Goal: Task Accomplishment & Management: Manage account settings

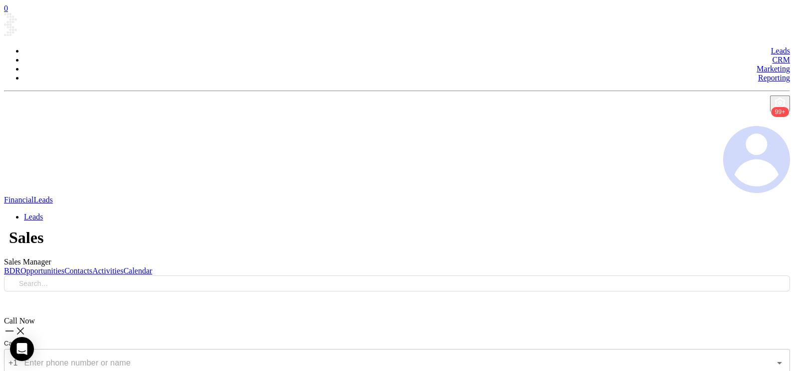
click at [20, 266] on link "BDR" at bounding box center [12, 270] width 16 height 8
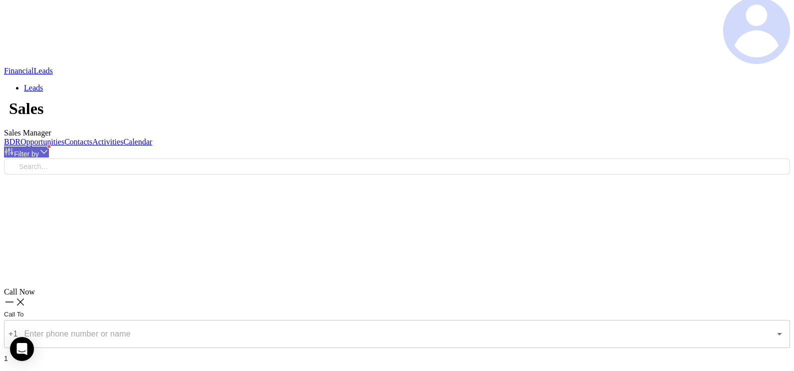
scroll to position [146, 0]
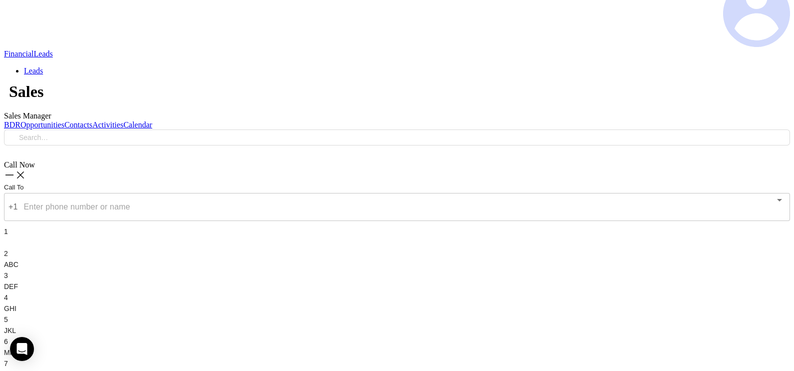
type input "[DATE]"
type input "[PERSON_NAME]"
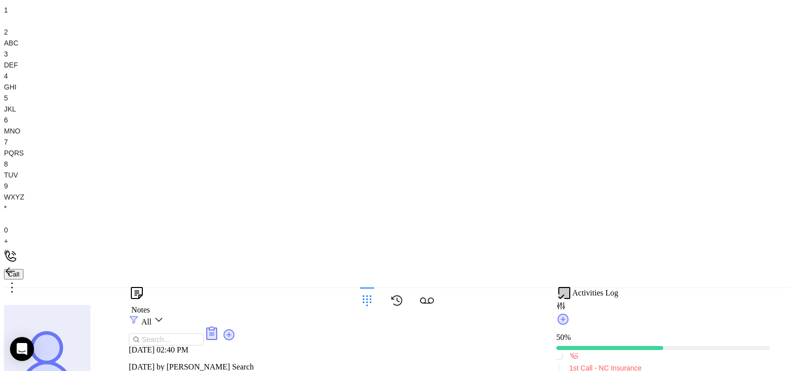
scroll to position [371, 0]
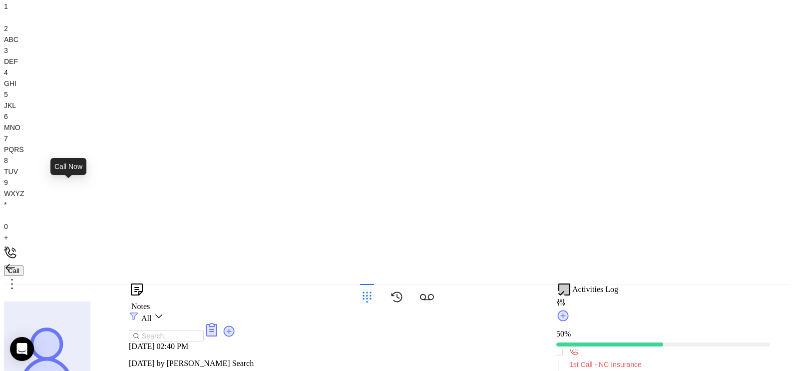
type input "(910) 483-3611"
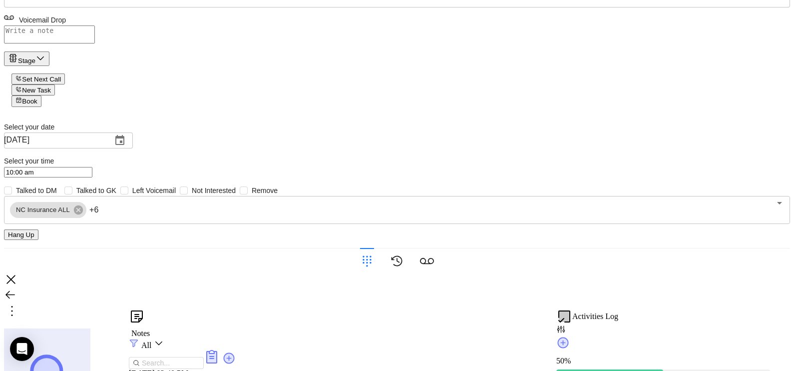
click at [374, 268] on icon at bounding box center [367, 261] width 14 height 14
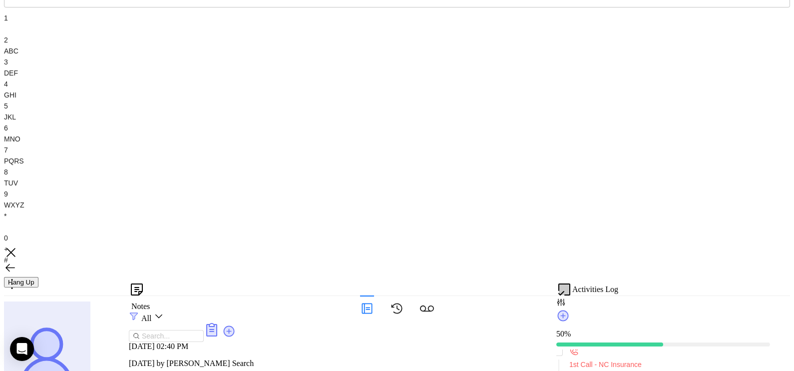
click at [16, 99] on span "GHI" at bounding box center [10, 95] width 12 height 8
click at [634, 34] on div "1" at bounding box center [397, 23] width 786 height 22
click at [686, 240] on div "0 +" at bounding box center [397, 243] width 786 height 22
click at [689, 122] on div "5 JKL" at bounding box center [397, 111] width 786 height 22
click at [373, 313] on icon at bounding box center [367, 308] width 10 height 10
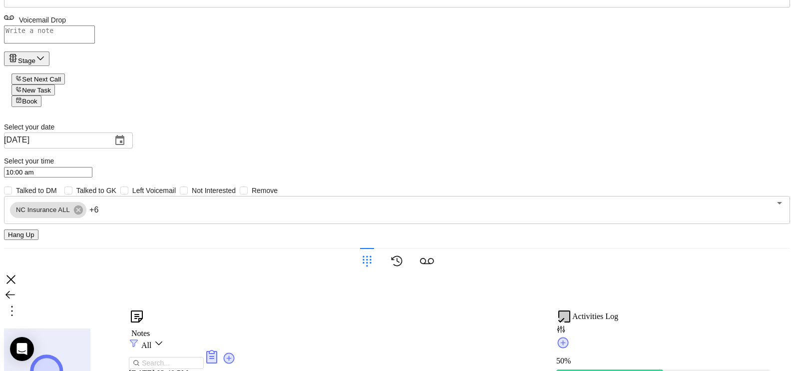
click at [764, 25] on div "Voicemail Drop" at bounding box center [397, 18] width 786 height 13
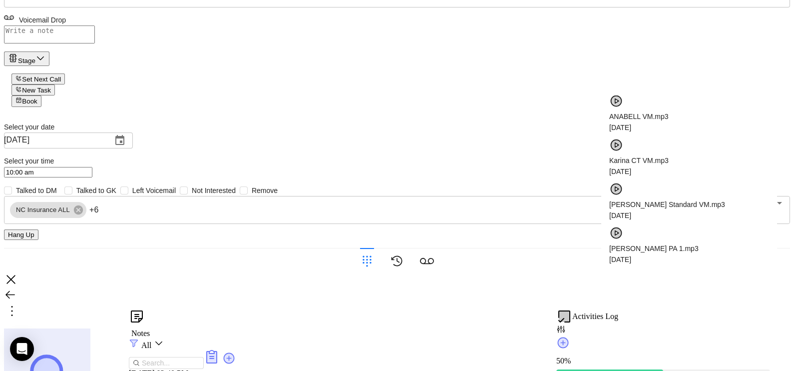
scroll to position [80, 0]
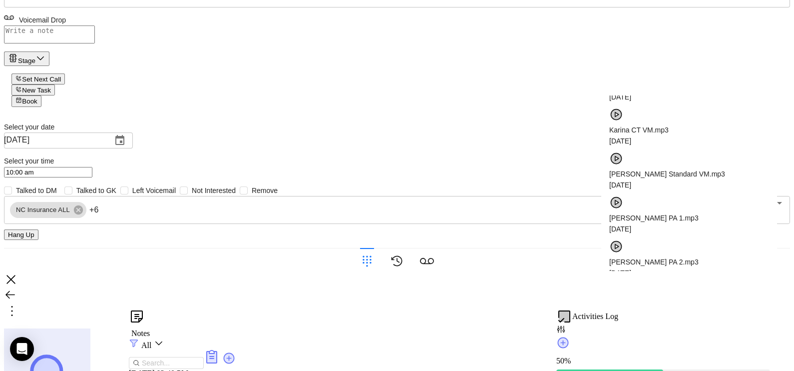
checkbox input "true"
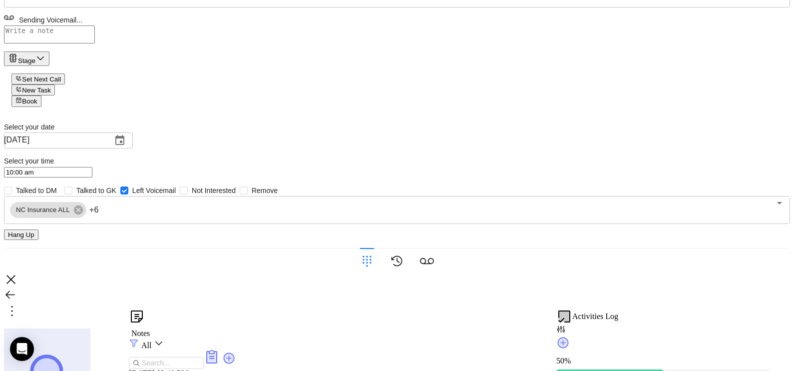
click at [38, 240] on button "Hang Up" at bounding box center [21, 234] width 34 height 10
click at [45, 64] on div "Stage" at bounding box center [26, 57] width 37 height 11
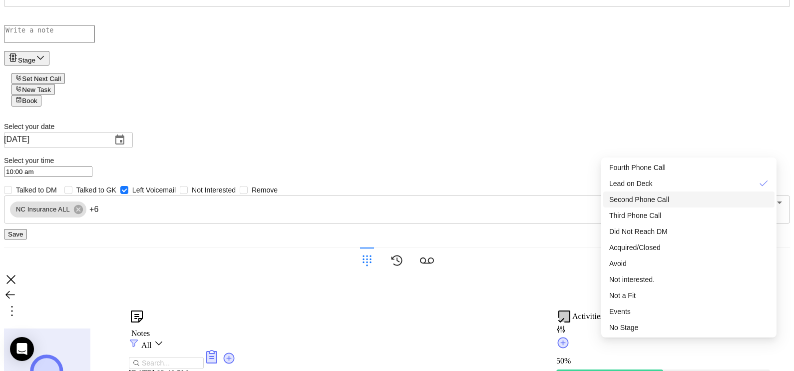
click at [660, 202] on span "Second Phone Call" at bounding box center [639, 199] width 60 height 8
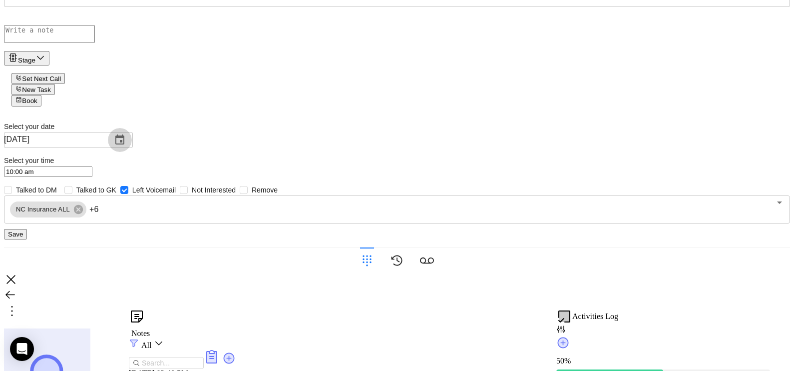
click at [126, 146] on icon "Choose date, selected date is Sep 12, 2025" at bounding box center [120, 140] width 12 height 12
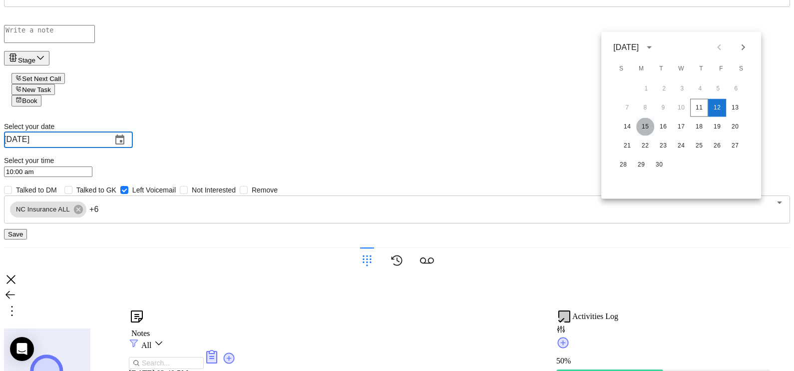
click at [646, 125] on button "15" at bounding box center [645, 127] width 18 height 18
type input "09/15/2025"
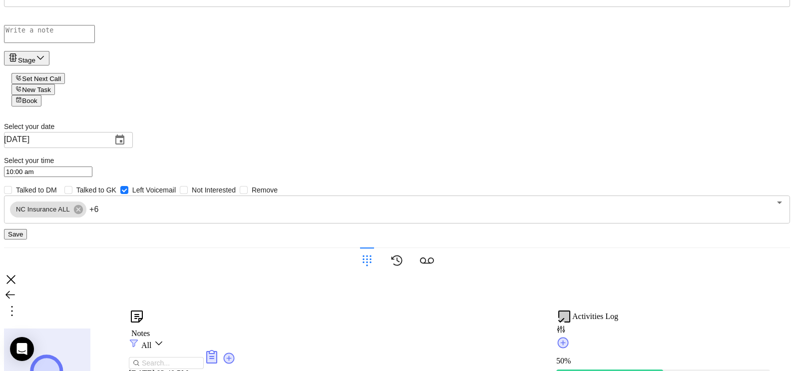
click at [27, 239] on button "Save" at bounding box center [15, 234] width 23 height 10
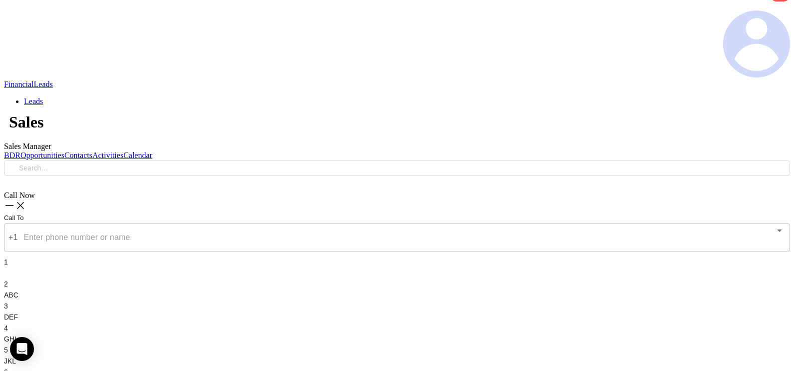
scroll to position [71, 0]
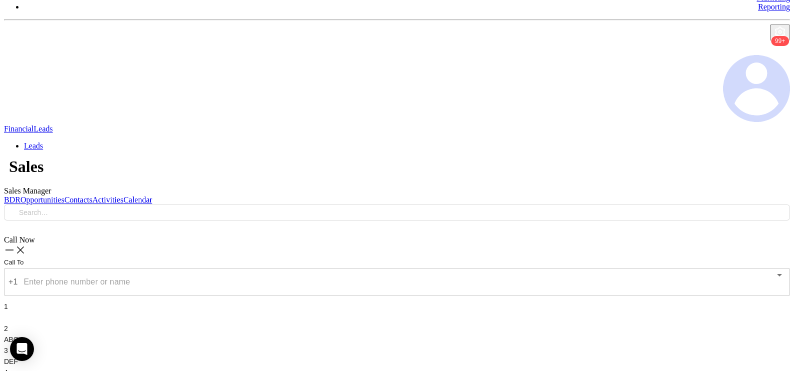
checkbox input "true"
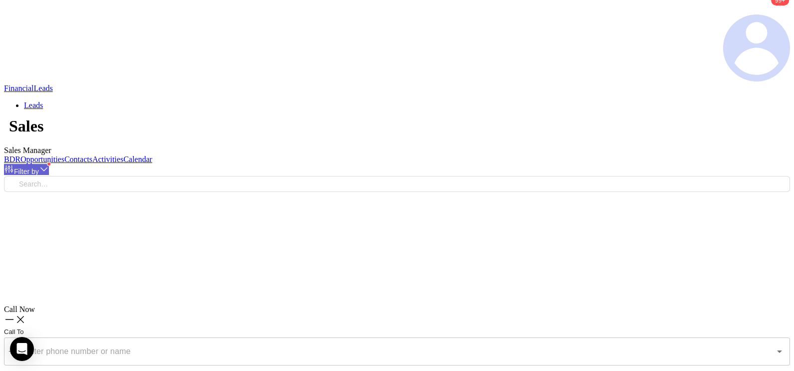
scroll to position [146, 0]
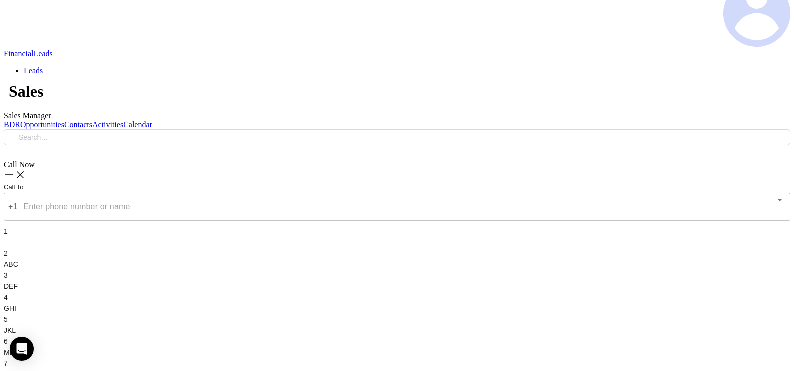
type input "[DATE]"
type input "[PERSON_NAME]"
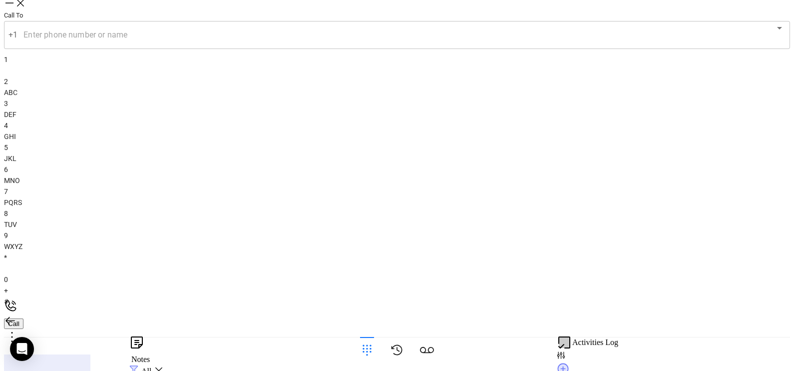
scroll to position [446, 0]
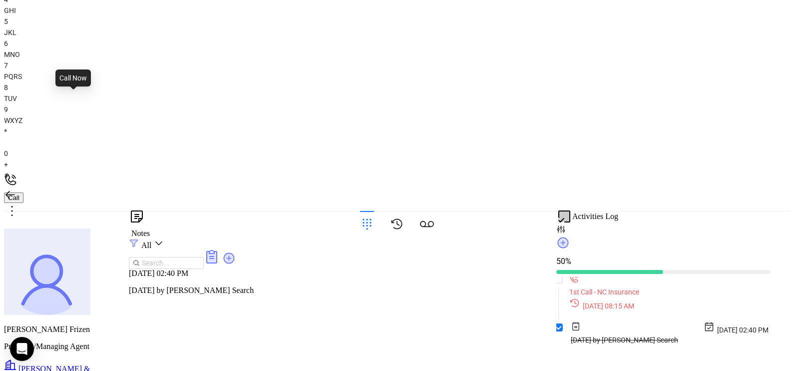
type input "(800) 537-5859"
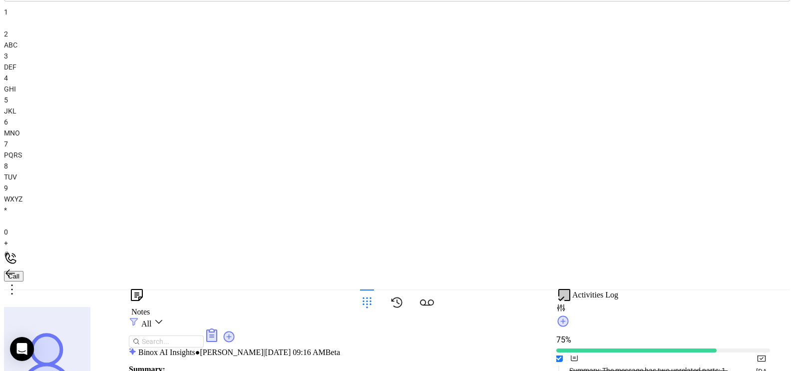
scroll to position [371, 0]
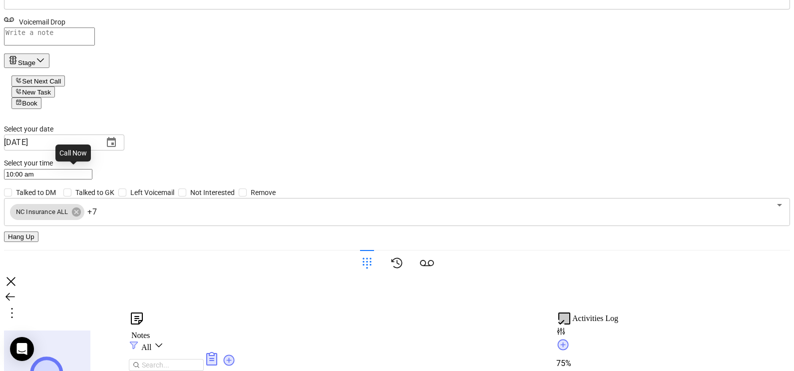
type input "(800) 537-5859"
click at [374, 270] on icon at bounding box center [367, 263] width 14 height 14
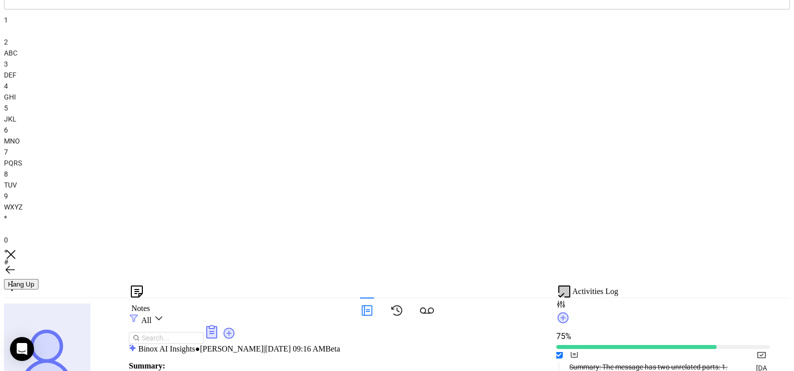
click at [22, 211] on span "WXYZ" at bounding box center [13, 207] width 18 height 8
click at [38, 285] on button "Hang Up" at bounding box center [21, 284] width 34 height 10
click at [374, 312] on icon at bounding box center [367, 310] width 14 height 14
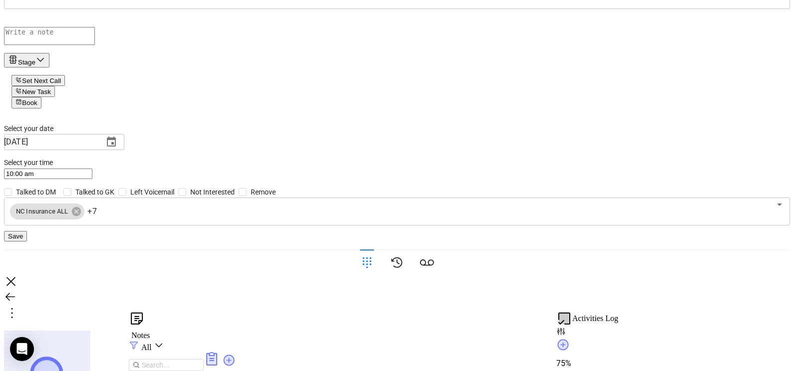
click at [49, 67] on button "Stage" at bounding box center [26, 60] width 45 height 14
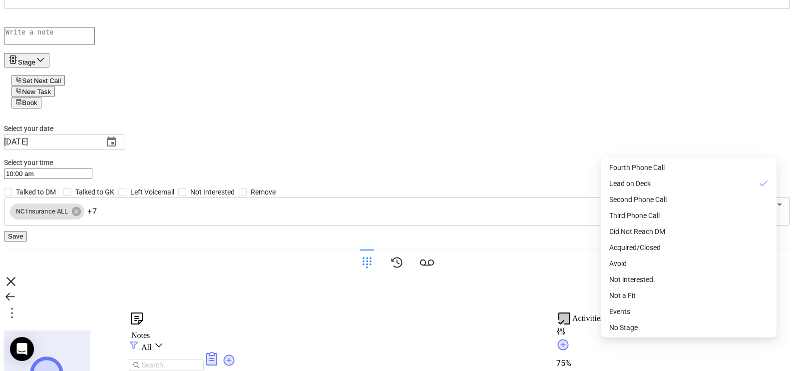
click at [49, 67] on button "Stage" at bounding box center [26, 60] width 45 height 14
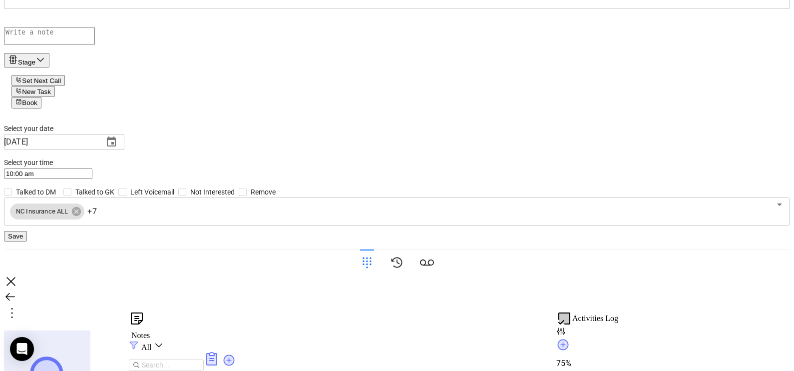
click at [49, 67] on button "Stage" at bounding box center [26, 60] width 45 height 14
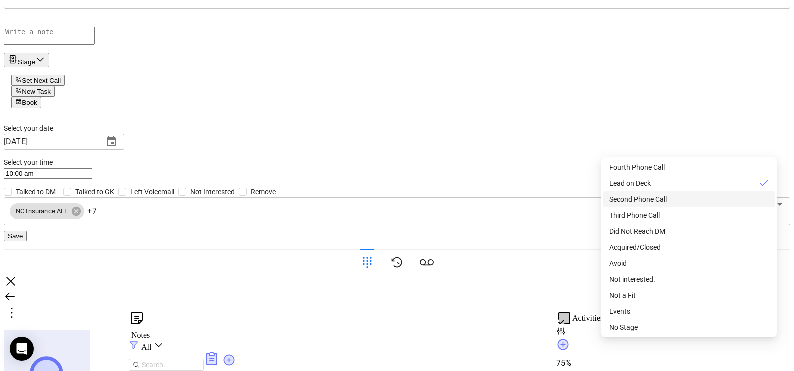
click at [660, 203] on span "Second Phone Call" at bounding box center [637, 199] width 57 height 8
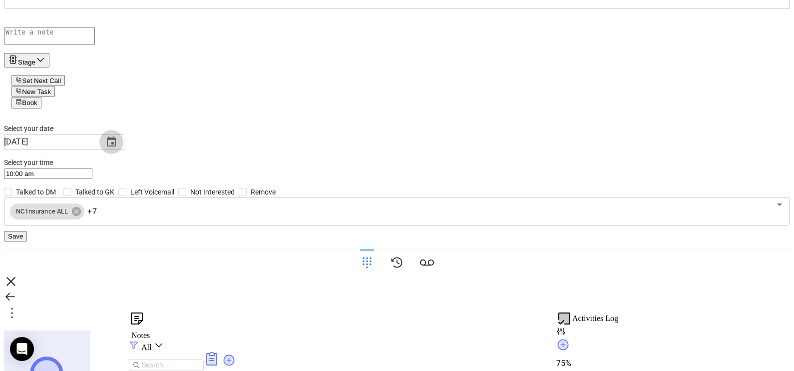
click at [117, 148] on icon "Choose date, selected date is Sep 12, 2025" at bounding box center [111, 142] width 12 height 12
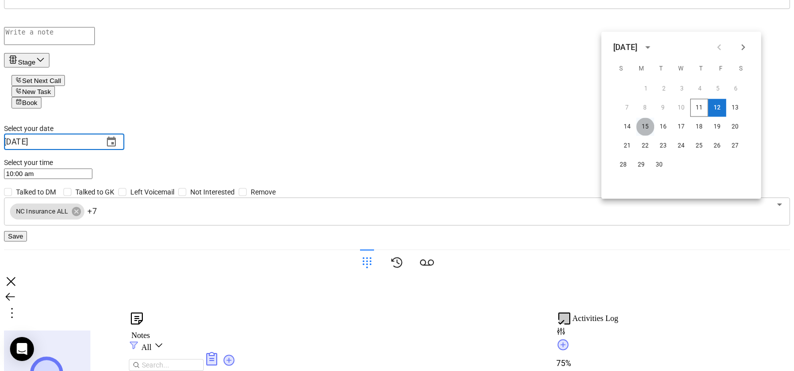
click at [650, 122] on button "15" at bounding box center [645, 127] width 18 height 18
type input "09/15/2025"
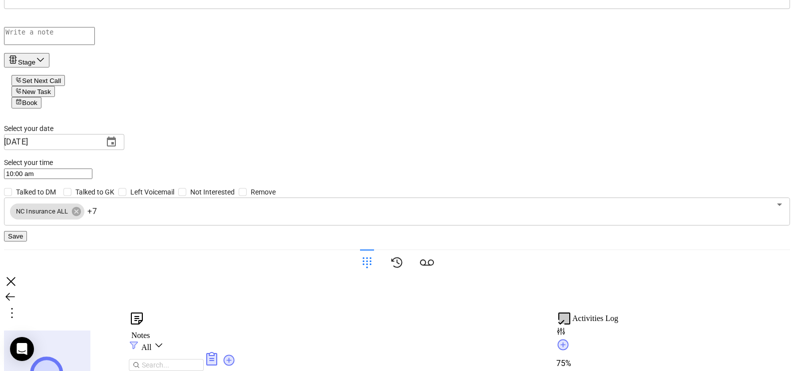
click at [27, 241] on button "Save" at bounding box center [15, 236] width 23 height 10
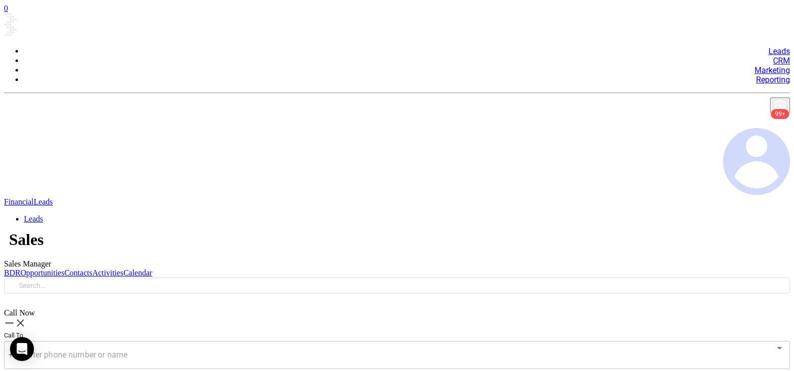
scroll to position [87, 0]
checkbox input "true"
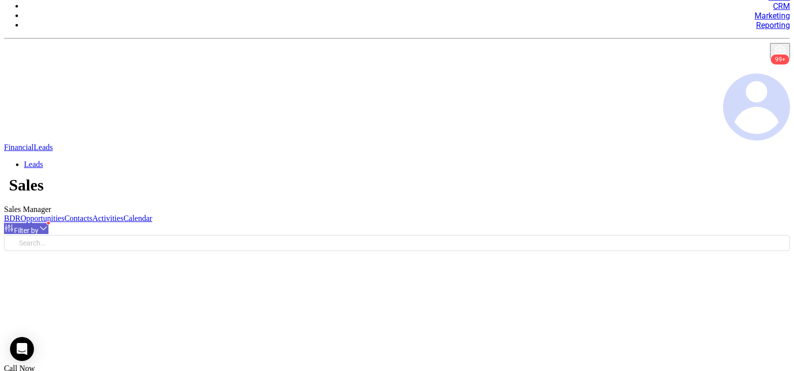
scroll to position [146, 0]
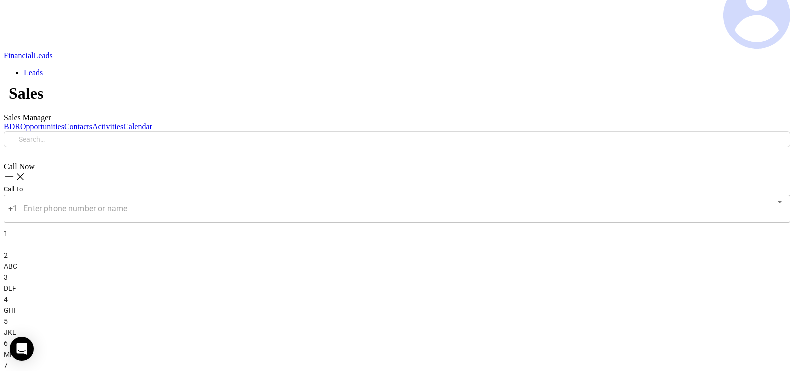
type input "[DATE]"
type input "[PERSON_NAME]"
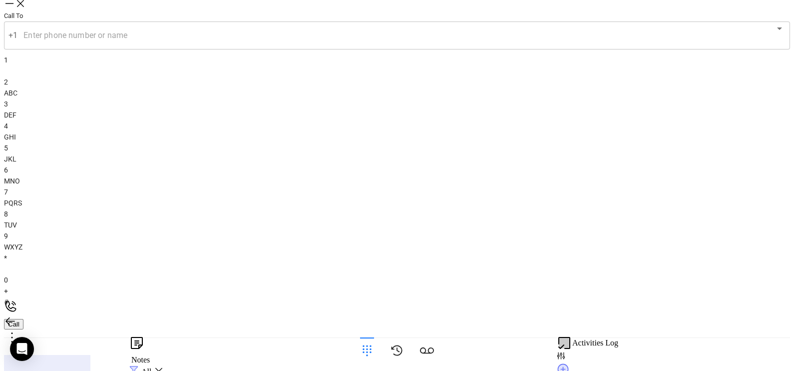
scroll to position [396, 0]
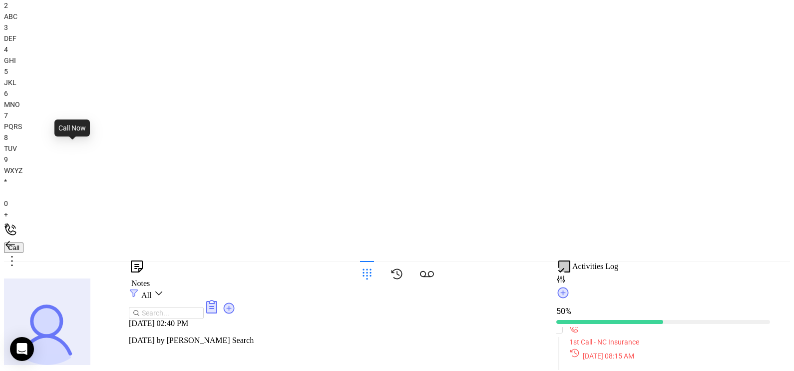
type input "(704) 494-9495"
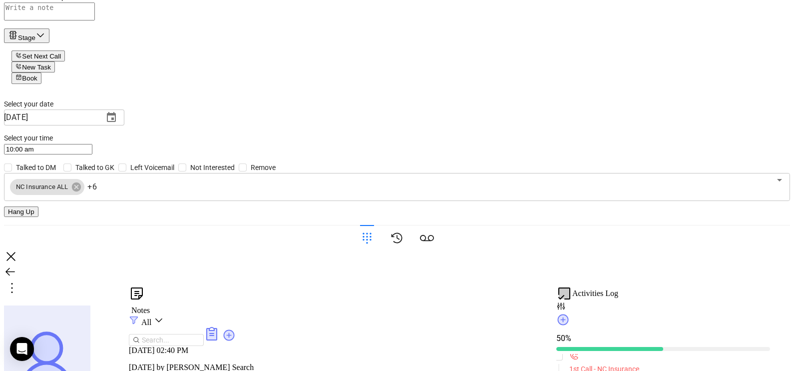
click at [374, 245] on icon at bounding box center [367, 238] width 14 height 14
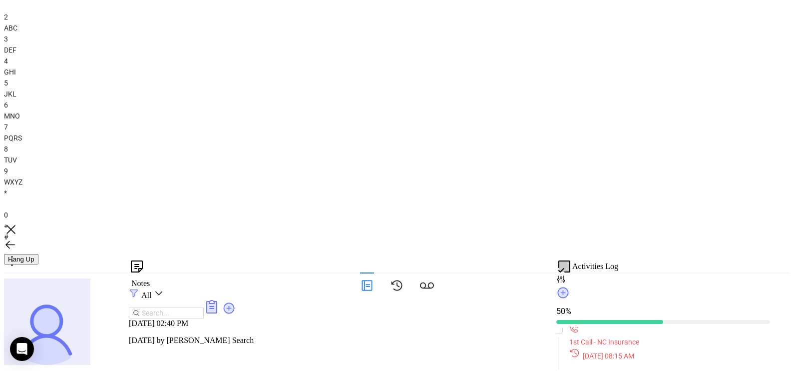
click at [756, 121] on div "6 MNO" at bounding box center [397, 110] width 786 height 22
click at [690, 33] on div "2 ABC" at bounding box center [397, 22] width 786 height 22
click at [738, 121] on div "6 MNO" at bounding box center [397, 110] width 786 height 22
click at [638, 143] on div "7 PQRS" at bounding box center [397, 132] width 786 height 22
click at [749, 55] on div "3 DEF" at bounding box center [397, 44] width 786 height 22
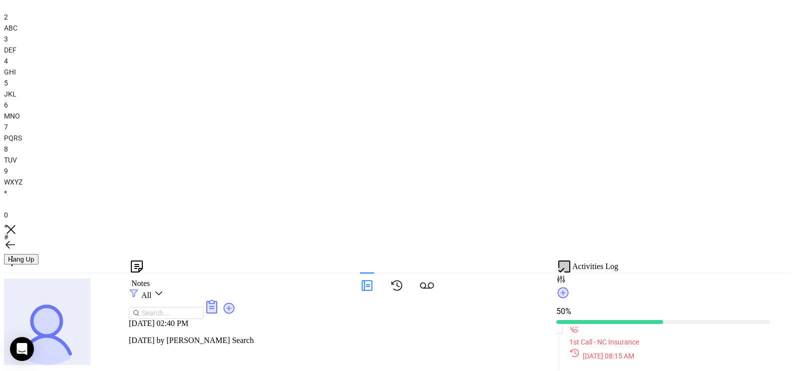
click at [22, 186] on span "WXYZ" at bounding box center [13, 182] width 18 height 8
click at [693, 33] on div "2 ABC" at bounding box center [397, 22] width 786 height 22
click at [744, 121] on div "6 MNO" at bounding box center [397, 110] width 786 height 22
click at [639, 143] on div "7 PQRS" at bounding box center [397, 132] width 786 height 22
click at [38, 264] on button "Hang Up" at bounding box center [21, 259] width 34 height 10
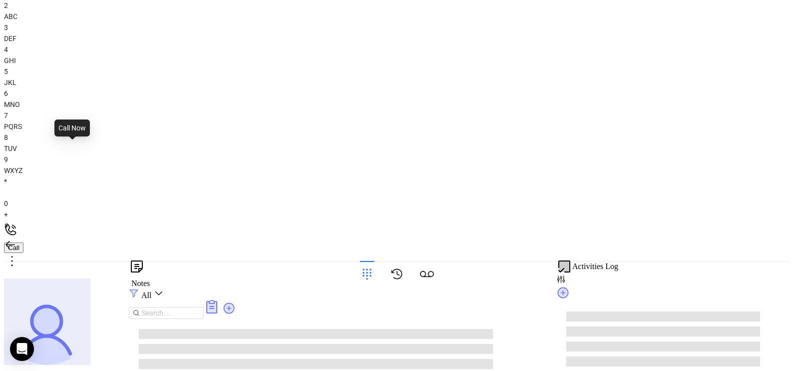
type input "(704) 494-9495"
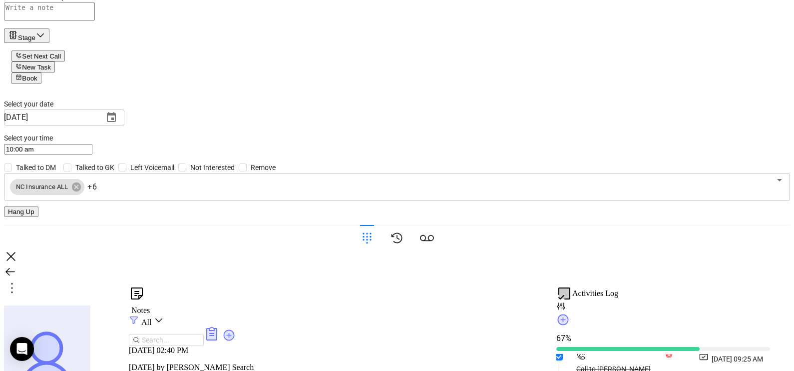
click at [374, 254] on div at bounding box center [367, 239] width 14 height 29
click at [374, 245] on icon at bounding box center [367, 238] width 14 height 14
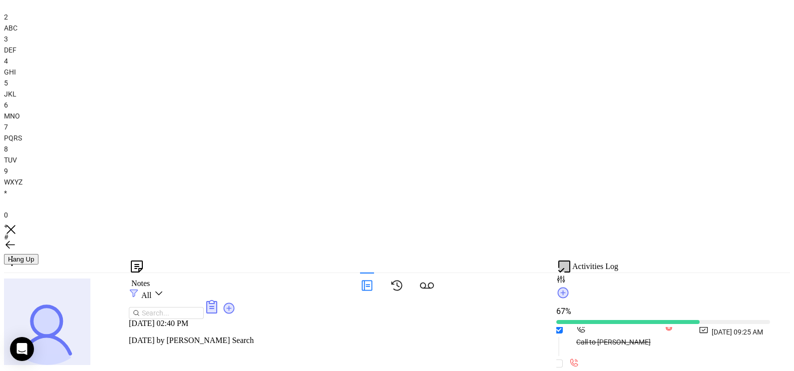
click at [695, 231] on div "0 +" at bounding box center [397, 220] width 786 height 22
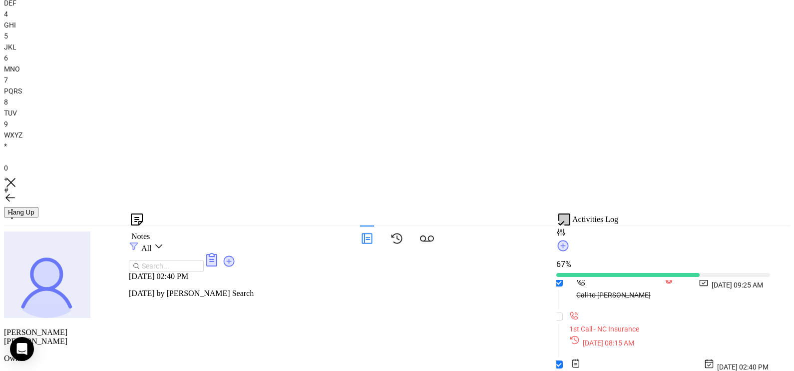
scroll to position [446, 0]
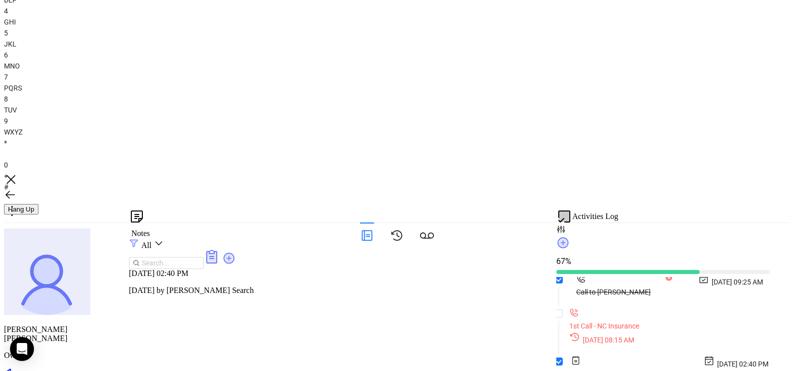
click at [374, 251] on div at bounding box center [367, 236] width 14 height 29
click at [374, 242] on icon at bounding box center [367, 235] width 14 height 14
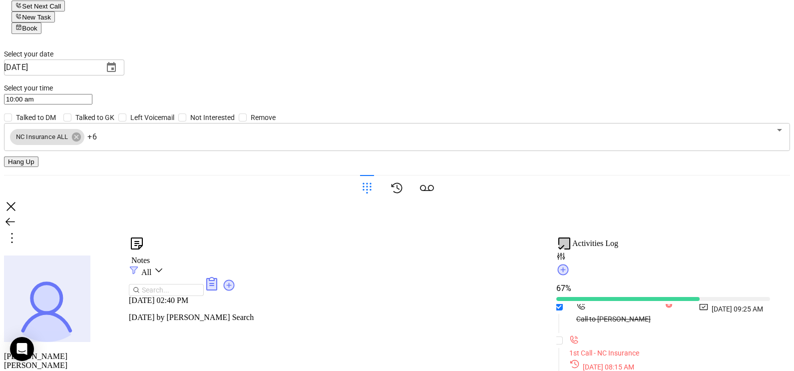
click at [38, 167] on button "Hang Up" at bounding box center [21, 161] width 34 height 10
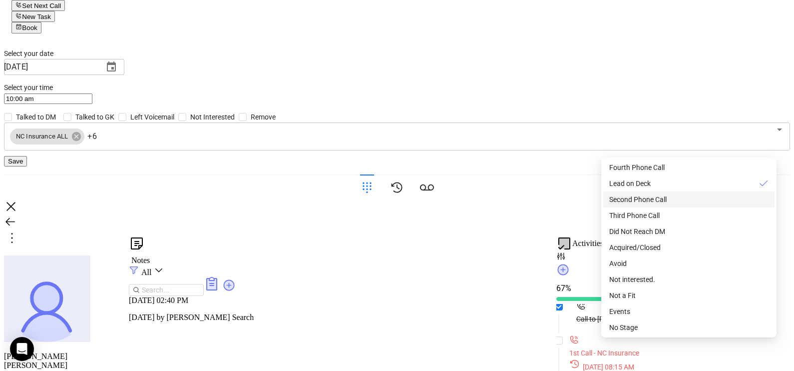
click at [661, 202] on span "Second Phone Call" at bounding box center [637, 199] width 57 height 8
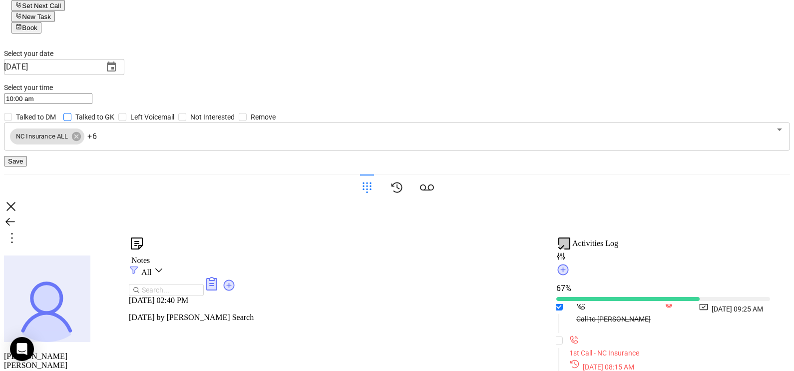
click at [118, 122] on span "Talked to GK" at bounding box center [94, 116] width 47 height 11
click at [71, 121] on input "Talked to GK" at bounding box center [67, 117] width 8 height 8
checkbox input "true"
paste textarea "GK does not recognize DM's name and provided me another ph#8885634343 for anoth…"
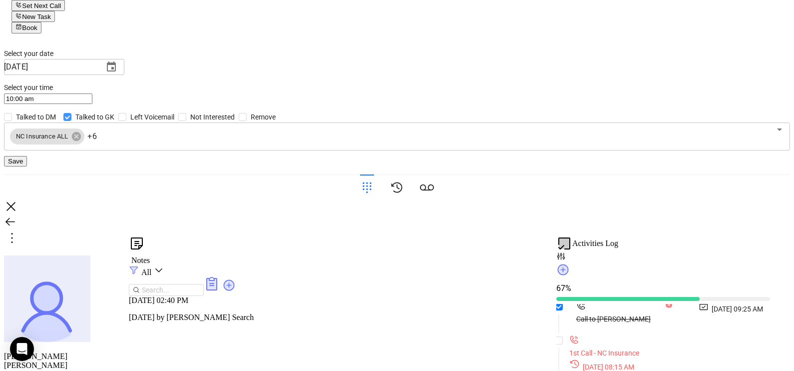
type textarea "GK does not recognize DM's name and provided me another ph#8885634343 for anoth…"
click at [118, 122] on span "Talked to GK" at bounding box center [94, 116] width 47 height 11
click at [71, 121] on input "Talked to GK" at bounding box center [67, 117] width 8 height 8
click at [118, 122] on span "Talked to GK" at bounding box center [94, 116] width 47 height 11
click at [71, 121] on input "Talked to GK" at bounding box center [67, 117] width 8 height 8
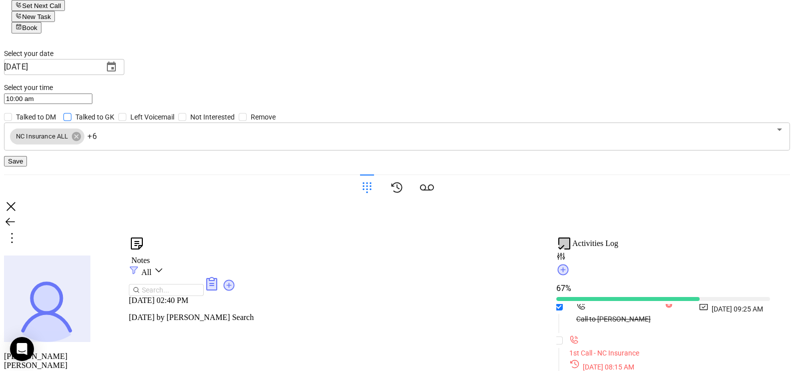
checkbox input "true"
click at [117, 73] on icon "Choose date, selected date is Sep 12, 2025" at bounding box center [111, 67] width 12 height 12
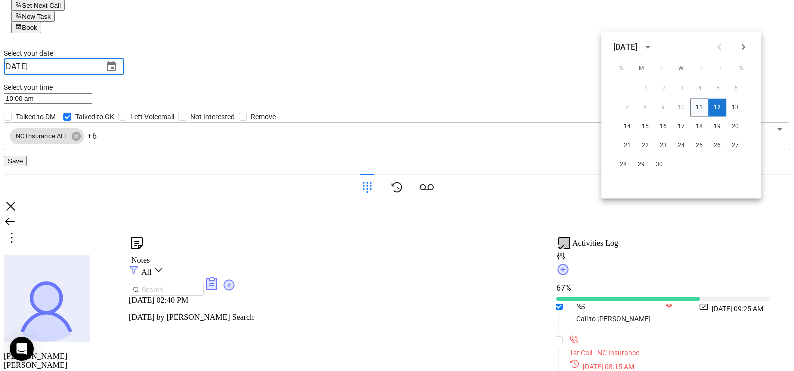
click at [697, 105] on button "11" at bounding box center [699, 108] width 18 height 18
type input "09/11/2025"
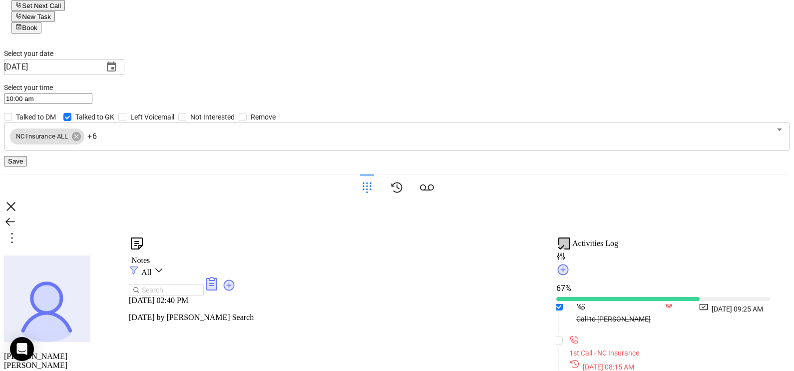
click at [23, 165] on span "Save" at bounding box center [15, 160] width 15 height 7
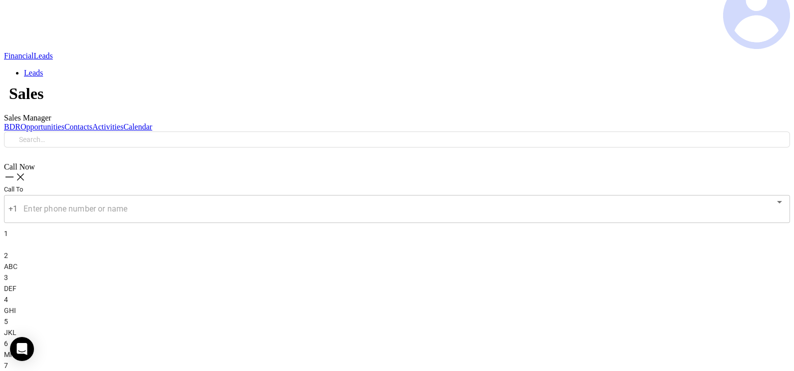
scroll to position [99, 0]
checkbox input "true"
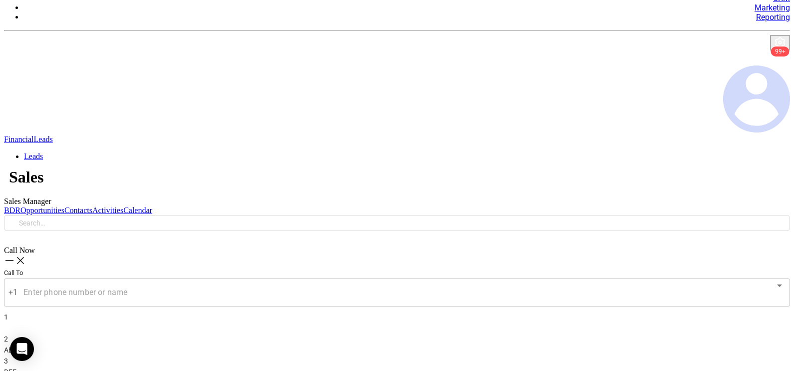
scroll to position [0, 0]
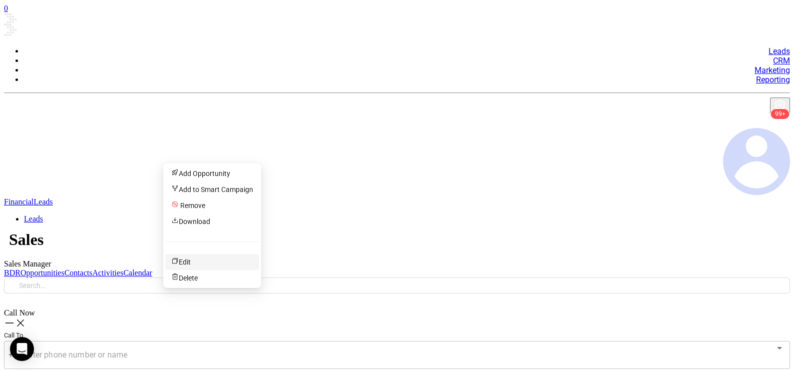
click at [187, 260] on div "Edit" at bounding box center [212, 261] width 82 height 11
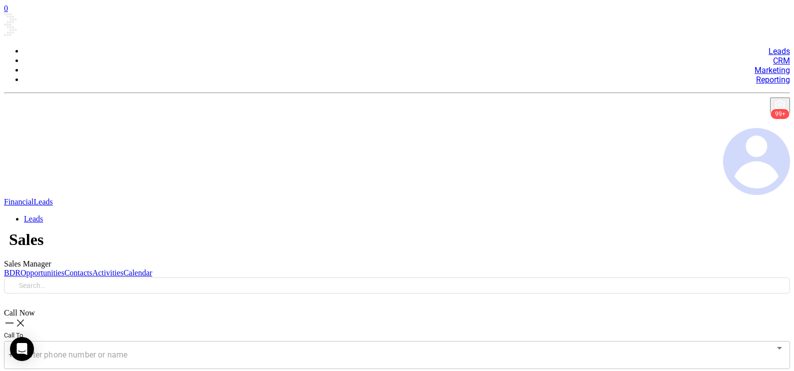
type input "Corey"
type input "Illingworth"
type input "coreyi@pegramonline.com"
type input "Owner"
type input "1"
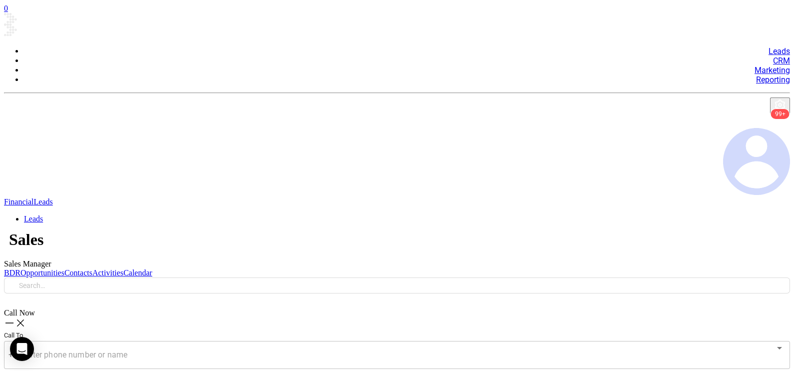
type input "www.linkedin.com/in/corey-illingworth-12a63111"
type input "Marketing"
type input "Other"
type input "[PERSON_NAME]"
type input "Second Phone Call"
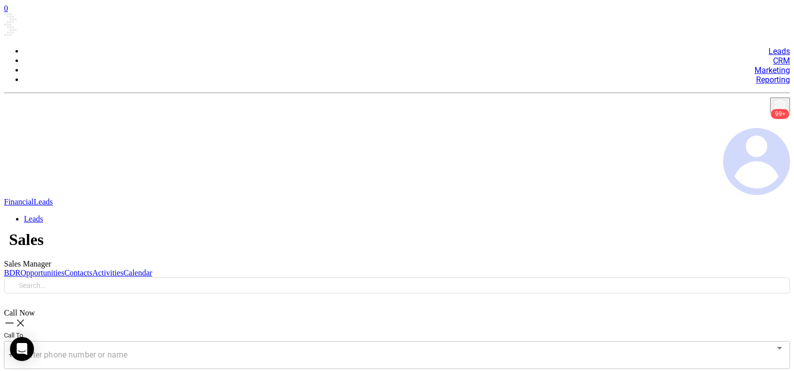
type input "(704) 494-9495"
type input "1"
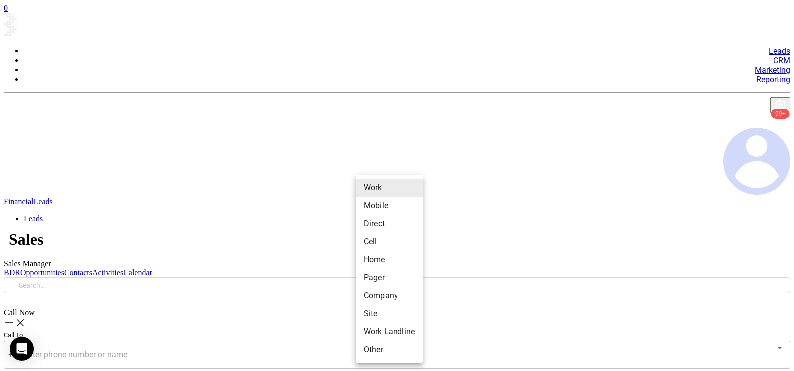
click at [376, 225] on li "Direct" at bounding box center [389, 224] width 67 height 18
type input "3"
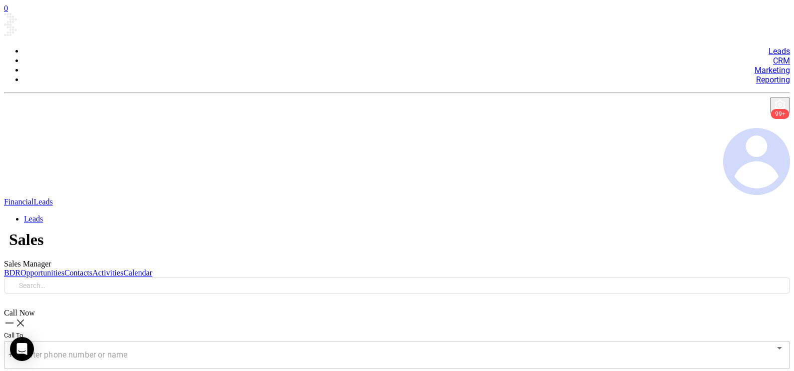
paste input "888) 563-4343"
type input "(888) 563-4343"
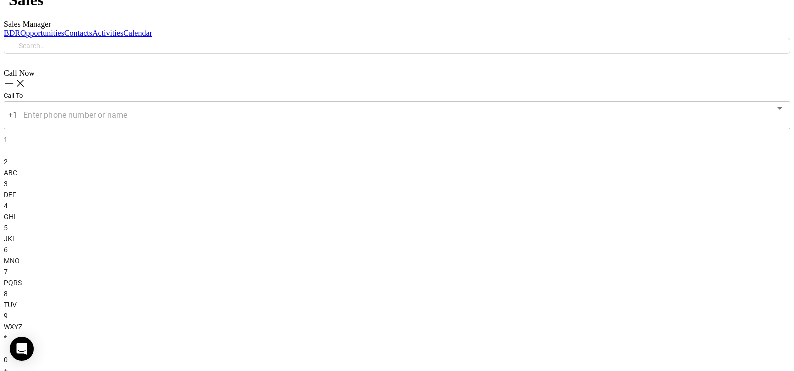
scroll to position [275, 0]
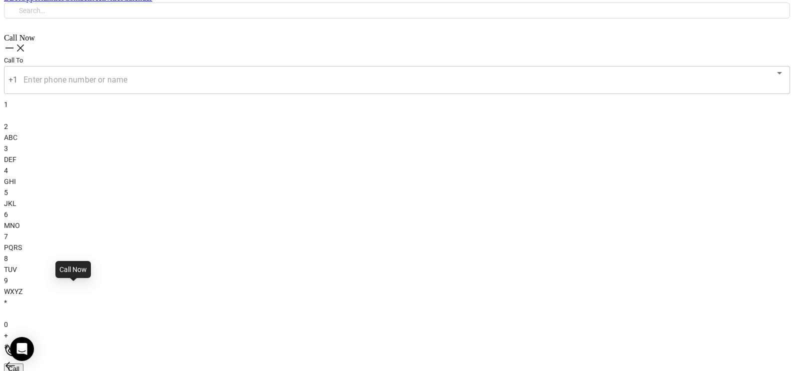
type input "(888) 563-4343"
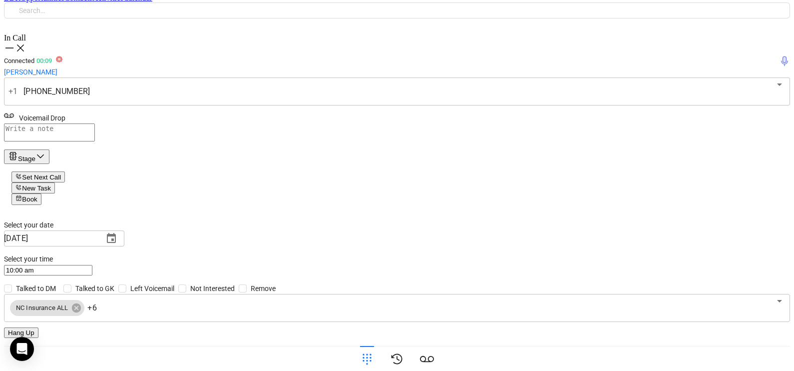
click at [374, 352] on icon at bounding box center [367, 359] width 14 height 14
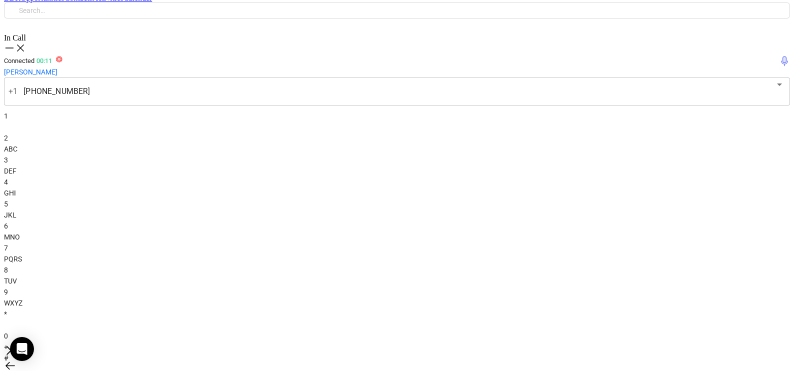
click at [628, 122] on div "1" at bounding box center [397, 121] width 786 height 22
click at [691, 330] on div "0 +" at bounding box center [397, 341] width 786 height 22
click at [695, 198] on div "5 JKL" at bounding box center [397, 209] width 786 height 22
click at [17, 145] on span "ABC" at bounding box center [10, 149] width 13 height 8
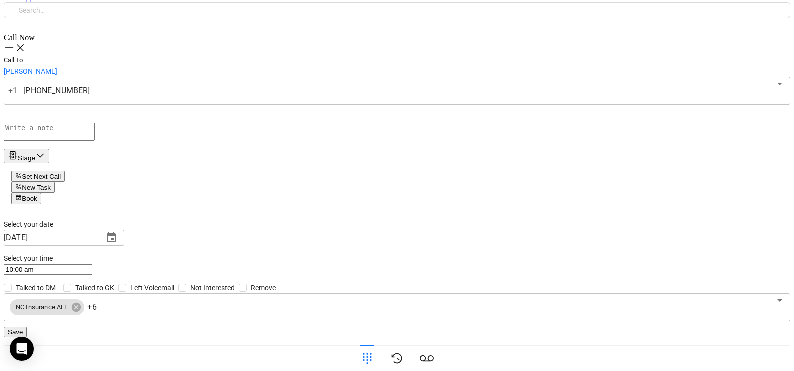
click at [45, 150] on div "Stage" at bounding box center [26, 155] width 37 height 11
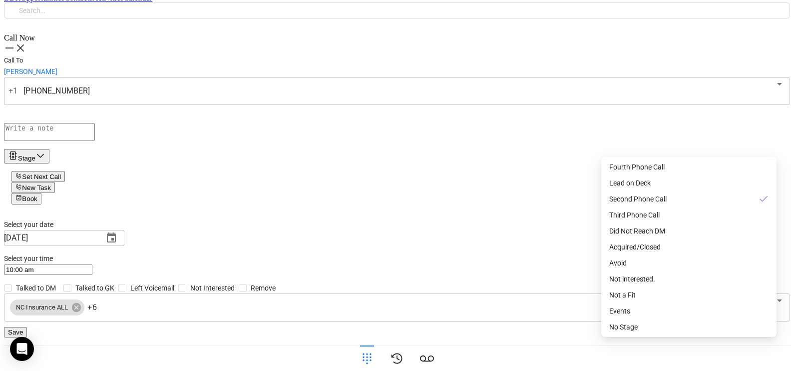
click at [95, 123] on textarea at bounding box center [49, 132] width 91 height 18
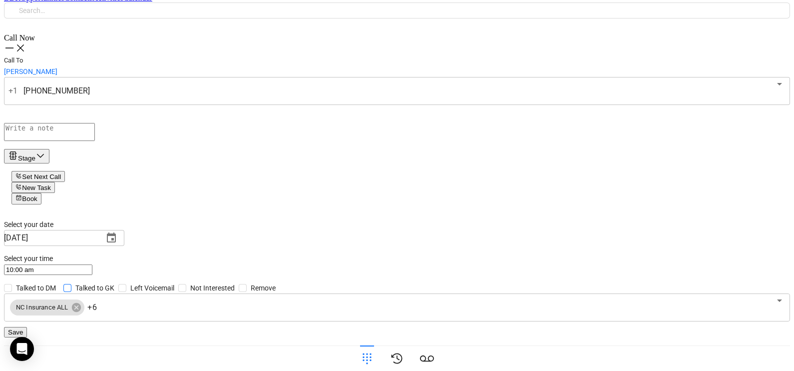
click at [118, 282] on span "Talked to GK" at bounding box center [94, 287] width 47 height 11
click at [71, 284] on input "Talked to GK" at bounding box center [67, 288] width 8 height 8
checkbox input "true"
click at [23, 328] on span "Save" at bounding box center [15, 331] width 15 height 7
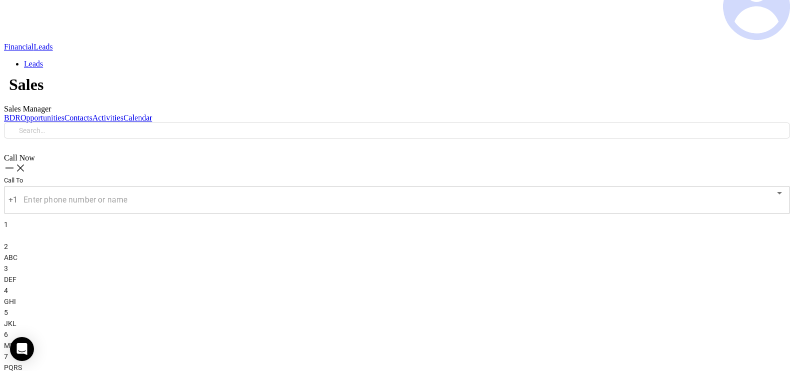
scroll to position [124, 0]
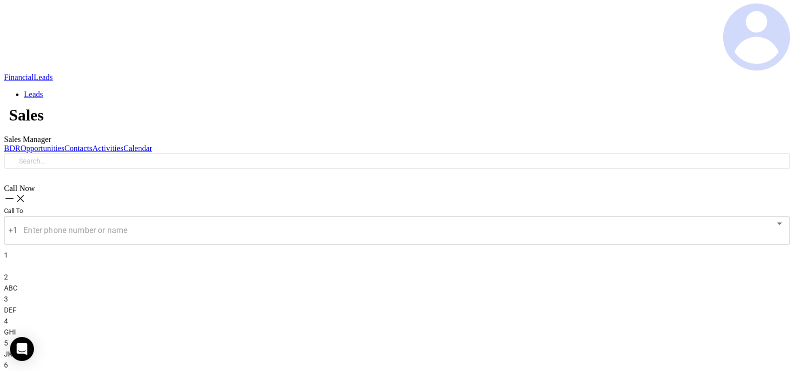
checkbox input "true"
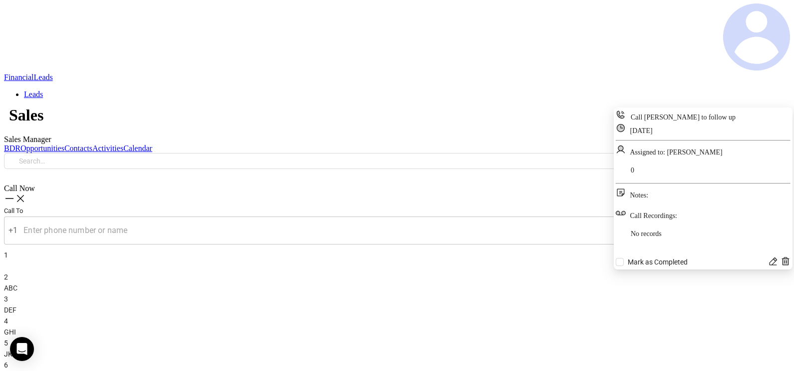
click at [768, 266] on icon at bounding box center [773, 261] width 10 height 10
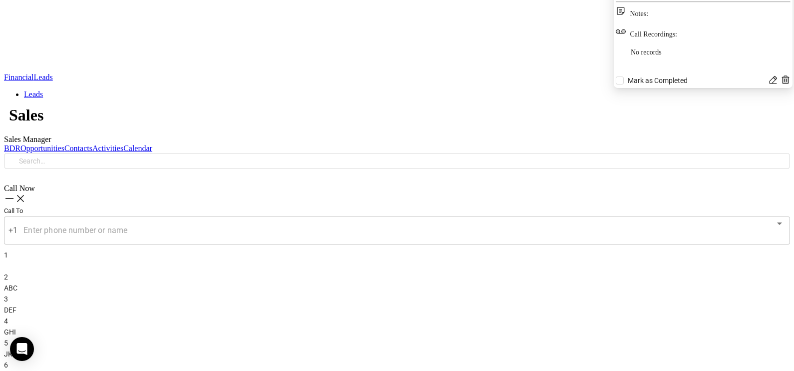
type input "[DATE]"
type input "Call Corey Illingworth to follow up"
type input "Call"
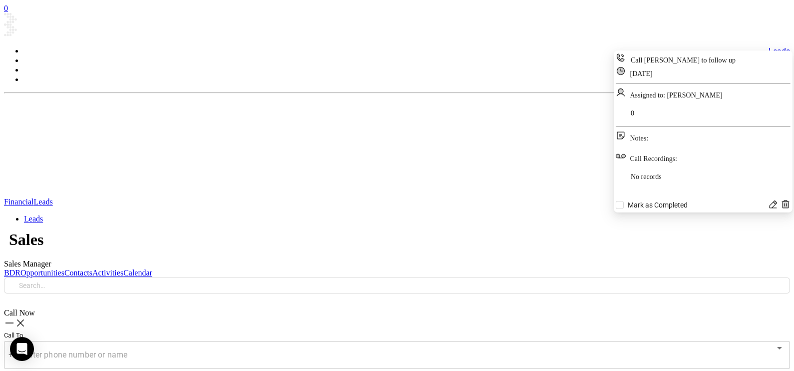
scroll to position [232, 0]
type input "[PERSON_NAME]"
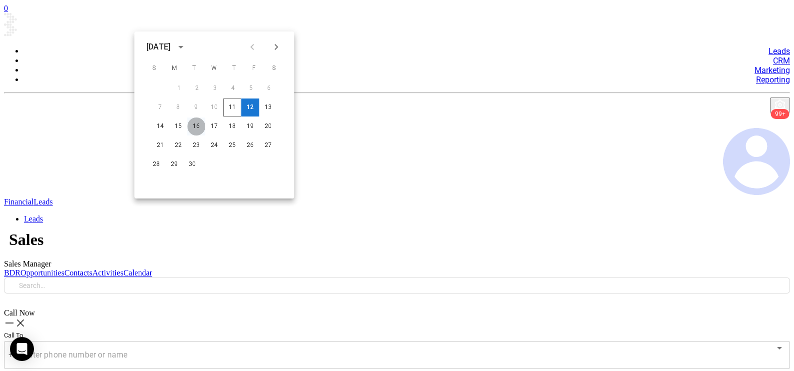
click at [203, 125] on button "16" at bounding box center [196, 126] width 18 height 18
type input "09/16/2025"
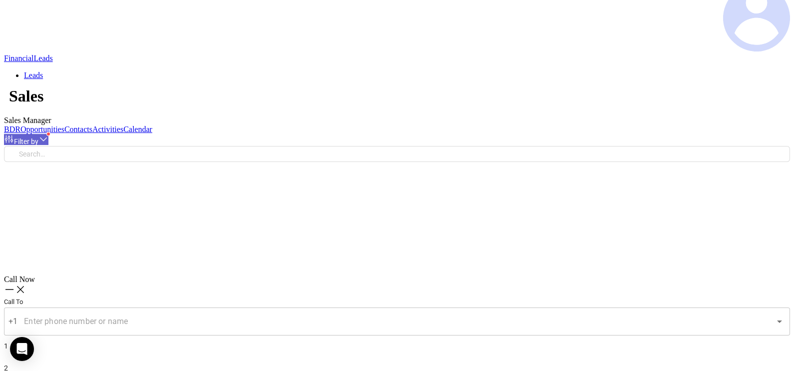
scroll to position [146, 0]
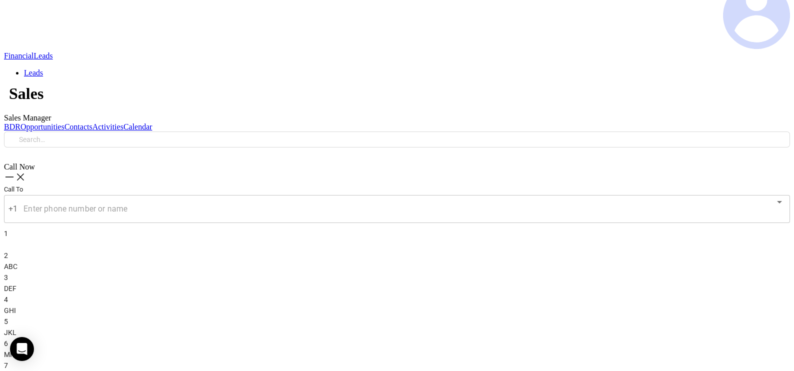
scroll to position [232, 0]
type input "[PERSON_NAME]"
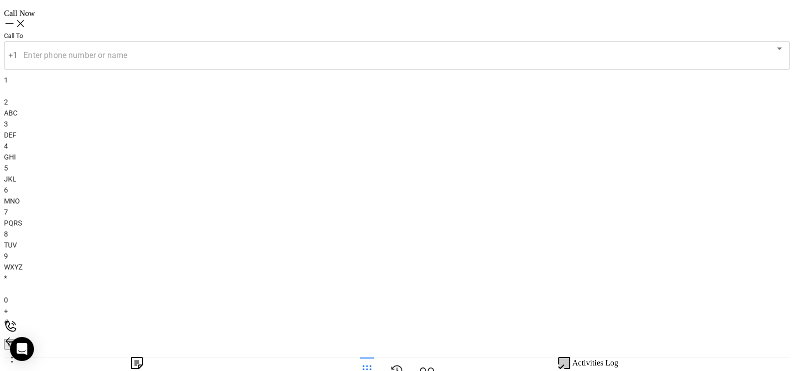
scroll to position [321, 0]
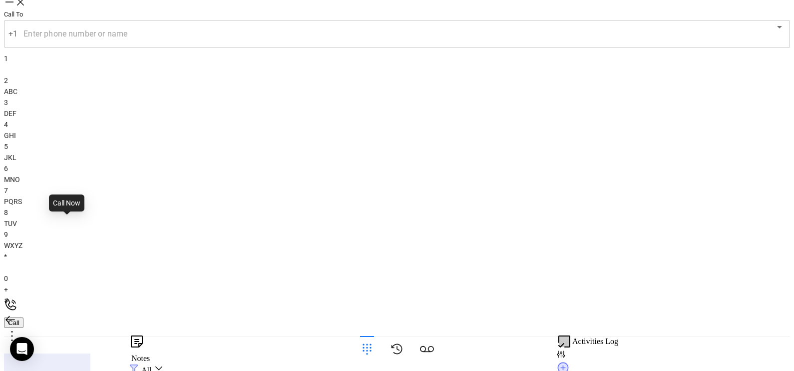
type input "(910) 295-1121"
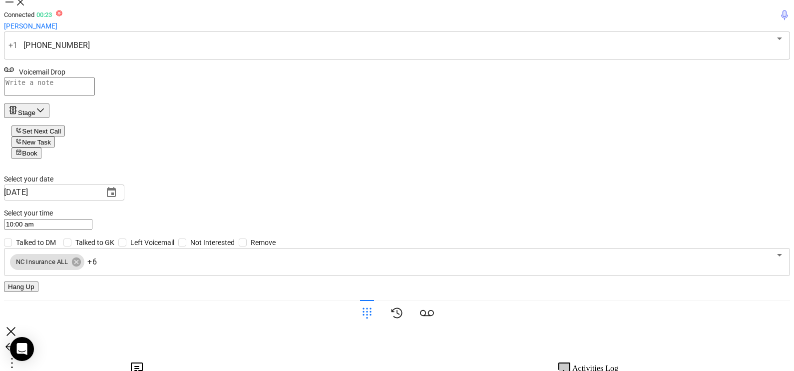
click at [374, 309] on icon at bounding box center [367, 313] width 14 height 14
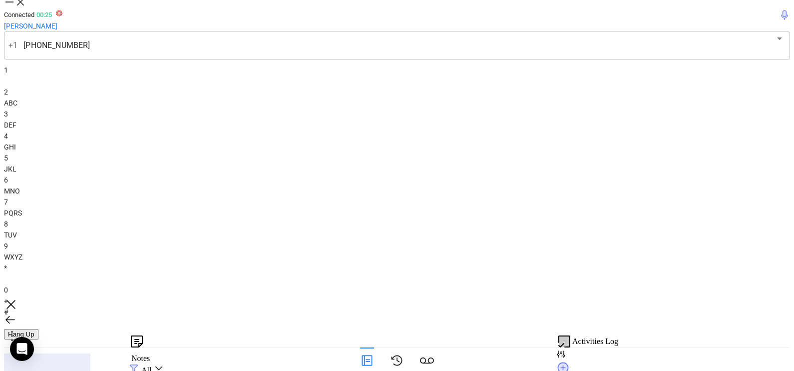
click at [744, 122] on div "3 DEF" at bounding box center [397, 119] width 786 height 22
click at [699, 284] on div "0 +" at bounding box center [397, 295] width 786 height 22
click at [38, 329] on button "Hang Up" at bounding box center [21, 334] width 34 height 10
click at [26, 7] on icon at bounding box center [20, 2] width 11 height 11
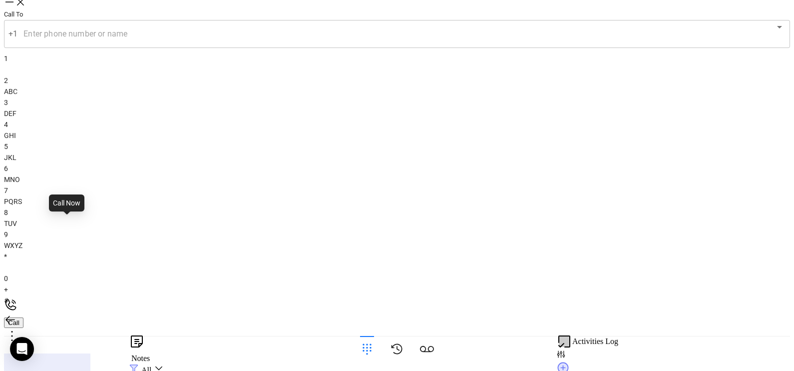
type input "(910) 295-1121"
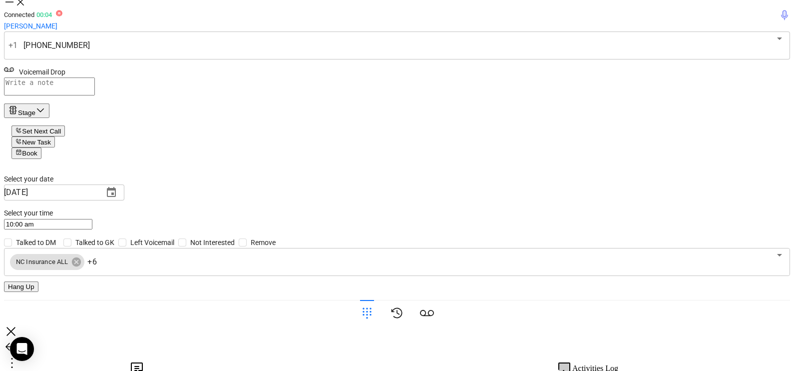
click at [374, 319] on icon at bounding box center [367, 313] width 14 height 14
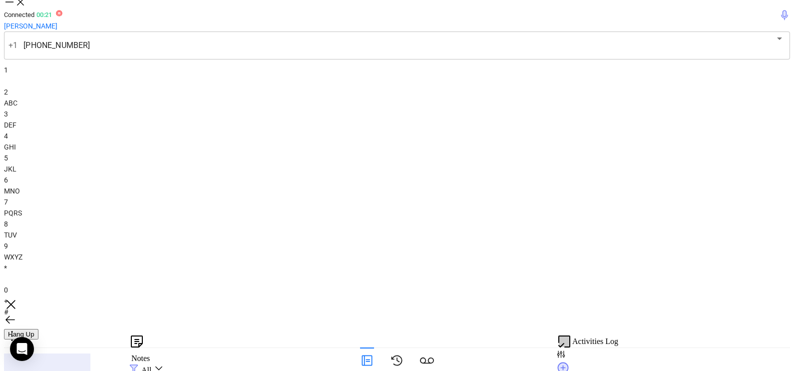
click at [16, 126] on span "DEF" at bounding box center [10, 125] width 12 height 8
click at [679, 108] on div "2 ABC" at bounding box center [397, 97] width 786 height 22
click at [374, 353] on icon at bounding box center [367, 360] width 14 height 14
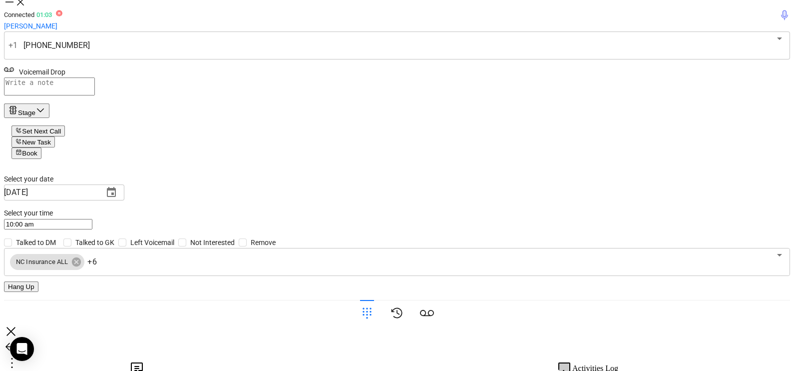
click at [759, 77] on div "Voicemail Drop" at bounding box center [397, 70] width 786 height 13
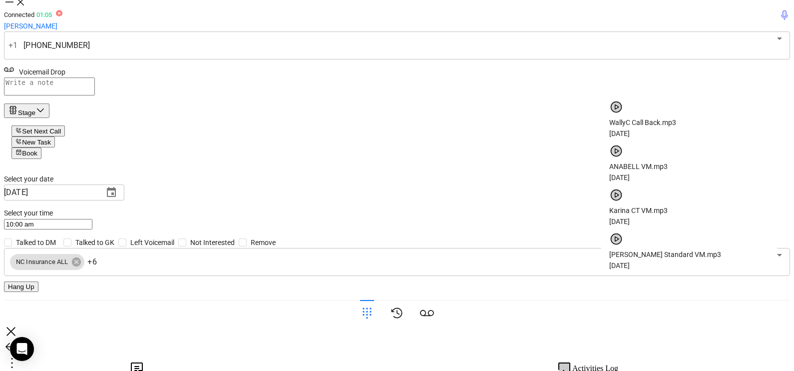
scroll to position [80, 0]
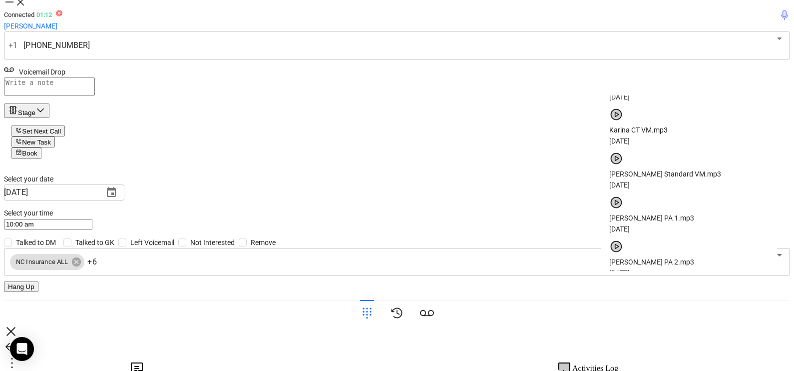
checkbox input "true"
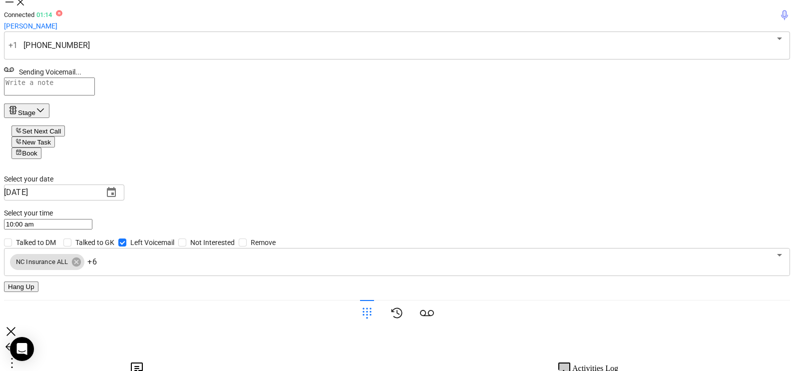
click at [38, 287] on button "Hang Up" at bounding box center [21, 286] width 34 height 10
click at [45, 116] on div "Stage" at bounding box center [26, 109] width 37 height 11
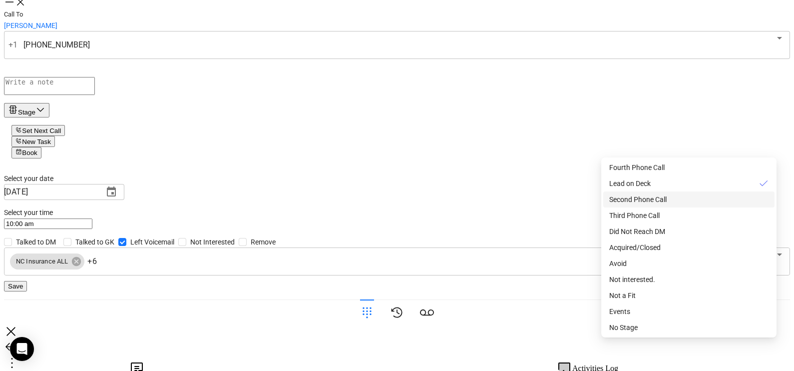
click at [659, 203] on span "Second Phone Call" at bounding box center [637, 199] width 57 height 8
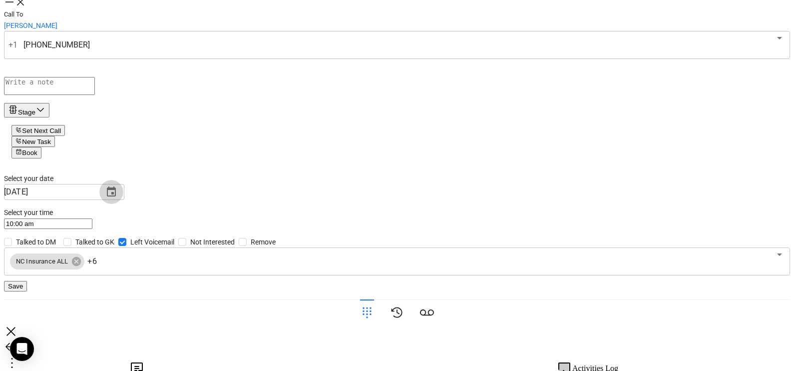
click at [116, 196] on icon "Choose date, selected date is Sep 12, 2025" at bounding box center [111, 191] width 9 height 10
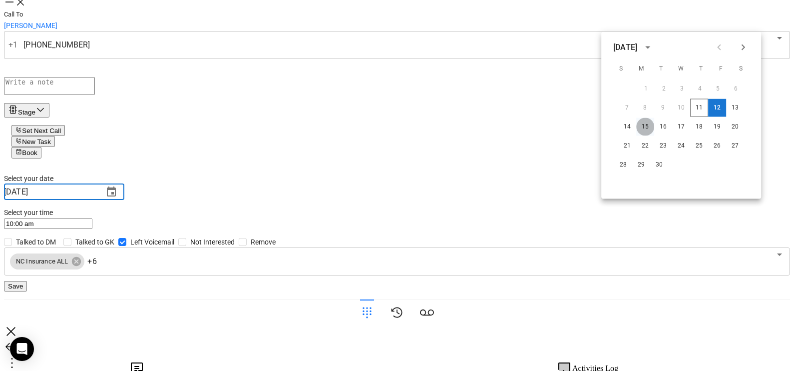
click at [651, 126] on button "15" at bounding box center [645, 127] width 18 height 18
type input "09/15/2025"
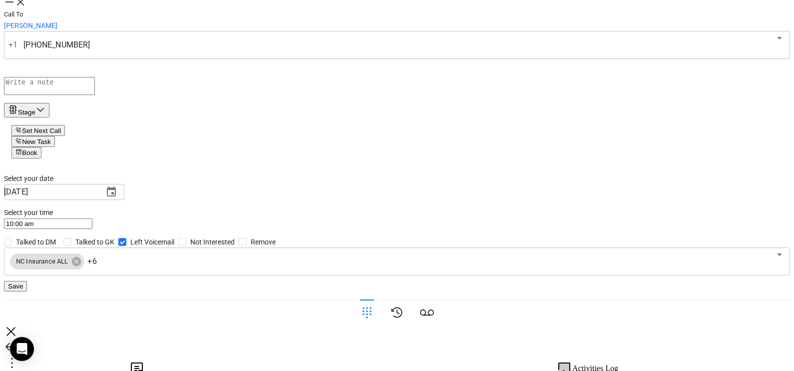
click at [27, 283] on button "Save" at bounding box center [15, 286] width 23 height 10
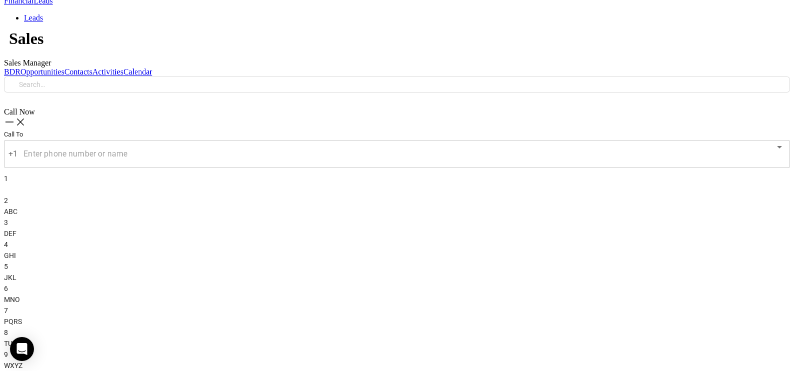
scroll to position [171, 0]
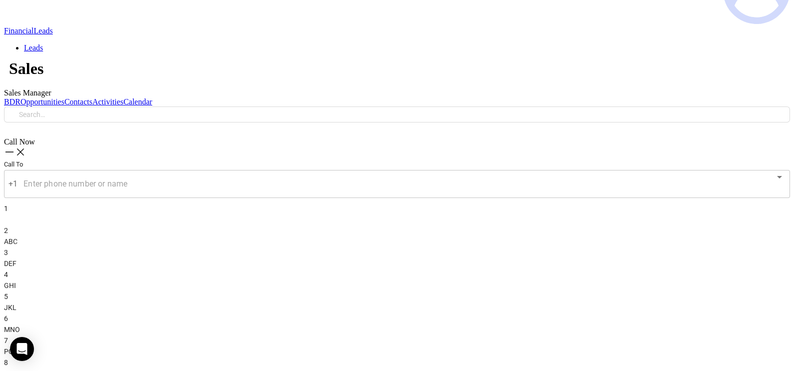
checkbox input "true"
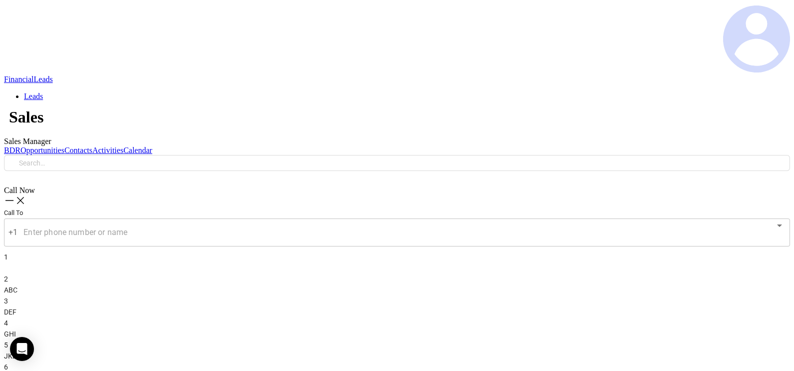
scroll to position [121, 0]
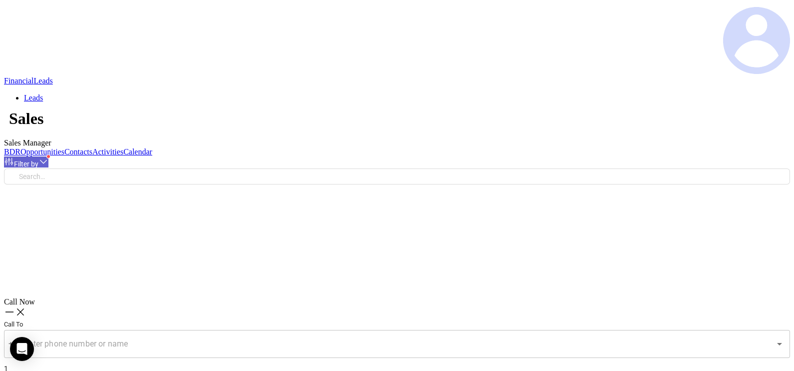
scroll to position [146, 0]
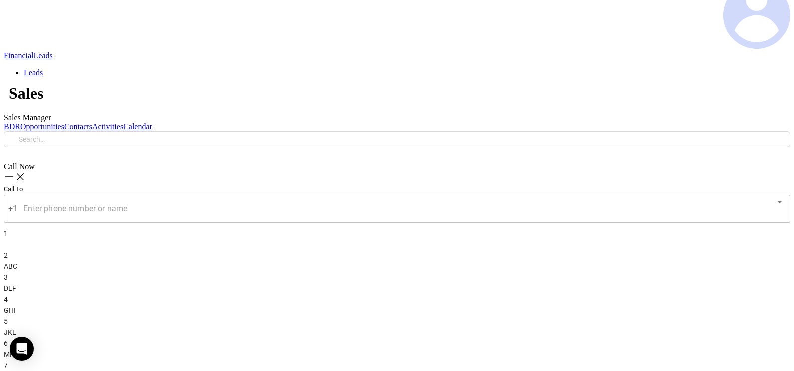
type input "[DATE]"
type input "[PERSON_NAME]"
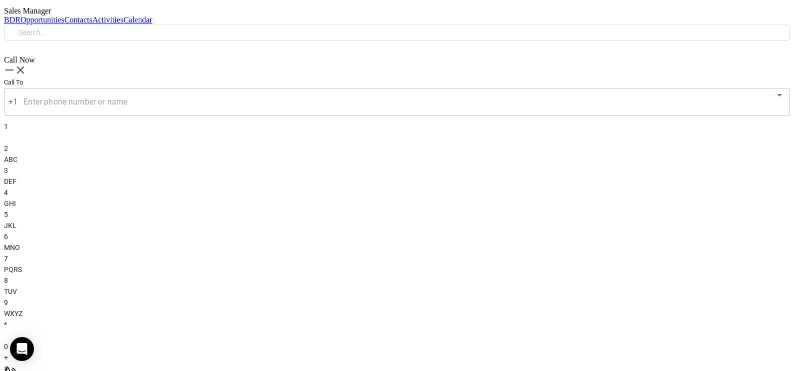
scroll to position [346, 0]
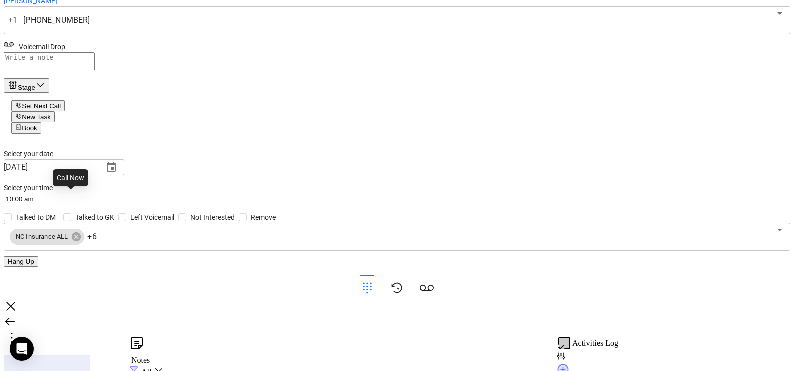
type input "(919) 874-0405"
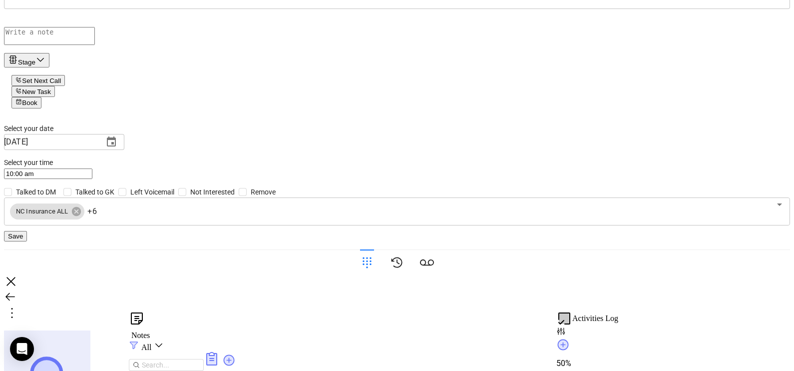
click at [45, 66] on div "Stage" at bounding box center [26, 59] width 37 height 11
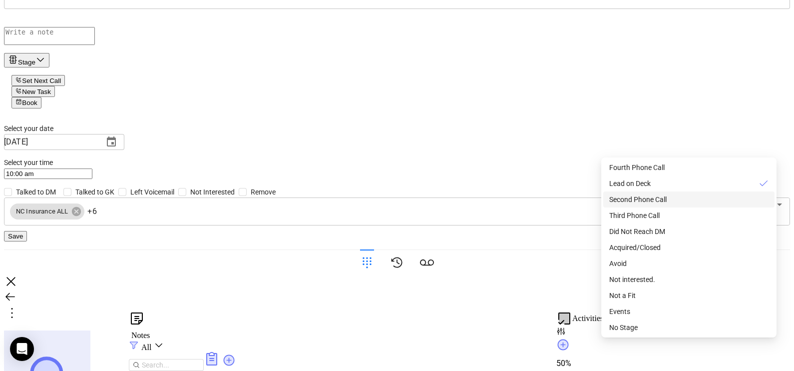
click at [662, 203] on span "Second Phone Call" at bounding box center [637, 199] width 57 height 8
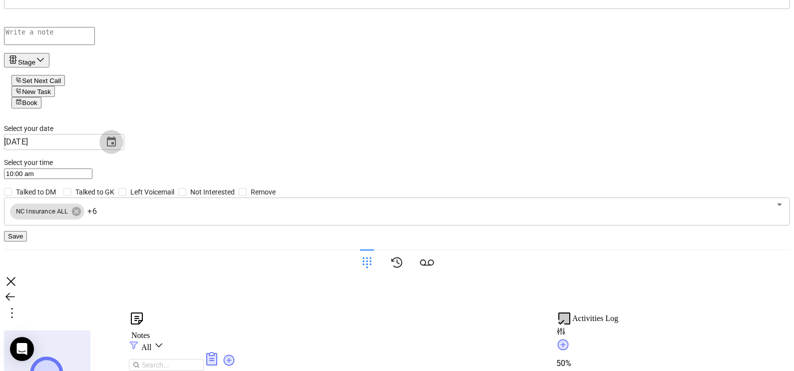
click at [116, 146] on icon "Choose date, selected date is Sep 12, 2025" at bounding box center [111, 141] width 9 height 10
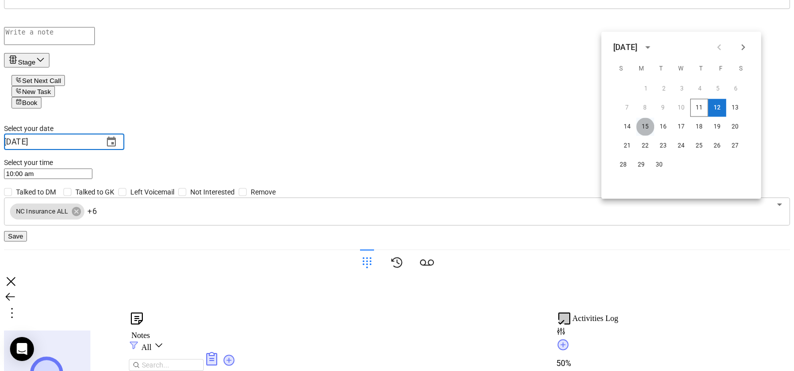
click at [649, 127] on button "15" at bounding box center [645, 127] width 18 height 18
type input "09/15/2025"
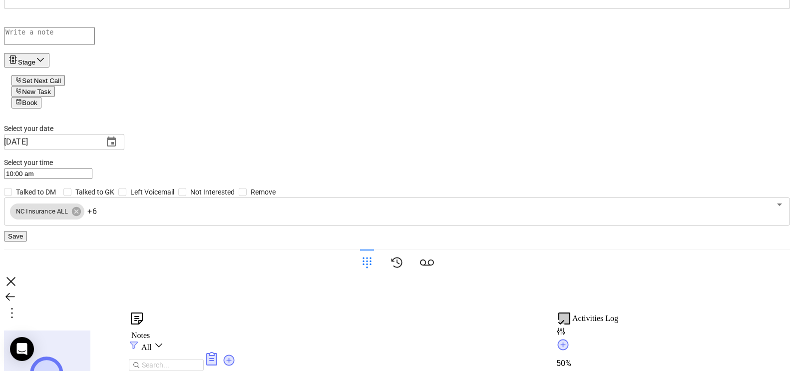
click at [45, 66] on div "Stage" at bounding box center [26, 59] width 37 height 11
click at [95, 45] on textarea at bounding box center [49, 36] width 91 height 18
click at [118, 197] on span "Talked to GK" at bounding box center [94, 191] width 47 height 11
click at [71, 196] on input "Talked to GK" at bounding box center [67, 192] width 8 height 8
checkbox input "true"
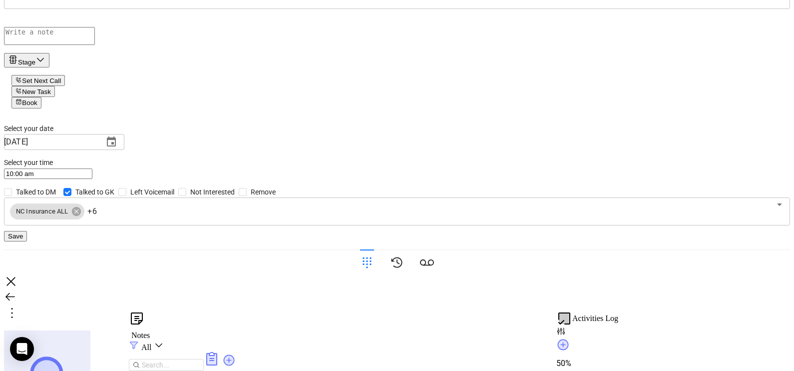
click at [27, 241] on button "Save" at bounding box center [15, 236] width 23 height 10
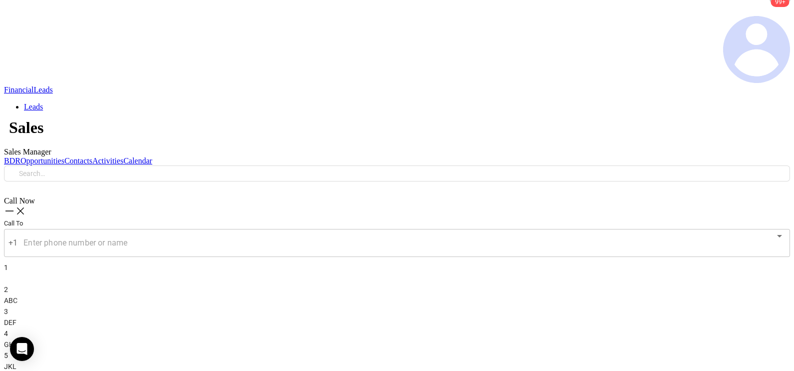
scroll to position [96, 0]
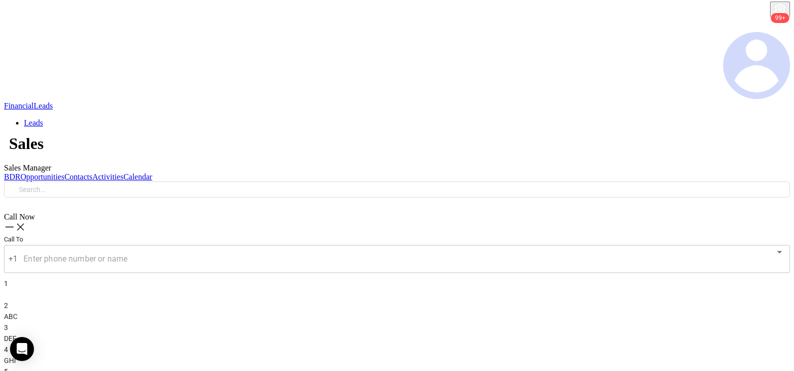
checkbox input "true"
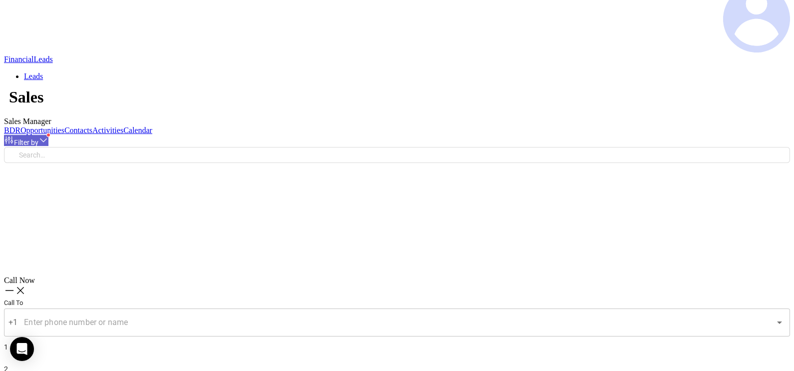
scroll to position [146, 0]
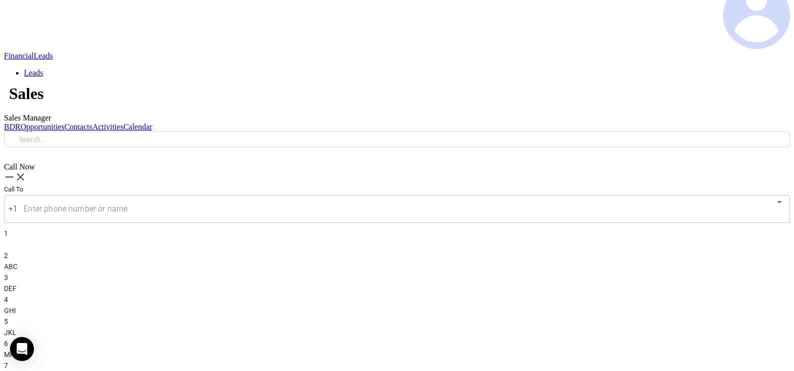
type input "[DATE]"
type input "[PERSON_NAME]"
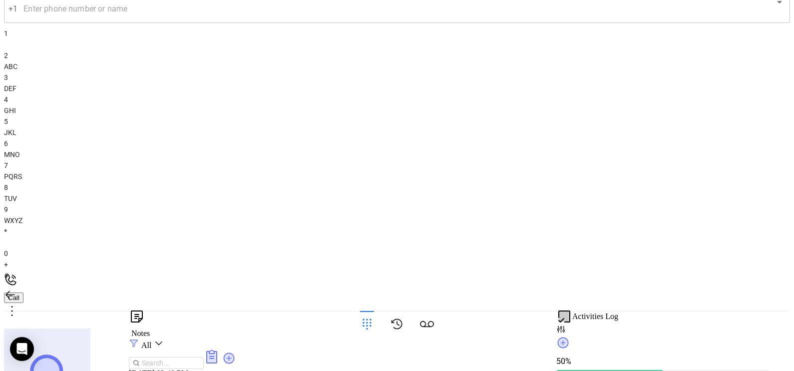
scroll to position [371, 0]
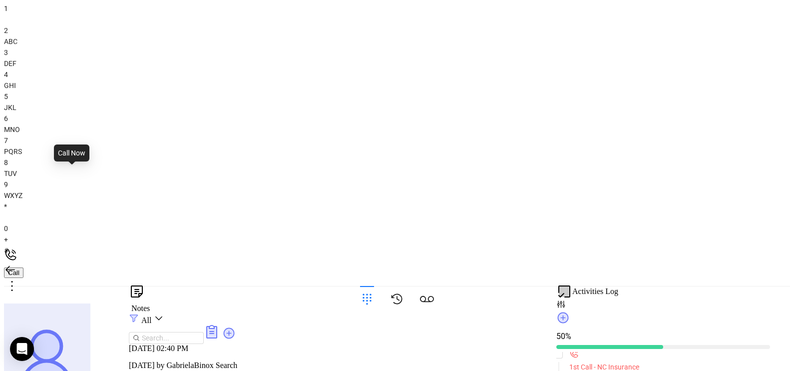
type input "(336) 889-8282"
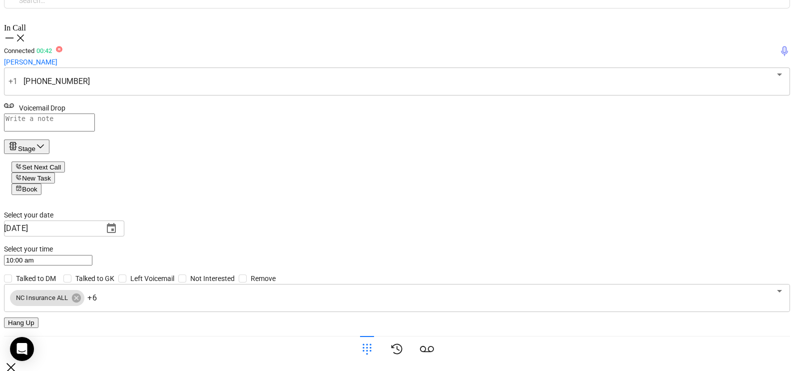
scroll to position [271, 0]
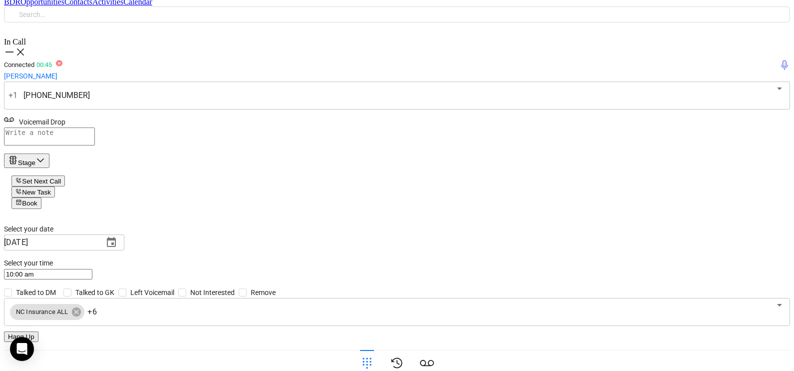
click at [669, 156] on div "Call To Bradley Gibson +1 (336) 889-8282 ​ Voicemail Drop Stage Set Next Call N…" at bounding box center [397, 199] width 786 height 281
click at [45, 154] on div "Stage" at bounding box center [26, 159] width 37 height 11
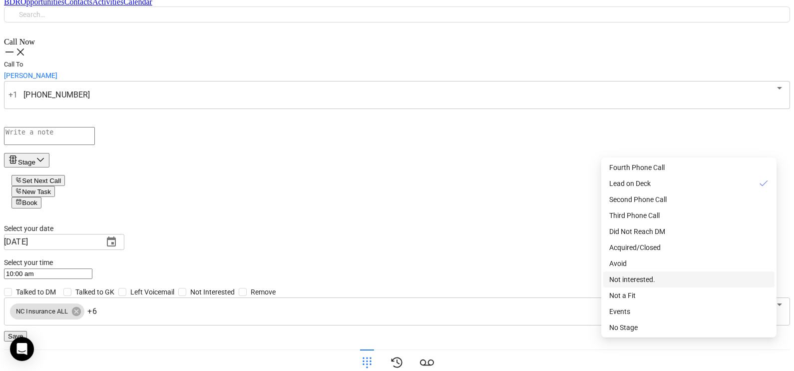
click at [649, 283] on span "Not interested." at bounding box center [632, 279] width 46 height 8
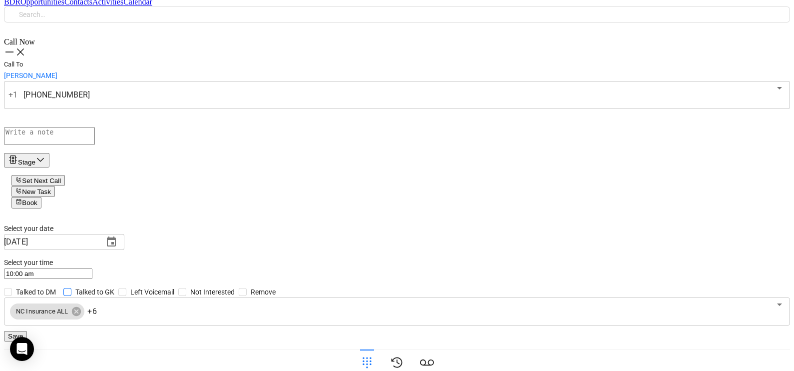
click at [71, 288] on input "Talked to GK" at bounding box center [67, 292] width 8 height 8
checkbox input "true"
click at [247, 288] on input "Remove" at bounding box center [243, 292] width 8 height 8
checkbox input "true"
click at [27, 331] on button "Save" at bounding box center [15, 336] width 23 height 10
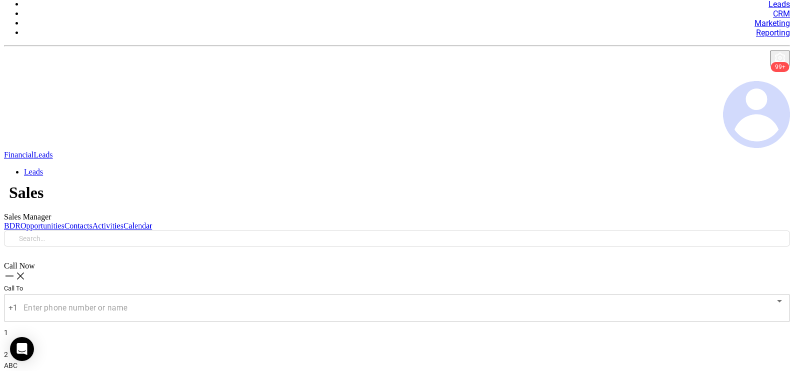
scroll to position [46, 0]
checkbox input "true"
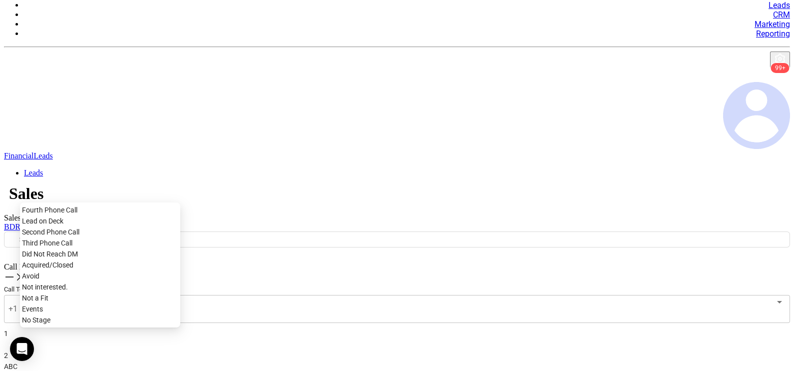
click at [97, 281] on div "Not interested." at bounding box center [100, 286] width 156 height 11
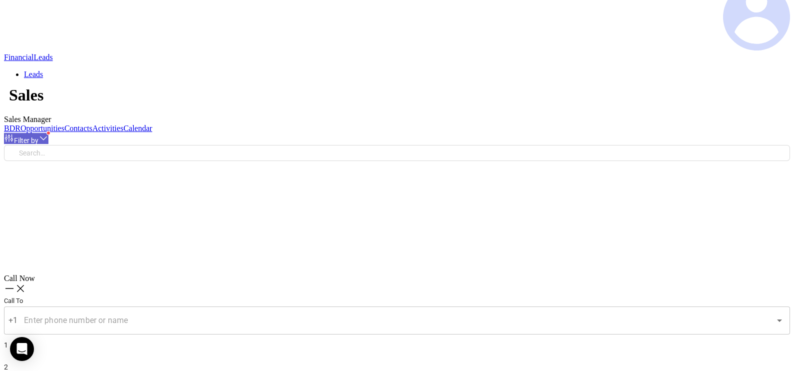
scroll to position [146, 0]
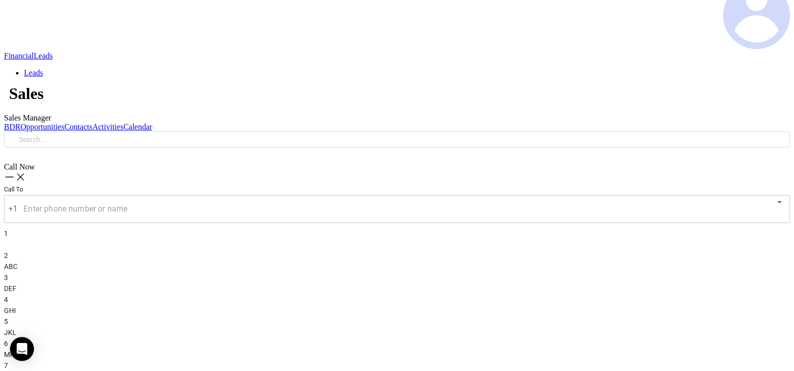
scroll to position [261, 0]
type input "[PERSON_NAME]"
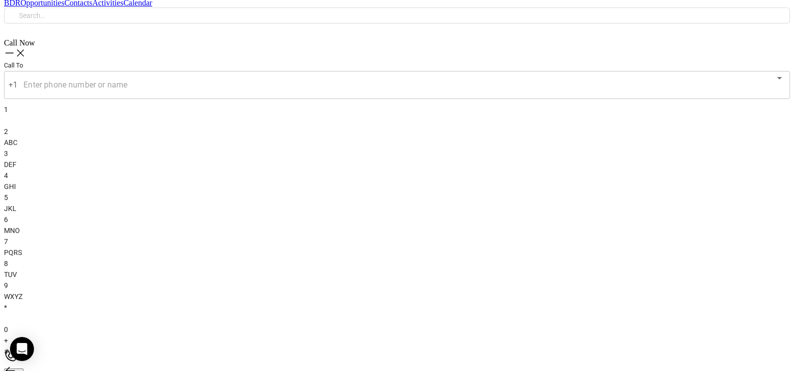
scroll to position [271, 0]
type input "(910) 509-7255"
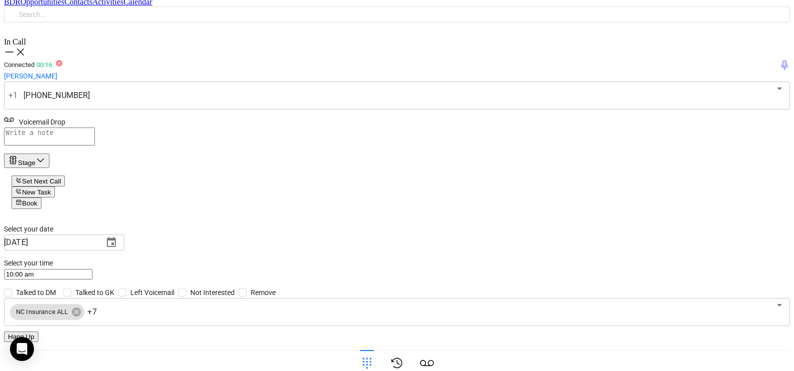
click at [38, 331] on button "Hang Up" at bounding box center [21, 336] width 34 height 10
click at [239, 286] on span "Not Interested" at bounding box center [212, 291] width 52 height 11
click at [186, 288] on input "Not Interested" at bounding box center [182, 292] width 8 height 8
checkbox input "true"
click at [45, 154] on div "Stage" at bounding box center [26, 159] width 37 height 11
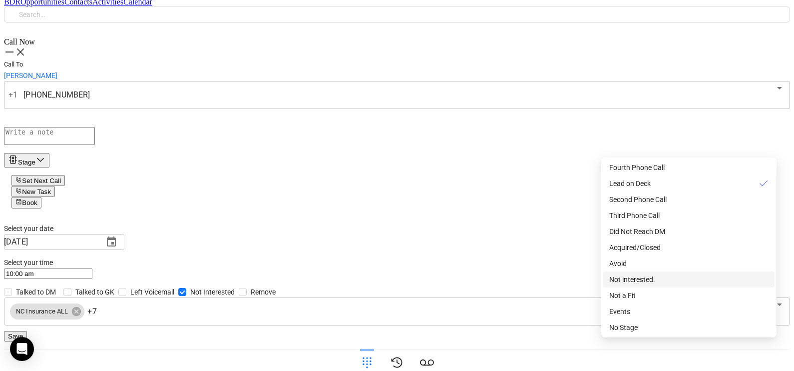
click at [644, 283] on span "Not interested." at bounding box center [632, 279] width 46 height 8
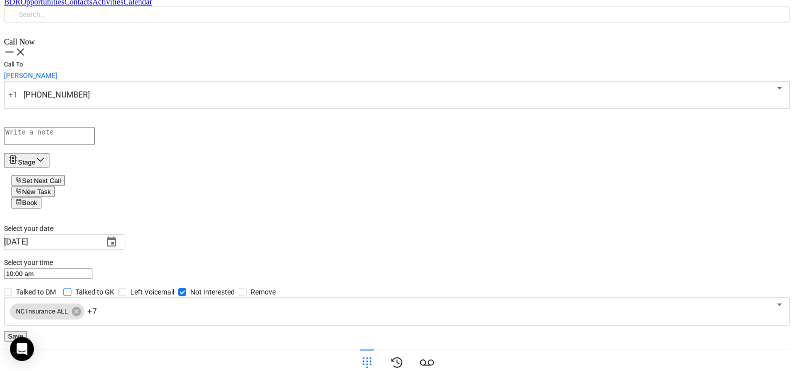
click at [118, 286] on span "Talked to GK" at bounding box center [94, 291] width 47 height 11
click at [71, 288] on input "Talked to GK" at bounding box center [67, 292] width 8 height 8
checkbox input "true"
click at [27, 331] on button "Save" at bounding box center [15, 336] width 23 height 10
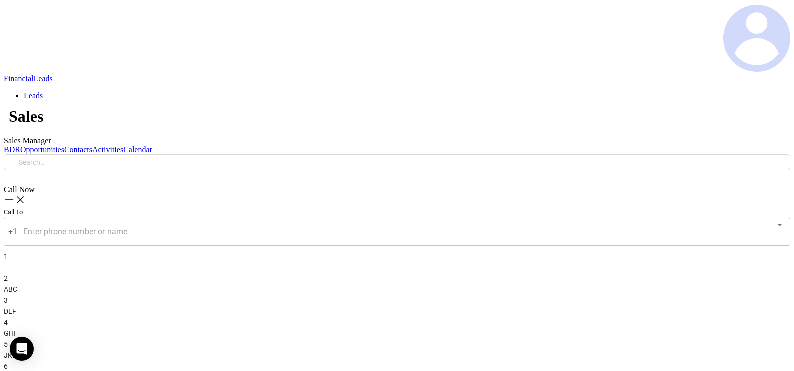
scroll to position [46, 0]
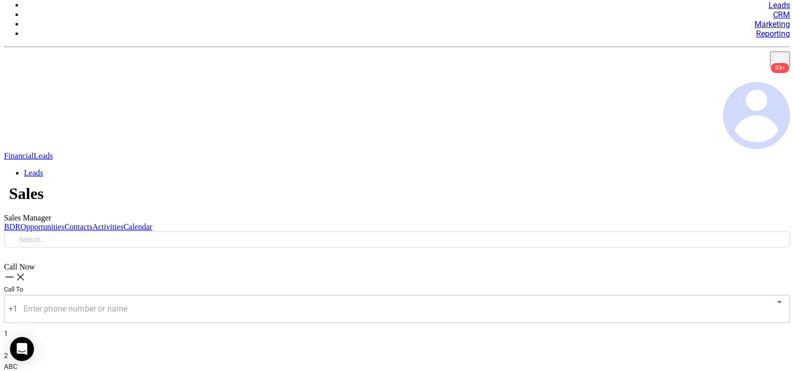
checkbox input "true"
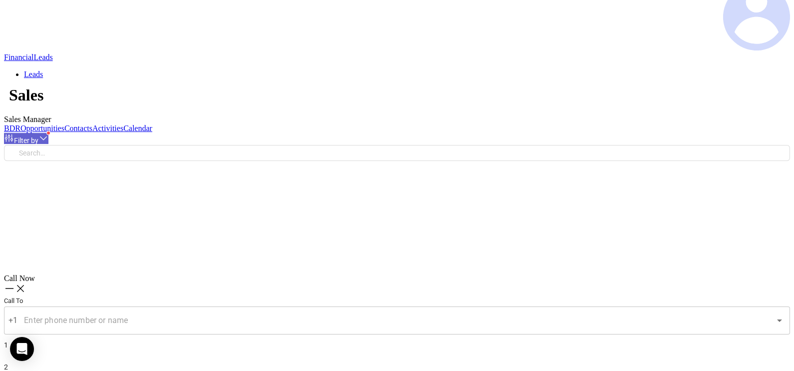
scroll to position [146, 0]
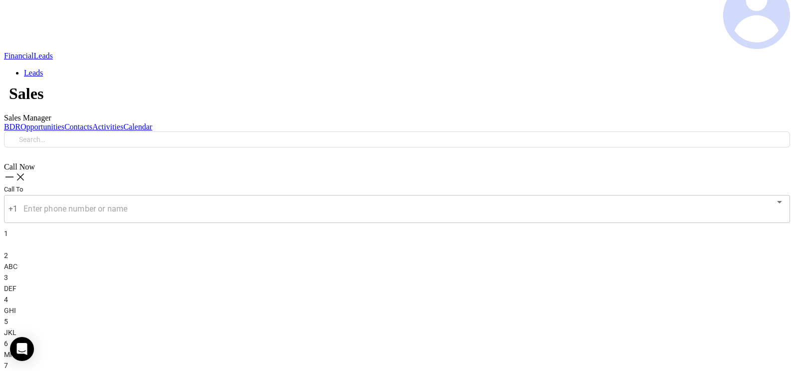
type input "[DATE]"
type input "[PERSON_NAME]"
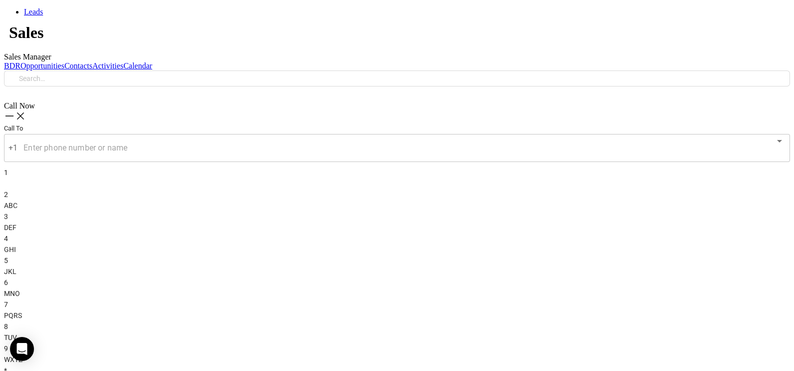
scroll to position [371, 0]
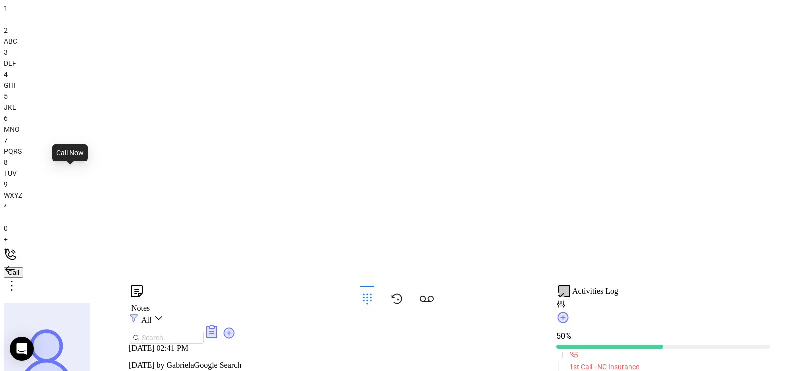
type input "(919) 383-7421"
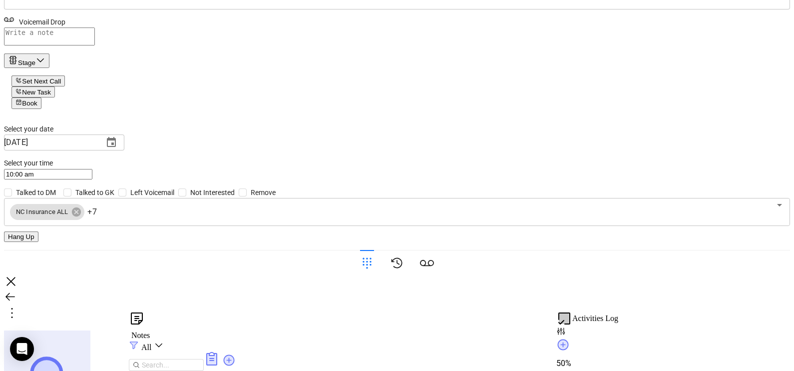
click at [374, 270] on icon at bounding box center [367, 263] width 14 height 14
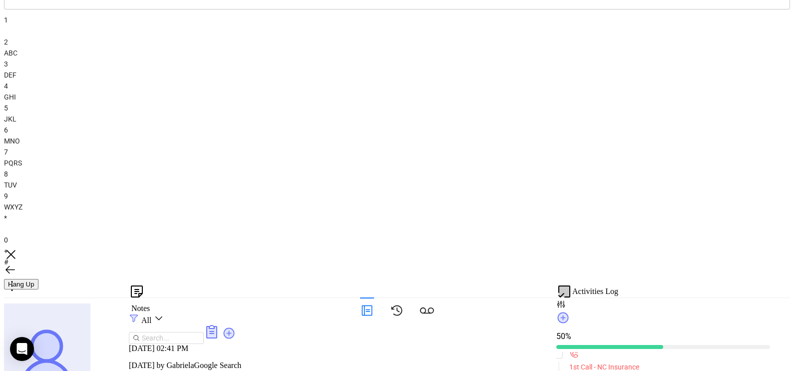
click at [637, 36] on div "1" at bounding box center [397, 25] width 786 height 22
click at [690, 250] on div "0 +" at bounding box center [397, 245] width 786 height 22
click at [641, 102] on div "4 GHI" at bounding box center [397, 91] width 786 height 22
click at [617, 36] on div "1" at bounding box center [397, 25] width 786 height 22
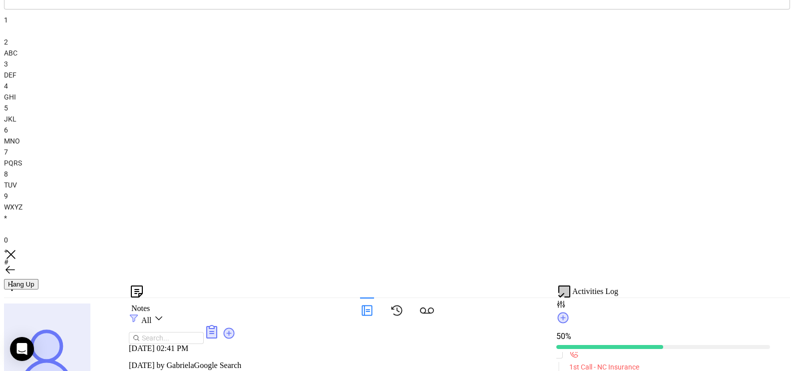
click at [693, 250] on div "0 +" at bounding box center [397, 245] width 786 height 22
click at [643, 102] on div "4 GHI" at bounding box center [397, 91] width 786 height 22
click at [374, 311] on icon at bounding box center [367, 310] width 14 height 14
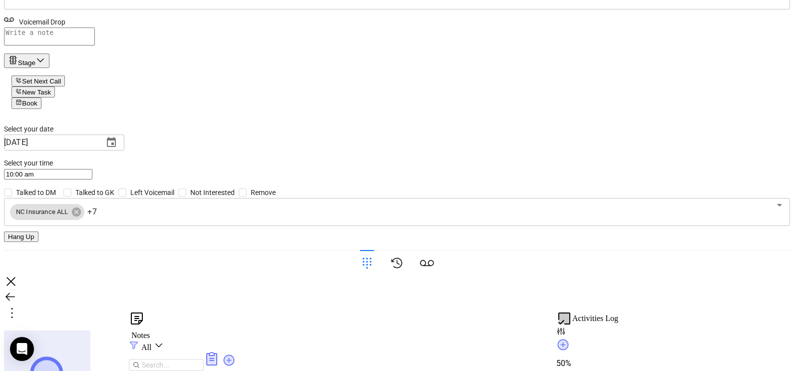
click at [747, 27] on div "Voicemail Drop" at bounding box center [397, 20] width 786 height 13
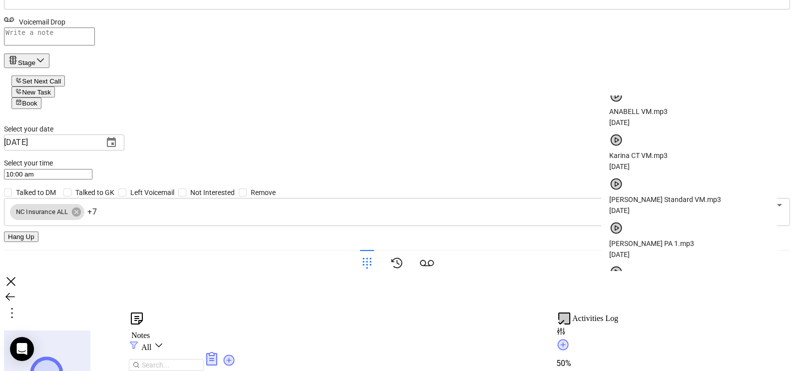
scroll to position [80, 0]
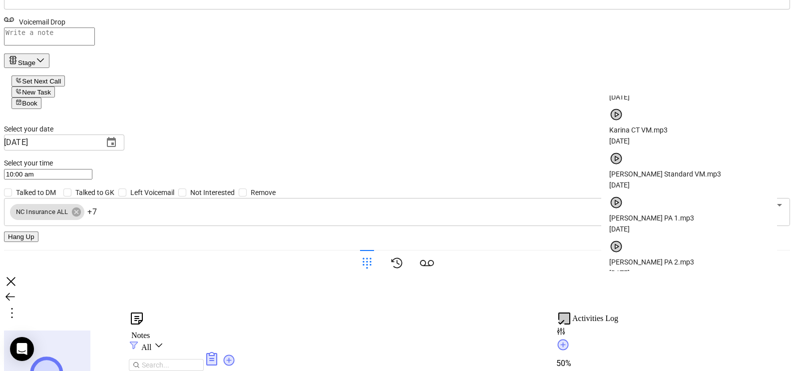
checkbox input "true"
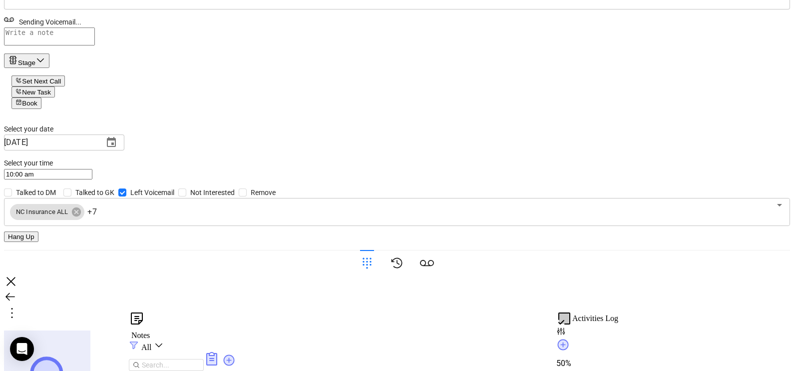
click at [38, 242] on button "Hang Up" at bounding box center [21, 236] width 34 height 10
click at [45, 66] on div "Stage" at bounding box center [26, 59] width 37 height 11
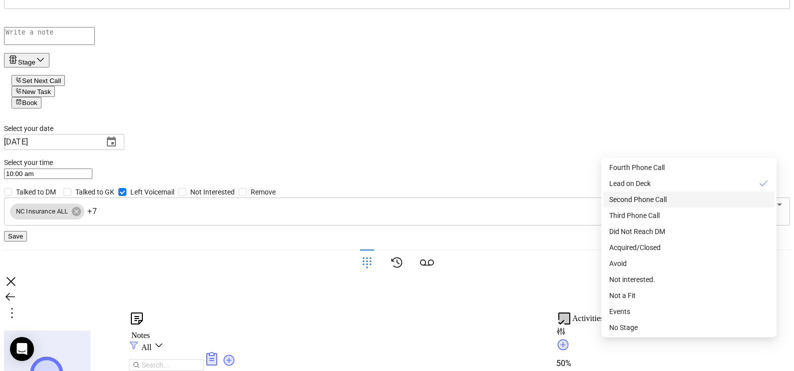
click at [654, 203] on span "Second Phone Call" at bounding box center [637, 199] width 57 height 8
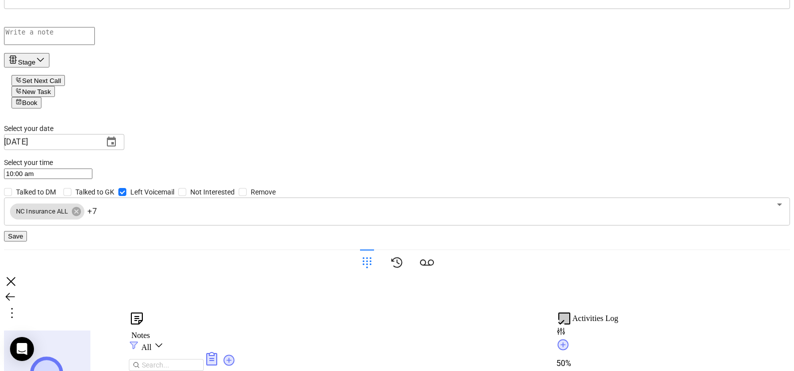
click at [123, 154] on button "Choose date, selected date is Sep 12, 2025" at bounding box center [111, 142] width 24 height 24
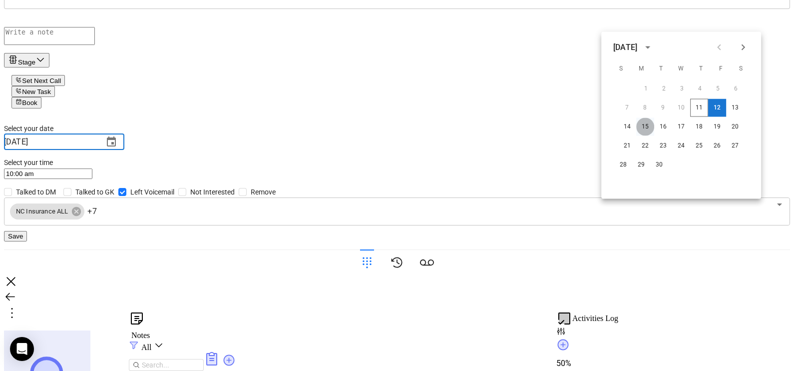
click at [647, 124] on button "15" at bounding box center [645, 127] width 18 height 18
type input "09/15/2025"
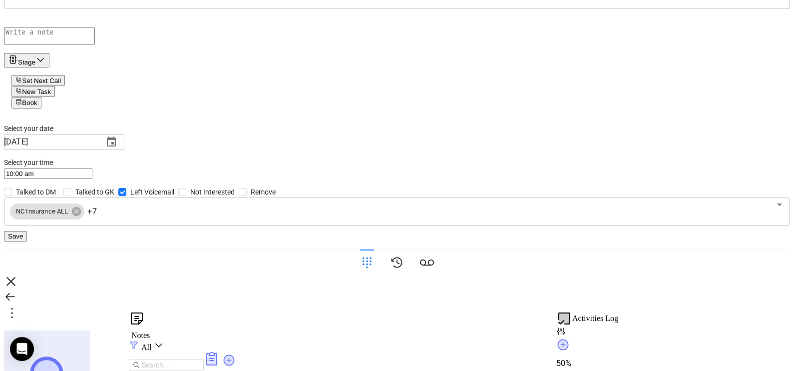
click at [27, 241] on button "Save" at bounding box center [15, 236] width 23 height 10
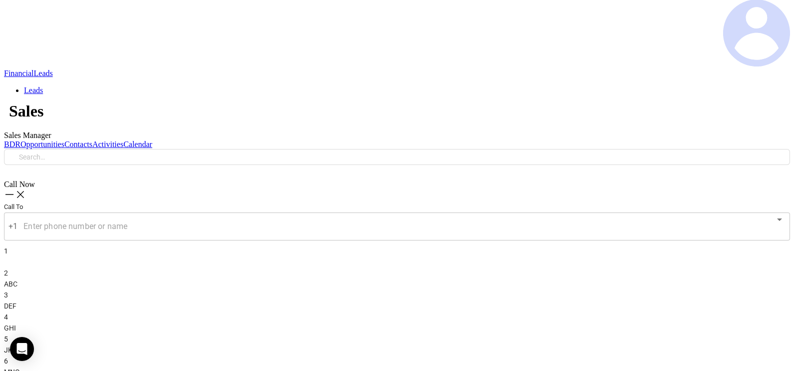
scroll to position [121, 0]
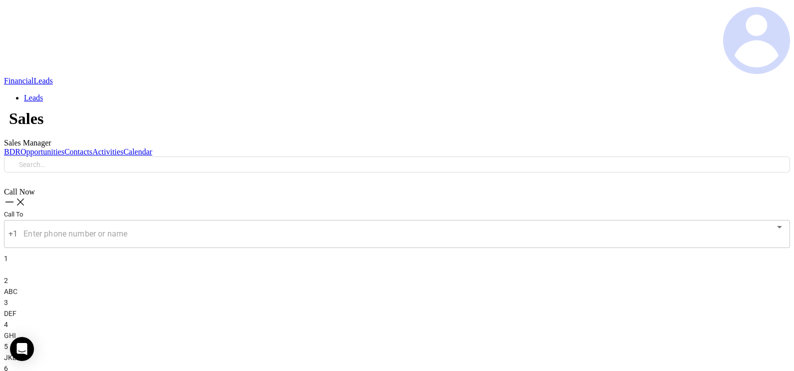
checkbox input "true"
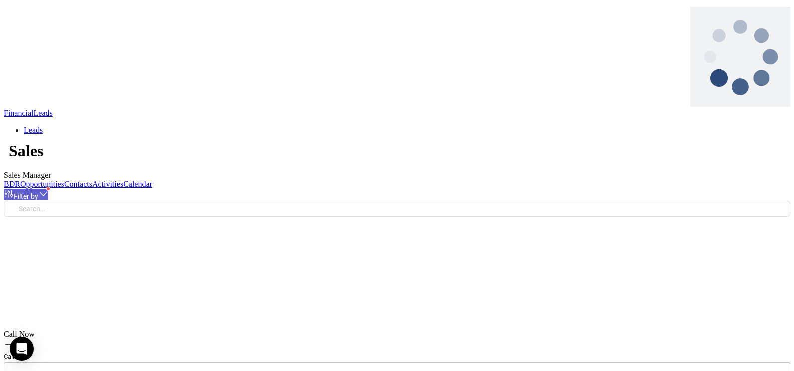
scroll to position [146, 0]
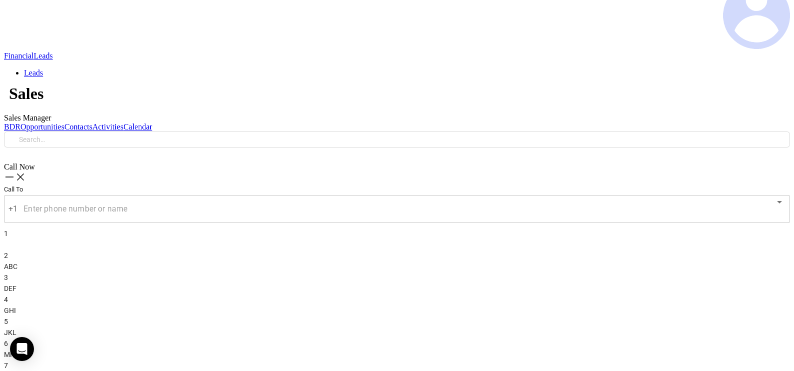
type input "[DATE]"
type input "[PERSON_NAME]"
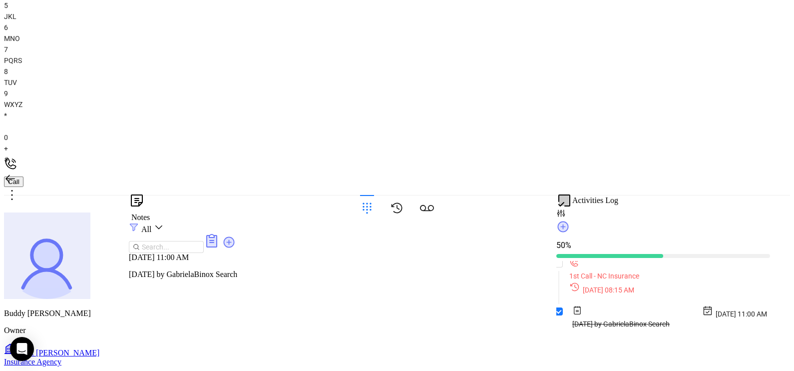
scroll to position [465, 0]
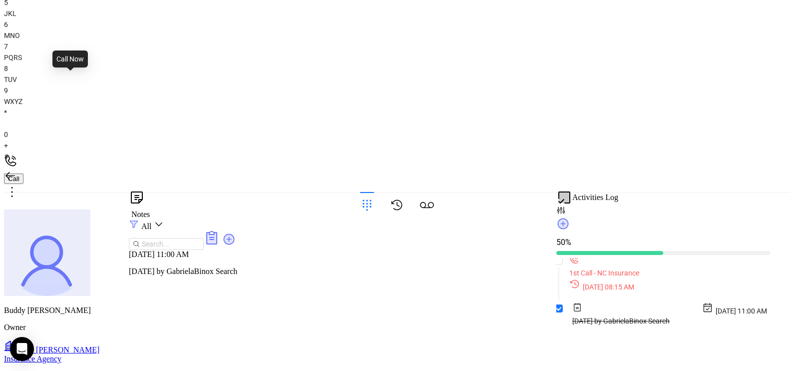
type input "(704) 814-4343"
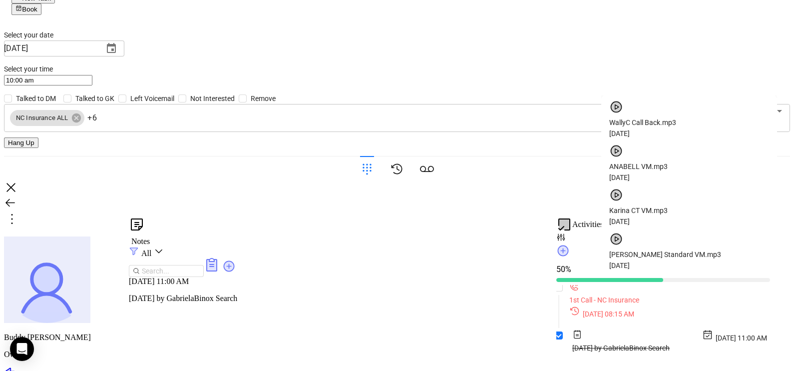
scroll to position [80, 0]
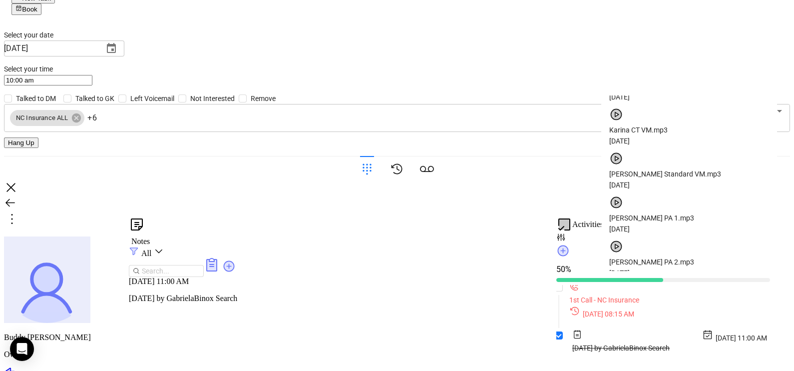
checkbox input "true"
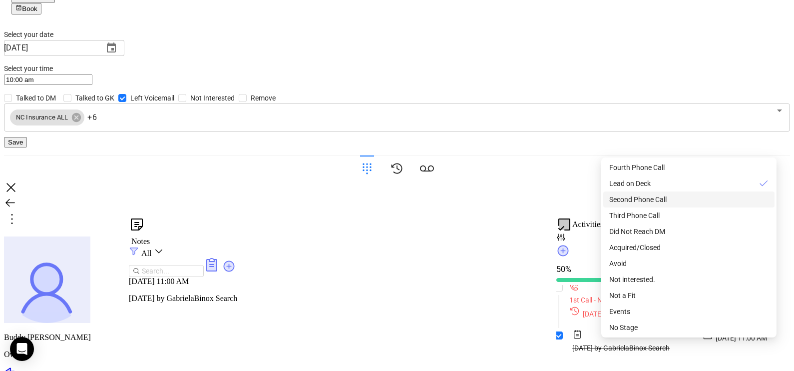
click at [667, 203] on span "Second Phone Call" at bounding box center [637, 199] width 57 height 8
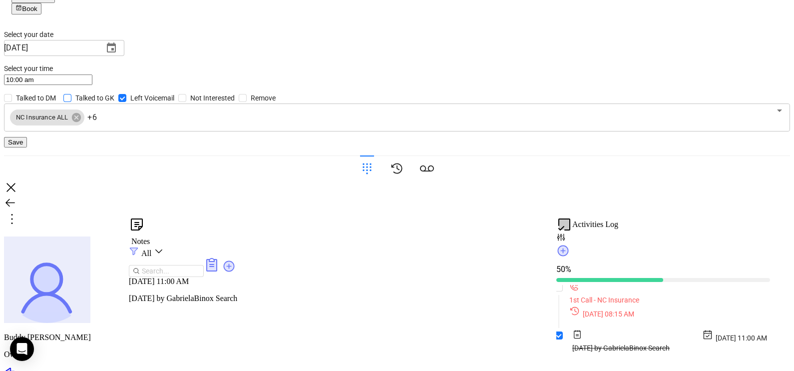
click at [118, 103] on span "Talked to GK" at bounding box center [94, 97] width 47 height 11
click at [71, 102] on input "Talked to GK" at bounding box center [67, 98] width 8 height 8
checkbox input "true"
click at [117, 54] on icon "Choose date, selected date is Sep 12, 2025" at bounding box center [111, 48] width 12 height 12
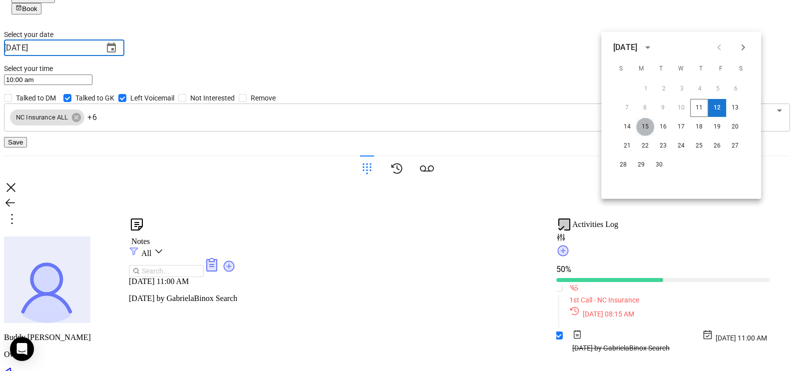
click at [645, 130] on button "15" at bounding box center [645, 127] width 18 height 18
type input "09/15/2025"
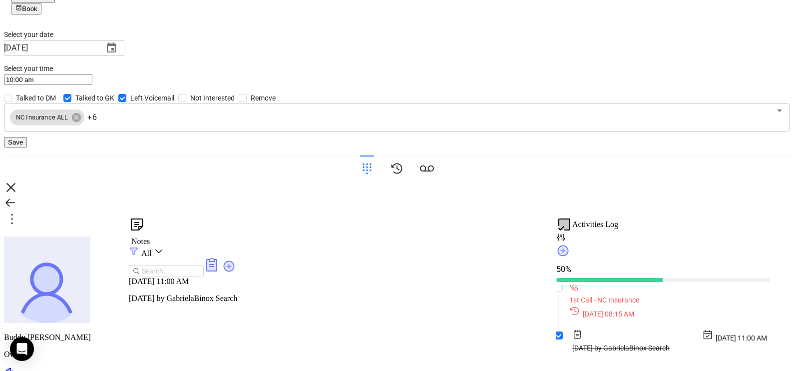
click at [23, 146] on span "Save" at bounding box center [15, 141] width 15 height 7
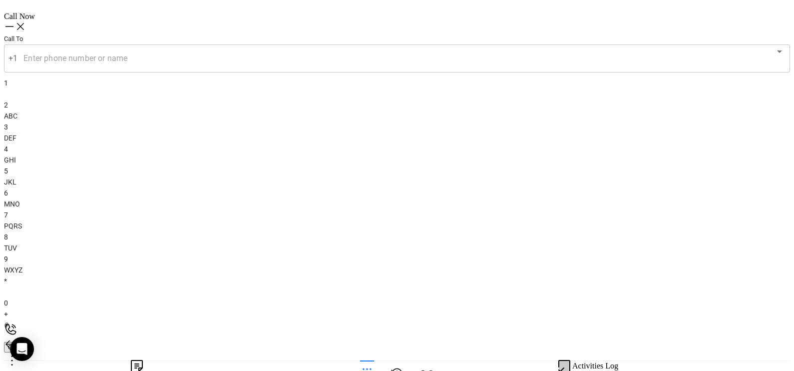
scroll to position [240, 0]
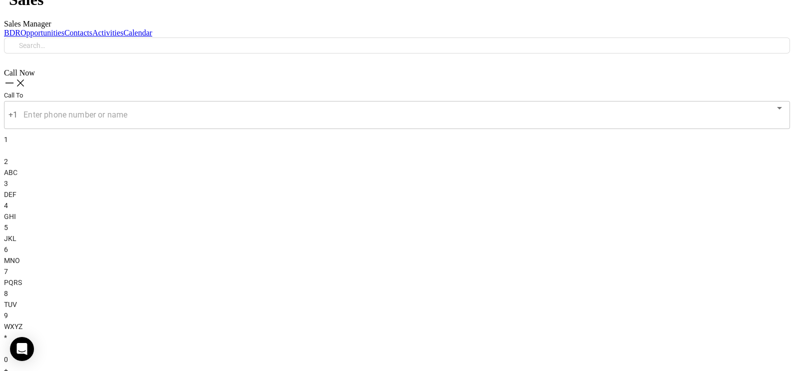
checkbox input "true"
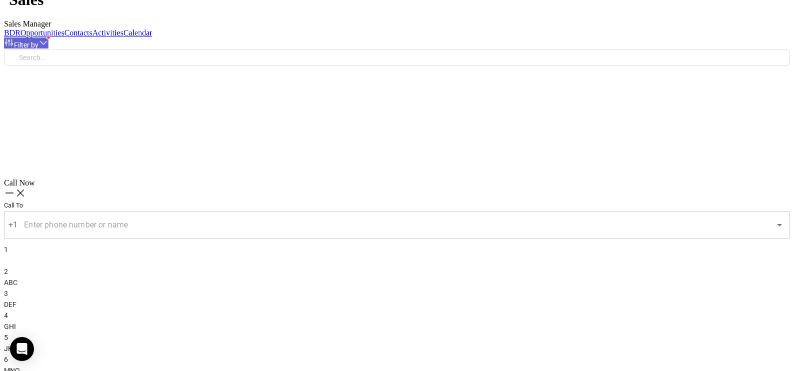
scroll to position [146, 0]
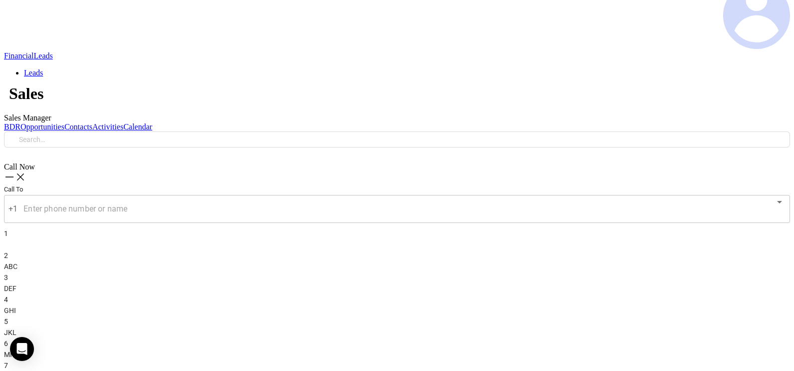
scroll to position [261, 0]
type input "[PERSON_NAME]"
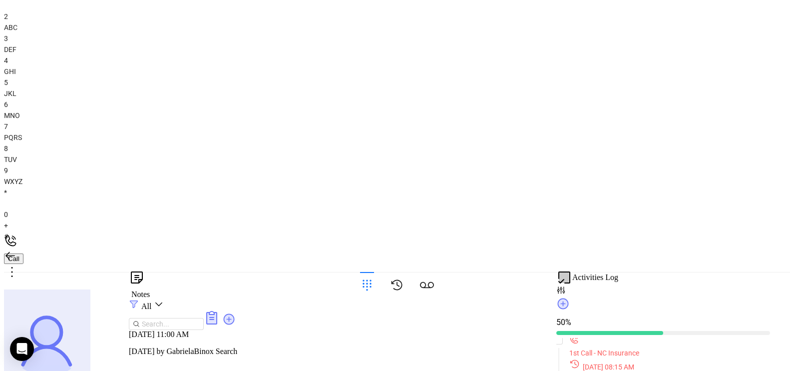
scroll to position [396, 0]
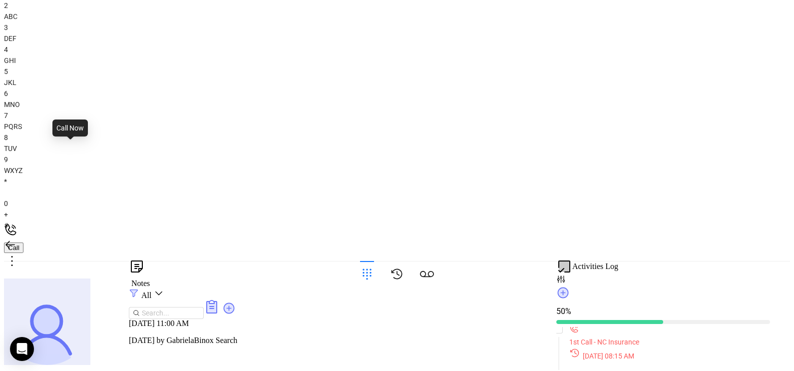
type input "(910) 726-3203"
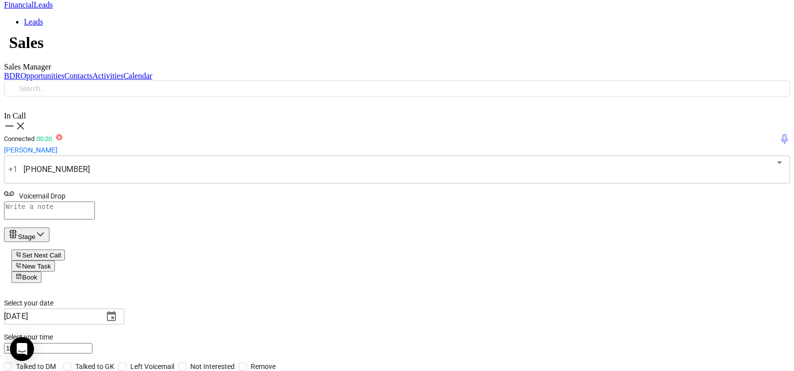
scroll to position [196, 0]
click at [95, 202] on textarea at bounding box center [49, 211] width 91 height 18
click at [45, 229] on div "Stage" at bounding box center [26, 234] width 37 height 11
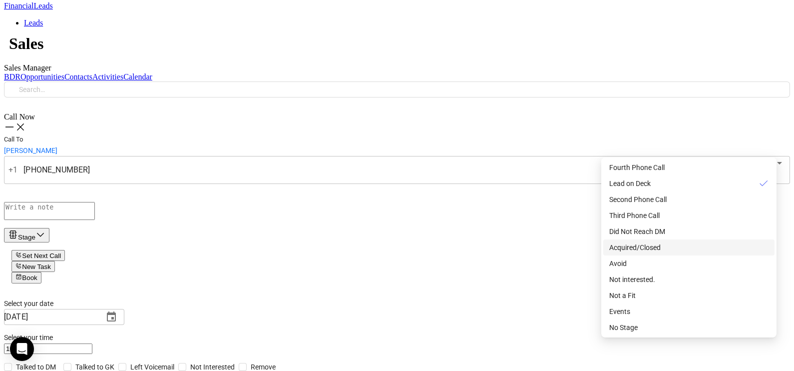
click at [651, 251] on span "Acquired/Closed" at bounding box center [634, 247] width 51 height 8
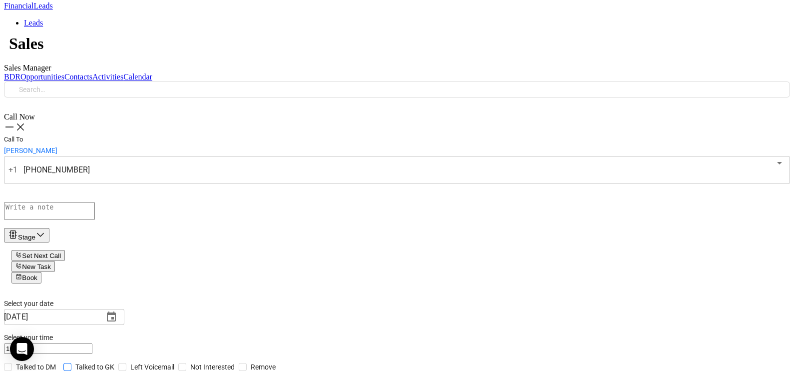
click at [71, 363] on input "Talked to GK" at bounding box center [67, 367] width 8 height 8
checkbox input "true"
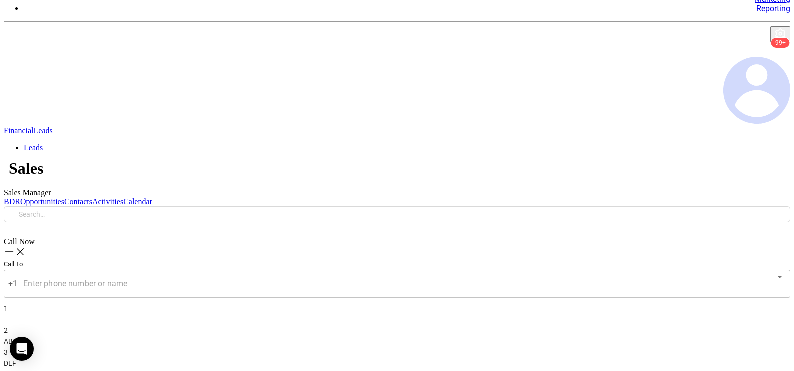
scroll to position [96, 0]
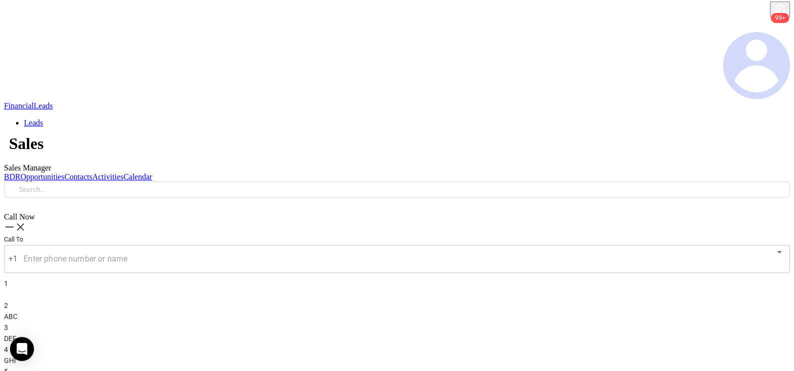
checkbox input "true"
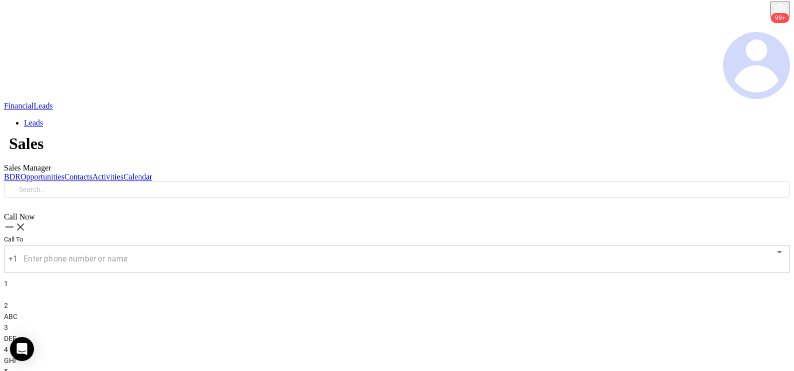
scroll to position [75, 0]
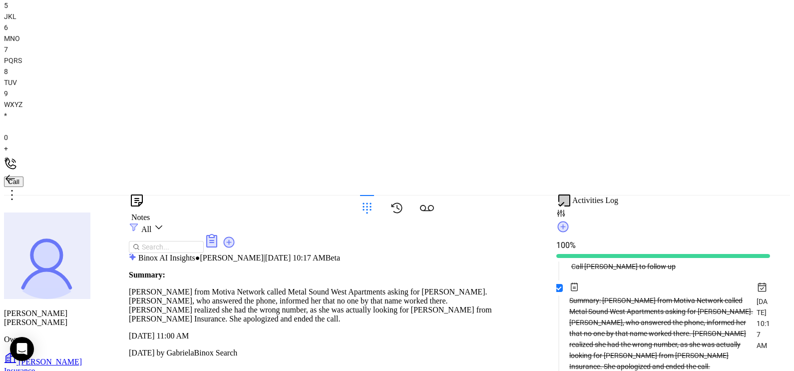
scroll to position [465, 0]
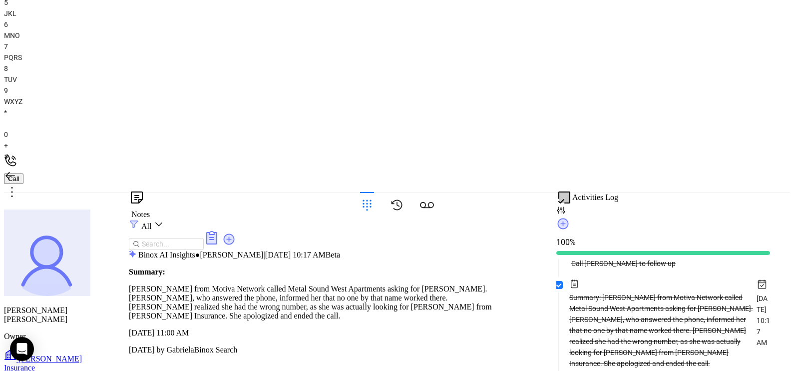
type input "remove"
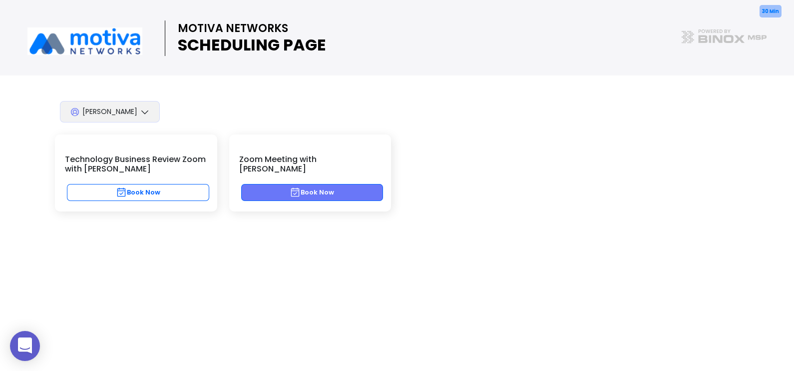
click at [345, 184] on button "Book Now" at bounding box center [312, 192] width 142 height 17
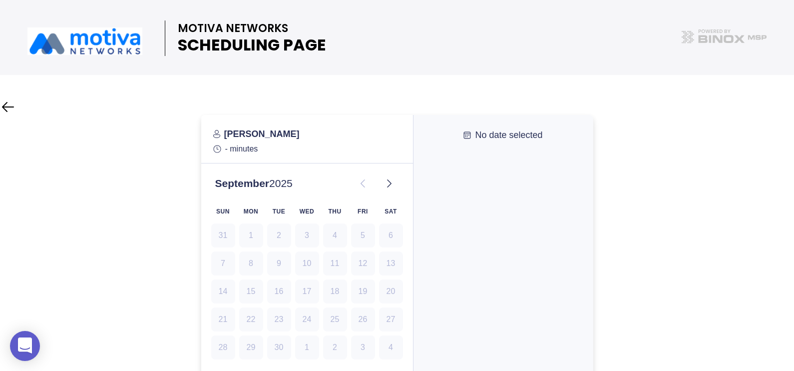
scroll to position [24, 0]
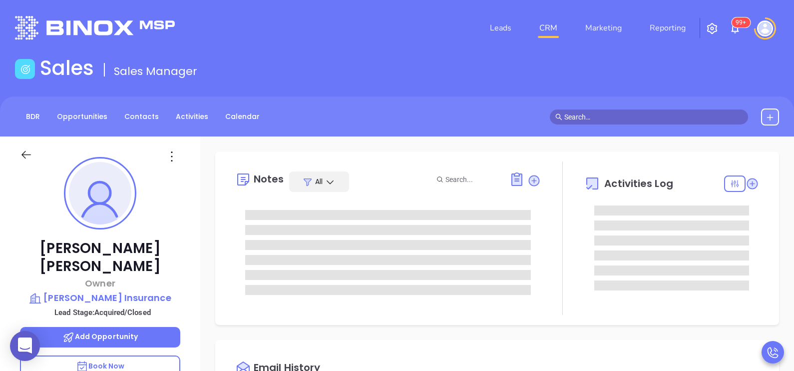
type input "[DATE]"
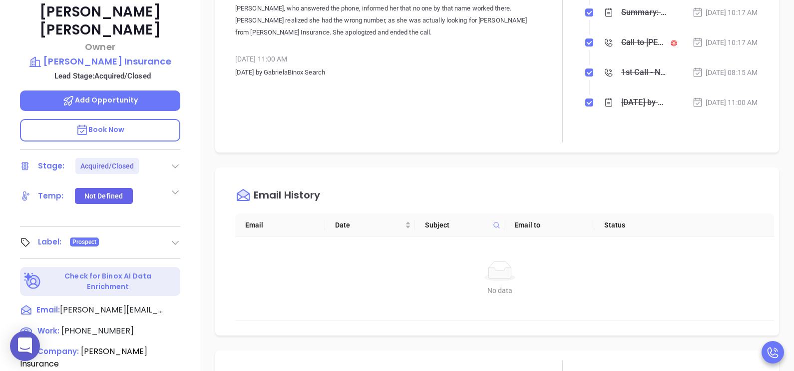
scroll to position [275, 0]
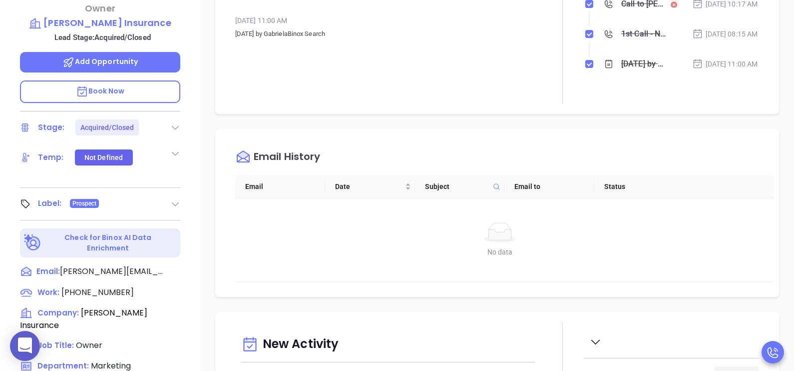
type input "[PERSON_NAME]"
click at [166, 307] on icon at bounding box center [172, 313] width 12 height 12
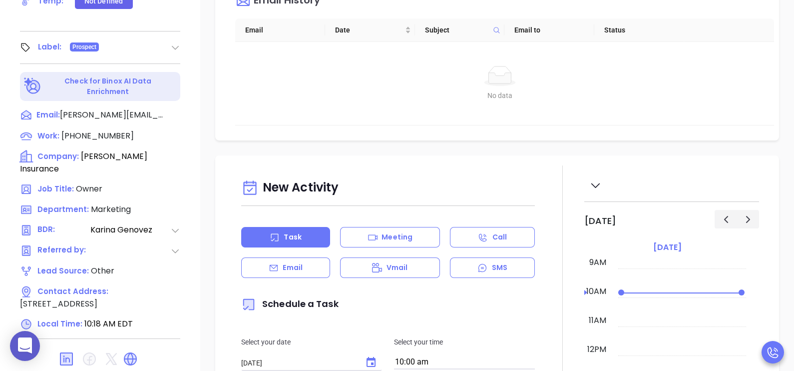
scroll to position [465, 0]
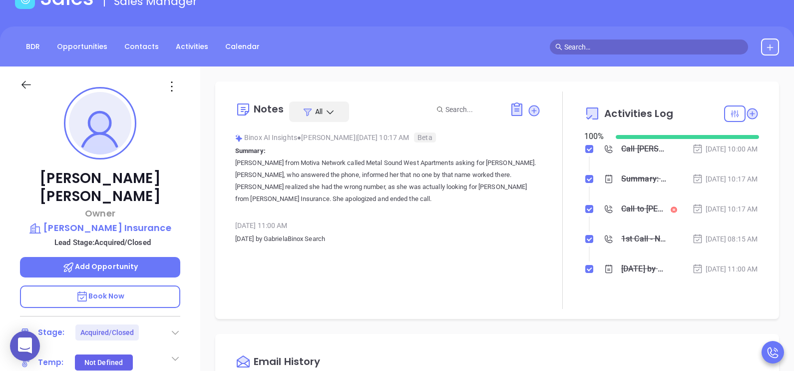
scroll to position [65, 0]
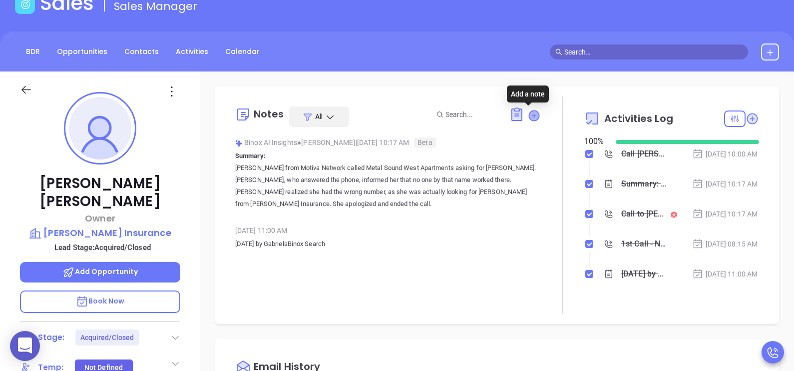
click at [529, 119] on icon at bounding box center [534, 115] width 10 height 10
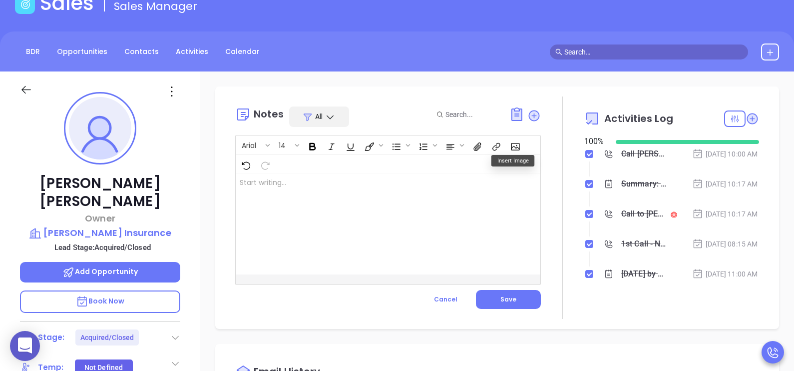
click at [445, 202] on div at bounding box center [377, 223] width 283 height 101
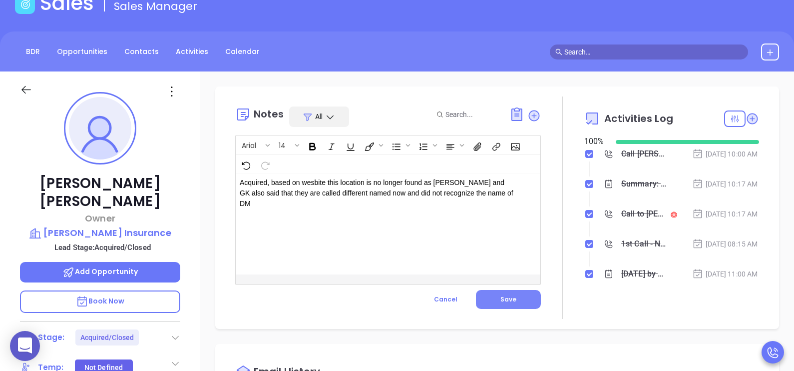
click at [508, 300] on span "Save" at bounding box center [508, 299] width 16 height 8
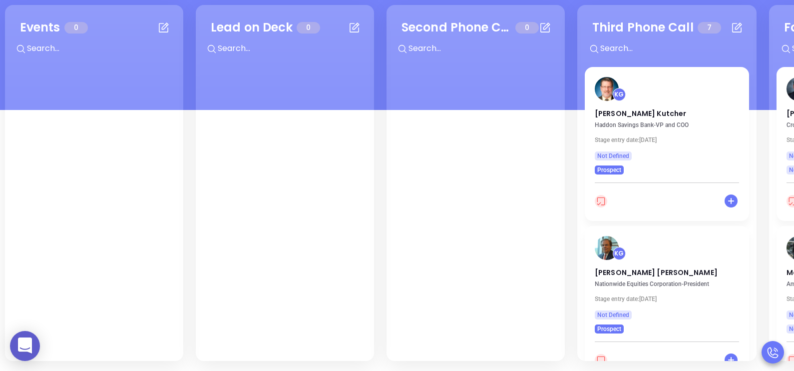
scroll to position [136, 0]
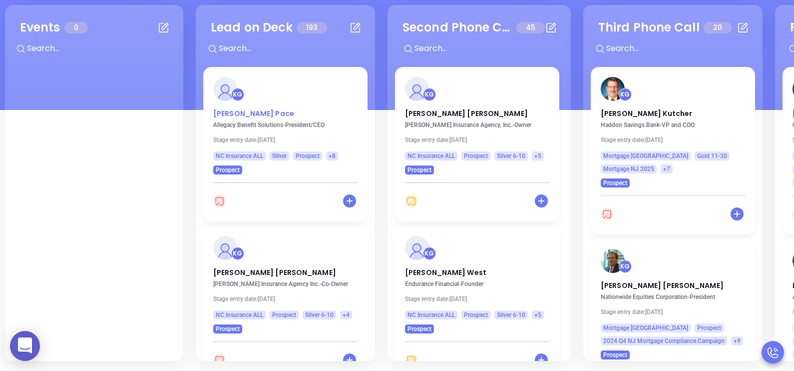
click at [237, 111] on p "Cathy Pace" at bounding box center [285, 110] width 144 height 5
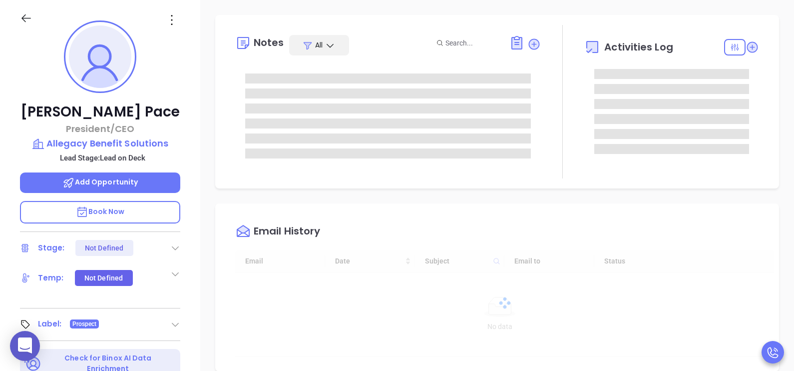
type input "[DATE]"
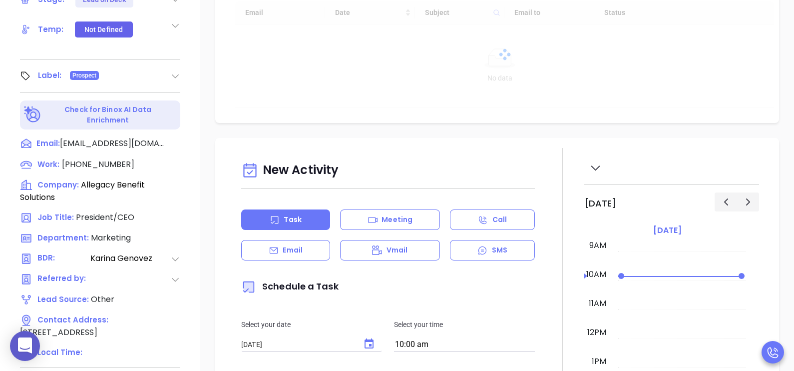
scroll to position [386, 0]
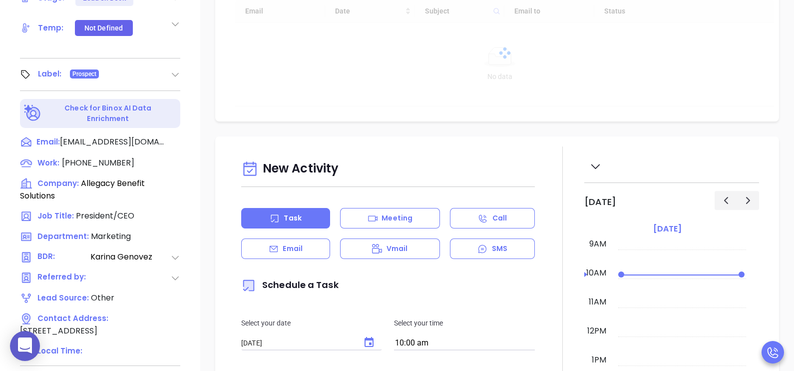
type input "[PERSON_NAME]"
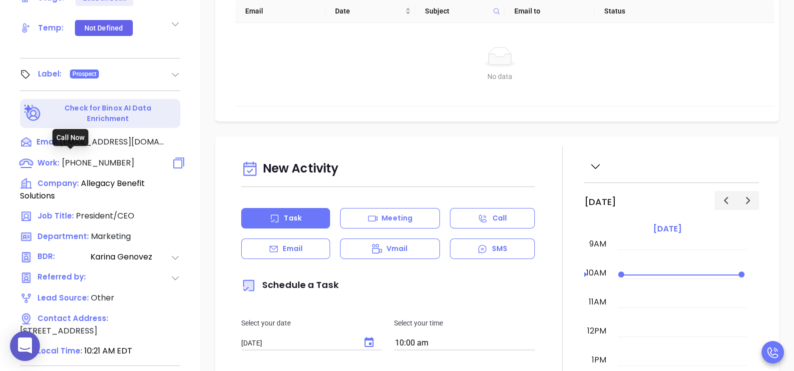
click at [107, 158] on span "(336) 765-2101" at bounding box center [98, 162] width 72 height 11
type input "(336) 765-2101"
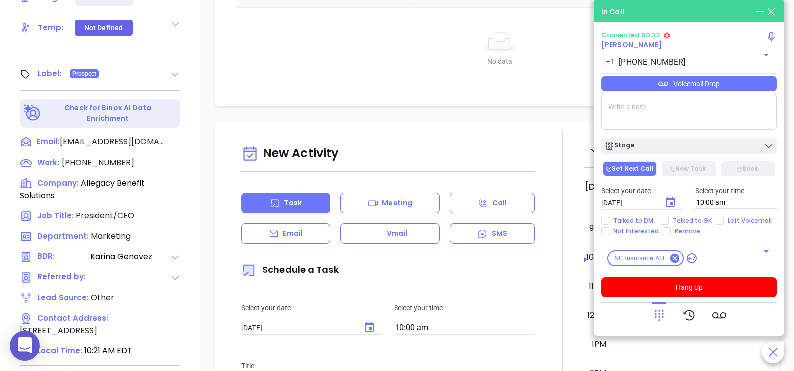
click at [661, 317] on icon at bounding box center [659, 315] width 14 height 14
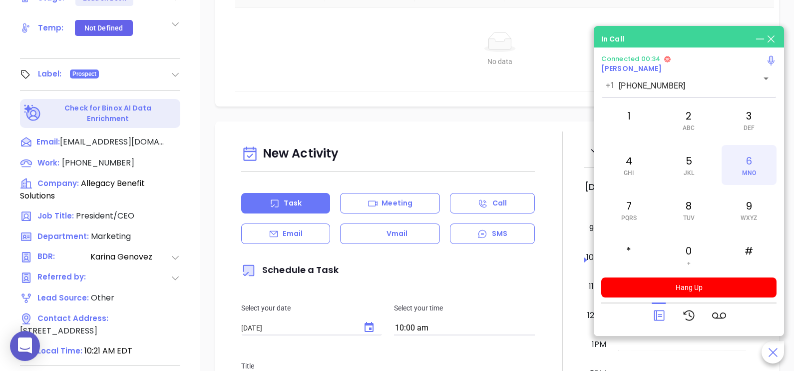
click at [743, 165] on div "6 MNO" at bounding box center [749, 165] width 55 height 40
click at [651, 317] on div at bounding box center [688, 315] width 175 height 26
click at [657, 312] on icon at bounding box center [659, 315] width 14 height 14
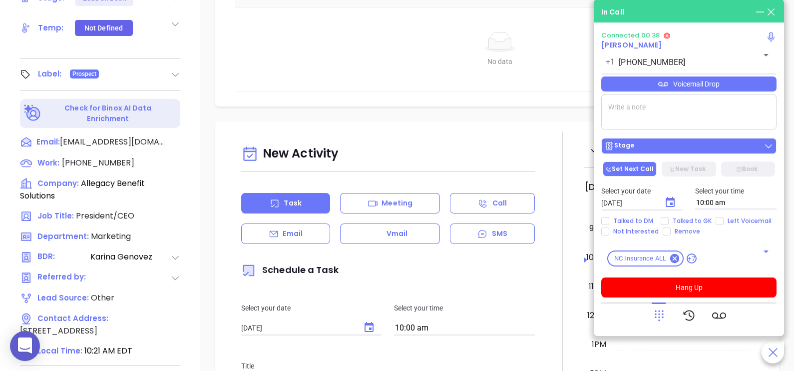
click at [702, 145] on div "Stage" at bounding box center [688, 146] width 169 height 10
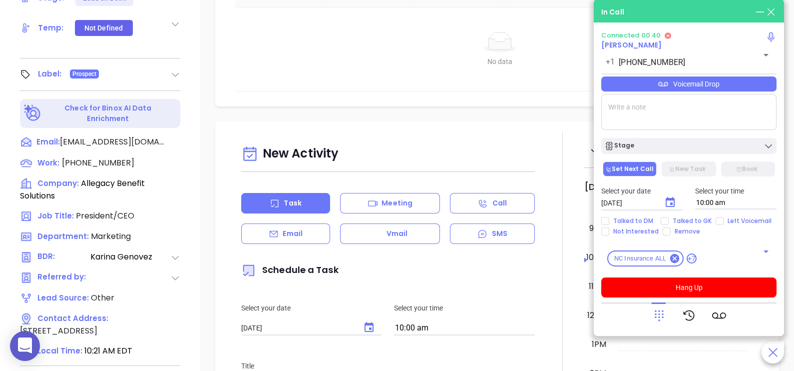
click at [722, 116] on textarea at bounding box center [688, 112] width 175 height 36
click at [737, 91] on div "Voicemail Drop" at bounding box center [688, 83] width 175 height 15
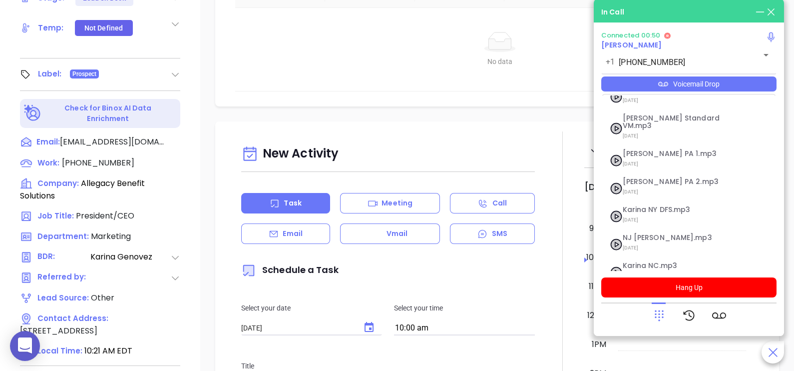
scroll to position [80, 0]
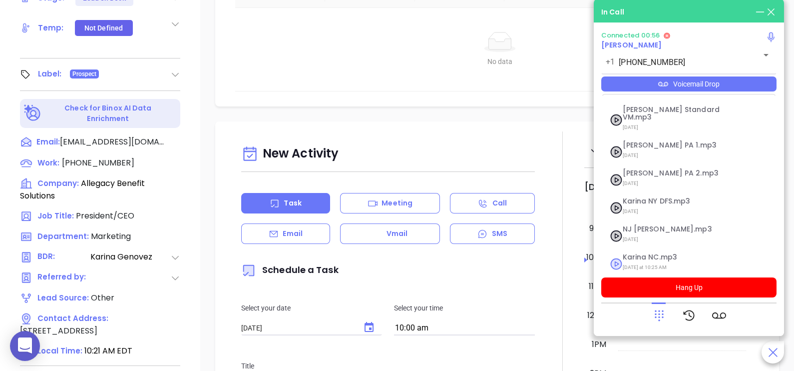
click at [660, 253] on span "Karina NC.mp3" at bounding box center [677, 256] width 108 height 7
checkbox input "true"
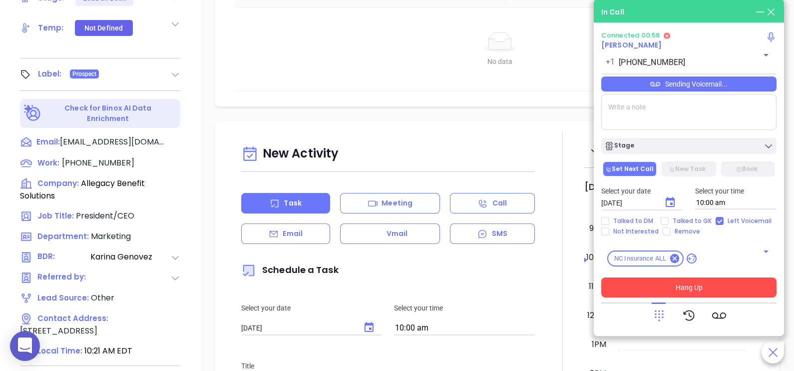
click at [684, 290] on button "Hang Up" at bounding box center [688, 287] width 175 height 20
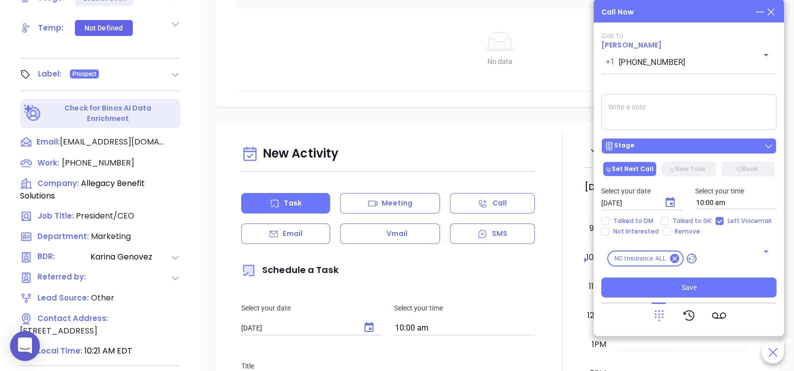
click at [703, 149] on div "Stage" at bounding box center [688, 146] width 169 height 10
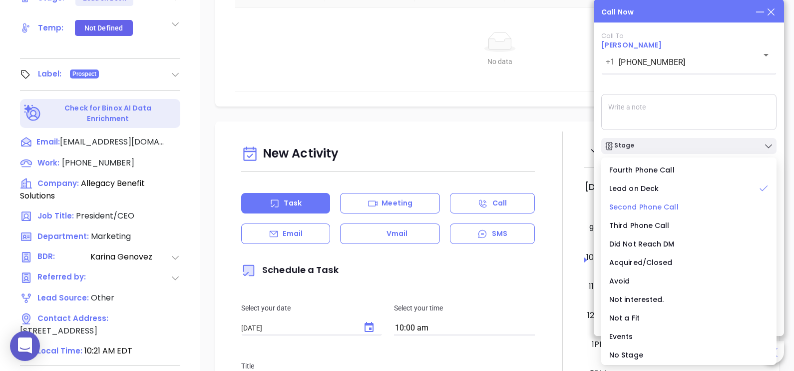
click at [667, 207] on span "Second Phone Call" at bounding box center [643, 207] width 69 height 10
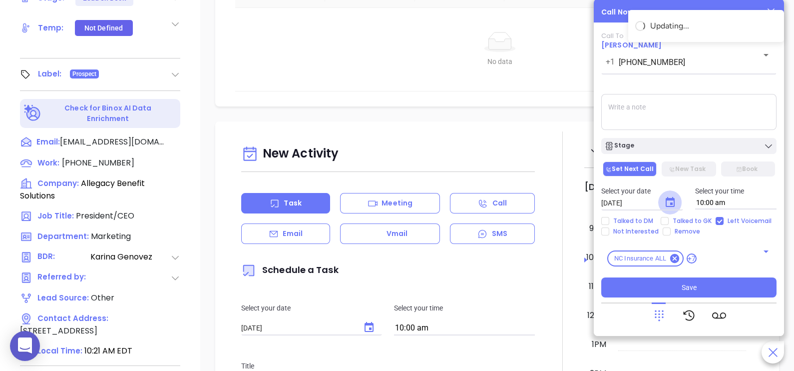
click at [676, 203] on icon "Choose date, selected date is Sep 12, 2025" at bounding box center [670, 202] width 12 height 12
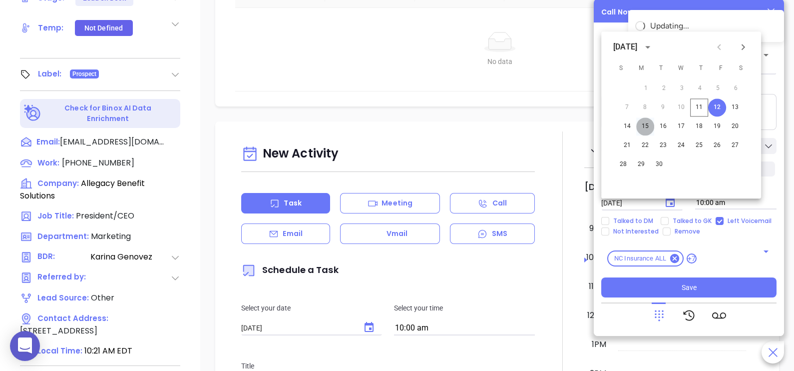
click at [649, 124] on button "15" at bounding box center [645, 126] width 18 height 18
type input "09/15/2025"
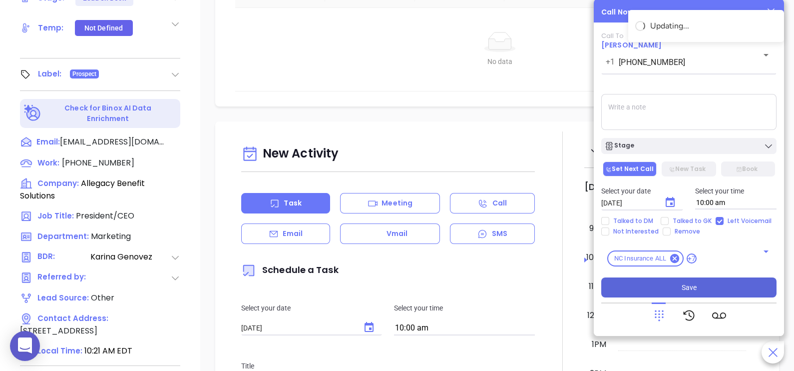
click at [717, 288] on button "Save" at bounding box center [688, 287] width 175 height 20
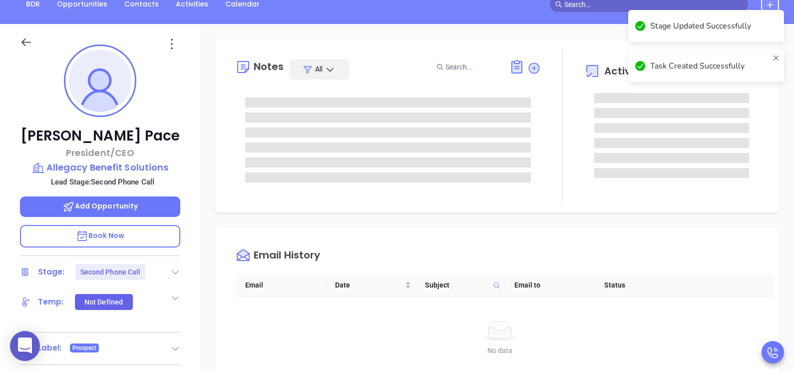
scroll to position [111, 0]
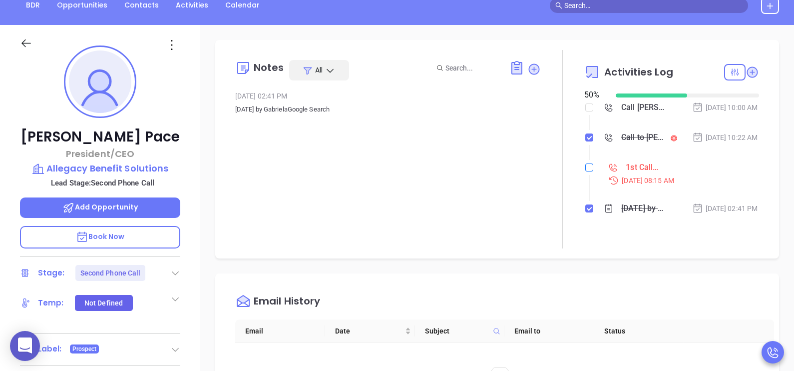
click at [585, 171] on input "checkbox" at bounding box center [589, 167] width 8 height 8
checkbox input "true"
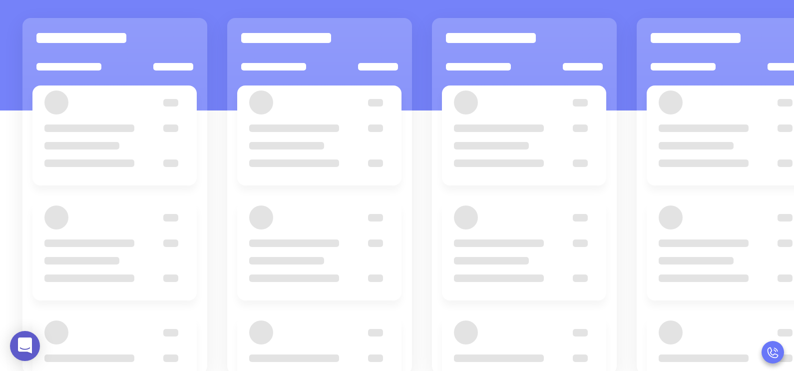
scroll to position [136, 0]
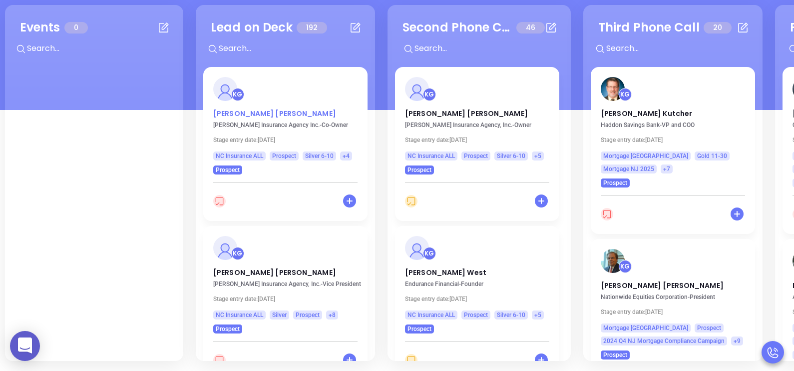
click at [242, 112] on p "Emily Hodges" at bounding box center [285, 110] width 144 height 5
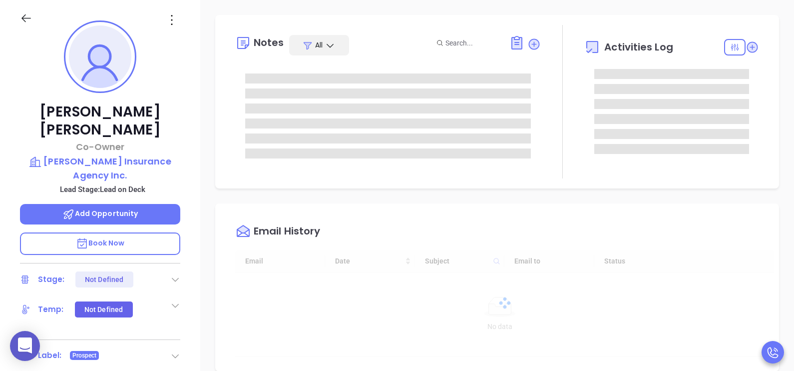
scroll to position [261, 0]
type input "[PERSON_NAME]"
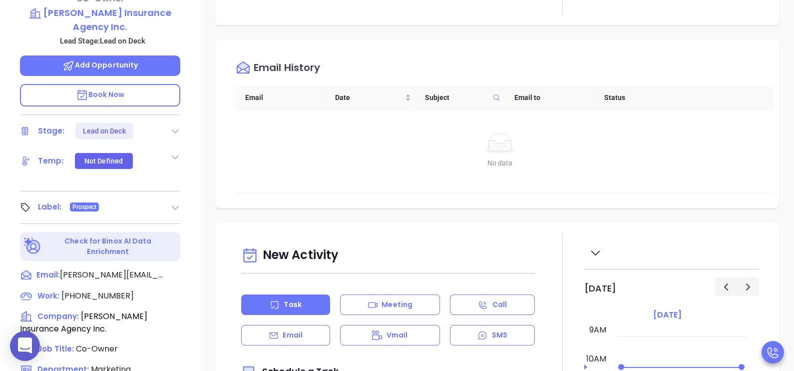
scroll to position [411, 0]
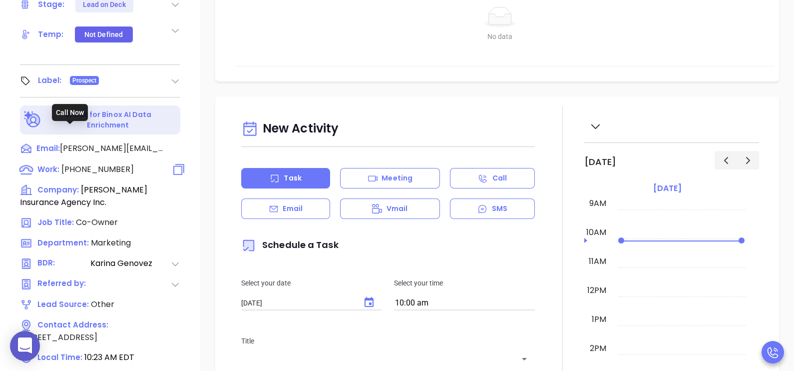
click at [98, 163] on span "(919) 496-5155" at bounding box center [97, 168] width 72 height 11
type input "(919) 496-5155"
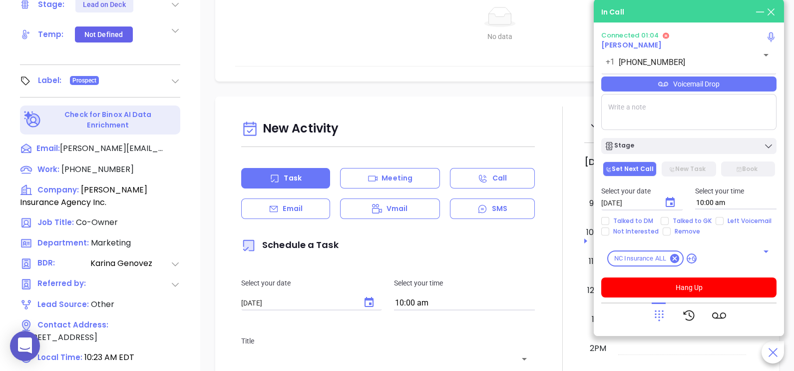
click at [709, 80] on div "Voicemail Drop" at bounding box center [688, 83] width 175 height 15
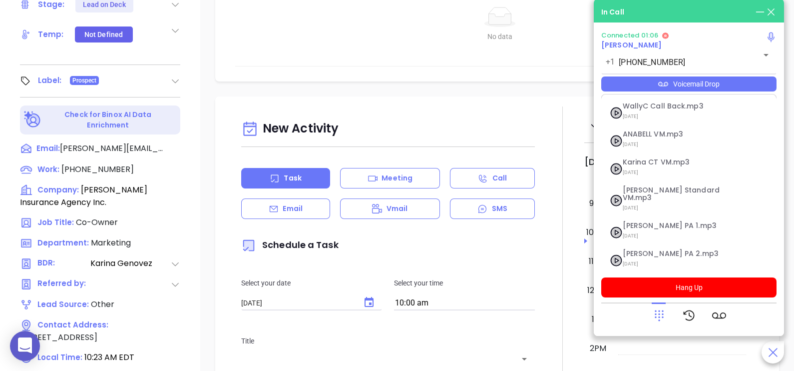
scroll to position [80, 0]
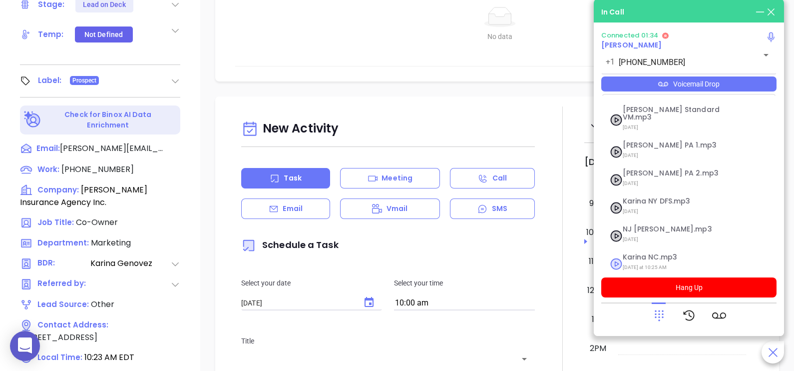
click at [644, 253] on span "Karina NC.mp3" at bounding box center [677, 256] width 108 height 7
checkbox input "true"
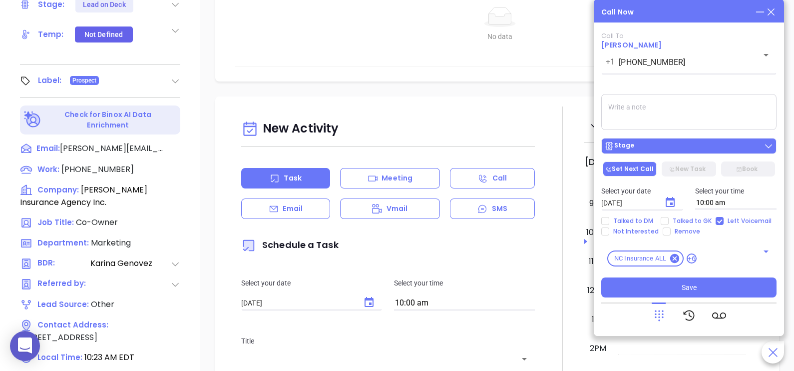
click at [742, 145] on div "Stage" at bounding box center [688, 146] width 169 height 10
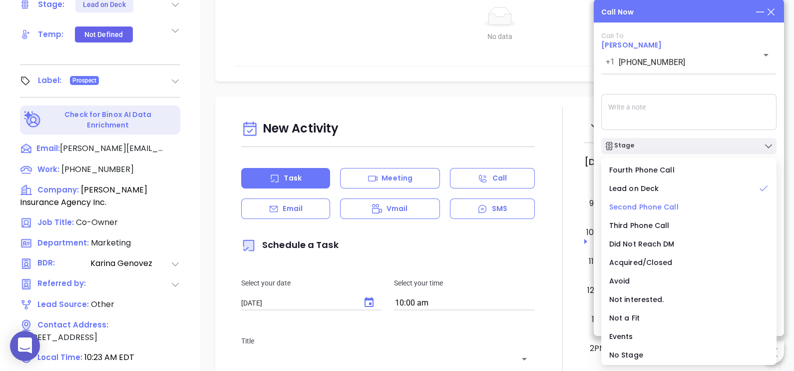
click at [663, 202] on span "Second Phone Call" at bounding box center [643, 207] width 69 height 10
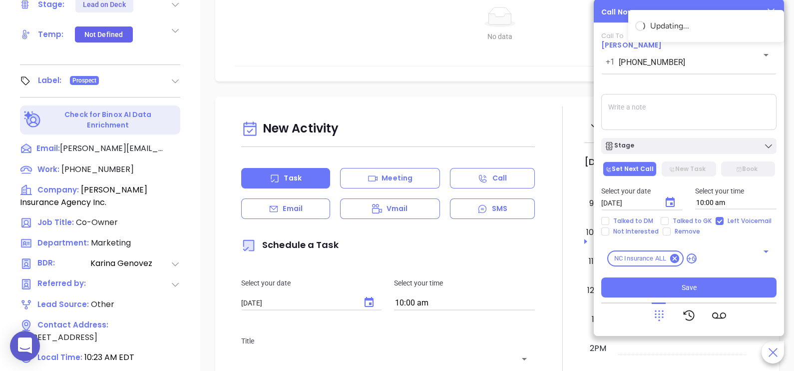
click at [684, 225] on div "Talked to DM Talked to GK Left Voicemail Not Interested Remove" at bounding box center [688, 226] width 187 height 18
click at [677, 220] on span "Talked to GK" at bounding box center [692, 221] width 47 height 8
click at [669, 220] on input "Talked to GK" at bounding box center [665, 221] width 8 height 8
checkbox input "true"
click at [673, 209] on button "Choose date, selected date is Sep 12, 2025" at bounding box center [670, 202] width 24 height 24
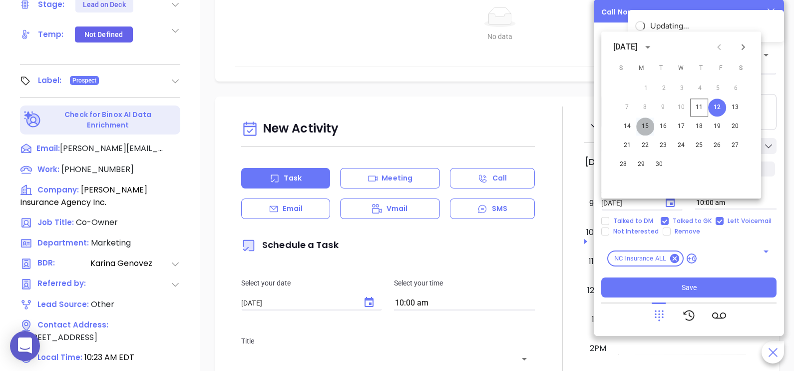
click at [647, 124] on button "15" at bounding box center [645, 126] width 18 height 18
type input "09/15/2025"
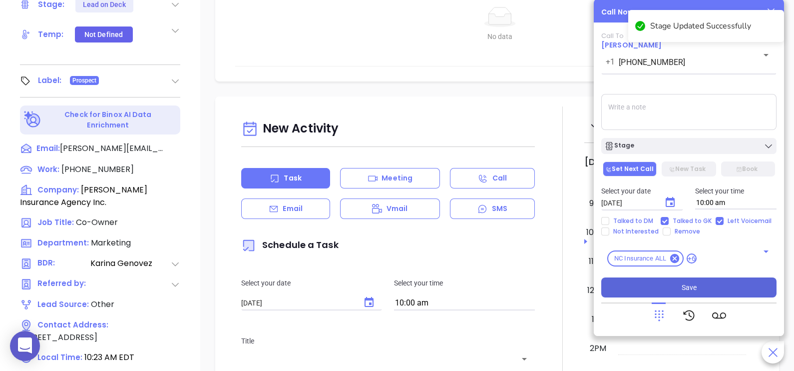
click at [709, 293] on button "Save" at bounding box center [688, 287] width 175 height 20
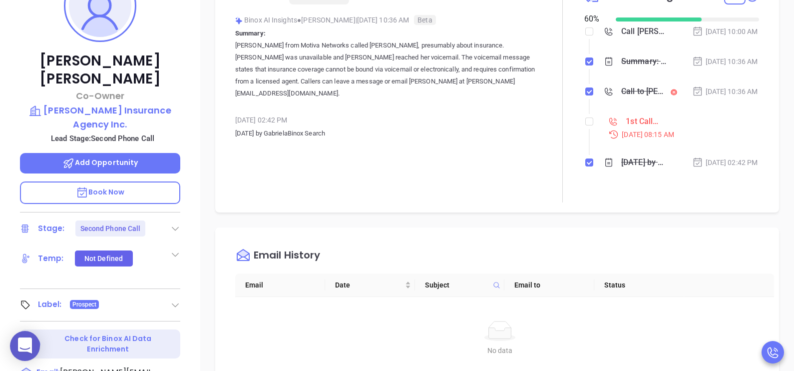
scroll to position [186, 0]
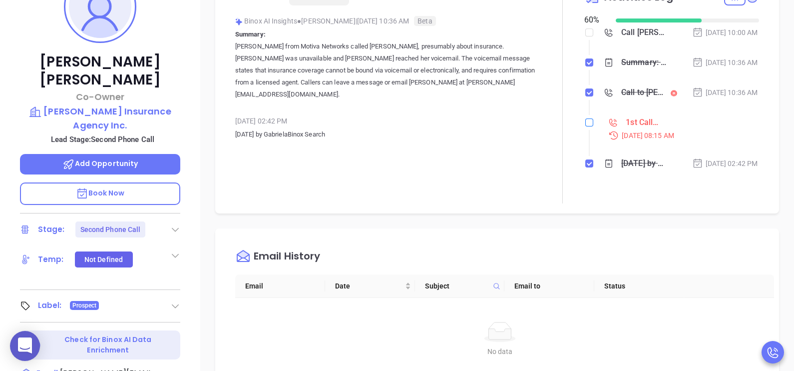
click at [585, 126] on input "checkbox" at bounding box center [589, 122] width 8 height 8
checkbox input "true"
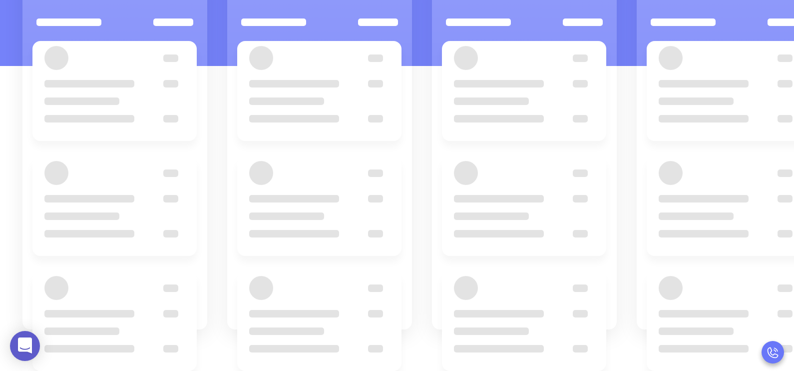
scroll to position [136, 0]
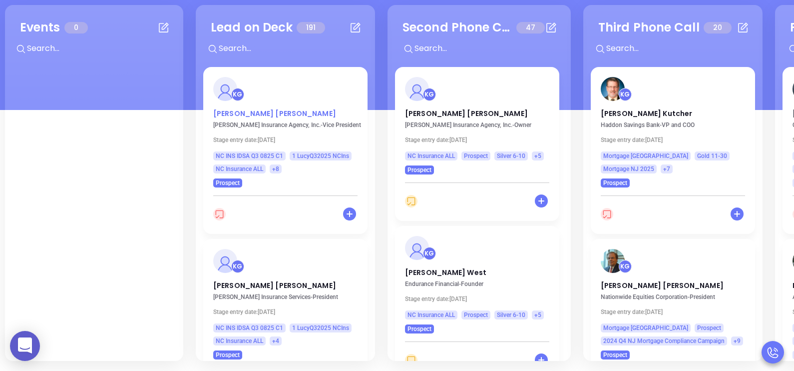
click at [240, 112] on p "Fred Hamrick" at bounding box center [285, 110] width 144 height 5
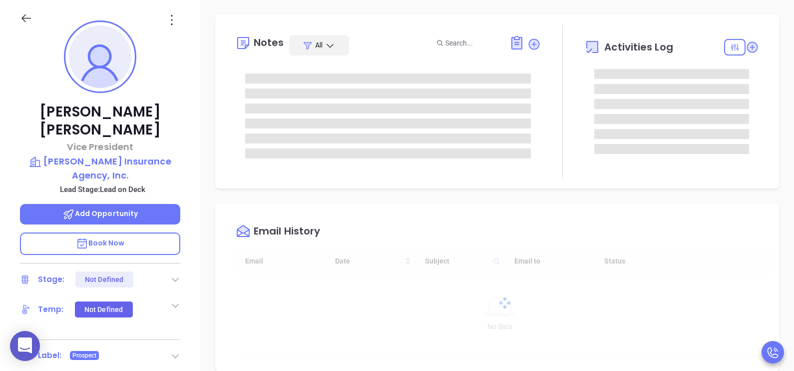
type input "[DATE]"
type input "[PERSON_NAME]"
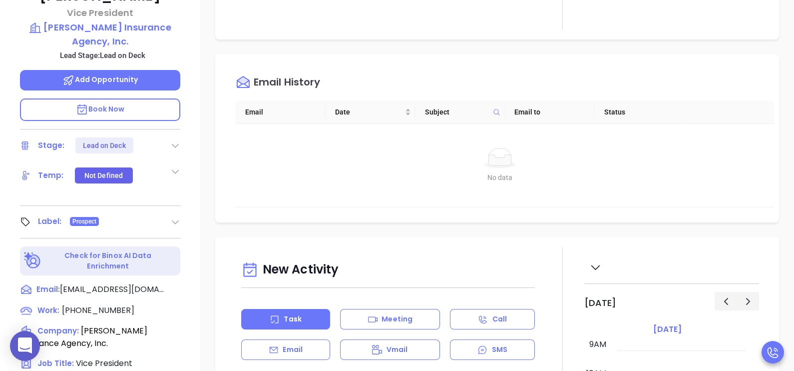
scroll to position [311, 0]
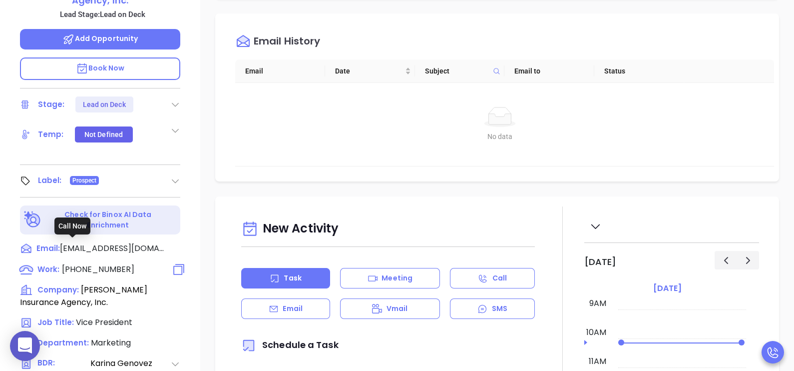
click at [104, 263] on span "(704) 434-7867" at bounding box center [98, 268] width 72 height 11
type input "(704) 434-7867"
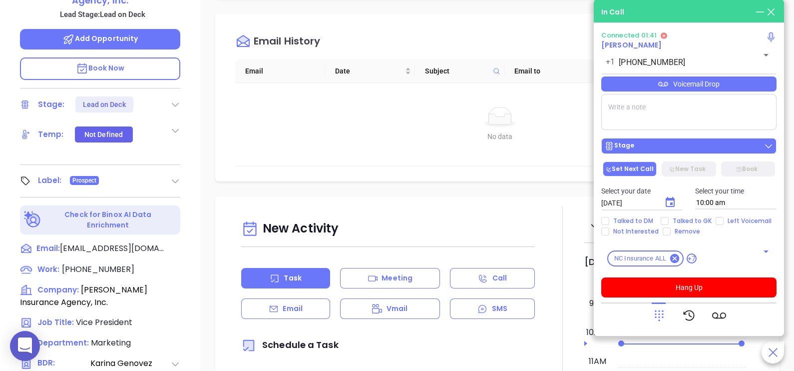
click at [720, 141] on button "Stage" at bounding box center [688, 146] width 175 height 16
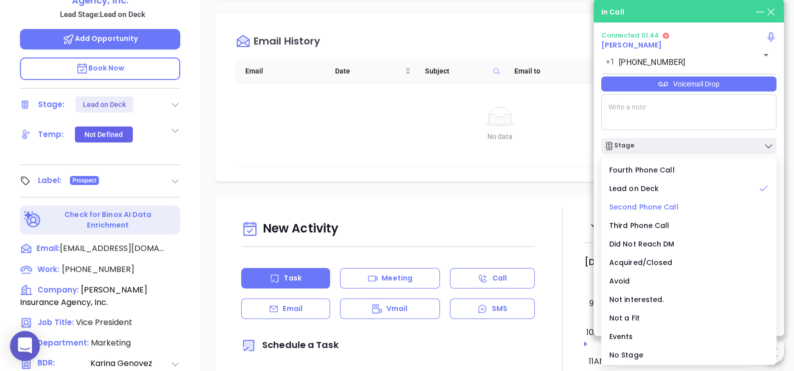
click at [664, 205] on span "Second Phone Call" at bounding box center [643, 207] width 69 height 10
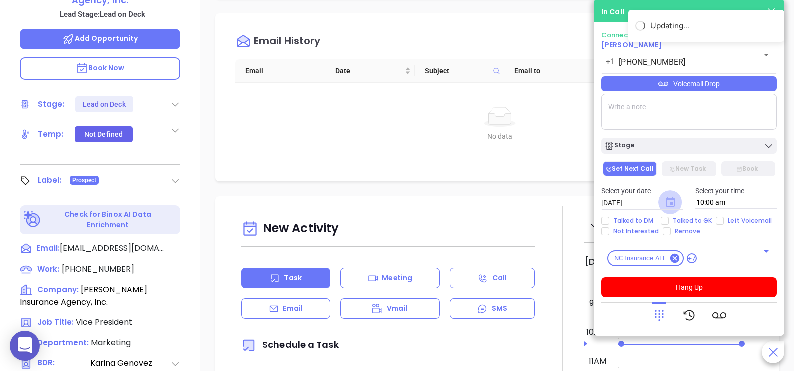
click at [674, 201] on icon "Choose date, selected date is Sep 12, 2025" at bounding box center [670, 202] width 9 height 10
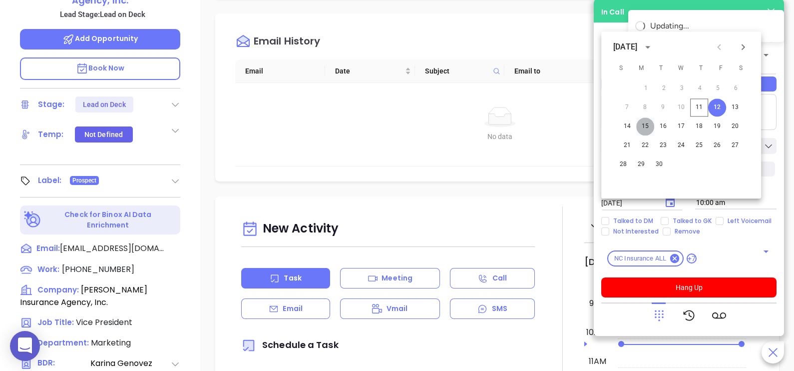
click at [643, 124] on button "15" at bounding box center [645, 126] width 18 height 18
type input "09/15/2025"
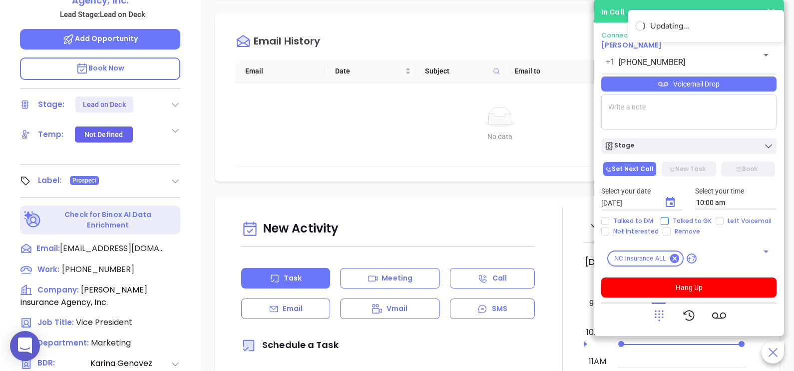
click at [695, 222] on span "Talked to GK" at bounding box center [692, 221] width 47 height 8
click at [669, 222] on input "Talked to GK" at bounding box center [665, 221] width 8 height 8
checkbox input "true"
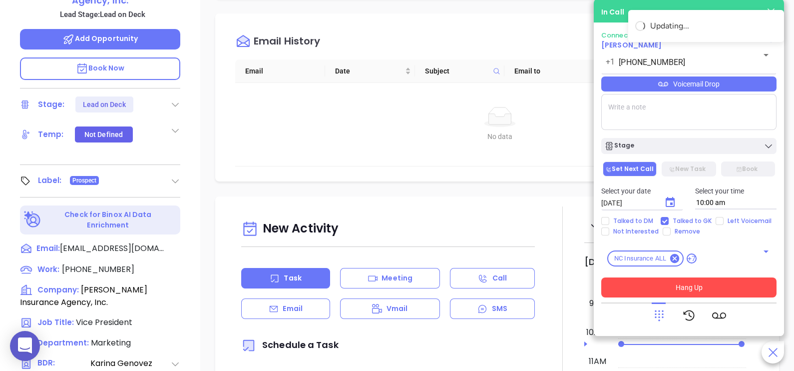
click at [721, 285] on button "Hang Up" at bounding box center [688, 287] width 175 height 20
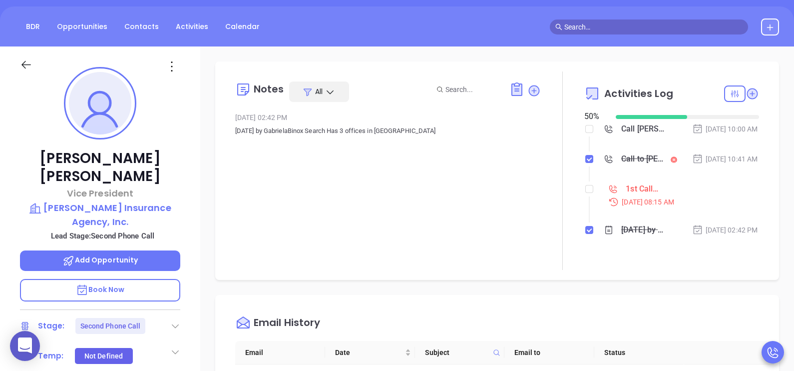
scroll to position [86, 0]
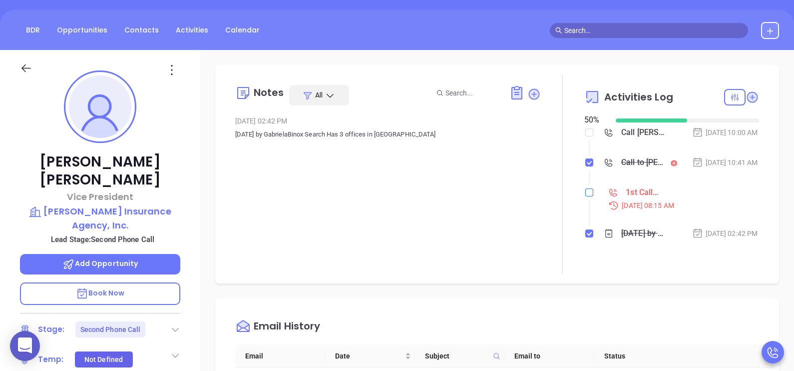
click at [585, 198] on label at bounding box center [589, 192] width 8 height 11
click at [585, 196] on input "checkbox" at bounding box center [589, 192] width 8 height 8
checkbox input "true"
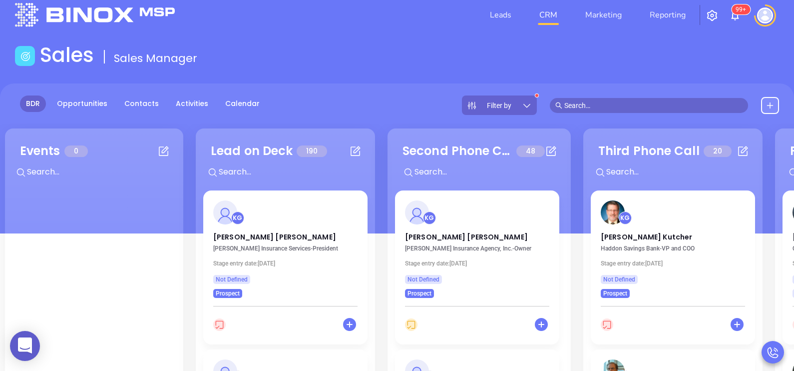
scroll to position [11, 0]
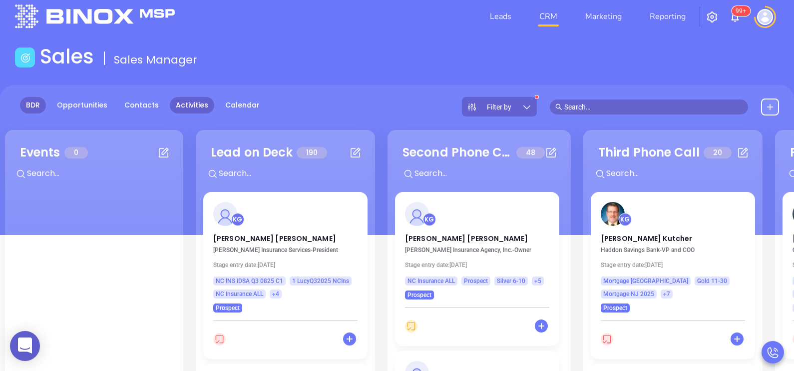
click at [183, 102] on link "Activities" at bounding box center [192, 105] width 44 height 16
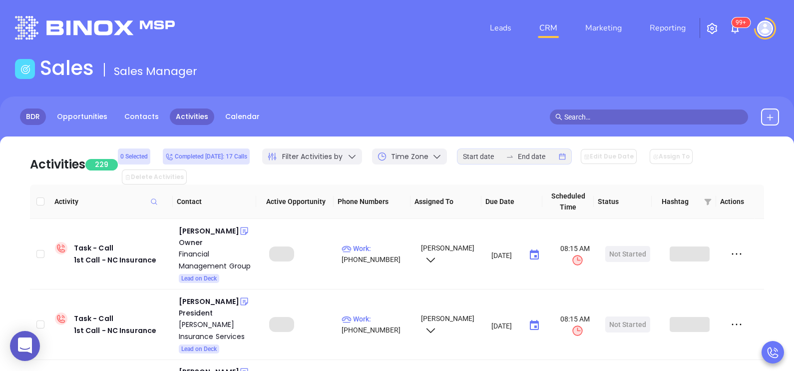
click at [31, 119] on link "BDR" at bounding box center [33, 116] width 26 height 16
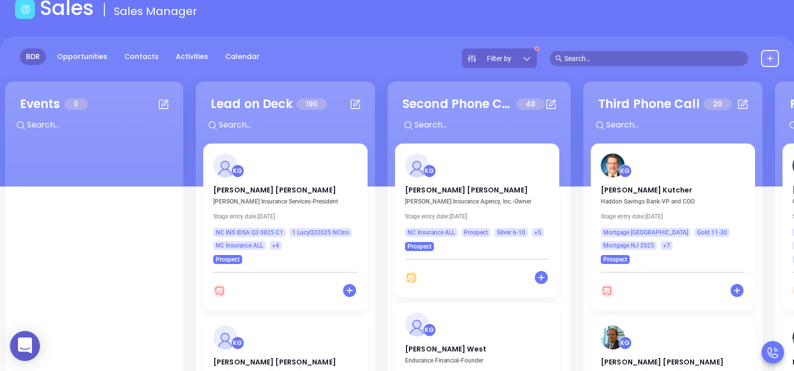
scroll to position [99, 0]
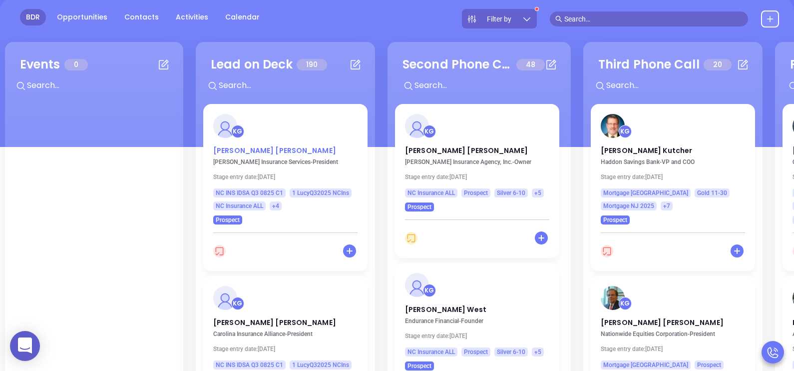
click at [245, 147] on p "Gerald Goforth" at bounding box center [285, 147] width 144 height 5
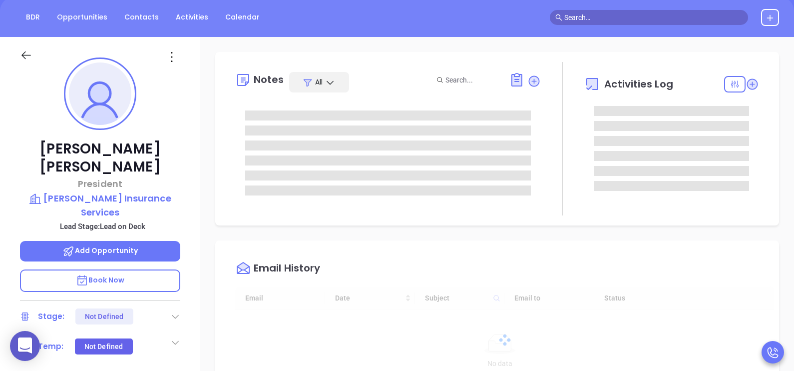
type input "[DATE]"
type input "[PERSON_NAME]"
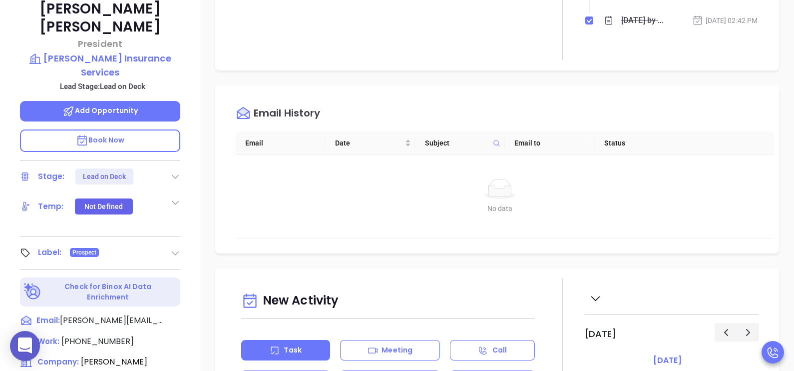
scroll to position [249, 0]
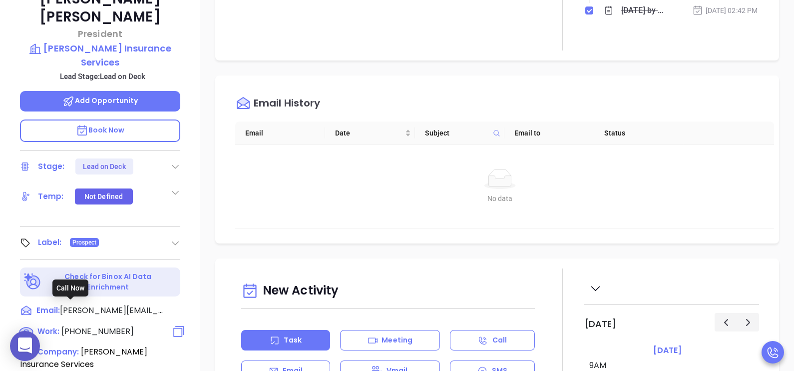
click at [95, 325] on span "(800) 334-1975" at bounding box center [97, 330] width 72 height 11
type input "(800) 334-1975"
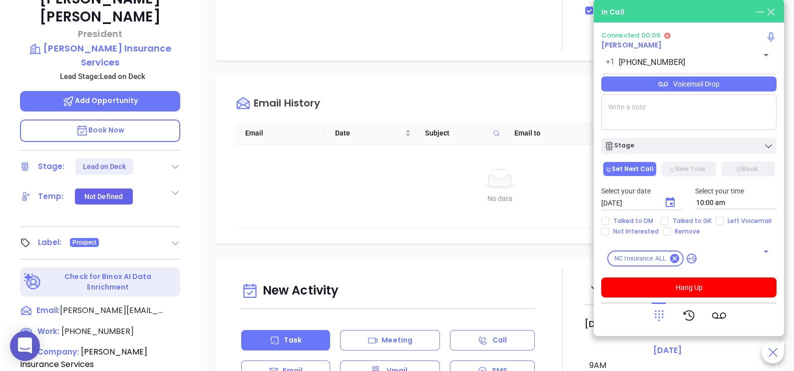
click at [660, 312] on icon at bounding box center [659, 315] width 14 height 14
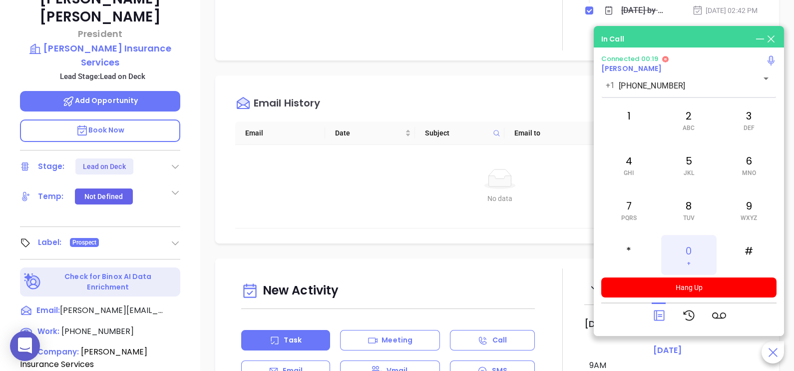
click at [687, 261] on div "0 +" at bounding box center [688, 255] width 55 height 40
click at [647, 173] on div "4 GHI" at bounding box center [628, 165] width 55 height 40
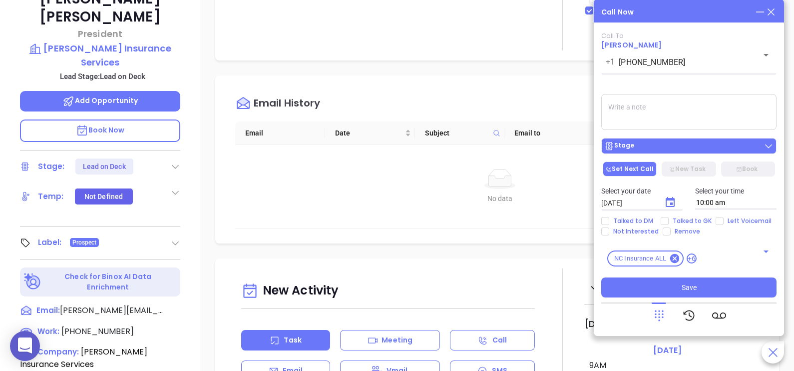
click at [662, 147] on div "Stage" at bounding box center [688, 146] width 169 height 10
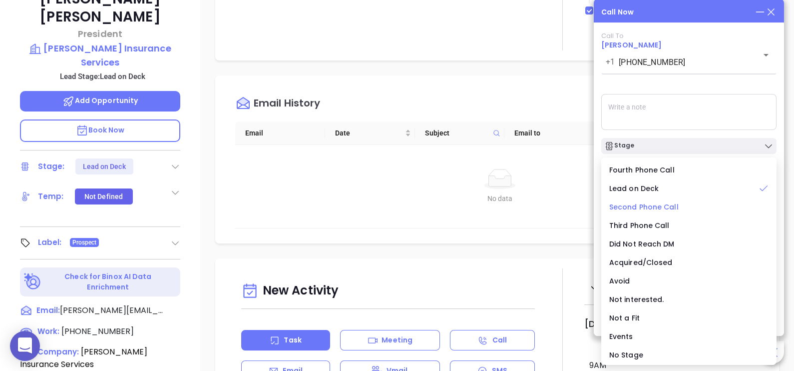
click at [654, 209] on span "Second Phone Call" at bounding box center [643, 207] width 69 height 10
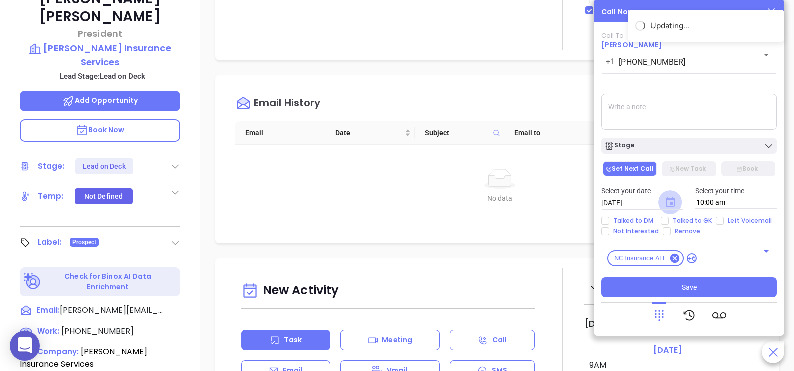
click at [673, 205] on icon "Choose date, selected date is Sep 12, 2025" at bounding box center [670, 202] width 9 height 10
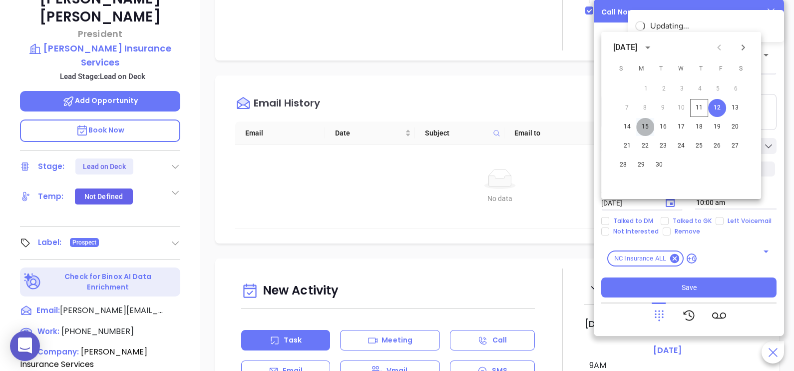
click at [644, 125] on button "15" at bounding box center [645, 127] width 18 height 18
type input "09/15/2025"
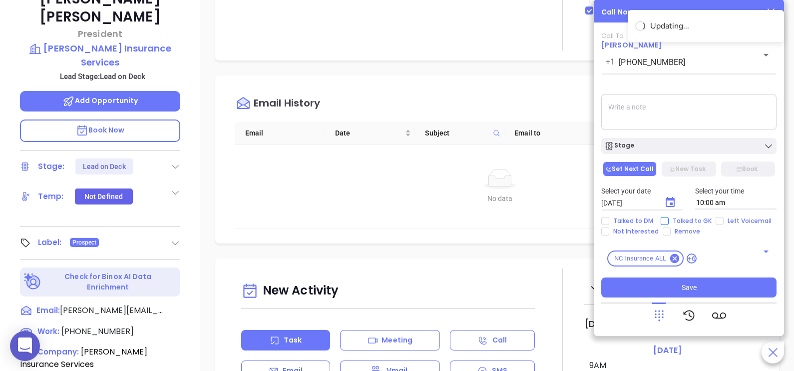
click at [676, 222] on span "Talked to GK" at bounding box center [692, 221] width 47 height 8
click at [669, 222] on input "Talked to GK" at bounding box center [665, 221] width 8 height 8
checkbox input "true"
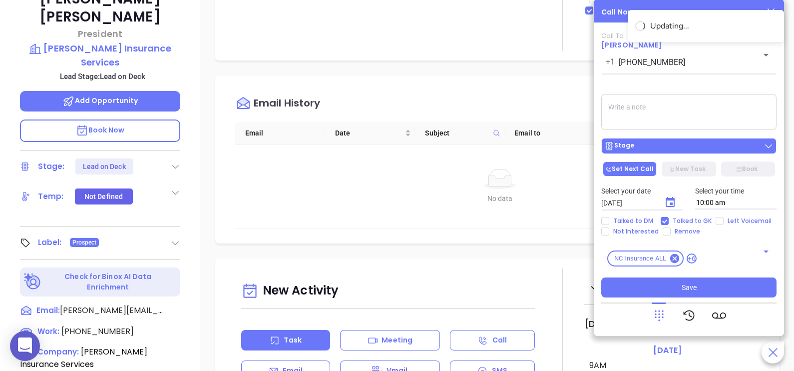
click at [702, 150] on div "Stage" at bounding box center [688, 146] width 169 height 10
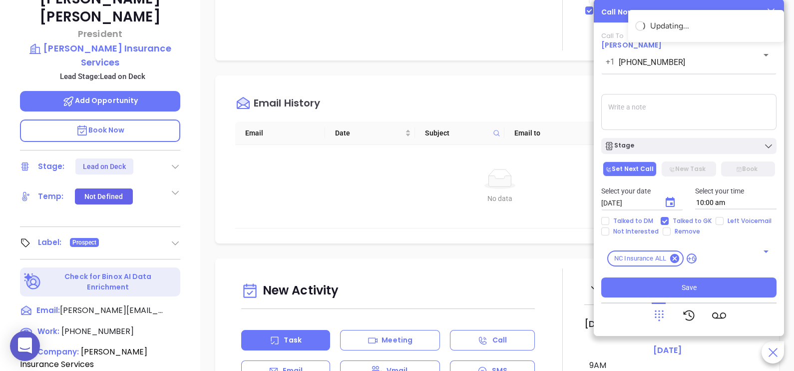
click at [716, 117] on textarea at bounding box center [688, 112] width 175 height 36
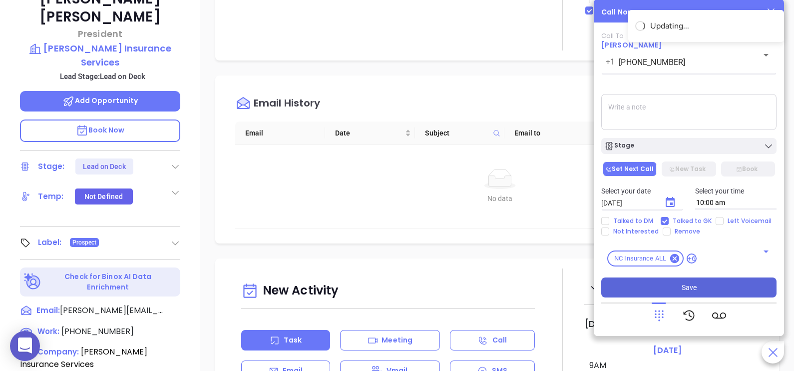
click at [685, 289] on span "Save" at bounding box center [689, 287] width 15 height 11
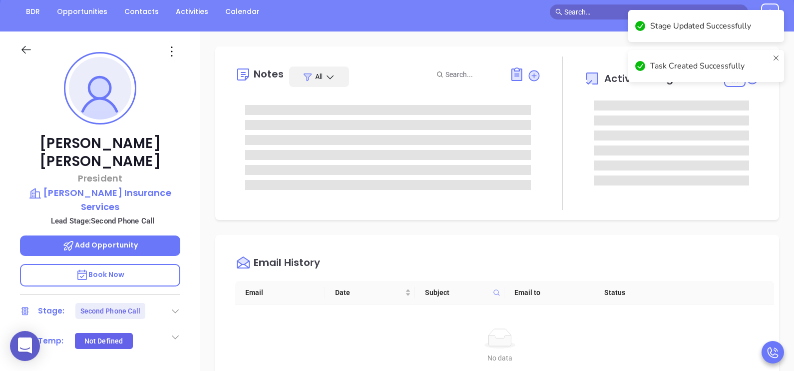
scroll to position [99, 0]
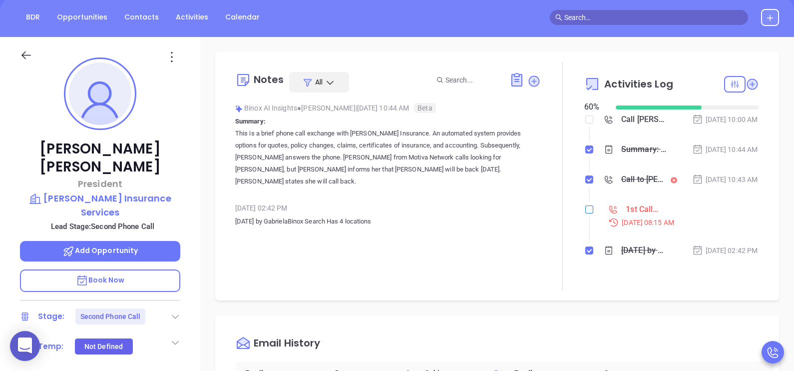
click at [585, 213] on input "checkbox" at bounding box center [589, 209] width 8 height 8
checkbox input "true"
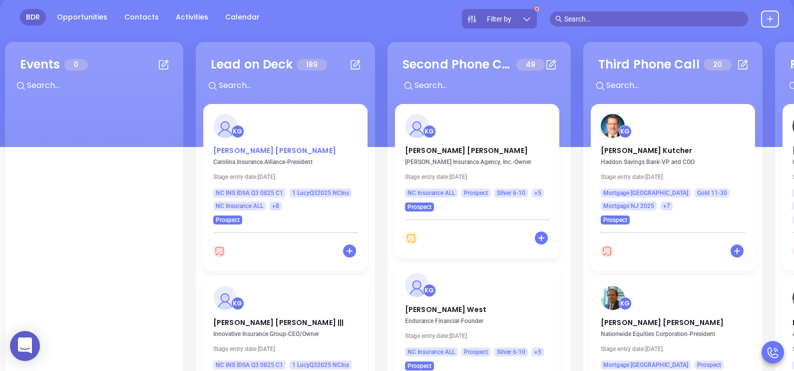
click at [255, 150] on p "Jason Thompson" at bounding box center [285, 147] width 144 height 5
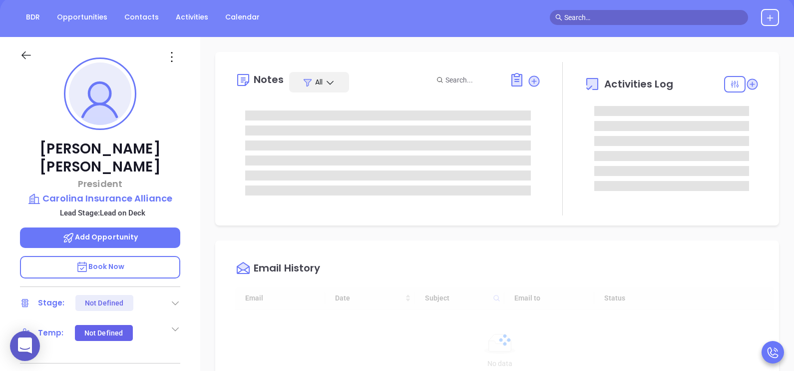
type input "[DATE]"
type input "[PERSON_NAME]"
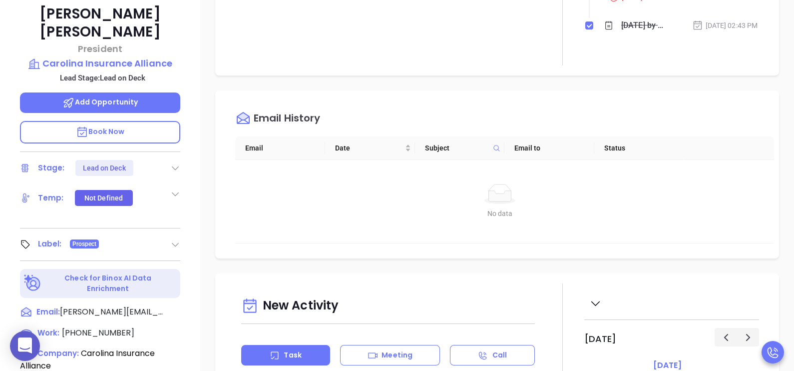
scroll to position [325, 0]
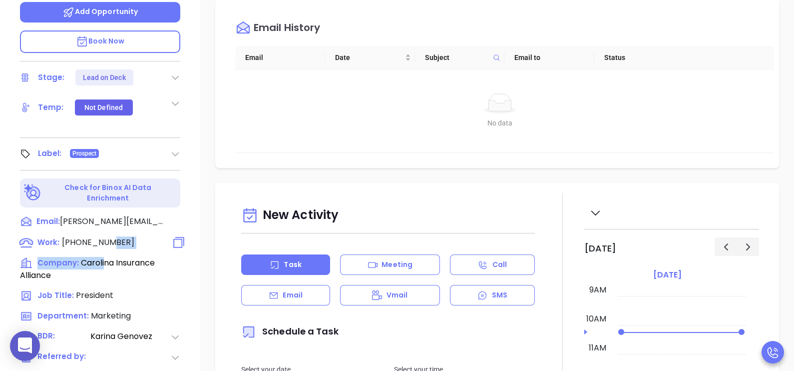
drag, startPoint x: 103, startPoint y: 228, endPoint x: 102, endPoint y: 215, distance: 13.0
click at [102, 236] on div "Work: (919) 205-2421 Company: Carolina Insurance Alliance Job Title: President …" at bounding box center [100, 336] width 160 height 201
click at [102, 236] on span "(919) 205-2421" at bounding box center [98, 241] width 72 height 11
type input "(919) 205-2421"
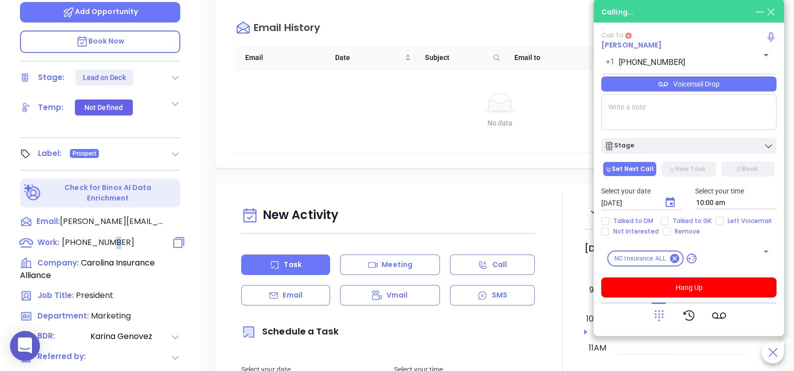
click at [102, 236] on span "(919) 205-2421" at bounding box center [98, 241] width 72 height 11
click at [661, 314] on icon at bounding box center [659, 315] width 14 height 14
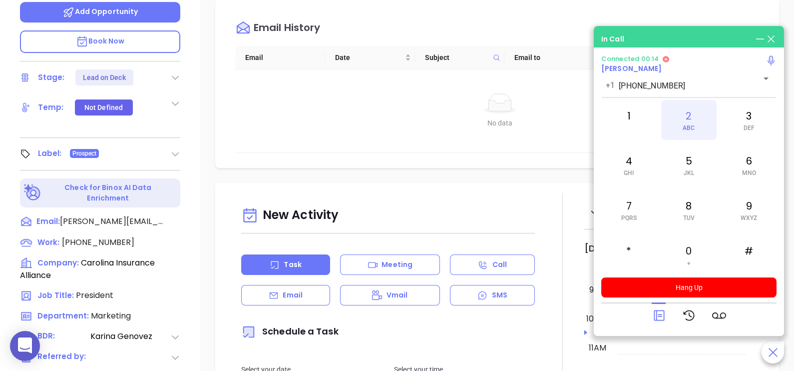
click at [687, 127] on span "ABC" at bounding box center [689, 127] width 12 height 7
click at [696, 173] on div "5 JKL" at bounding box center [688, 165] width 55 height 40
click at [692, 125] on span "ABC" at bounding box center [689, 127] width 12 height 7
click at [643, 208] on div "7 PQRS" at bounding box center [628, 210] width 55 height 40
click at [732, 182] on div "6 MNO" at bounding box center [749, 165] width 55 height 40
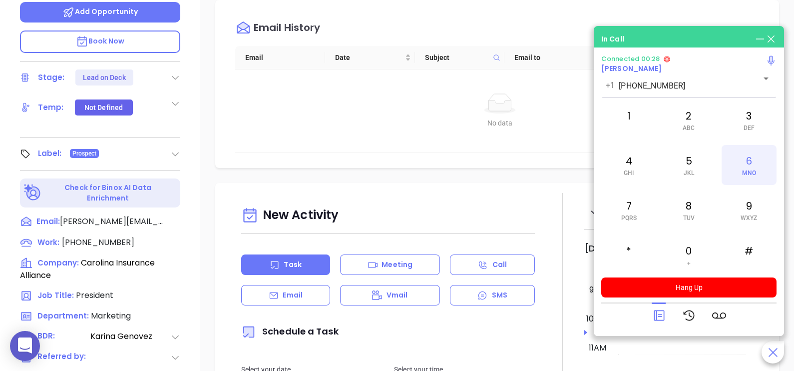
click at [732, 182] on div "6 MNO" at bounding box center [749, 165] width 55 height 40
click at [623, 125] on div "1" at bounding box center [628, 120] width 55 height 40
click at [659, 313] on icon at bounding box center [659, 315] width 14 height 14
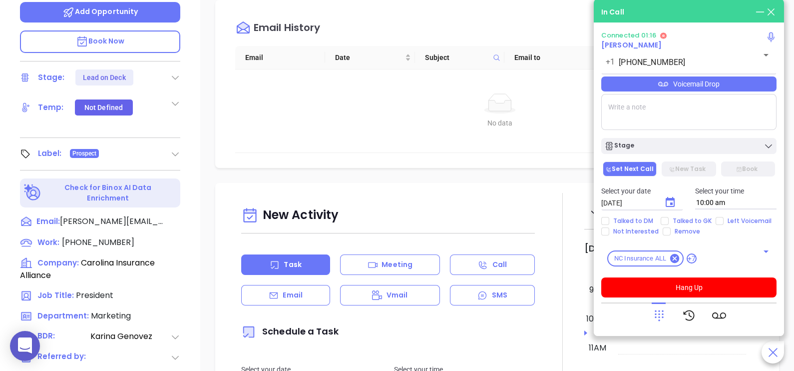
click at [755, 91] on div "Voicemail Drop" at bounding box center [688, 83] width 175 height 15
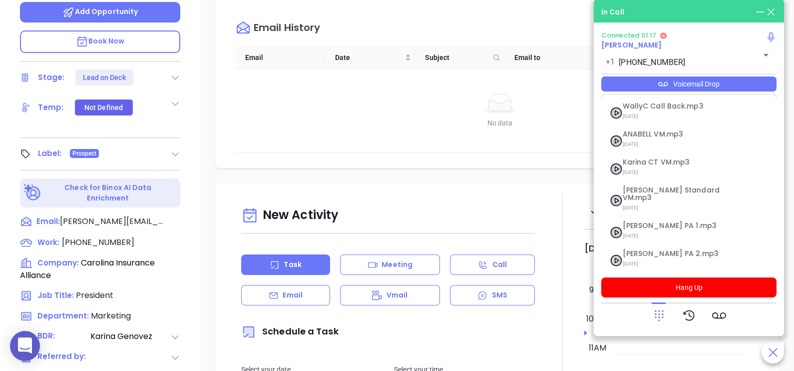
scroll to position [80, 0]
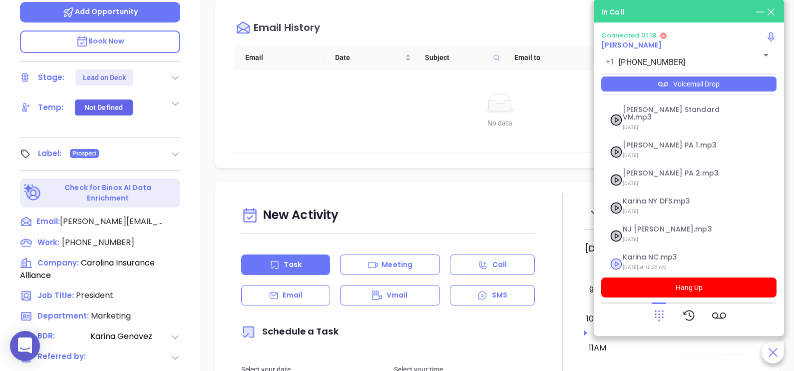
click at [663, 253] on span "Karina NC.mp3" at bounding box center [677, 256] width 108 height 7
checkbox input "true"
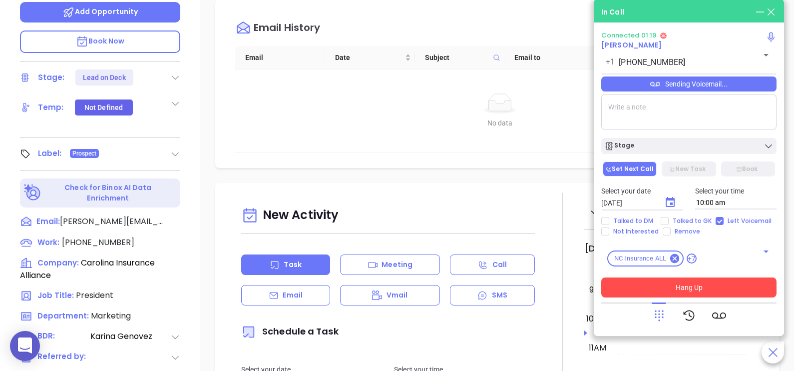
click at [648, 281] on button "Hang Up" at bounding box center [688, 287] width 175 height 20
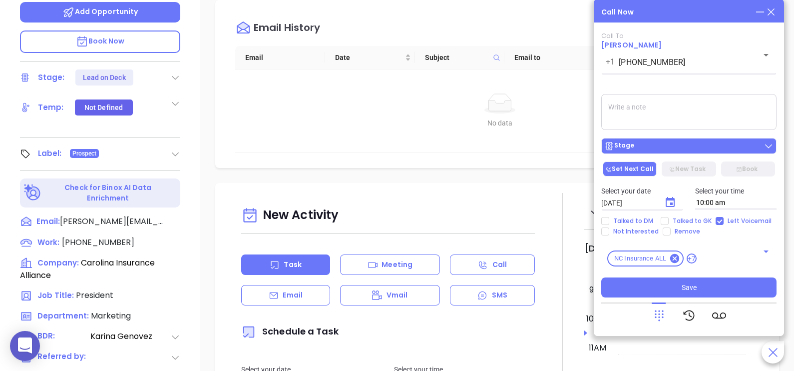
click at [718, 145] on div "Stage" at bounding box center [688, 146] width 169 height 10
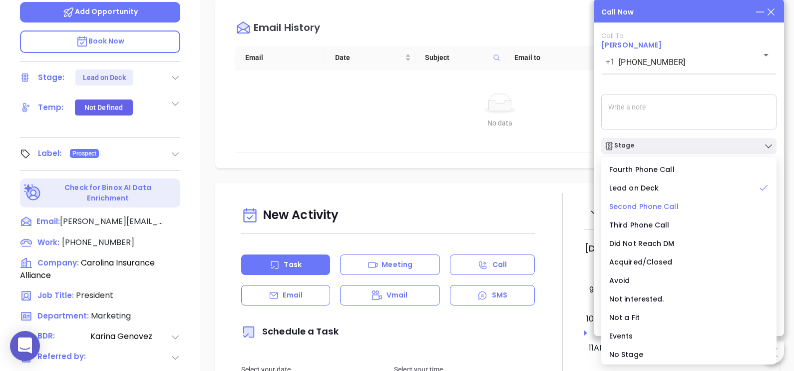
click at [664, 209] on span "Second Phone Call" at bounding box center [643, 206] width 69 height 10
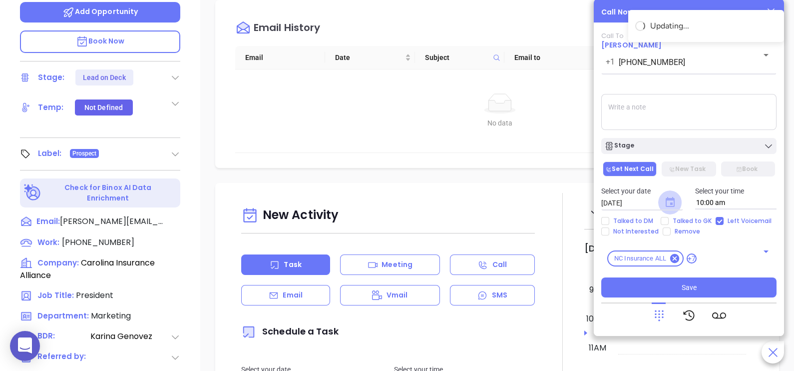
click at [672, 204] on icon "Choose date, selected date is Sep 12, 2025" at bounding box center [670, 202] width 9 height 10
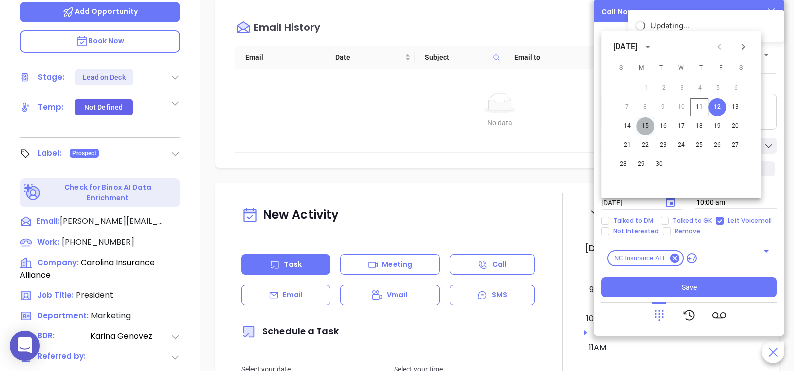
click at [646, 125] on button "15" at bounding box center [645, 126] width 18 height 18
type input "09/15/2025"
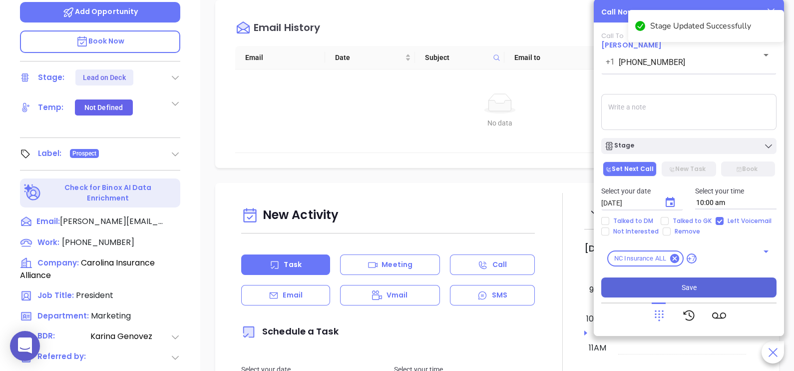
click at [709, 286] on button "Save" at bounding box center [688, 287] width 175 height 20
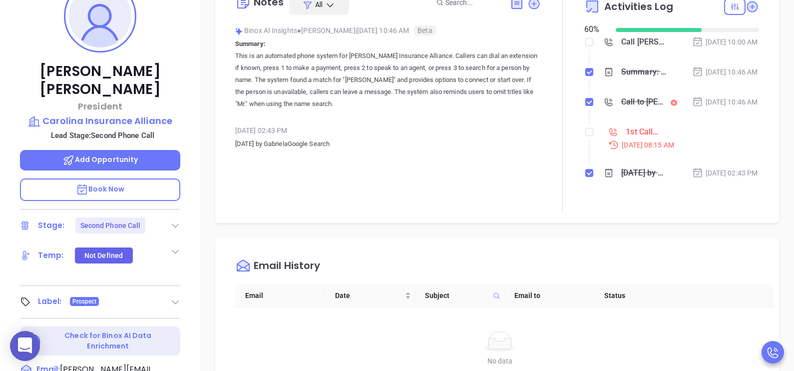
scroll to position [124, 0]
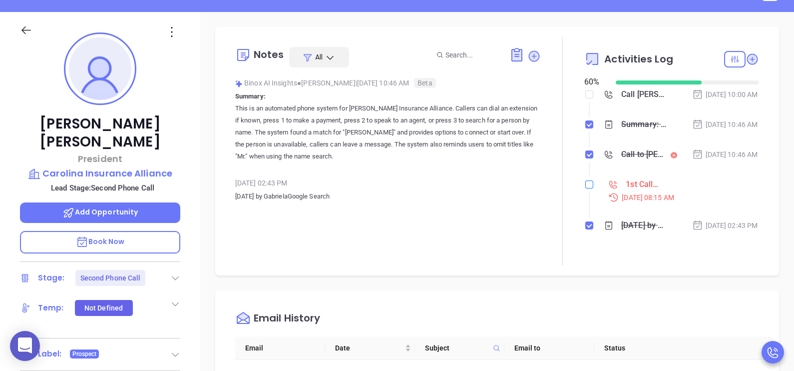
click at [585, 188] on input "checkbox" at bounding box center [589, 184] width 8 height 8
checkbox input "true"
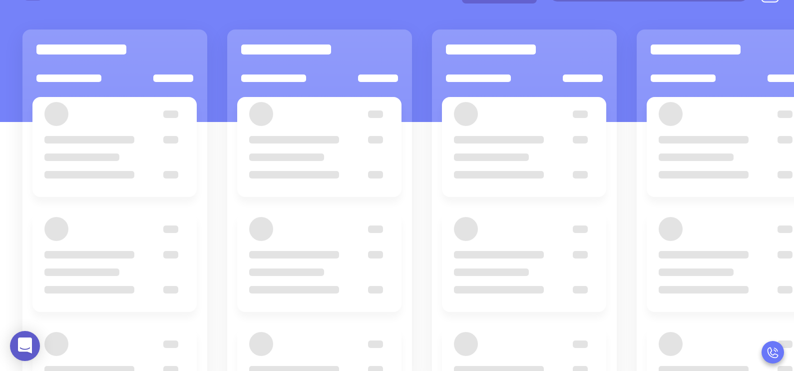
scroll to position [99, 0]
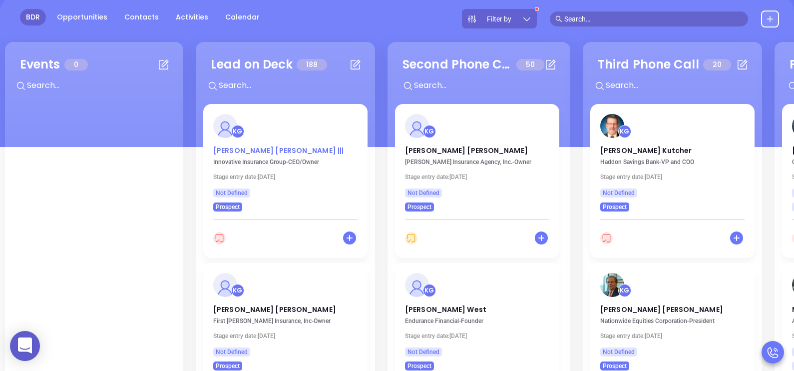
click at [244, 150] on p "Harvey Lowry |||" at bounding box center [285, 147] width 144 height 5
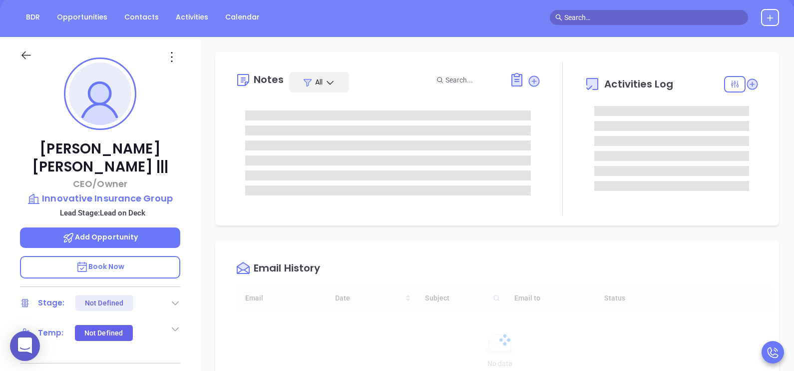
scroll to position [261, 0]
type input "[PERSON_NAME]"
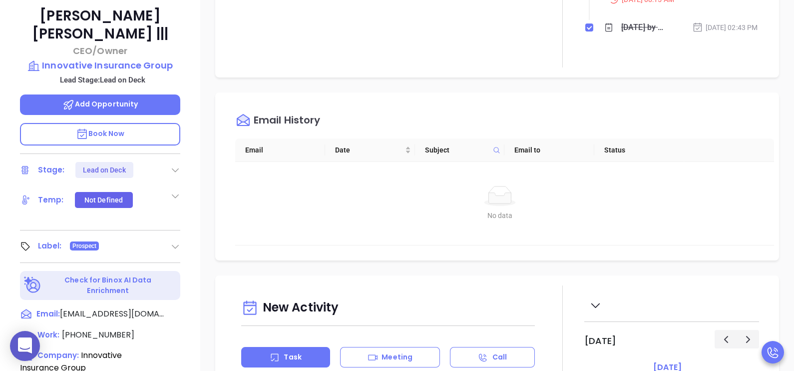
scroll to position [275, 0]
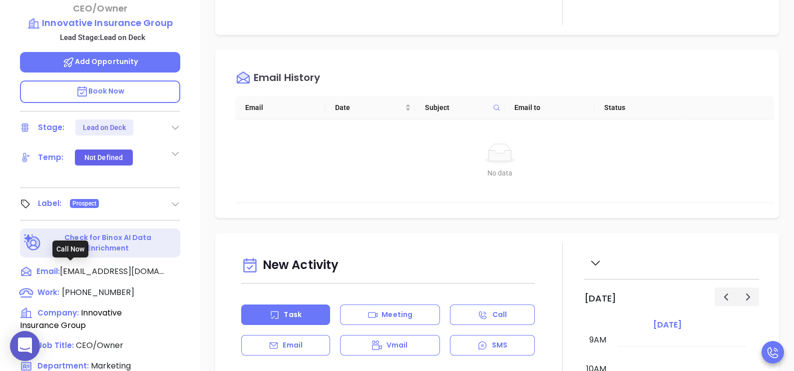
click at [90, 286] on span "(877) 691-7188" at bounding box center [98, 291] width 72 height 11
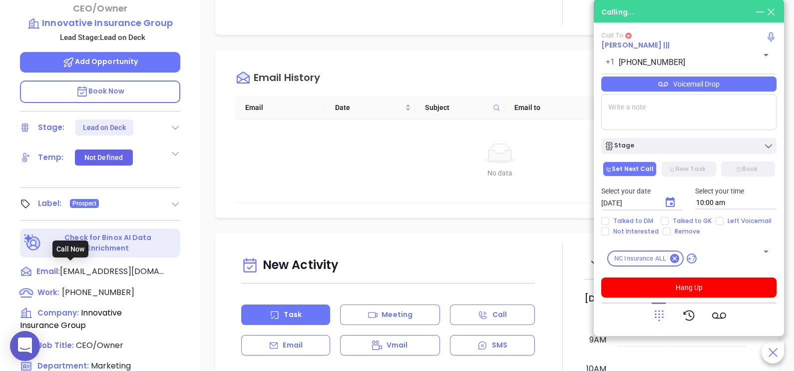
type input "(877) 691-7188"
click at [657, 317] on icon at bounding box center [659, 315] width 14 height 14
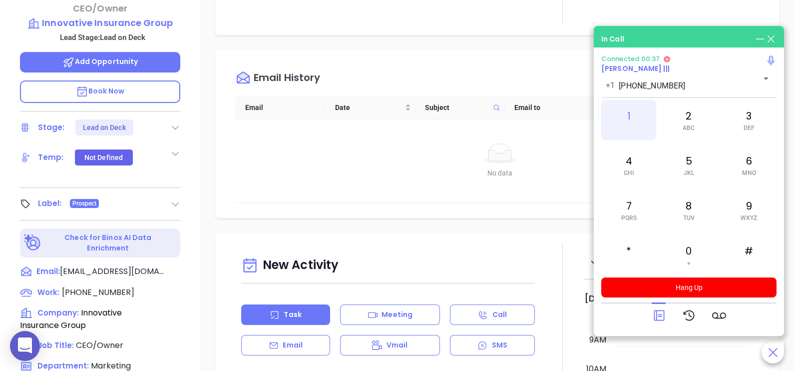
click at [624, 120] on div "1" at bounding box center [628, 120] width 55 height 40
click at [659, 307] on div at bounding box center [659, 315] width 14 height 26
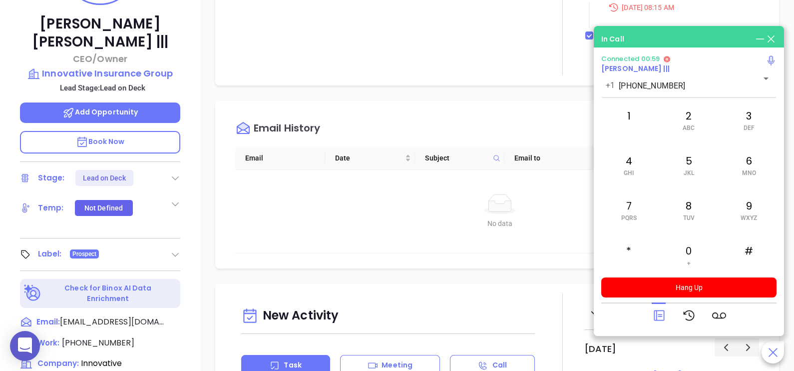
scroll to position [150, 0]
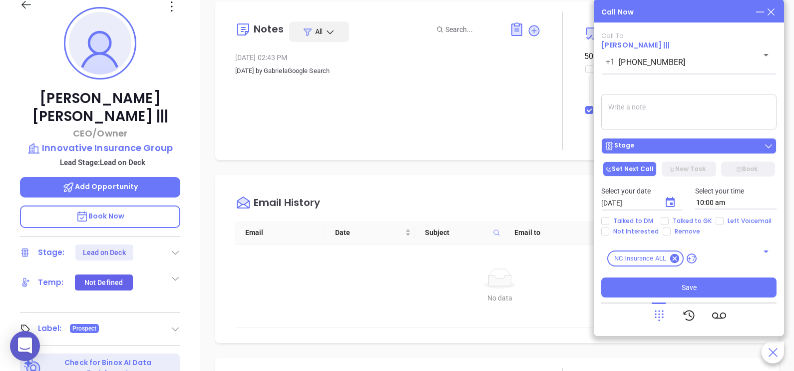
click at [670, 145] on div "Stage" at bounding box center [688, 146] width 169 height 10
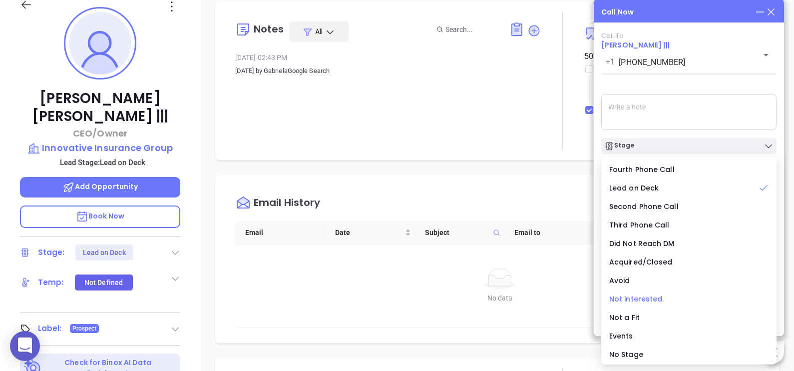
click at [643, 300] on span "Not interested." at bounding box center [636, 299] width 55 height 10
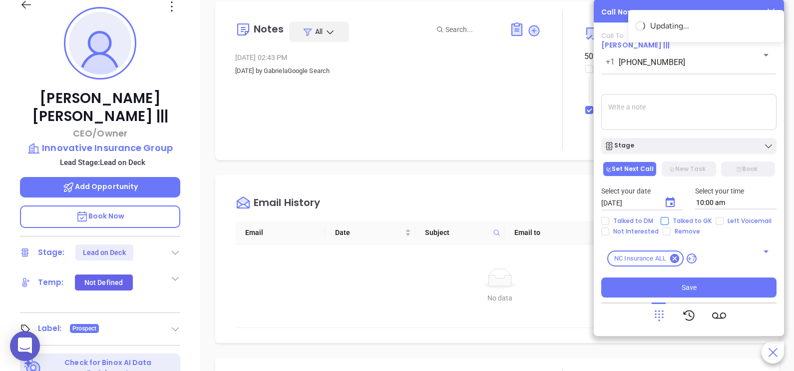
click at [681, 221] on span "Talked to GK" at bounding box center [692, 221] width 47 height 8
click at [669, 221] on input "Talked to GK" at bounding box center [665, 221] width 8 height 8
checkbox input "true"
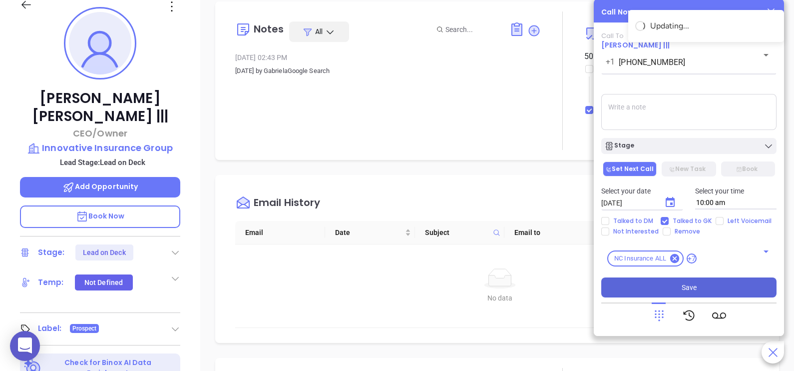
click at [687, 285] on span "Save" at bounding box center [689, 287] width 15 height 11
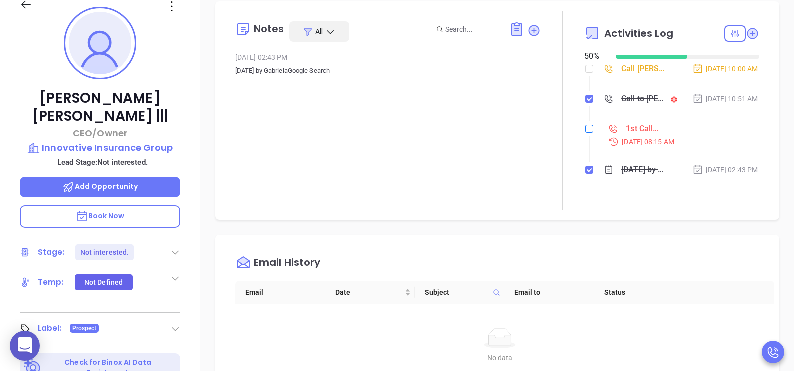
click at [585, 133] on input "checkbox" at bounding box center [589, 129] width 8 height 8
checkbox input "true"
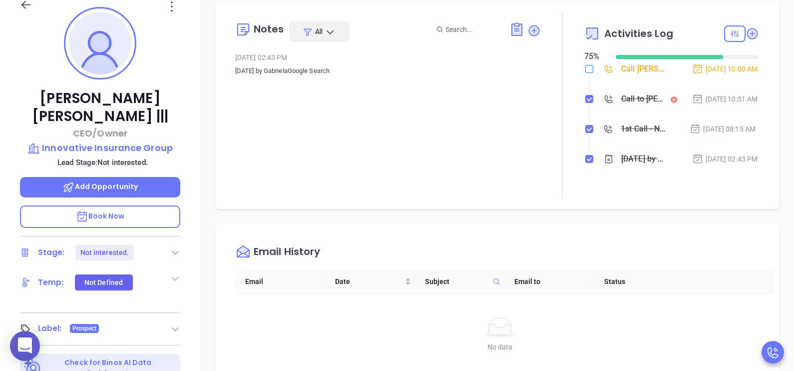
click at [585, 67] on input "checkbox" at bounding box center [589, 69] width 8 height 8
checkbox input "true"
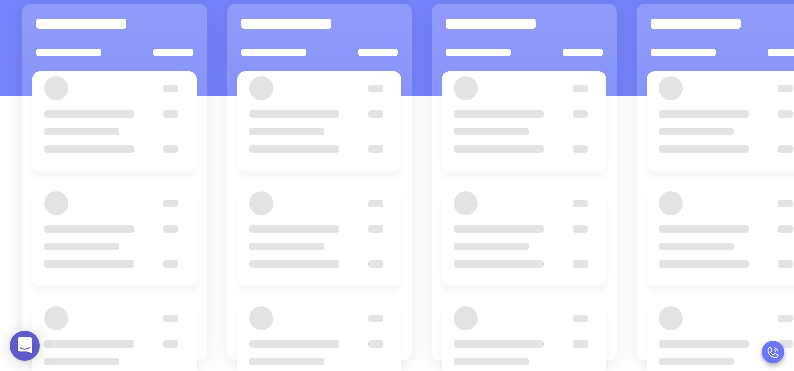
scroll to position [99, 0]
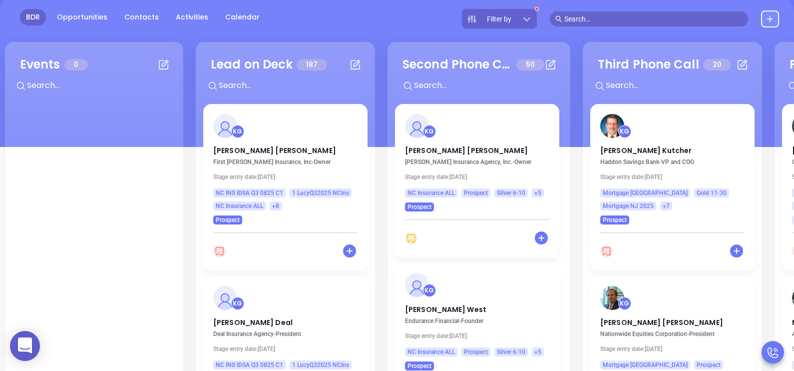
click at [375, 50] on div "Lead on Deck 187 + KG Dennis Brockland First Brockland Insurance, Inc - Owner S…" at bounding box center [285, 220] width 179 height 356
click at [254, 145] on p "Dennis Brockland" at bounding box center [285, 147] width 144 height 5
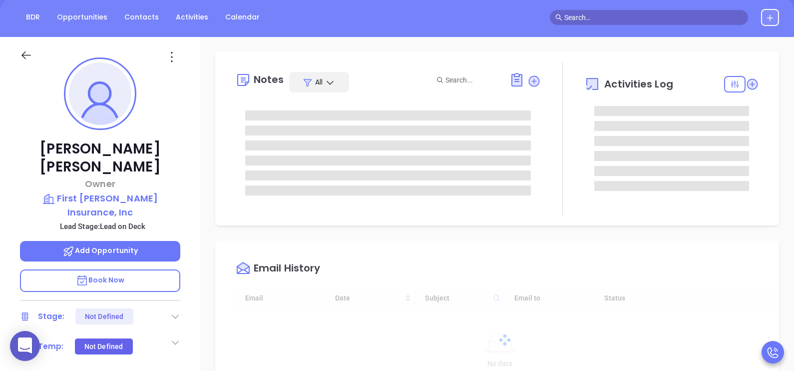
type input "[DATE]"
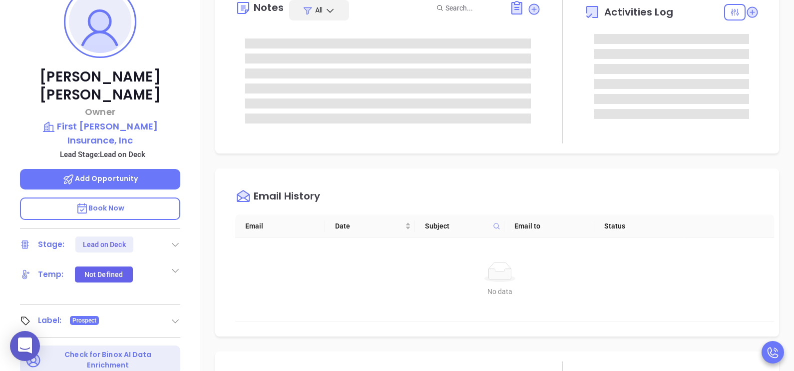
type input "[PERSON_NAME]"
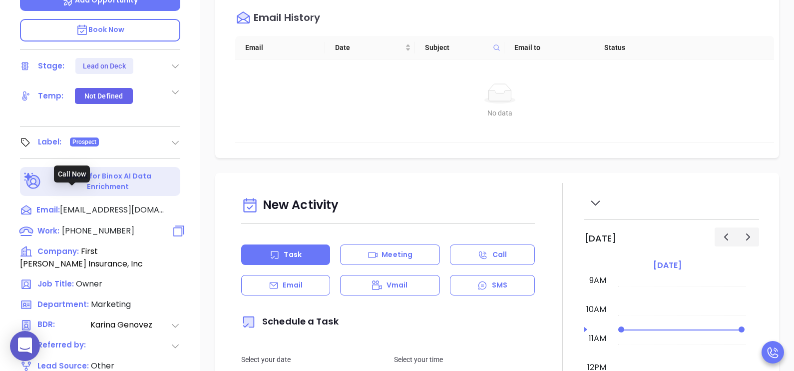
click at [113, 225] on span "(828) 433-1298" at bounding box center [98, 230] width 72 height 11
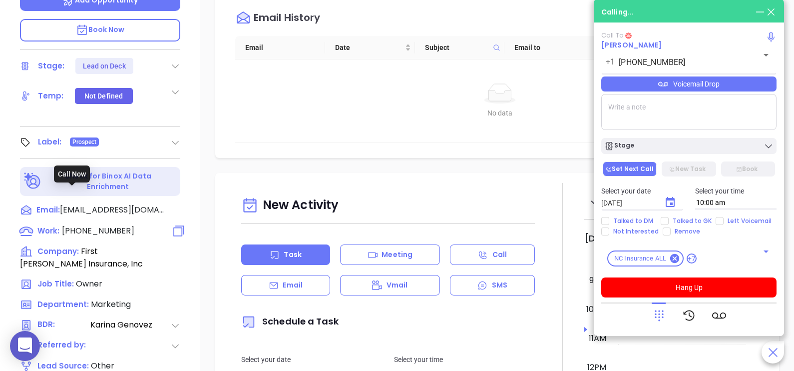
type input "(828) 433-1298"
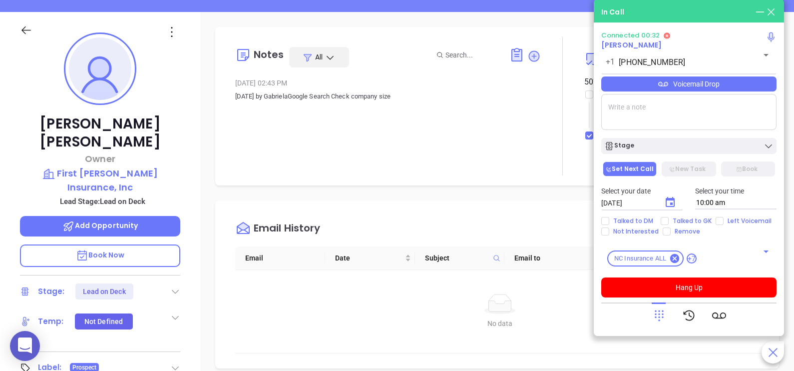
scroll to position [124, 0]
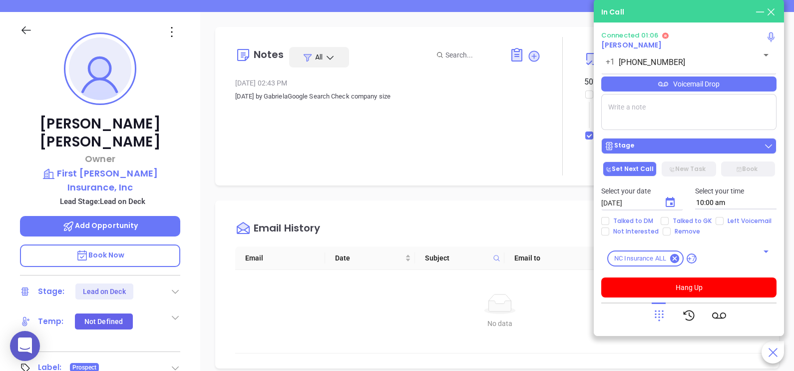
click at [719, 149] on div "Stage" at bounding box center [688, 146] width 169 height 10
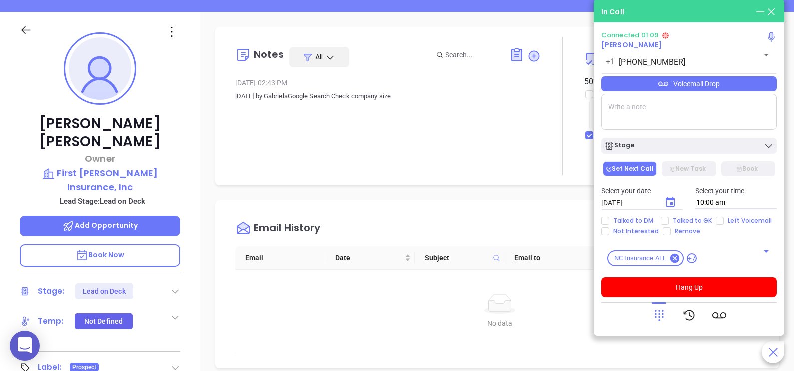
click at [736, 131] on div "Connected 01:09 Dennis Brockland +1 (828) 433-1298 ​ Voicemail Drop Stage Set N…" at bounding box center [688, 164] width 175 height 266
click at [754, 84] on div "Voicemail Drop" at bounding box center [688, 83] width 175 height 15
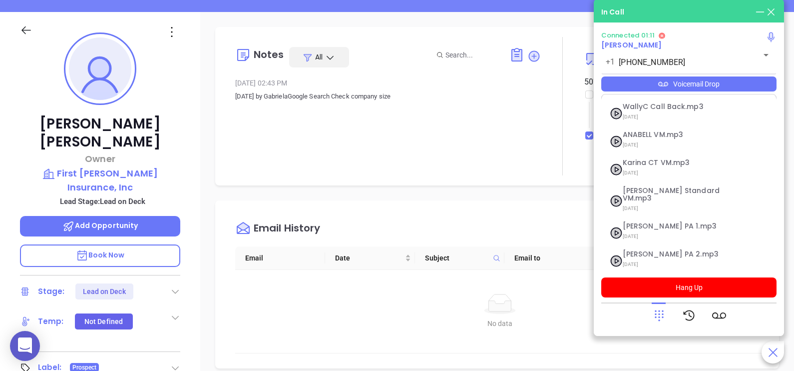
scroll to position [80, 0]
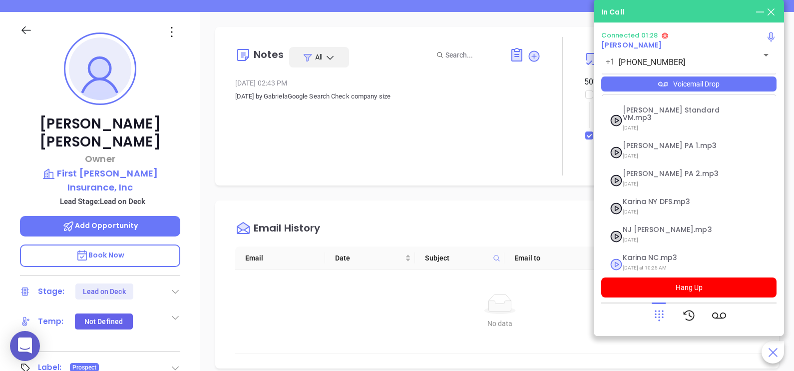
click at [657, 261] on span "Yesterday at 10:25 AM" at bounding box center [677, 267] width 108 height 13
checkbox input "true"
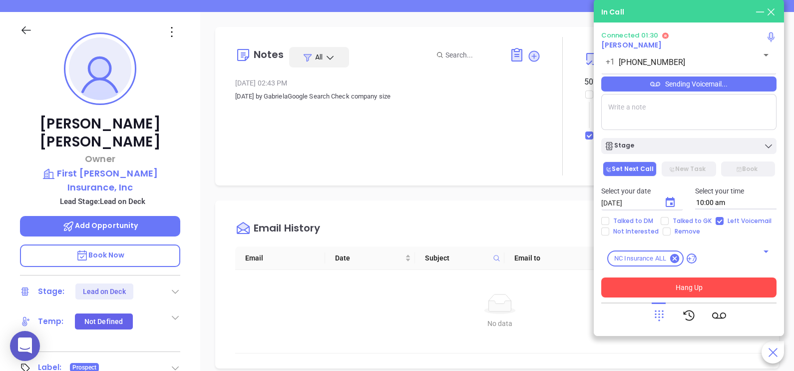
click at [662, 283] on button "Hang Up" at bounding box center [688, 287] width 175 height 20
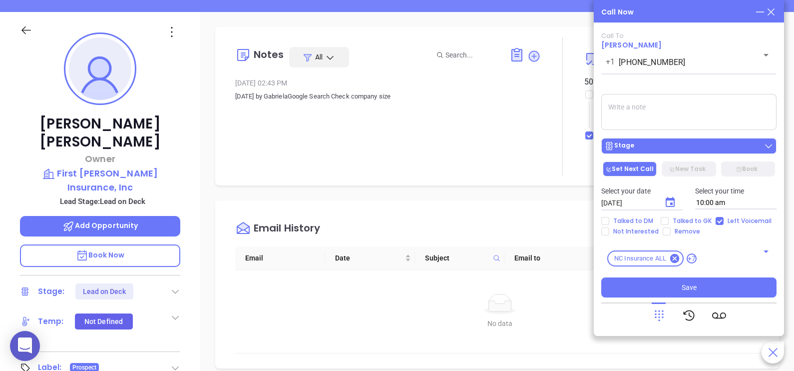
click at [674, 147] on div "Stage" at bounding box center [688, 146] width 169 height 10
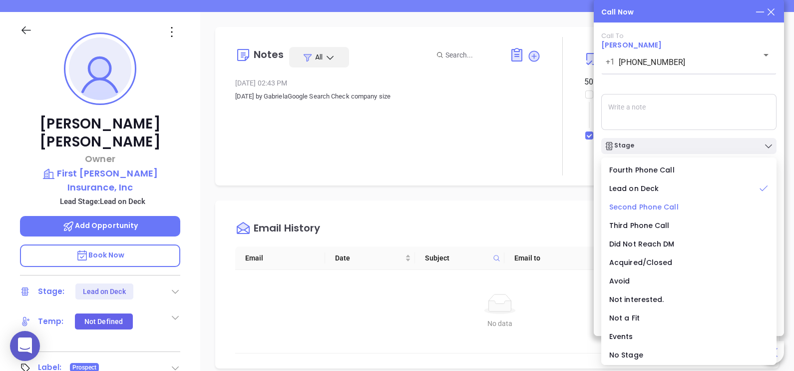
click at [654, 208] on span "Second Phone Call" at bounding box center [643, 207] width 69 height 10
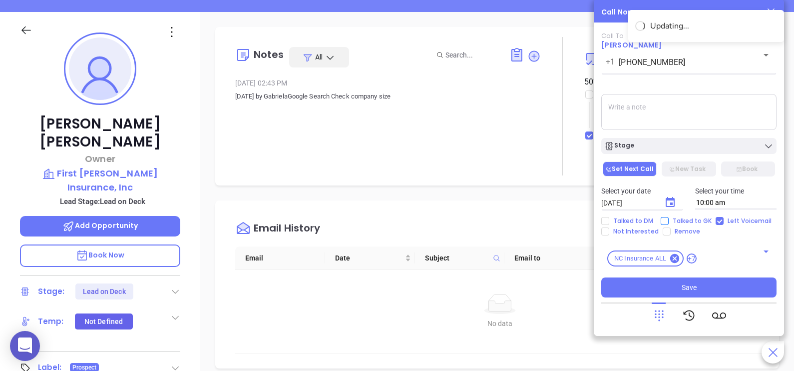
click at [669, 218] on span "Talked to GK" at bounding box center [692, 221] width 47 height 8
click at [668, 218] on input "Talked to GK" at bounding box center [665, 221] width 8 height 8
checkbox input "true"
click at [672, 203] on icon "Choose date, selected date is Sep 12, 2025" at bounding box center [670, 202] width 9 height 10
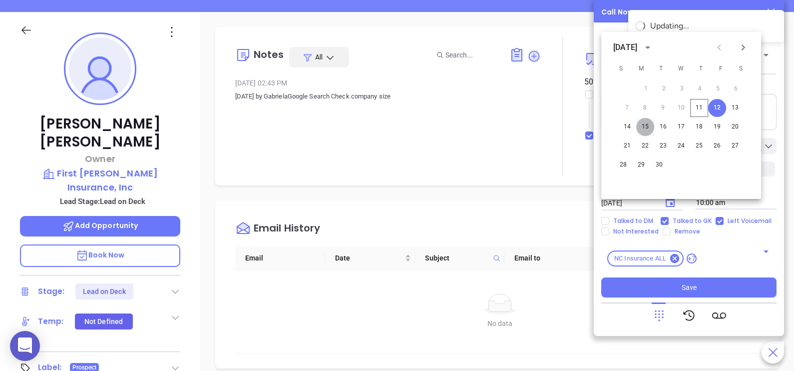
click at [646, 129] on button "15" at bounding box center [645, 127] width 18 height 18
type input "09/15/2025"
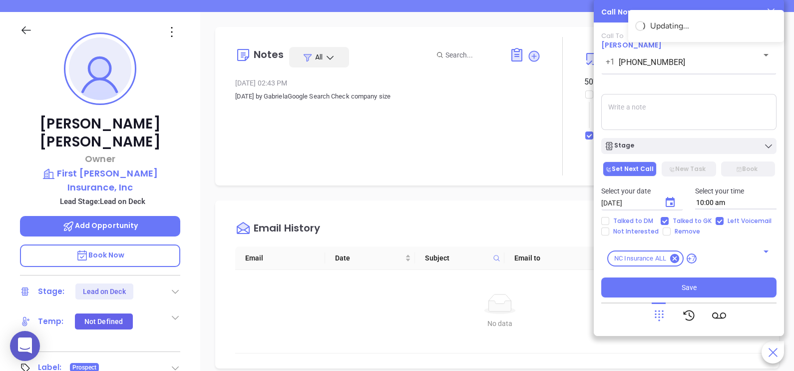
click at [718, 156] on div "Call To Dennis Brockland +1 (828) 433-1298 ​ Voicemail Drop Stage Set Next Call…" at bounding box center [688, 164] width 175 height 265
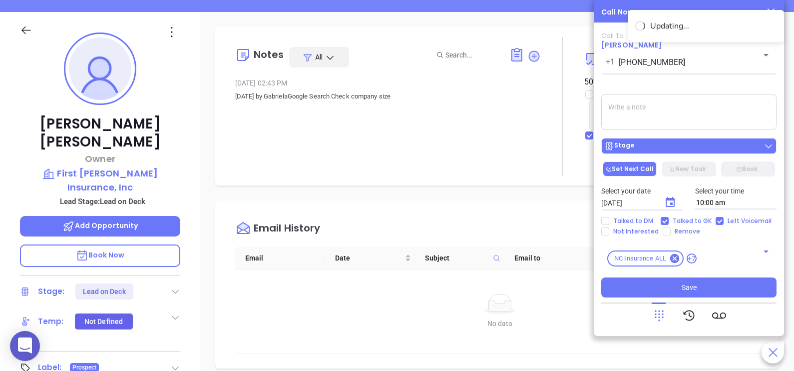
click at [724, 147] on div "Stage" at bounding box center [688, 146] width 169 height 10
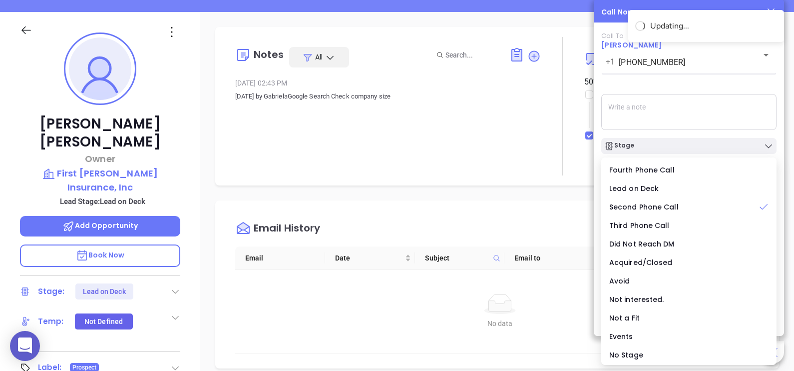
click at [740, 125] on textarea at bounding box center [688, 112] width 175 height 36
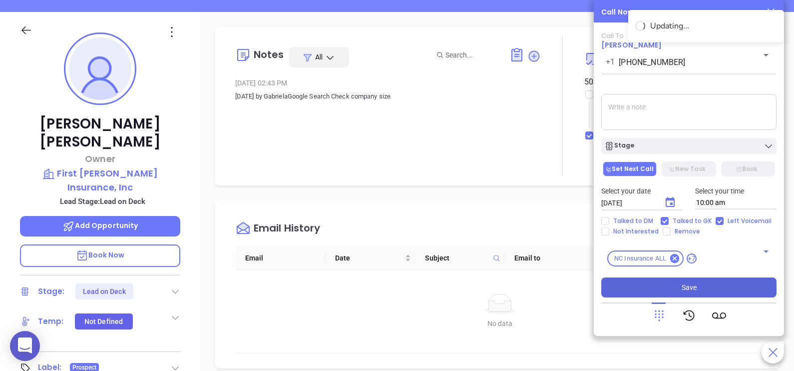
click at [700, 285] on button "Save" at bounding box center [688, 287] width 175 height 20
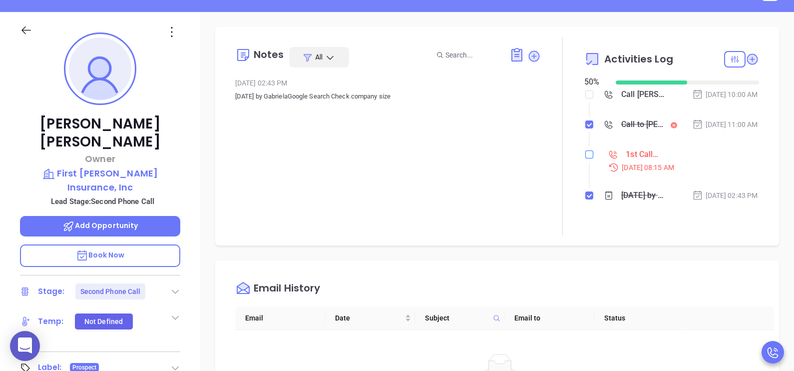
click at [585, 158] on input "checkbox" at bounding box center [589, 154] width 8 height 8
checkbox input "true"
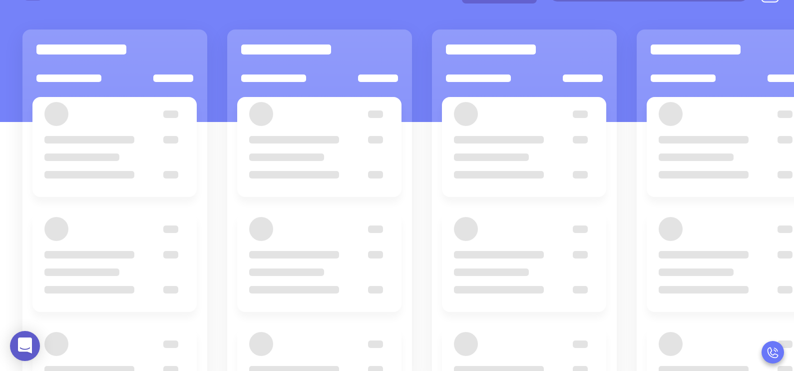
scroll to position [99, 0]
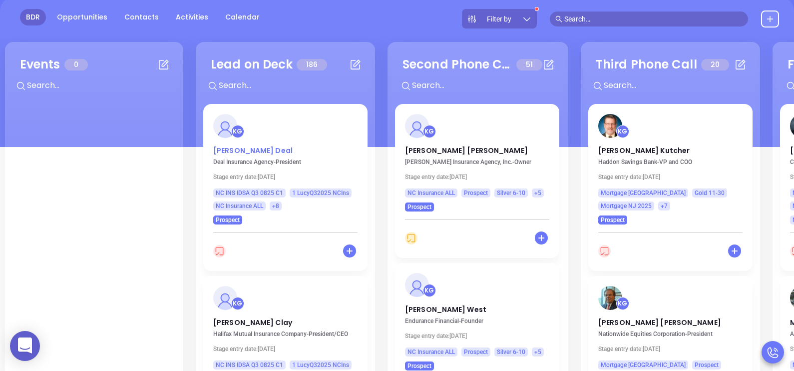
click at [247, 150] on p "Dustin Deal" at bounding box center [285, 147] width 144 height 5
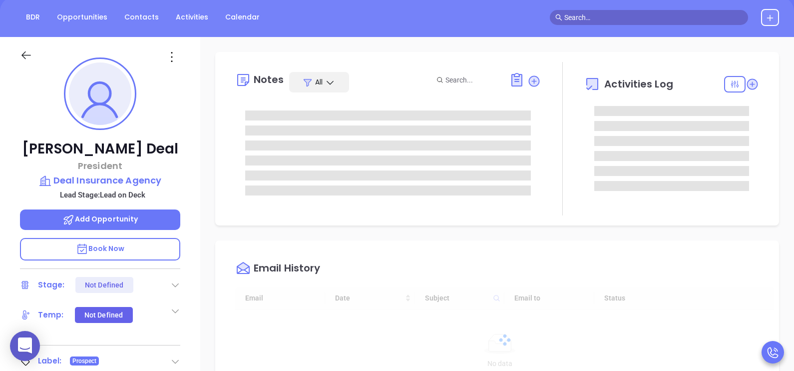
scroll to position [290, 0]
type input "[PERSON_NAME]"
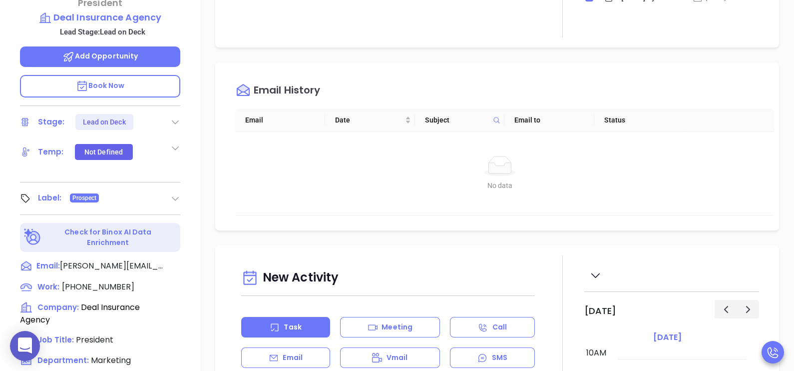
scroll to position [325, 0]
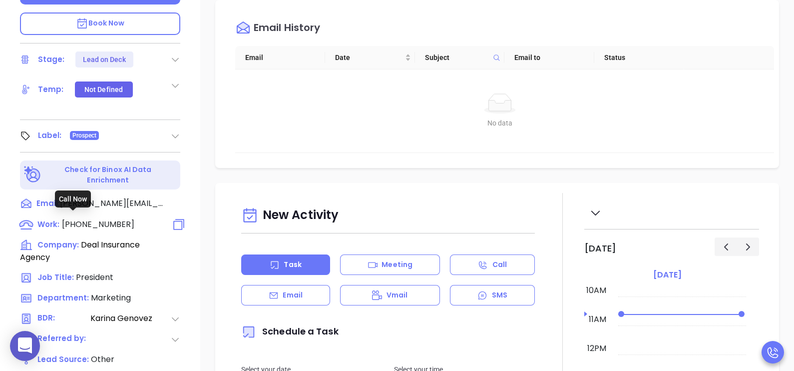
click at [79, 221] on span "(336) 838-3838" at bounding box center [98, 223] width 72 height 11
type input "(336) 838-3838"
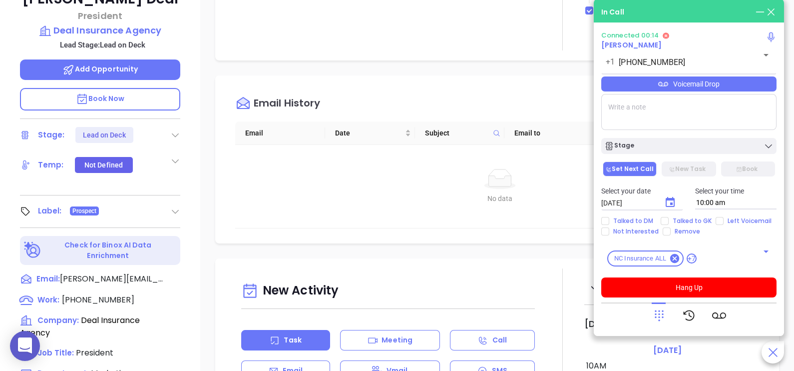
scroll to position [224, 0]
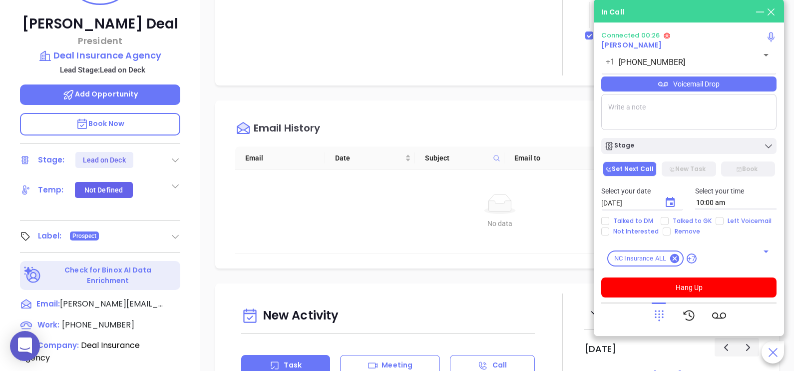
click at [743, 85] on div "Voicemail Drop" at bounding box center [688, 83] width 175 height 15
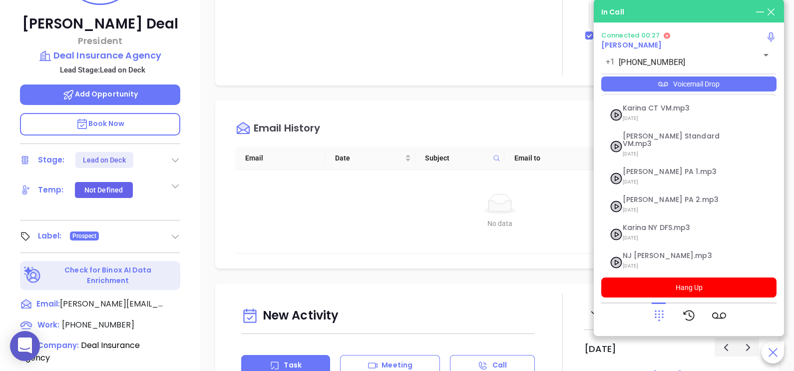
scroll to position [80, 0]
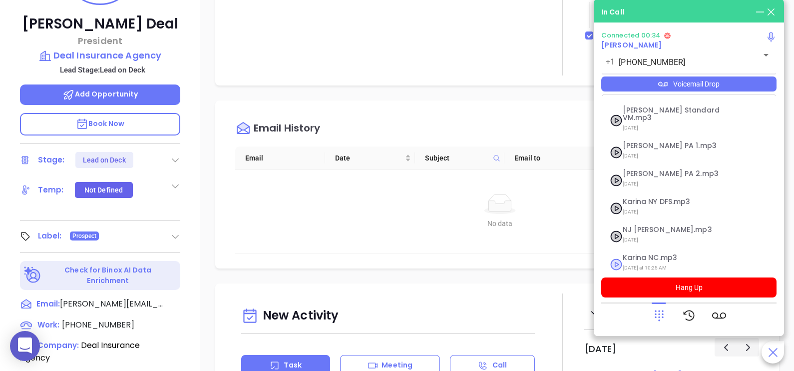
click at [661, 254] on span "Karina NC.mp3" at bounding box center [677, 257] width 108 height 7
checkbox input "true"
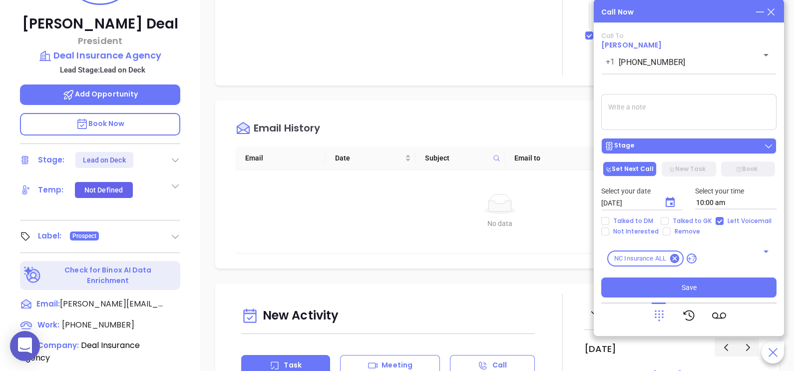
click at [737, 146] on div "Stage" at bounding box center [688, 146] width 169 height 10
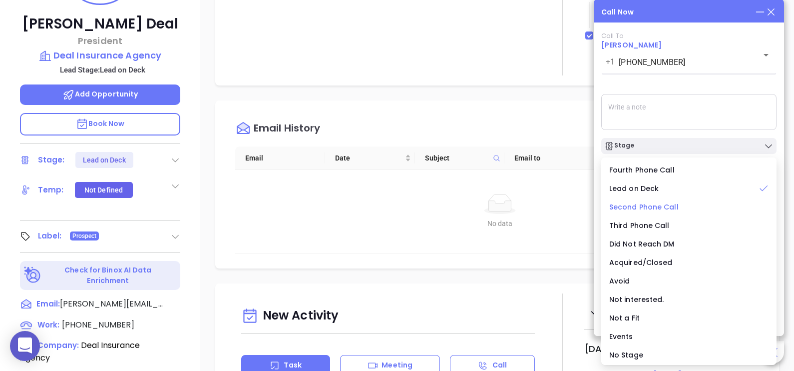
click at [670, 207] on span "Second Phone Call" at bounding box center [643, 207] width 69 height 10
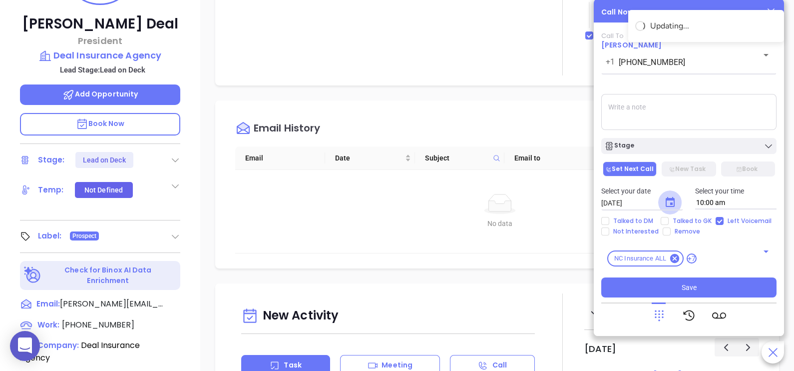
click at [669, 202] on icon "Choose date, selected date is Sep 12, 2025" at bounding box center [670, 202] width 12 height 12
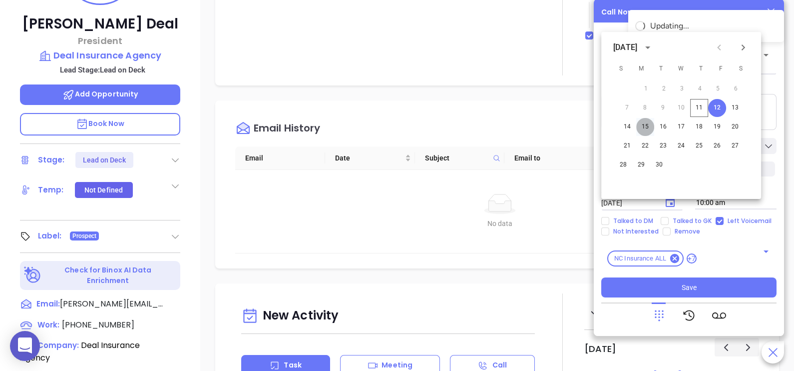
click at [650, 125] on button "15" at bounding box center [645, 127] width 18 height 18
type input "09/15/2025"
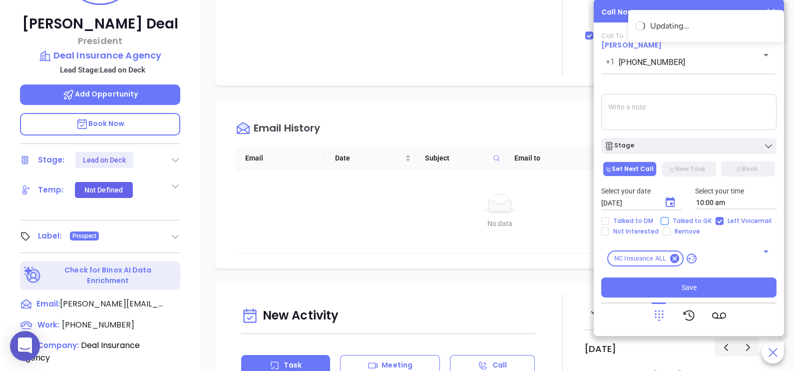
click at [687, 220] on span "Talked to GK" at bounding box center [692, 221] width 47 height 8
click at [669, 220] on input "Talked to GK" at bounding box center [665, 221] width 8 height 8
checkbox input "true"
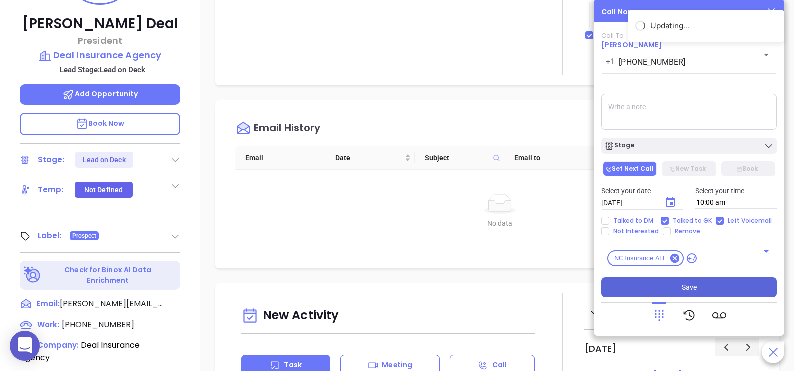
click at [735, 290] on button "Save" at bounding box center [688, 287] width 175 height 20
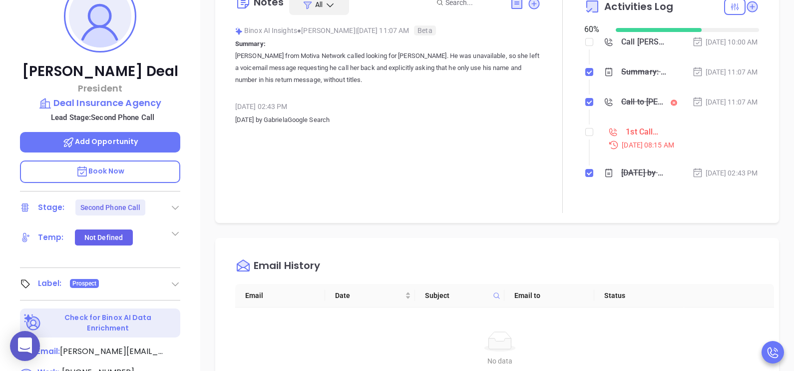
scroll to position [175, 0]
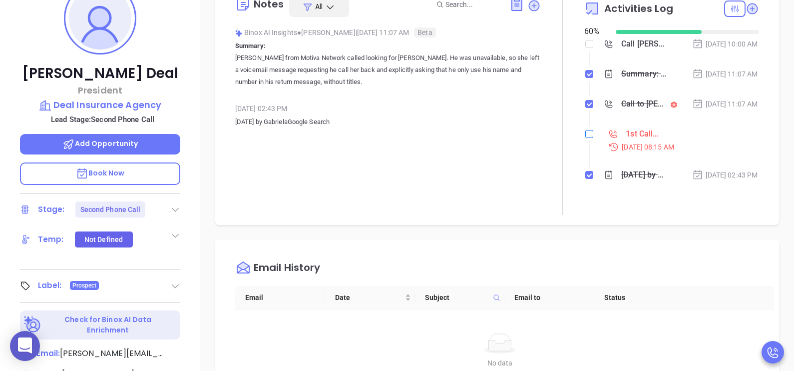
click at [585, 138] on input "checkbox" at bounding box center [589, 134] width 8 height 8
checkbox input "true"
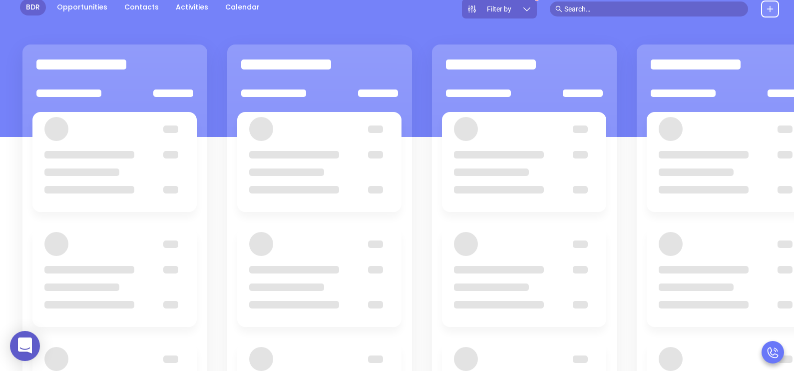
scroll to position [99, 0]
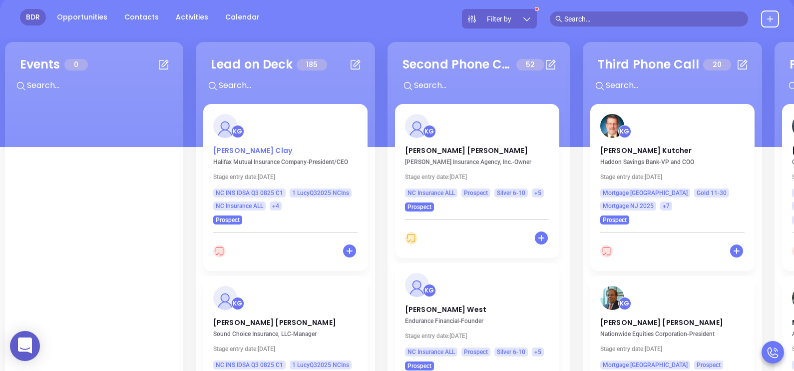
click at [225, 146] on p "Lori Clay" at bounding box center [285, 147] width 144 height 5
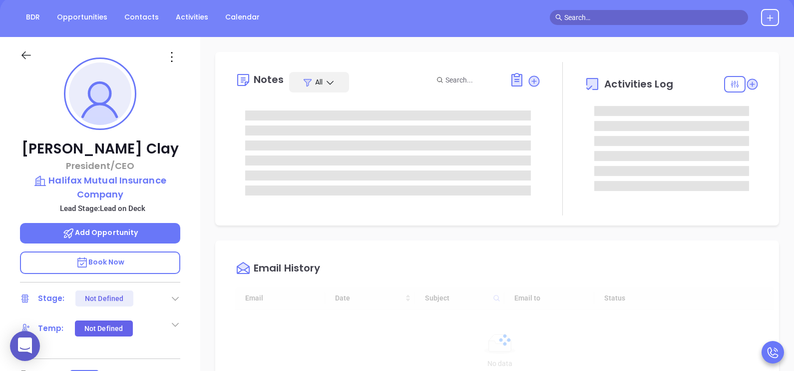
type input "[DATE]"
type input "[PERSON_NAME]"
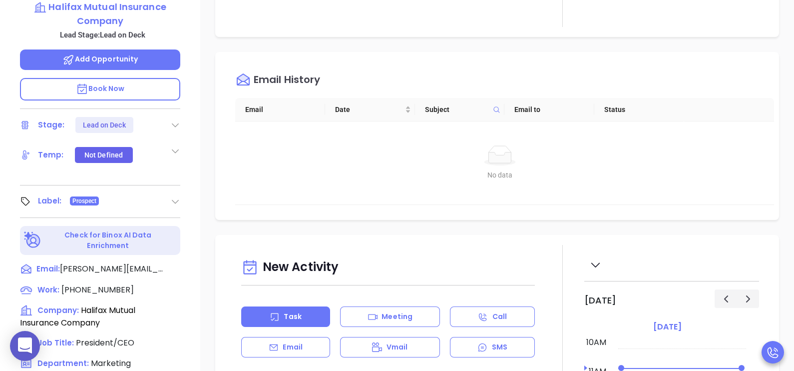
scroll to position [300, 0]
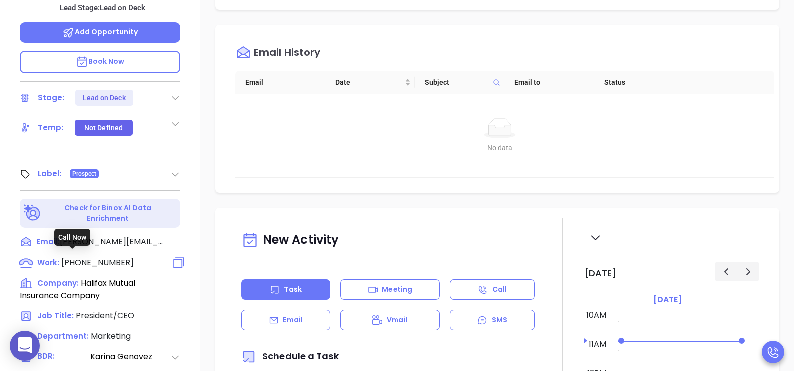
click at [98, 259] on span "(800) 682-9696" at bounding box center [97, 262] width 72 height 11
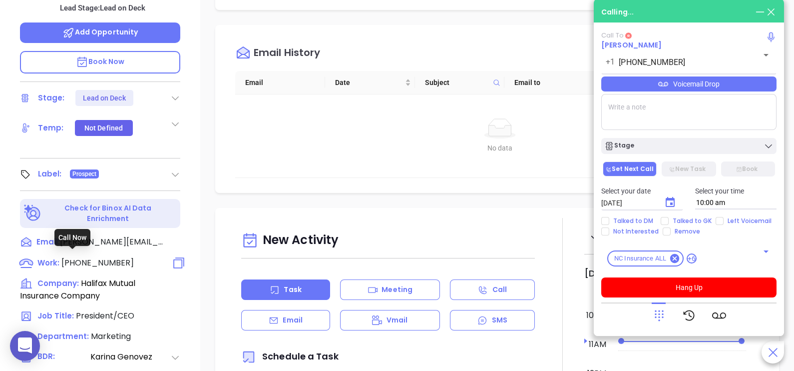
type input "(800) 682-9696"
click at [667, 310] on div at bounding box center [689, 315] width 74 height 26
click at [659, 316] on icon at bounding box center [659, 315] width 9 height 11
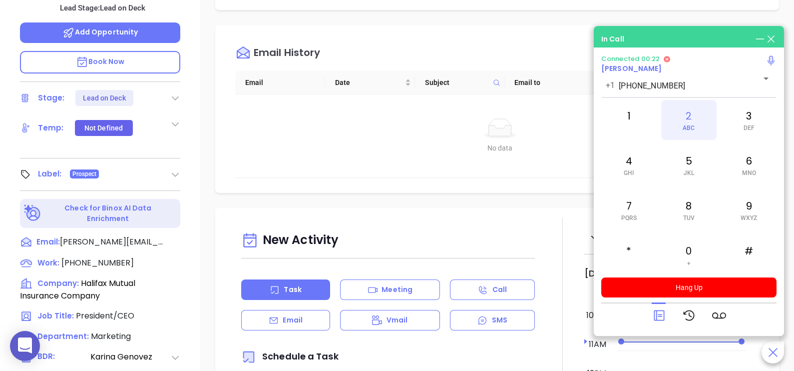
click at [692, 131] on div "2 ABC" at bounding box center [688, 120] width 55 height 40
click at [692, 128] on span "ABC" at bounding box center [689, 127] width 12 height 7
click at [690, 166] on div "5 JKL" at bounding box center [688, 165] width 55 height 40
click at [692, 122] on div "2 ABC" at bounding box center [688, 120] width 55 height 40
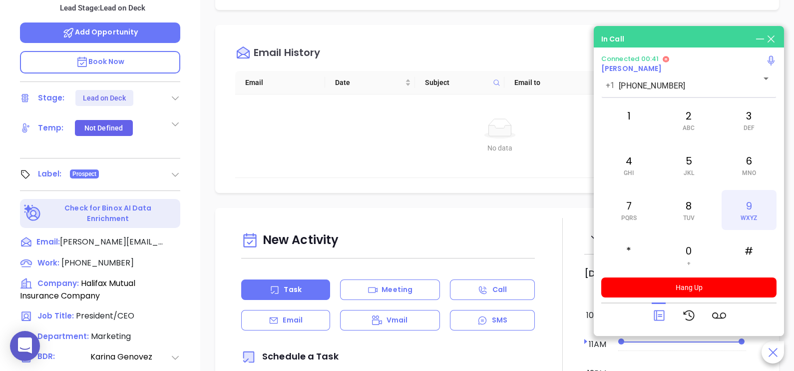
click at [746, 214] on span "WXYZ" at bounding box center [749, 217] width 16 height 7
click at [640, 141] on div "1 2 ABC 3 DEF 4 GHI 5 JKL 6 MNO 7 PQRS 8 TUV 9 WXYZ * 0 + #" at bounding box center [688, 187] width 175 height 175
click at [635, 128] on div "1" at bounding box center [628, 120] width 55 height 40
click at [657, 316] on icon at bounding box center [659, 315] width 14 height 14
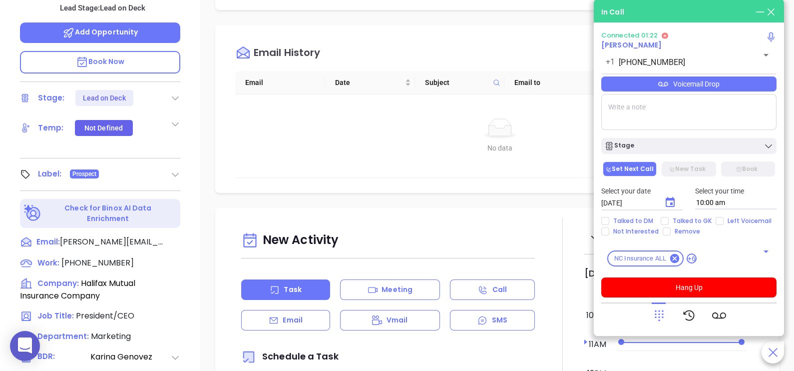
click at [748, 90] on div "Voicemail Drop" at bounding box center [688, 83] width 175 height 15
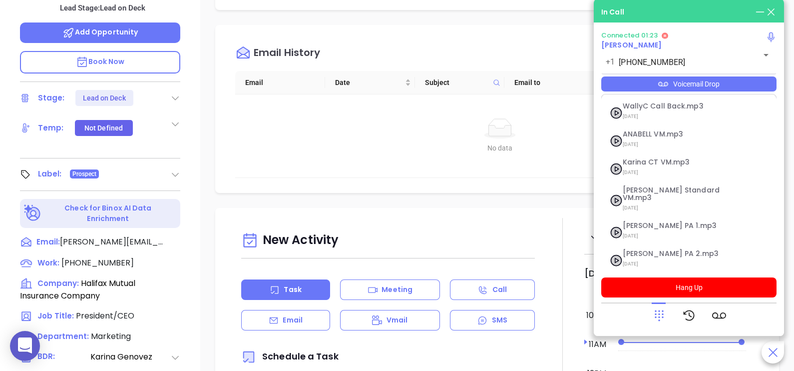
scroll to position [80, 0]
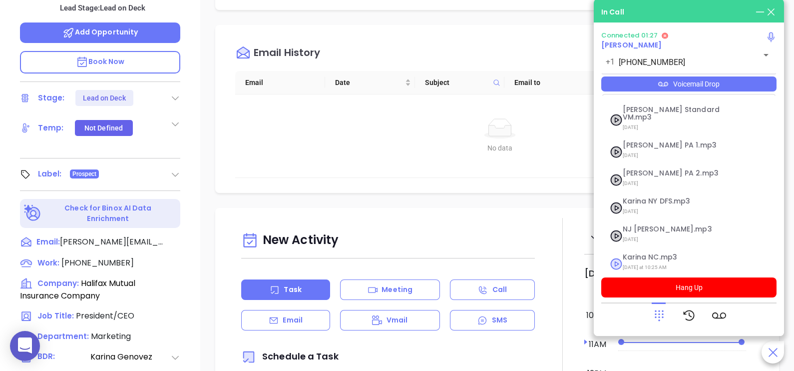
click at [658, 253] on span "Karina NC.mp3" at bounding box center [677, 256] width 108 height 7
checkbox input "true"
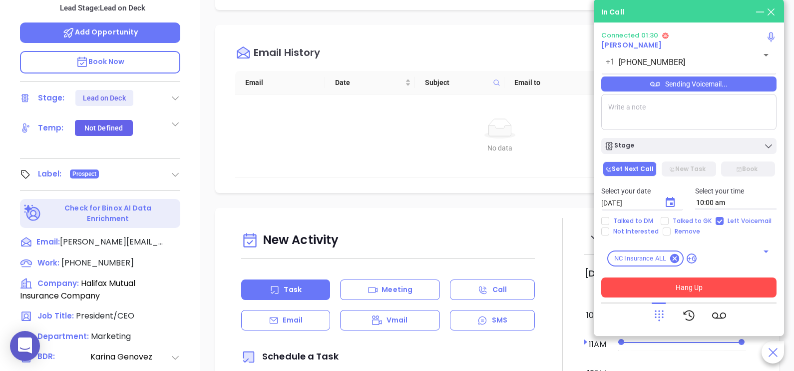
click at [672, 282] on button "Hang Up" at bounding box center [688, 287] width 175 height 20
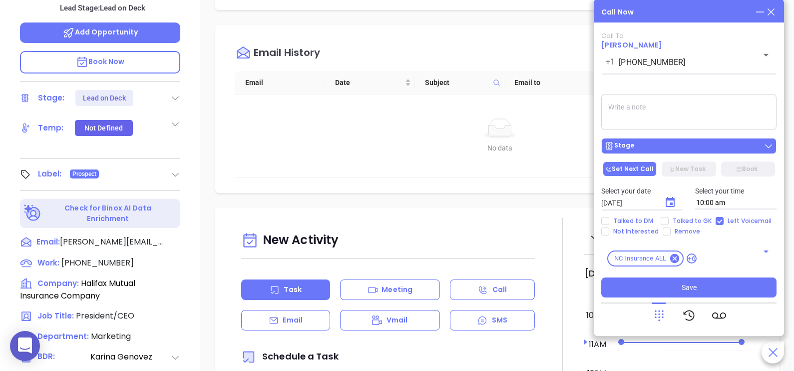
click at [692, 143] on div "Stage" at bounding box center [688, 146] width 169 height 10
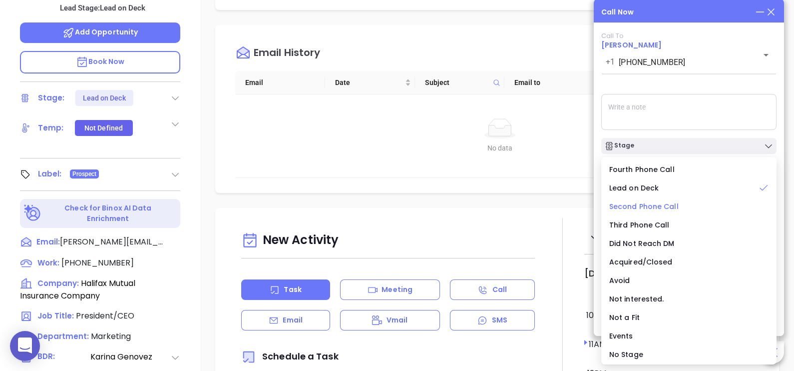
click at [659, 212] on li "Second Phone Call" at bounding box center [688, 206] width 171 height 21
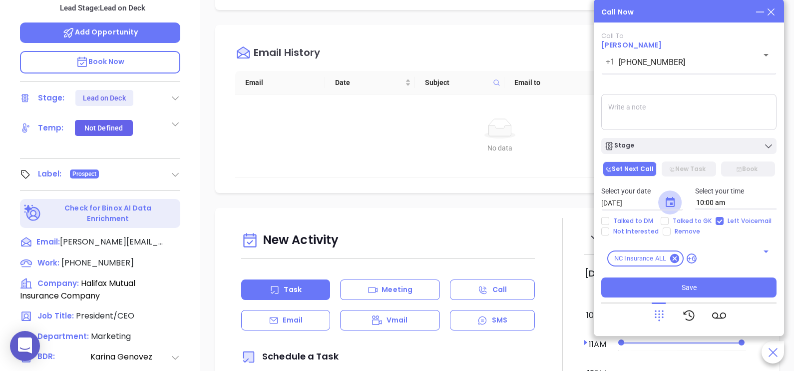
click at [665, 204] on icon "Choose date, selected date is Sep 12, 2025" at bounding box center [670, 202] width 12 height 12
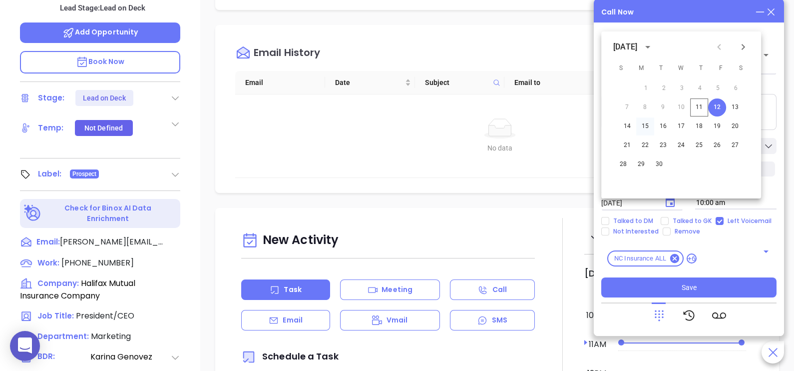
click at [648, 125] on button "15" at bounding box center [645, 126] width 18 height 18
type input "09/15/2025"
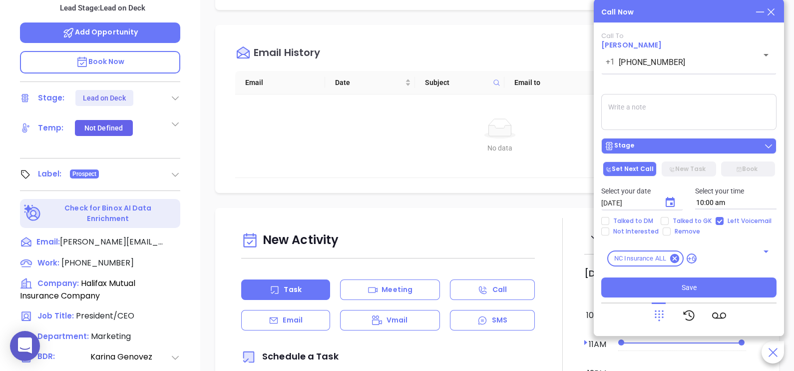
click at [698, 152] on button "Stage" at bounding box center [688, 146] width 175 height 16
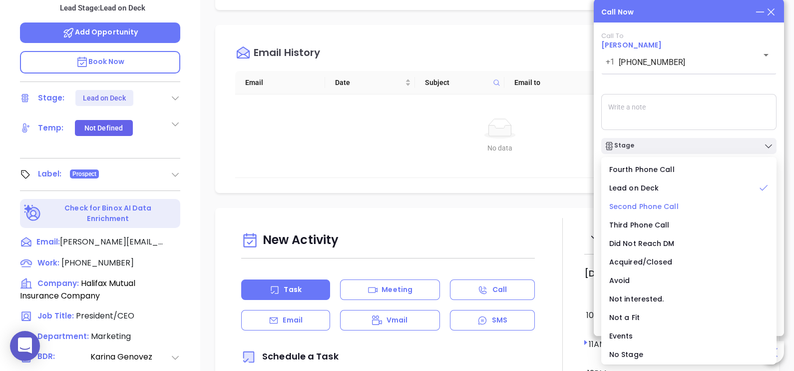
click at [657, 203] on span "Second Phone Call" at bounding box center [643, 206] width 69 height 10
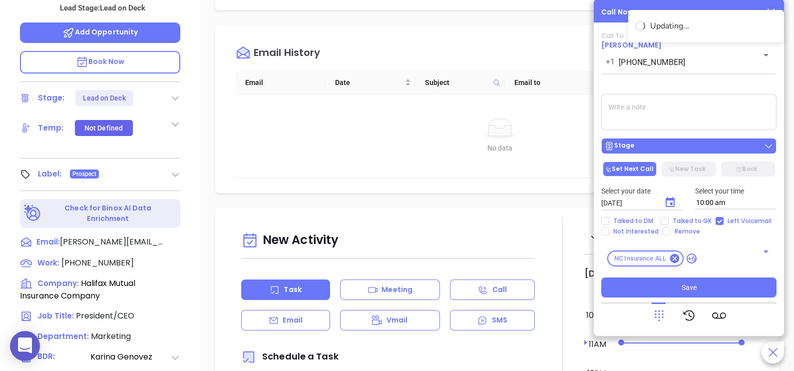
click at [695, 150] on div "Stage" at bounding box center [688, 146] width 169 height 10
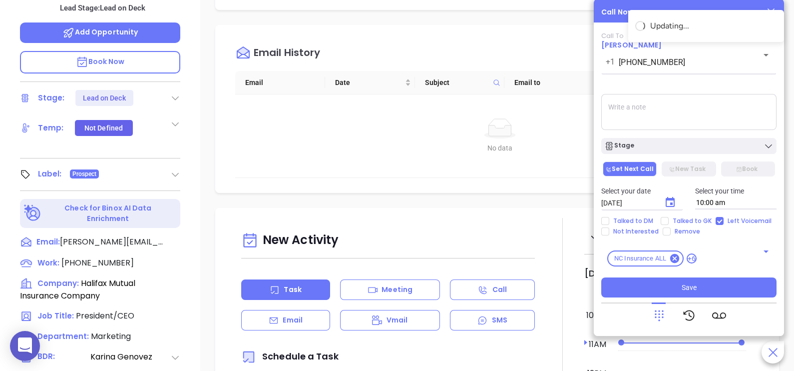
click at [713, 113] on textarea at bounding box center [688, 112] width 175 height 36
click at [692, 105] on textarea at bounding box center [688, 112] width 175 height 36
click at [724, 115] on textarea at bounding box center [688, 112] width 175 height 36
click at [762, 107] on textarea at bounding box center [688, 112] width 175 height 36
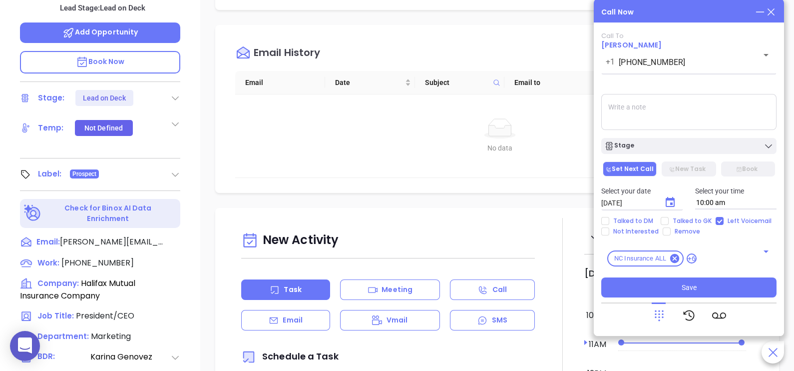
click at [701, 14] on div "Call Now" at bounding box center [688, 11] width 175 height 11
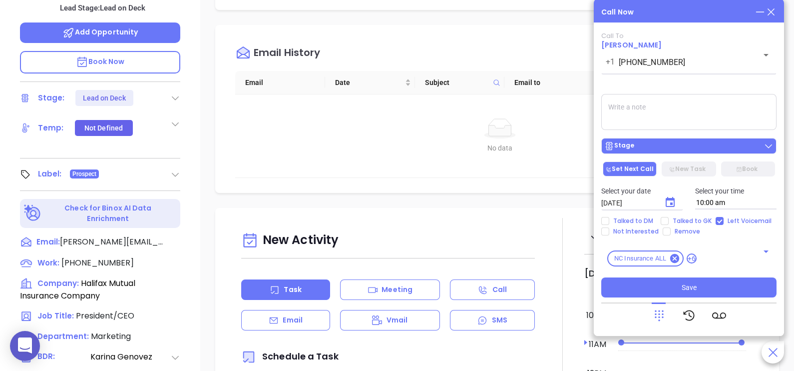
click at [714, 152] on button "Stage" at bounding box center [688, 146] width 175 height 16
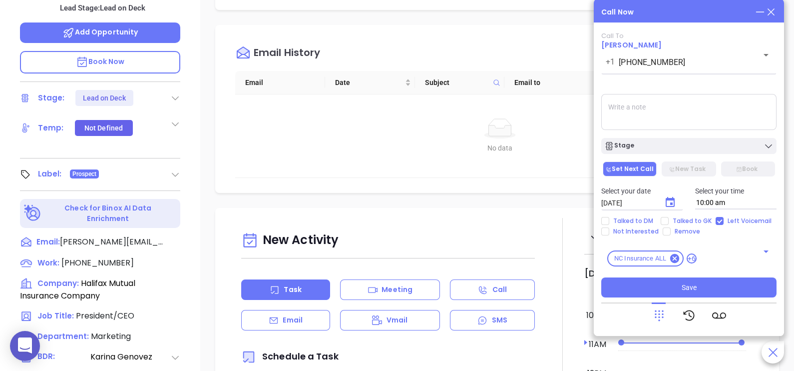
click at [734, 120] on textarea at bounding box center [688, 112] width 175 height 36
click at [722, 81] on div "Call To Lori Clay +1 (800) 682-9696 ​ Sending Voicemail... Stage Set Next Call …" at bounding box center [688, 164] width 175 height 265
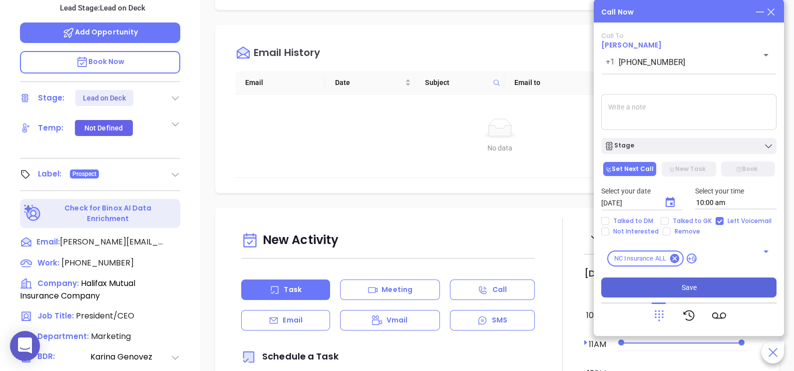
click at [693, 285] on span "Save" at bounding box center [689, 287] width 15 height 11
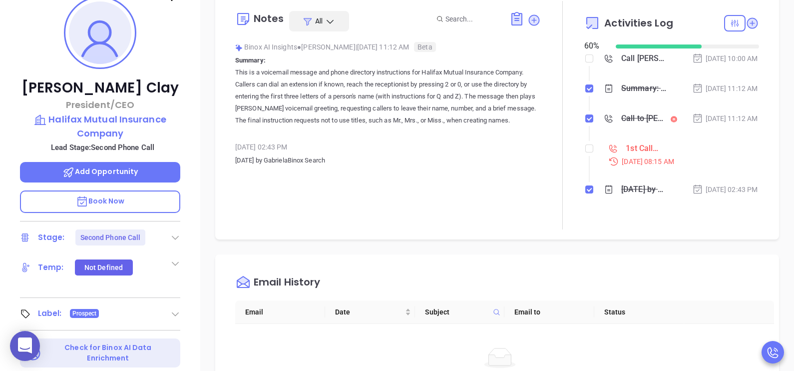
scroll to position [150, 0]
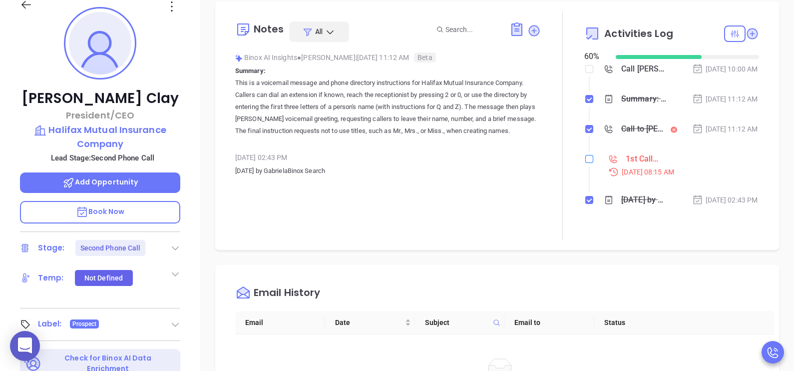
click at [585, 163] on input "checkbox" at bounding box center [589, 159] width 8 height 8
checkbox input "true"
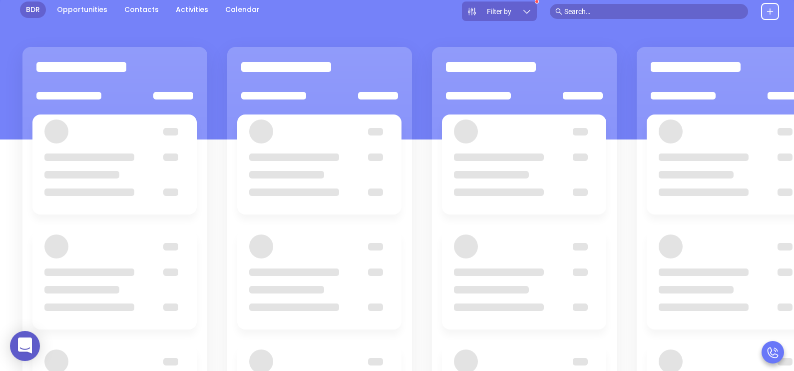
scroll to position [99, 0]
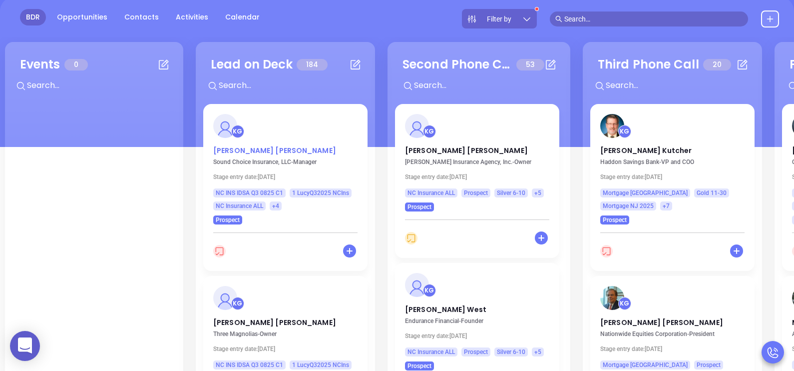
click at [253, 150] on p "John Gainey" at bounding box center [285, 147] width 144 height 5
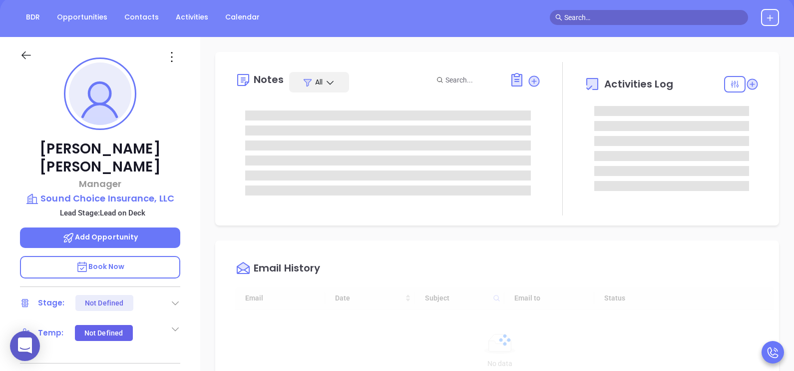
type input "[DATE]"
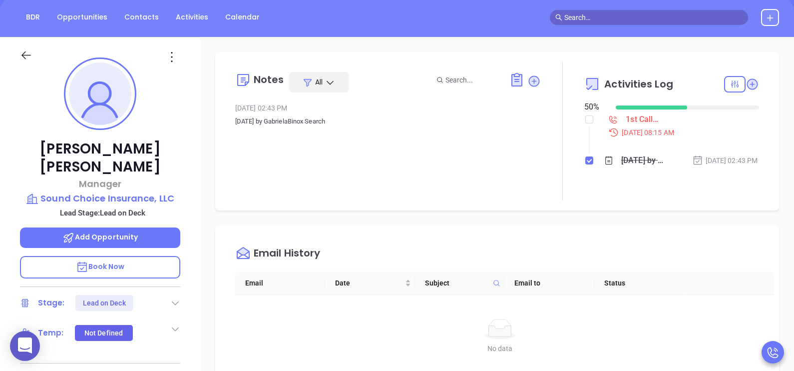
type input "[PERSON_NAME]"
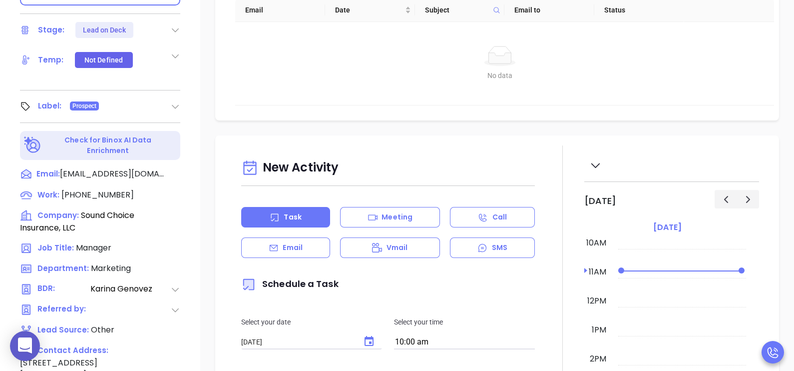
scroll to position [375, 0]
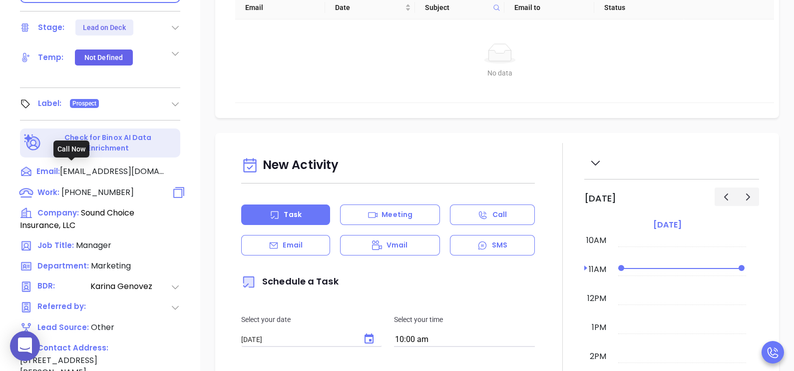
click at [105, 186] on span "(252) 247-5000" at bounding box center [97, 191] width 72 height 11
type input "(252) 247-5000"
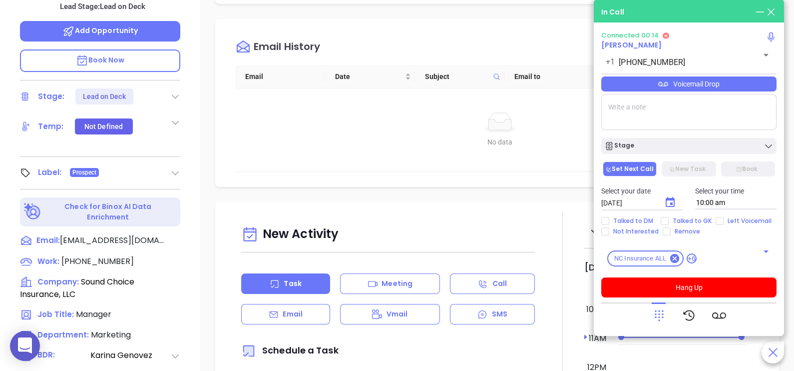
scroll to position [249, 0]
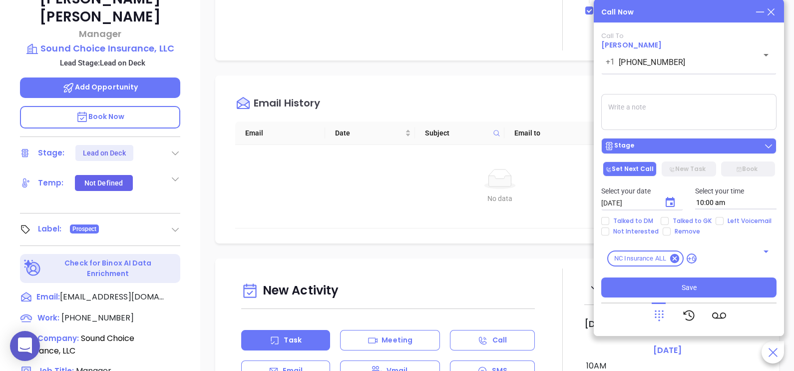
click at [734, 147] on div "Stage" at bounding box center [688, 146] width 169 height 10
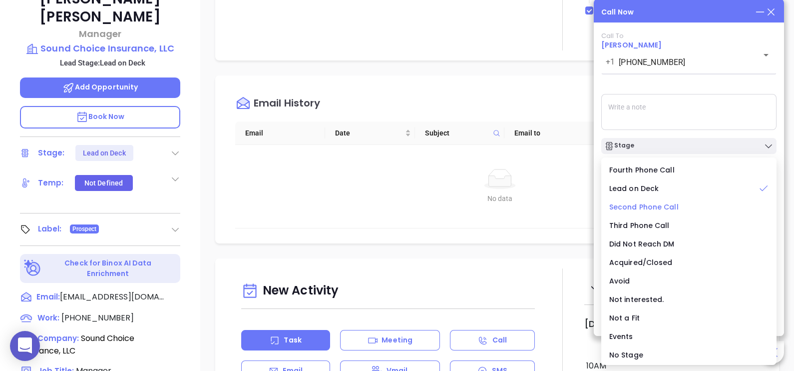
click at [662, 205] on span "Second Phone Call" at bounding box center [643, 207] width 69 height 10
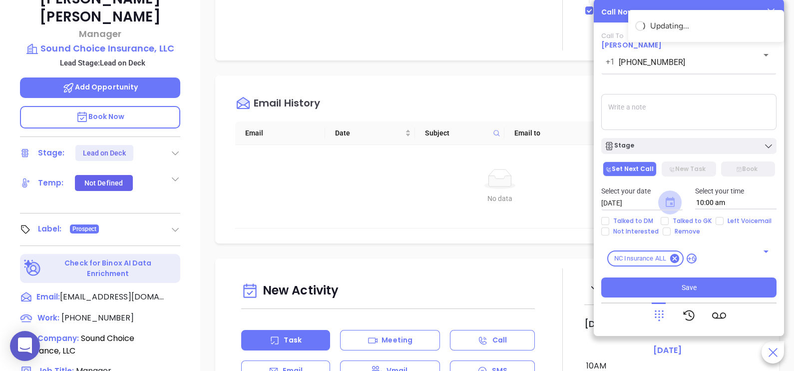
click at [674, 202] on icon "Choose date, selected date is Sep 12, 2025" at bounding box center [670, 202] width 9 height 10
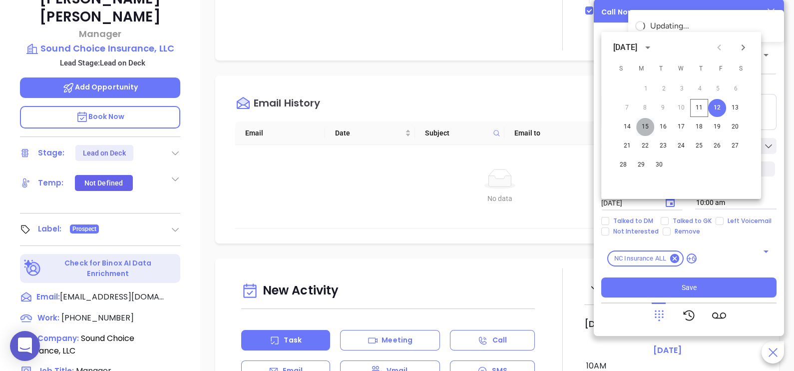
click at [649, 127] on button "15" at bounding box center [645, 127] width 18 height 18
type input "09/15/2025"
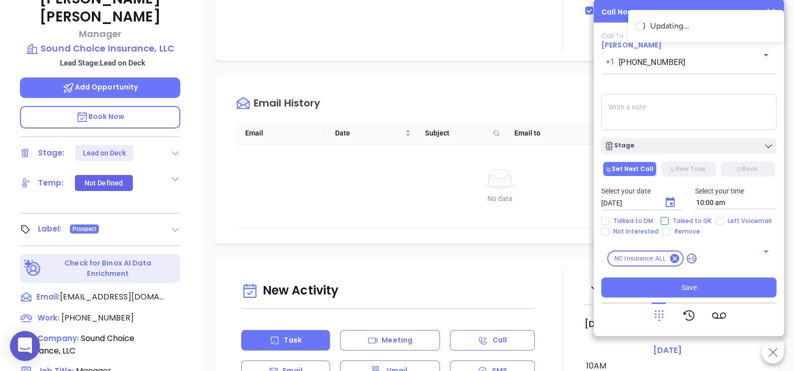
click at [690, 221] on span "Talked to GK" at bounding box center [692, 221] width 47 height 8
click at [669, 221] on input "Talked to GK" at bounding box center [665, 221] width 8 height 8
checkbox input "true"
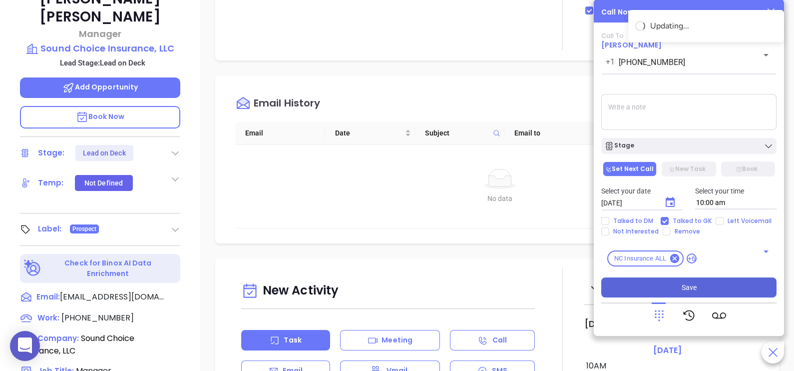
click at [706, 293] on button "Save" at bounding box center [688, 287] width 175 height 20
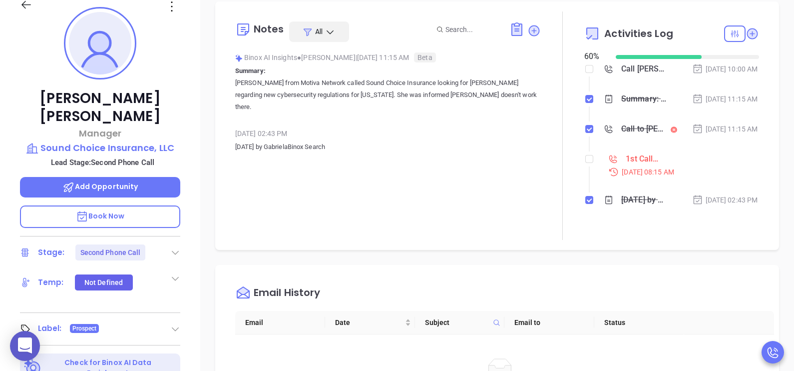
scroll to position [124, 0]
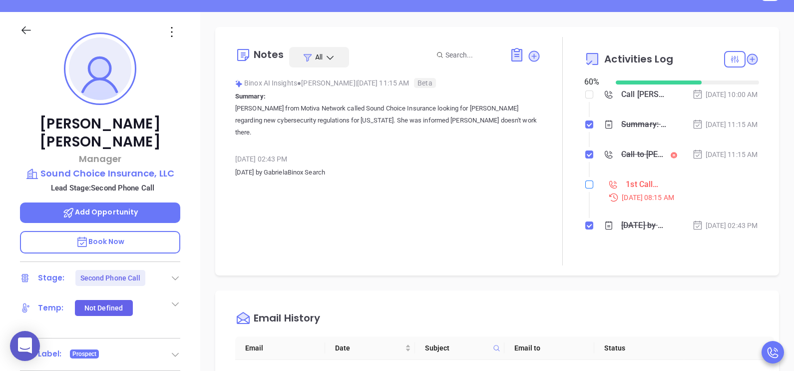
click at [585, 188] on input "checkbox" at bounding box center [589, 184] width 8 height 8
checkbox input "true"
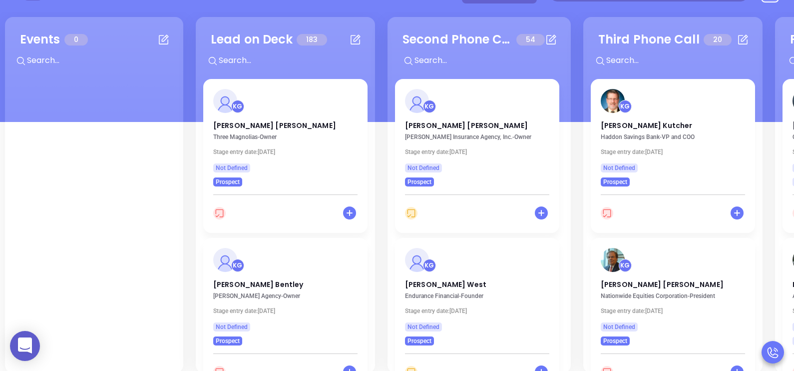
scroll to position [136, 0]
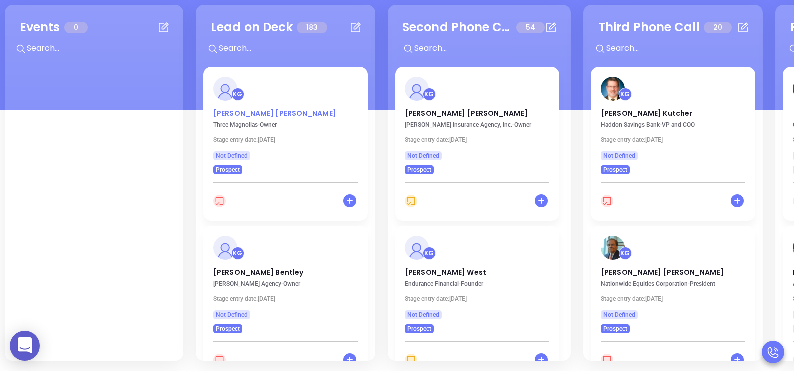
click at [239, 112] on p "Jennifer Johnson" at bounding box center [285, 110] width 144 height 5
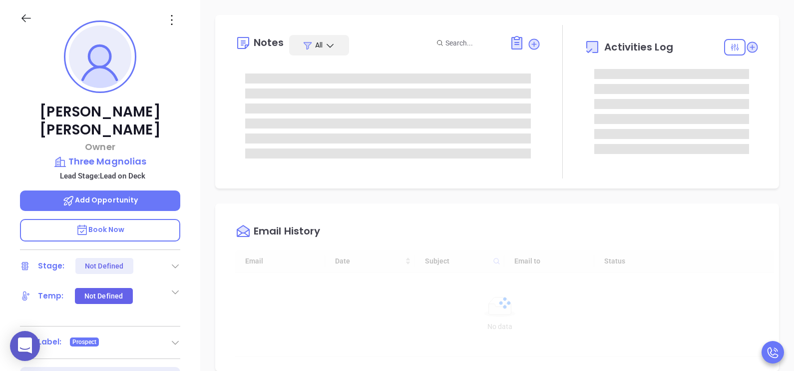
type input "[DATE]"
type input "[PERSON_NAME]"
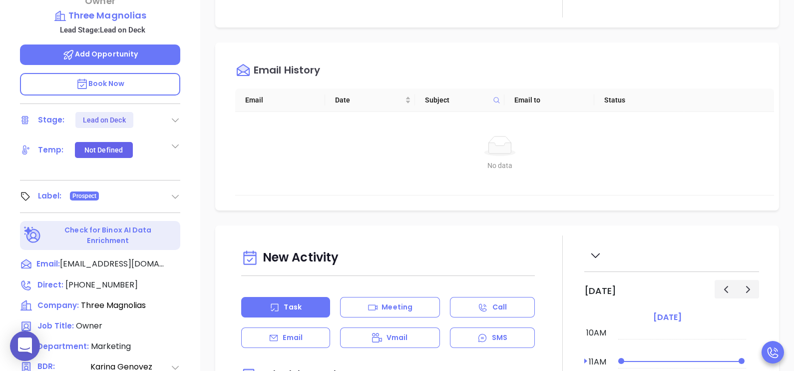
scroll to position [311, 0]
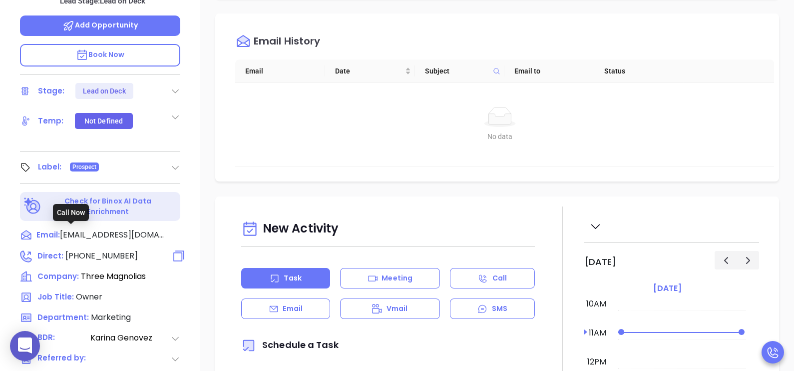
click at [104, 250] on span "(336) 701-1600" at bounding box center [101, 255] width 72 height 11
type input "(336) 701-1600"
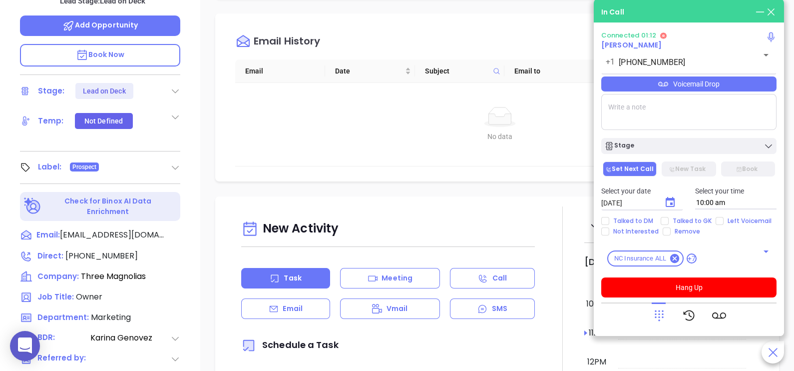
click at [754, 89] on div "Voicemail Drop" at bounding box center [688, 83] width 175 height 15
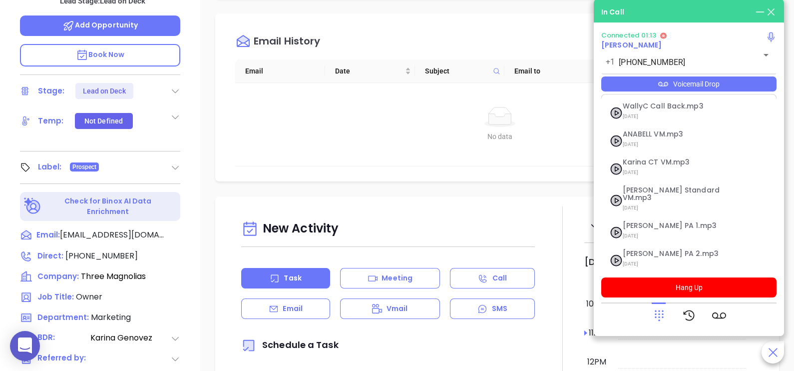
scroll to position [80, 0]
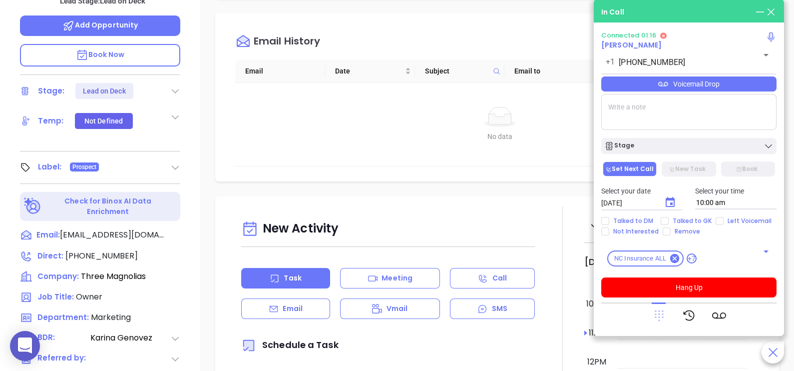
click at [655, 311] on icon at bounding box center [659, 315] width 9 height 11
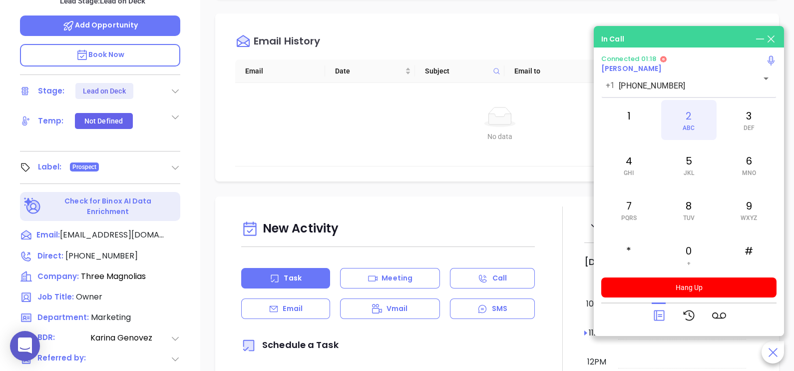
click at [693, 124] on span "ABC" at bounding box center [689, 127] width 12 height 7
click at [656, 316] on icon at bounding box center [659, 315] width 10 height 10
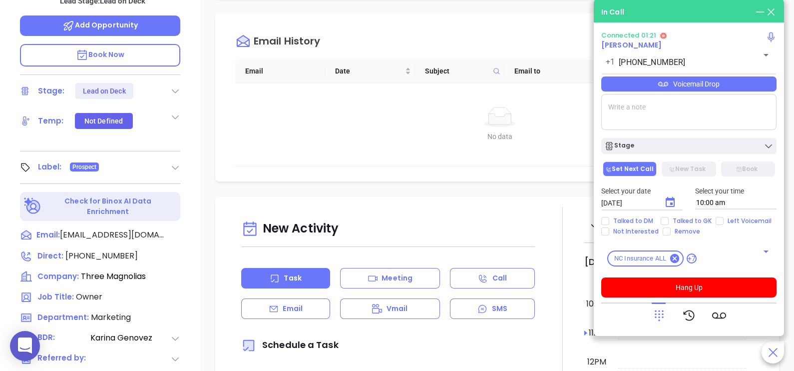
click at [747, 85] on div "Voicemail Drop" at bounding box center [688, 83] width 175 height 15
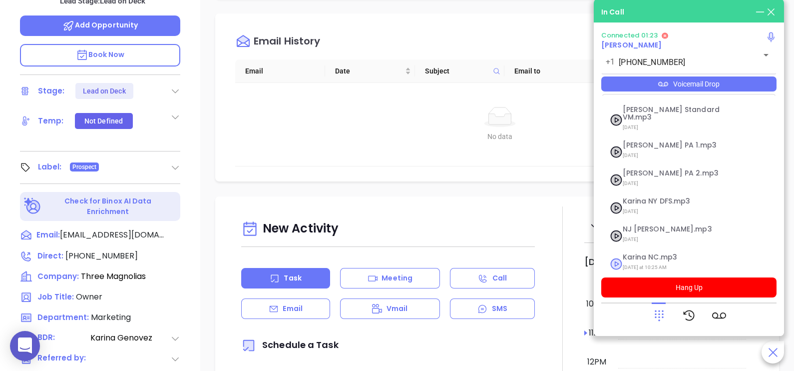
click at [639, 253] on span "Karina NC.mp3" at bounding box center [677, 256] width 108 height 7
checkbox input "true"
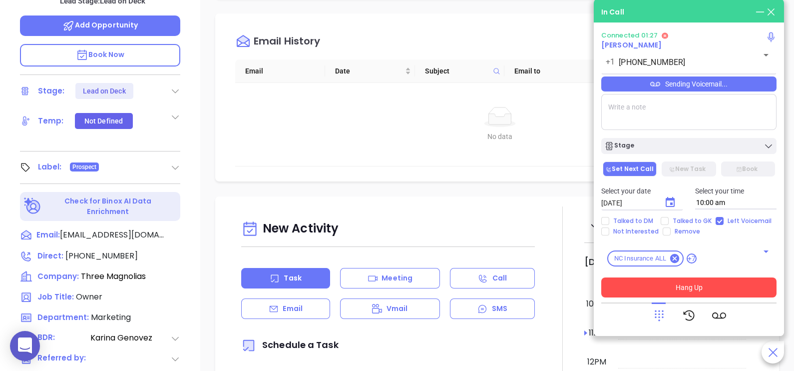
click at [702, 287] on button "Hang Up" at bounding box center [688, 287] width 175 height 20
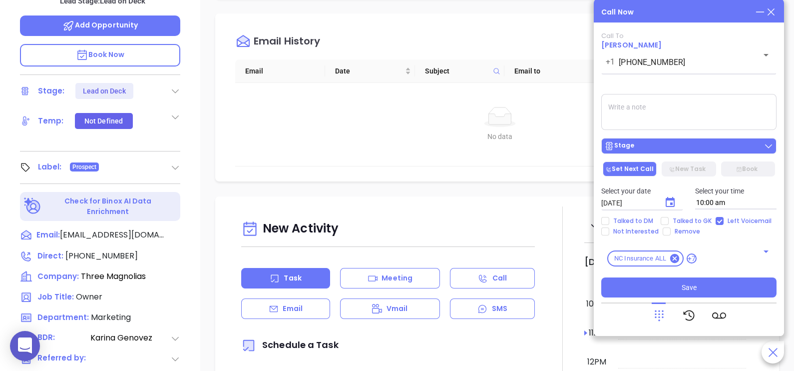
click at [711, 147] on div "Stage" at bounding box center [688, 146] width 169 height 10
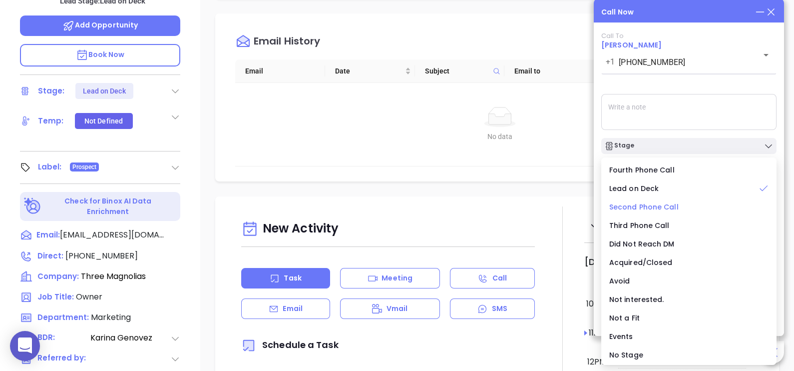
click at [653, 207] on span "Second Phone Call" at bounding box center [643, 207] width 69 height 10
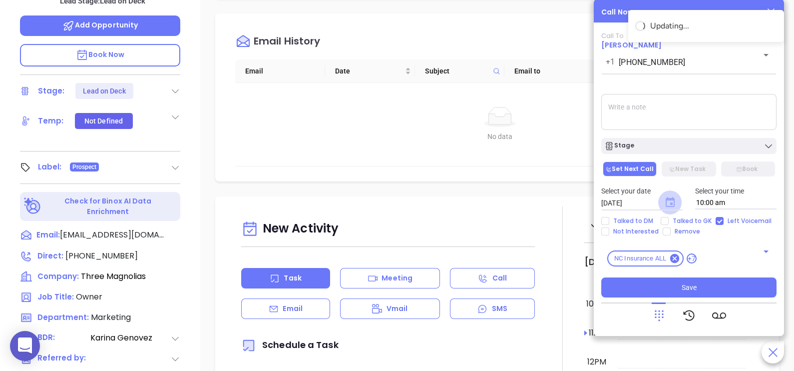
click at [670, 205] on icon "Choose date, selected date is Sep 12, 2025" at bounding box center [670, 202] width 9 height 10
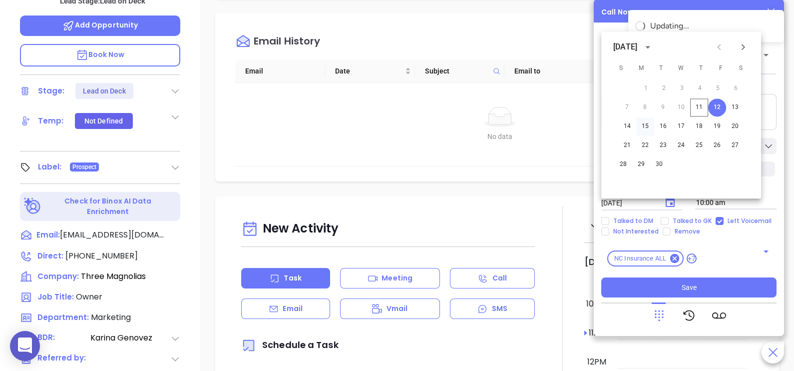
click at [647, 127] on button "15" at bounding box center [645, 126] width 18 height 18
type input "09/15/2025"
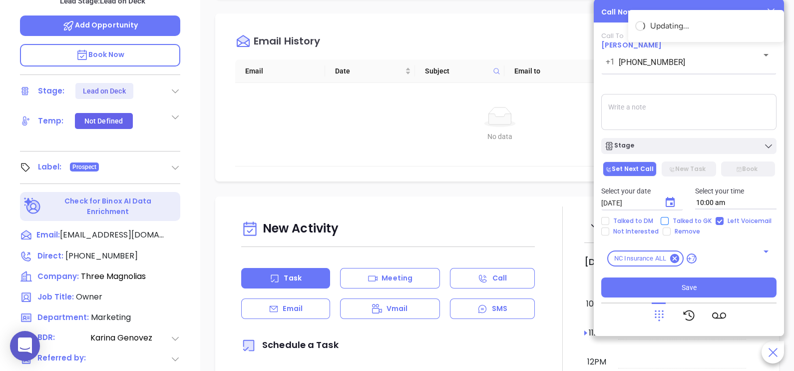
click at [694, 218] on span "Talked to GK" at bounding box center [692, 221] width 47 height 8
click at [669, 218] on input "Talked to GK" at bounding box center [665, 221] width 8 height 8
checkbox input "true"
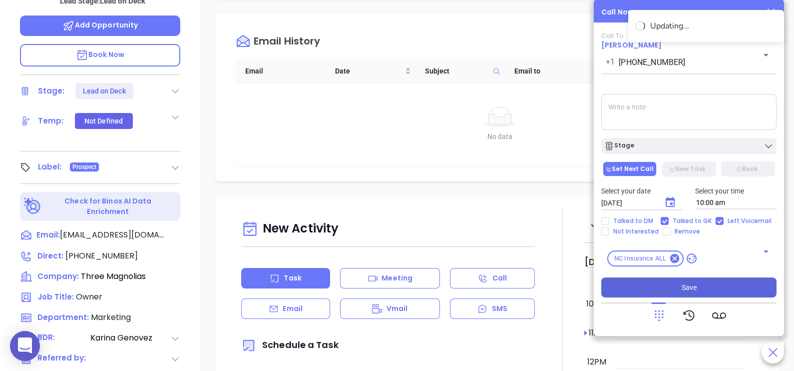
click at [704, 286] on button "Save" at bounding box center [688, 287] width 175 height 20
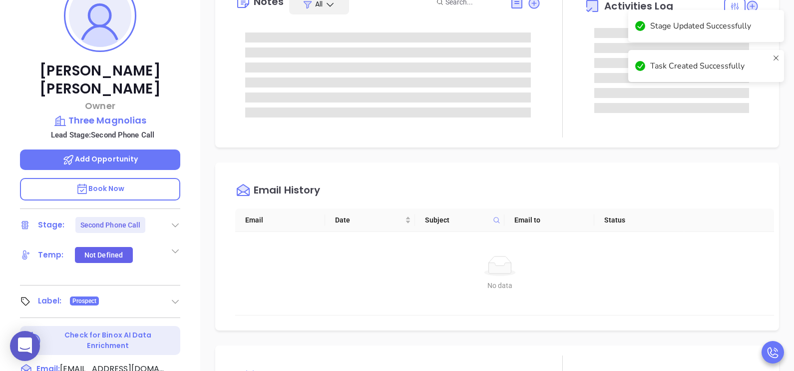
scroll to position [136, 0]
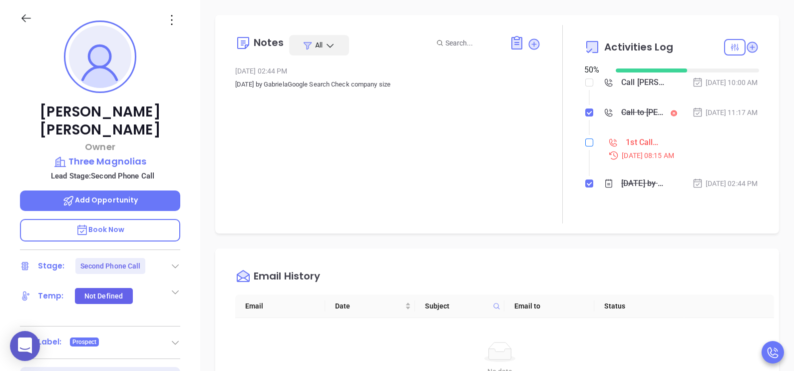
click at [585, 146] on input "checkbox" at bounding box center [589, 142] width 8 height 8
checkbox input "true"
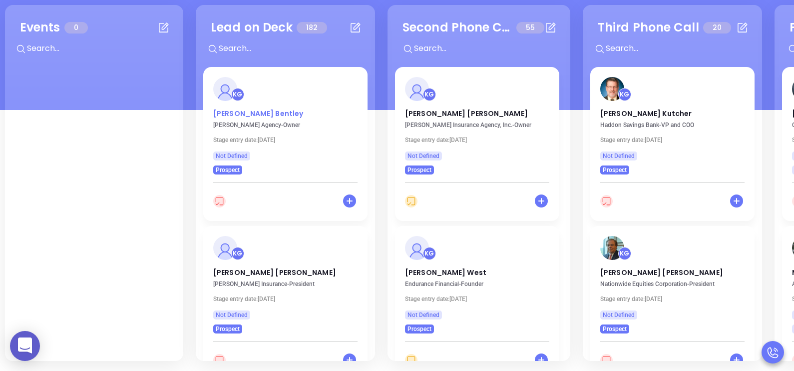
click at [239, 112] on p "Jason Bentley" at bounding box center [285, 110] width 144 height 5
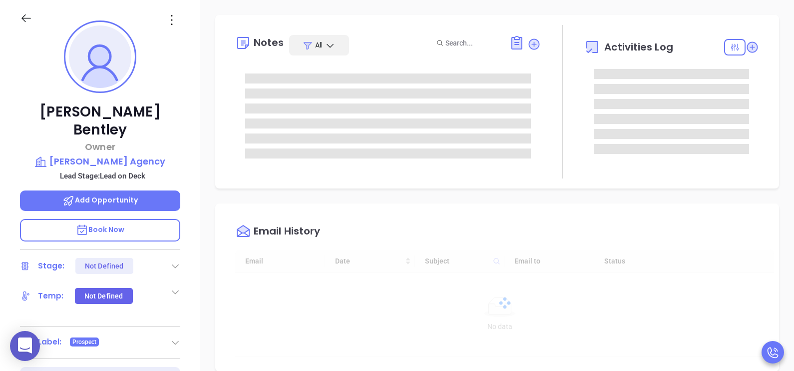
type input "[DATE]"
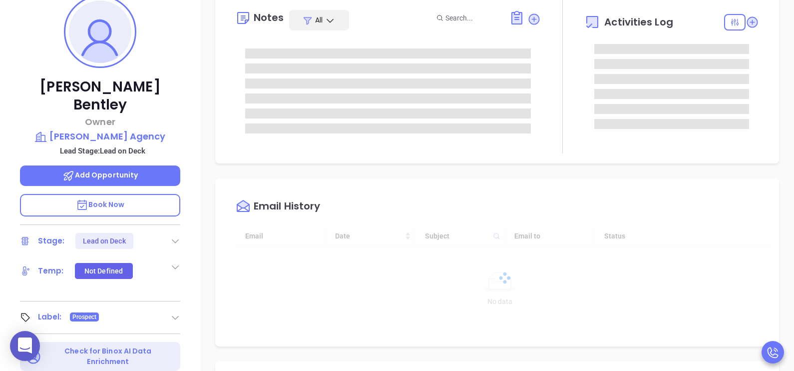
type input "[PERSON_NAME]"
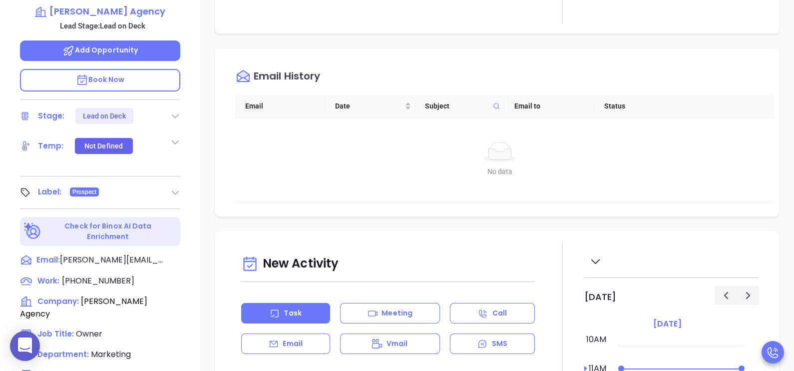
scroll to position [311, 0]
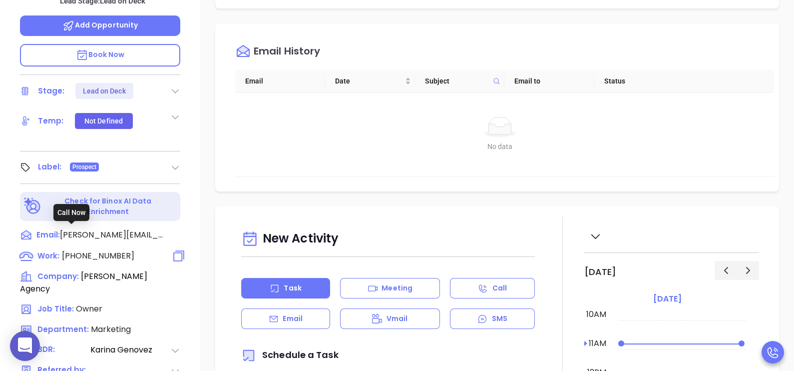
click at [96, 250] on span "(704) 857-9512" at bounding box center [98, 255] width 72 height 11
type input "(704) 857-9512"
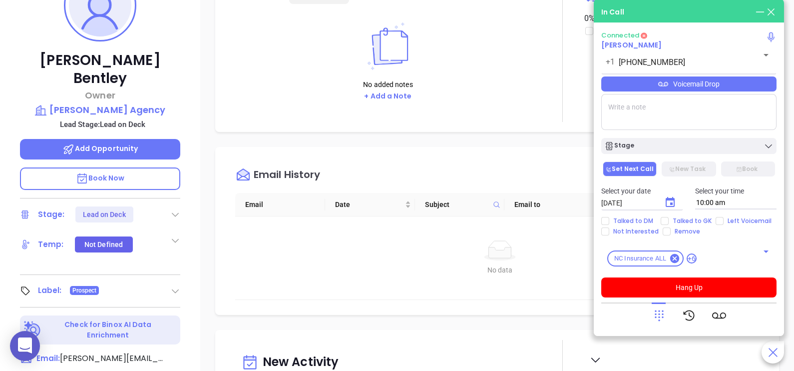
scroll to position [186, 0]
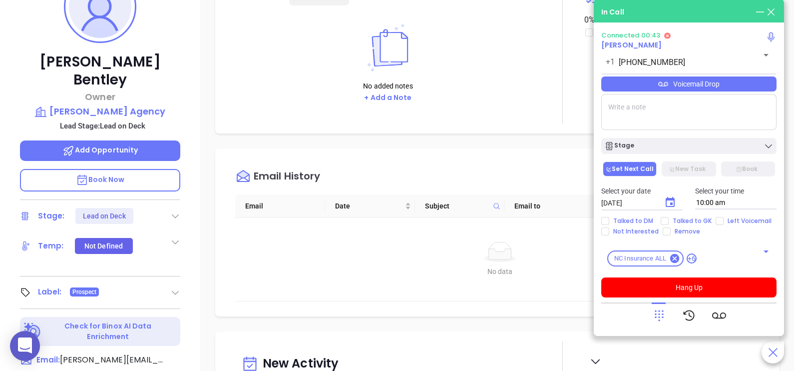
click at [743, 91] on div "Voicemail Drop" at bounding box center [688, 83] width 175 height 15
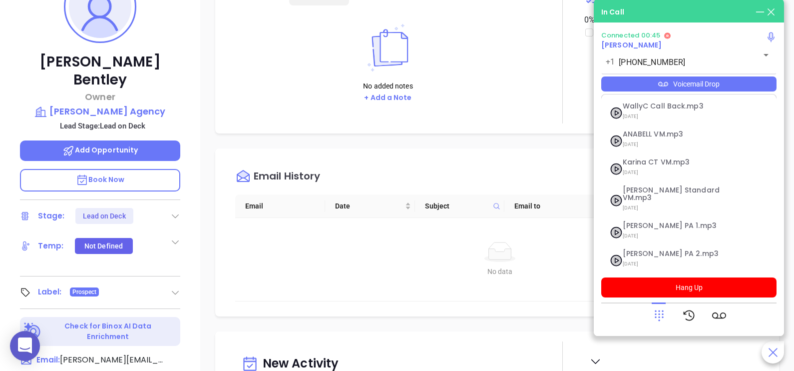
scroll to position [80, 0]
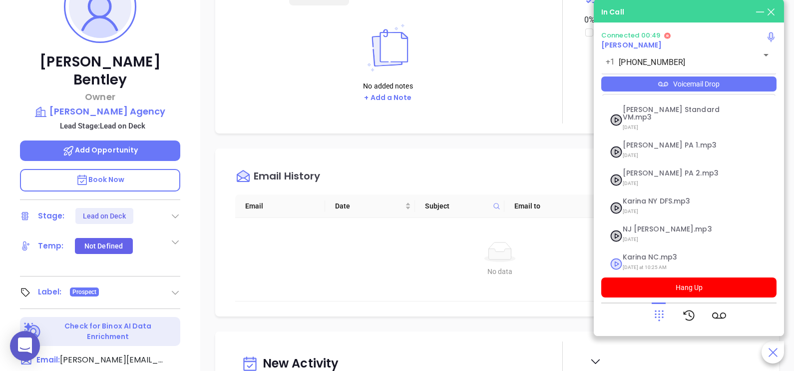
click at [658, 261] on span "Yesterday at 10:25 AM" at bounding box center [677, 267] width 108 height 13
checkbox input "true"
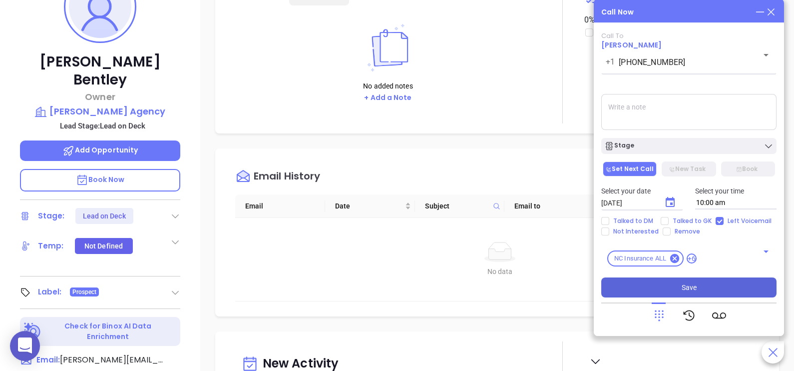
click at [672, 290] on button "Save" at bounding box center [688, 287] width 175 height 20
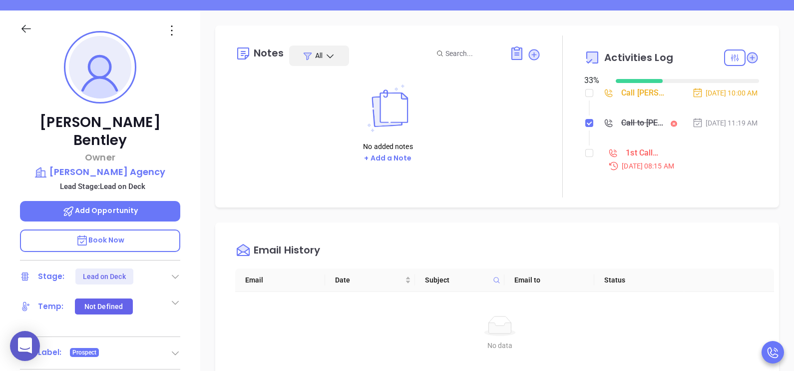
scroll to position [11, 0]
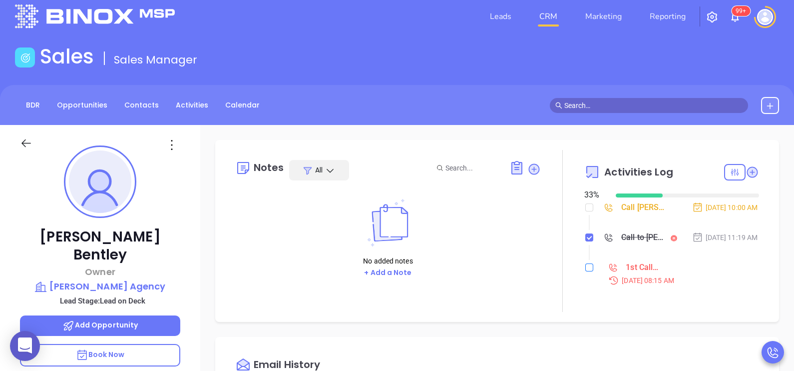
click at [585, 271] on input "checkbox" at bounding box center [589, 267] width 8 height 8
checkbox input "true"
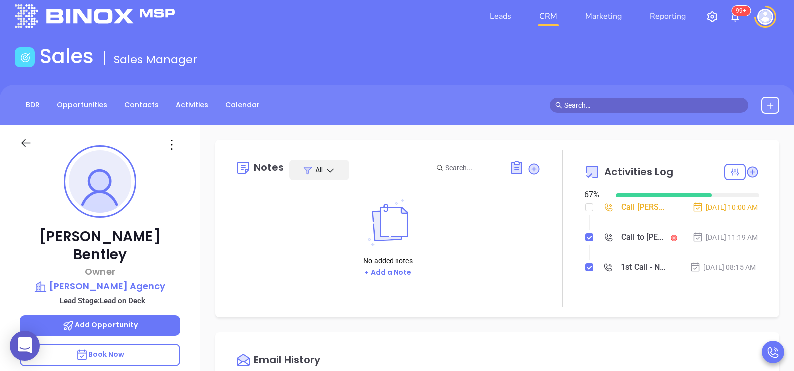
click at [637, 211] on div "Call Jason Bentley to follow up" at bounding box center [643, 207] width 45 height 15
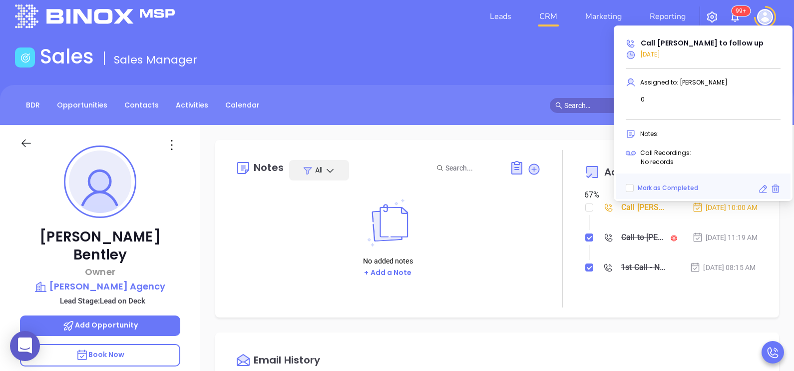
click at [762, 191] on icon at bounding box center [763, 189] width 10 height 10
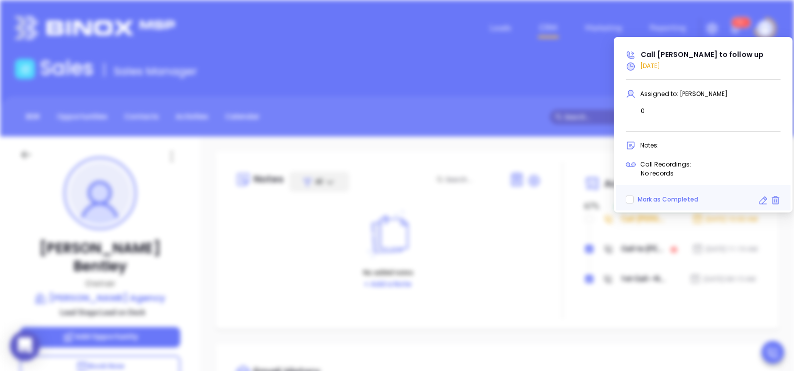
scroll to position [290, 0]
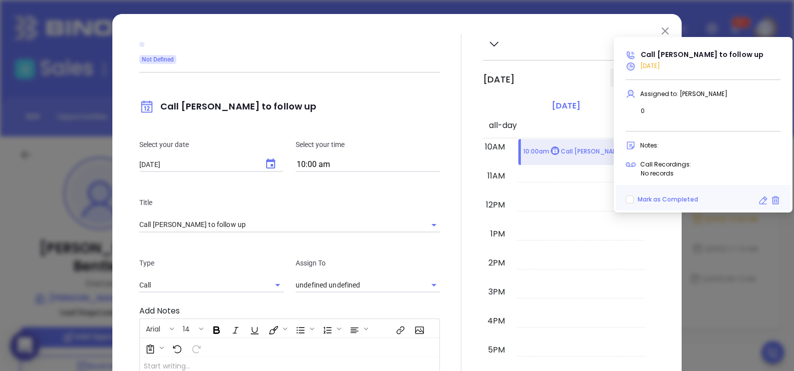
type input "[PERSON_NAME]"
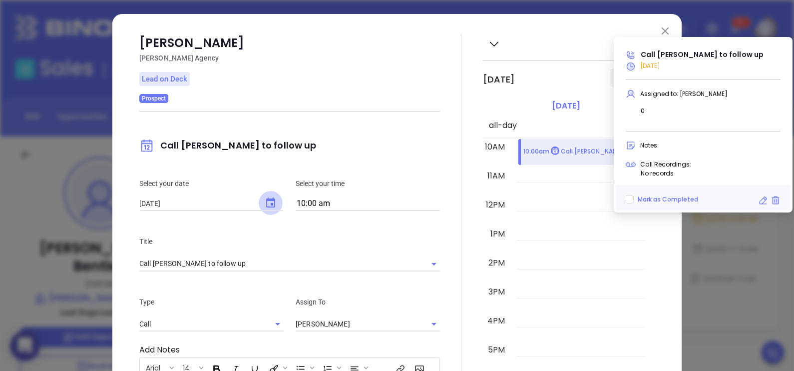
click at [259, 207] on button "Choose date, selected date is Sep 12, 2025" at bounding box center [271, 203] width 24 height 24
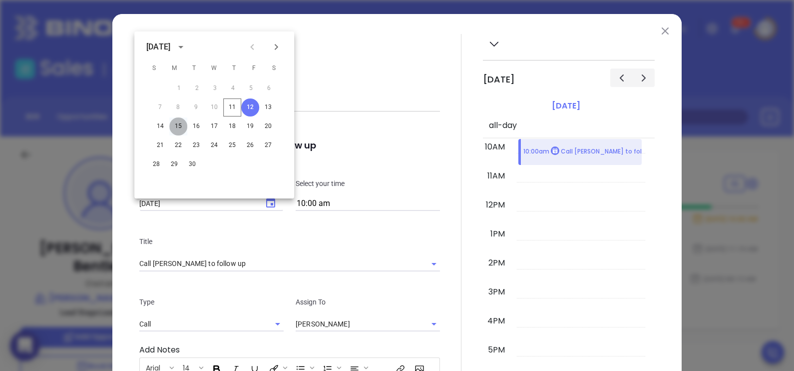
click at [178, 125] on button "15" at bounding box center [178, 126] width 18 height 18
type input "09/15/2025"
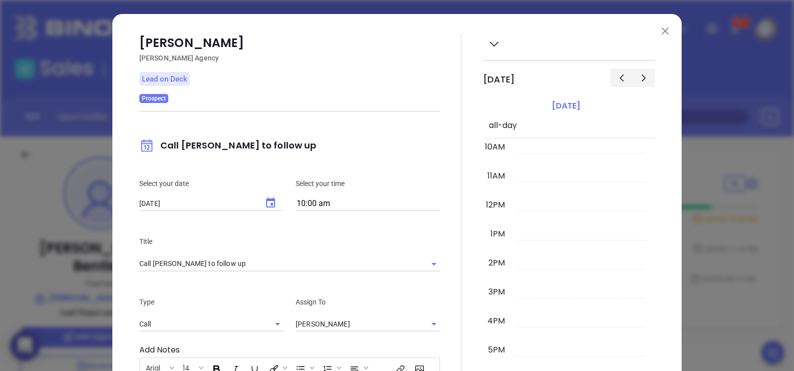
click at [400, 221] on div "Select your date 09/15/2025 ​ Select your time 10:00 am" at bounding box center [289, 194] width 313 height 58
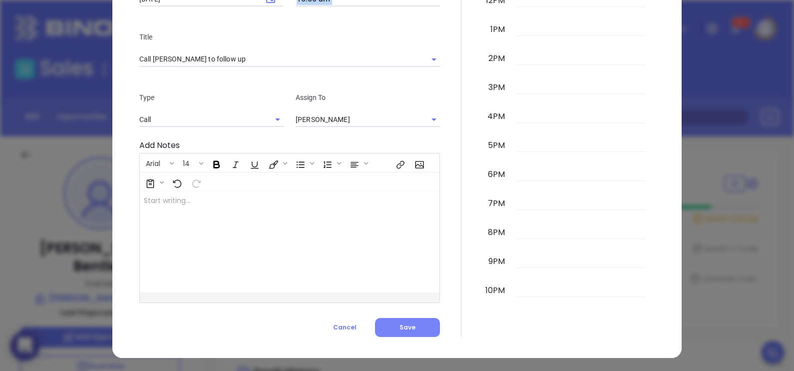
click at [390, 329] on button "Save" at bounding box center [407, 327] width 65 height 19
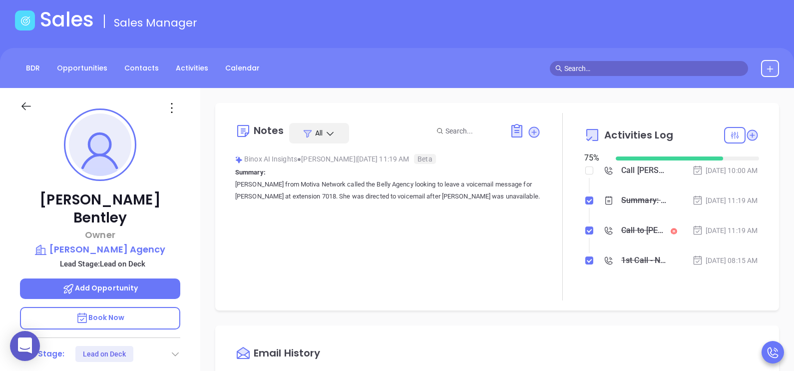
scroll to position [49, 0]
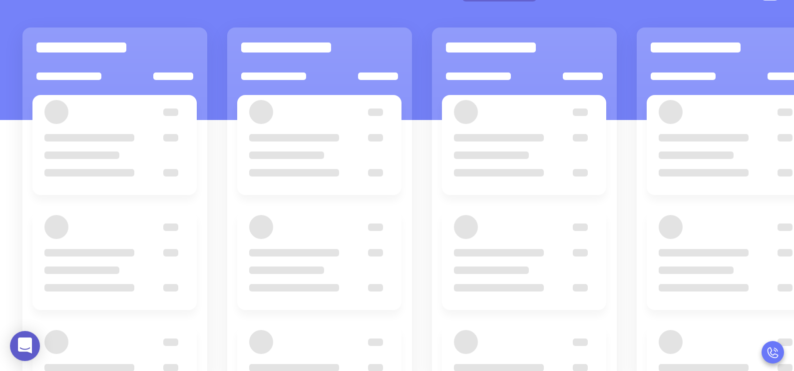
scroll to position [136, 0]
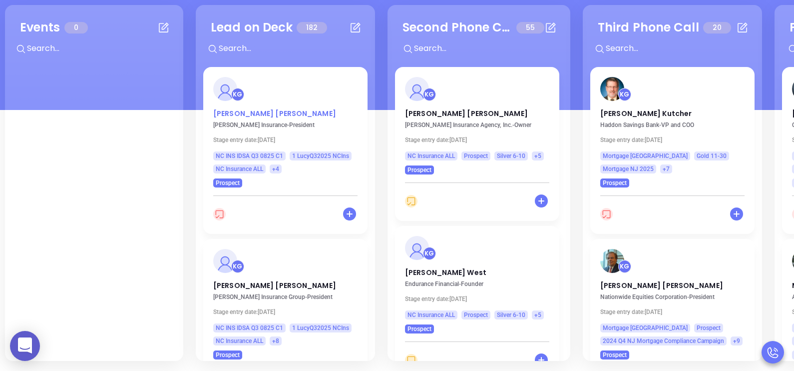
click at [254, 111] on p "Lisa Musselman" at bounding box center [285, 110] width 144 height 5
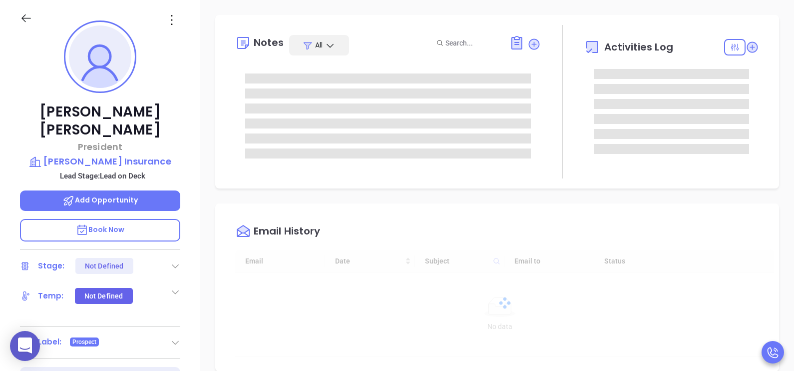
type input "[DATE]"
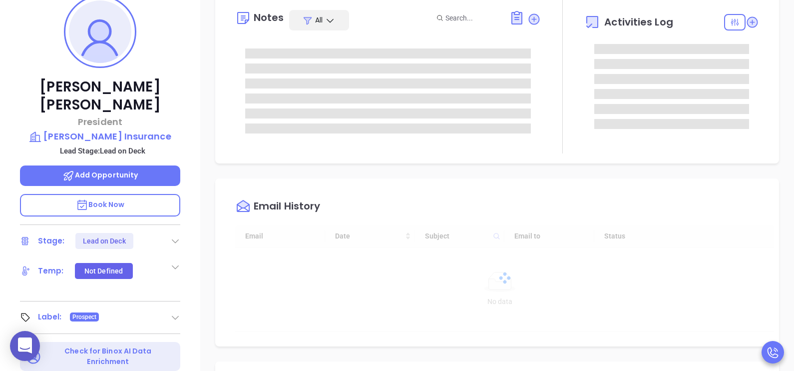
type input "[PERSON_NAME]"
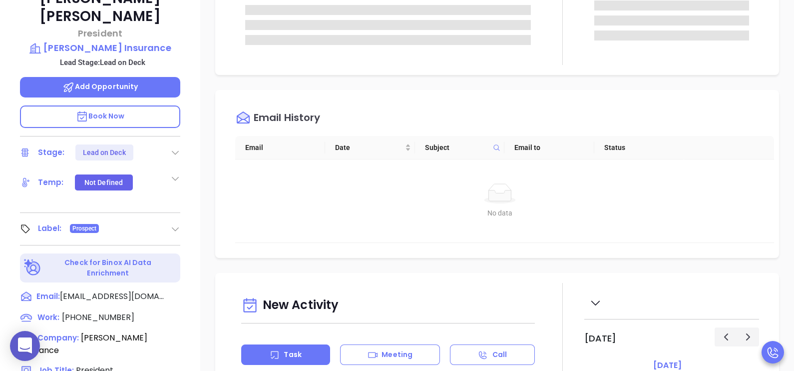
scroll to position [261, 0]
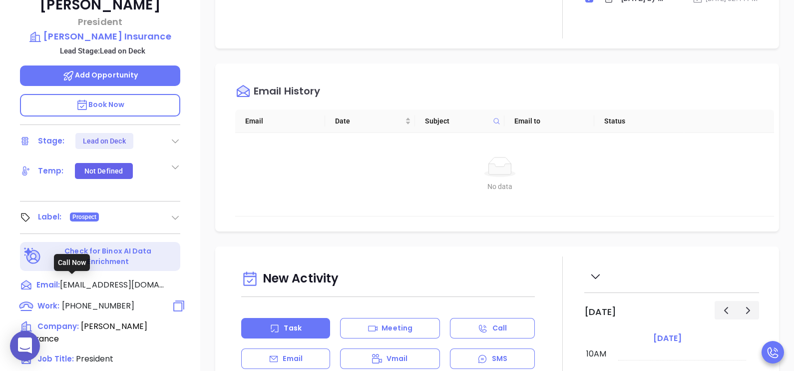
click at [90, 300] on span "(919) 778-9400" at bounding box center [98, 305] width 72 height 11
type input "(919) 778-9400"
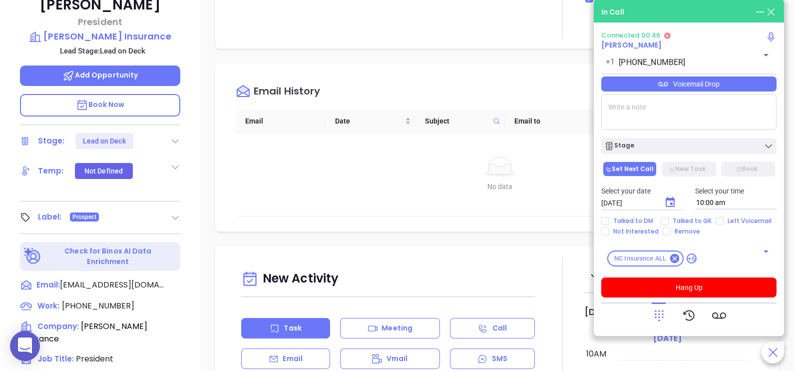
click at [753, 89] on div "Voicemail Drop" at bounding box center [688, 83] width 175 height 15
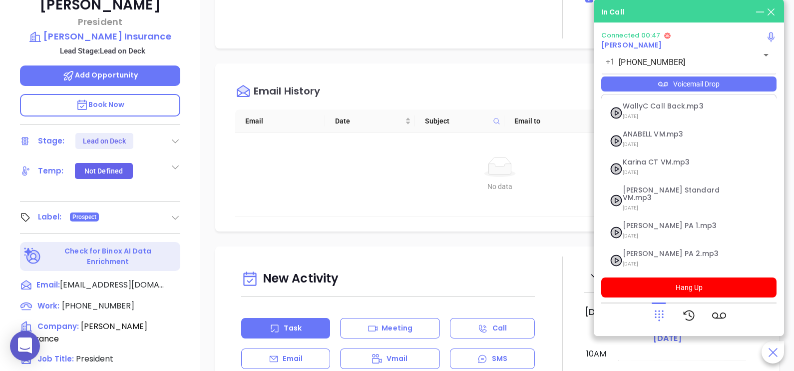
scroll to position [80, 0]
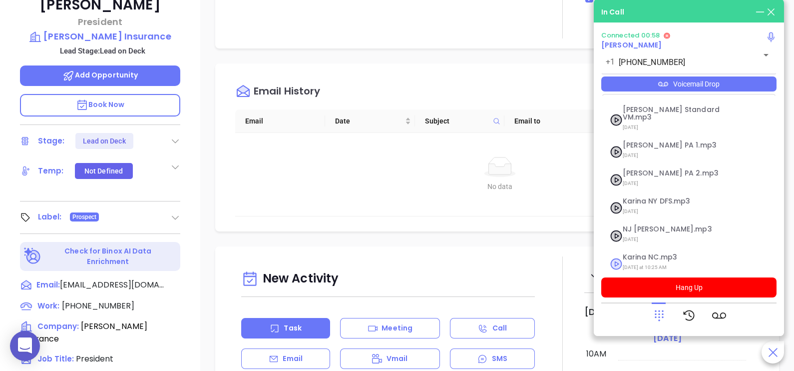
click at [643, 261] on span "Yesterday at 10:25 AM" at bounding box center [677, 267] width 108 height 13
checkbox input "true"
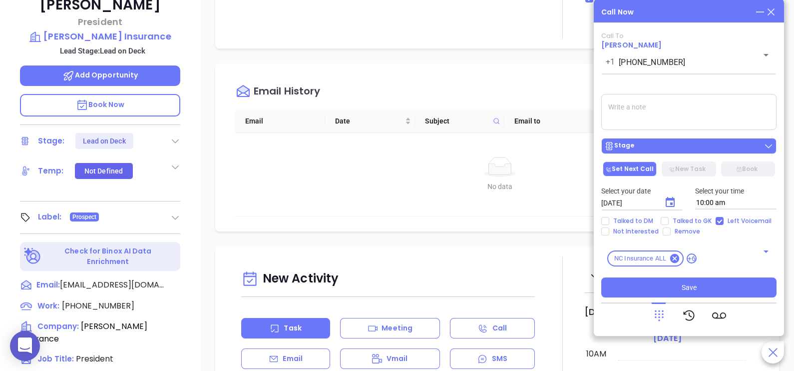
click at [687, 146] on div "Stage" at bounding box center [688, 146] width 169 height 10
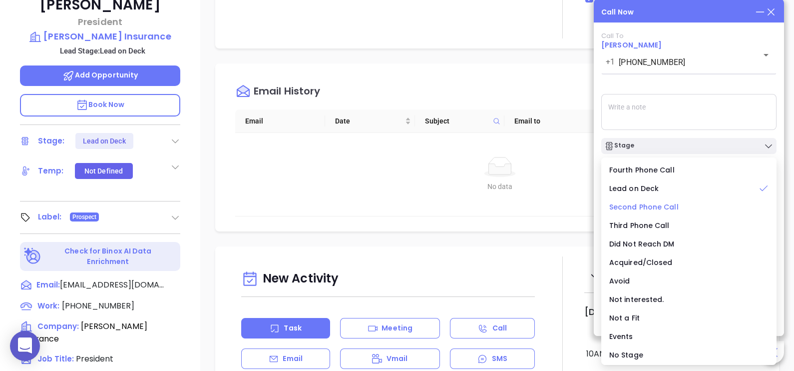
click at [643, 205] on span "Second Phone Call" at bounding box center [643, 207] width 69 height 10
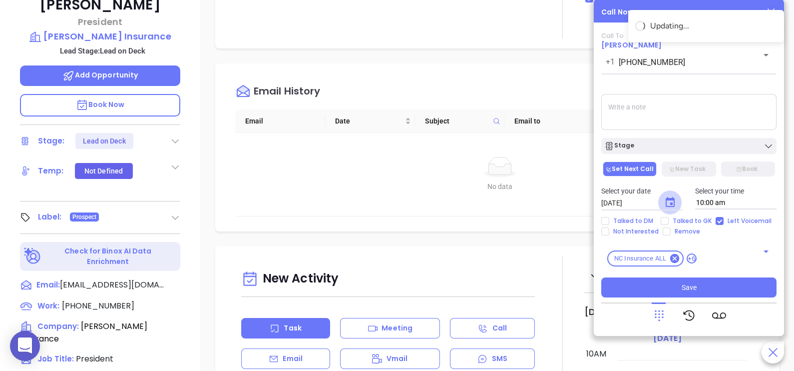
click at [670, 206] on icon "Choose date, selected date is Sep 12, 2025" at bounding box center [670, 202] width 9 height 10
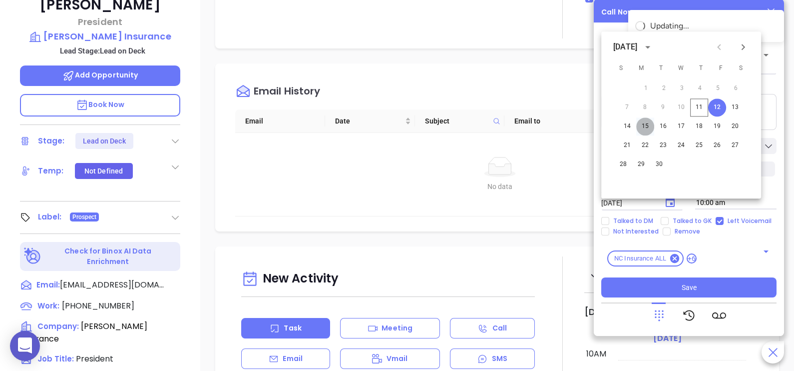
click at [649, 126] on button "15" at bounding box center [645, 126] width 18 height 18
type input "09/15/2025"
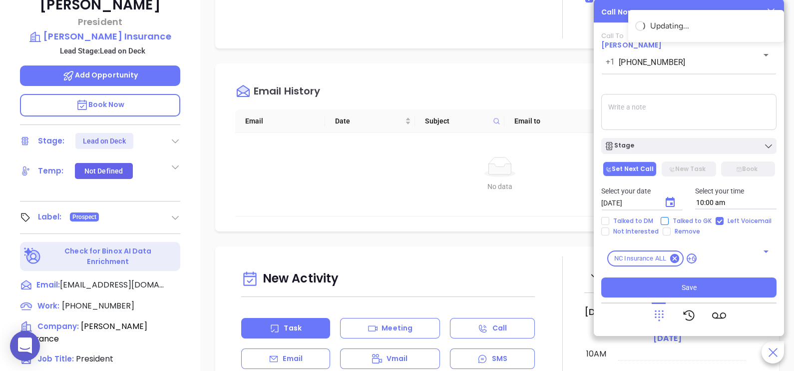
click at [684, 220] on span "Talked to GK" at bounding box center [692, 221] width 47 height 8
click at [669, 220] on input "Talked to GK" at bounding box center [665, 221] width 8 height 8
checkbox input "true"
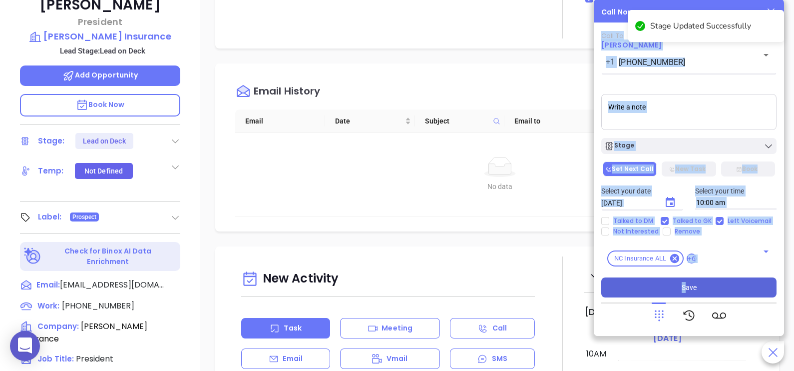
drag, startPoint x: 676, startPoint y: 302, endPoint x: 688, endPoint y: 287, distance: 19.9
click at [688, 287] on div "Call To Lisa Musselman +1 (919) 778-9400 ​ Voicemail Drop Stage Set Next Call N…" at bounding box center [688, 180] width 175 height 296
click at [688, 287] on span "Save" at bounding box center [689, 287] width 15 height 11
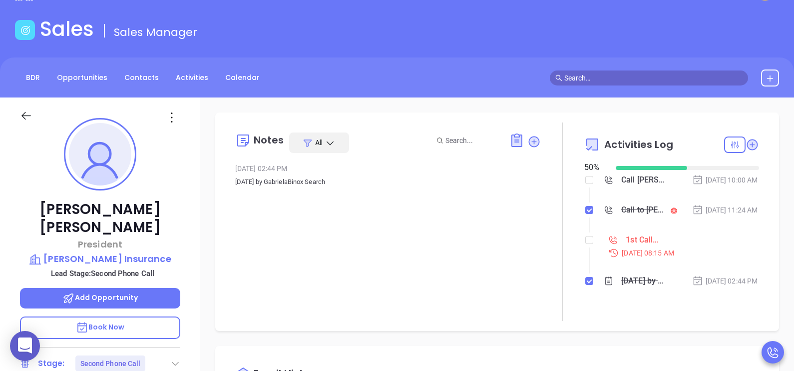
scroll to position [36, 0]
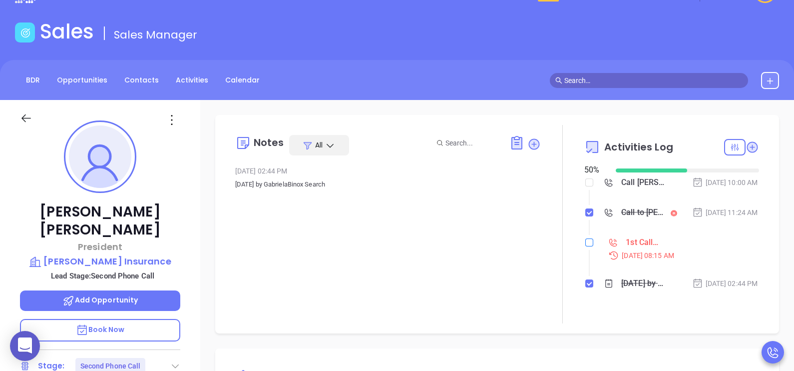
click at [585, 246] on input "checkbox" at bounding box center [589, 242] width 8 height 8
checkbox input "true"
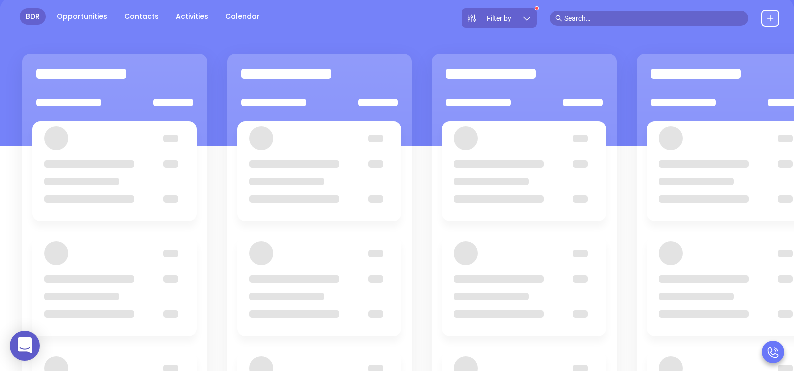
scroll to position [136, 0]
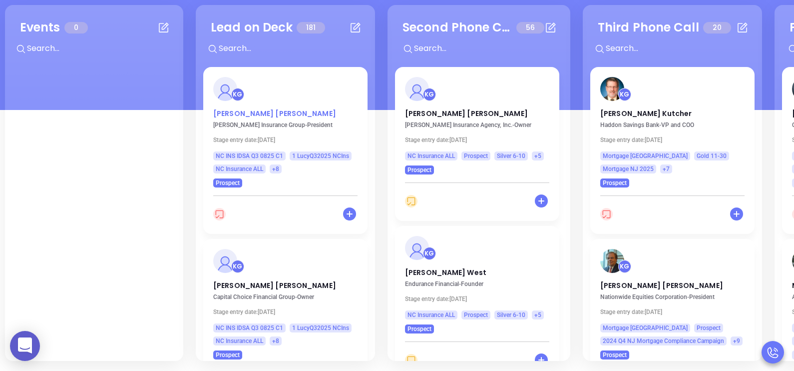
click at [236, 112] on p "Donnie Beard" at bounding box center [285, 110] width 144 height 5
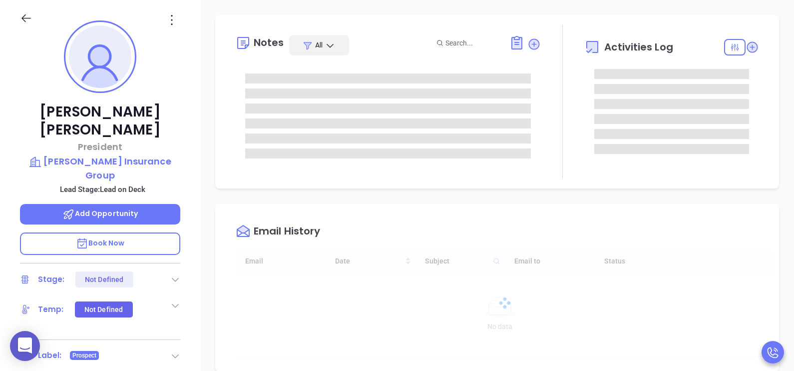
type input "[DATE]"
type input "[PERSON_NAME]"
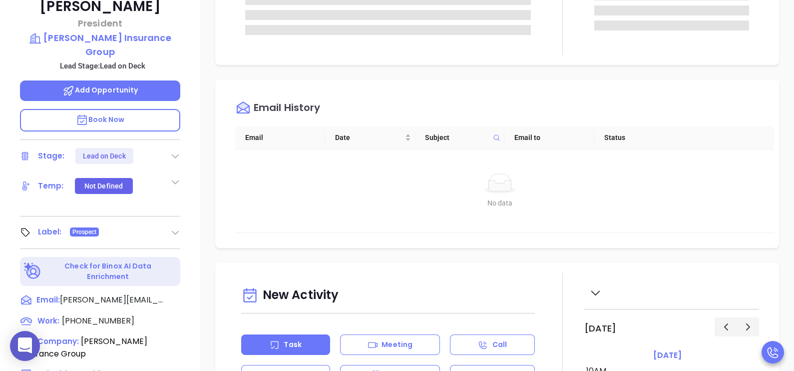
scroll to position [261, 0]
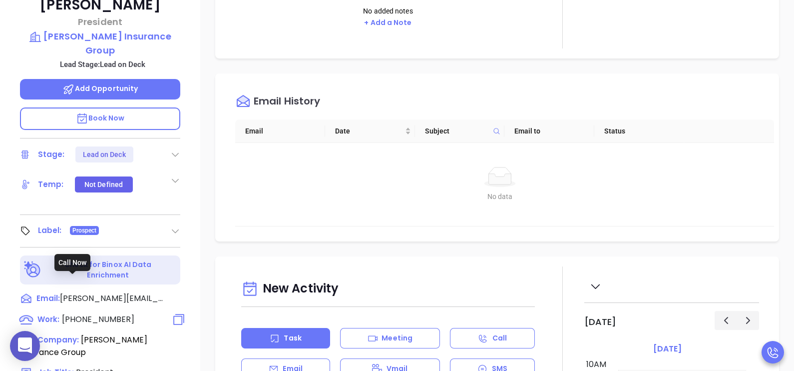
click at [107, 313] on span "(704) 861-5999" at bounding box center [98, 318] width 72 height 11
type input "(704) 861-5999"
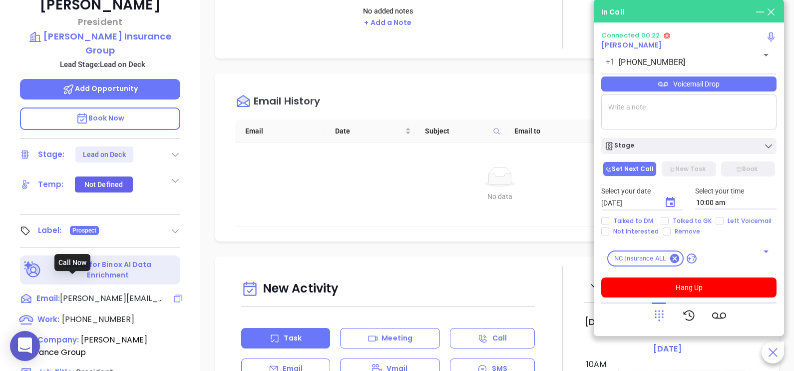
scroll to position [236, 0]
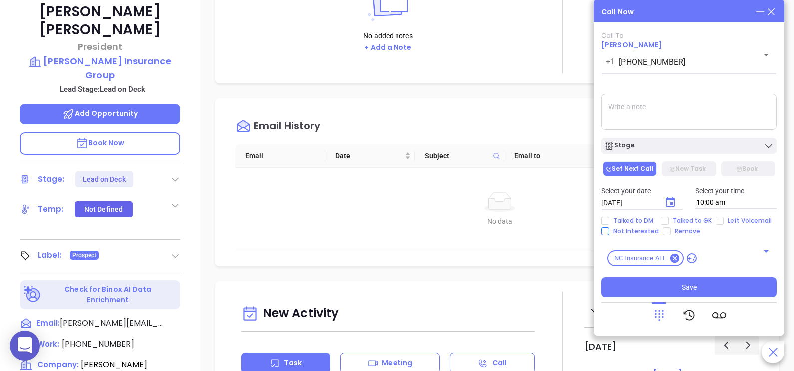
click at [616, 234] on span "Not Interested" at bounding box center [635, 231] width 53 height 8
click at [609, 234] on input "Not Interested" at bounding box center [605, 231] width 8 height 8
checkbox input "true"
click at [677, 218] on span "Talked to GK" at bounding box center [692, 221] width 47 height 8
click at [669, 218] on input "Talked to GK" at bounding box center [665, 221] width 8 height 8
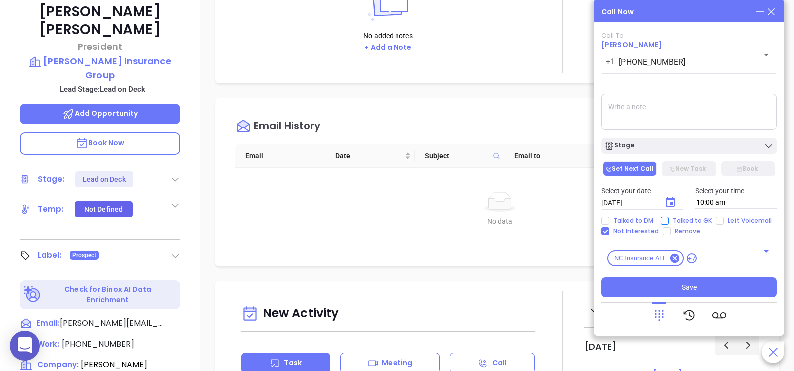
checkbox input "true"
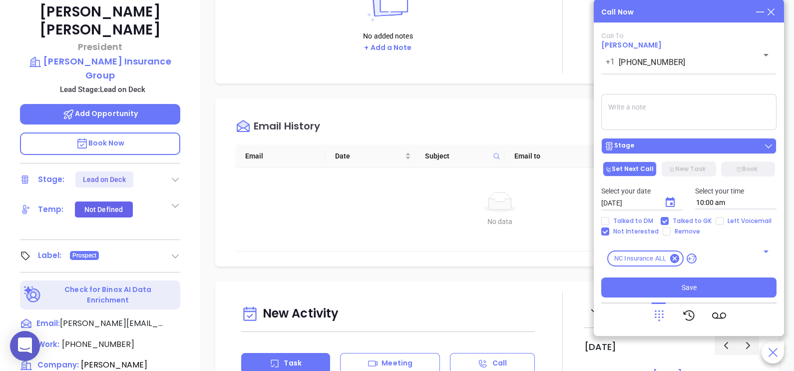
click at [703, 146] on div "Stage" at bounding box center [688, 146] width 169 height 10
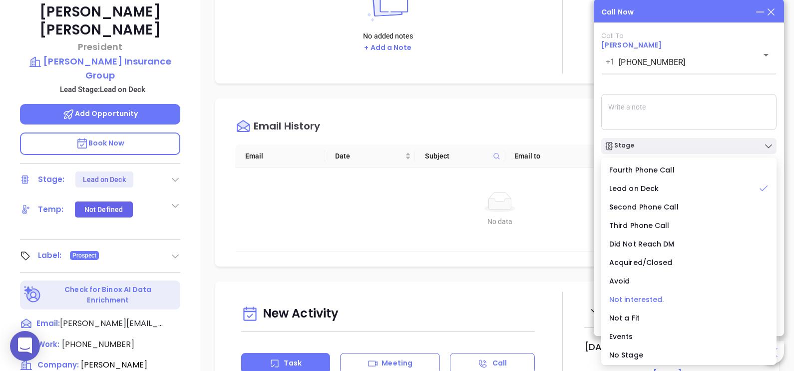
click at [651, 295] on span "Not interested." at bounding box center [636, 299] width 55 height 10
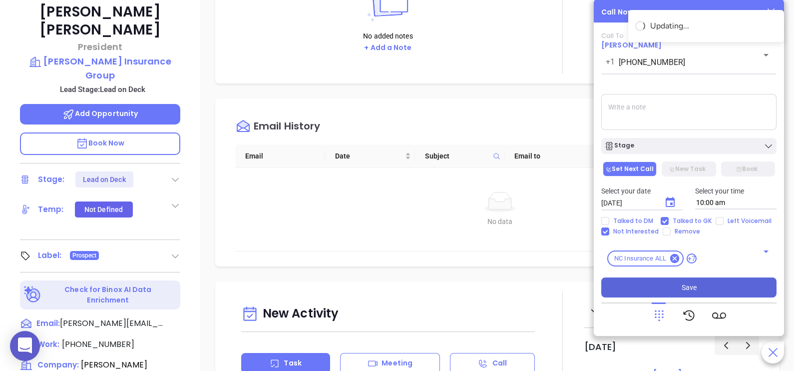
click at [676, 282] on button "Save" at bounding box center [688, 287] width 175 height 20
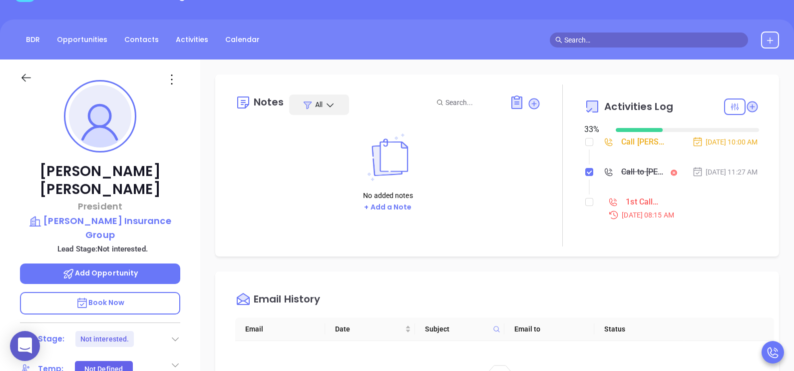
scroll to position [11, 0]
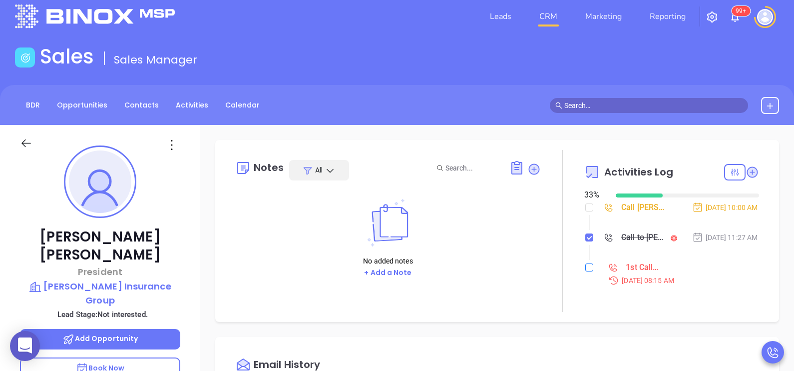
click at [585, 271] on input "checkbox" at bounding box center [589, 267] width 8 height 8
checkbox input "true"
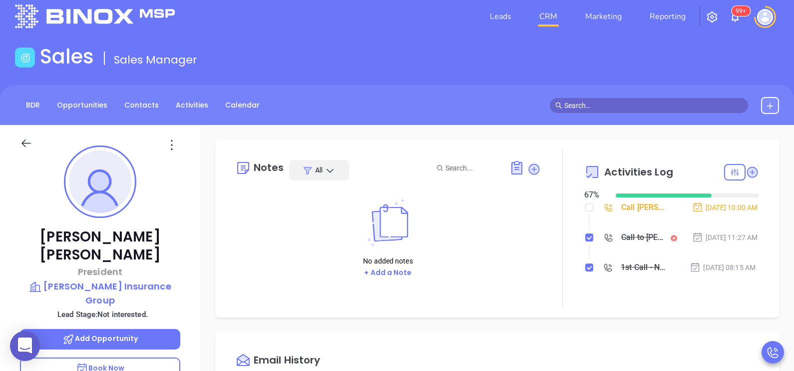
click at [587, 206] on li "Call Donnie Beard to follow up Sep 12, 2025 | 10:00 AM" at bounding box center [673, 216] width 172 height 27
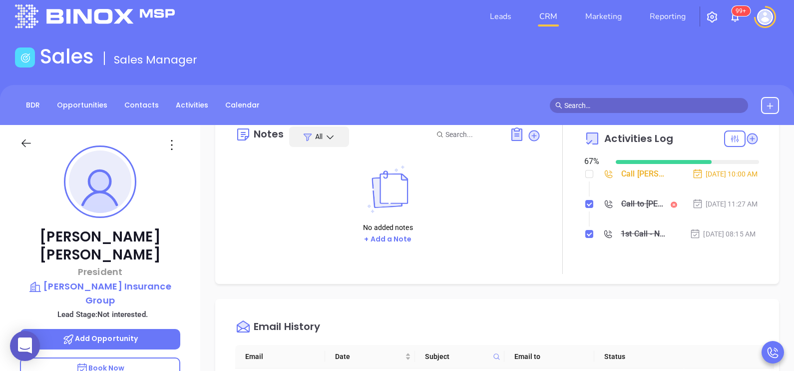
scroll to position [49, 0]
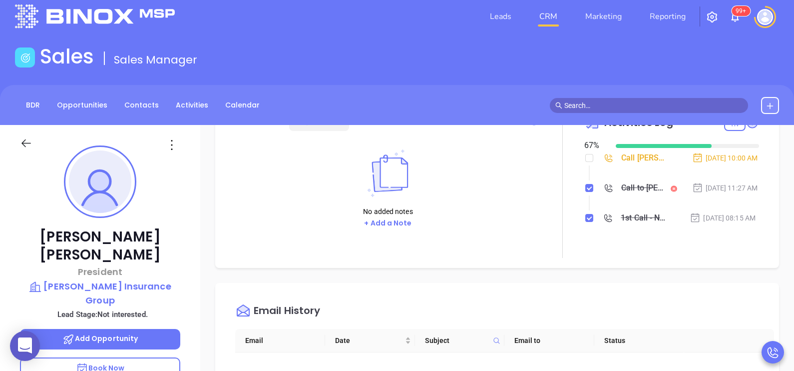
click at [191, 220] on div "Donnie Beard President Beard Insurance Group Lead Stage: Not interested. Add Op…" at bounding box center [100, 357] width 200 height 464
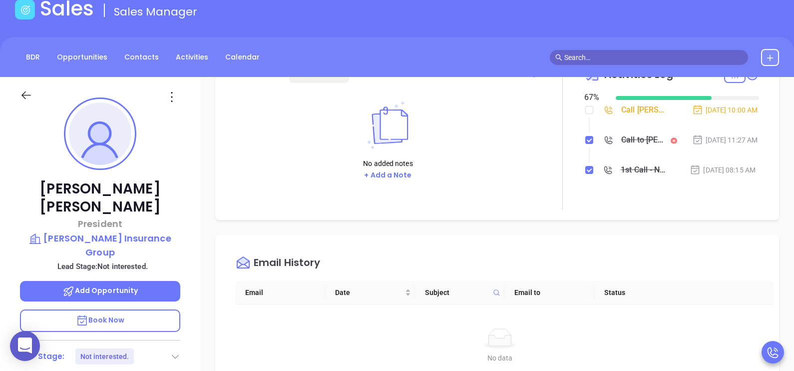
scroll to position [61, 0]
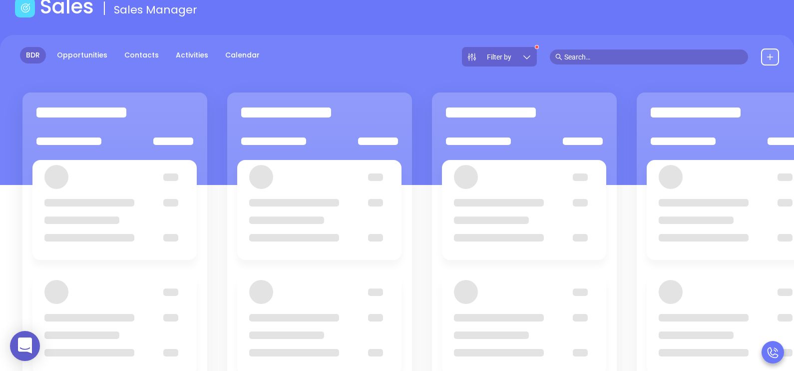
scroll to position [136, 0]
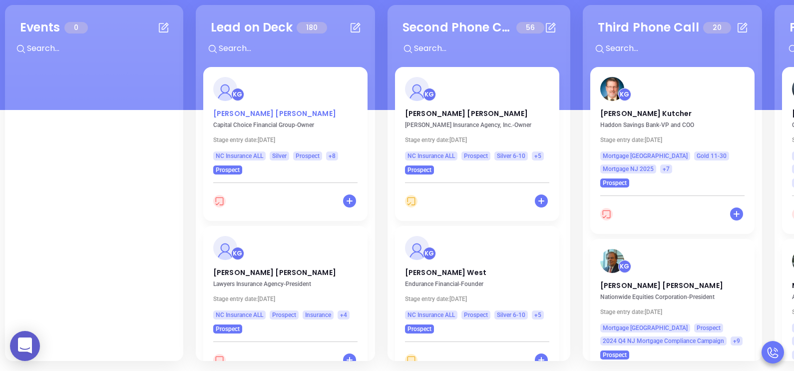
click at [243, 113] on p "Ronnie Gillikin" at bounding box center [285, 110] width 144 height 5
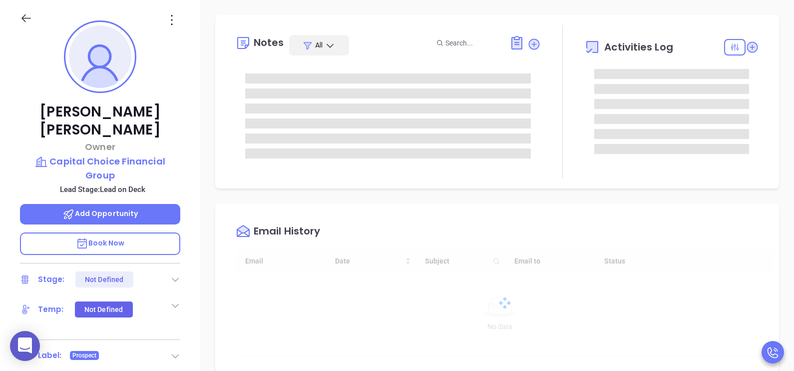
type input "[DATE]"
type input "[PERSON_NAME]"
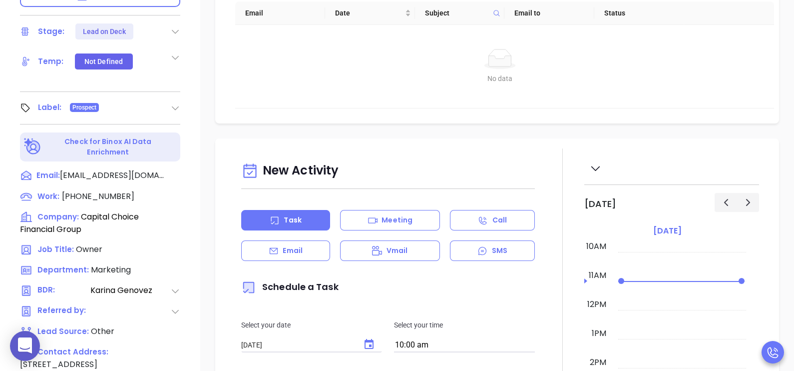
scroll to position [386, 0]
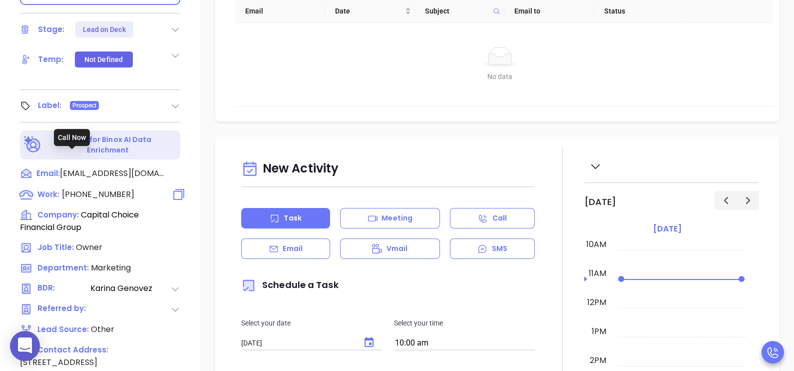
click at [111, 188] on span "(336) 803-4318" at bounding box center [98, 193] width 72 height 11
type input "(336) 803-4318"
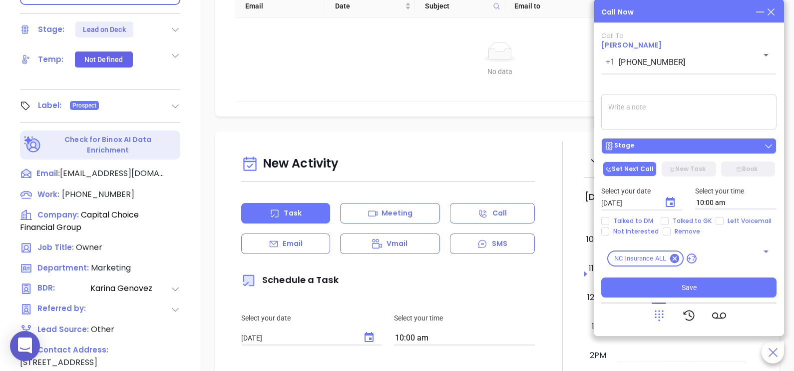
click at [619, 148] on div "Stage" at bounding box center [619, 146] width 30 height 10
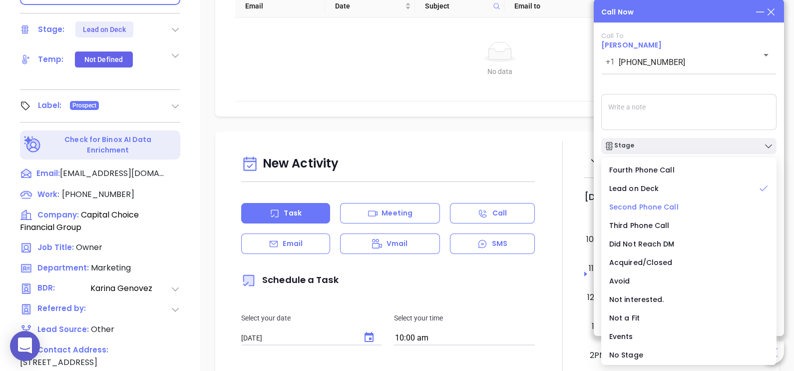
click at [664, 210] on span "Second Phone Call" at bounding box center [643, 207] width 69 height 10
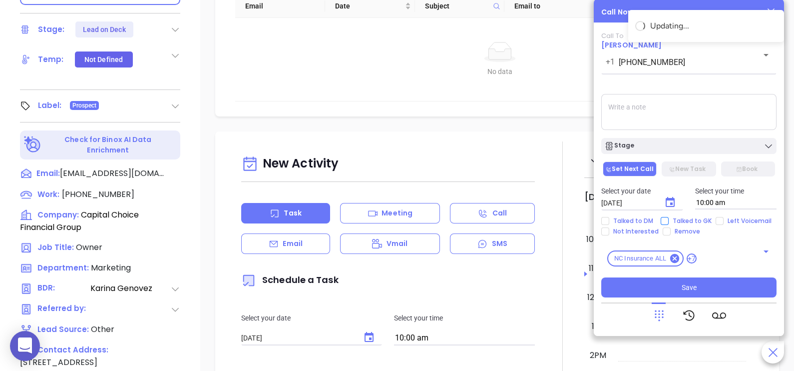
click at [688, 222] on span "Talked to GK" at bounding box center [692, 221] width 47 height 8
click at [669, 222] on input "Talked to GK" at bounding box center [665, 221] width 8 height 8
checkbox input "true"
click at [672, 203] on icon "Choose date, selected date is Sep 12, 2025" at bounding box center [670, 202] width 9 height 10
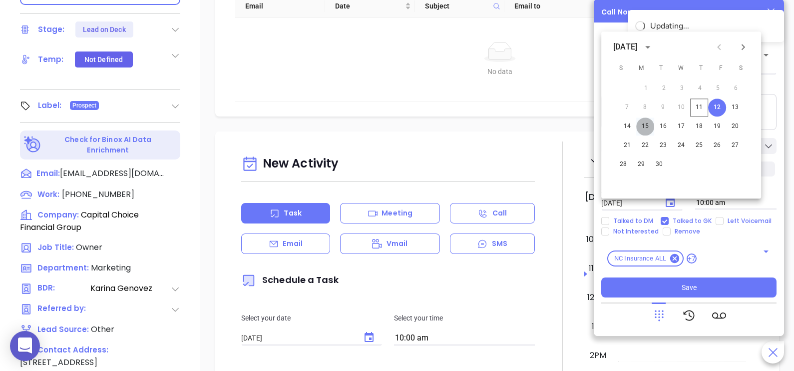
click at [647, 129] on button "15" at bounding box center [645, 126] width 18 height 18
type input "09/15/2025"
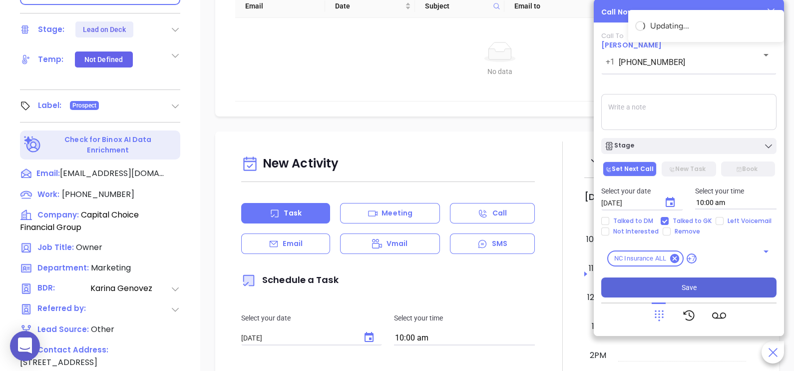
click at [690, 290] on span "Save" at bounding box center [689, 287] width 15 height 11
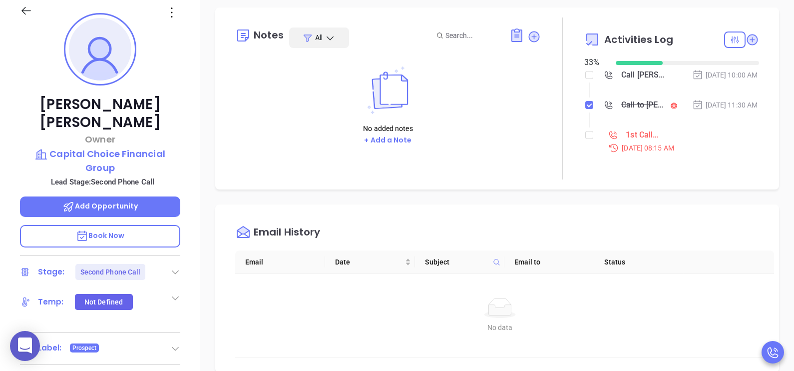
scroll to position [136, 0]
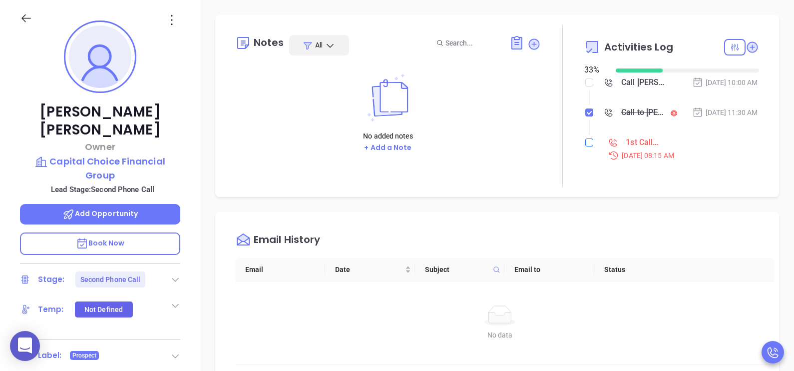
click at [585, 146] on input "checkbox" at bounding box center [589, 142] width 8 height 8
checkbox input "true"
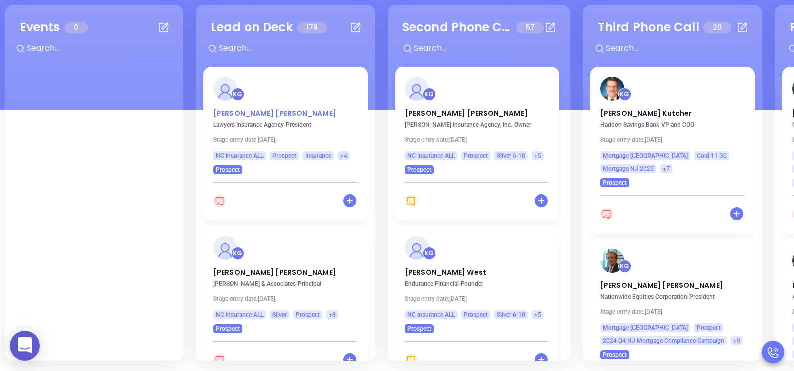
click at [241, 111] on p "William Stroud" at bounding box center [285, 110] width 144 height 5
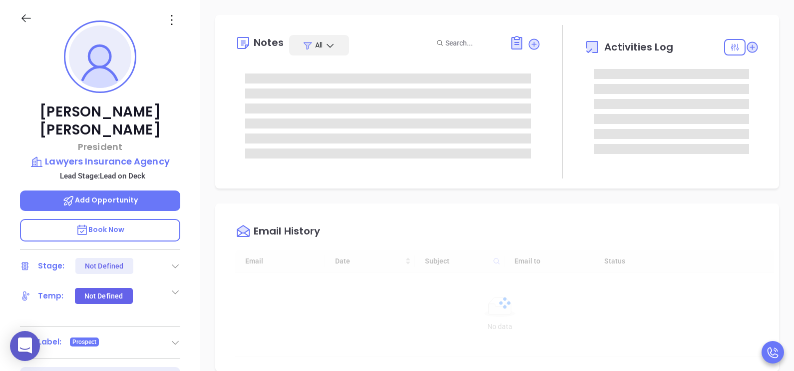
type input "[DATE]"
type input "[PERSON_NAME]"
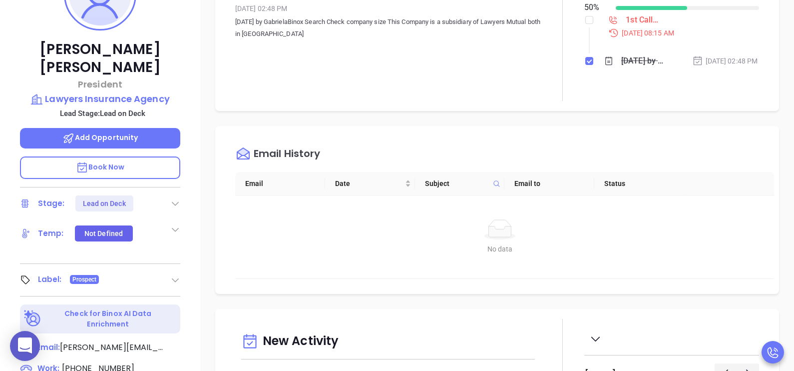
scroll to position [236, 0]
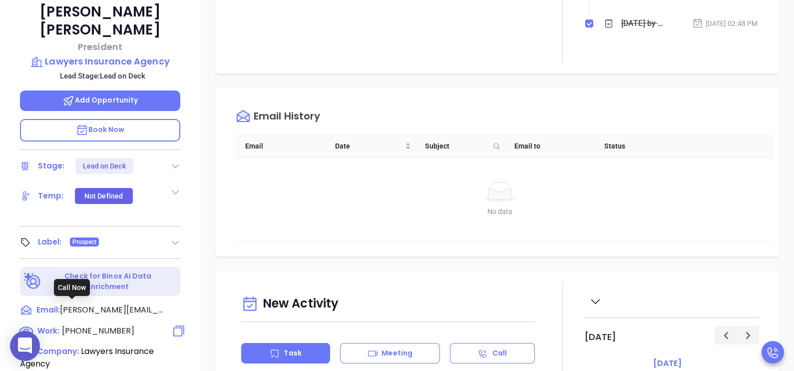
click at [95, 325] on span "(919) 677-8900" at bounding box center [98, 330] width 72 height 11
type input "(919) 677-8900"
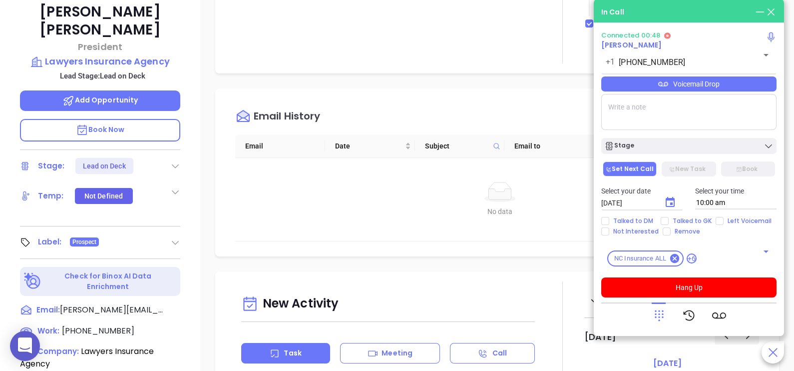
click at [744, 87] on div "Voicemail Drop" at bounding box center [688, 83] width 175 height 15
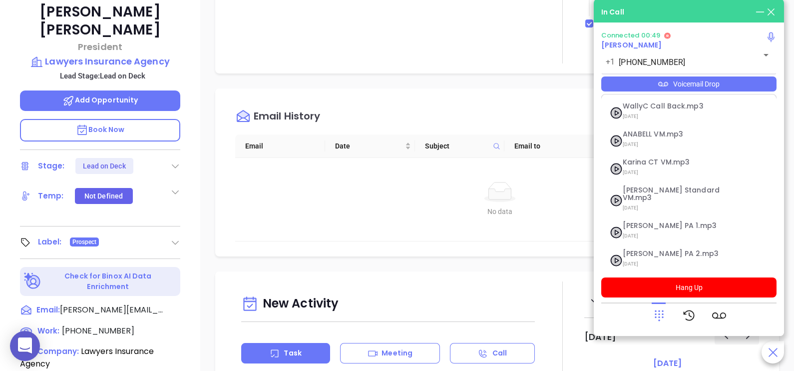
scroll to position [80, 0]
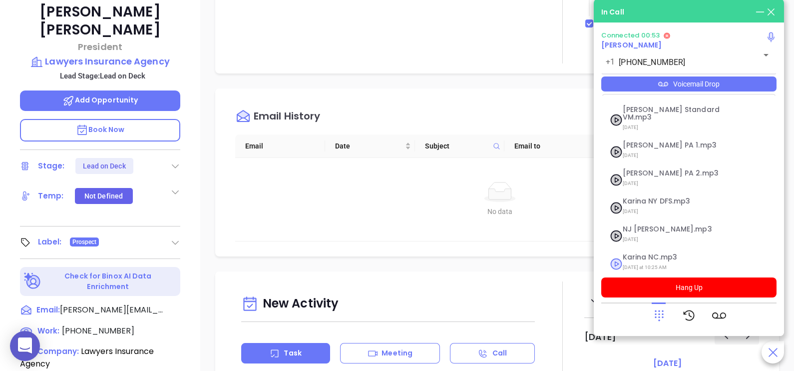
click at [653, 253] on span "Karina NC.mp3" at bounding box center [677, 256] width 108 height 7
checkbox input "true"
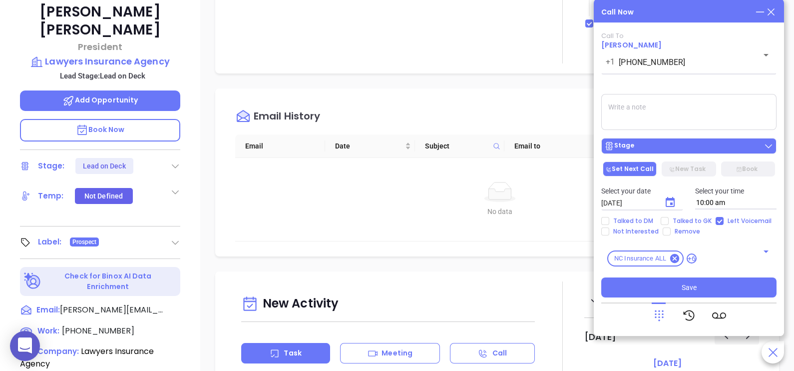
click at [703, 153] on button "Stage" at bounding box center [688, 146] width 175 height 16
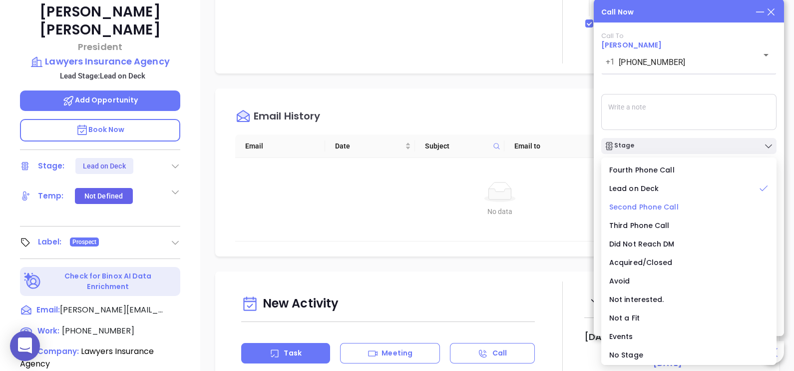
click at [665, 204] on span "Second Phone Call" at bounding box center [643, 207] width 69 height 10
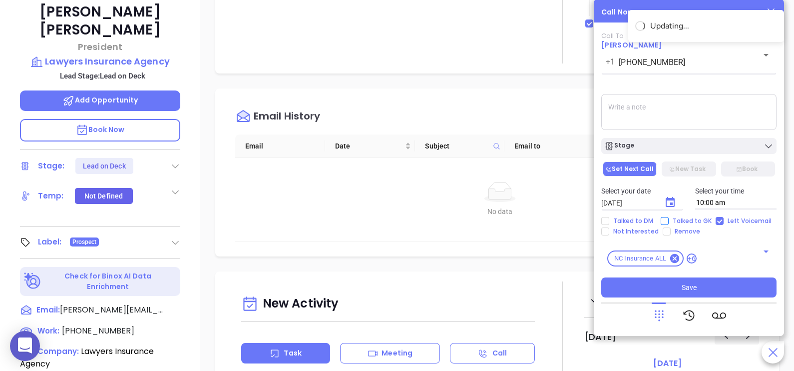
click at [684, 221] on span "Talked to GK" at bounding box center [692, 221] width 47 height 8
click at [669, 221] on input "Talked to GK" at bounding box center [665, 221] width 8 height 8
checkbox input "true"
click at [673, 209] on button "Choose date, selected date is Sep 12, 2025" at bounding box center [670, 202] width 24 height 24
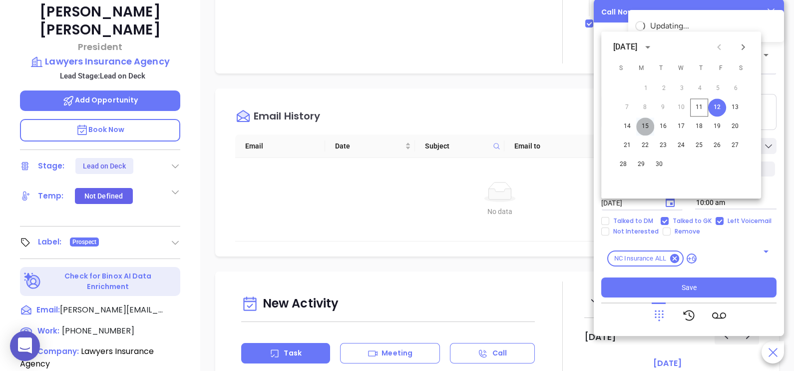
click at [649, 126] on button "15" at bounding box center [645, 126] width 18 height 18
type input "09/15/2025"
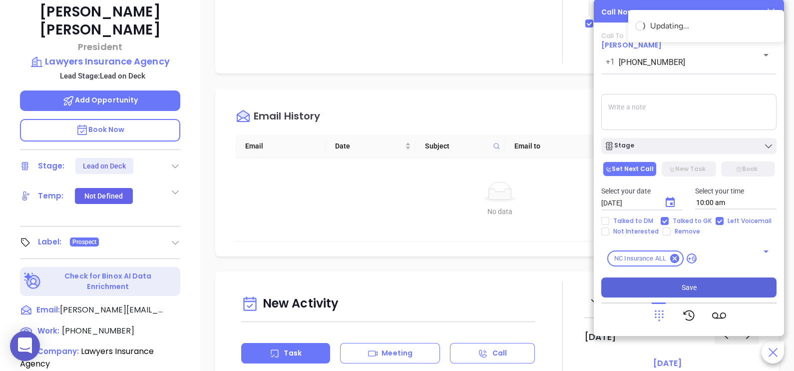
click at [673, 284] on button "Save" at bounding box center [688, 287] width 175 height 20
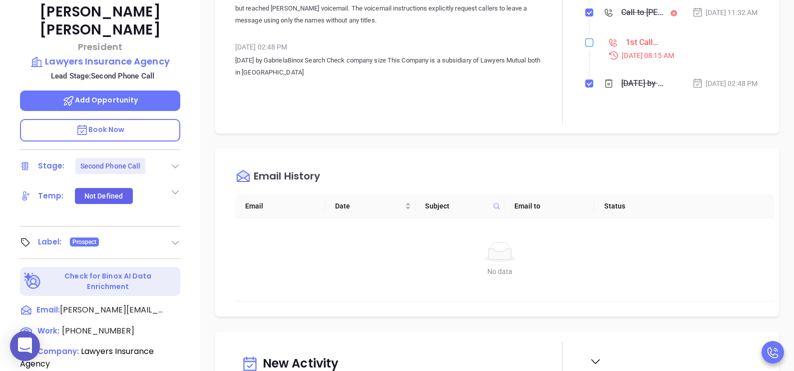
click at [585, 46] on input "checkbox" at bounding box center [589, 42] width 8 height 8
checkbox input "true"
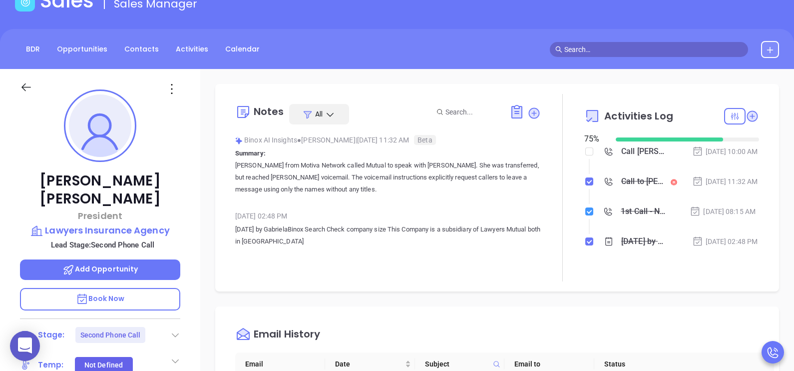
scroll to position [36, 0]
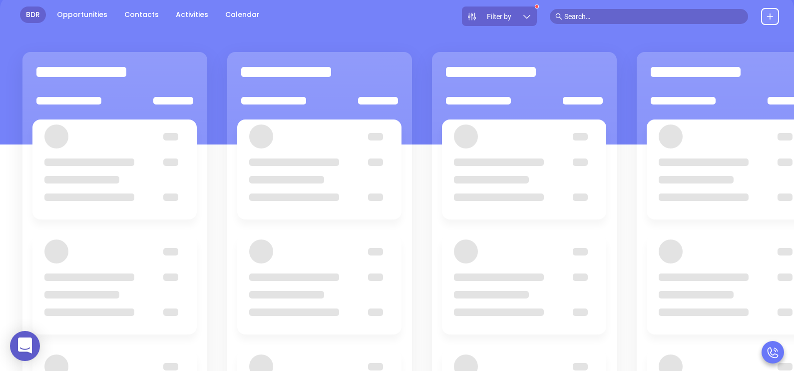
scroll to position [136, 0]
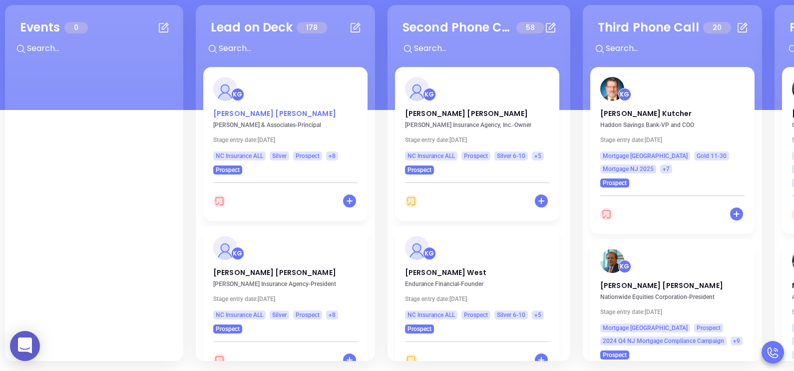
click at [248, 113] on p "Wesley Batchelor" at bounding box center [285, 110] width 144 height 5
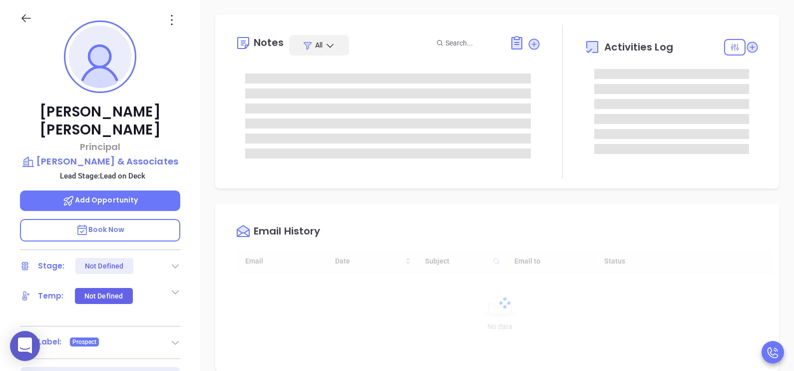
type input "[DATE]"
type input "[PERSON_NAME]"
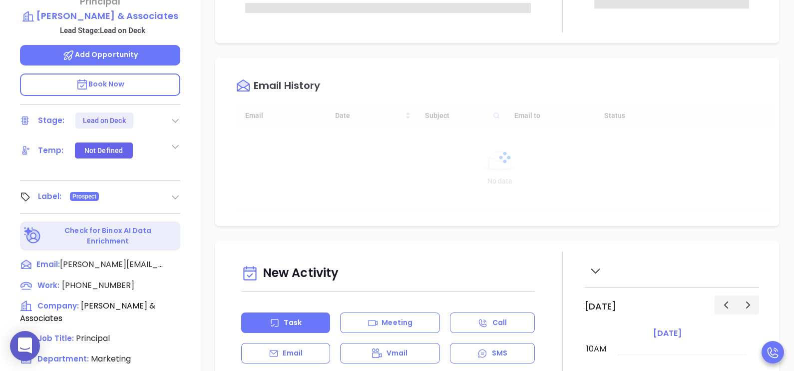
scroll to position [336, 0]
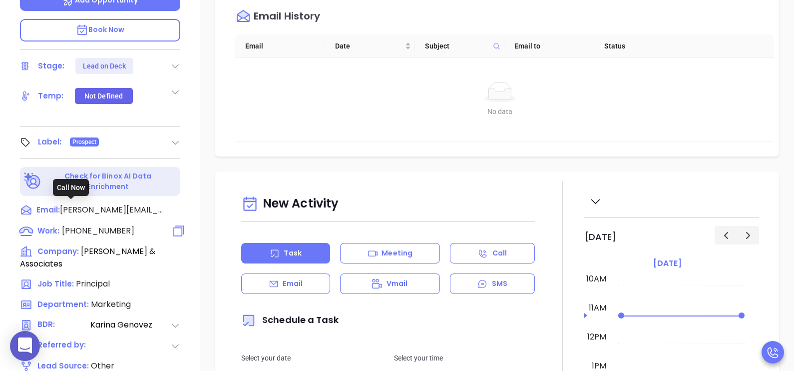
click at [95, 225] on span "(919) 694-1300" at bounding box center [98, 230] width 72 height 11
type input "(919) 694-1300"
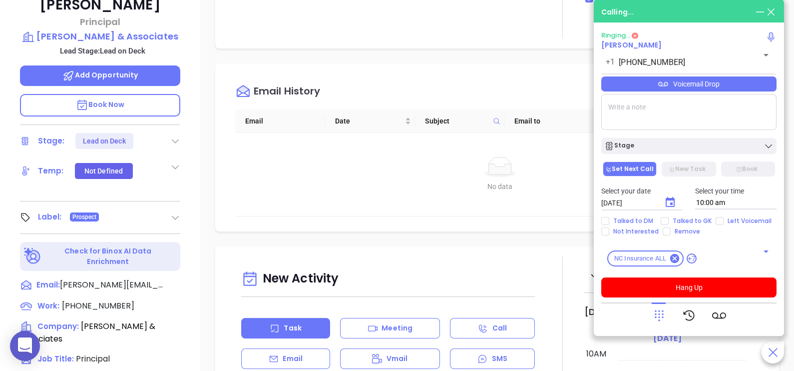
scroll to position [236, 0]
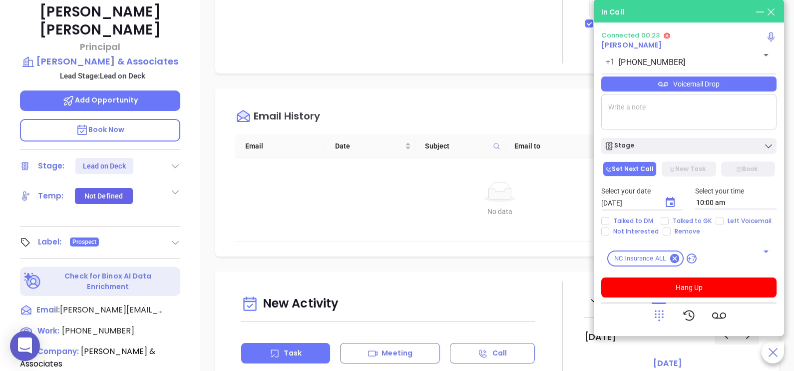
click at [661, 315] on icon at bounding box center [659, 315] width 14 height 14
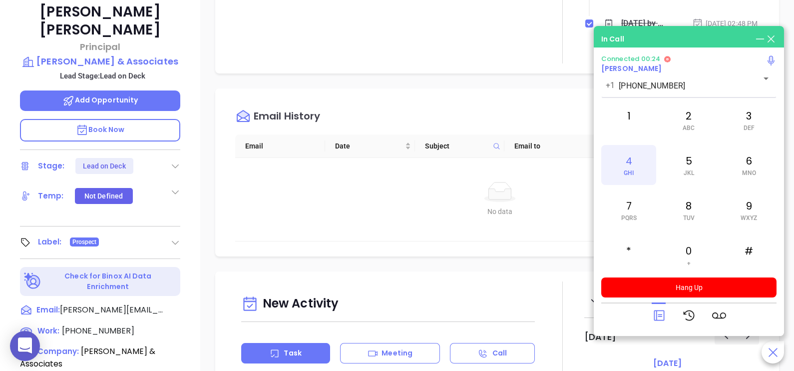
click at [622, 157] on div "4 GHI" at bounding box center [628, 165] width 55 height 40
click at [661, 314] on icon at bounding box center [659, 315] width 14 height 14
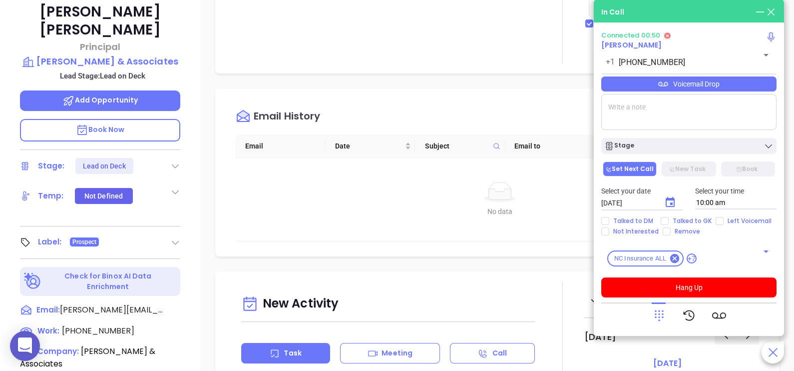
click at [759, 90] on div "Voicemail Drop" at bounding box center [688, 83] width 175 height 15
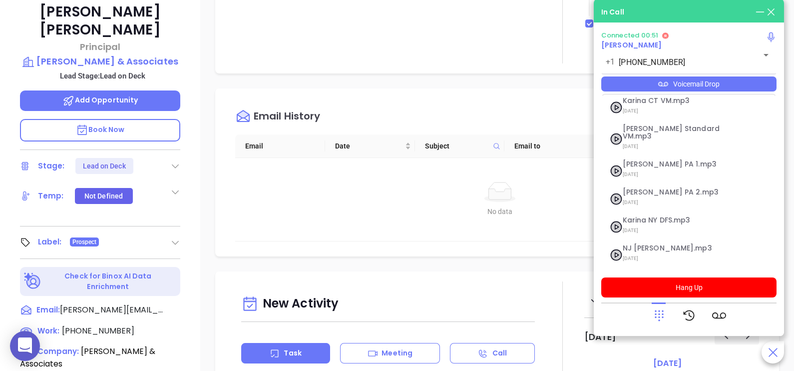
scroll to position [80, 0]
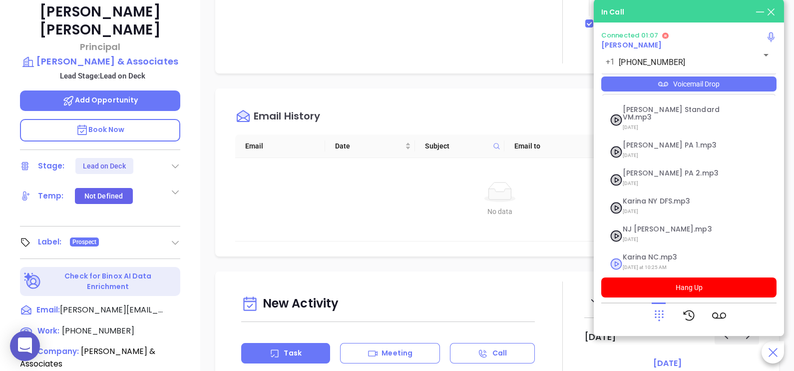
click at [651, 261] on span "Yesterday at 10:25 AM" at bounding box center [677, 267] width 108 height 13
checkbox input "true"
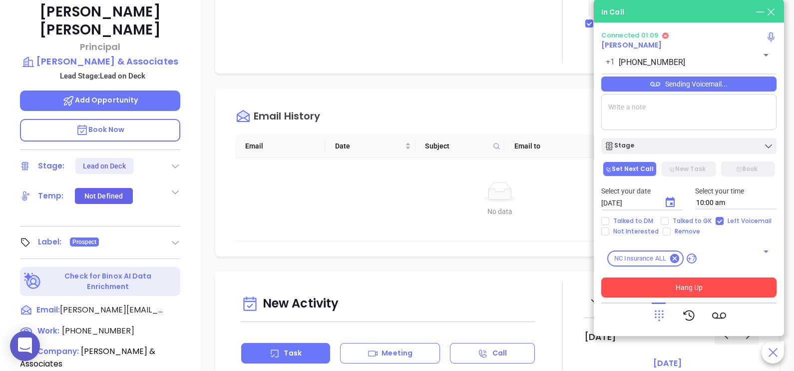
click at [675, 288] on button "Hang Up" at bounding box center [688, 287] width 175 height 20
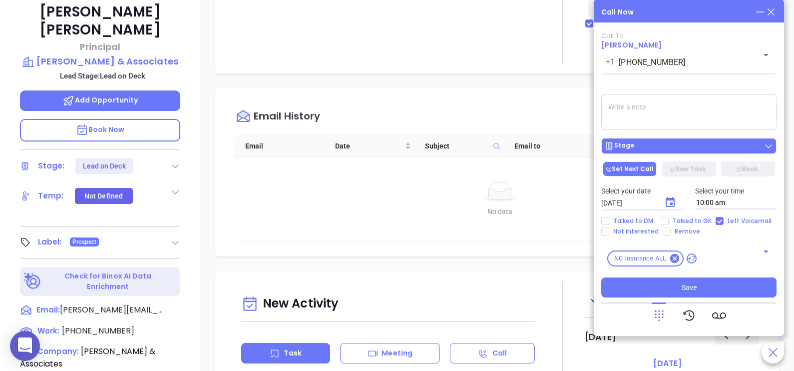
click at [703, 147] on div "Stage" at bounding box center [688, 146] width 169 height 10
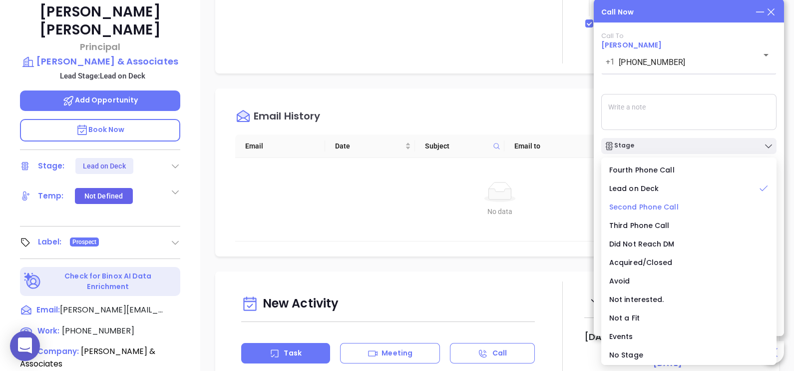
click at [655, 208] on span "Second Phone Call" at bounding box center [643, 207] width 69 height 10
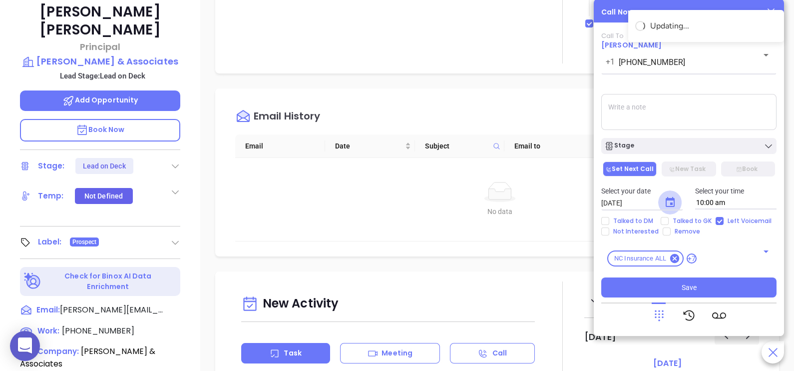
click at [672, 208] on icon "Choose date, selected date is Sep 12, 2025" at bounding box center [670, 202] width 12 height 12
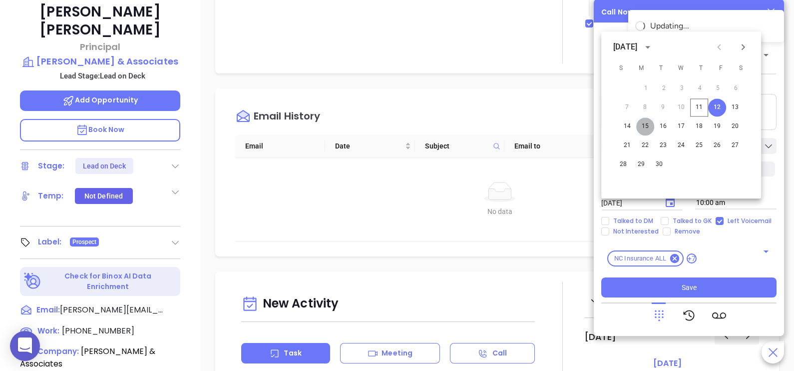
click at [647, 124] on button "15" at bounding box center [645, 126] width 18 height 18
type input "09/15/2025"
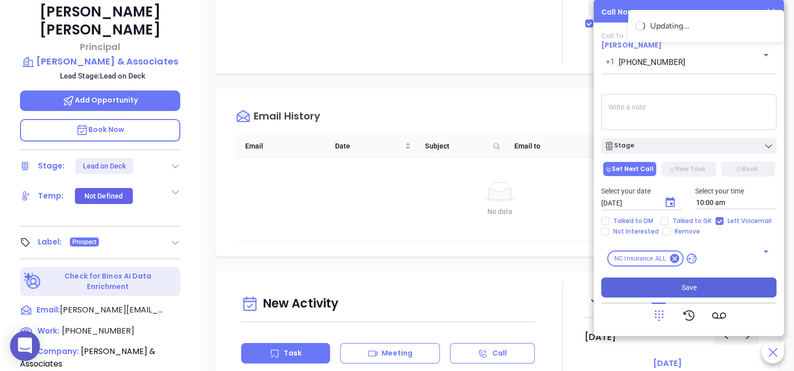
click at [682, 286] on span "Save" at bounding box center [689, 287] width 15 height 11
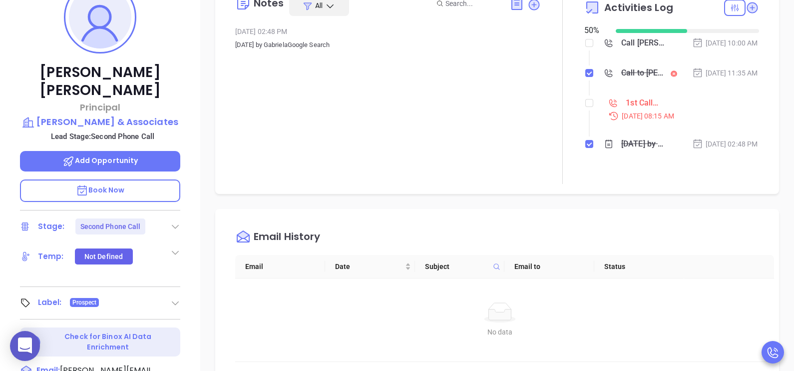
scroll to position [161, 0]
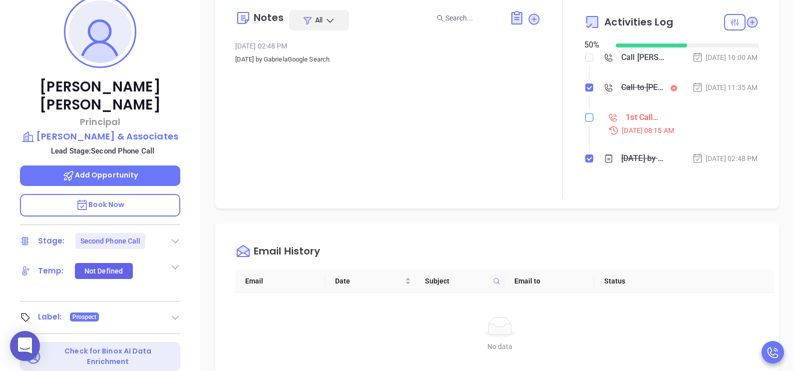
click at [585, 121] on input "checkbox" at bounding box center [589, 117] width 8 height 8
checkbox input "true"
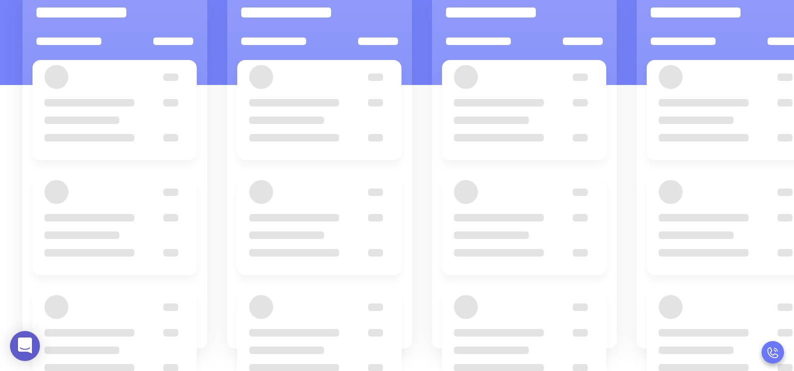
scroll to position [136, 0]
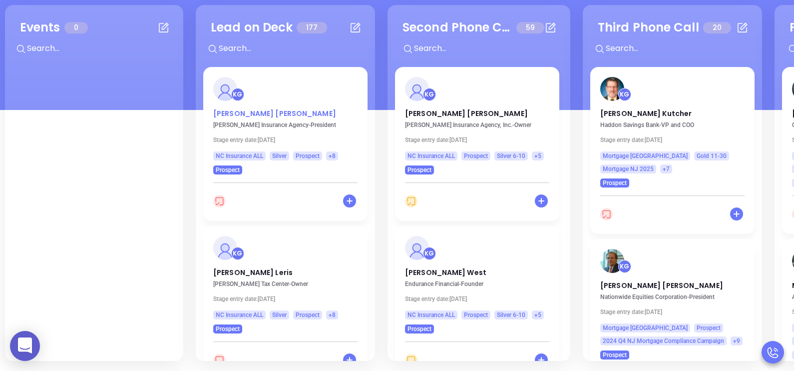
click at [236, 113] on p "John Fisher" at bounding box center [285, 110] width 144 height 5
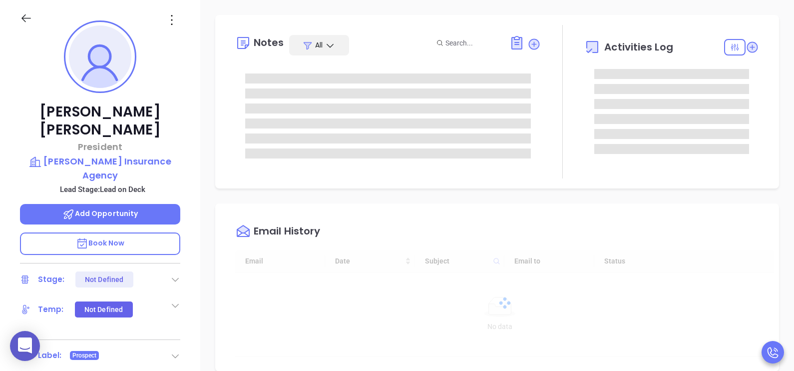
type input "[DATE]"
type input "[PERSON_NAME]"
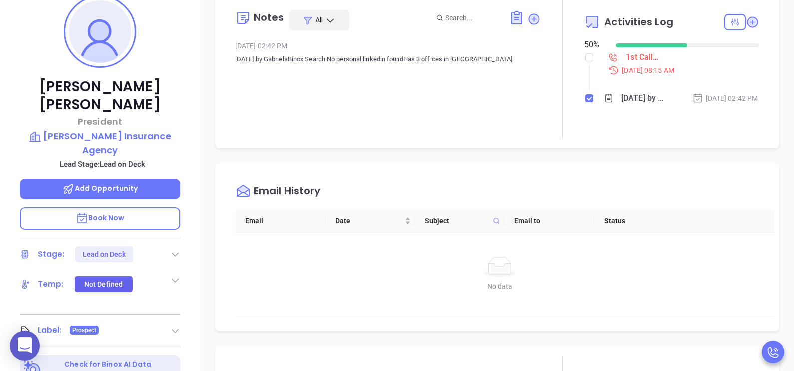
scroll to position [211, 0]
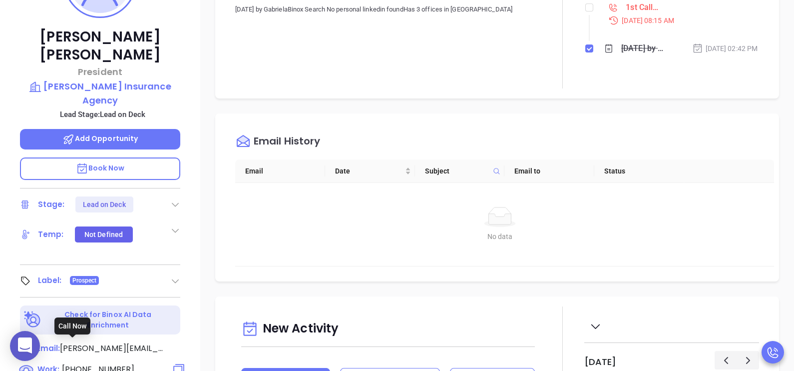
click at [106, 363] on span "(704) 279-7234" at bounding box center [98, 368] width 72 height 11
type input "(704) 279-7234"
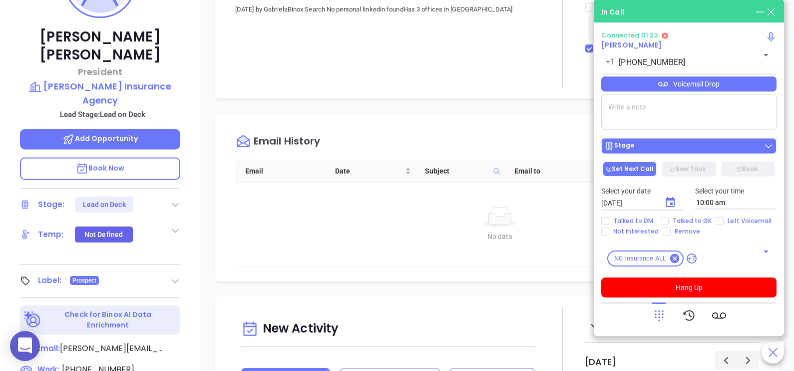
click at [756, 145] on div "Stage" at bounding box center [688, 146] width 169 height 10
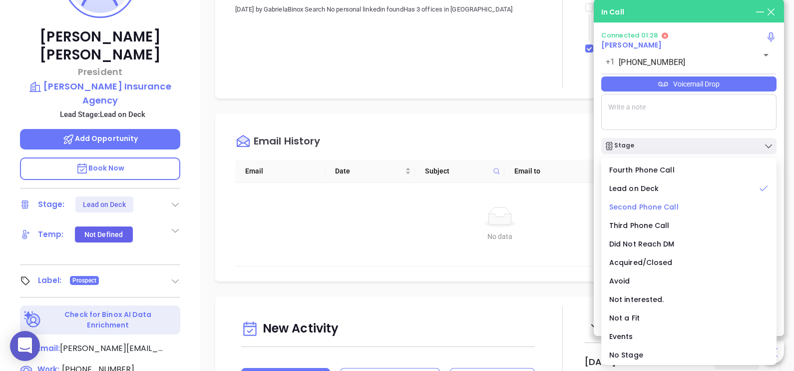
click at [656, 210] on span "Second Phone Call" at bounding box center [643, 207] width 69 height 10
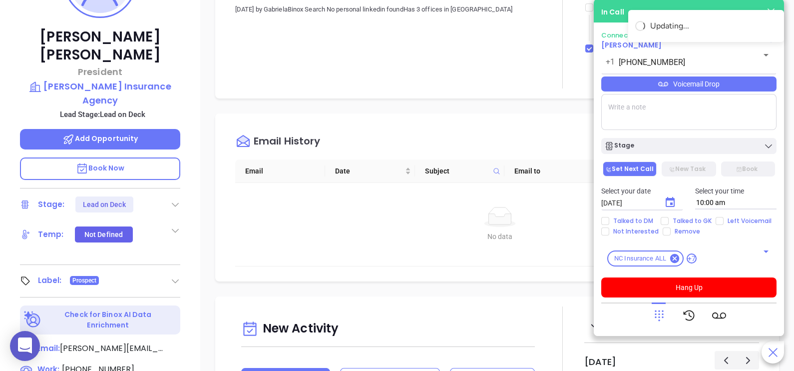
click at [730, 79] on div "Voicemail Drop" at bounding box center [688, 83] width 175 height 15
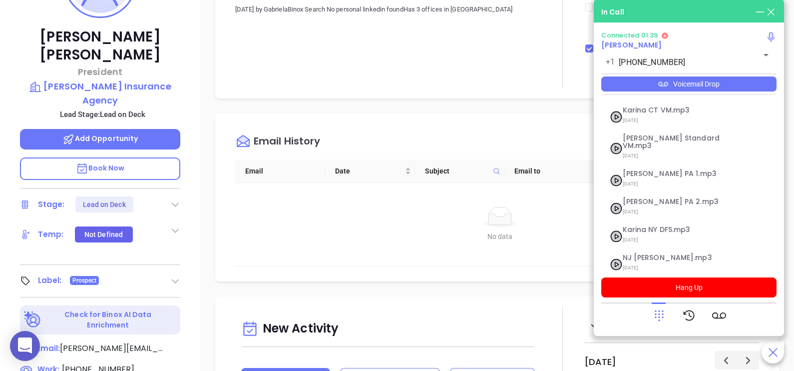
scroll to position [80, 0]
click at [670, 253] on span "Karina NC.mp3" at bounding box center [677, 256] width 108 height 7
checkbox input "true"
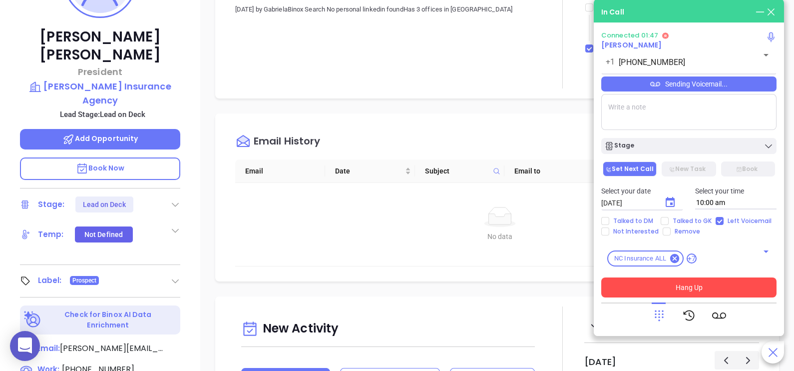
click at [706, 290] on button "Hang Up" at bounding box center [688, 287] width 175 height 20
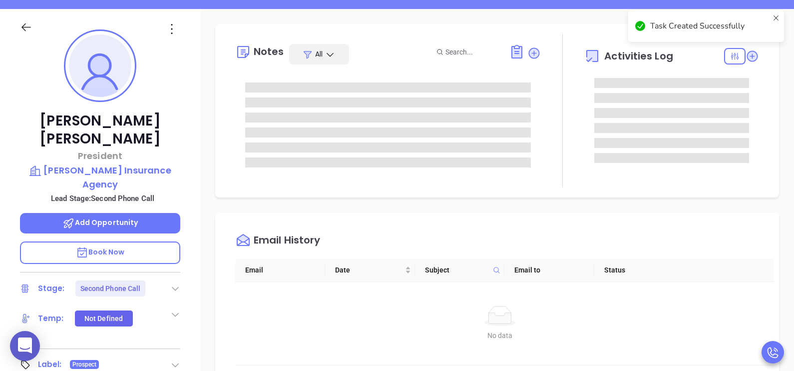
scroll to position [111, 0]
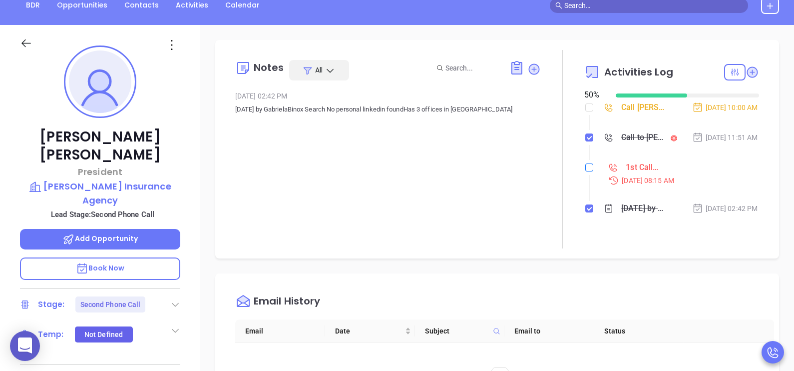
click at [585, 171] on input "checkbox" at bounding box center [589, 167] width 8 height 8
checkbox input "true"
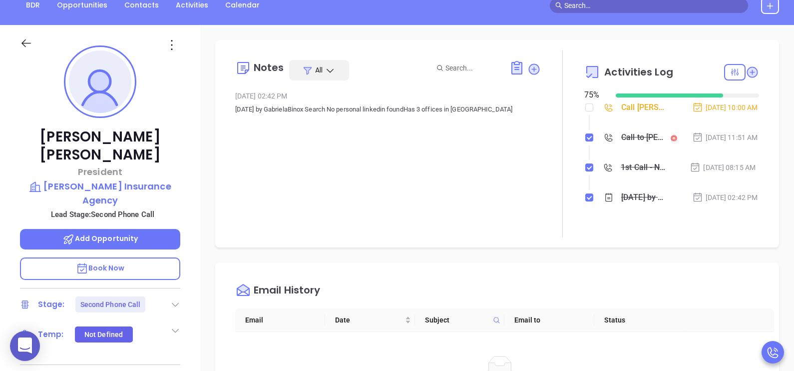
click at [629, 110] on div "Call John Fisher to follow up" at bounding box center [643, 107] width 45 height 15
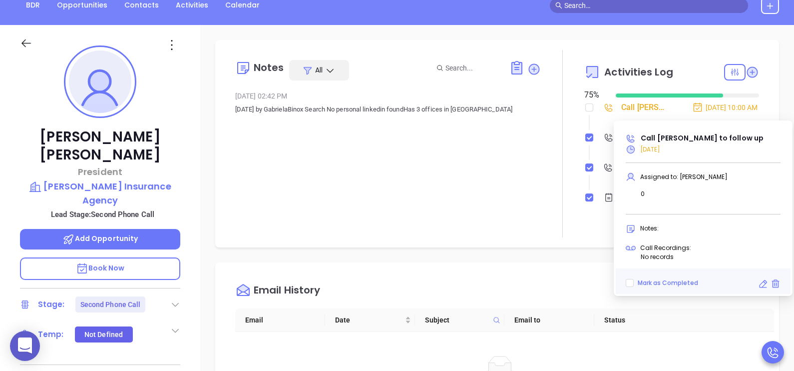
click at [764, 282] on icon at bounding box center [763, 284] width 10 height 10
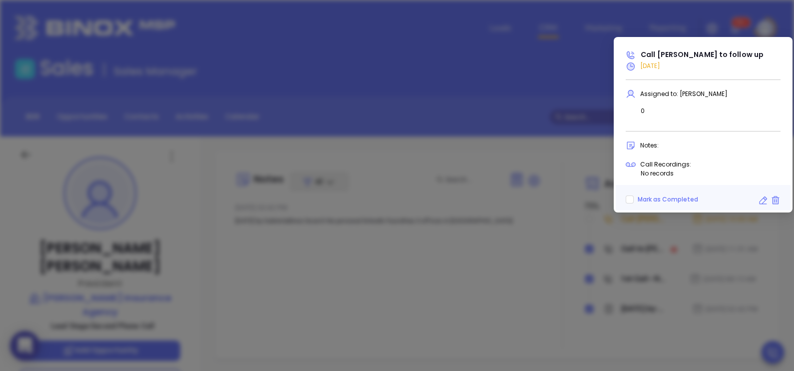
scroll to position [290, 0]
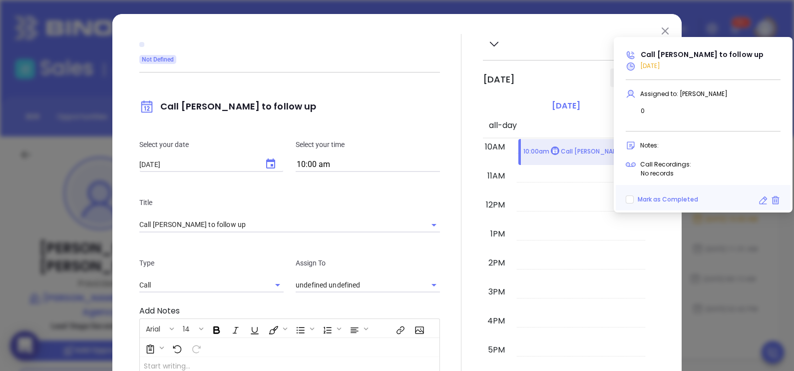
type input "[PERSON_NAME]"
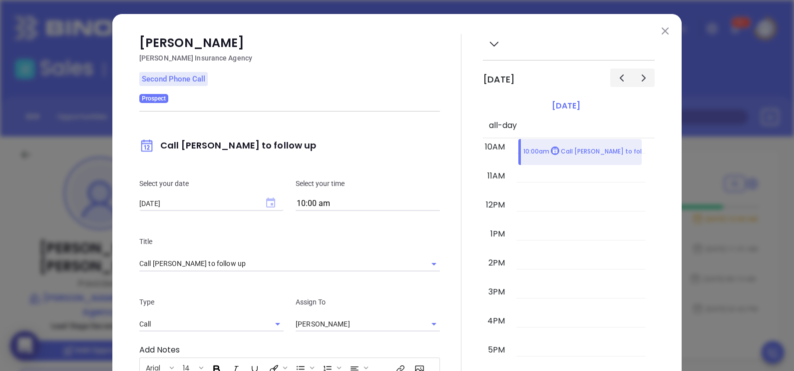
click at [267, 167] on div "Select your date 09/12/2025 ​ Select your time 10:00 am" at bounding box center [289, 194] width 313 height 58
click at [250, 202] on div "09/12/2025 ​" at bounding box center [211, 202] width 144 height 9
click at [265, 204] on icon "Choose date, selected date is Sep 12, 2025" at bounding box center [271, 203] width 12 height 12
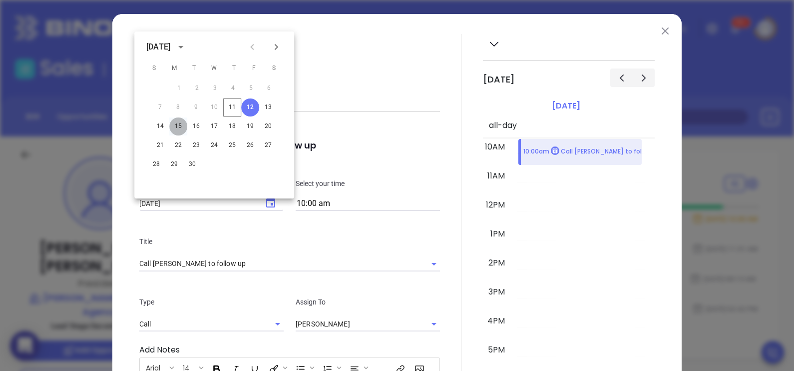
click at [182, 125] on button "15" at bounding box center [178, 126] width 18 height 18
type input "09/15/2025"
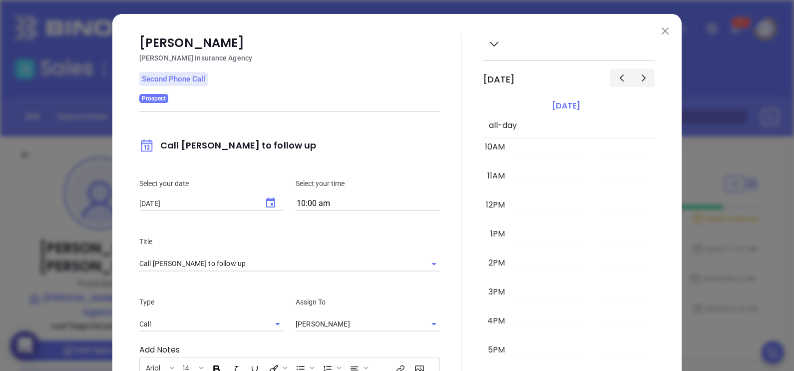
scroll to position [204, 0]
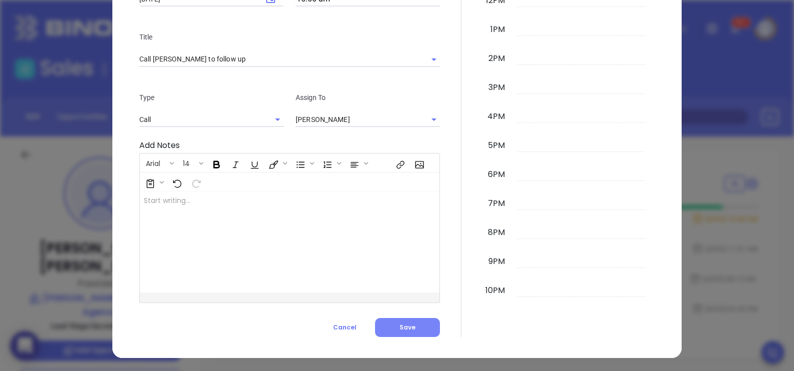
click at [426, 326] on button "Save" at bounding box center [407, 327] width 65 height 19
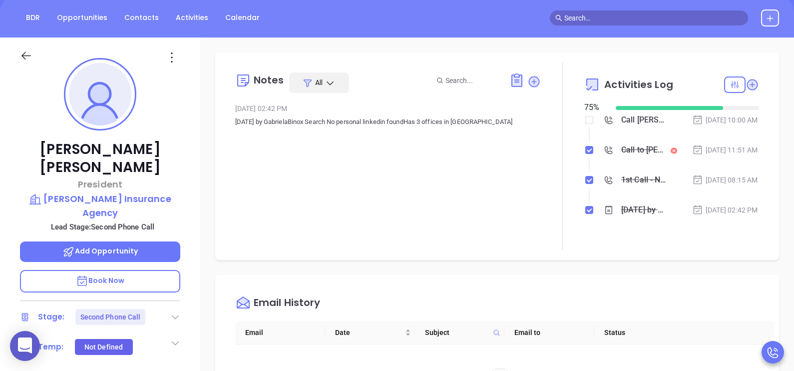
scroll to position [99, 0]
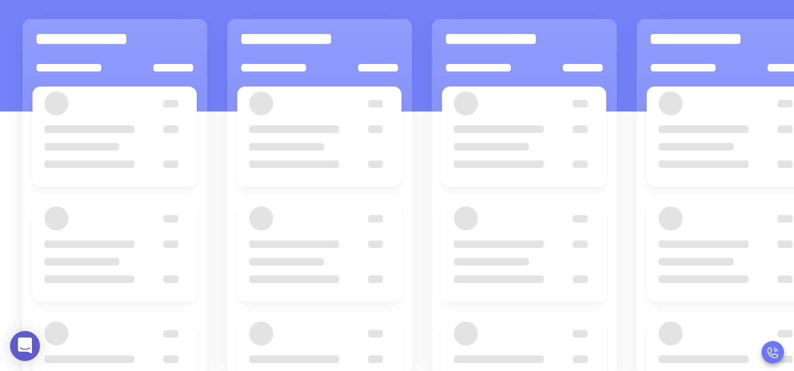
scroll to position [136, 0]
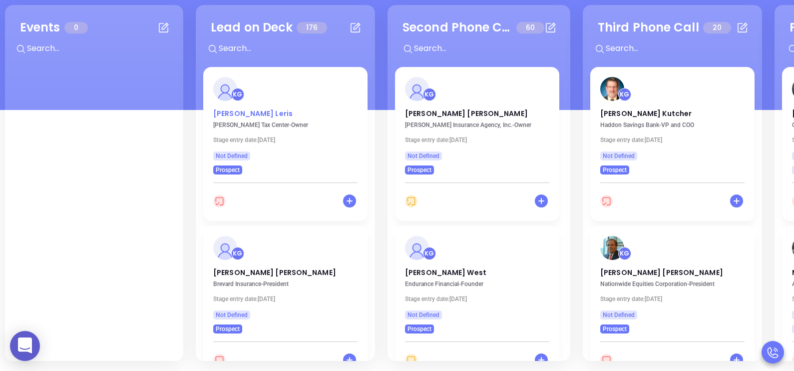
click at [249, 113] on p "Carmen Leris" at bounding box center [285, 110] width 144 height 5
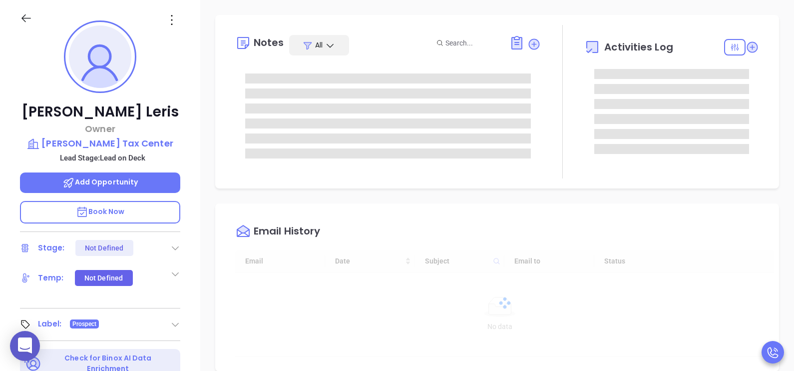
scroll to position [290, 0]
type input "[PERSON_NAME]"
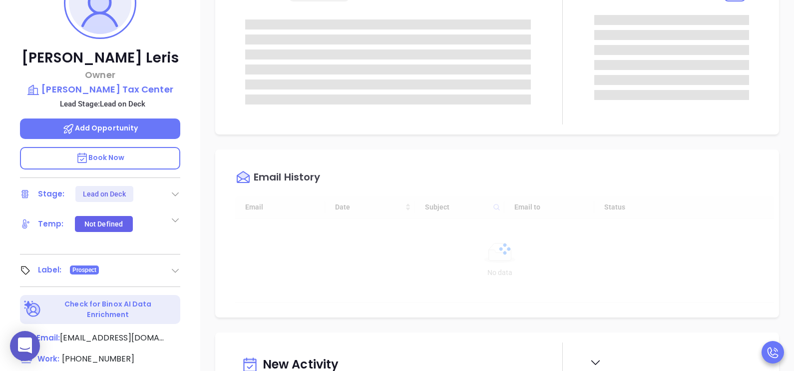
scroll to position [211, 0]
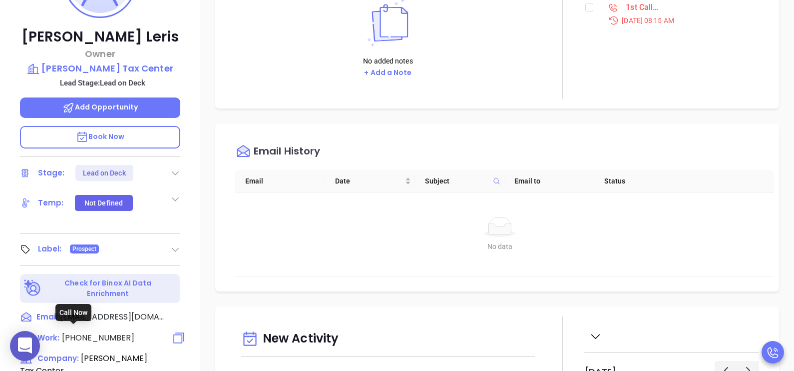
click at [96, 332] on span "(704) 786-0866" at bounding box center [98, 337] width 72 height 11
type input "(704) 786-0866"
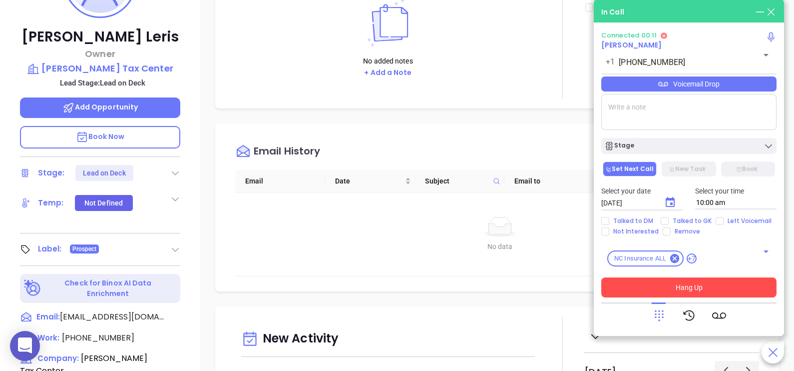
click at [655, 294] on button "Hang Up" at bounding box center [688, 287] width 175 height 20
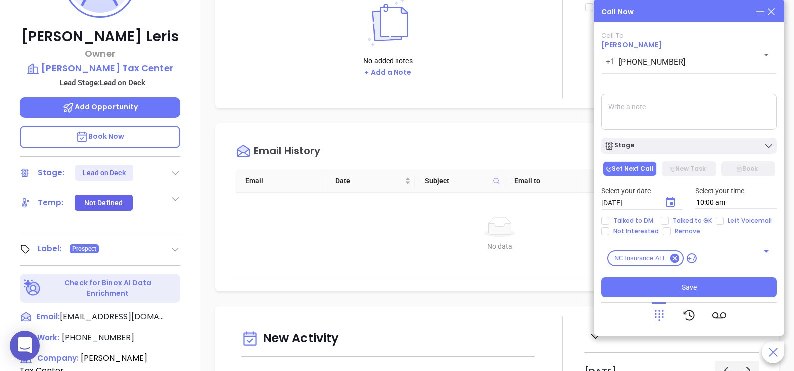
click at [774, 10] on icon at bounding box center [771, 11] width 11 height 11
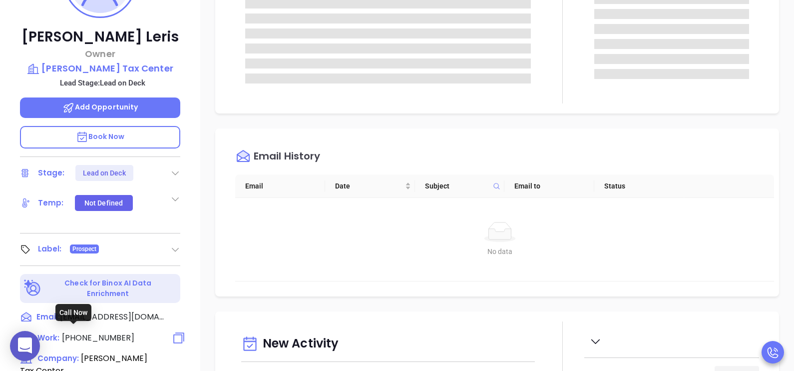
click at [109, 334] on span "(704) 786-0866" at bounding box center [98, 337] width 72 height 11
type input "(704) 786-0866"
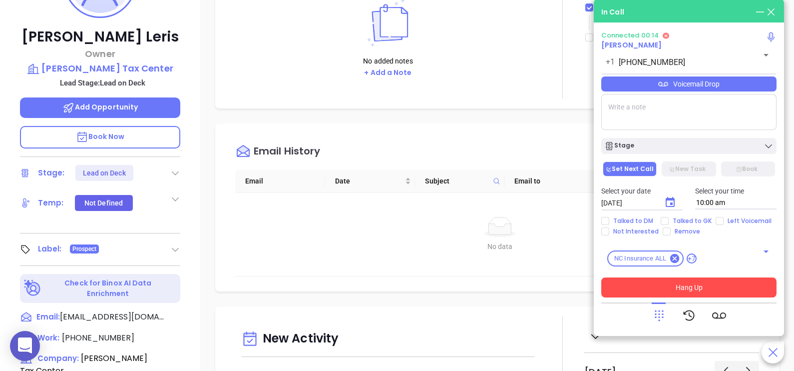
click at [672, 292] on button "Hang Up" at bounding box center [688, 287] width 175 height 20
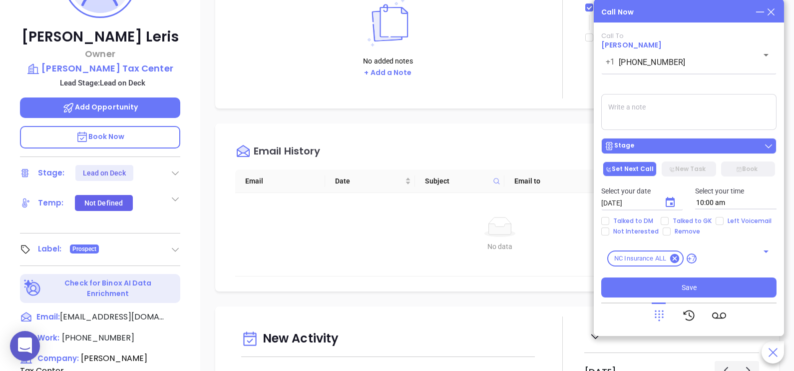
click at [714, 148] on div "Stage" at bounding box center [688, 146] width 169 height 10
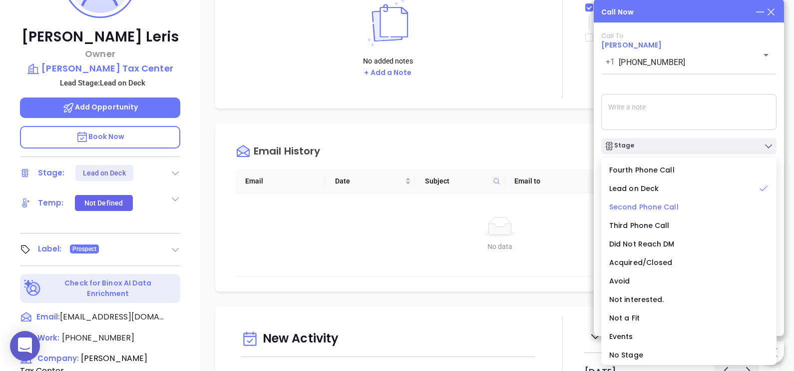
click at [659, 207] on span "Second Phone Call" at bounding box center [643, 207] width 69 height 10
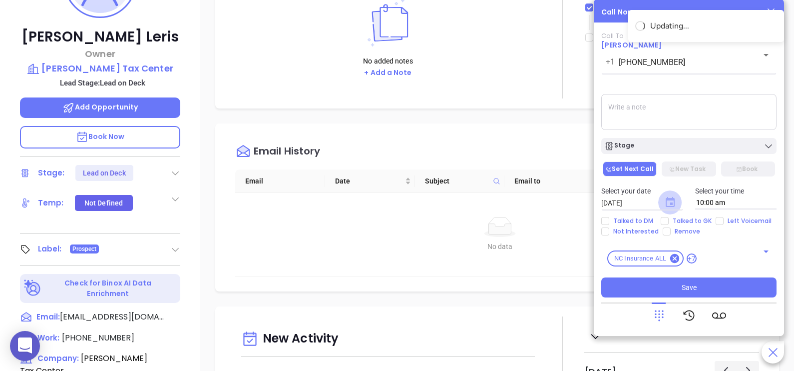
click at [671, 206] on icon "Choose date, selected date is Sep 12, 2025" at bounding box center [670, 202] width 12 height 12
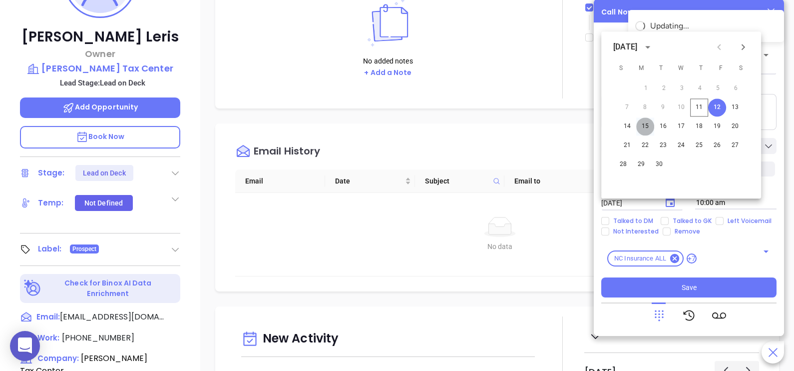
click at [649, 128] on button "15" at bounding box center [645, 126] width 18 height 18
type input "09/15/2025"
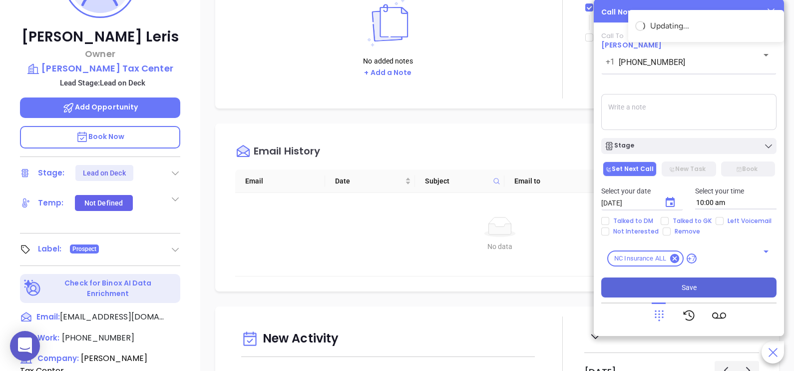
click at [676, 278] on button "Save" at bounding box center [688, 287] width 175 height 20
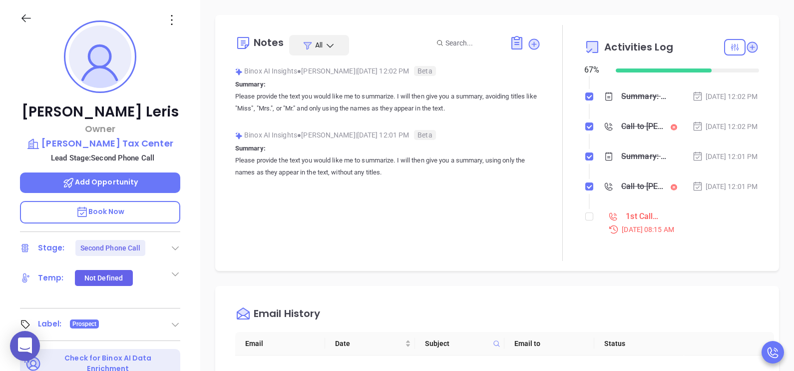
scroll to position [50, 0]
click at [585, 217] on input "checkbox" at bounding box center [589, 216] width 8 height 8
checkbox input "true"
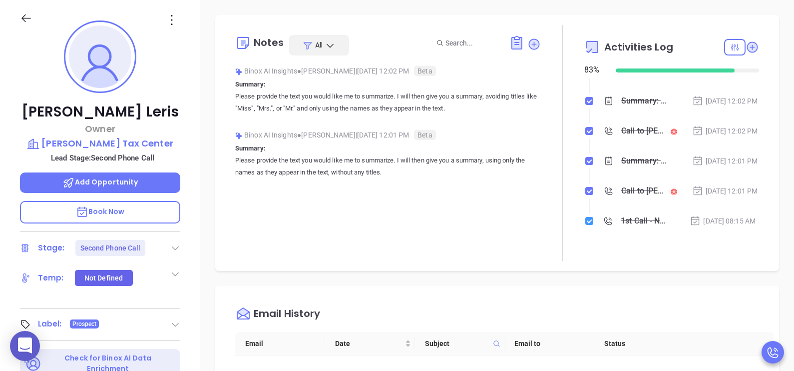
scroll to position [46, 0]
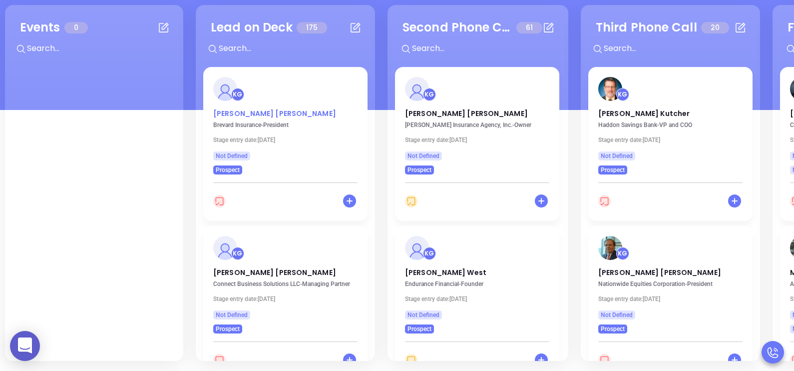
click at [229, 112] on p "Jay Coan" at bounding box center [285, 110] width 144 height 5
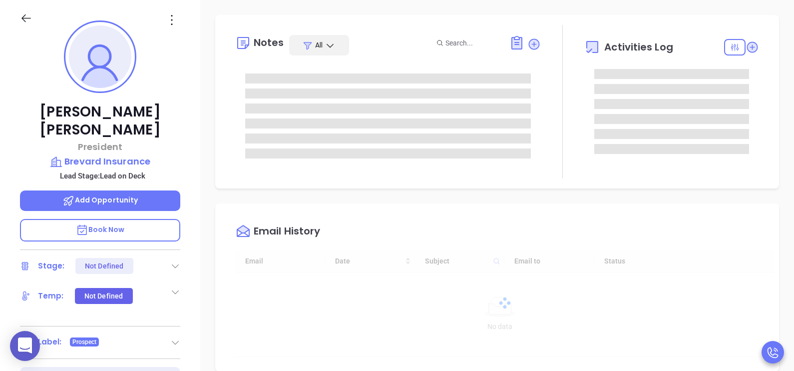
scroll to position [290, 0]
type input "[PERSON_NAME]"
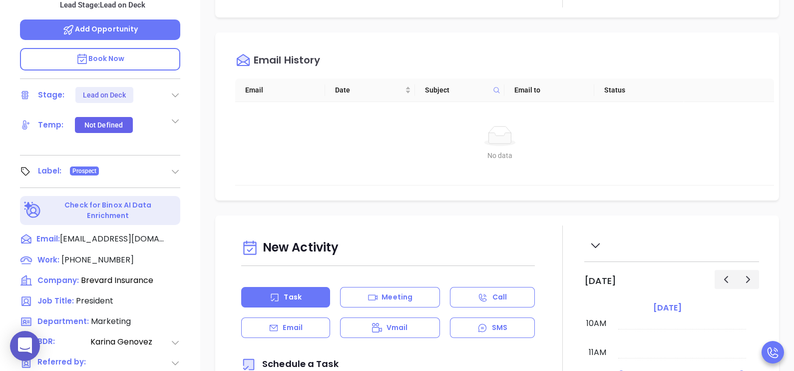
scroll to position [361, 0]
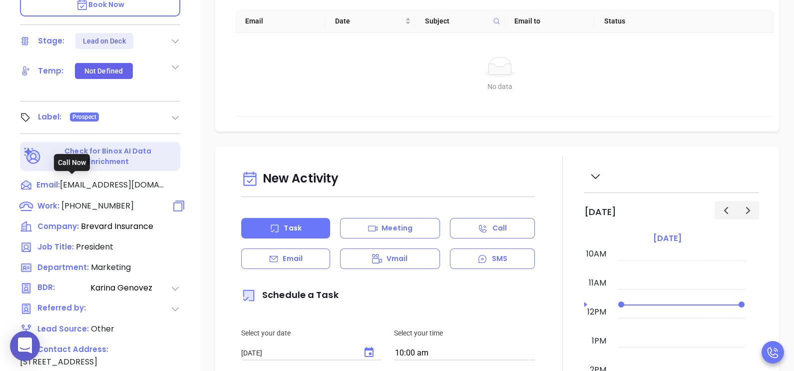
click at [110, 200] on span "(828) 388-7490" at bounding box center [97, 205] width 72 height 11
type input "(828) 388-7490"
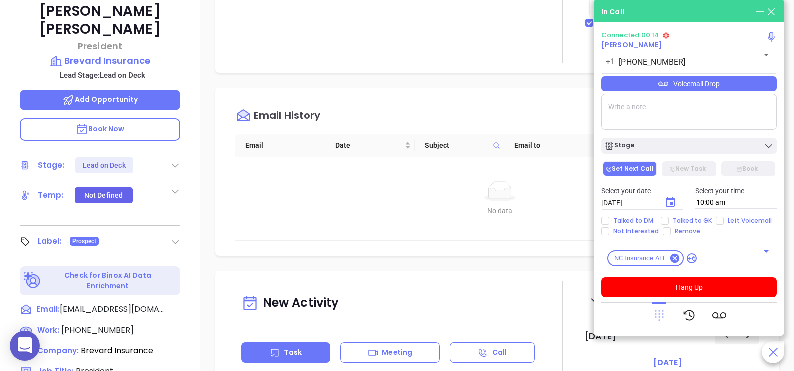
scroll to position [236, 0]
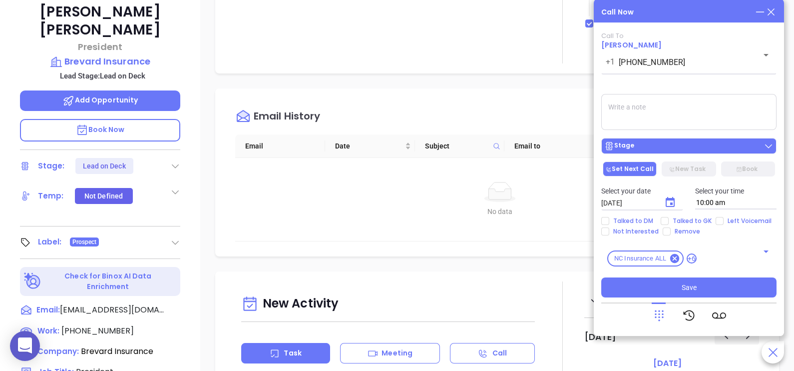
click at [667, 140] on button "Stage" at bounding box center [688, 146] width 175 height 16
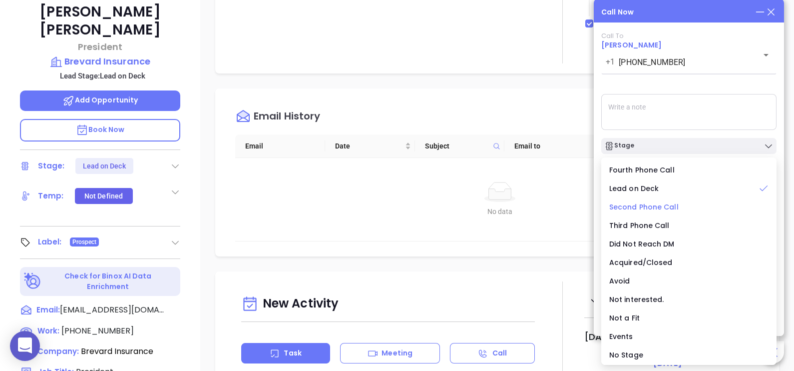
click at [649, 210] on span "Second Phone Call" at bounding box center [643, 207] width 69 height 10
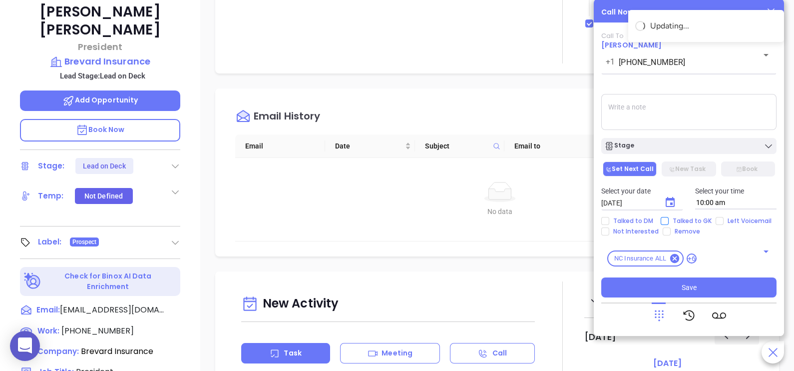
click at [675, 221] on span "Talked to GK" at bounding box center [692, 221] width 47 height 8
click at [669, 221] on input "Talked to GK" at bounding box center [665, 221] width 8 height 8
checkbox input "true"
click at [672, 204] on icon "Choose date, selected date is Sep 12, 2025" at bounding box center [670, 202] width 9 height 10
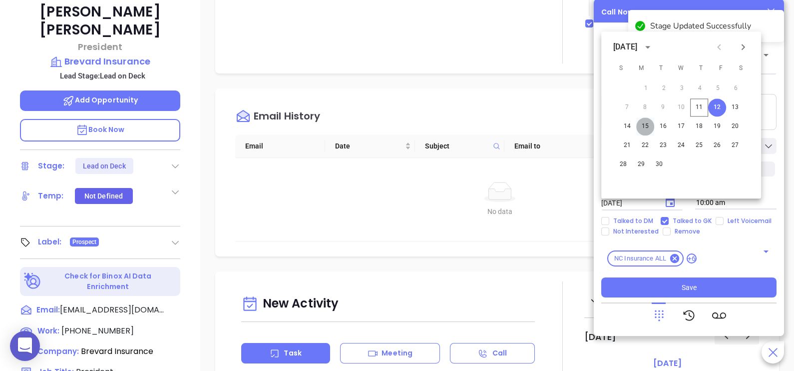
click at [649, 124] on button "15" at bounding box center [645, 126] width 18 height 18
type input "09/15/2025"
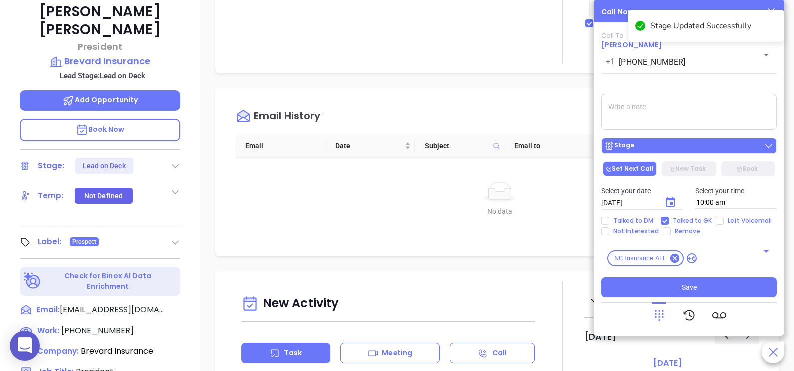
click at [681, 149] on div "Stage" at bounding box center [688, 146] width 169 height 10
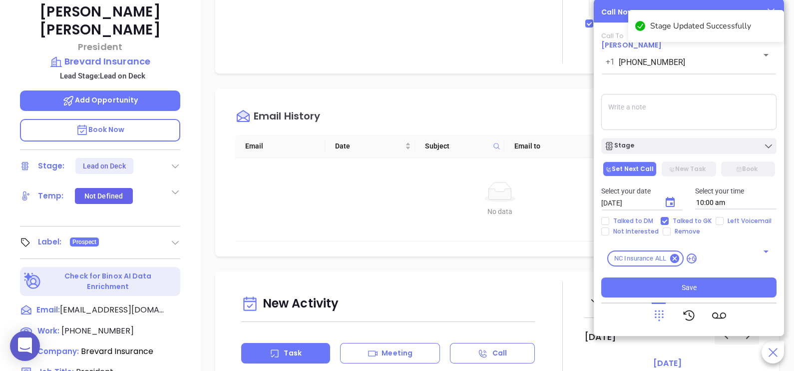
click at [710, 119] on textarea at bounding box center [688, 112] width 175 height 36
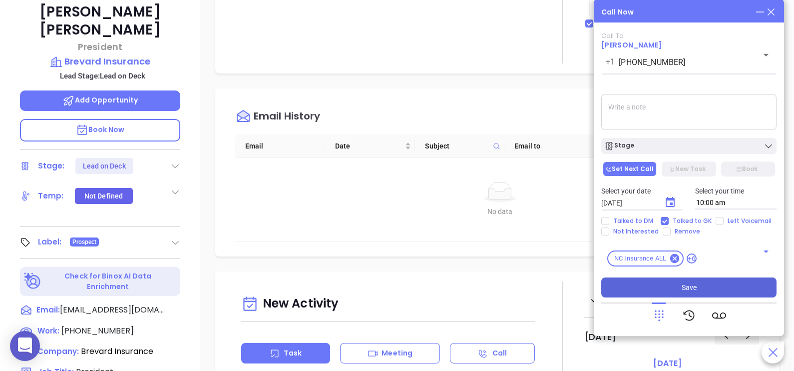
click at [673, 289] on button "Save" at bounding box center [688, 287] width 175 height 20
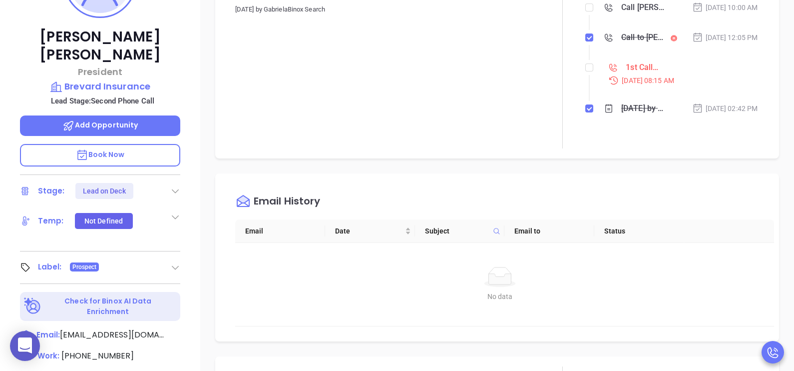
scroll to position [186, 0]
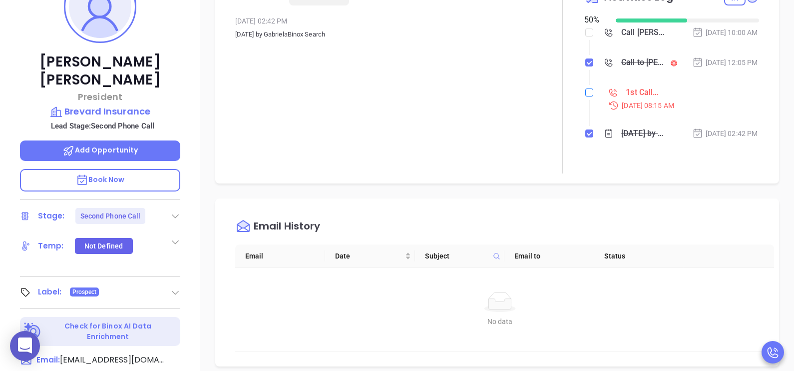
click at [587, 96] on input "checkbox" at bounding box center [589, 92] width 8 height 8
checkbox input "true"
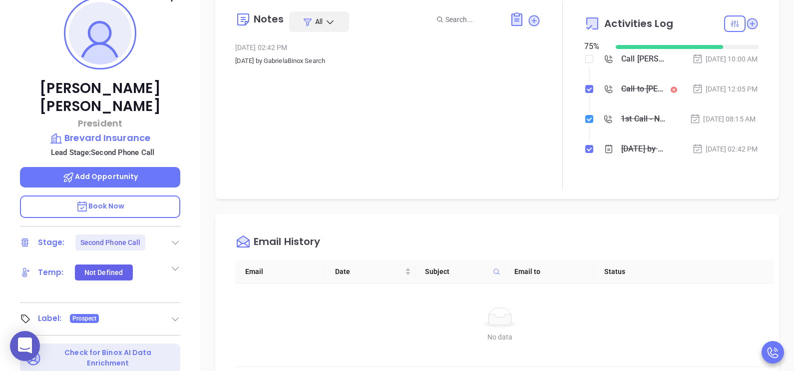
scroll to position [136, 0]
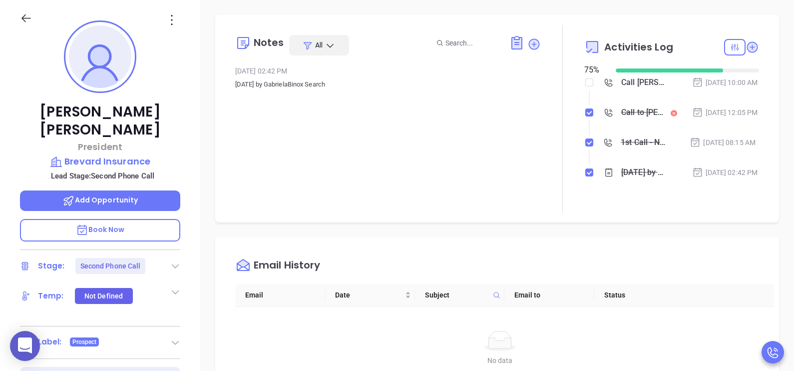
click at [734, 118] on div "Sep 11, 2025 | 12:05 PM" at bounding box center [725, 112] width 66 height 11
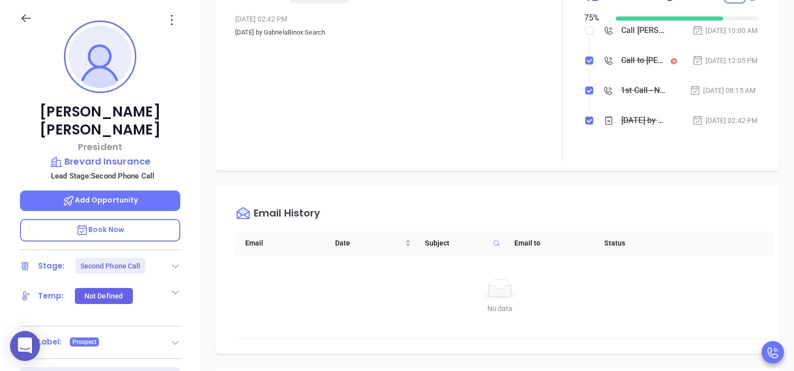
scroll to position [75, 0]
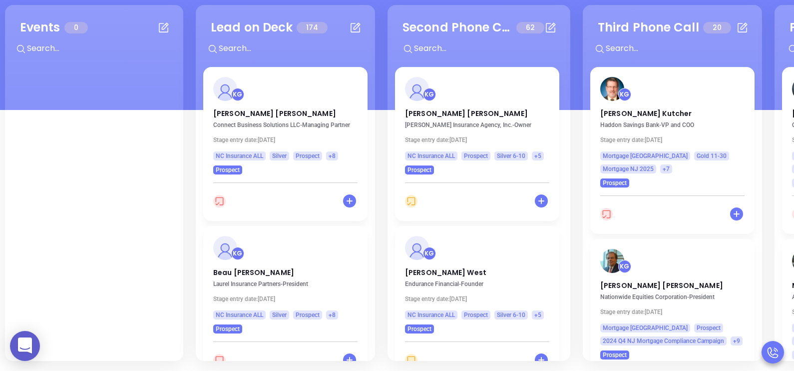
click at [221, 118] on div "KG Cecil L. Jackson Connect Business Solutions LLC - Managing Partner Stage ent…" at bounding box center [285, 120] width 164 height 107
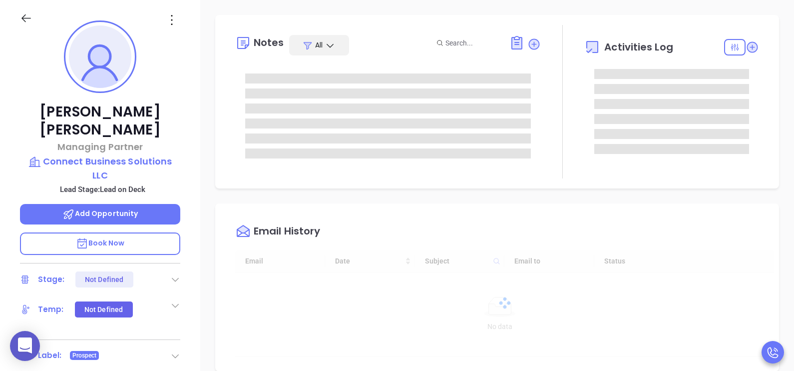
type input "[DATE]"
type input "[PERSON_NAME]"
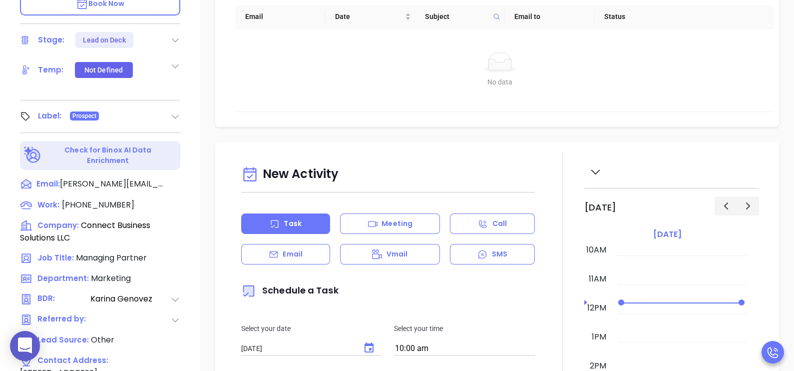
scroll to position [390, 0]
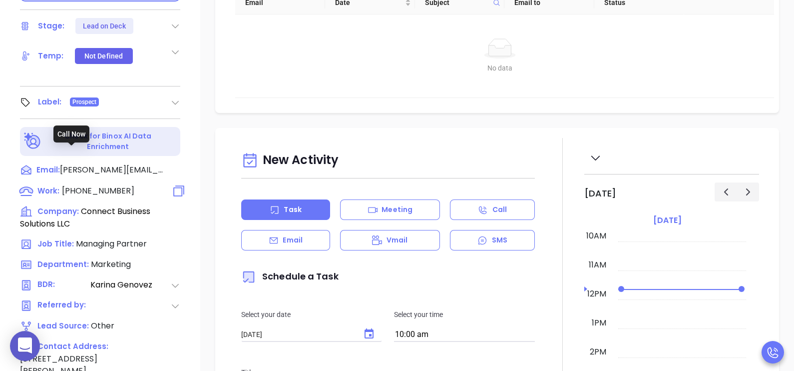
click at [105, 185] on span "(252) 717-2648" at bounding box center [98, 190] width 72 height 11
type input "(252) 717-2648"
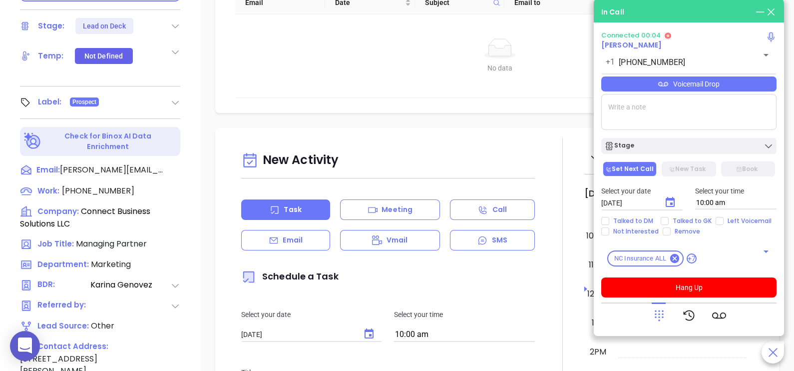
click at [750, 89] on div "Voicemail Drop" at bounding box center [688, 83] width 175 height 15
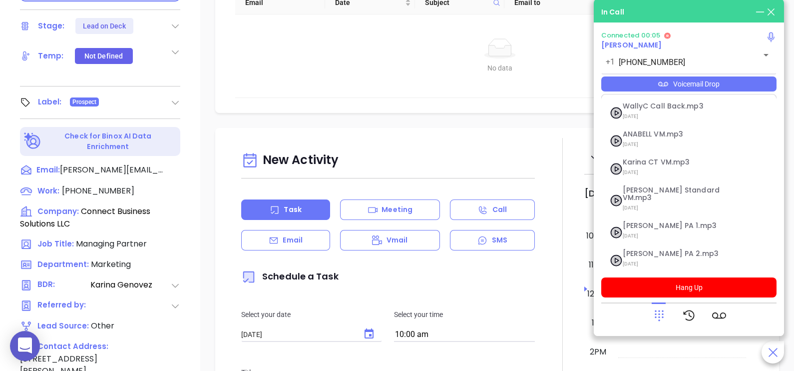
scroll to position [80, 0]
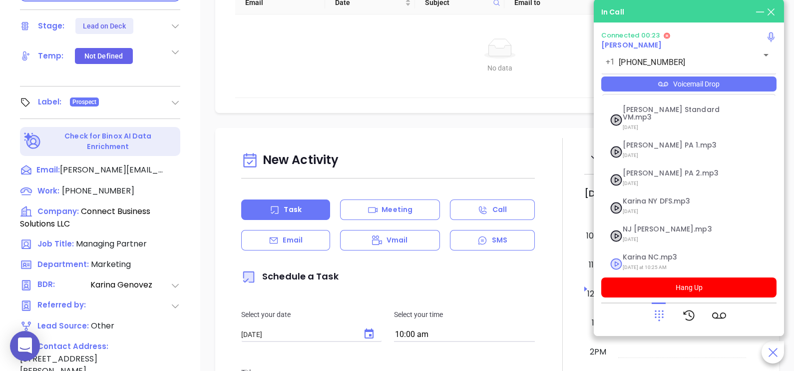
click at [665, 253] on span "Karina NC.mp3" at bounding box center [677, 256] width 108 height 7
checkbox input "true"
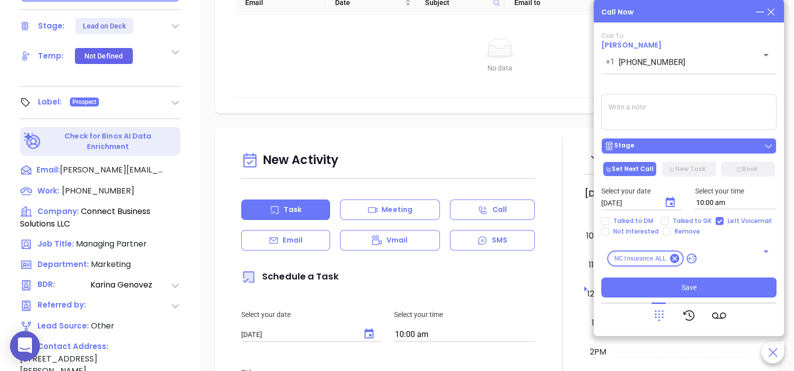
click at [695, 150] on div "Stage" at bounding box center [688, 146] width 169 height 10
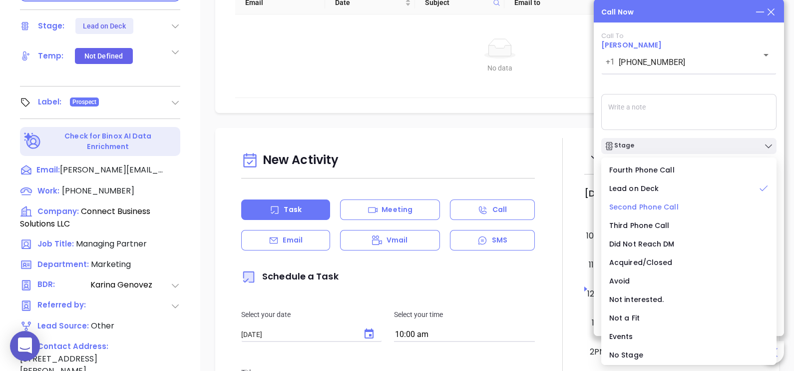
click at [638, 206] on span "Second Phone Call" at bounding box center [643, 207] width 69 height 10
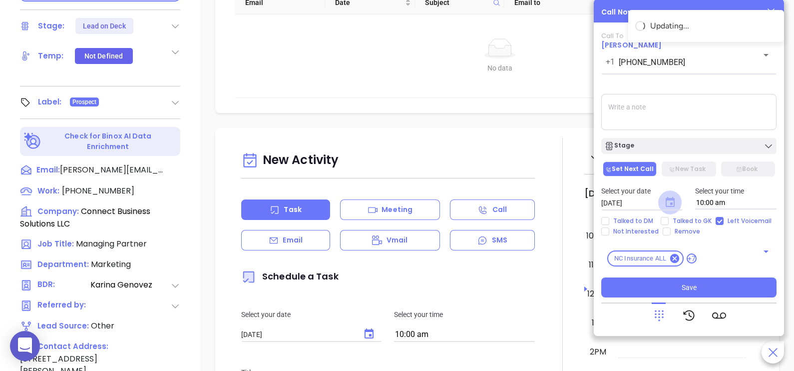
click at [671, 202] on icon "Choose date, selected date is Sep 12, 2025" at bounding box center [670, 202] width 9 height 10
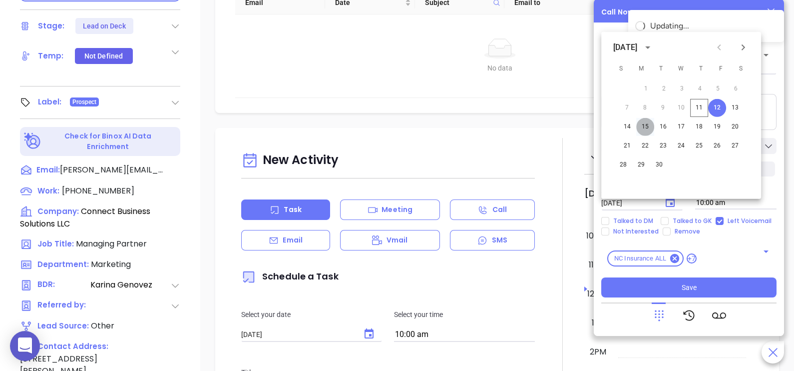
click at [651, 123] on button "15" at bounding box center [645, 127] width 18 height 18
type input "09/15/2025"
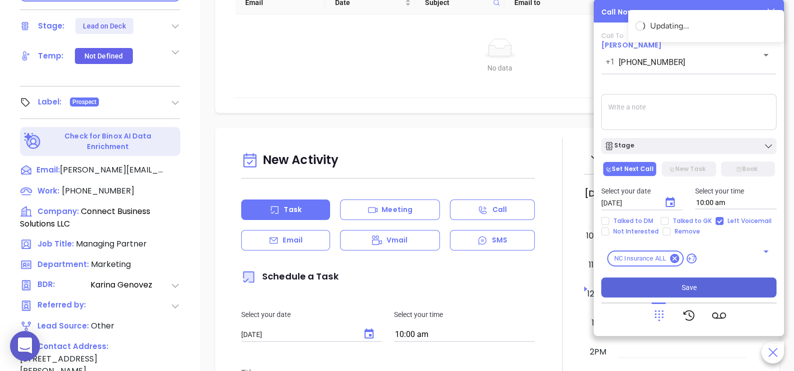
click at [696, 288] on button "Save" at bounding box center [688, 287] width 175 height 20
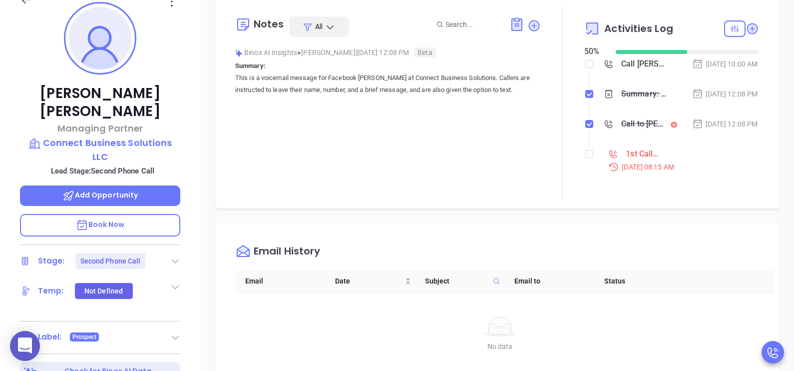
scroll to position [140, 0]
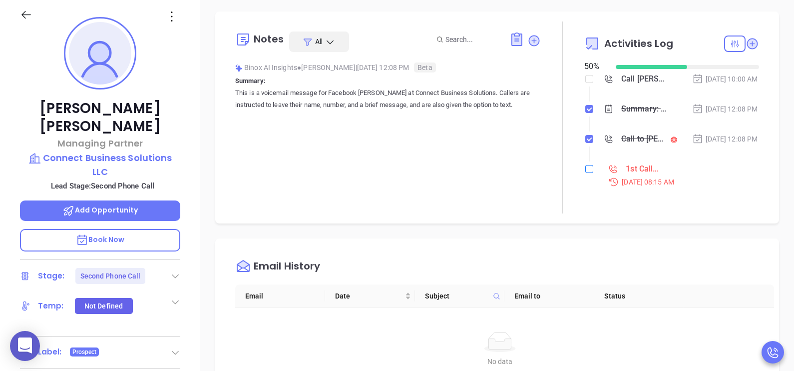
click at [585, 173] on input "checkbox" at bounding box center [589, 169] width 8 height 8
checkbox input "true"
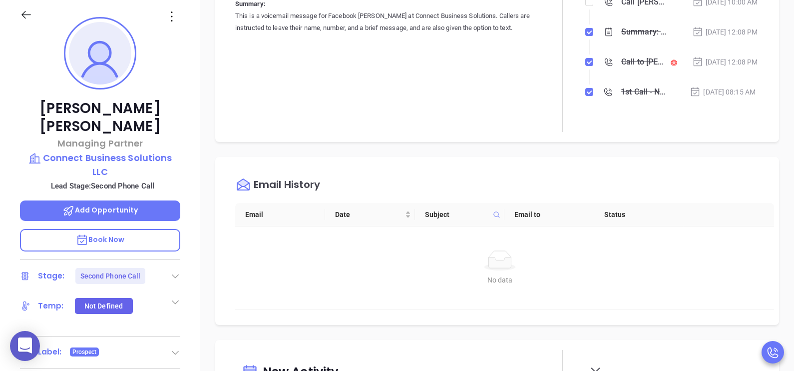
scroll to position [99, 0]
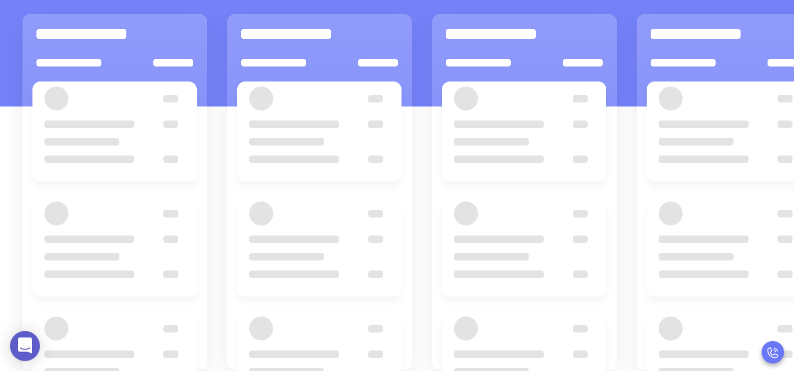
scroll to position [136, 0]
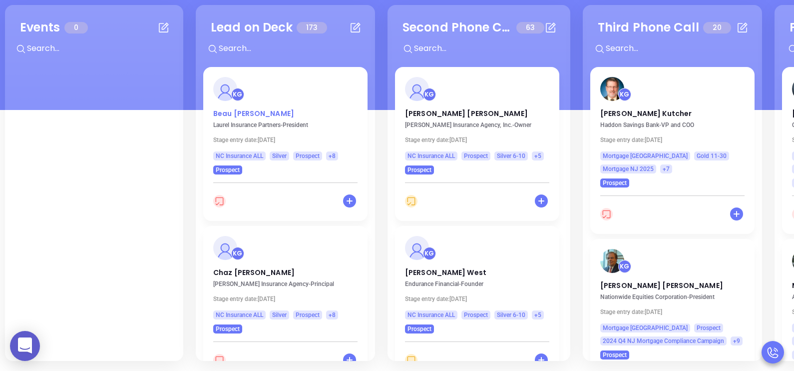
click at [236, 113] on p "Beau Singletary" at bounding box center [285, 110] width 144 height 5
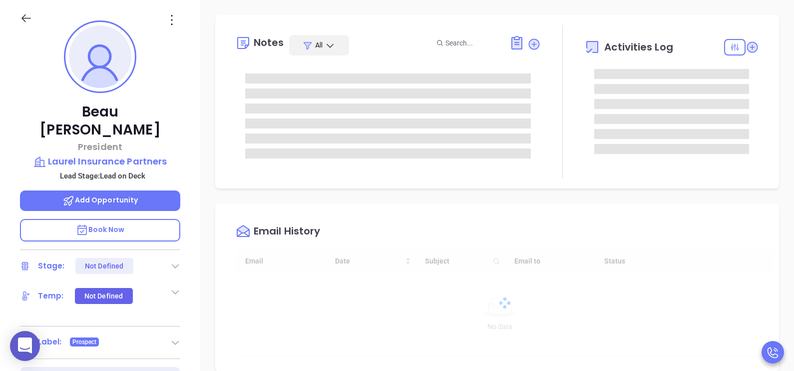
scroll to position [290, 0]
type input "[PERSON_NAME]"
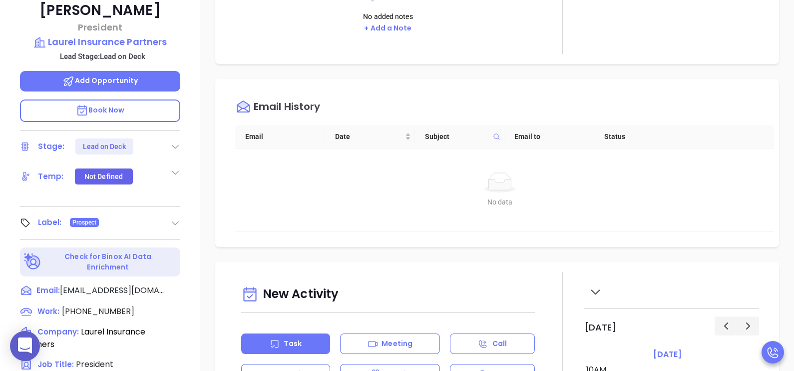
scroll to position [261, 0]
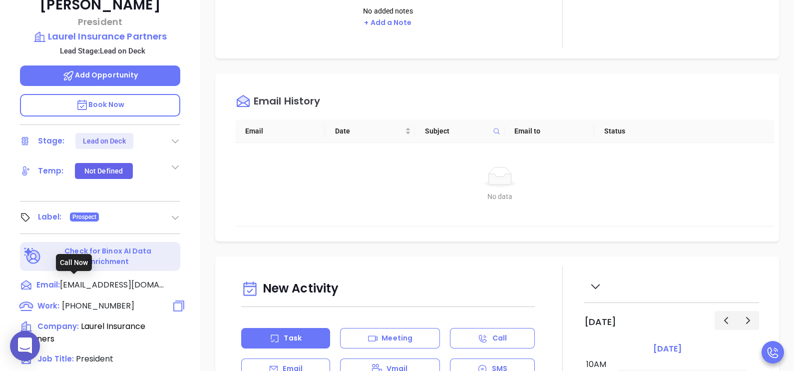
click at [109, 300] on span "(855) 664-5660" at bounding box center [98, 305] width 72 height 11
type input "(855) 664-5660"
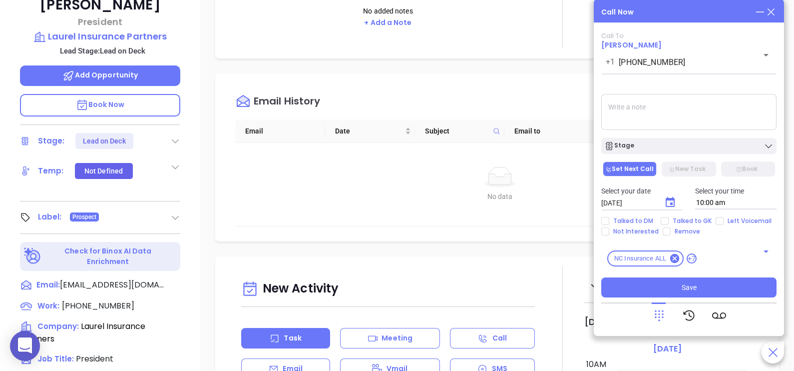
click at [774, 15] on icon at bounding box center [771, 11] width 11 height 11
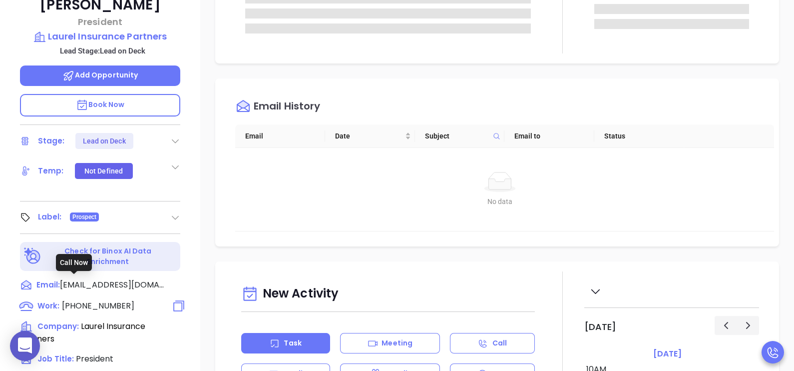
click at [100, 300] on span "(855) 664-5660" at bounding box center [98, 305] width 72 height 11
type input "(855) 664-5660"
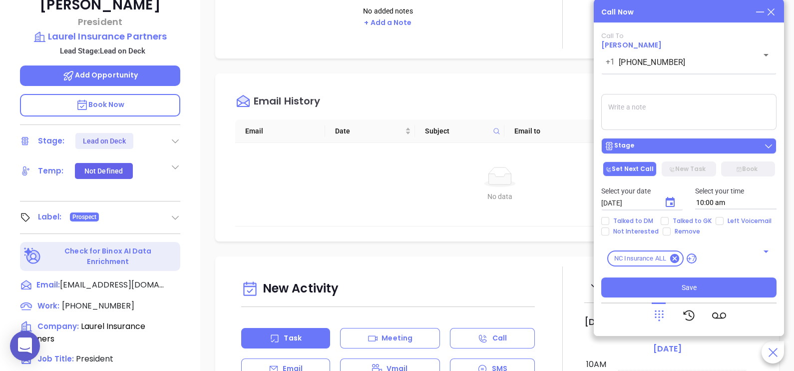
click at [649, 150] on div "Stage" at bounding box center [688, 146] width 169 height 10
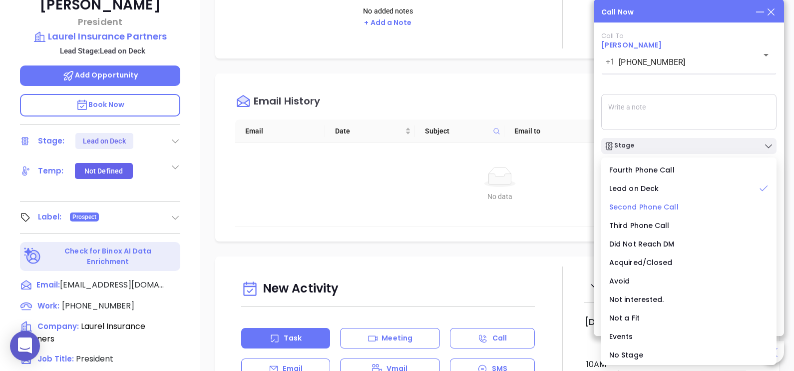
click at [657, 207] on span "Second Phone Call" at bounding box center [643, 207] width 69 height 10
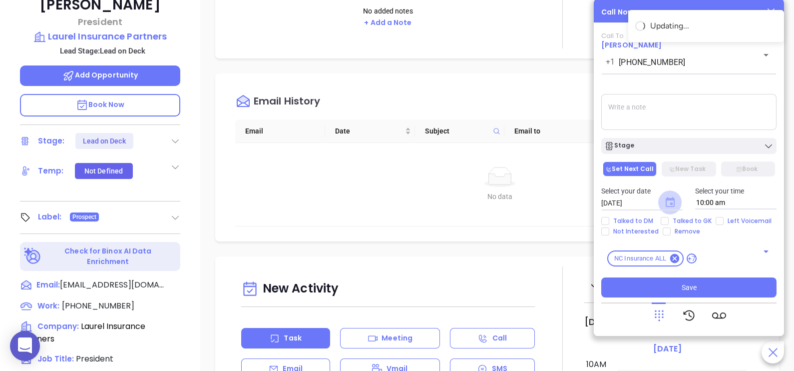
click at [674, 202] on icon "Choose date, selected date is Sep 12, 2025" at bounding box center [670, 202] width 9 height 10
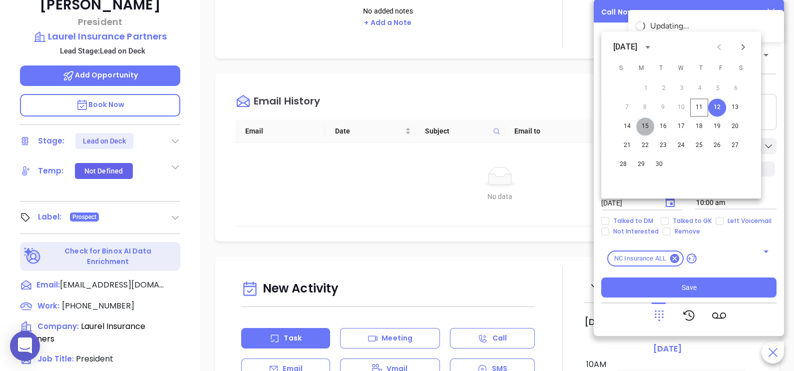
click at [644, 127] on button "15" at bounding box center [645, 126] width 18 height 18
type input "09/15/2025"
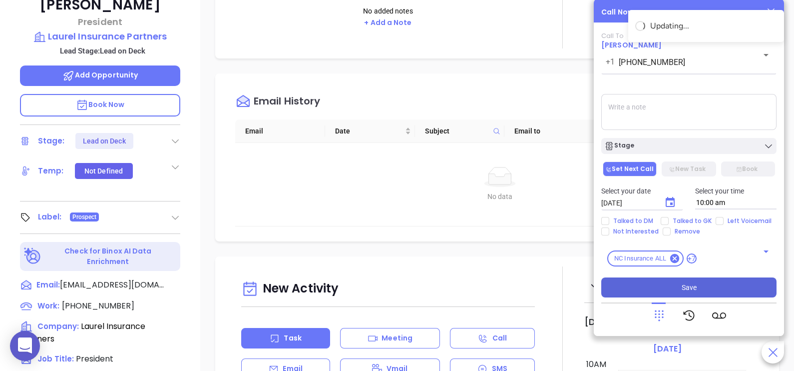
click at [691, 287] on span "Save" at bounding box center [689, 287] width 15 height 11
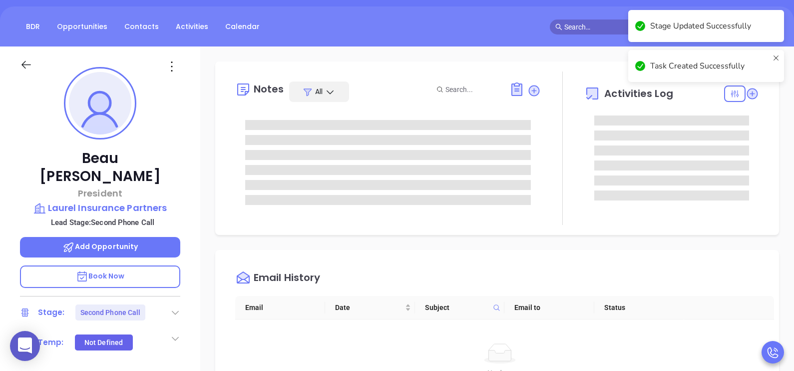
scroll to position [36, 0]
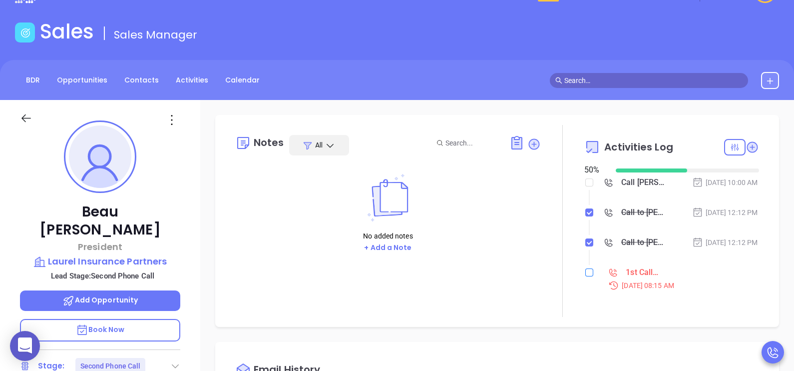
click at [585, 276] on input "checkbox" at bounding box center [589, 272] width 8 height 8
checkbox input "true"
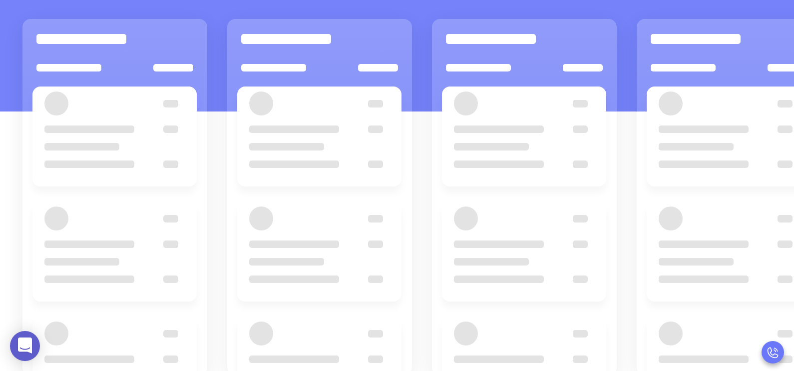
scroll to position [136, 0]
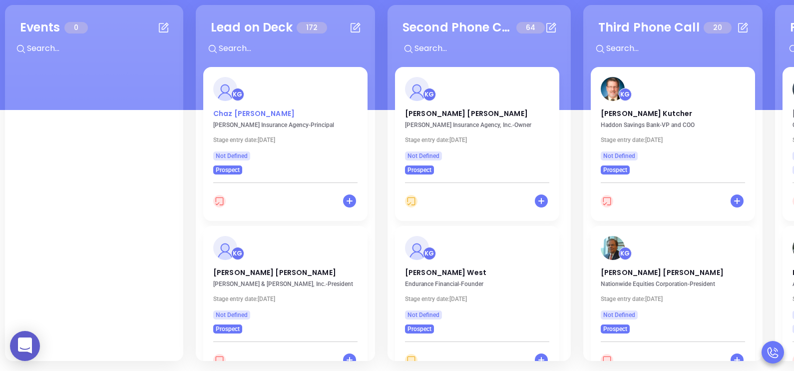
click at [257, 112] on p "Chaz Churchwell" at bounding box center [285, 110] width 144 height 5
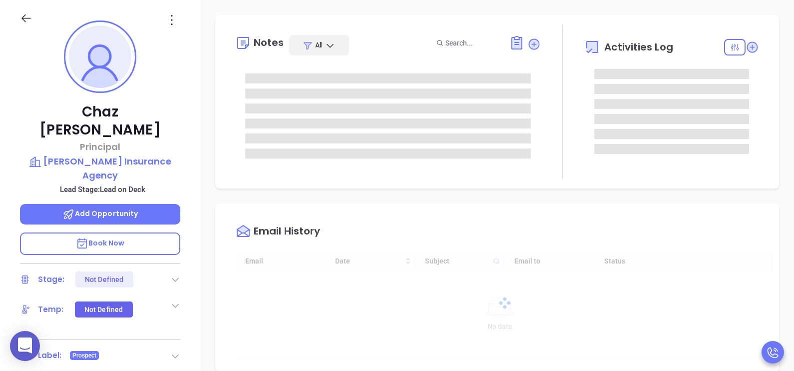
scroll to position [290, 0]
type input "[PERSON_NAME]"
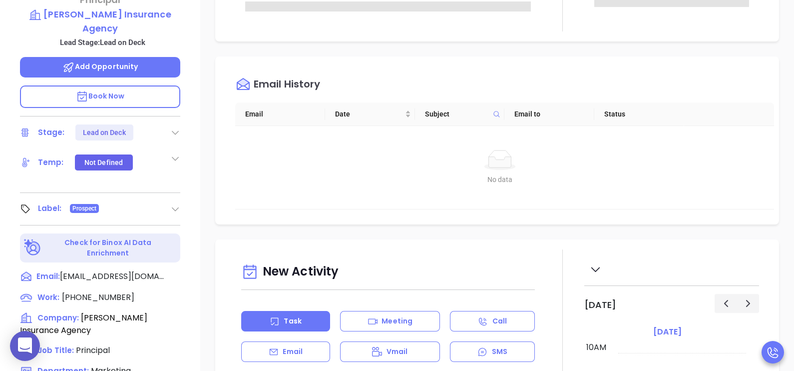
scroll to position [286, 0]
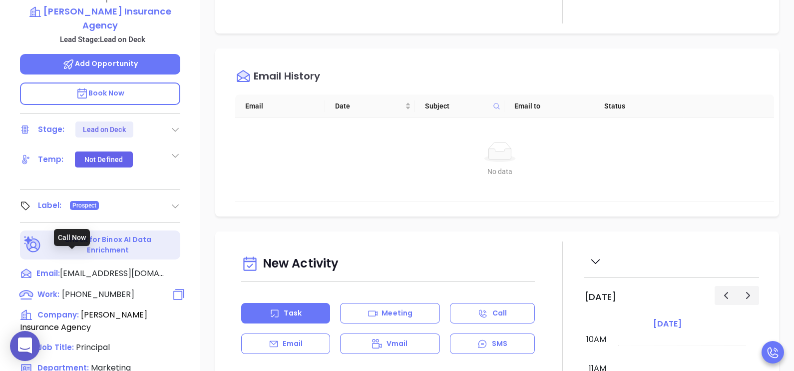
click at [102, 288] on span "(844) 604-1357" at bounding box center [98, 293] width 72 height 11
type input "(844) 604-1357"
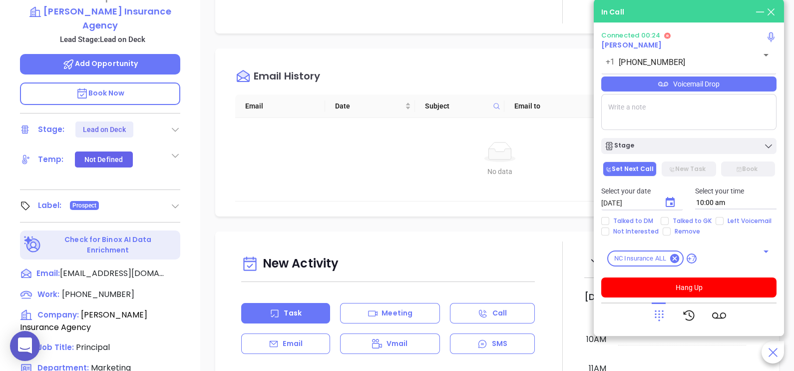
click at [650, 316] on div at bounding box center [688, 315] width 175 height 26
click at [659, 315] on icon at bounding box center [659, 315] width 14 height 14
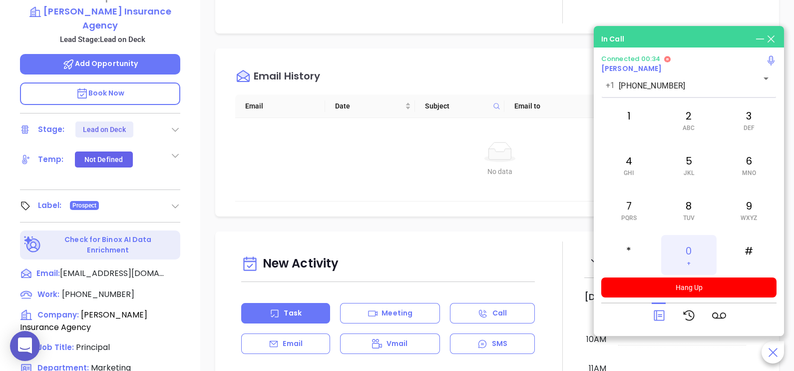
click at [686, 248] on div "0 +" at bounding box center [688, 255] width 55 height 40
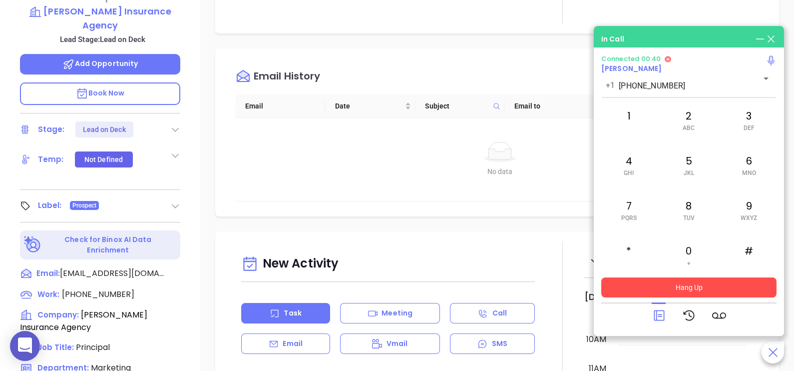
click at [666, 293] on button "Hang Up" at bounding box center [688, 287] width 175 height 20
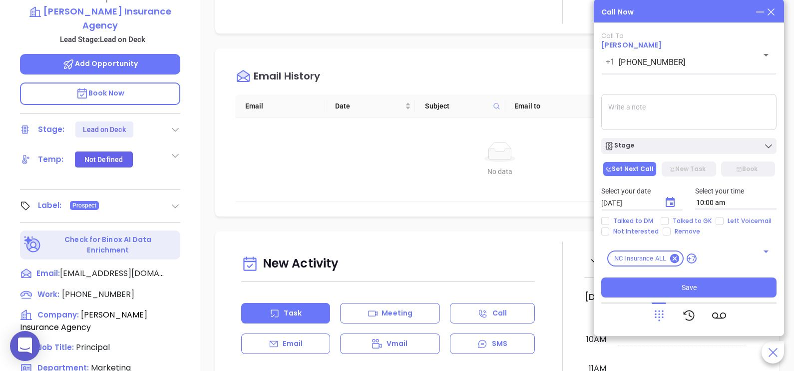
click at [774, 11] on icon at bounding box center [771, 11] width 11 height 11
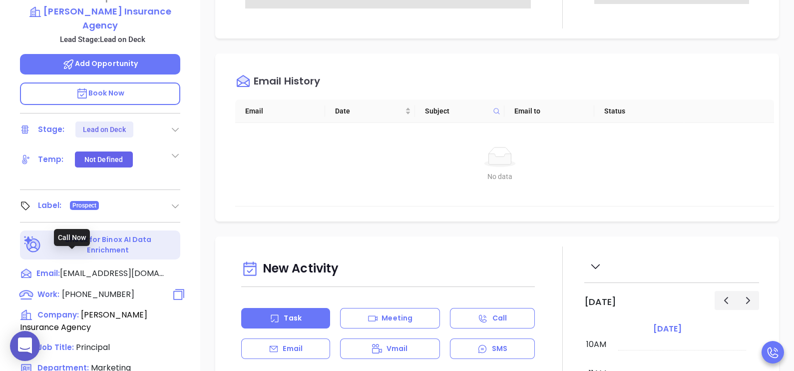
click at [96, 288] on span "(844) 604-1357" at bounding box center [98, 293] width 72 height 11
type input "(844) 604-1357"
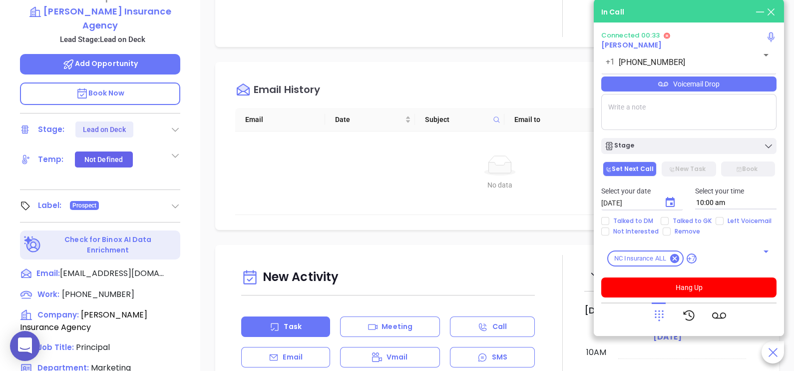
click at [665, 310] on icon at bounding box center [659, 315] width 14 height 14
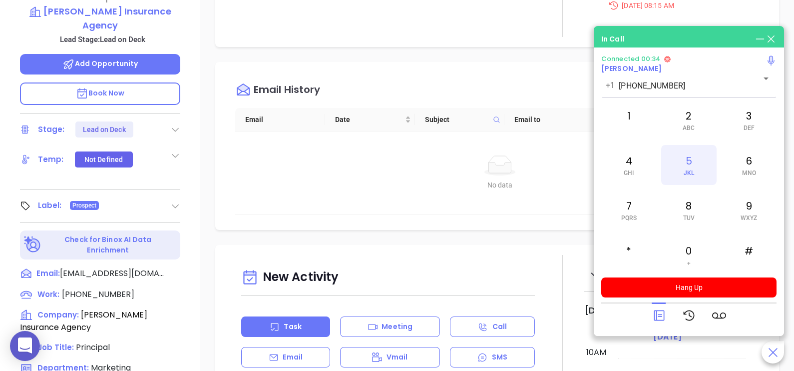
click at [692, 174] on span "JKL" at bounding box center [689, 172] width 10 height 7
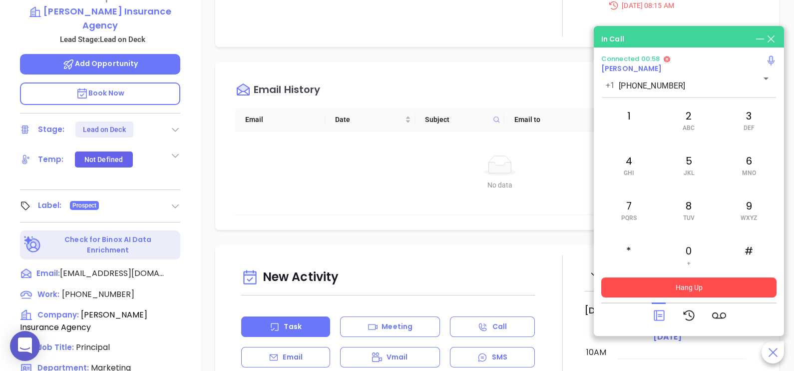
click at [713, 281] on button "Hang Up" at bounding box center [688, 287] width 175 height 20
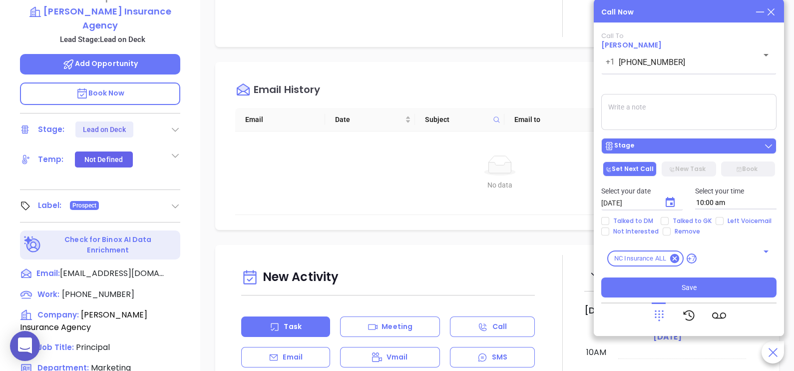
click at [668, 146] on div "Stage" at bounding box center [688, 146] width 169 height 10
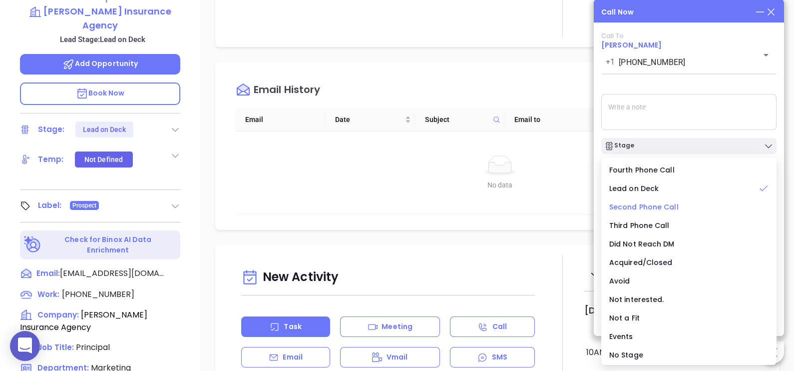
click at [655, 210] on span "Second Phone Call" at bounding box center [643, 207] width 69 height 10
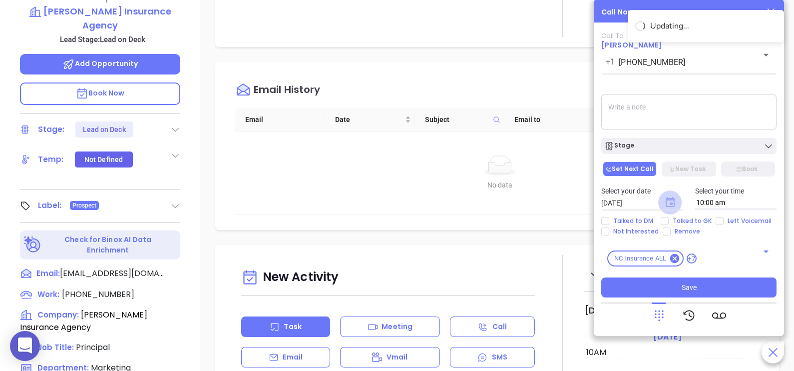
click at [670, 202] on icon "Choose date, selected date is Sep 12, 2025" at bounding box center [670, 202] width 9 height 10
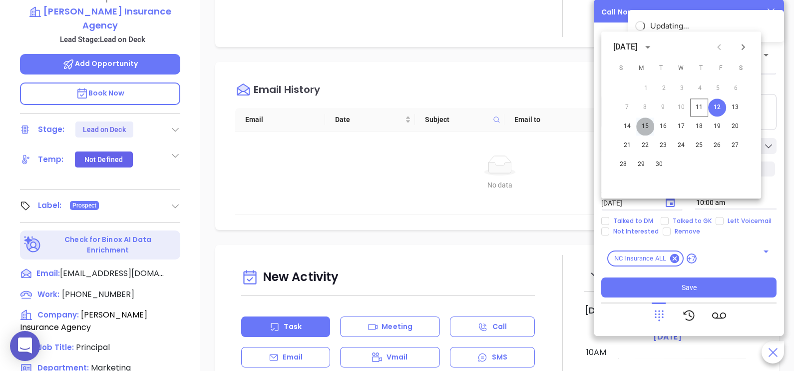
click at [648, 124] on button "15" at bounding box center [645, 126] width 18 height 18
type input "09/15/2025"
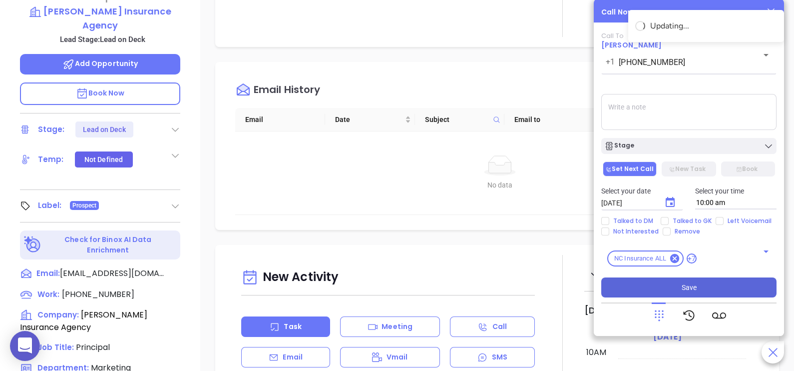
click at [698, 289] on button "Save" at bounding box center [688, 287] width 175 height 20
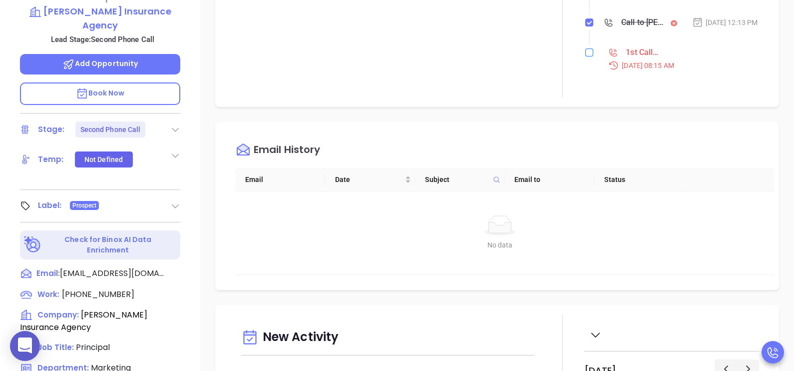
click at [585, 56] on input "checkbox" at bounding box center [589, 52] width 8 height 8
checkbox input "true"
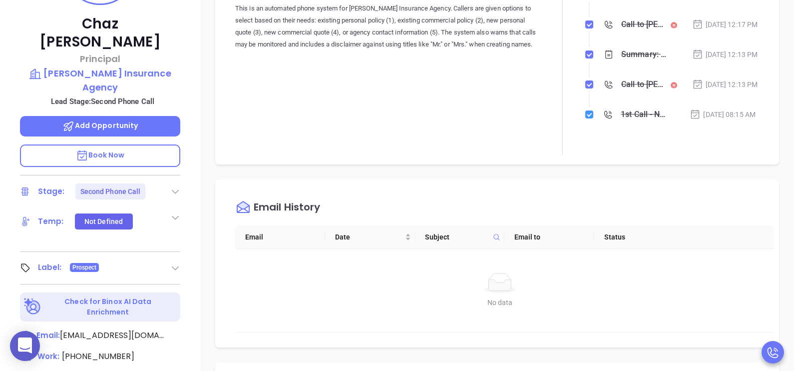
scroll to position [86, 0]
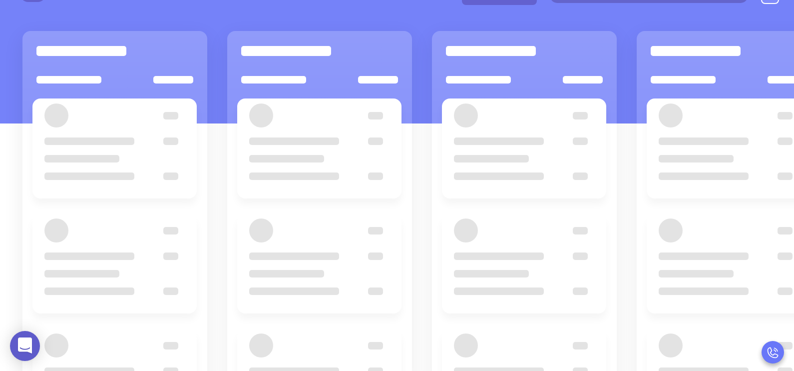
scroll to position [136, 0]
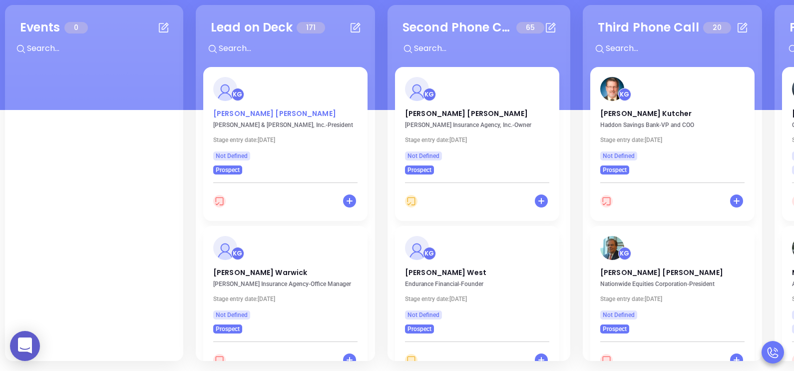
click at [250, 112] on p "John D. Lewis" at bounding box center [285, 110] width 144 height 5
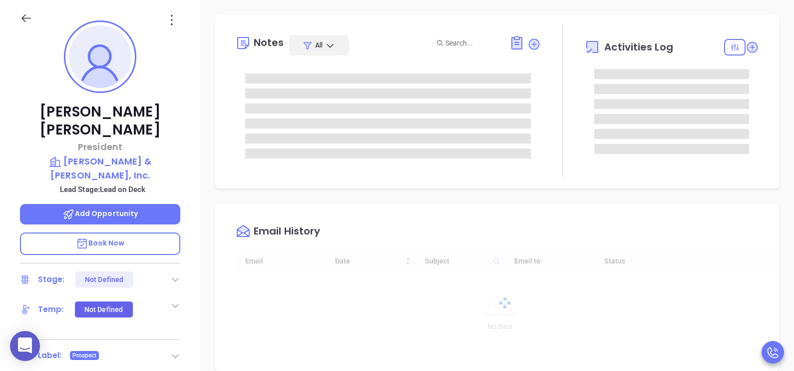
scroll to position [290, 0]
type input "[PERSON_NAME]"
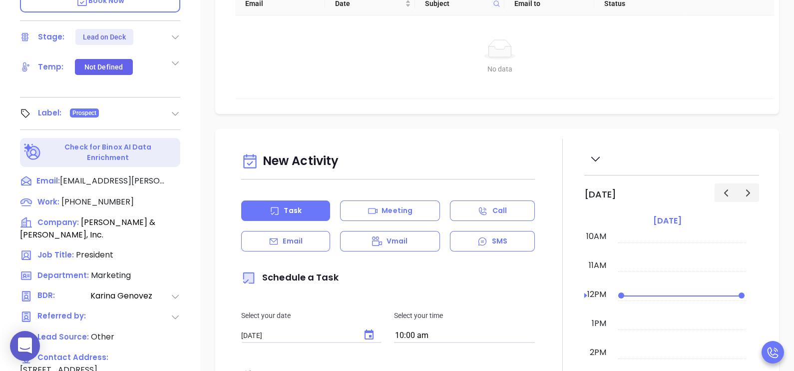
scroll to position [386, 0]
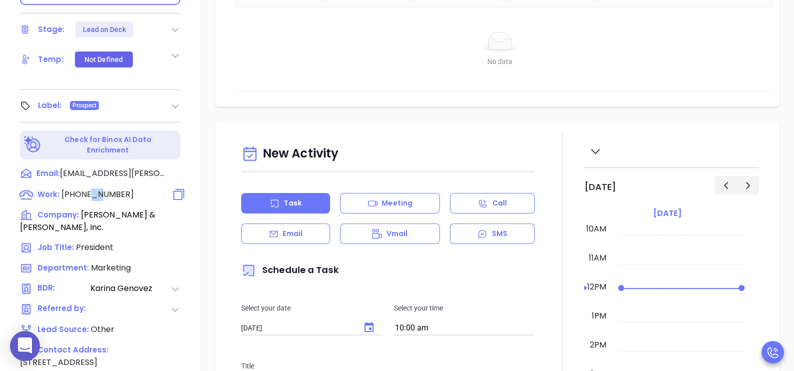
drag, startPoint x: 90, startPoint y: 150, endPoint x: 82, endPoint y: 159, distance: 11.3
click at [82, 188] on span "(919) 735-1237" at bounding box center [97, 193] width 72 height 11
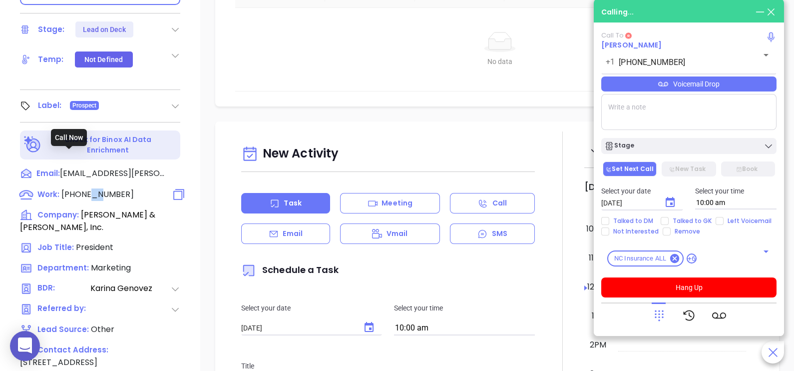
type input "(919) 735-1237"
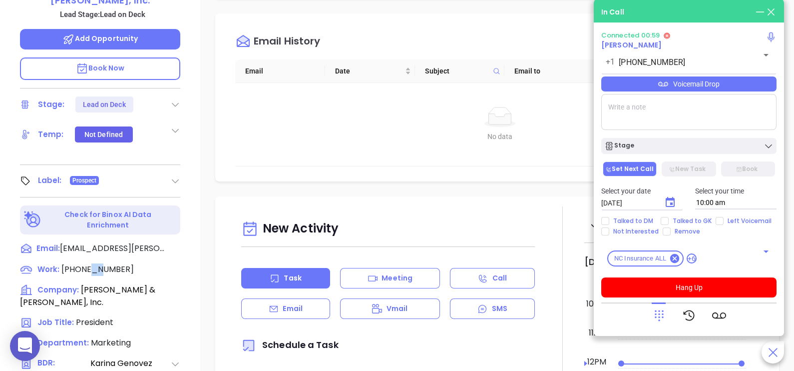
scroll to position [286, 0]
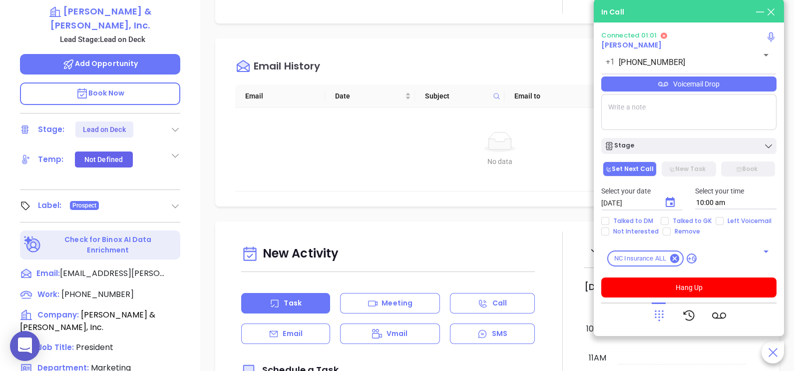
click at [133, 82] on p "Book Now" at bounding box center [100, 93] width 160 height 22
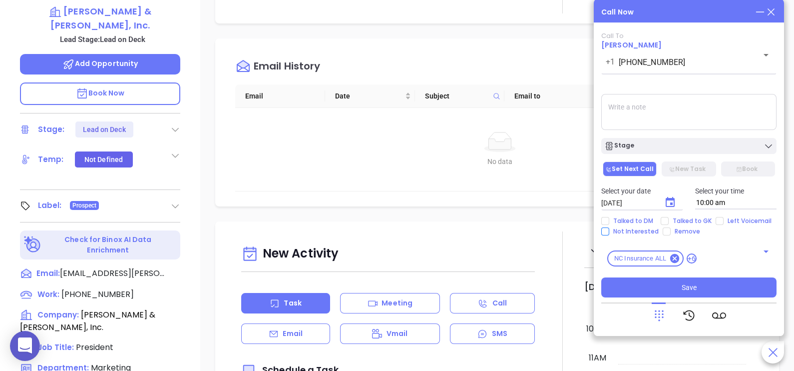
click at [644, 231] on span "Not Interested" at bounding box center [635, 231] width 53 height 8
click at [609, 231] on input "Not Interested" at bounding box center [605, 231] width 8 height 8
checkbox input "true"
click at [644, 217] on span "Talked to DM" at bounding box center [633, 221] width 48 height 8
click at [609, 217] on input "Talked to DM" at bounding box center [605, 221] width 8 height 8
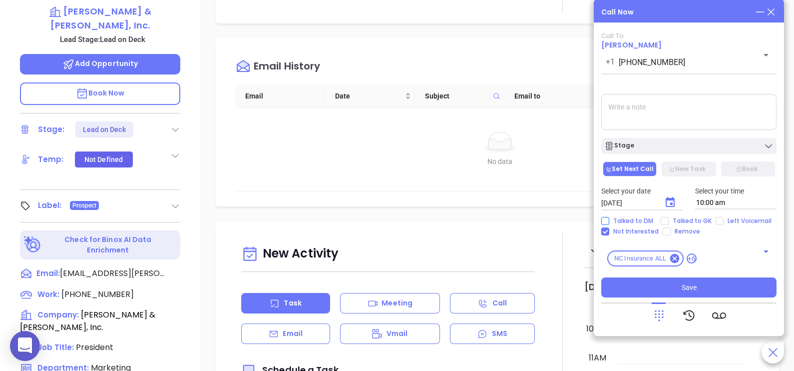
checkbox input "true"
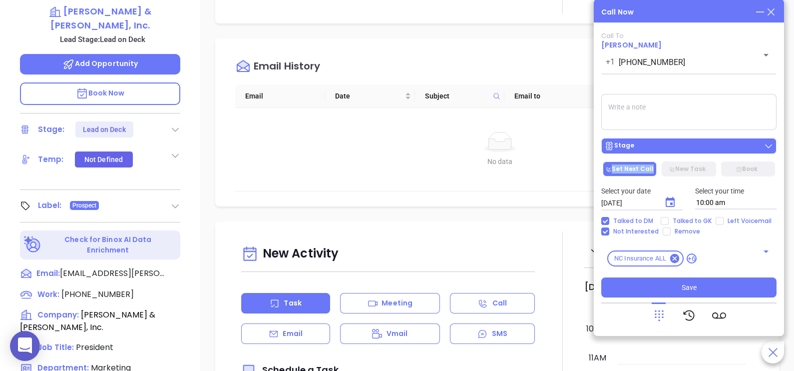
drag, startPoint x: 697, startPoint y: 157, endPoint x: 704, endPoint y: 147, distance: 12.3
click at [704, 147] on div "Call To John D. Lewis +1 (919) 735-1237 ​ Voicemail Drop Stage Set Next Call Ne…" at bounding box center [688, 164] width 175 height 265
click at [704, 147] on div "Stage" at bounding box center [688, 146] width 169 height 10
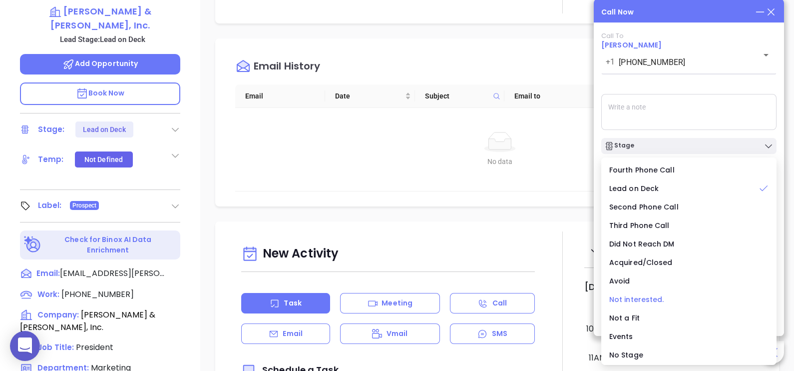
click at [641, 295] on span "Not interested." at bounding box center [636, 299] width 55 height 10
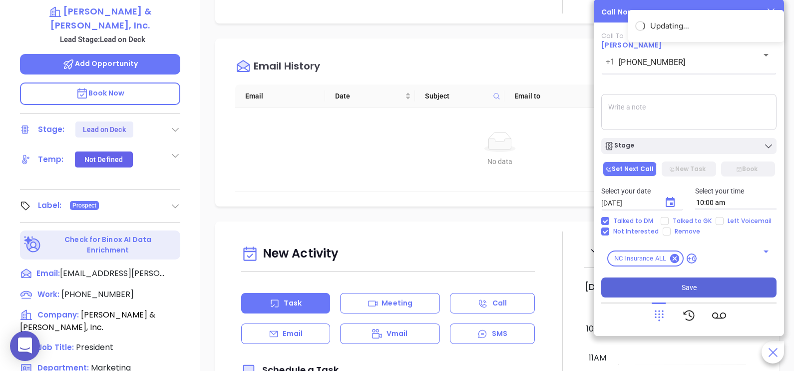
click at [668, 291] on button "Save" at bounding box center [688, 287] width 175 height 20
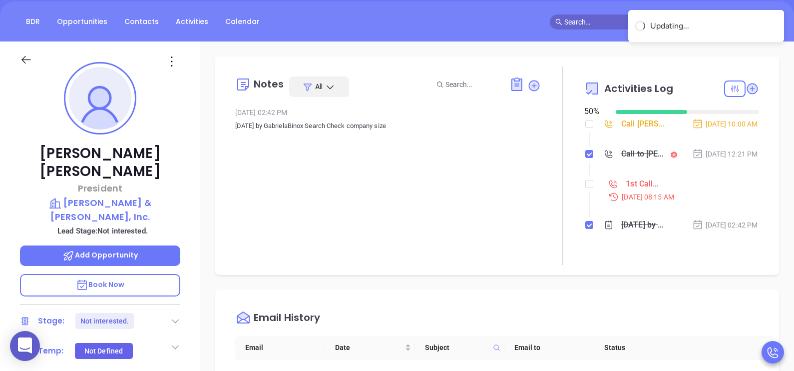
scroll to position [86, 0]
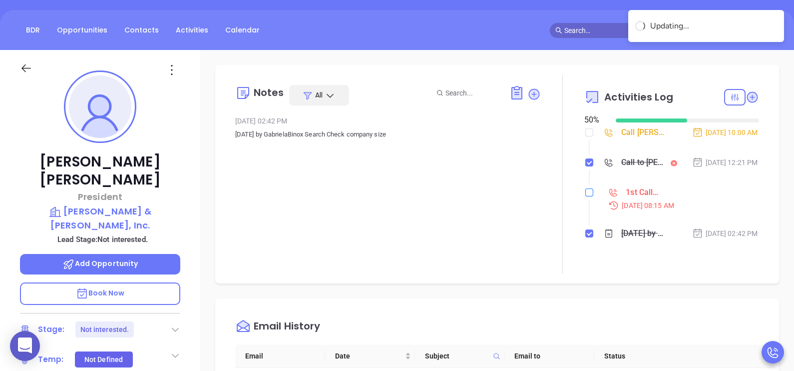
click at [585, 196] on input "checkbox" at bounding box center [589, 192] width 8 height 8
checkbox input "true"
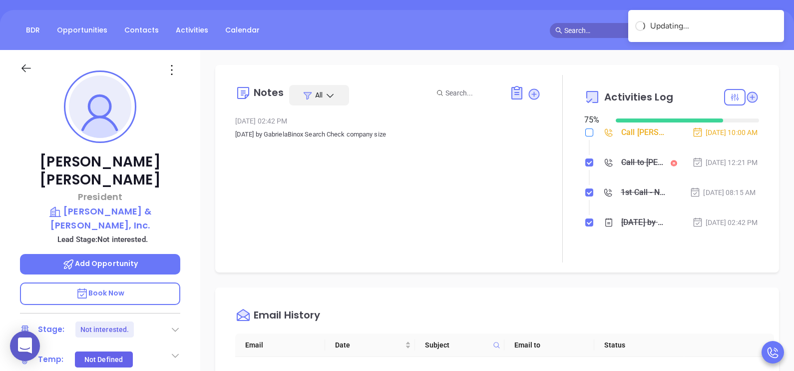
click at [585, 133] on input "checkbox" at bounding box center [589, 132] width 8 height 8
checkbox input "true"
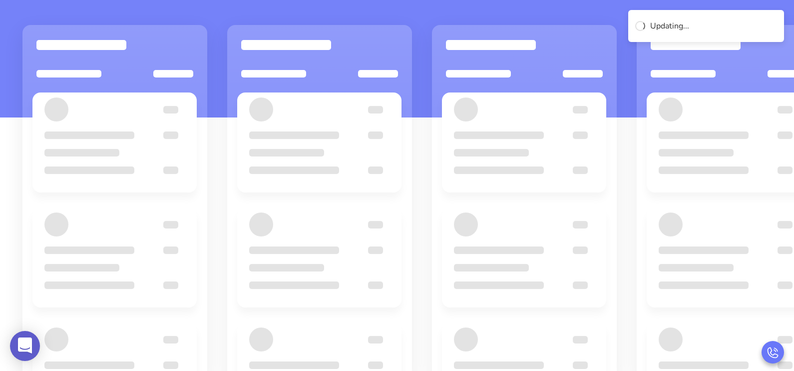
scroll to position [136, 0]
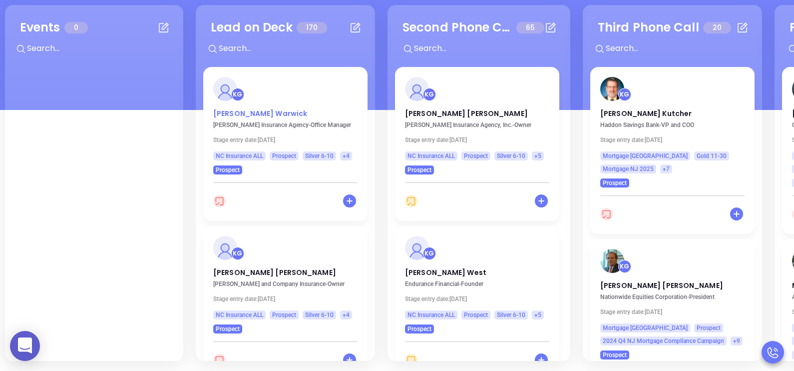
click at [239, 110] on p "Deborah Warwick" at bounding box center [285, 110] width 144 height 5
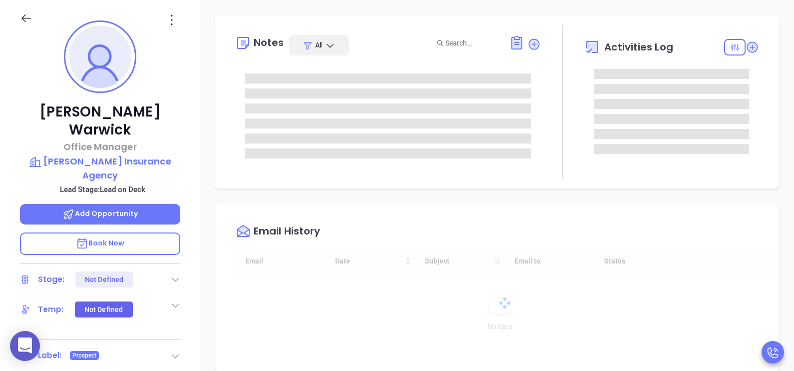
scroll to position [290, 0]
type input "[PERSON_NAME]"
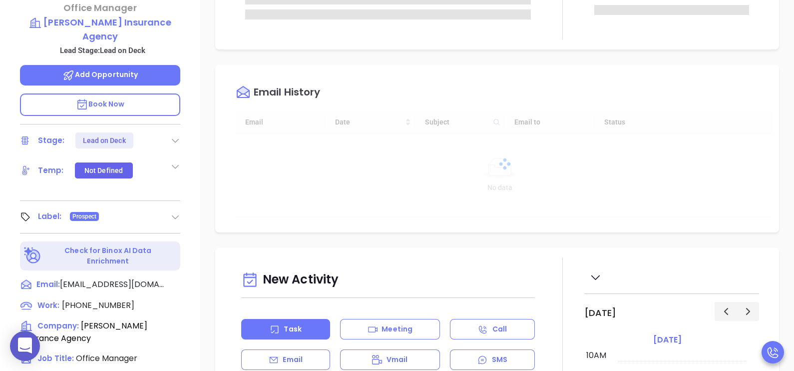
scroll to position [286, 0]
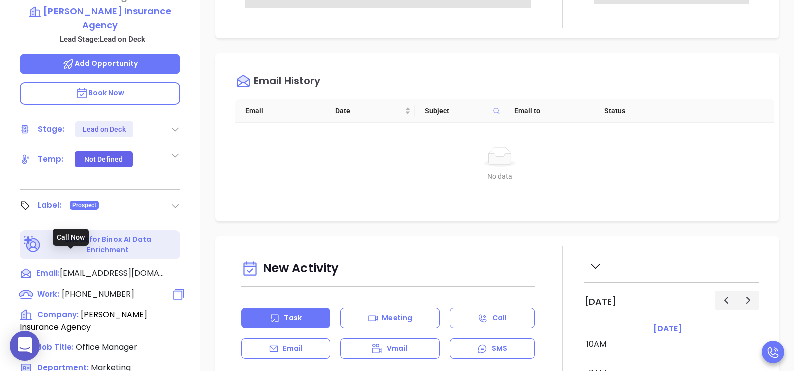
click at [111, 288] on span "(910) 862-4156" at bounding box center [98, 293] width 72 height 11
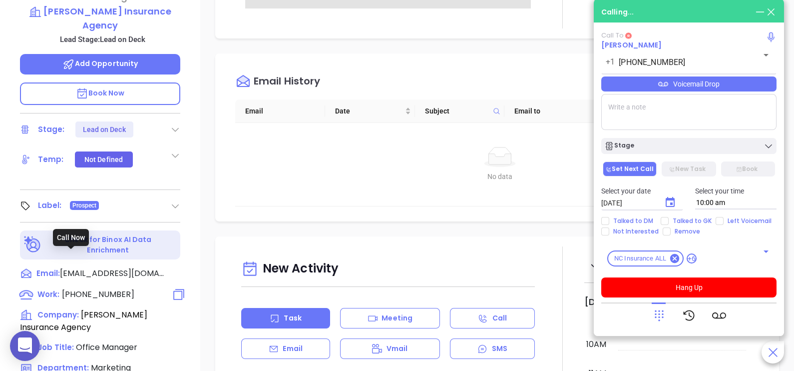
type input "(910) 862-4156"
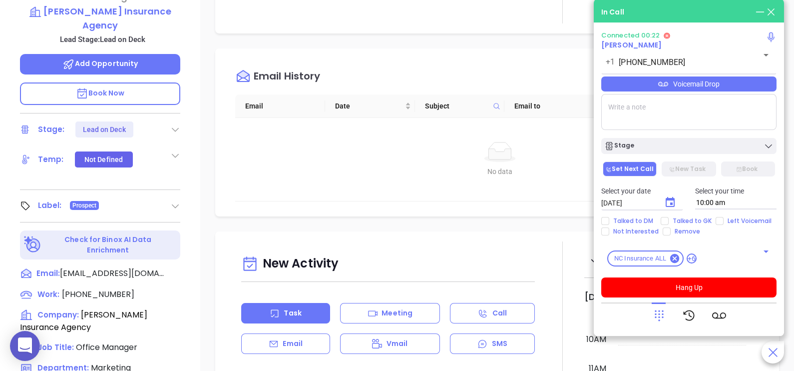
click at [738, 86] on div "Voicemail Drop" at bounding box center [688, 83] width 175 height 15
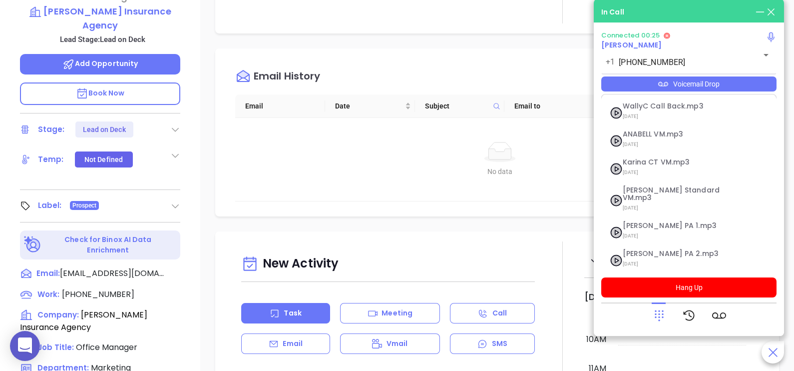
scroll to position [80, 0]
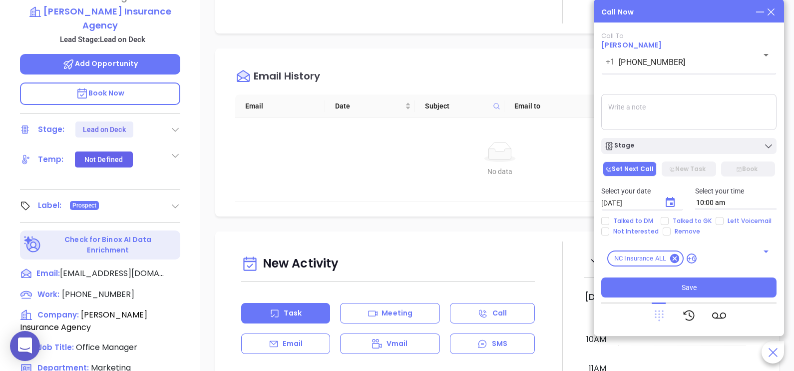
click at [659, 313] on icon at bounding box center [659, 315] width 9 height 11
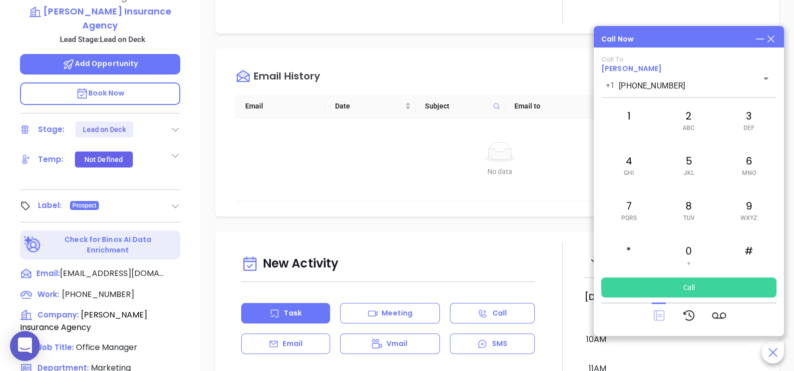
click at [664, 314] on icon at bounding box center [659, 315] width 10 height 10
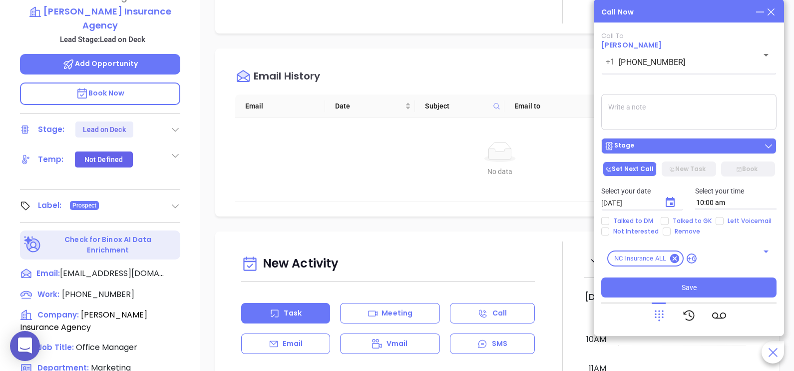
click at [708, 152] on button "Stage" at bounding box center [688, 146] width 175 height 16
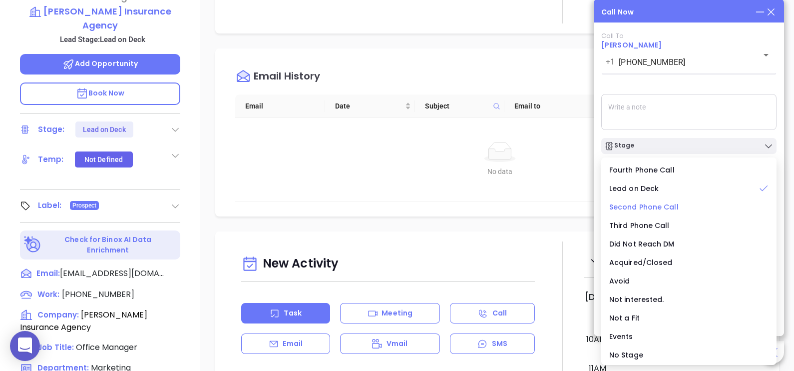
click at [660, 205] on span "Second Phone Call" at bounding box center [643, 207] width 69 height 10
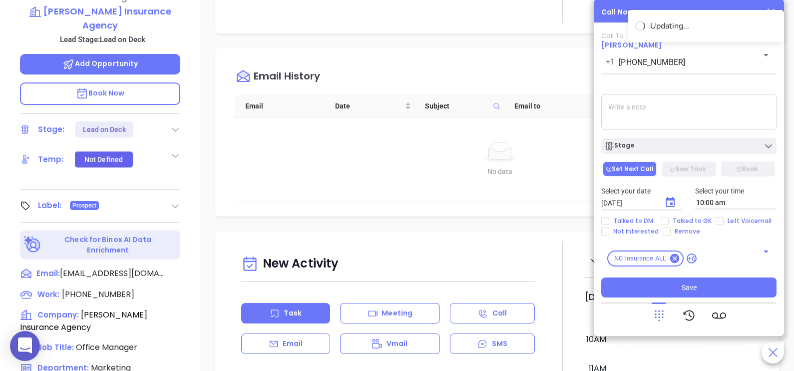
click at [629, 206] on input "[DATE]" at bounding box center [627, 203] width 53 height 8
click at [667, 205] on icon "Choose date, selected date is Sep 12, 2025" at bounding box center [670, 202] width 12 height 12
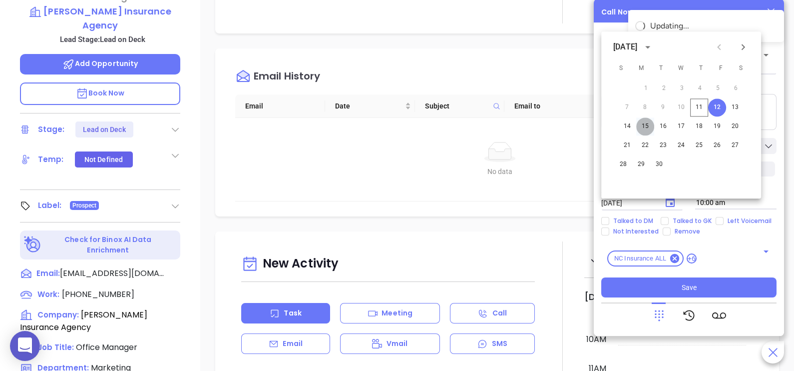
click at [642, 122] on button "15" at bounding box center [645, 126] width 18 height 18
type input "09/15/2025"
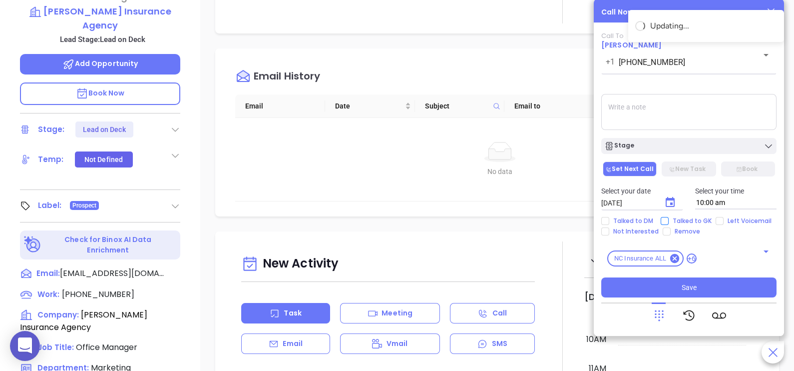
click at [671, 220] on span "Talked to GK" at bounding box center [692, 221] width 47 height 8
click at [669, 220] on input "Talked to GK" at bounding box center [665, 221] width 8 height 8
checkbox input "true"
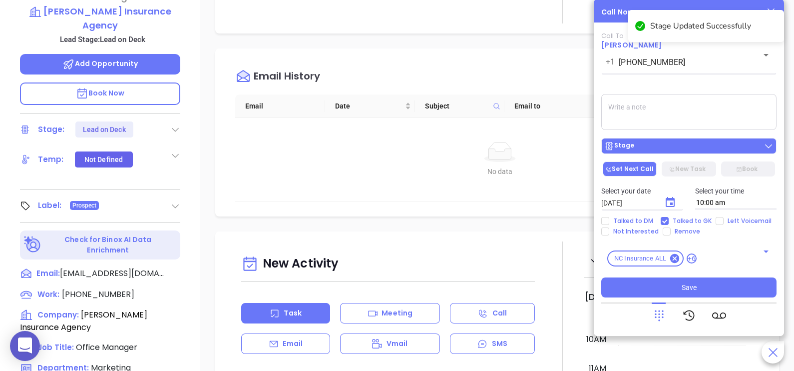
click at [671, 142] on div "Stage" at bounding box center [688, 146] width 169 height 10
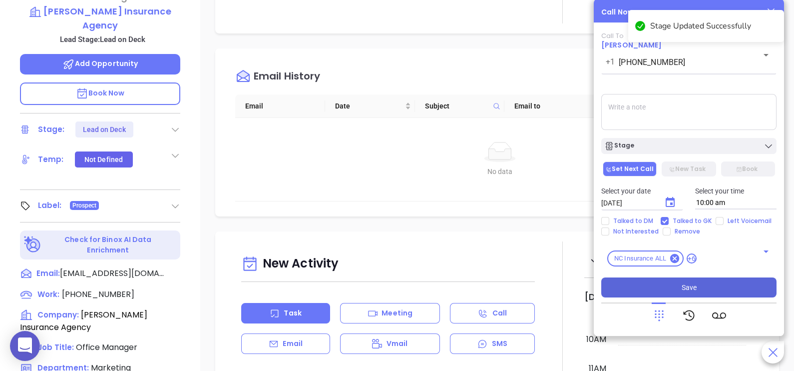
drag, startPoint x: 687, startPoint y: 112, endPoint x: 673, endPoint y: 282, distance: 169.9
click at [673, 282] on div "Call To Deborah Warwick +1 (910) 862-4156 ​ Voicemail Drop Stage Set Next Call …" at bounding box center [688, 164] width 175 height 265
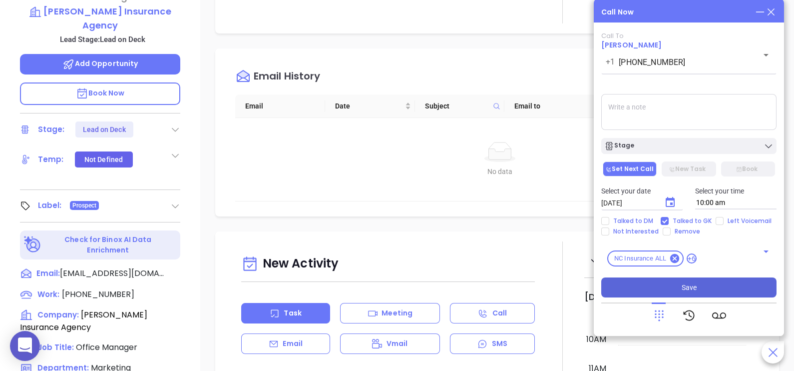
click at [673, 282] on button "Save" at bounding box center [688, 287] width 175 height 20
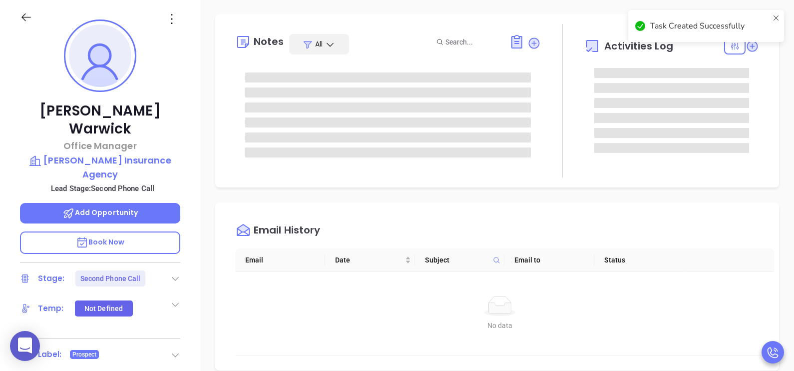
scroll to position [136, 0]
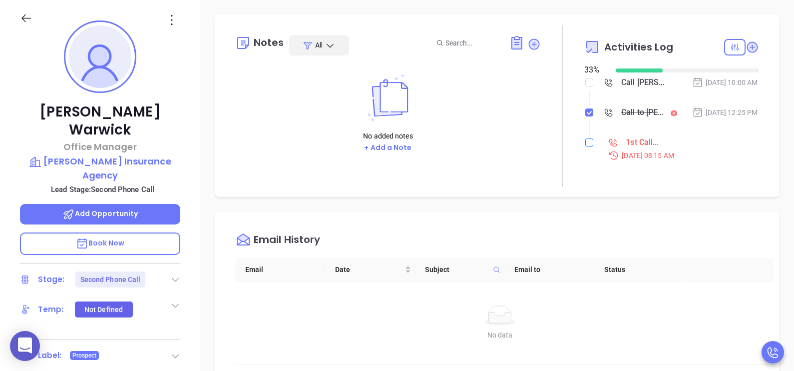
click at [585, 146] on input "checkbox" at bounding box center [589, 142] width 8 height 8
checkbox input "true"
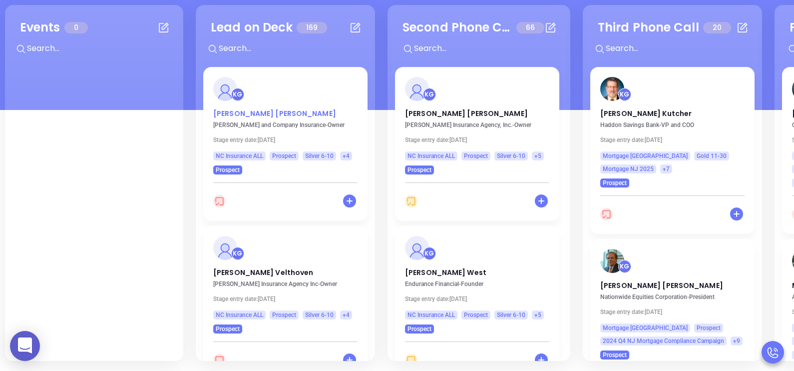
click at [260, 110] on p "John Cloninger" at bounding box center [285, 110] width 144 height 5
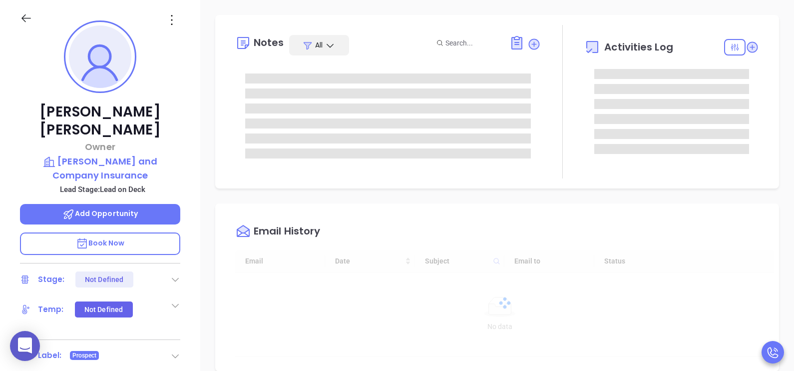
type input "[DATE]"
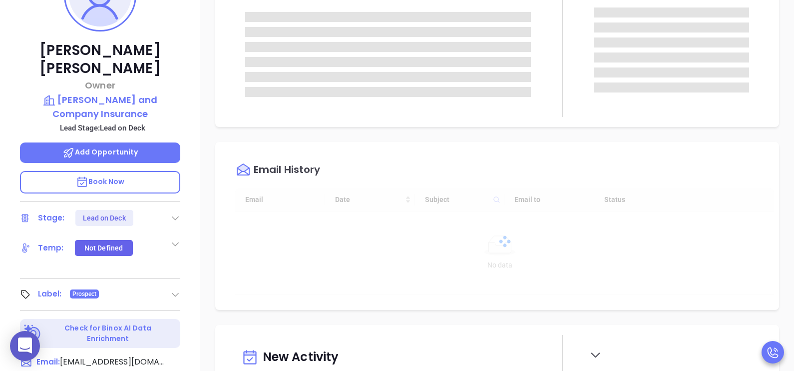
type input "[PERSON_NAME]"
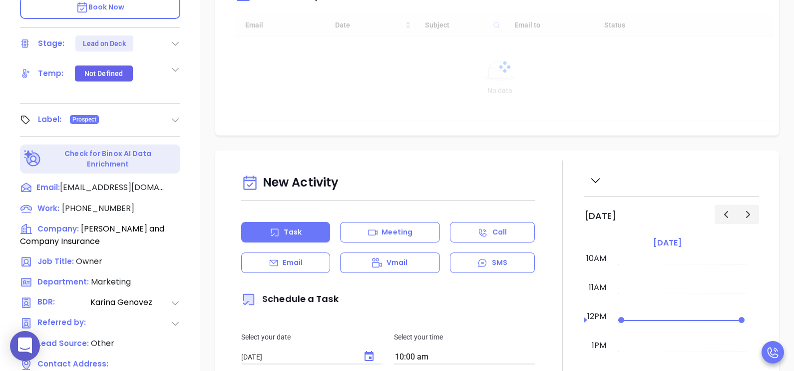
scroll to position [386, 0]
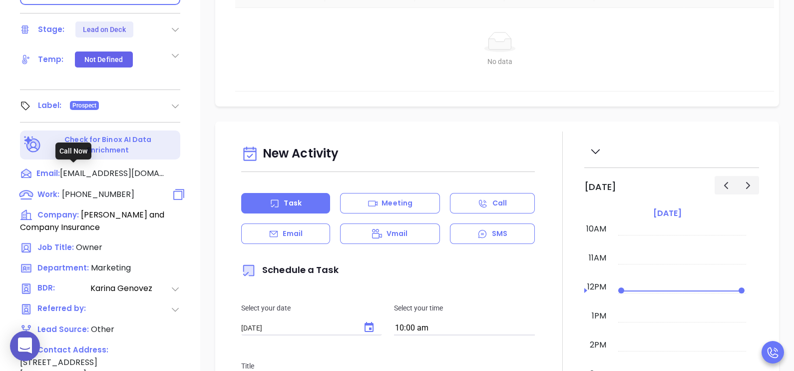
click at [100, 188] on span "(704) 865-3455" at bounding box center [98, 193] width 72 height 11
type input "(704) 865-3455"
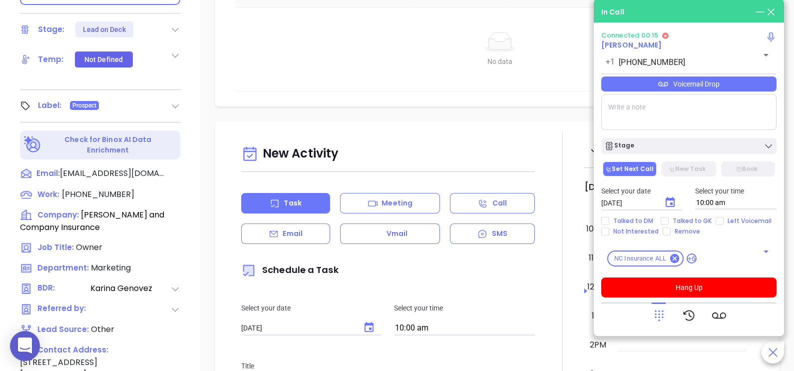
click at [661, 317] on icon at bounding box center [659, 315] width 14 height 14
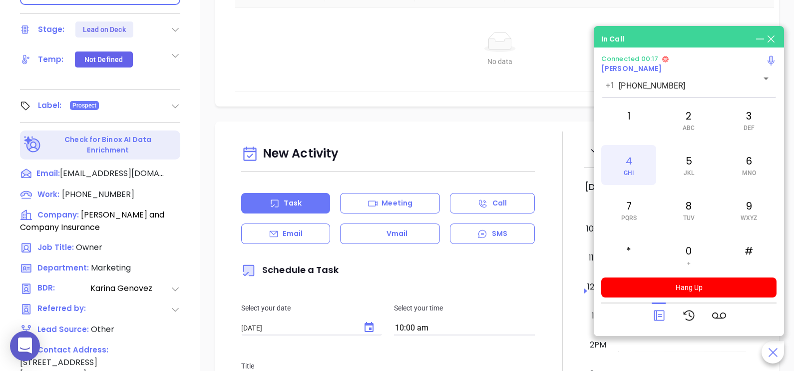
click at [634, 170] on span "GHI" at bounding box center [629, 172] width 10 height 7
click at [658, 318] on icon at bounding box center [659, 315] width 14 height 14
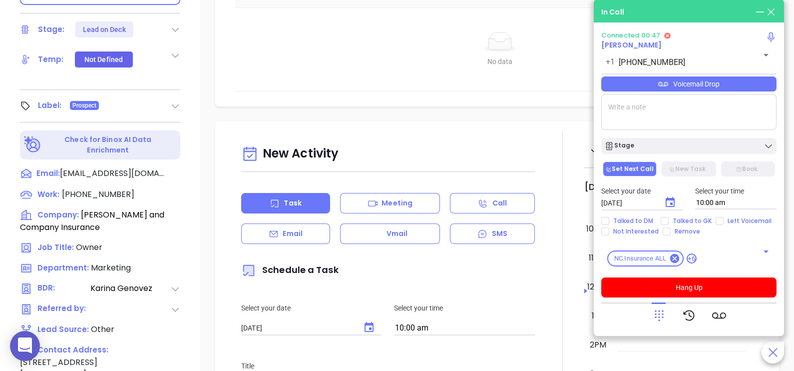
click at [744, 89] on div "Voicemail Drop" at bounding box center [688, 83] width 175 height 15
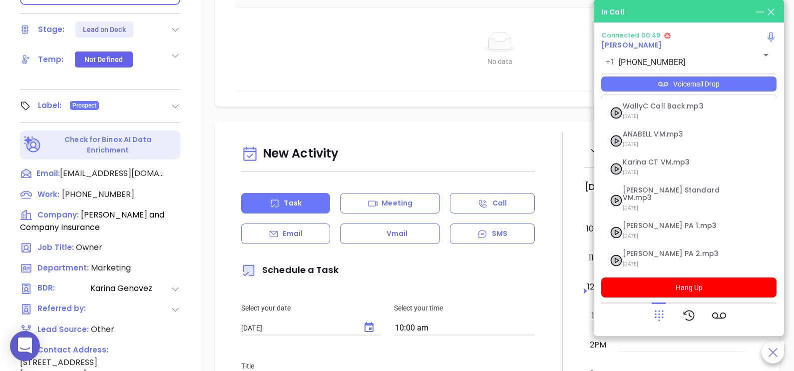
scroll to position [80, 0]
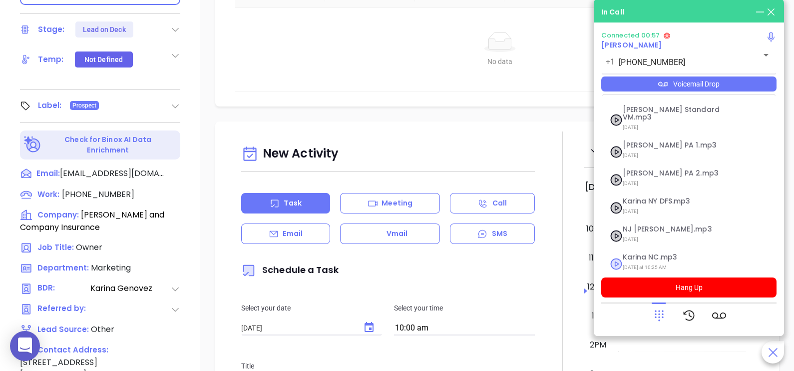
click at [665, 253] on span "Karina NC.mp3" at bounding box center [677, 256] width 108 height 7
checkbox input "true"
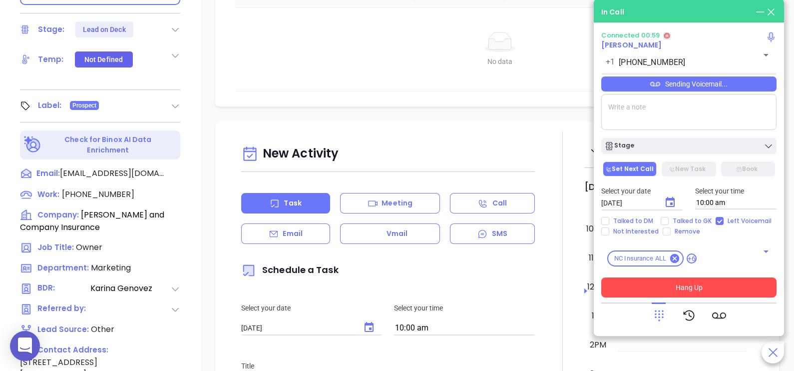
click at [682, 288] on button "Hang Up" at bounding box center [688, 287] width 175 height 20
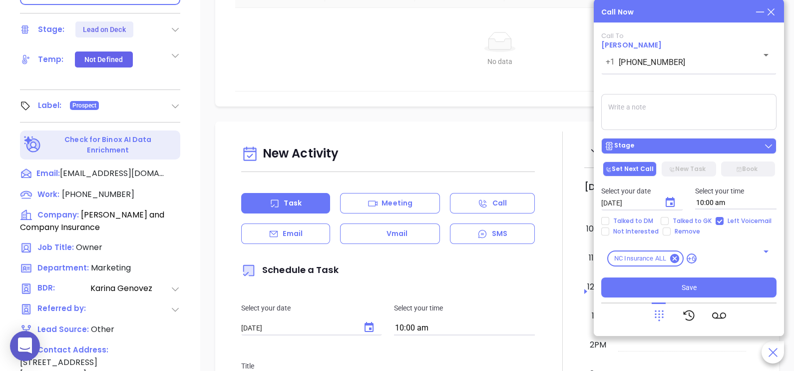
click at [686, 151] on div "Stage" at bounding box center [688, 146] width 169 height 10
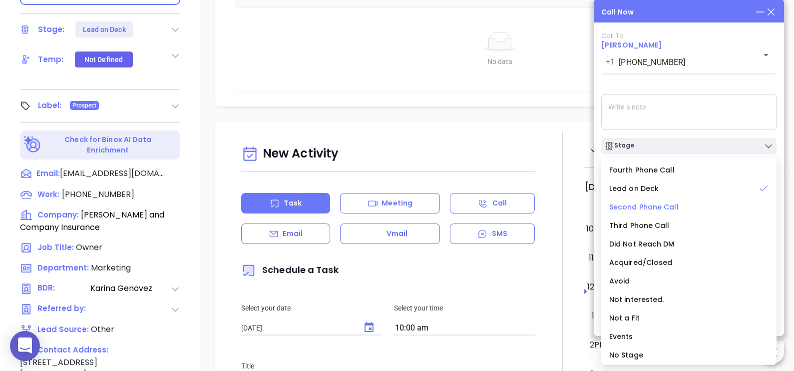
click at [666, 205] on span "Second Phone Call" at bounding box center [643, 207] width 69 height 10
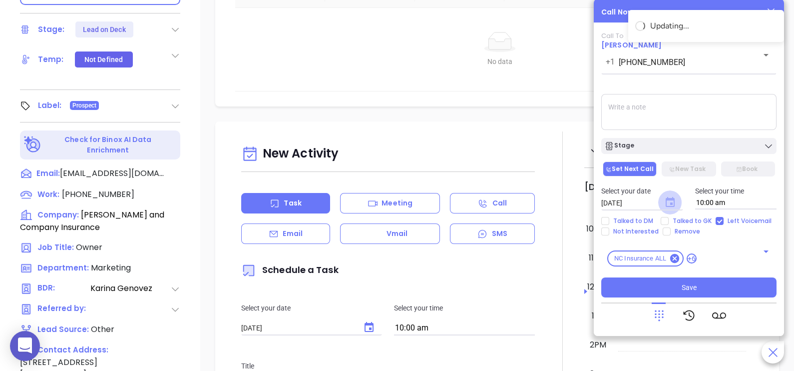
click at [667, 206] on icon "Choose date, selected date is Sep 12, 2025" at bounding box center [670, 202] width 12 height 12
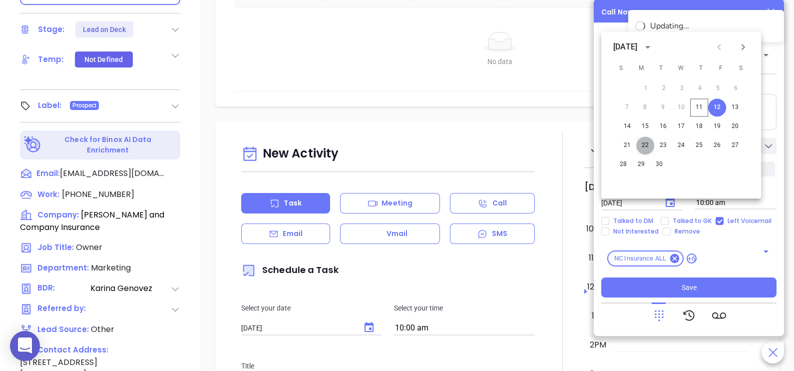
click at [642, 145] on button "22" at bounding box center [645, 145] width 18 height 18
type input "09/22/2025"
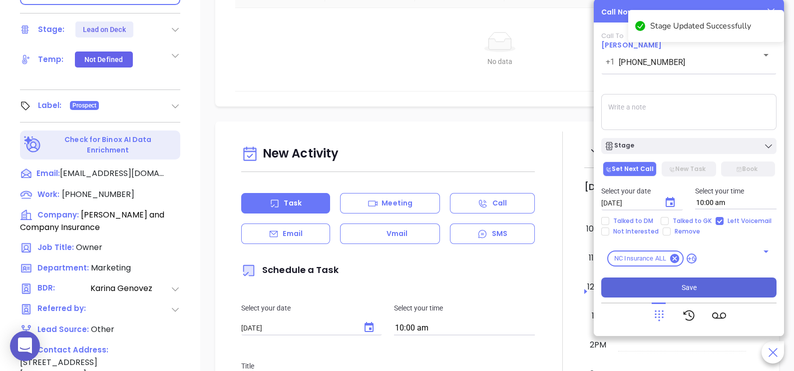
click at [701, 285] on button "Save" at bounding box center [688, 287] width 175 height 20
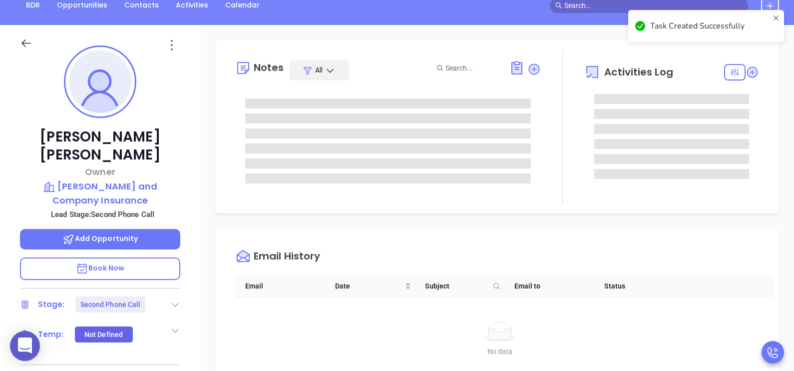
scroll to position [86, 0]
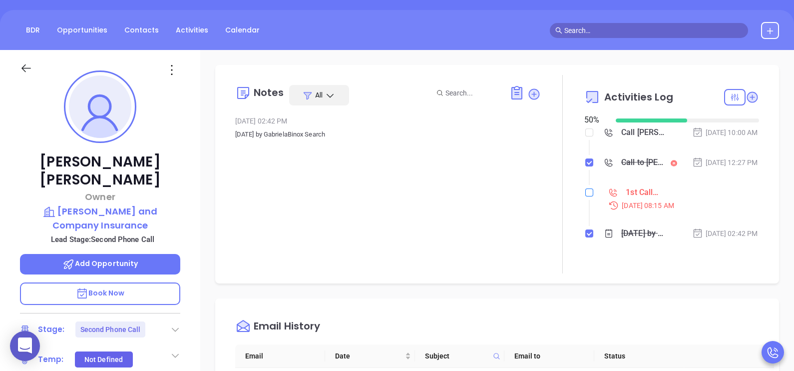
click at [585, 196] on input "checkbox" at bounding box center [589, 192] width 8 height 8
checkbox input "true"
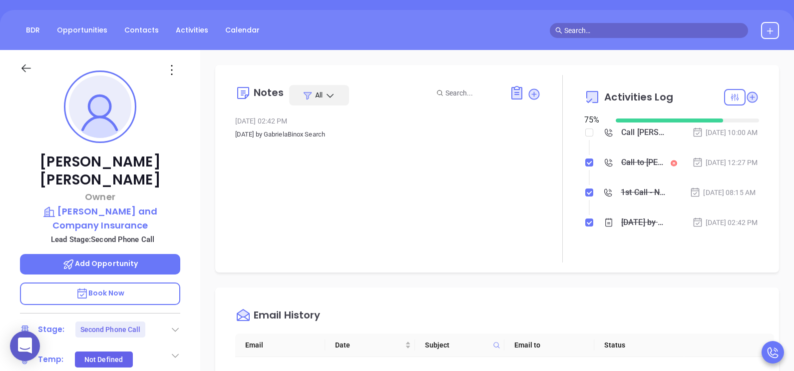
click at [32, 60] on div at bounding box center [100, 67] width 172 height 35
click at [30, 65] on icon at bounding box center [26, 68] width 12 height 12
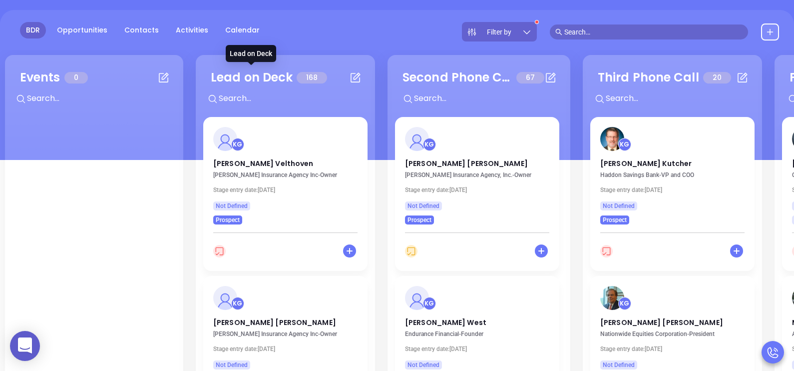
scroll to position [61, 0]
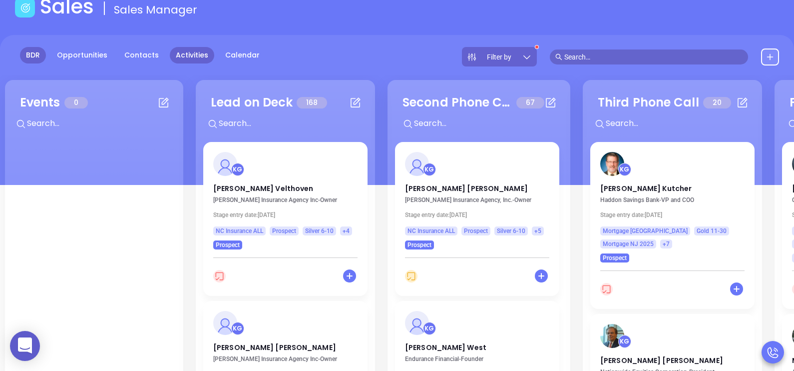
click at [190, 53] on link "Activities" at bounding box center [192, 55] width 44 height 16
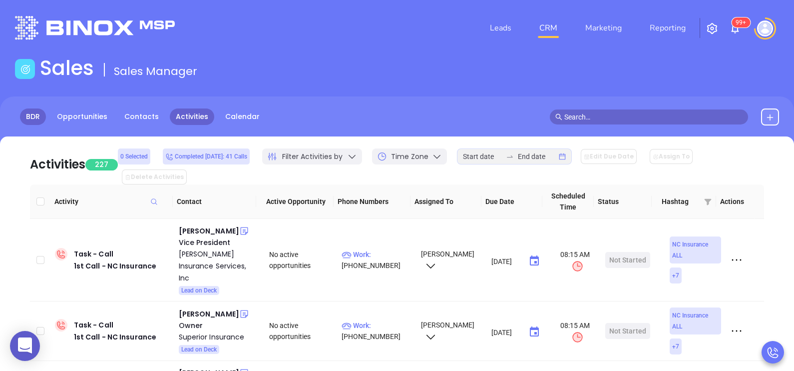
click at [33, 116] on link "BDR" at bounding box center [33, 116] width 26 height 16
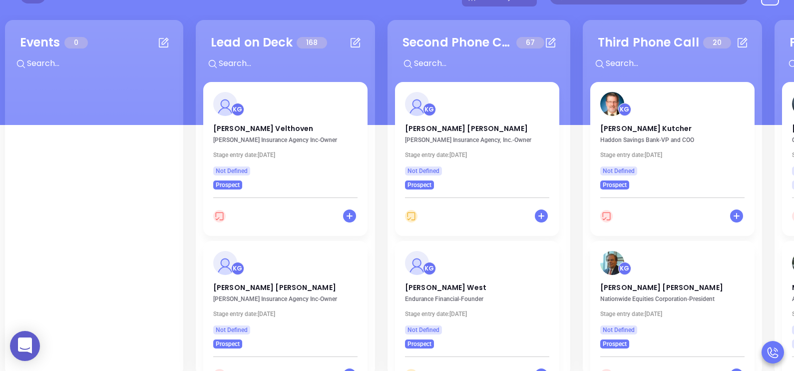
scroll to position [124, 0]
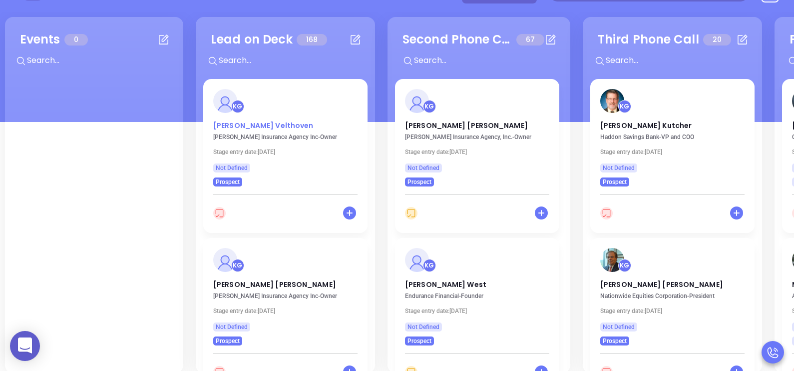
click at [229, 124] on p "Beth Darden Velthoven" at bounding box center [285, 122] width 144 height 5
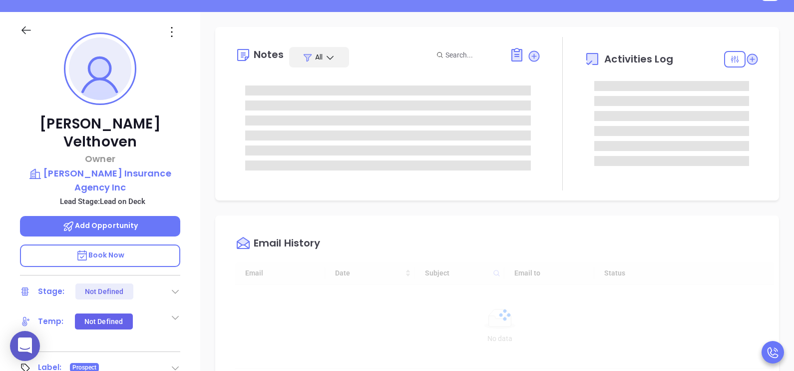
type input "[DATE]"
type input "[PERSON_NAME]"
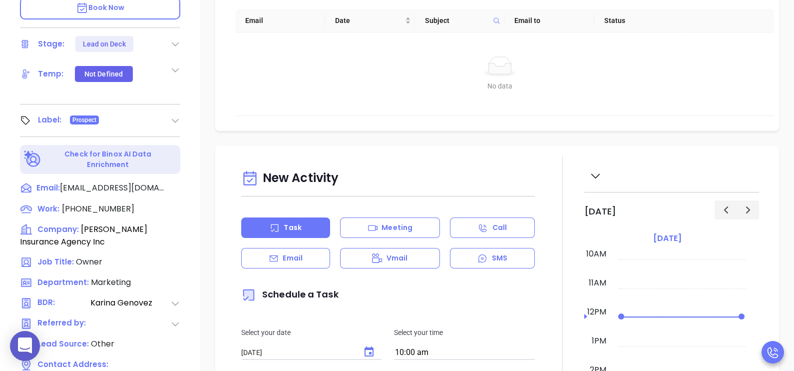
scroll to position [375, 0]
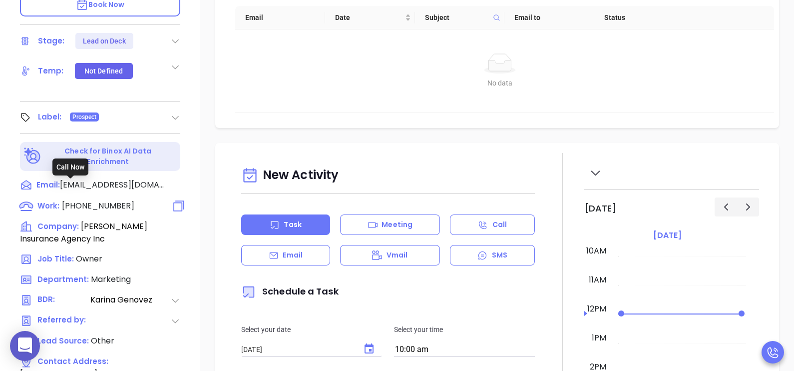
click at [89, 200] on span "(910) 270-3017" at bounding box center [98, 205] width 72 height 11
type input "(910) 270-3017"
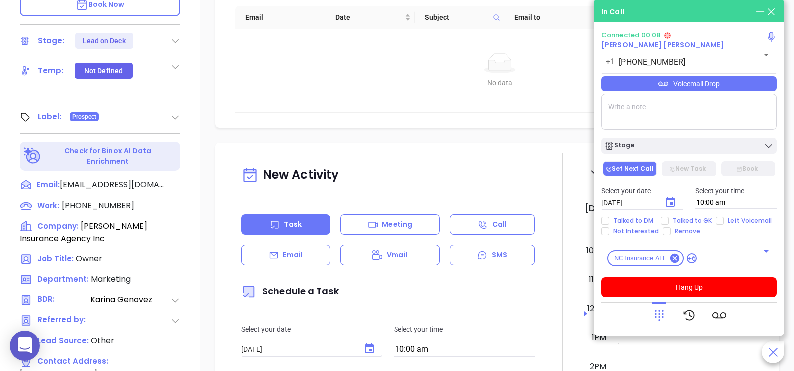
click at [738, 79] on div "Voicemail Drop" at bounding box center [688, 83] width 175 height 15
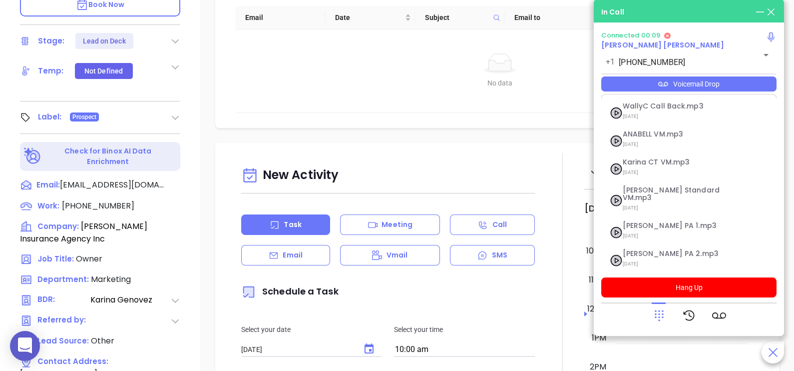
scroll to position [80, 0]
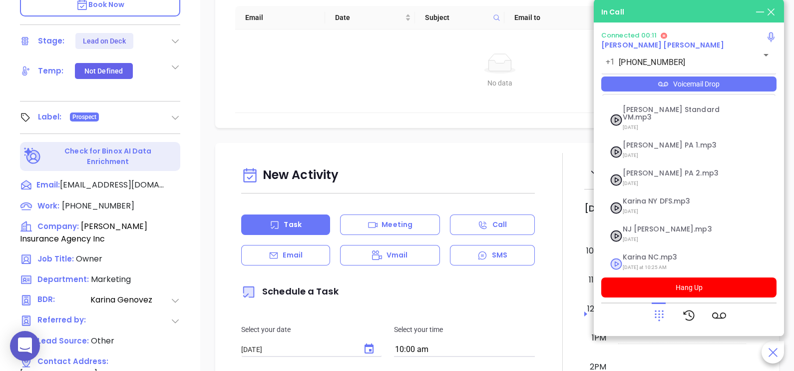
click at [657, 253] on span "Karina NC.mp3" at bounding box center [677, 256] width 108 height 7
checkbox input "true"
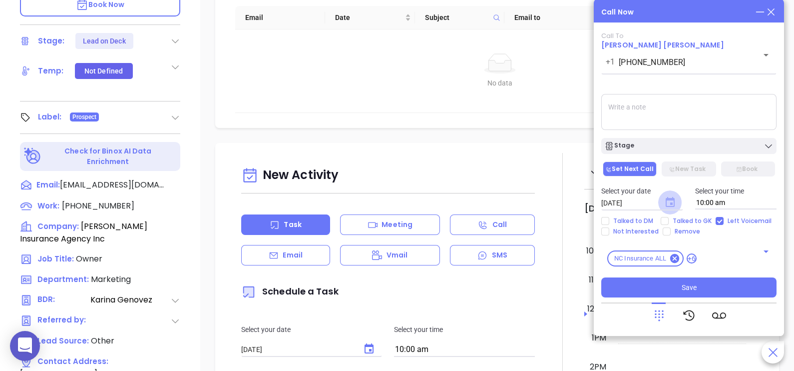
click at [672, 203] on icon "Choose date, selected date is Sep 12, 2025" at bounding box center [670, 202] width 9 height 10
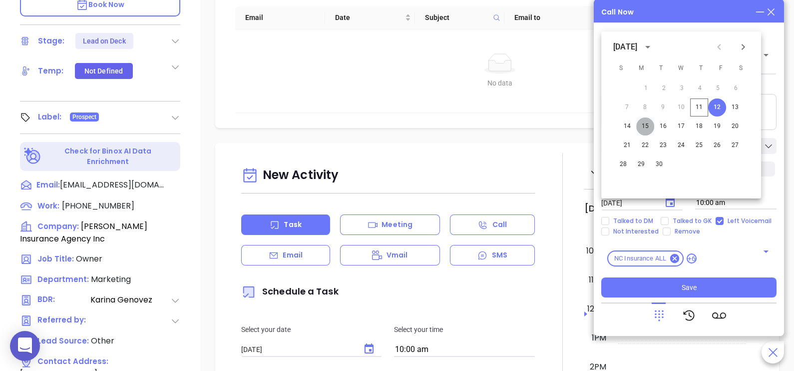
click at [651, 127] on button "15" at bounding box center [645, 126] width 18 height 18
type input "09/15/2025"
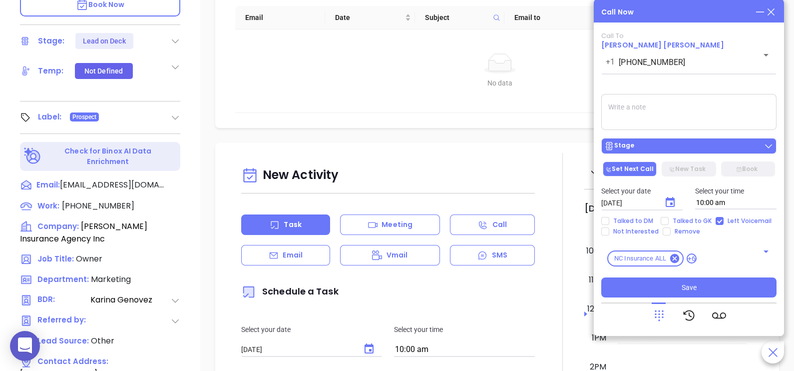
click at [671, 145] on div "Stage" at bounding box center [688, 146] width 169 height 10
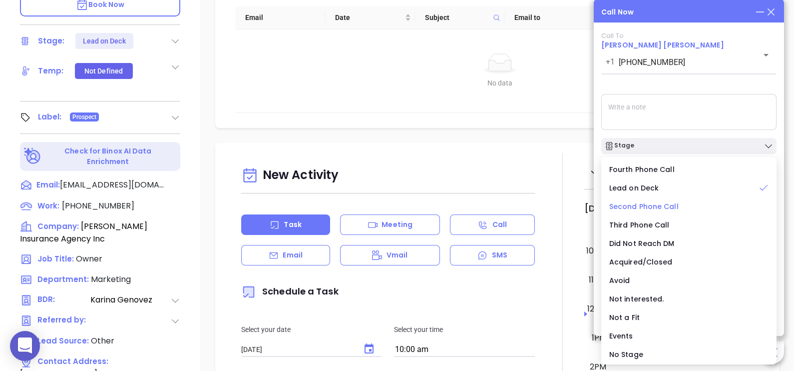
click at [667, 204] on span "Second Phone Call" at bounding box center [643, 206] width 69 height 10
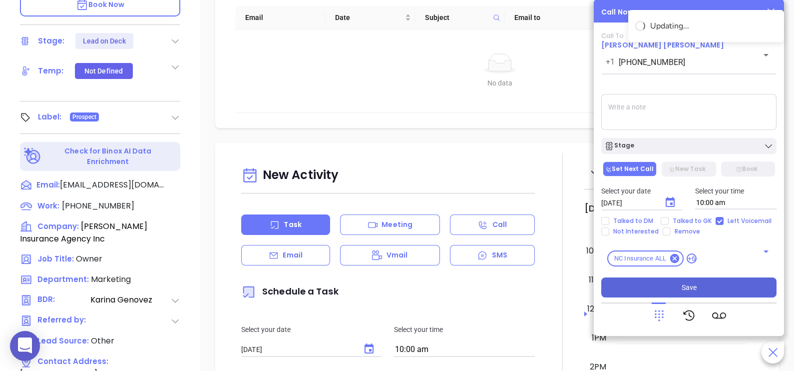
click at [696, 285] on span "Save" at bounding box center [689, 287] width 15 height 11
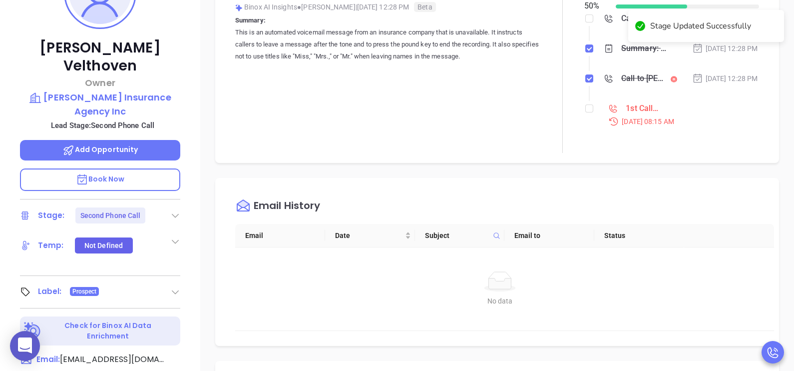
scroll to position [199, 0]
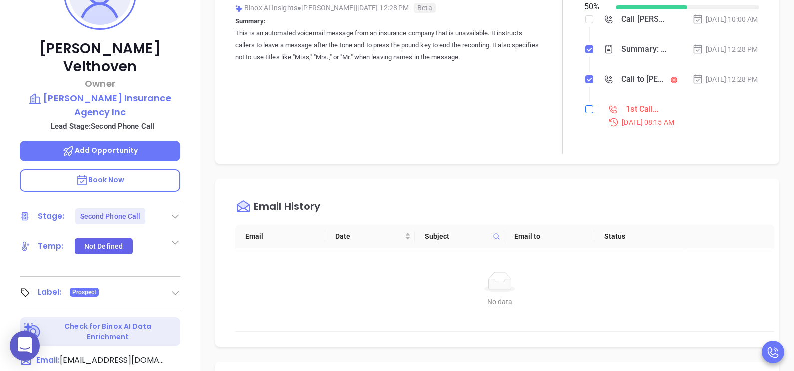
click at [585, 113] on input "checkbox" at bounding box center [589, 109] width 8 height 8
checkbox input "true"
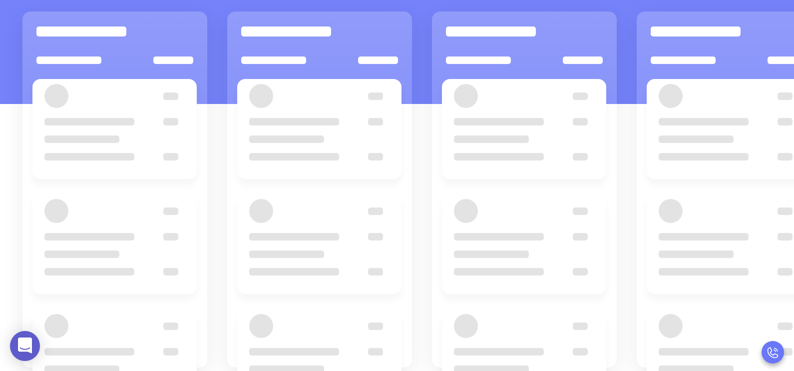
scroll to position [124, 0]
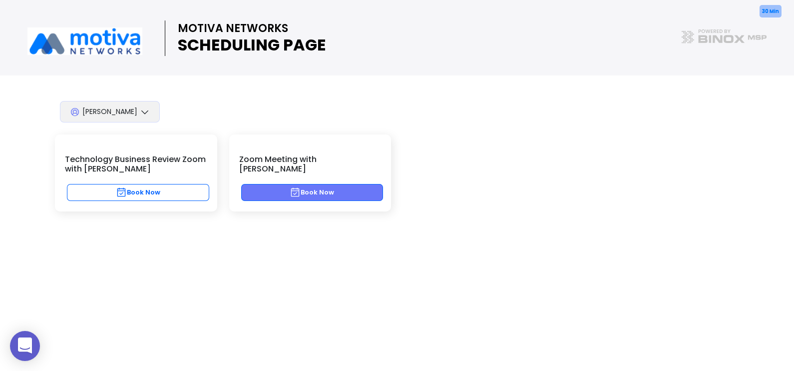
click at [321, 184] on button "Book Now" at bounding box center [312, 192] width 142 height 17
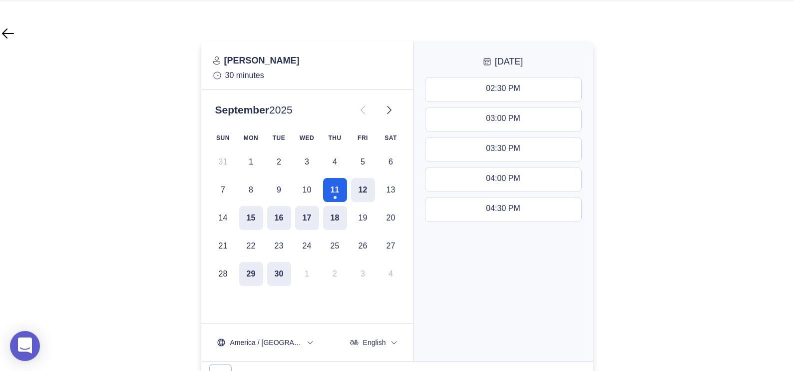
scroll to position [75, 0]
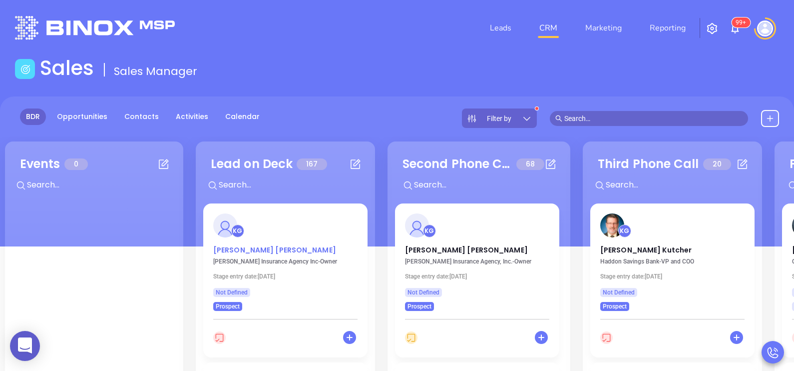
scroll to position [124, 0]
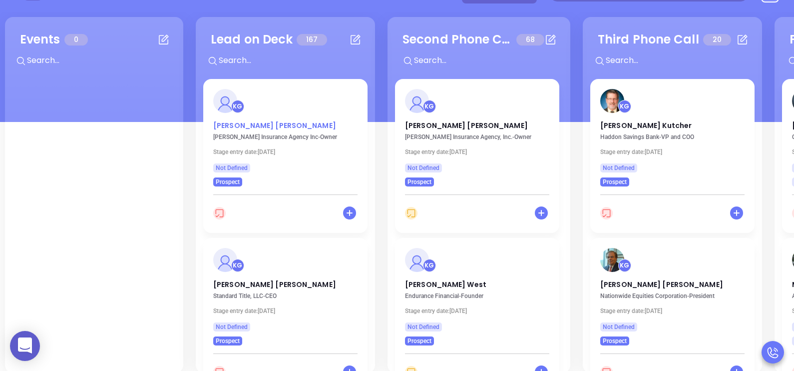
click at [253, 122] on p "Billie Watson" at bounding box center [285, 122] width 144 height 5
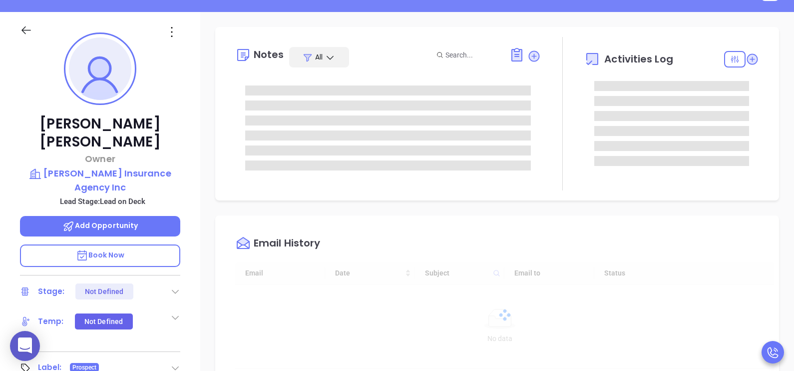
type input "[DATE]"
type input "[PERSON_NAME]"
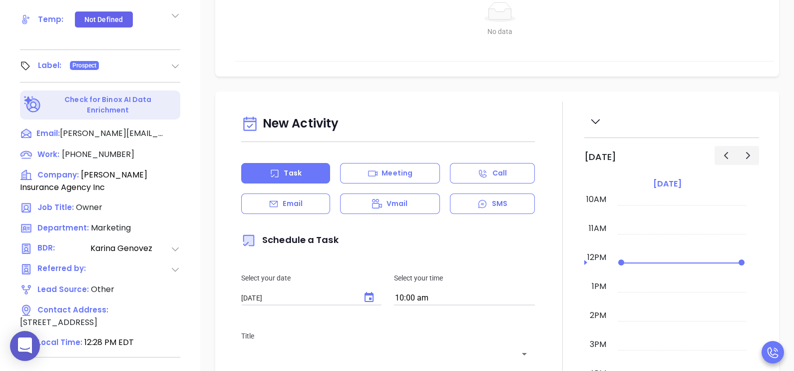
scroll to position [449, 0]
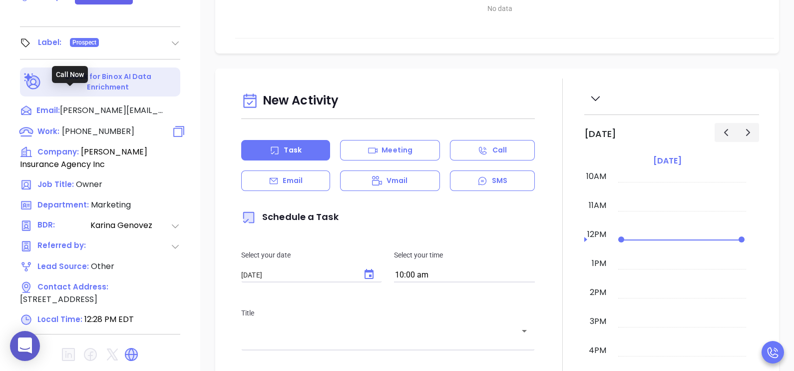
click at [112, 125] on span "[PHONE_NUMBER]" at bounding box center [98, 130] width 72 height 11
type input "[PHONE_NUMBER]"
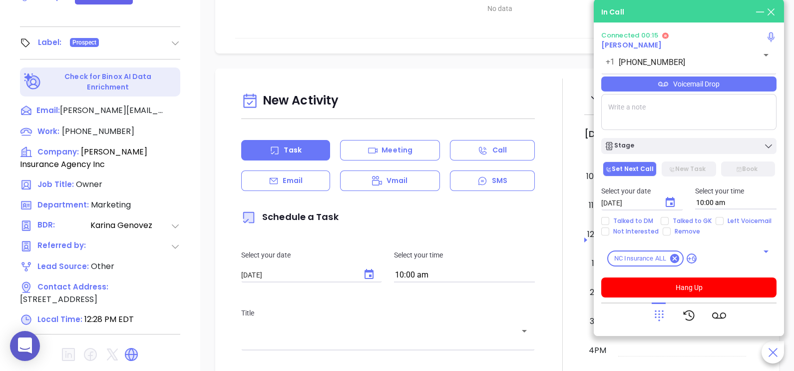
click at [652, 314] on icon at bounding box center [659, 315] width 14 height 14
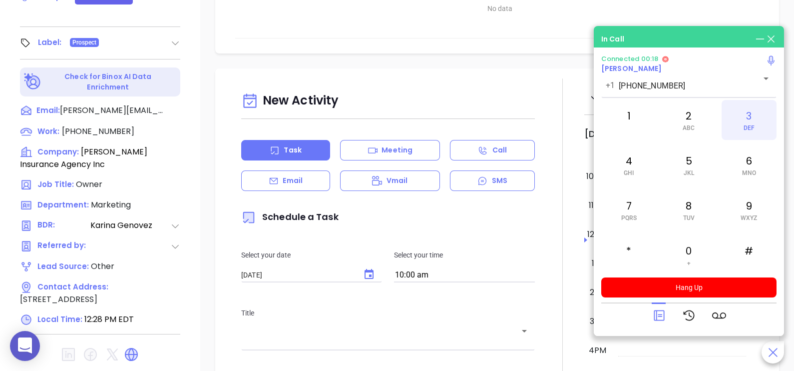
click at [739, 129] on div "3 DEF" at bounding box center [749, 120] width 55 height 40
click at [660, 315] on icon at bounding box center [659, 315] width 14 height 14
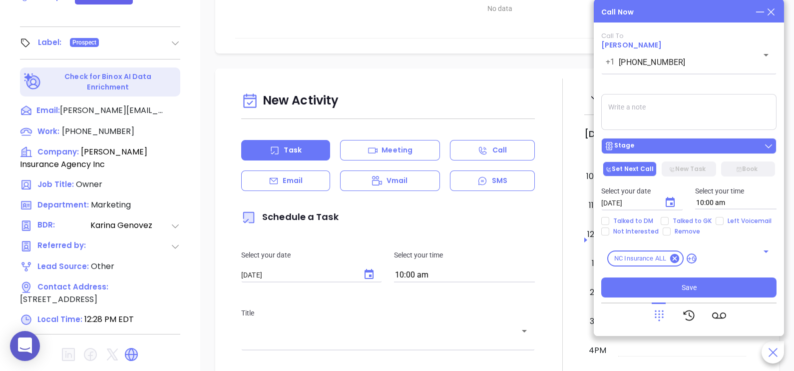
click at [675, 143] on div "Stage" at bounding box center [688, 146] width 169 height 10
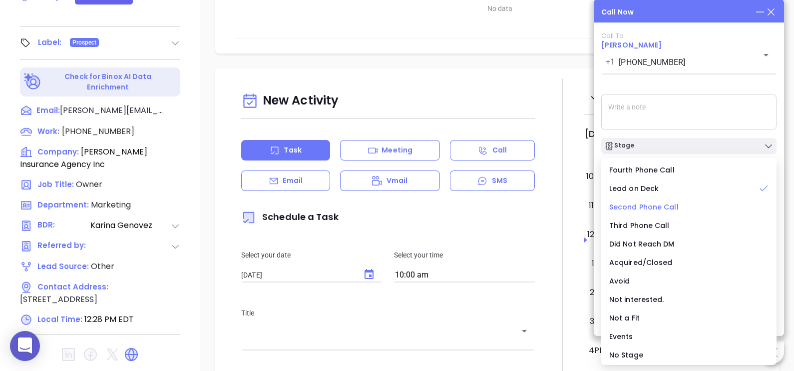
click at [665, 206] on span "Second Phone Call" at bounding box center [643, 207] width 69 height 10
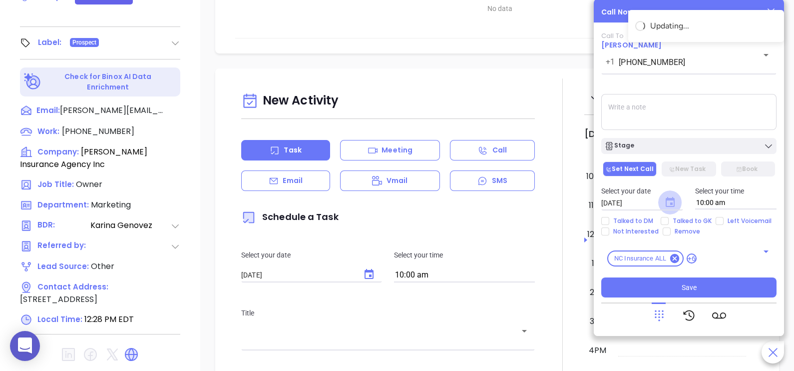
click at [666, 201] on icon "Choose date, selected date is Sep 12, 2025" at bounding box center [670, 202] width 9 height 10
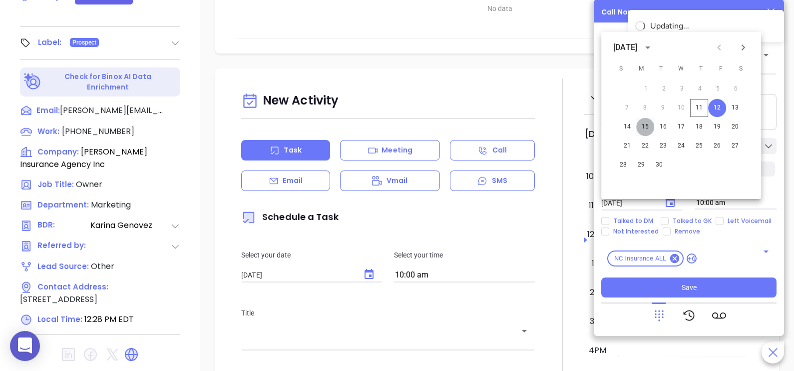
click at [646, 124] on button "15" at bounding box center [645, 127] width 18 height 18
type input "09/15/2025"
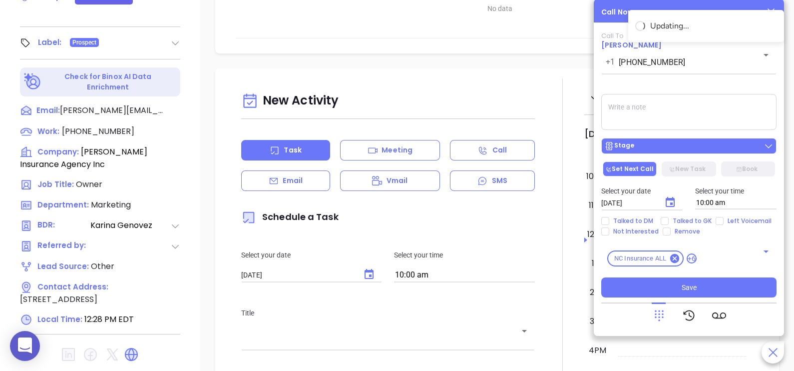
click at [717, 147] on div "Stage" at bounding box center [688, 146] width 169 height 10
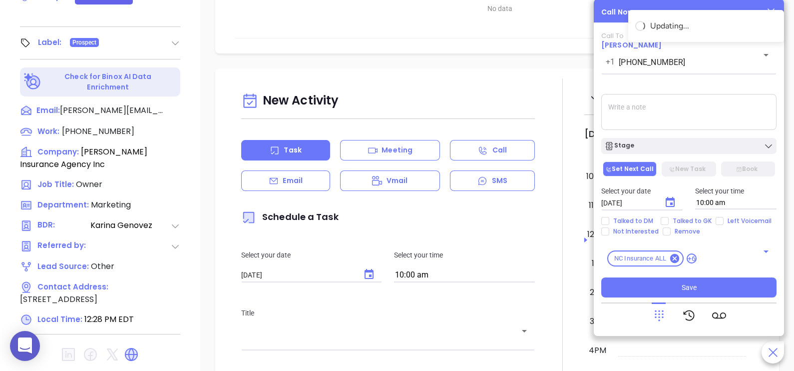
click at [723, 112] on textarea at bounding box center [688, 112] width 175 height 36
click at [696, 217] on span "Talked to GK" at bounding box center [692, 221] width 47 height 8
click at [669, 217] on input "Talked to GK" at bounding box center [665, 221] width 8 height 8
checkbox input "true"
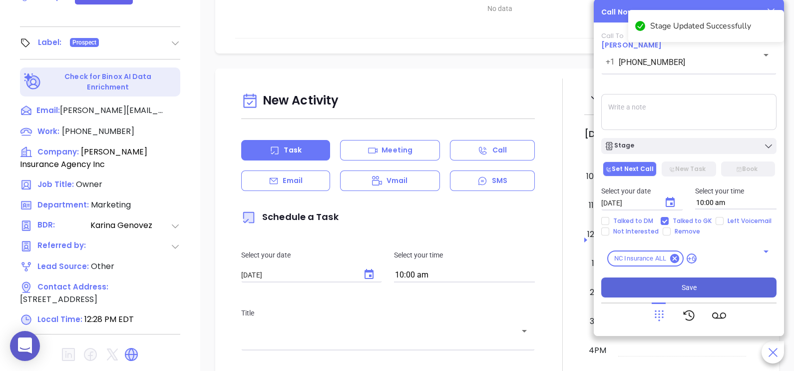
click at [699, 288] on button "Save" at bounding box center [688, 287] width 175 height 20
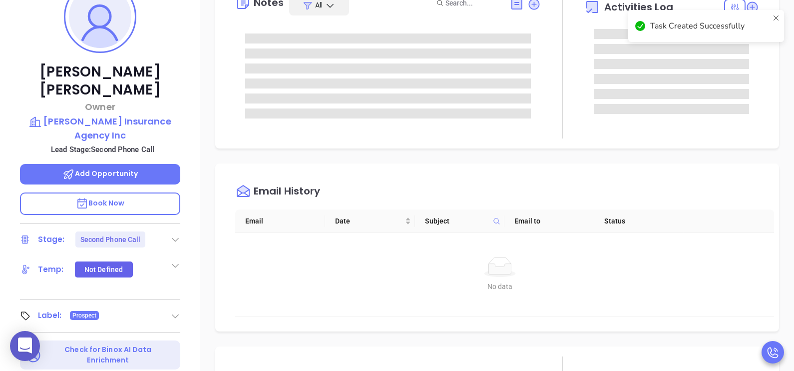
scroll to position [175, 0]
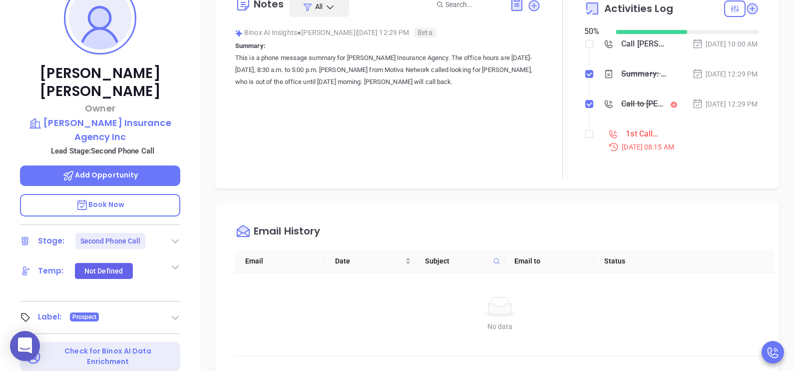
click at [587, 151] on li "1st Call - NC Insurance Sep 9, 2025 | 08:15 AM" at bounding box center [673, 149] width 172 height 38
click at [585, 138] on input "checkbox" at bounding box center [589, 134] width 8 height 8
checkbox input "true"
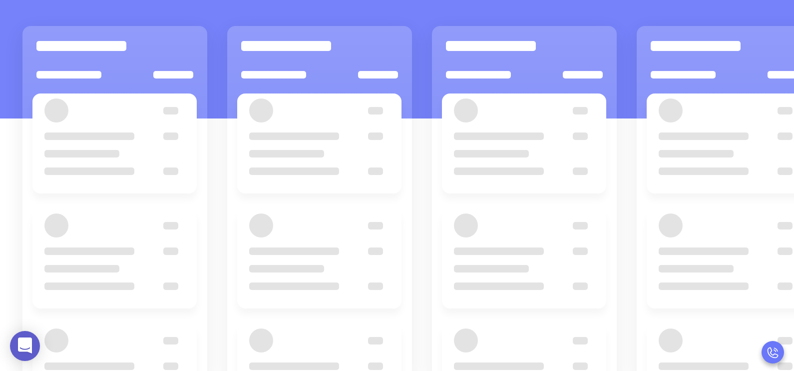
scroll to position [124, 0]
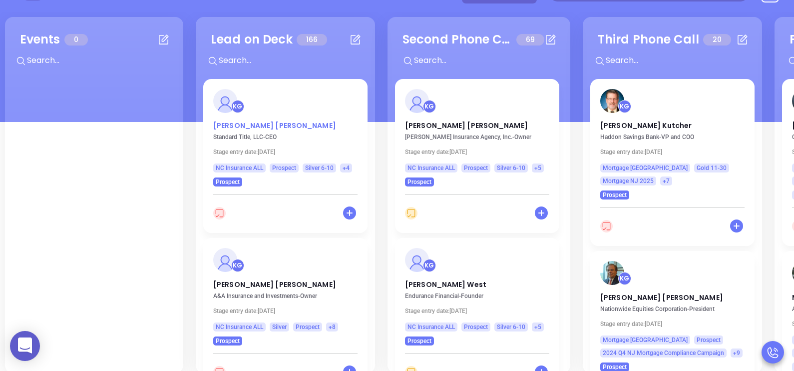
click at [265, 125] on p "Grayson Russell" at bounding box center [285, 122] width 144 height 5
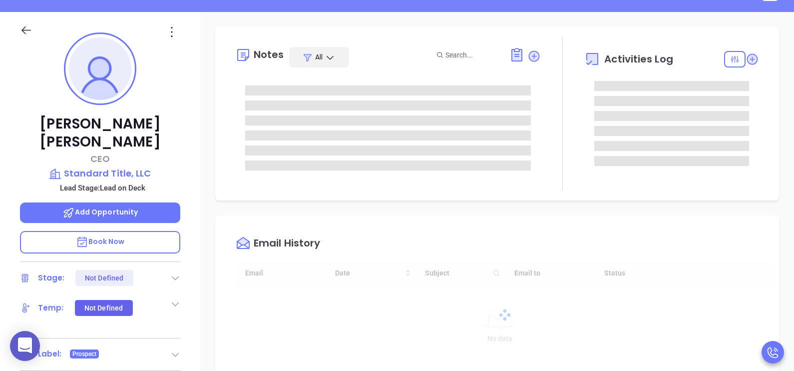
type input "[DATE]"
type input "[PERSON_NAME]"
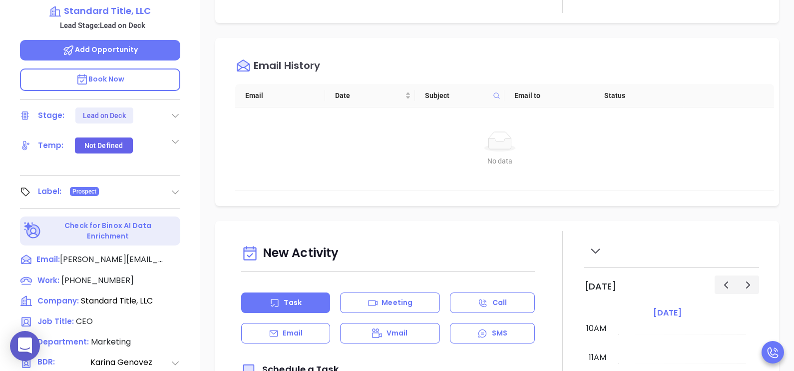
scroll to position [300, 0]
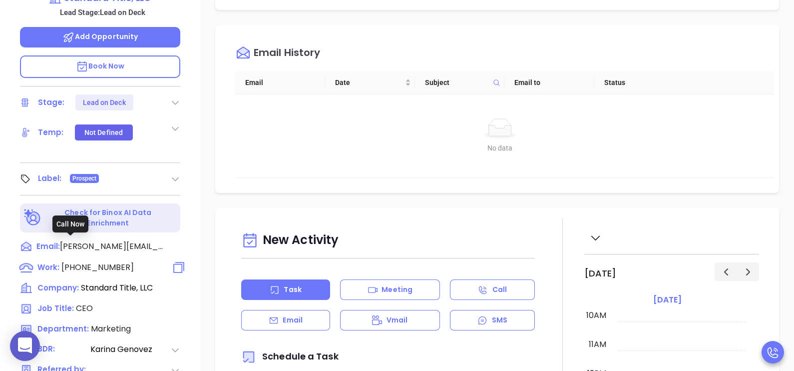
click at [99, 261] on span "(919) 827-0478" at bounding box center [97, 266] width 72 height 11
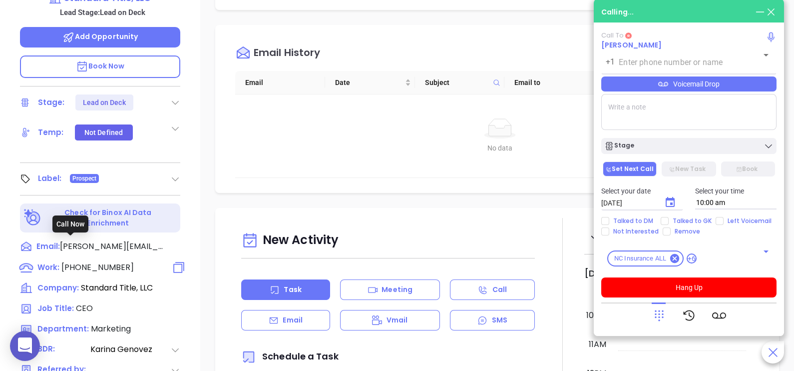
type input "(919) 827-0478"
click at [759, 84] on div "Voicemail Drop" at bounding box center [688, 83] width 175 height 15
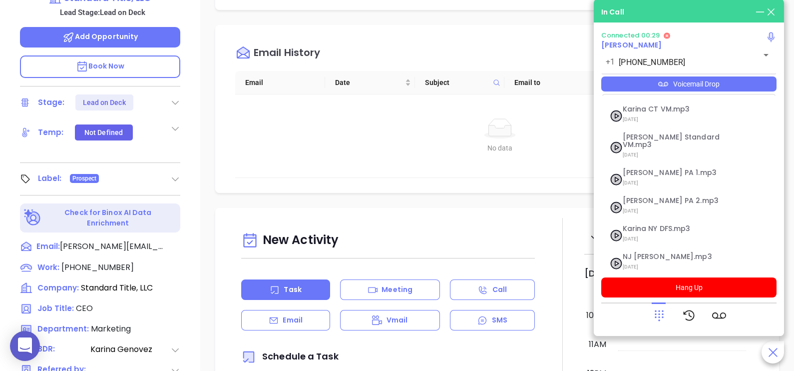
scroll to position [80, 0]
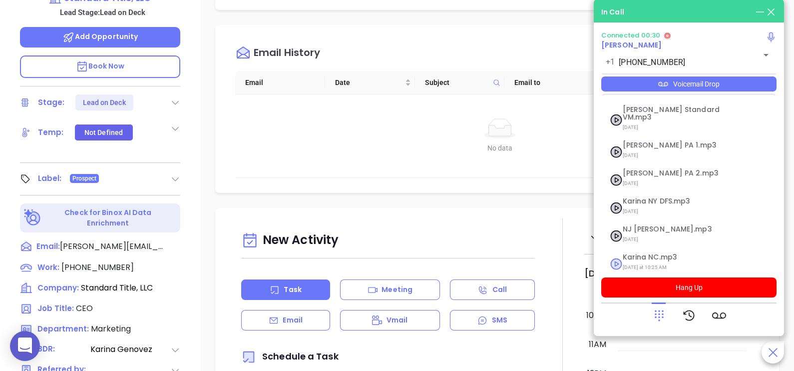
click at [653, 253] on span "Karina NC.mp3" at bounding box center [677, 256] width 108 height 7
checkbox input "true"
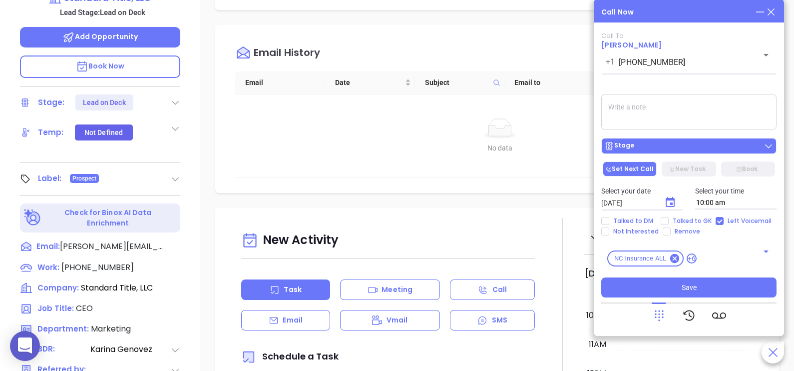
click at [717, 142] on div "Stage" at bounding box center [688, 146] width 169 height 10
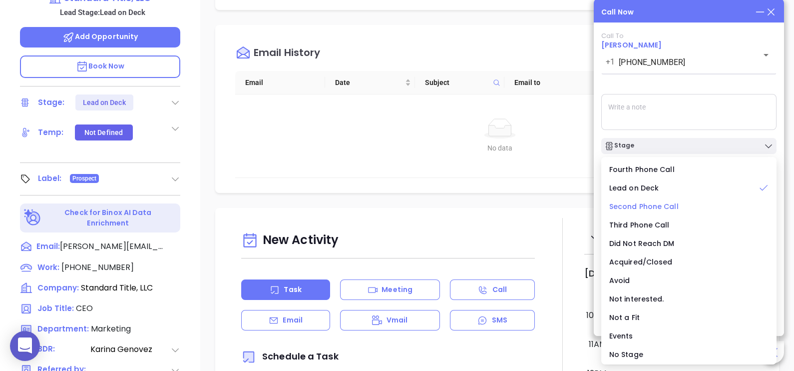
click at [661, 203] on span "Second Phone Call" at bounding box center [643, 206] width 69 height 10
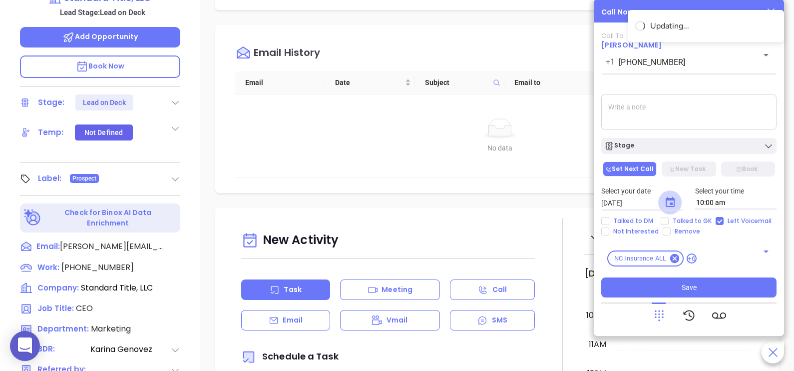
click at [668, 205] on icon "Choose date, selected date is Sep 12, 2025" at bounding box center [670, 202] width 12 height 12
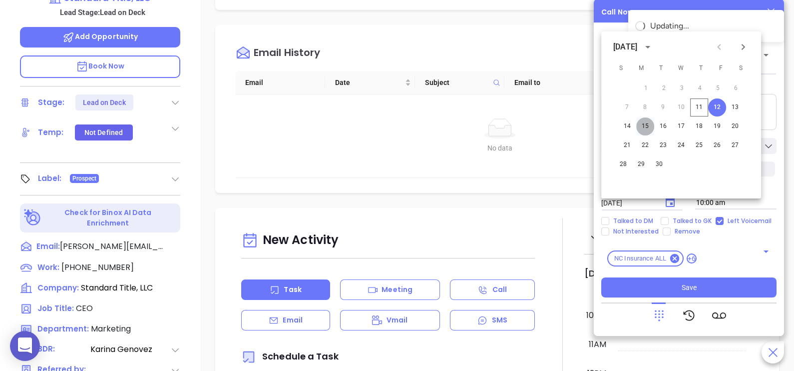
click at [643, 124] on button "15" at bounding box center [645, 126] width 18 height 18
type input "09/15/2025"
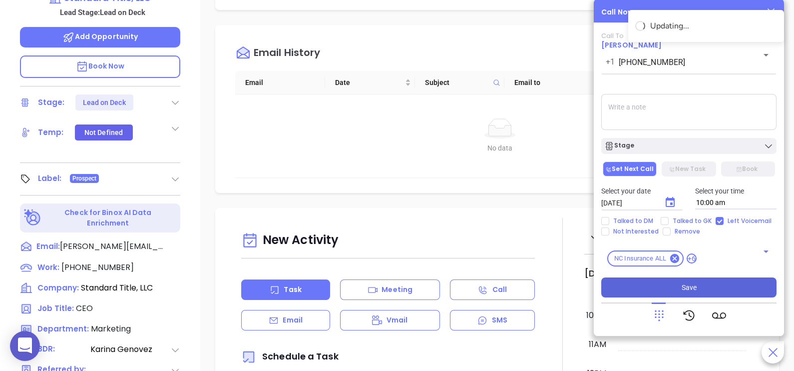
click at [699, 285] on button "Save" at bounding box center [688, 287] width 175 height 20
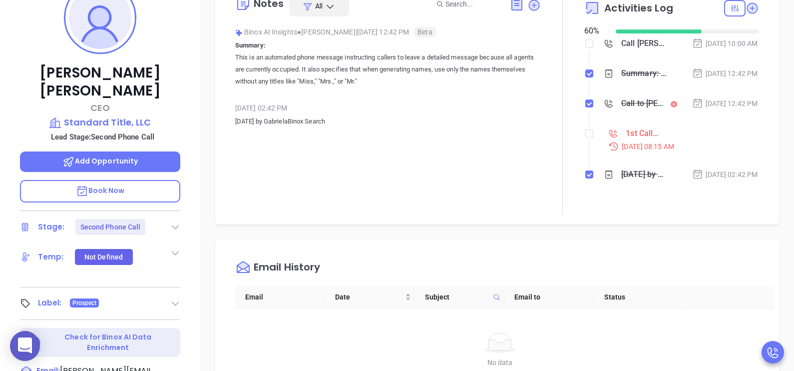
scroll to position [175, 0]
click at [585, 138] on input "checkbox" at bounding box center [589, 134] width 8 height 8
checkbox input "true"
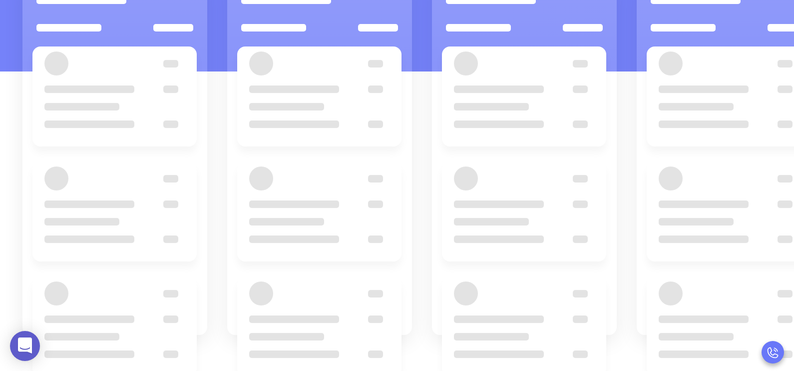
scroll to position [124, 0]
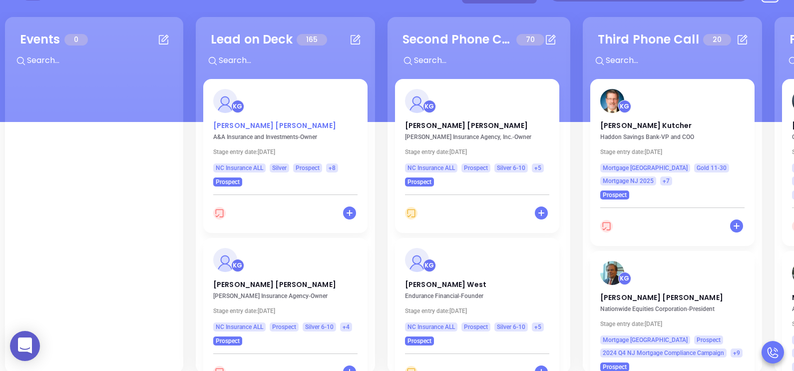
click at [242, 124] on p "Carson Stallings" at bounding box center [285, 122] width 144 height 5
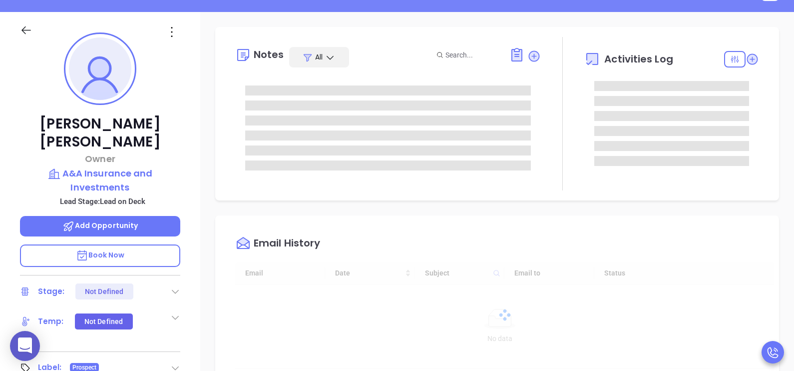
type input "[DATE]"
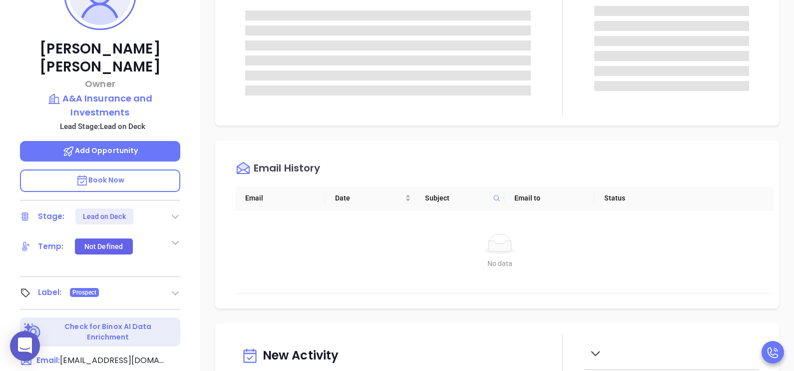
type input "[PERSON_NAME]"
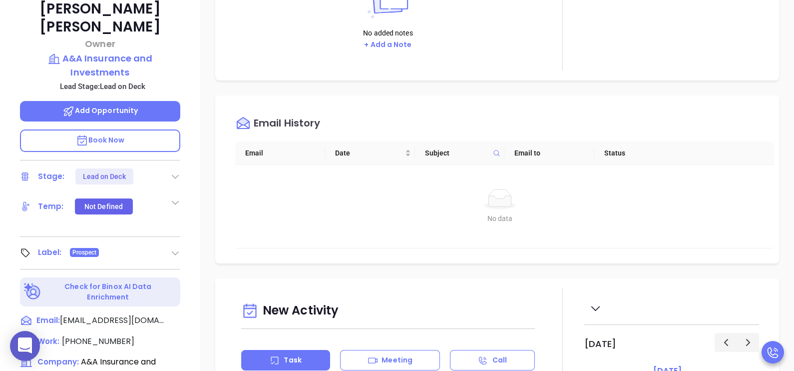
scroll to position [249, 0]
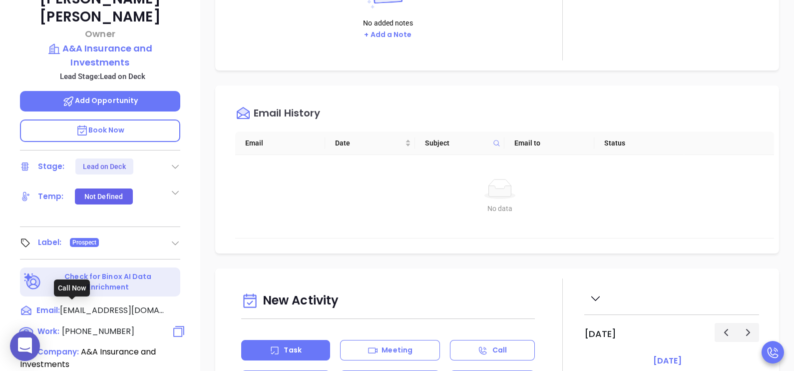
click at [112, 325] on span "(252) 338-2677" at bounding box center [98, 330] width 72 height 11
type input "(252) 338-2677"
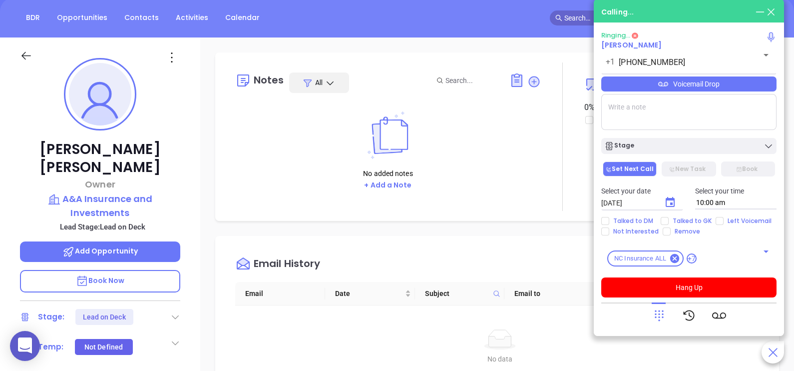
scroll to position [49, 0]
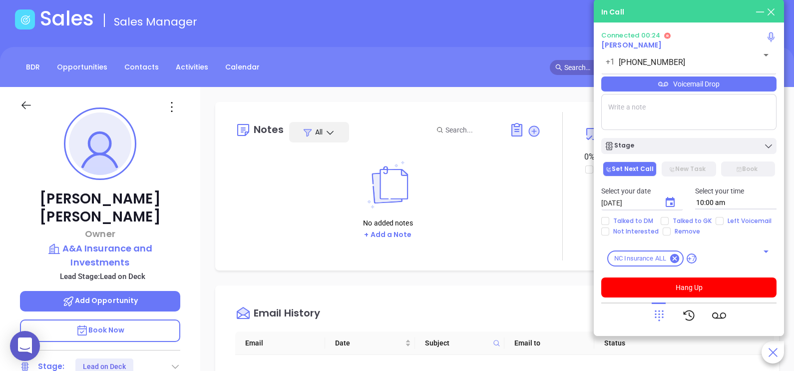
click at [724, 91] on div "Voicemail Drop" at bounding box center [688, 83] width 175 height 15
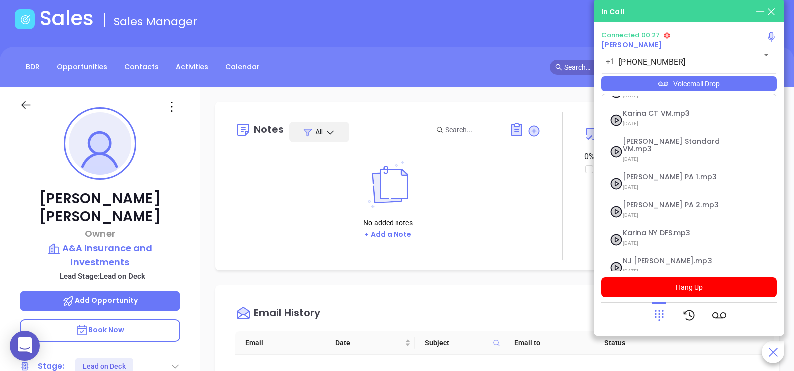
scroll to position [80, 0]
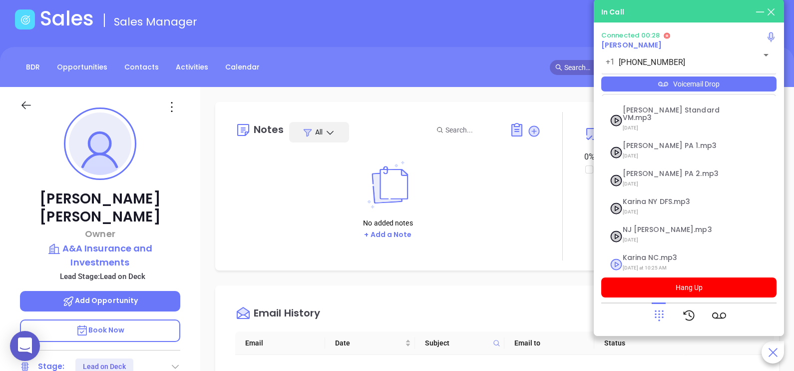
click at [685, 261] on span "Yesterday at 10:25 AM" at bounding box center [677, 267] width 108 height 13
checkbox input "true"
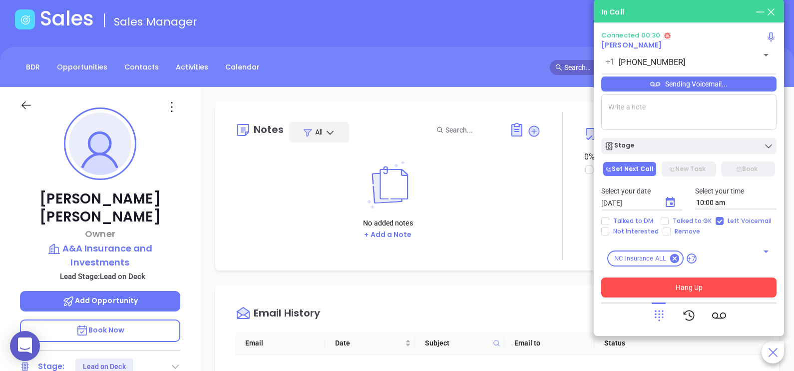
click at [709, 286] on button "Hang Up" at bounding box center [688, 287] width 175 height 20
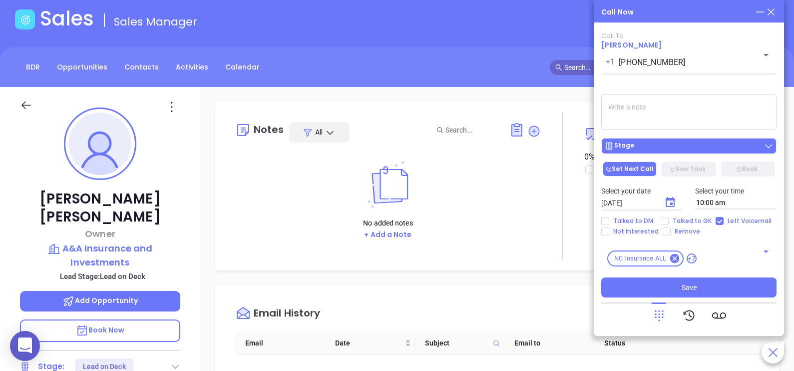
click at [734, 148] on div "Stage" at bounding box center [688, 146] width 169 height 10
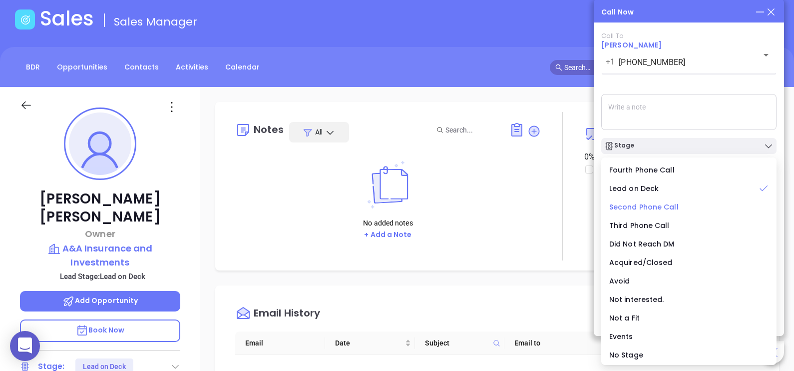
click at [659, 206] on span "Second Phone Call" at bounding box center [643, 207] width 69 height 10
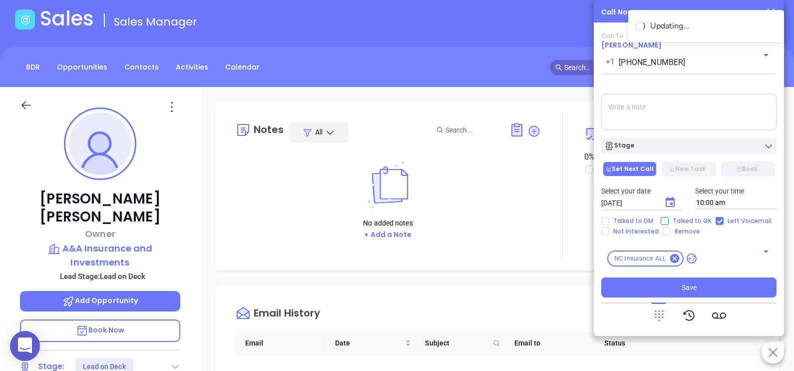
click at [669, 222] on span "Talked to GK" at bounding box center [692, 221] width 47 height 8
click at [668, 222] on input "Talked to GK" at bounding box center [665, 221] width 8 height 8
checkbox input "true"
click at [669, 194] on button "Choose date, selected date is Sep 12, 2025" at bounding box center [670, 202] width 24 height 24
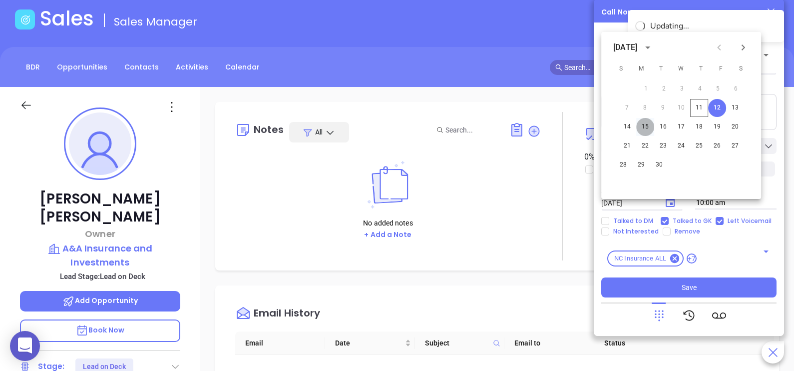
click at [646, 124] on button "15" at bounding box center [645, 127] width 18 height 18
type input "09/15/2025"
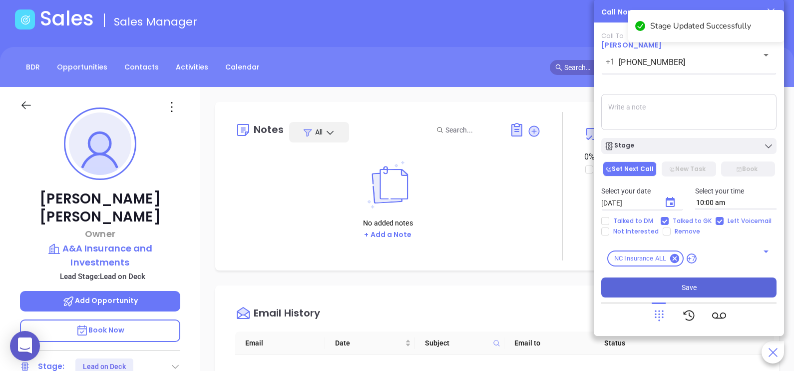
click at [686, 295] on button "Save" at bounding box center [688, 287] width 175 height 20
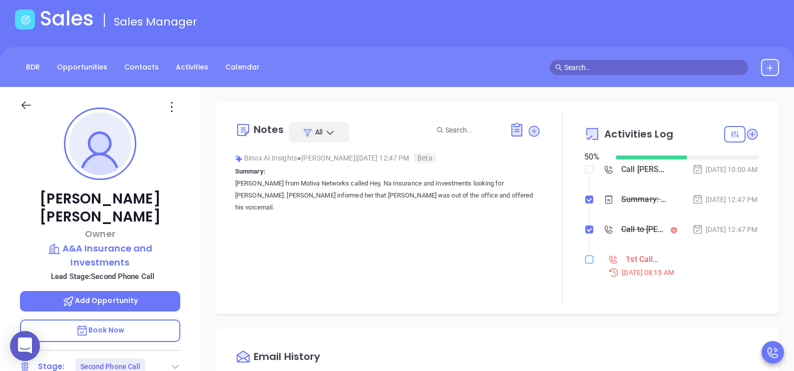
click at [585, 263] on input "checkbox" at bounding box center [589, 259] width 8 height 8
checkbox input "true"
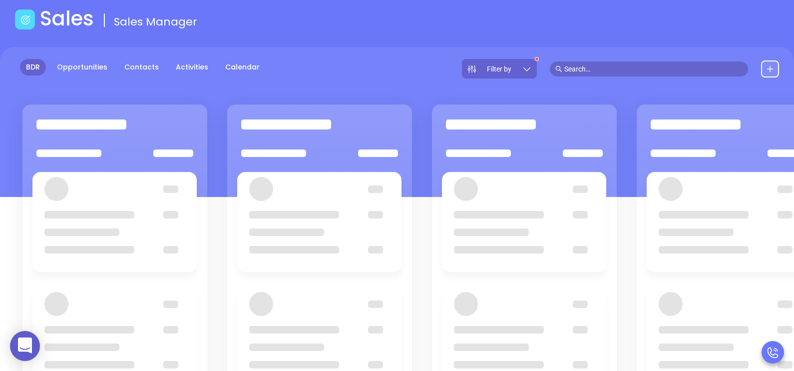
scroll to position [124, 0]
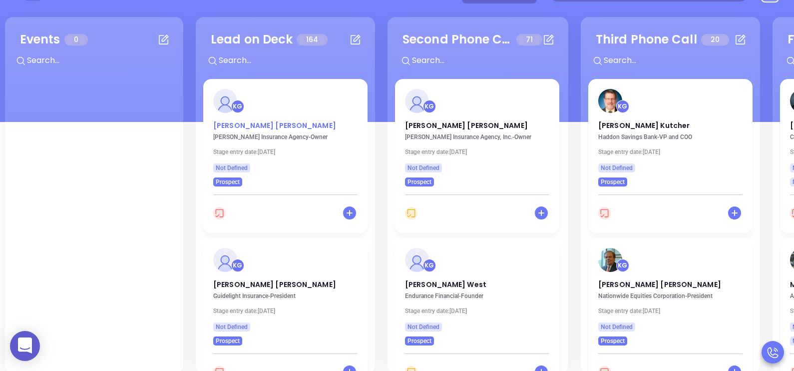
click at [227, 121] on p "Glenn Lewis" at bounding box center [285, 122] width 144 height 5
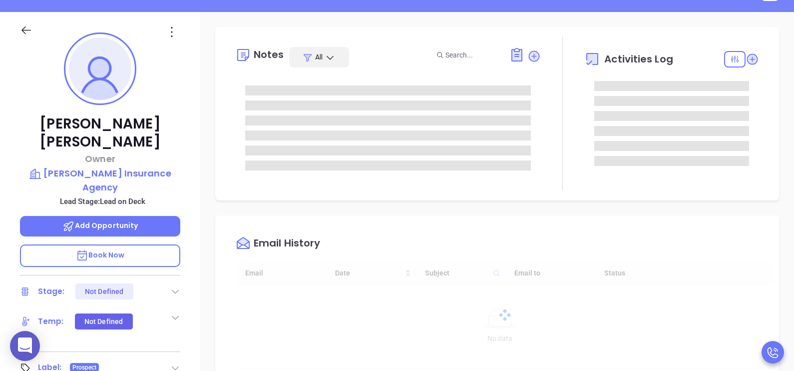
type input "[DATE]"
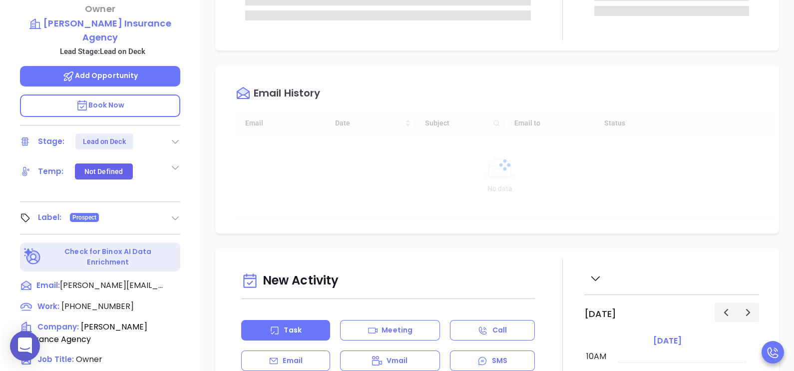
scroll to position [375, 0]
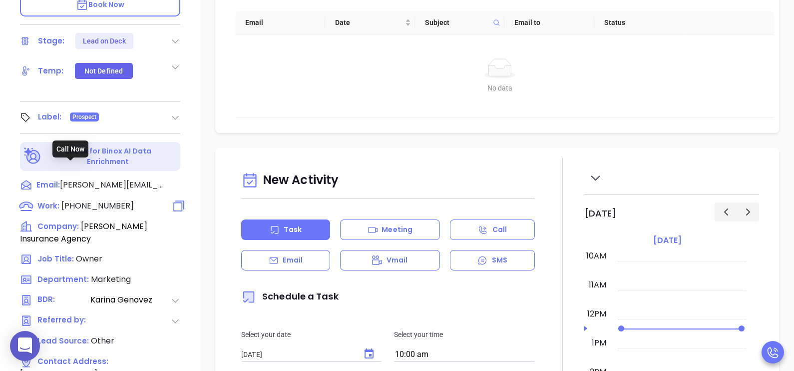
type input "[PERSON_NAME]"
click at [88, 200] on span "(919) 823-2534" at bounding box center [97, 205] width 72 height 11
type input "(919) 823-2534"
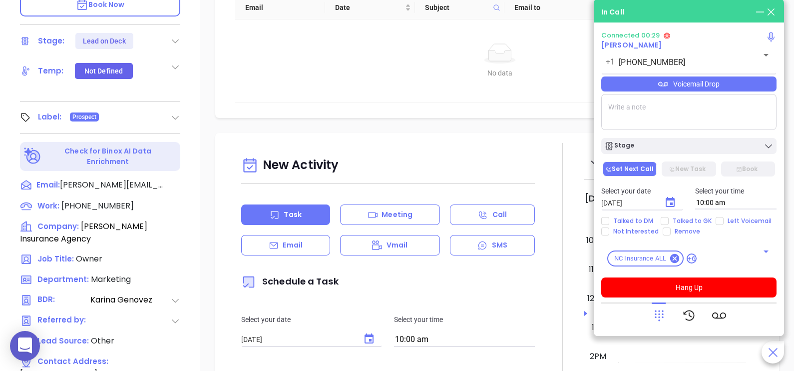
click at [756, 83] on div "Voicemail Drop" at bounding box center [688, 83] width 175 height 15
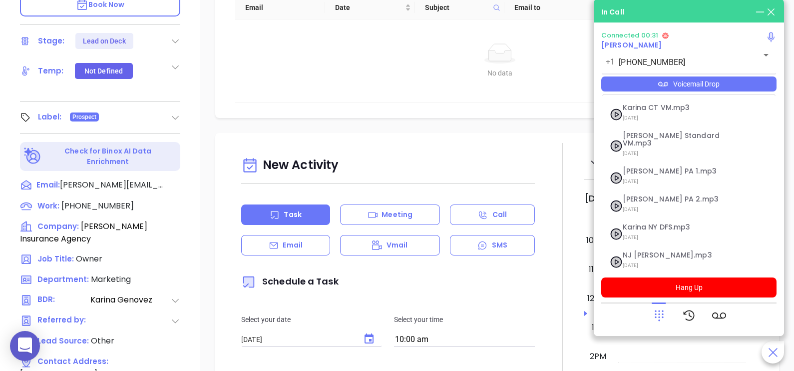
scroll to position [80, 0]
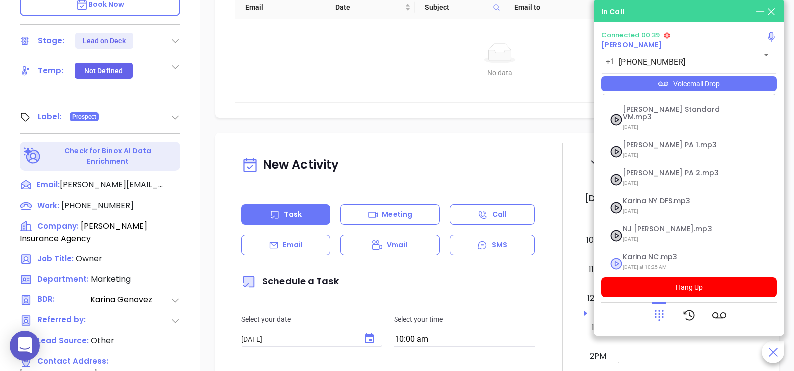
click at [662, 261] on span "Yesterday at 10:25 AM" at bounding box center [677, 267] width 108 height 13
checkbox input "true"
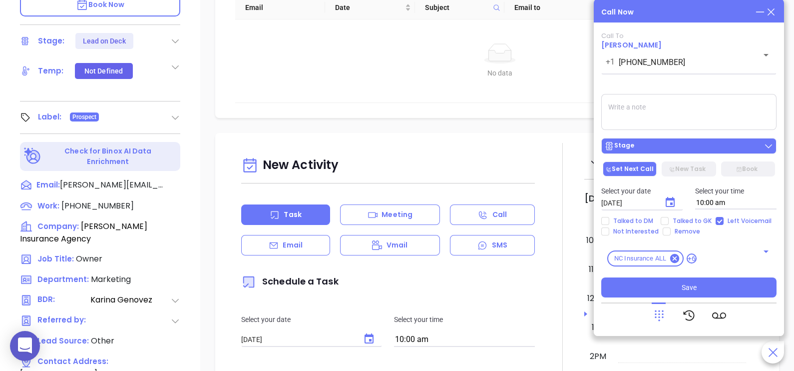
click at [694, 147] on div "Stage" at bounding box center [688, 146] width 169 height 10
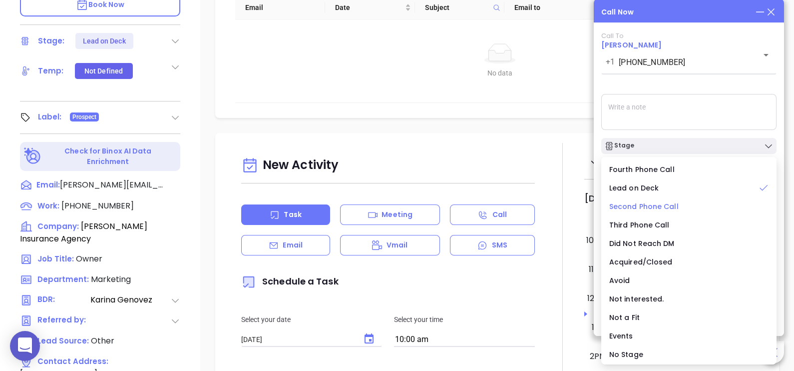
click at [654, 207] on span "Second Phone Call" at bounding box center [643, 206] width 69 height 10
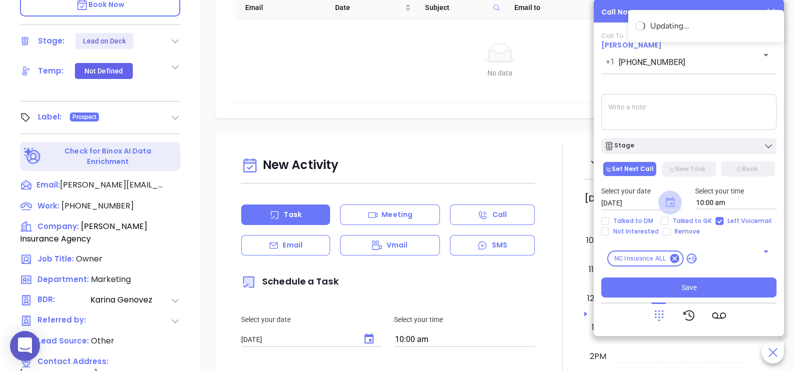
click at [666, 205] on icon "Choose date, selected date is Sep 12, 2025" at bounding box center [670, 202] width 9 height 10
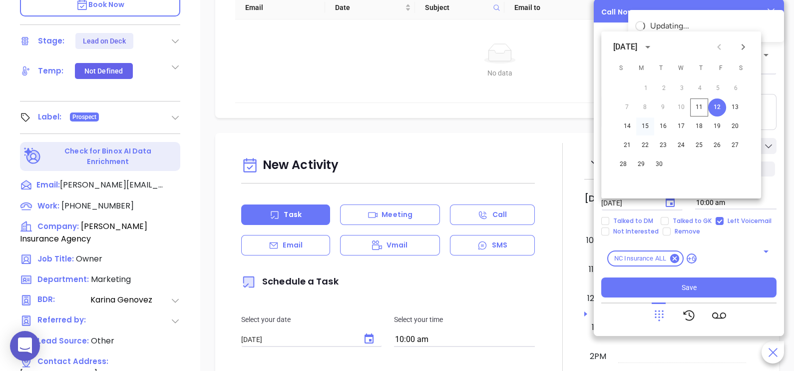
click at [648, 127] on button "15" at bounding box center [645, 126] width 18 height 18
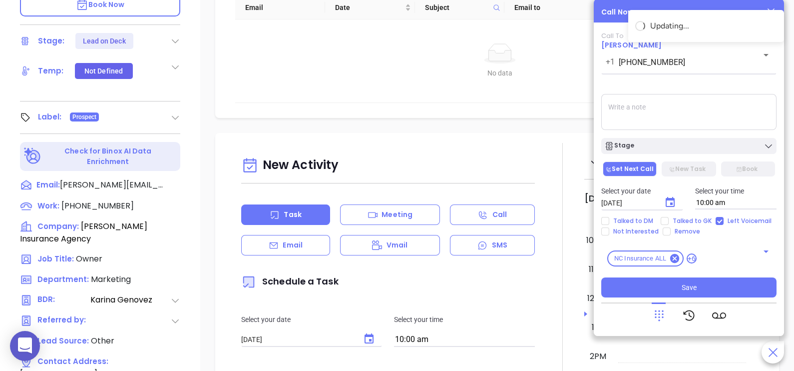
type input "09/15/2025"
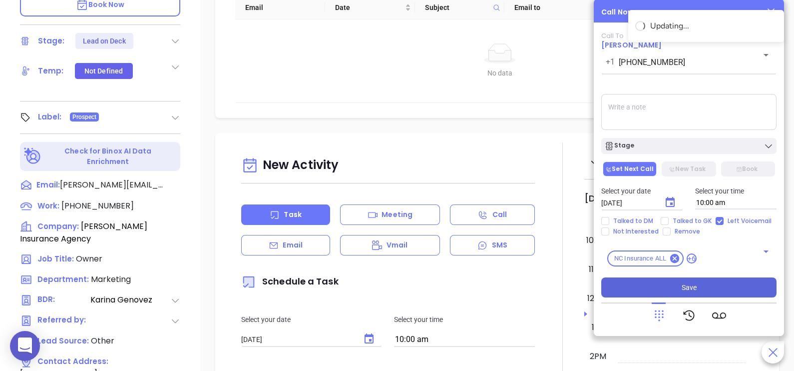
click at [678, 285] on button "Save" at bounding box center [688, 287] width 175 height 20
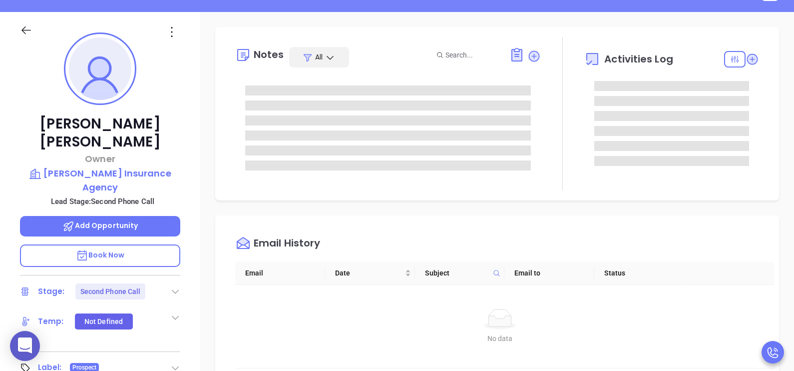
scroll to position [99, 0]
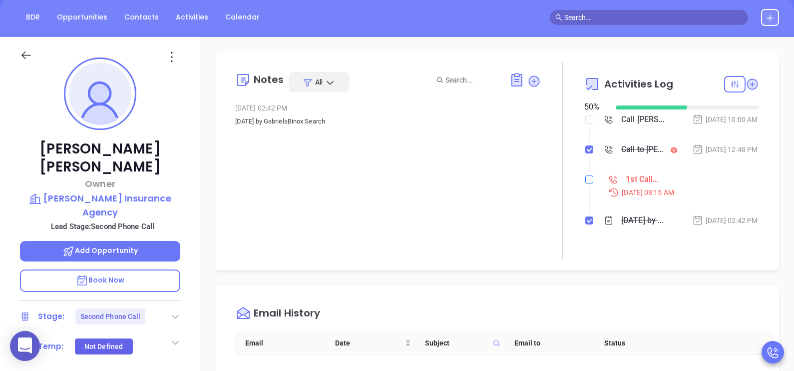
click at [585, 183] on input "checkbox" at bounding box center [589, 179] width 8 height 8
checkbox input "true"
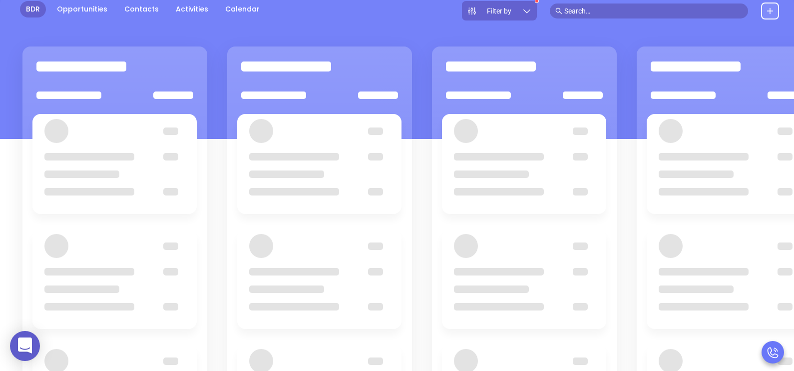
scroll to position [124, 0]
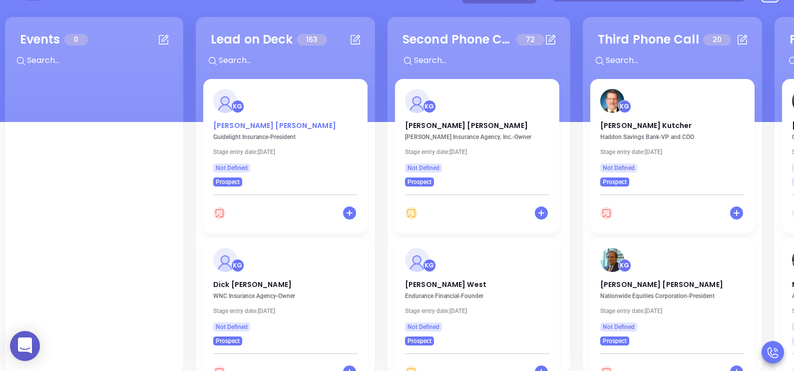
click at [242, 125] on p "Jason Trent" at bounding box center [285, 122] width 144 height 5
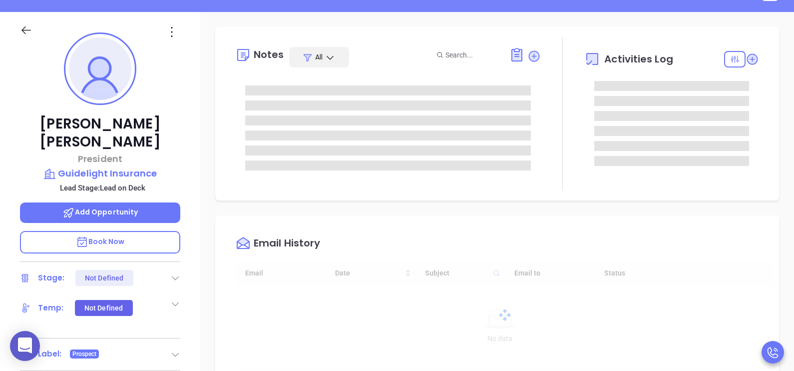
type input "[DATE]"
type input "[PERSON_NAME]"
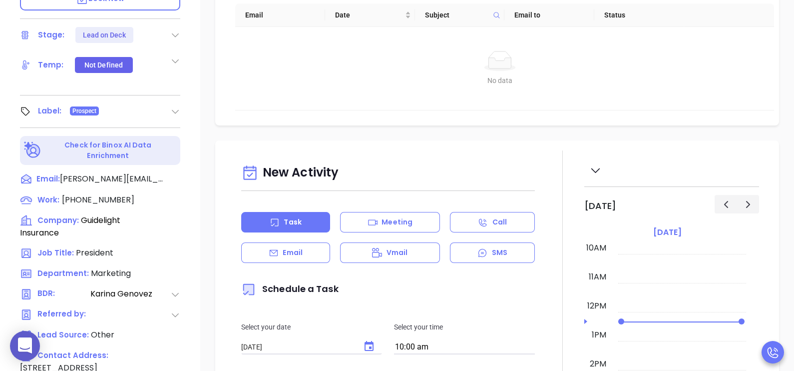
scroll to position [375, 0]
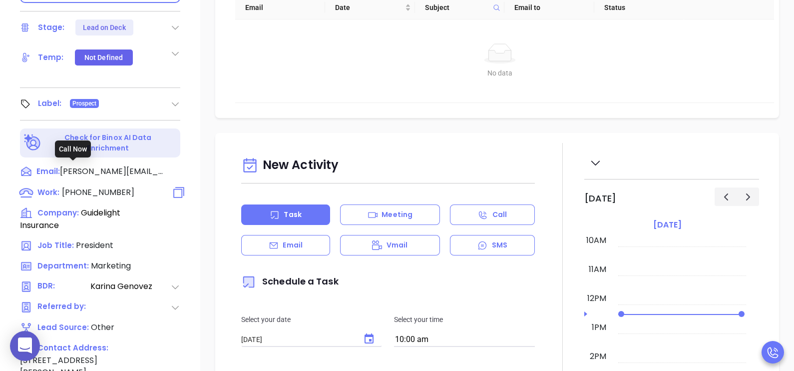
click at [111, 186] on span "(828) 552-5477" at bounding box center [98, 191] width 72 height 11
type input "(828) 552-5477"
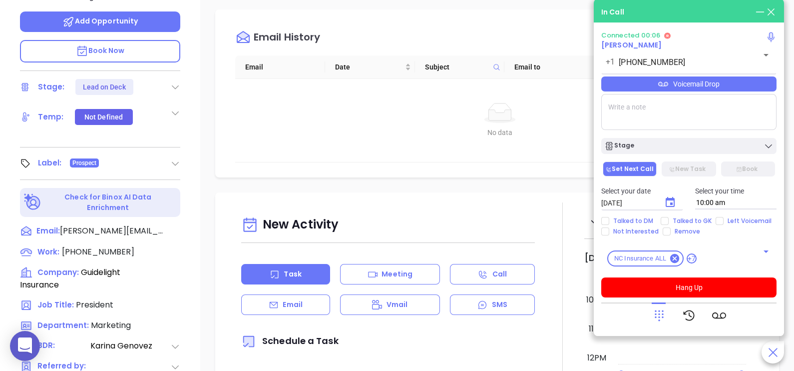
scroll to position [300, 0]
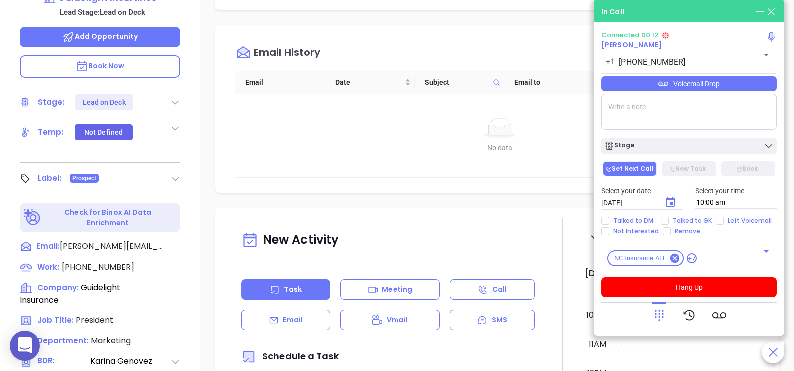
click at [664, 311] on icon at bounding box center [659, 315] width 14 height 14
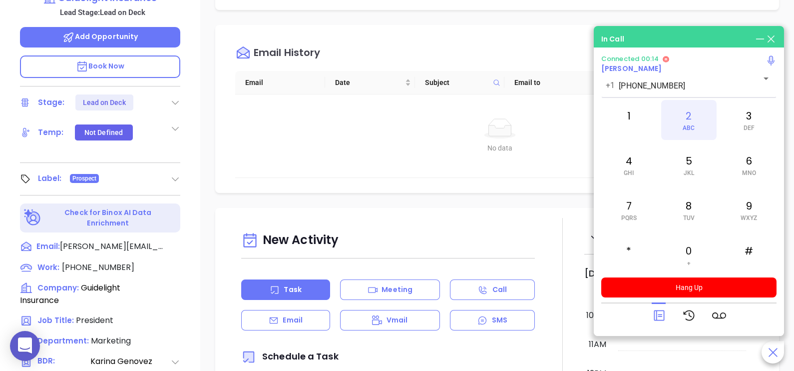
click at [689, 127] on span "ABC" at bounding box center [689, 127] width 12 height 7
click at [659, 312] on icon at bounding box center [659, 315] width 14 height 14
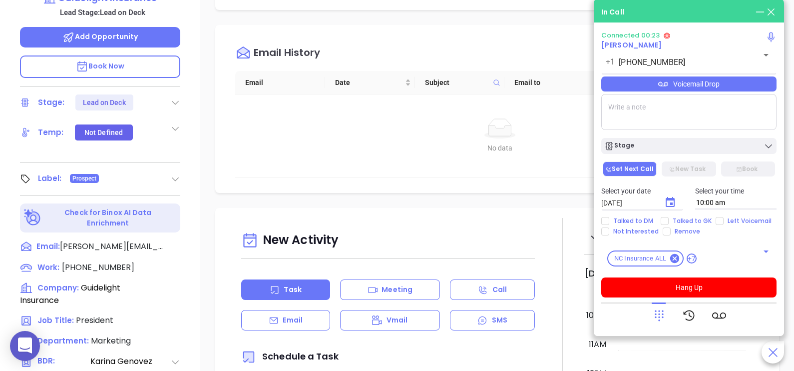
click at [738, 88] on div "Voicemail Drop" at bounding box center [688, 83] width 175 height 15
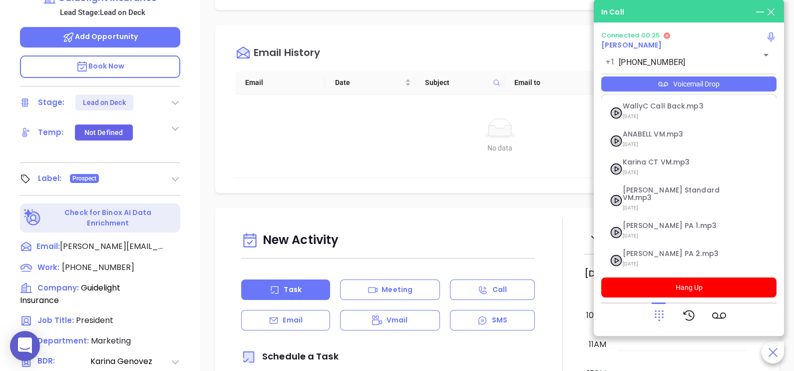
scroll to position [80, 0]
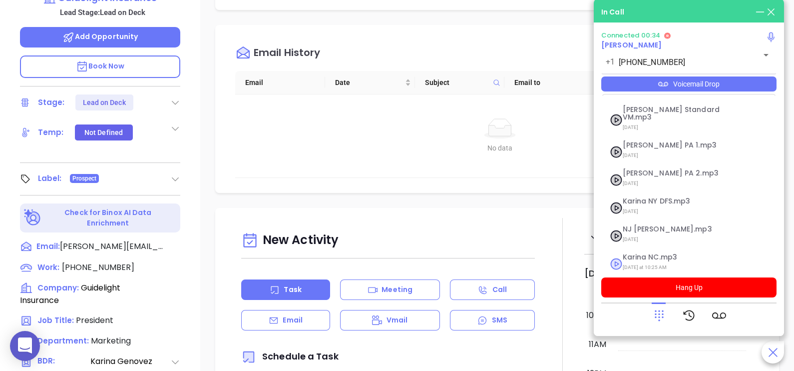
click at [669, 261] on span "Yesterday at 10:25 AM" at bounding box center [677, 267] width 108 height 13
checkbox input "true"
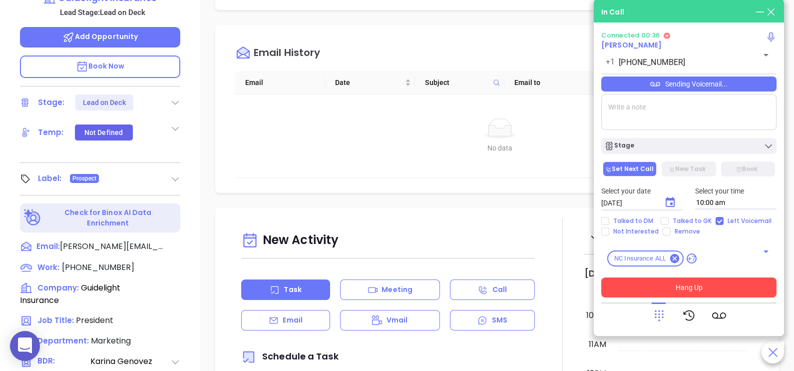
click at [677, 289] on button "Hang Up" at bounding box center [688, 287] width 175 height 20
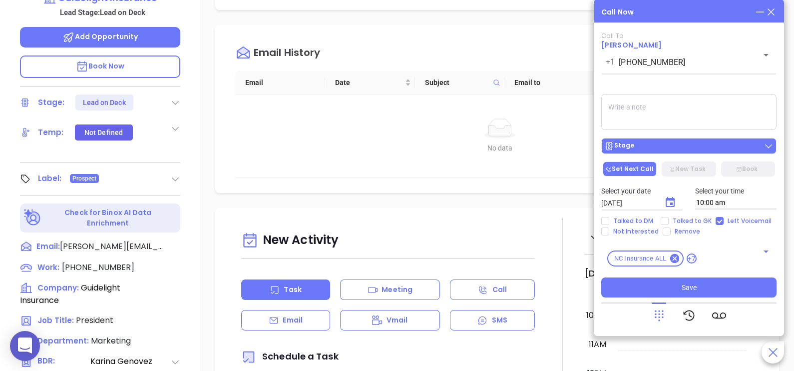
click at [684, 150] on div "Stage" at bounding box center [688, 146] width 169 height 10
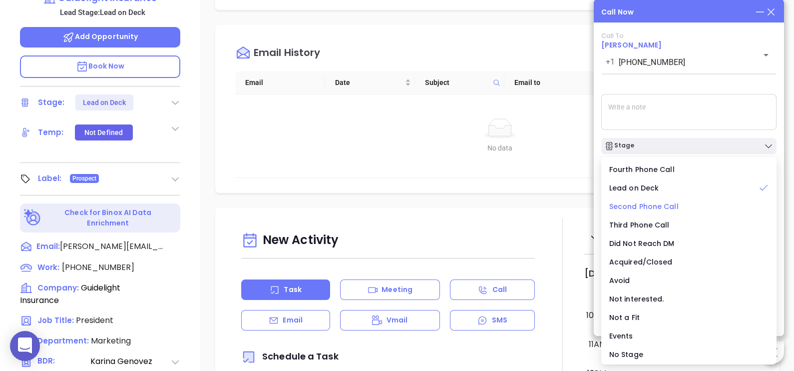
click at [658, 207] on span "Second Phone Call" at bounding box center [643, 206] width 69 height 10
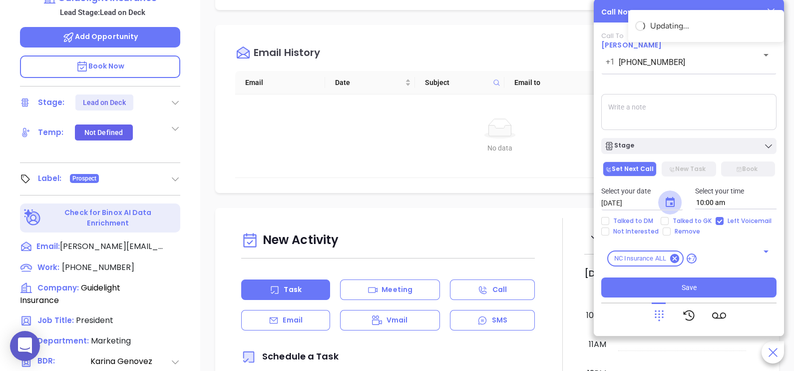
click at [672, 207] on icon "Choose date, selected date is Sep 12, 2025" at bounding box center [670, 202] width 12 height 12
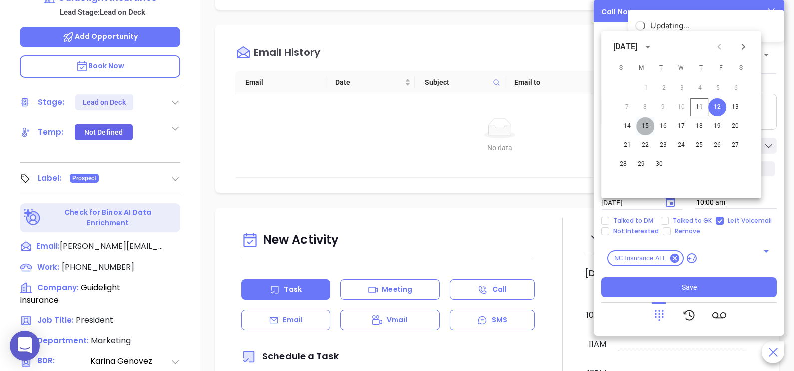
click at [648, 127] on button "15" at bounding box center [645, 126] width 18 height 18
type input "09/15/2025"
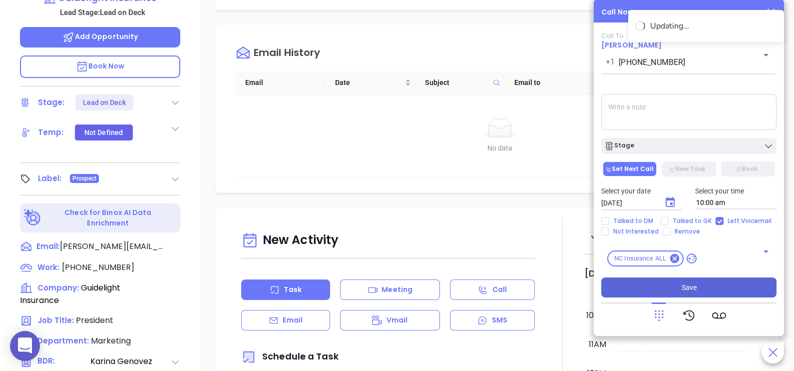
click at [676, 279] on button "Save" at bounding box center [688, 287] width 175 height 20
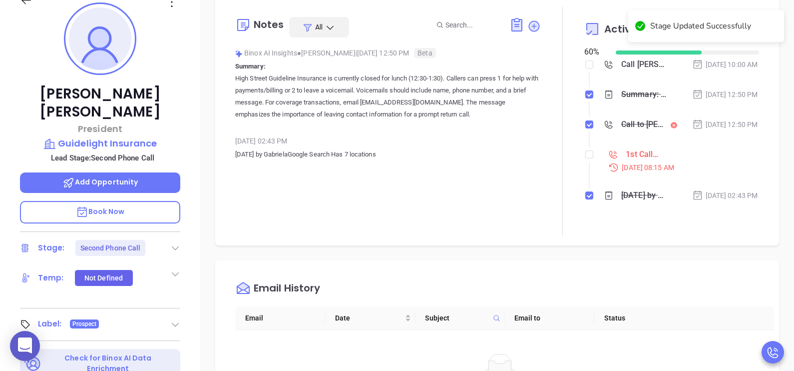
scroll to position [124, 0]
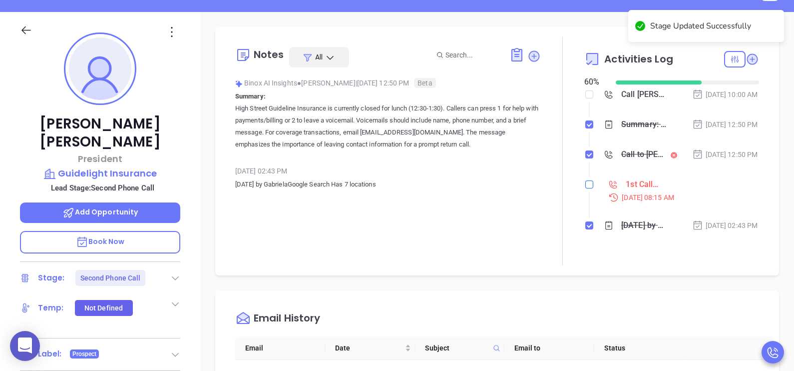
click at [585, 188] on input "checkbox" at bounding box center [589, 184] width 8 height 8
checkbox input "true"
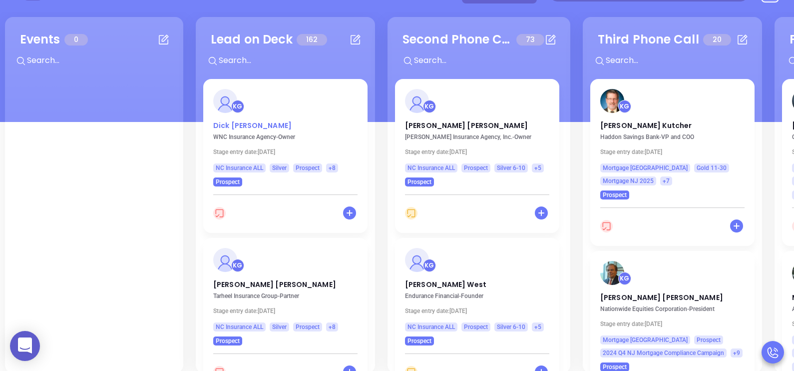
click at [236, 124] on p "Dick Cramer" at bounding box center [285, 122] width 144 height 5
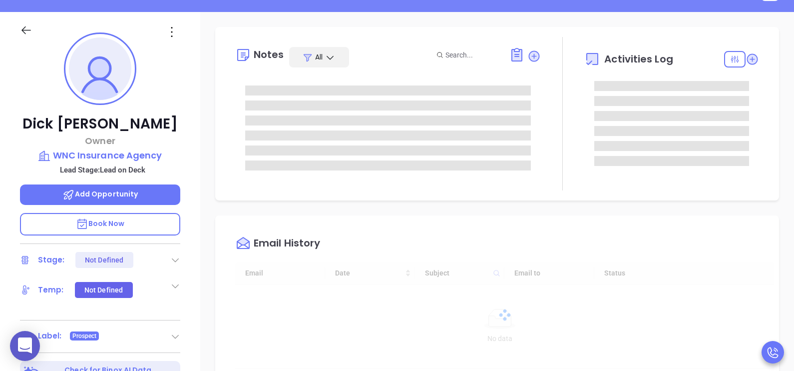
type input "[DATE]"
type input "[PERSON_NAME]"
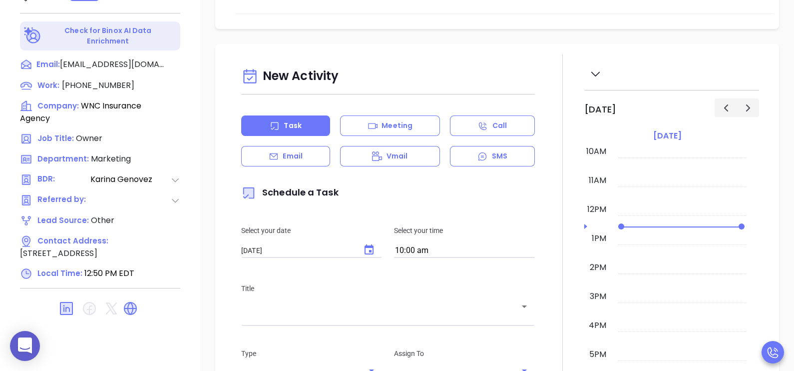
scroll to position [465, 0]
click at [110, 78] on span "(828) 515-1678" at bounding box center [98, 83] width 72 height 11
type input "(828) 515-1678"
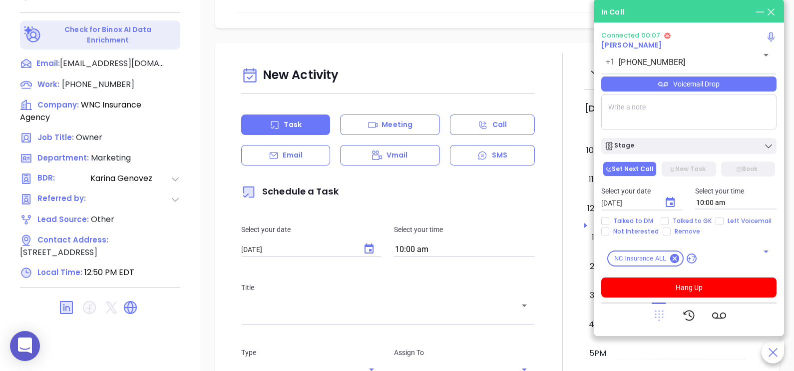
click at [659, 311] on icon at bounding box center [659, 315] width 9 height 11
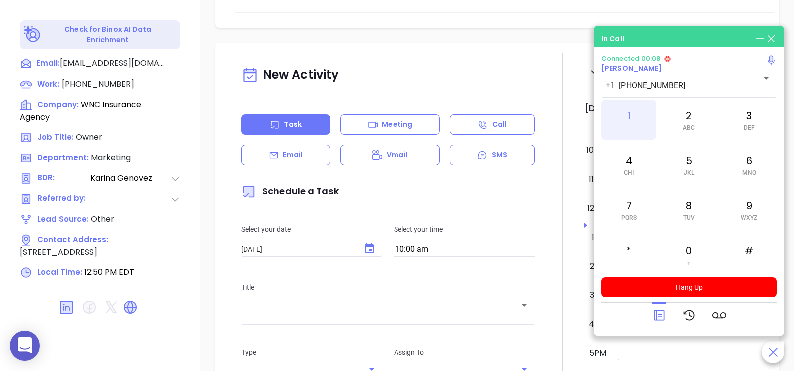
click at [632, 117] on div "1" at bounding box center [628, 120] width 55 height 40
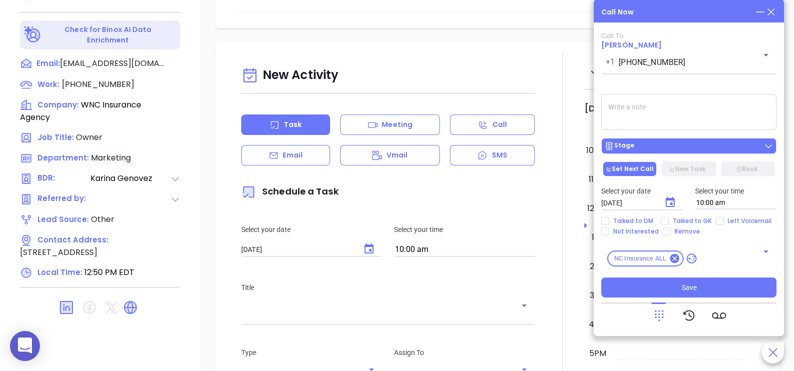
click at [659, 145] on div "Stage" at bounding box center [688, 146] width 169 height 10
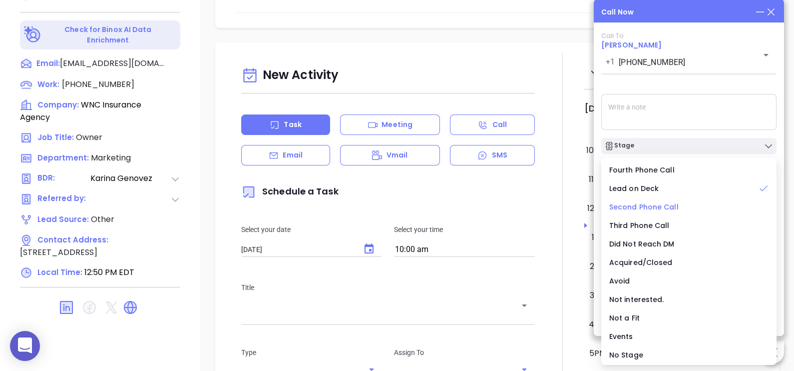
click at [657, 209] on span "Second Phone Call" at bounding box center [643, 207] width 69 height 10
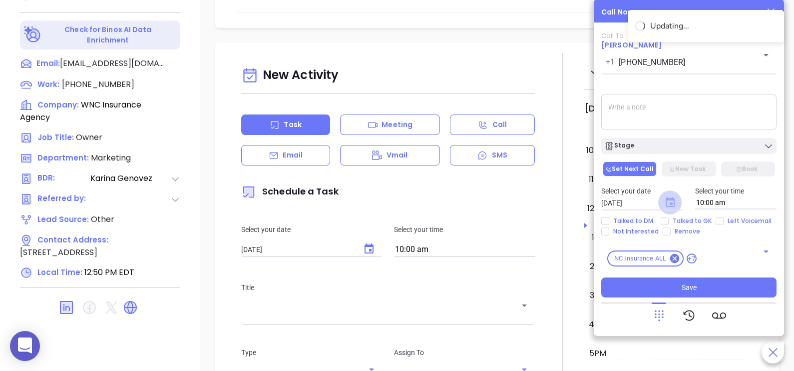
click at [666, 205] on icon "Choose date, selected date is Sep 12, 2025" at bounding box center [670, 202] width 9 height 10
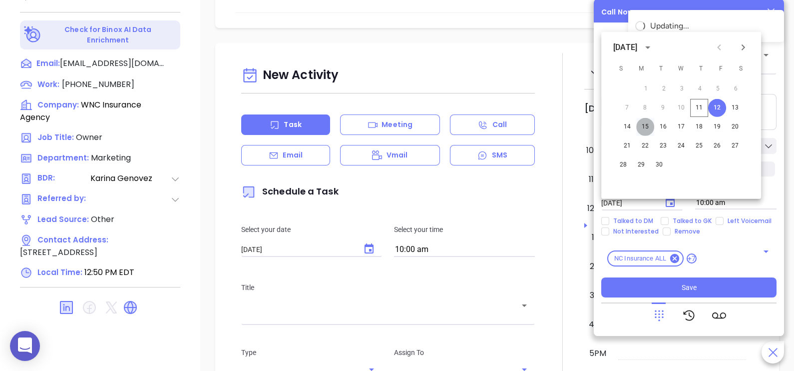
click at [649, 127] on button "15" at bounding box center [645, 127] width 18 height 18
type input "09/15/2025"
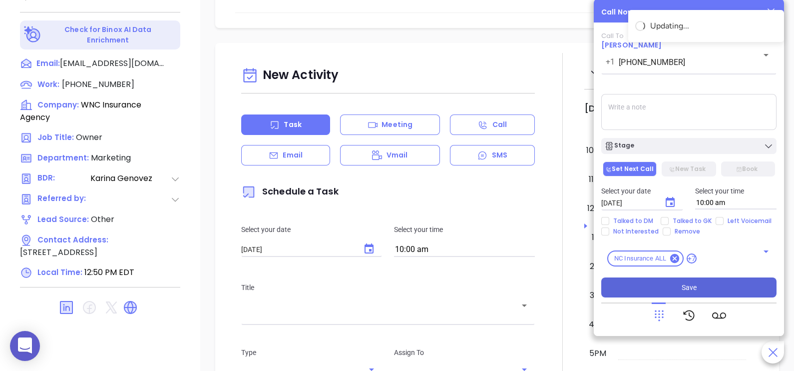
click at [694, 283] on span "Save" at bounding box center [689, 287] width 15 height 11
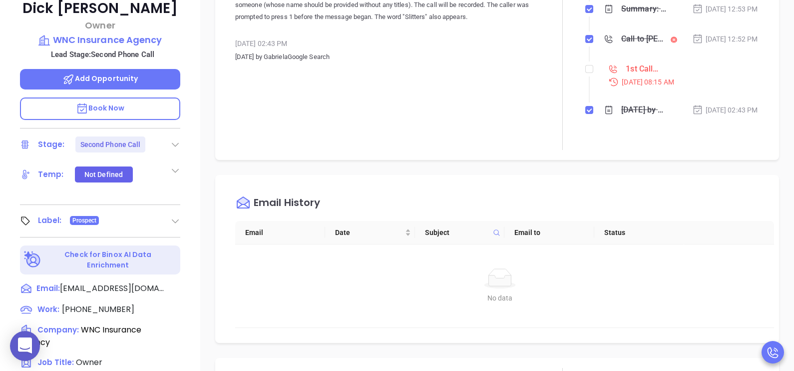
scroll to position [215, 0]
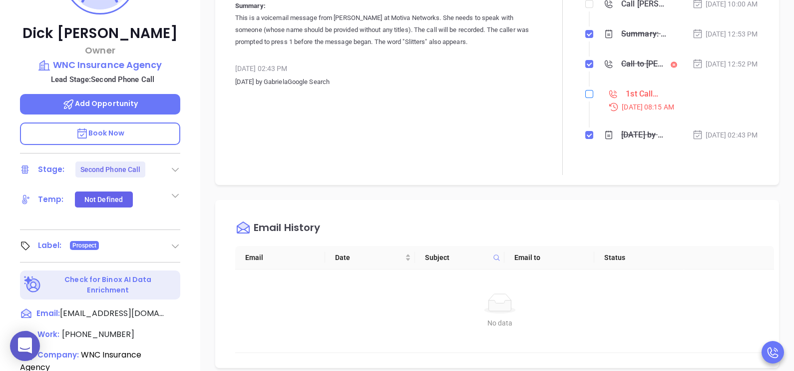
click at [585, 98] on input "checkbox" at bounding box center [589, 94] width 8 height 8
checkbox input "true"
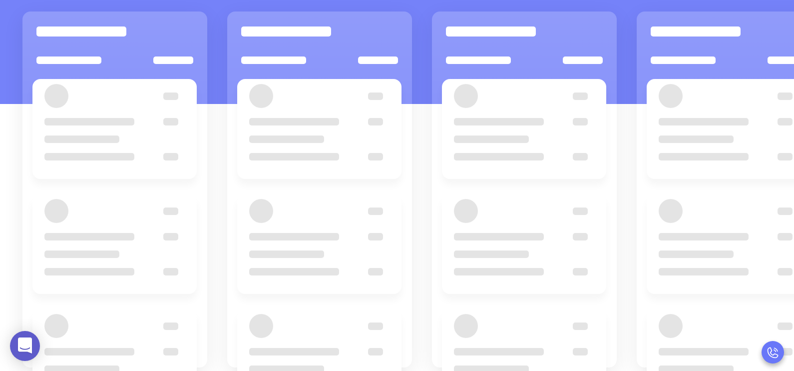
scroll to position [124, 0]
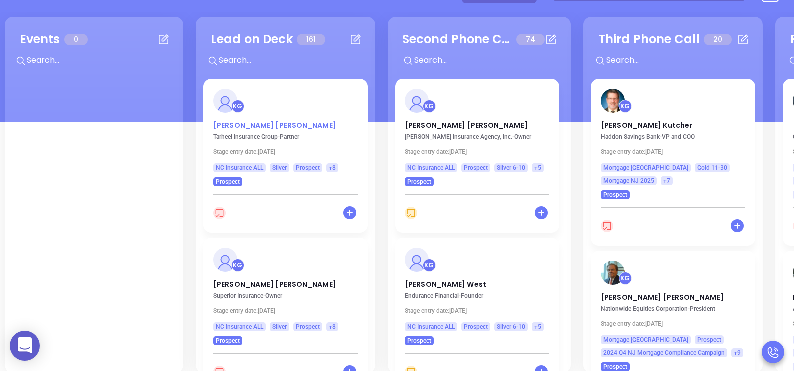
click at [230, 124] on p "Jeff Bennett" at bounding box center [285, 122] width 144 height 5
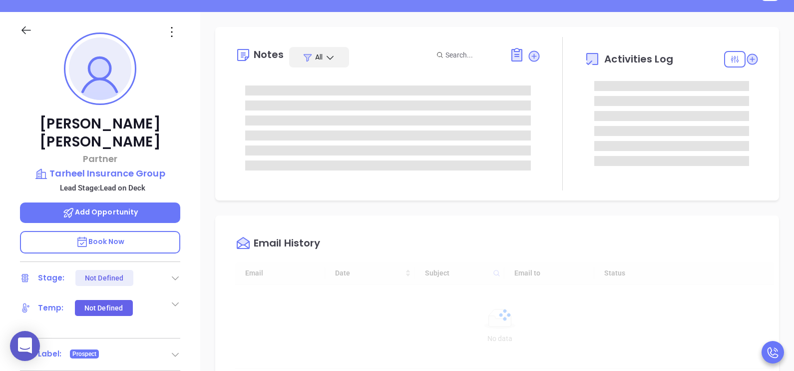
type input "[DATE]"
type input "[PERSON_NAME]"
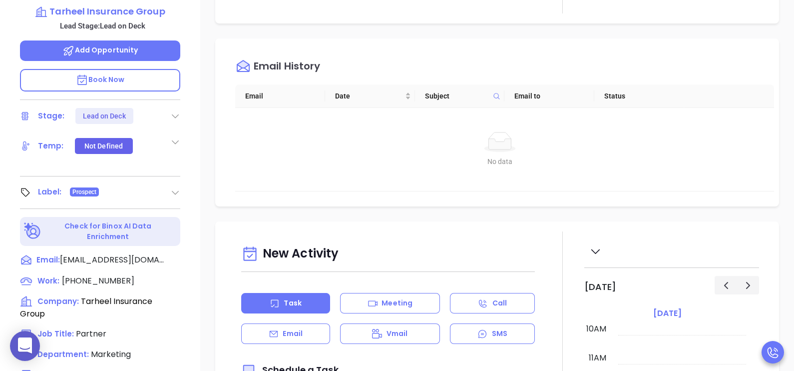
scroll to position [399, 0]
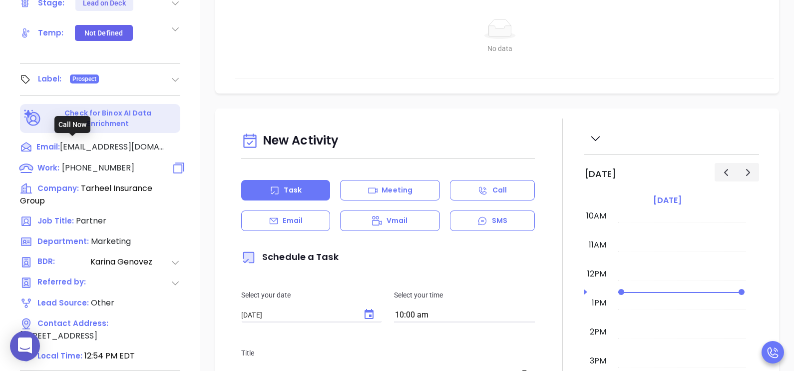
click at [115, 162] on span "(910) 400-0064" at bounding box center [98, 167] width 72 height 11
type input "(910) 400-0064"
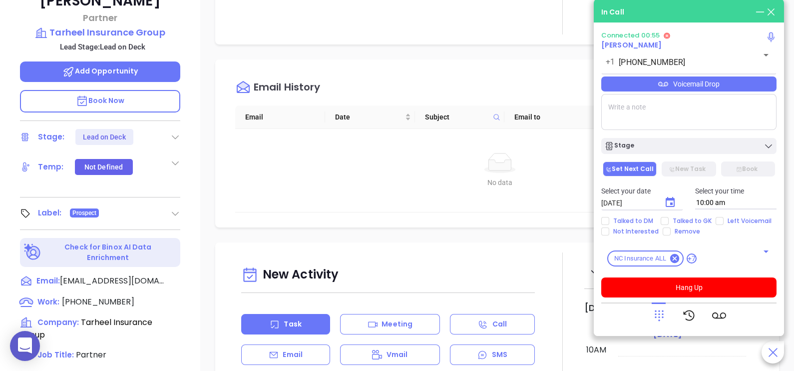
scroll to position [99, 0]
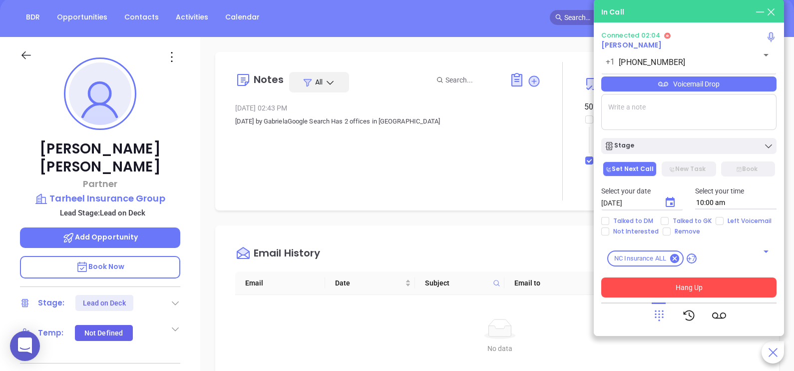
click at [681, 287] on button "Hang Up" at bounding box center [688, 287] width 175 height 20
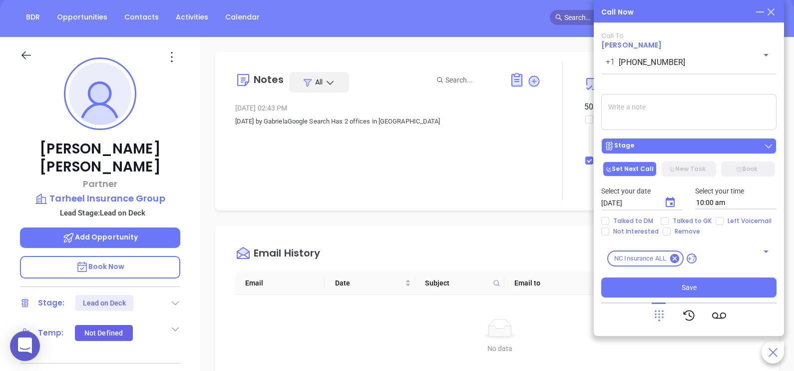
click at [682, 144] on div "Stage" at bounding box center [688, 146] width 169 height 10
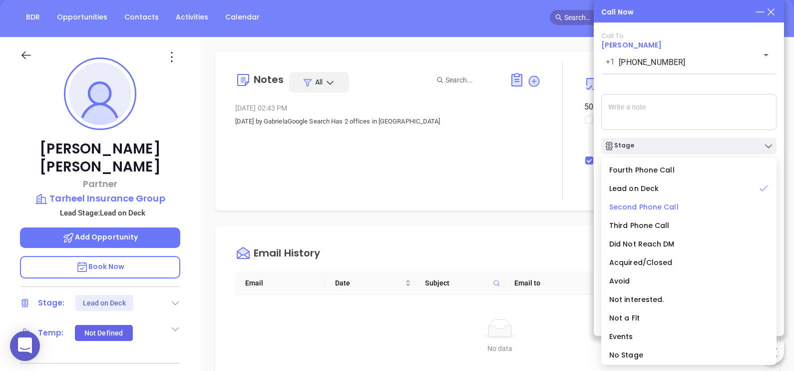
click at [642, 209] on span "Second Phone Call" at bounding box center [643, 207] width 69 height 10
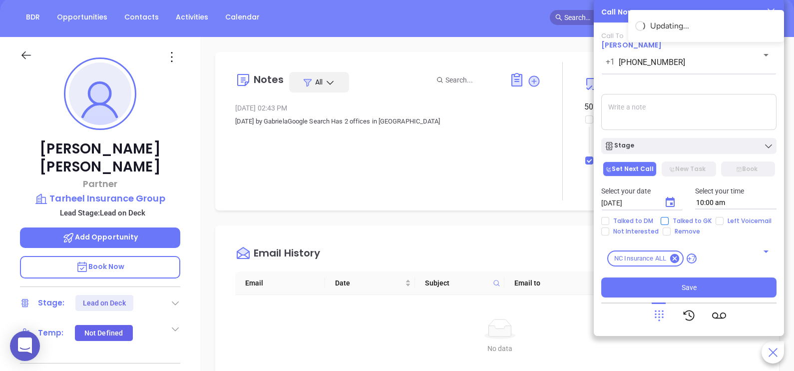
click at [684, 220] on span "Talked to GK" at bounding box center [692, 221] width 47 height 8
click at [669, 220] on input "Talked to GK" at bounding box center [665, 221] width 8 height 8
checkbox input "true"
click at [667, 201] on icon "Choose date, selected date is Sep 12, 2025" at bounding box center [670, 202] width 9 height 10
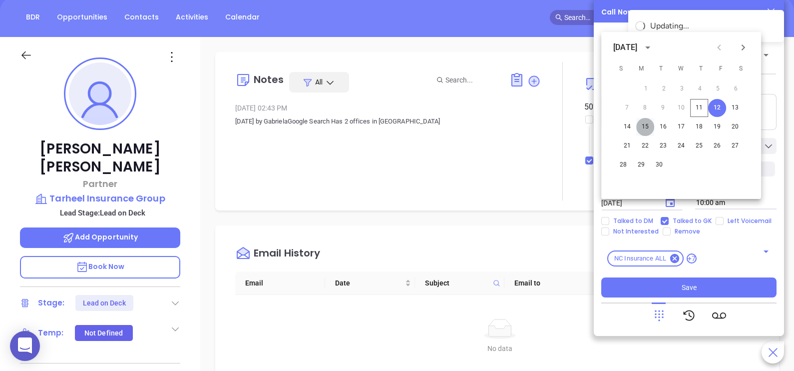
click at [647, 126] on button "15" at bounding box center [645, 127] width 18 height 18
type input "09/15/2025"
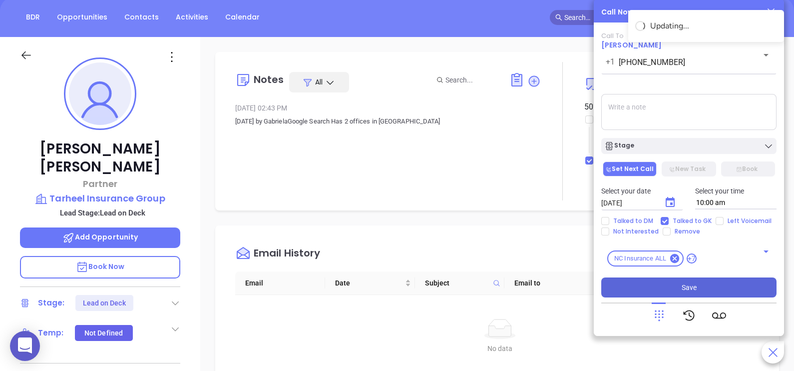
click at [704, 289] on button "Save" at bounding box center [688, 287] width 175 height 20
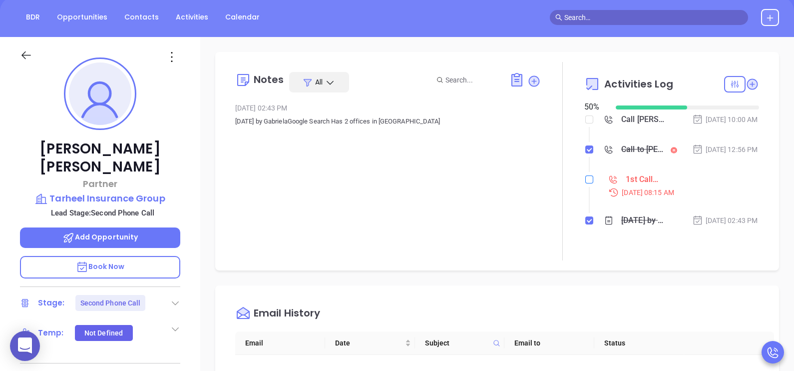
click at [585, 183] on input "checkbox" at bounding box center [589, 179] width 8 height 8
checkbox input "true"
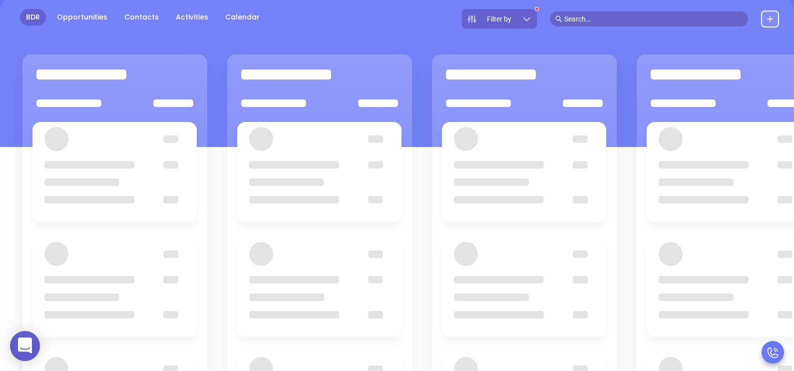
scroll to position [124, 0]
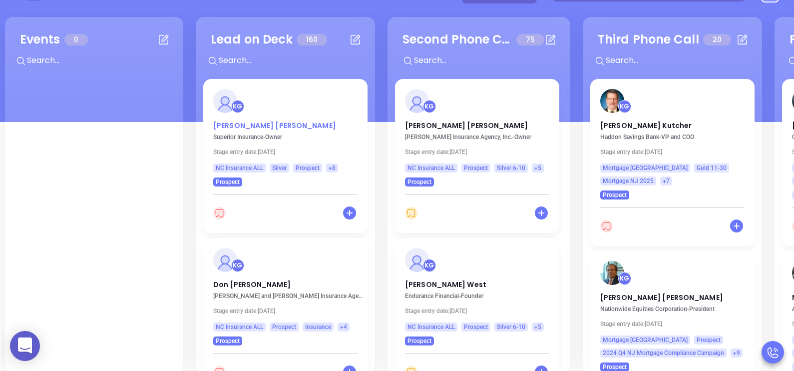
click at [244, 120] on p "Jacob Carroll" at bounding box center [285, 122] width 144 height 5
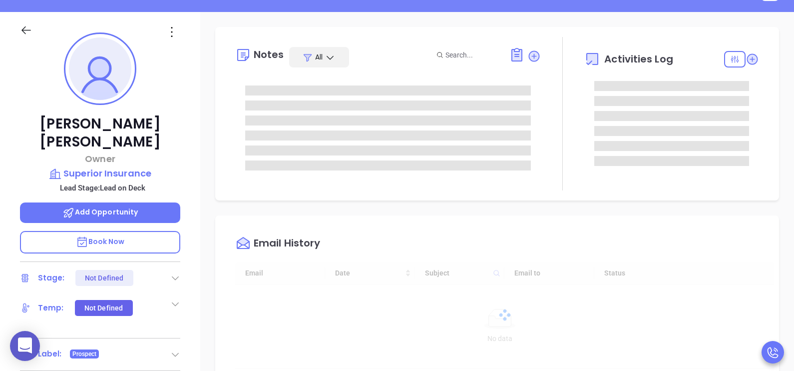
type input "[DATE]"
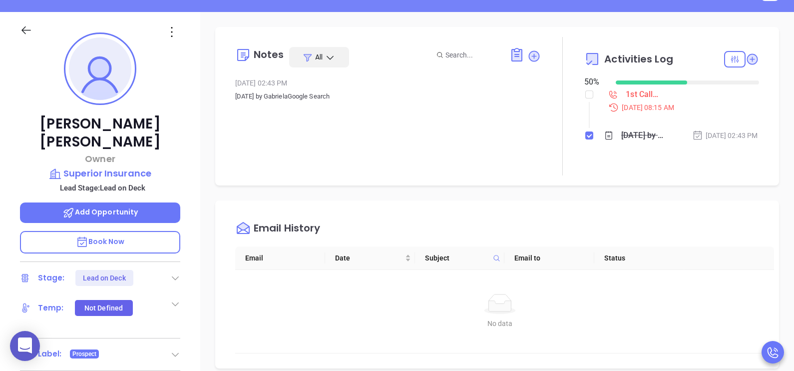
type input "[PERSON_NAME]"
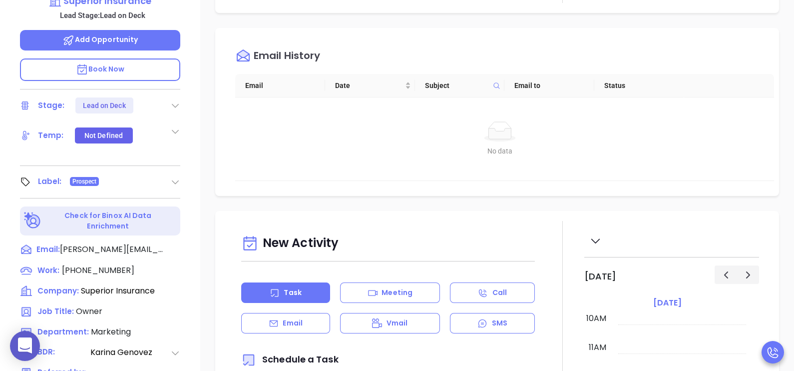
scroll to position [300, 0]
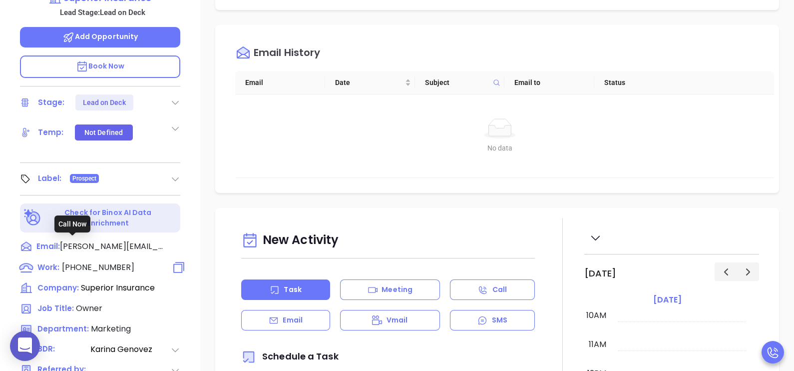
click at [113, 261] on span "(910) 399-6628" at bounding box center [98, 266] width 72 height 11
type input "(910) 399-6628"
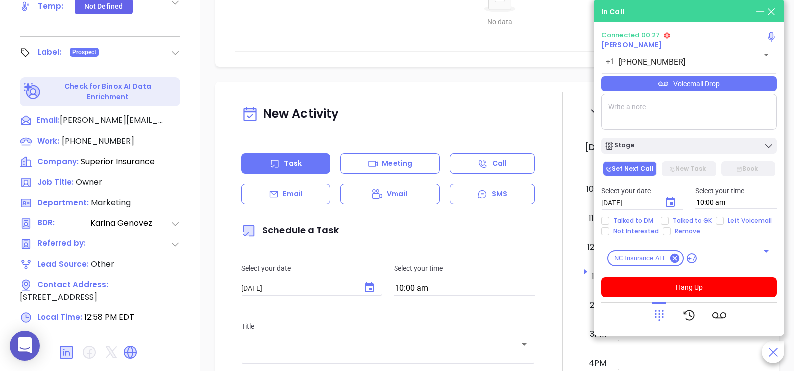
scroll to position [465, 0]
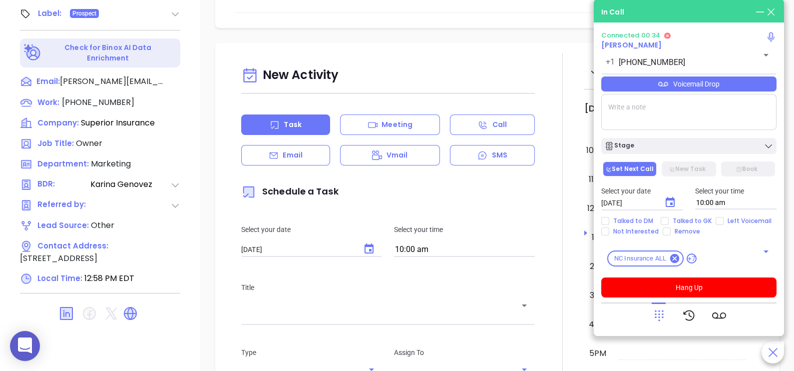
click at [684, 126] on textarea at bounding box center [688, 112] width 175 height 36
type textarea "9"
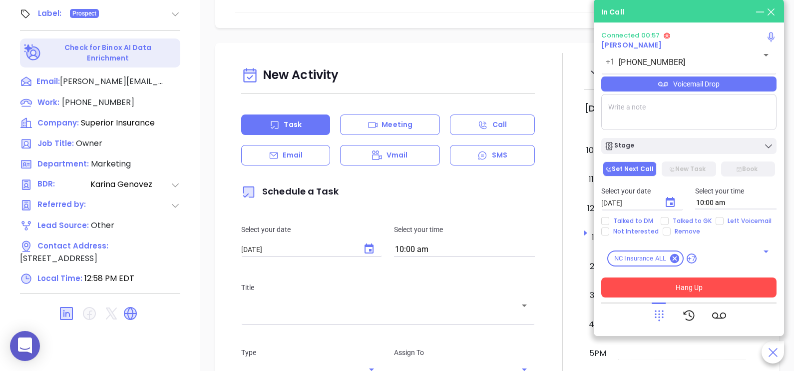
click at [676, 292] on button "Hang Up" at bounding box center [688, 287] width 175 height 20
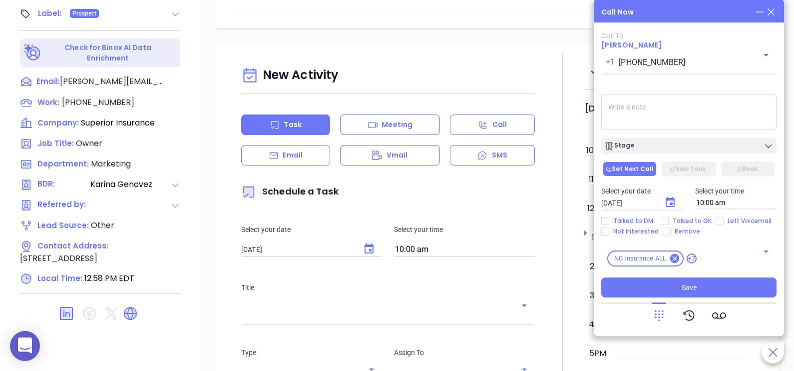
paste textarea "GK provided the correct ph# 9105503758"
click at [695, 111] on textarea "GK provided the correct ph# 9105503758" at bounding box center [688, 112] width 175 height 36
type textarea "GK provided the correct ph# 9105503758"
click at [674, 220] on span "Talked to GK" at bounding box center [692, 221] width 47 height 8
click at [669, 220] on input "Talked to GK" at bounding box center [665, 221] width 8 height 8
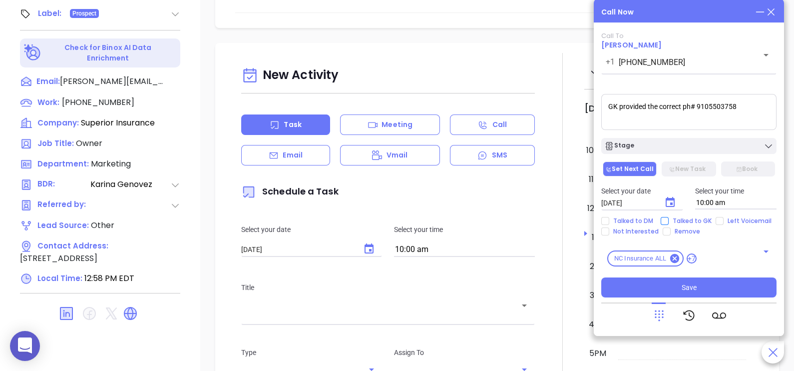
checkbox input "true"
click at [672, 204] on icon "Choose date, selected date is Sep 12, 2025" at bounding box center [670, 202] width 9 height 10
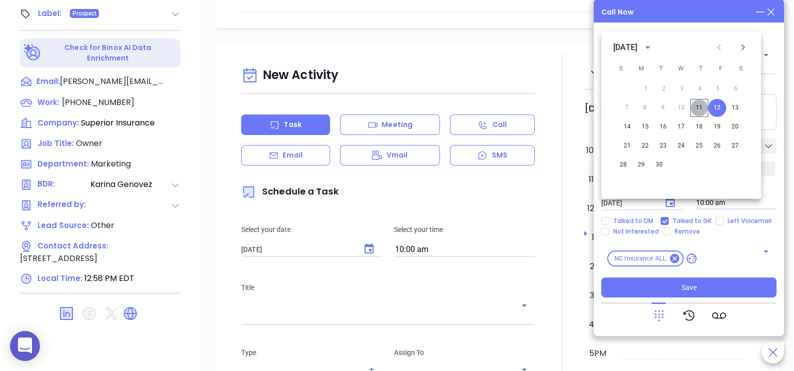
click at [695, 107] on button "11" at bounding box center [699, 108] width 18 height 18
type input "09/11/2025"
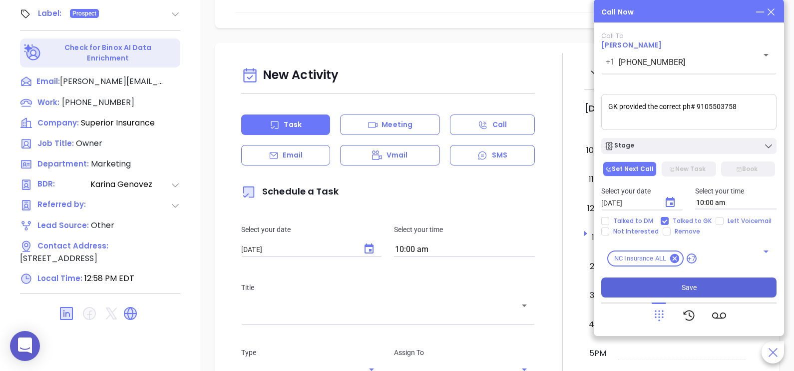
click at [674, 290] on button "Save" at bounding box center [688, 287] width 175 height 20
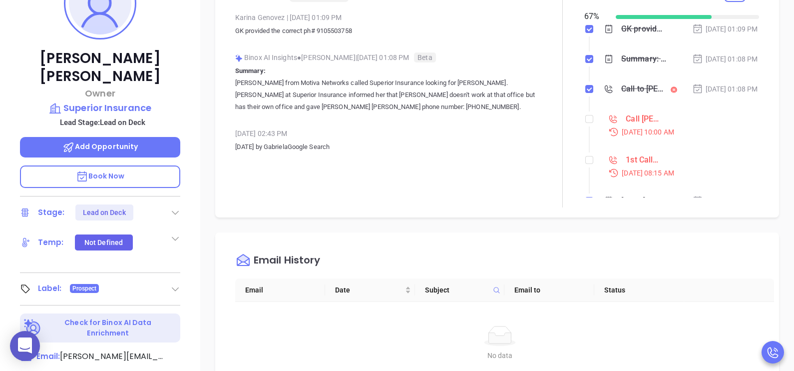
scroll to position [165, 0]
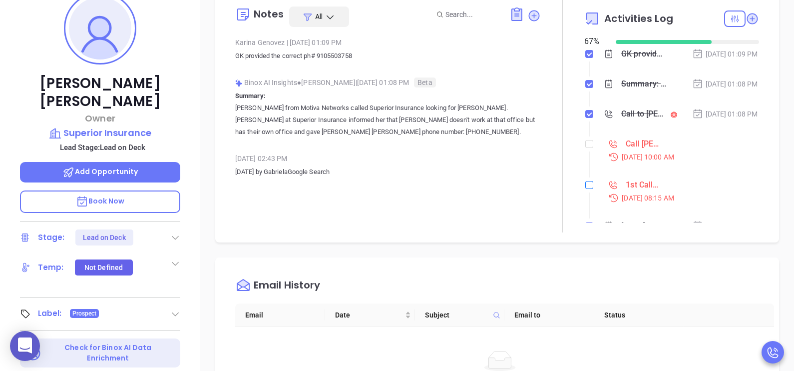
click at [585, 189] on input "checkbox" at bounding box center [589, 185] width 8 height 8
checkbox input "true"
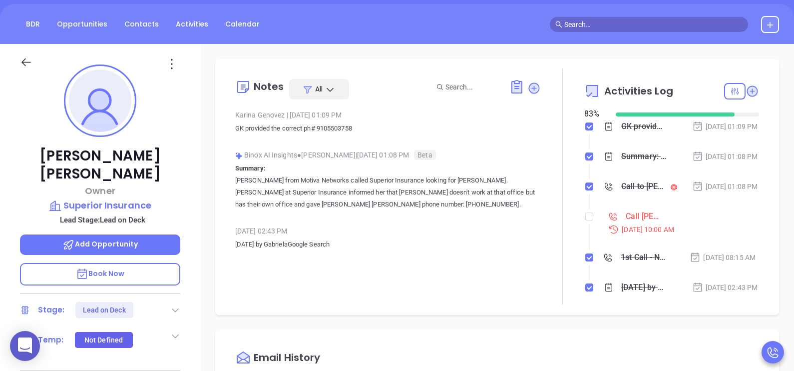
scroll to position [90, 0]
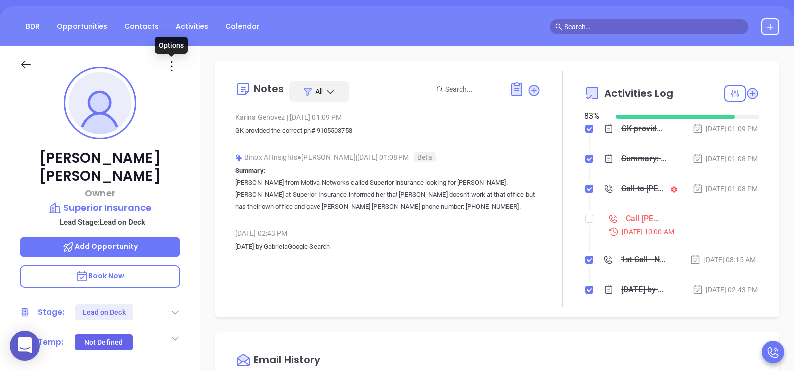
click at [168, 70] on icon at bounding box center [172, 66] width 16 height 16
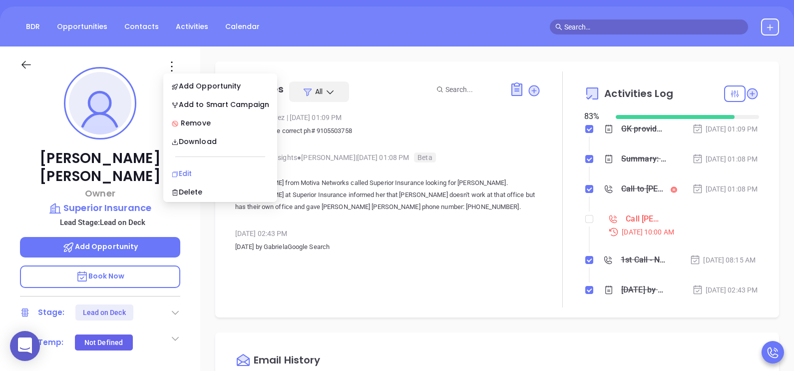
click at [192, 174] on div "Edit" at bounding box center [220, 173] width 98 height 11
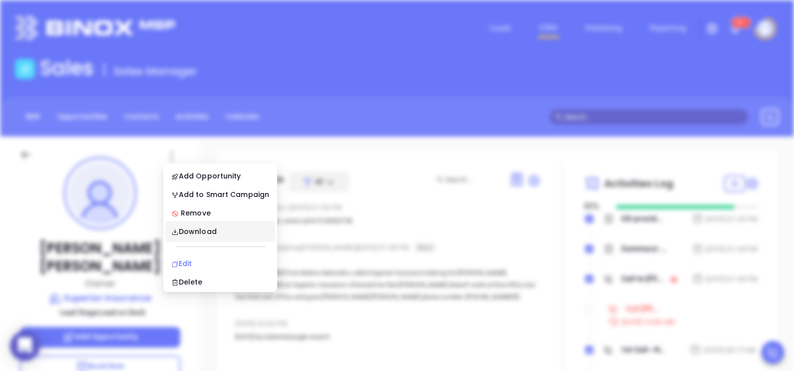
scroll to position [0, 0]
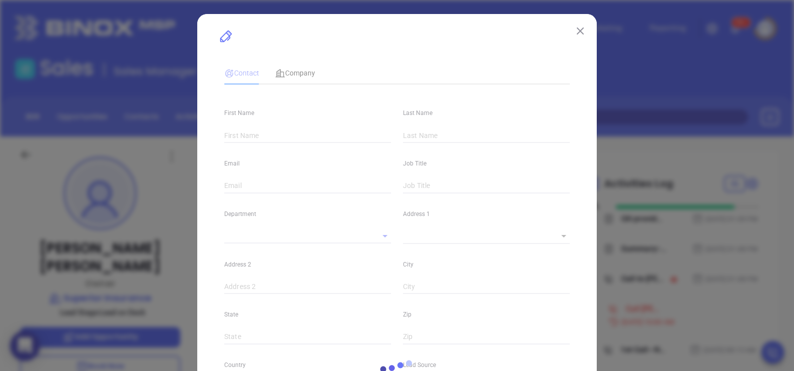
type input "Jacob"
type input "Carroll"
type input "jacob.carroll@superiorilm.com"
type input "Owner"
type input "1"
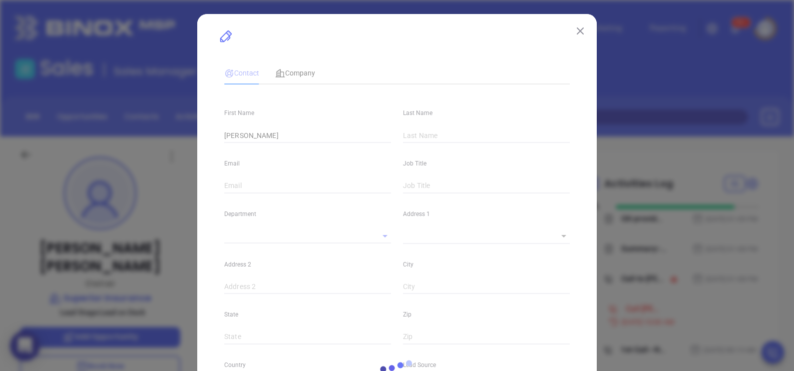
type input "www.linkedin.com/in/jacob-carroll-81034128"
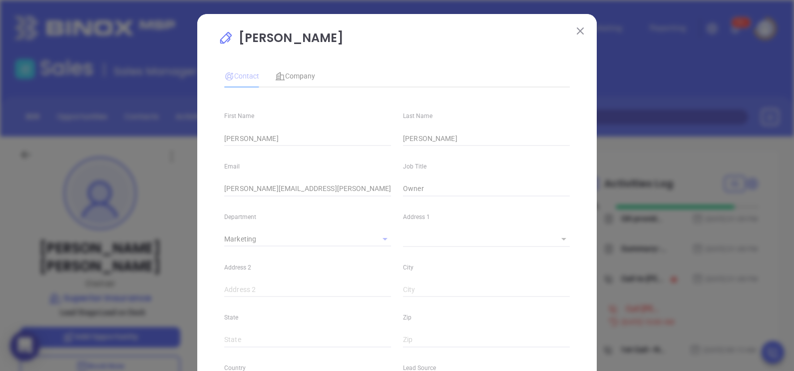
type input "Marketing"
type input "Other"
type input "[PERSON_NAME]"
type input "Lead on Deck"
type input "(910) 399-6628"
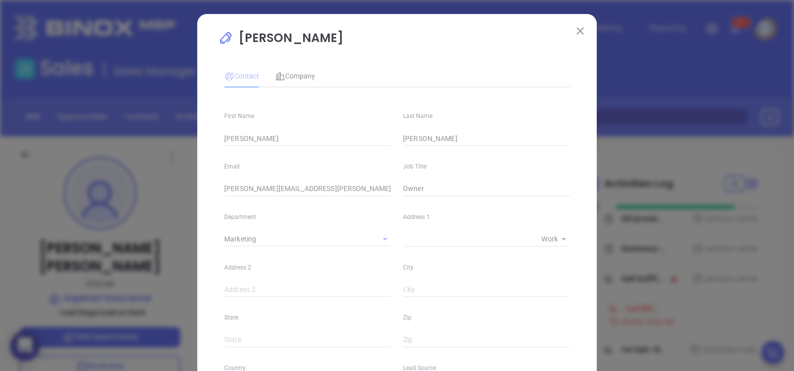
type input "1"
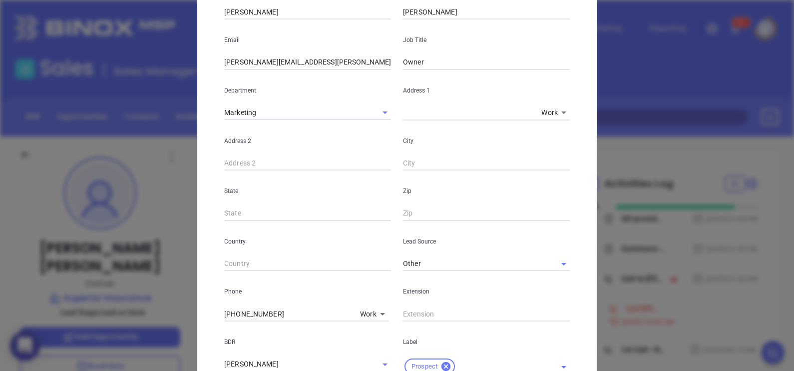
scroll to position [160, 0]
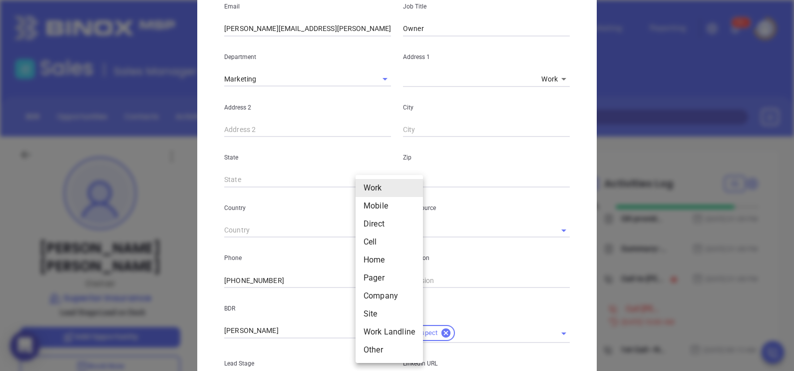
click at [362, 282] on body "0 Leads CRM Marketing Reporting 99+ Financial Leads Leads Sales Sales Manager B…" at bounding box center [397, 185] width 794 height 371
click at [385, 221] on li "Direct" at bounding box center [389, 224] width 67 height 18
type input "3"
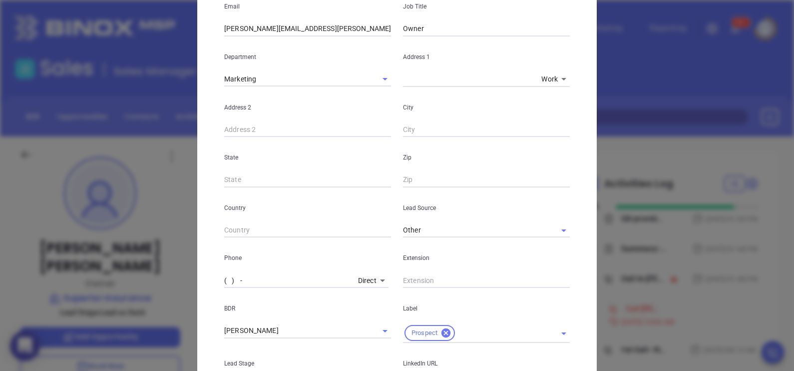
click at [298, 282] on input "( ) -" at bounding box center [289, 280] width 130 height 15
paste input "910) 550-3758"
type input "(910) 550-3758"
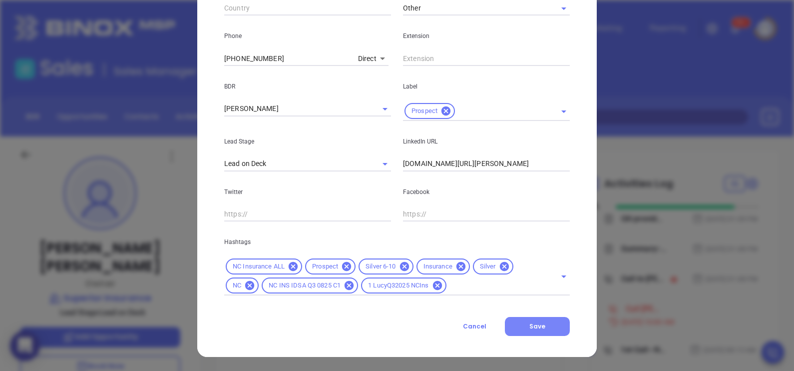
click at [547, 327] on button "Save" at bounding box center [537, 326] width 65 height 19
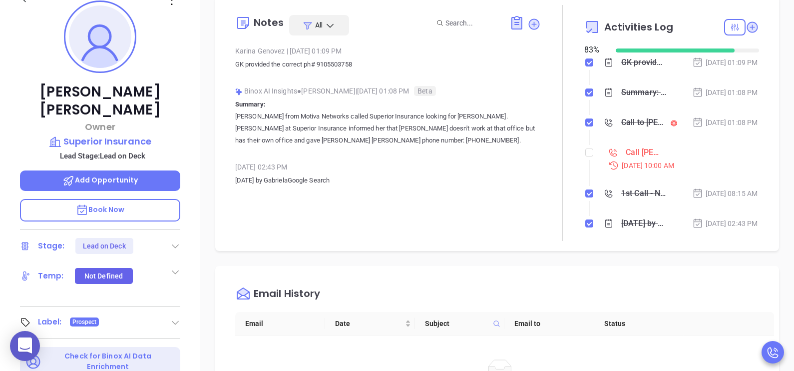
scroll to position [275, 0]
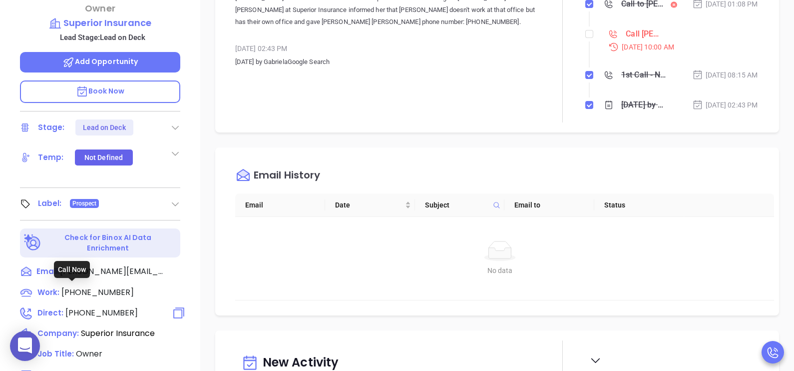
click at [105, 307] on span "(910) 550-3758" at bounding box center [101, 312] width 72 height 11
type input "(910) 550-3758"
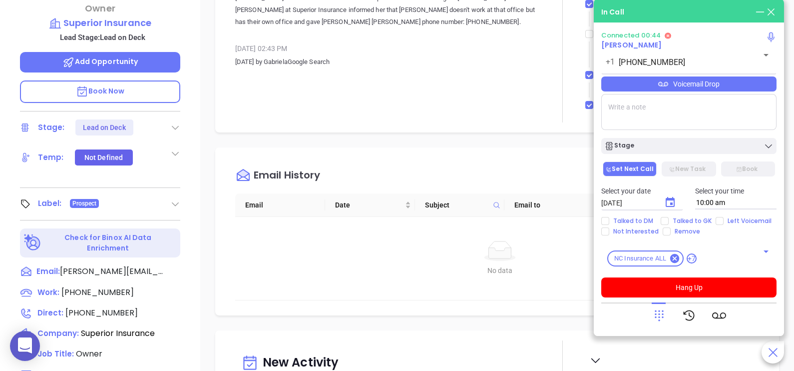
click at [742, 90] on div "Voicemail Drop" at bounding box center [688, 83] width 175 height 15
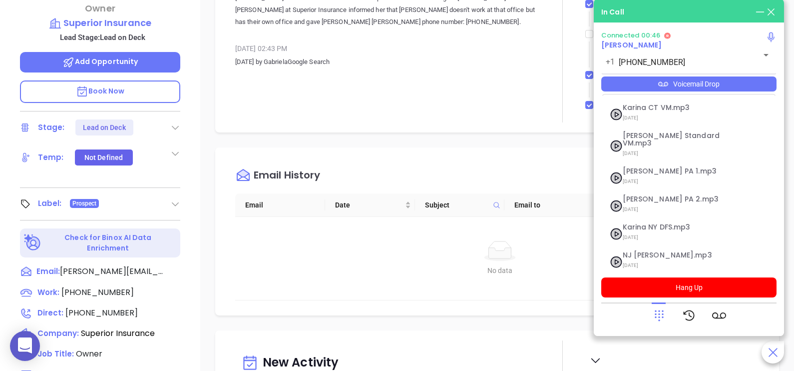
scroll to position [80, 0]
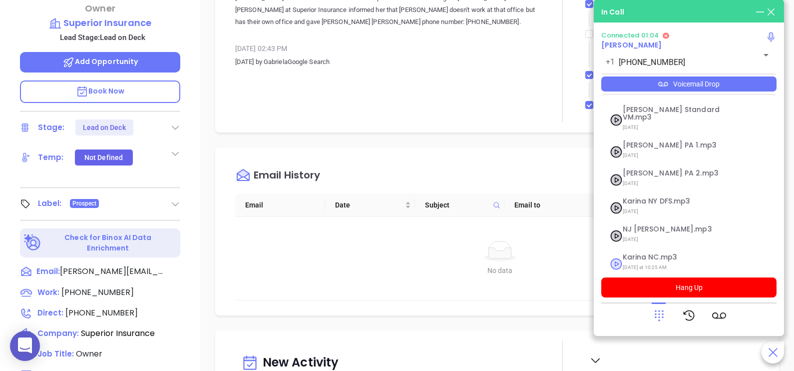
click at [665, 253] on span "Karina NC.mp3" at bounding box center [677, 256] width 108 height 7
checkbox input "true"
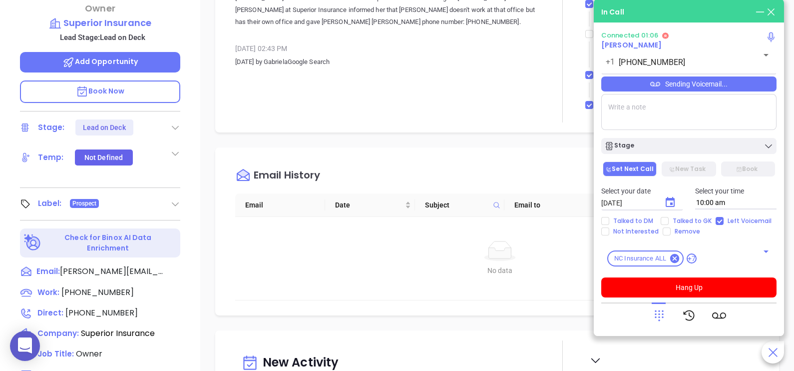
click at [661, 312] on icon at bounding box center [659, 315] width 14 height 14
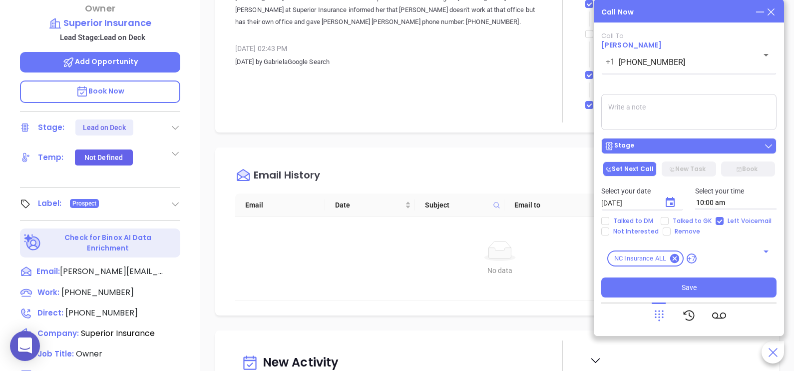
click at [670, 150] on div "Stage" at bounding box center [688, 146] width 169 height 10
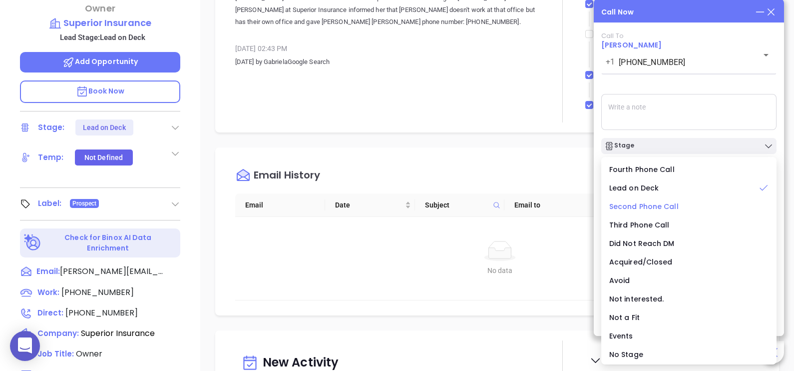
click at [662, 209] on span "Second Phone Call" at bounding box center [643, 206] width 69 height 10
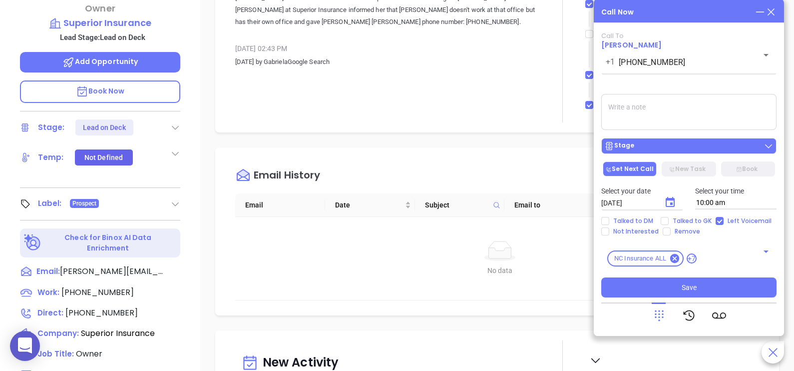
click at [698, 149] on div "Stage" at bounding box center [688, 146] width 169 height 10
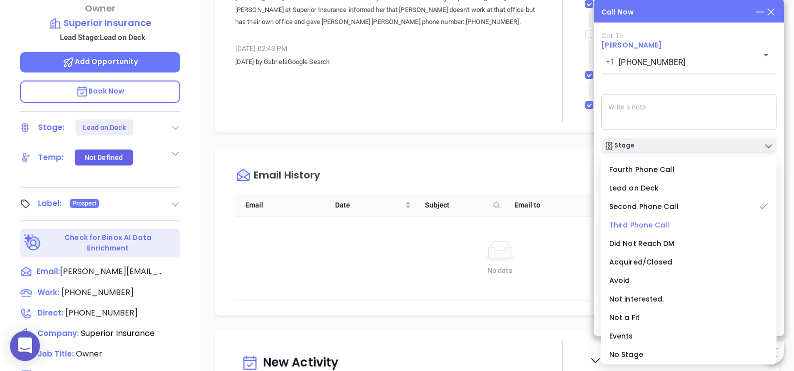
click at [653, 227] on span "Third Phone Call" at bounding box center [639, 225] width 60 height 10
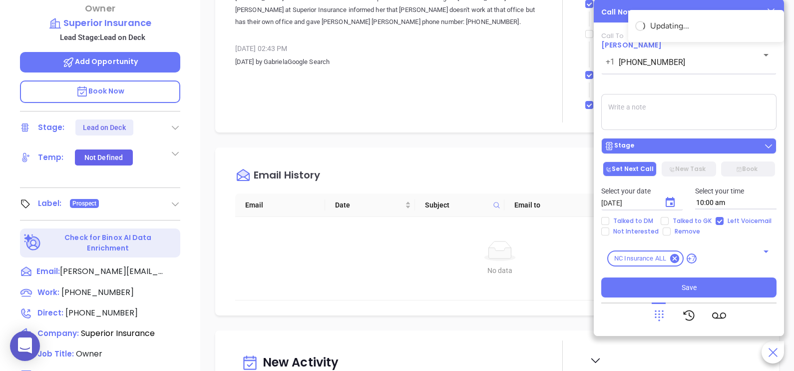
click at [665, 143] on div "Stage" at bounding box center [688, 146] width 169 height 10
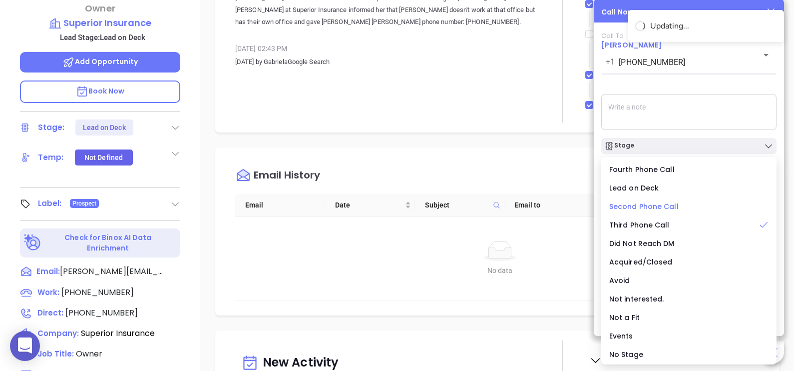
click at [652, 206] on span "Second Phone Call" at bounding box center [643, 206] width 69 height 10
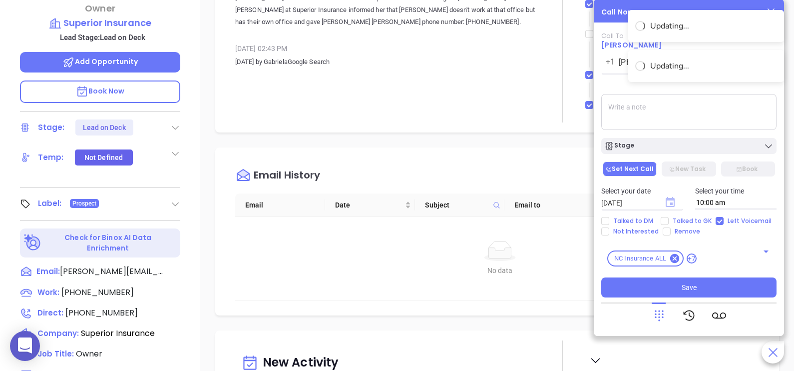
click at [672, 205] on icon "Choose date, selected date is Sep 12, 2025" at bounding box center [670, 202] width 9 height 10
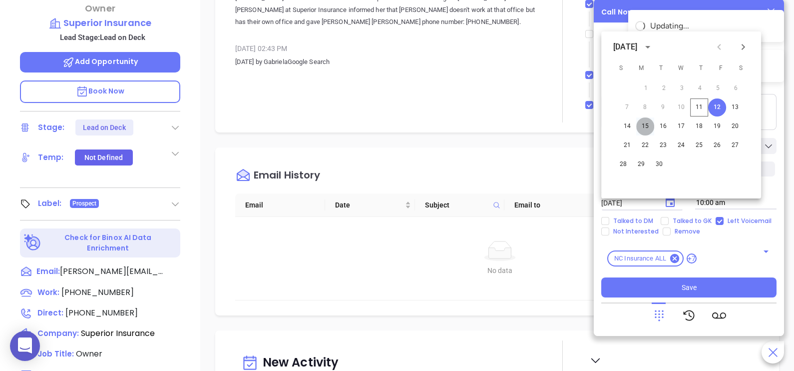
click at [647, 125] on button "15" at bounding box center [645, 126] width 18 height 18
type input "09/15/2025"
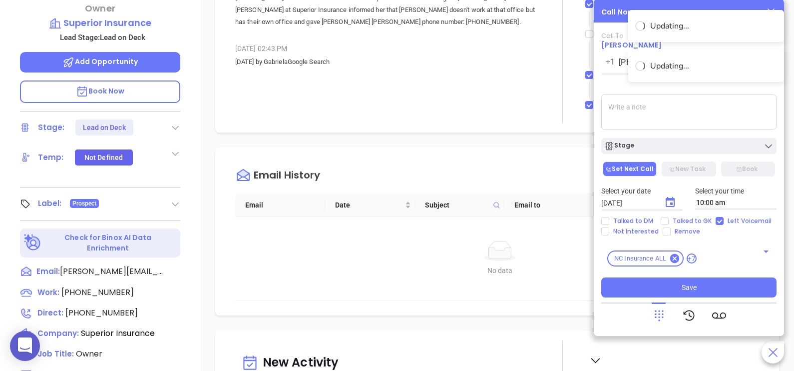
click at [667, 109] on textarea at bounding box center [688, 112] width 175 height 36
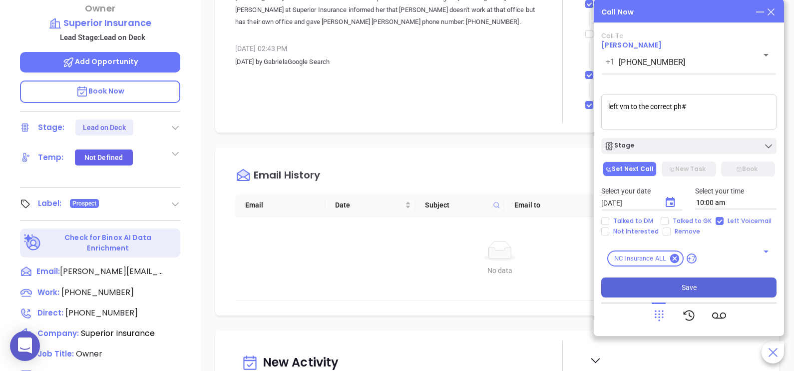
type textarea "left vm to the correct ph#"
click at [710, 295] on button "Save" at bounding box center [688, 287] width 175 height 20
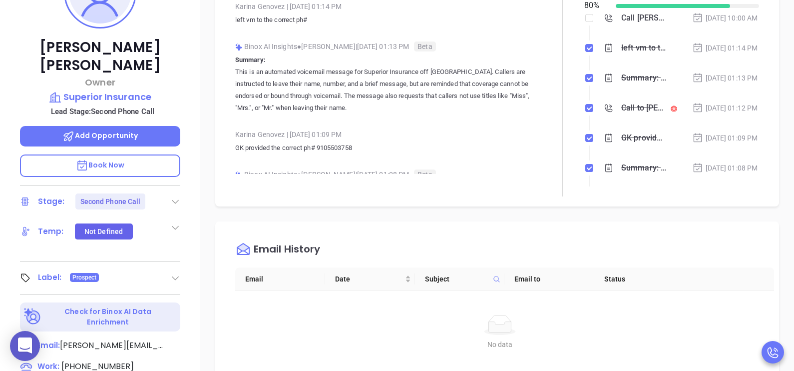
scroll to position [199, 0]
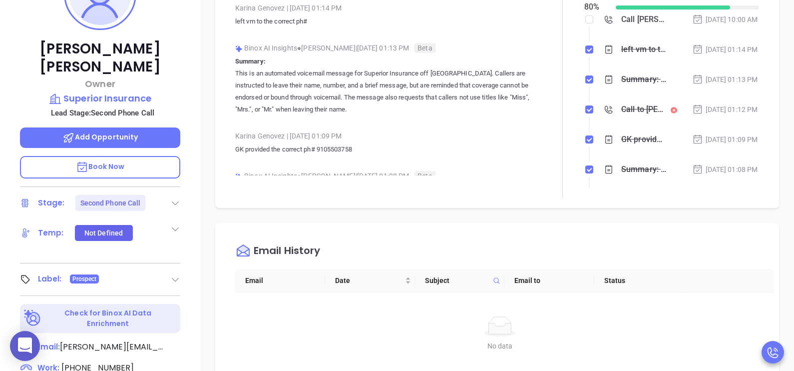
click at [729, 115] on div "Sep 11, 2025 | 01:12 PM" at bounding box center [725, 109] width 66 height 11
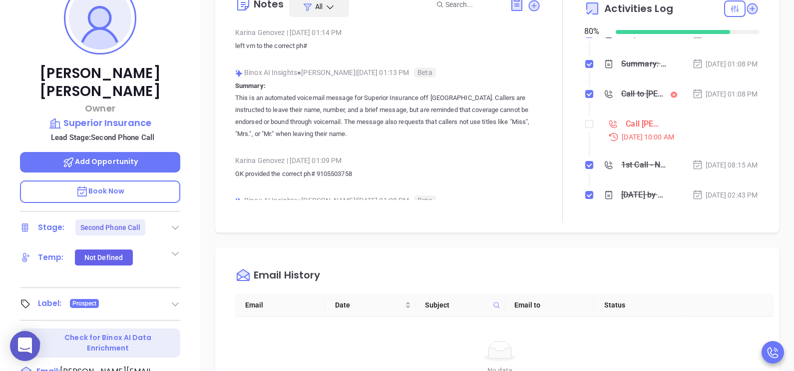
scroll to position [150, 0]
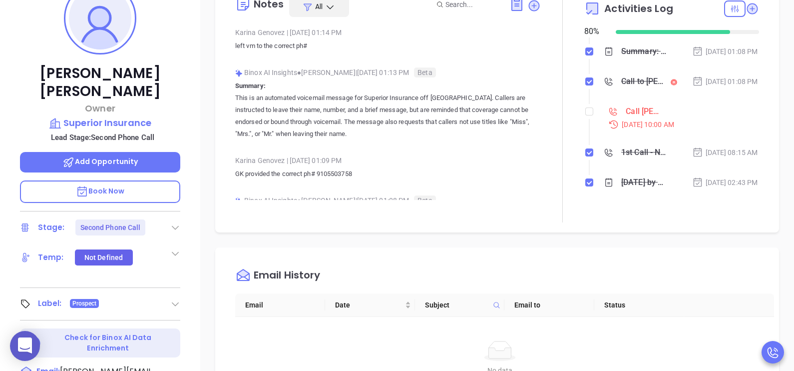
click at [587, 146] on li "Call Jacob Carroll to follow up Sep 11, 2025 | 10:00 AM" at bounding box center [673, 126] width 172 height 38
click at [585, 115] on input "checkbox" at bounding box center [589, 111] width 8 height 8
checkbox input "true"
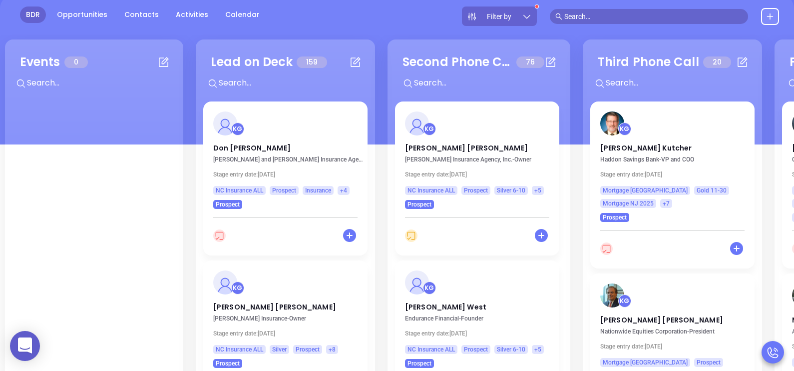
scroll to position [99, 0]
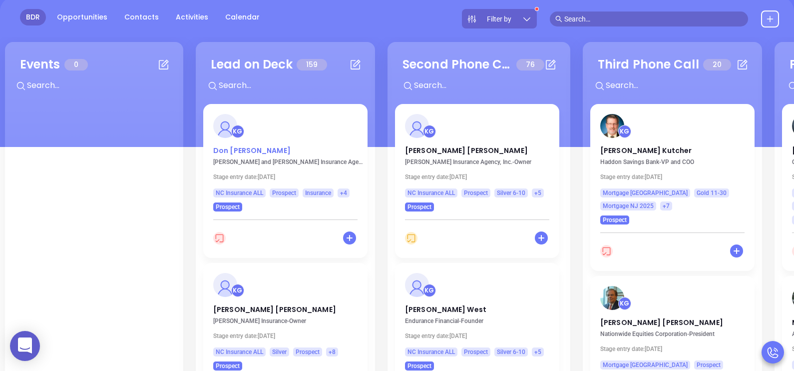
click at [232, 150] on p "Don Stroud" at bounding box center [285, 147] width 144 height 5
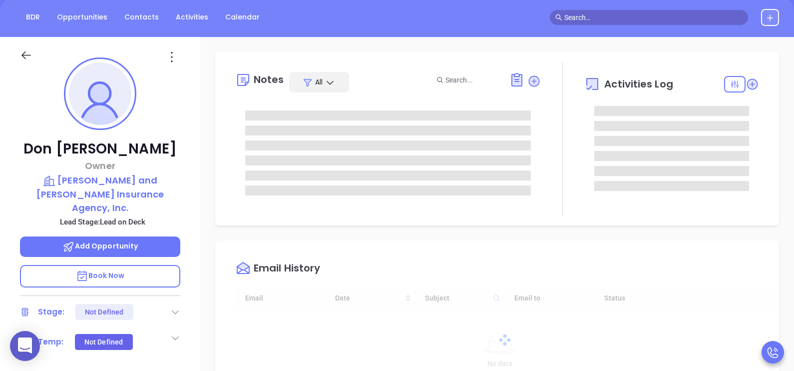
type input "[DATE]"
type input "[PERSON_NAME]"
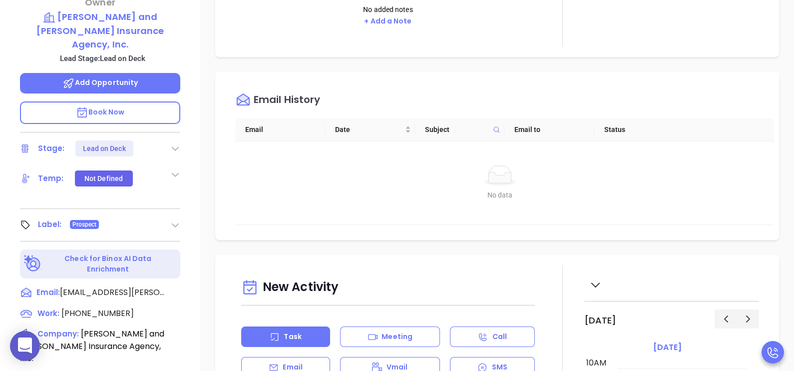
scroll to position [275, 0]
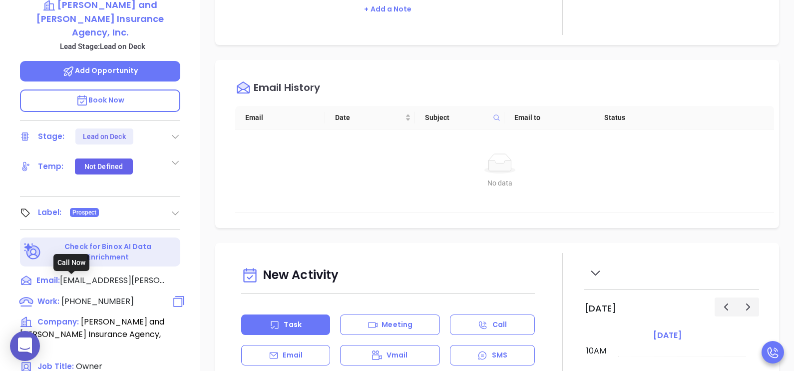
click at [77, 295] on span "(919) 556-3698" at bounding box center [97, 300] width 72 height 11
type input "(919) 556-3698"
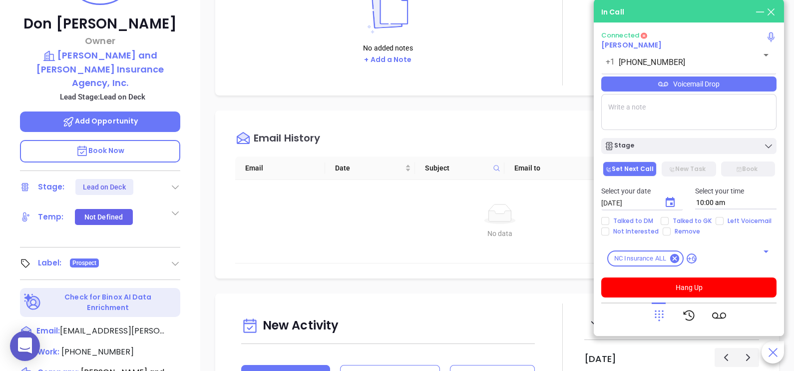
scroll to position [199, 0]
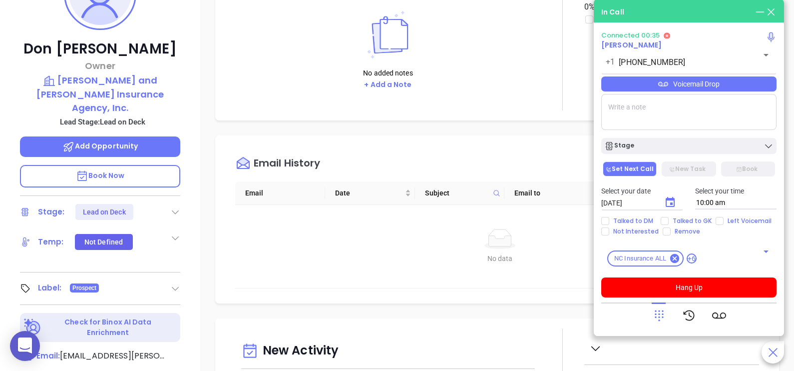
click at [730, 88] on div "Voicemail Drop" at bounding box center [688, 83] width 175 height 15
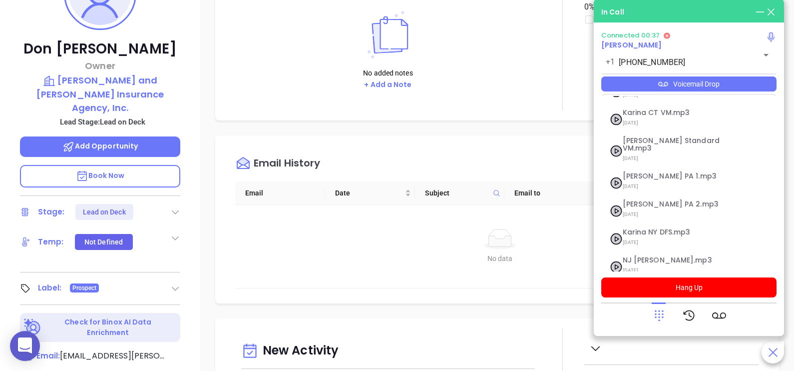
scroll to position [80, 0]
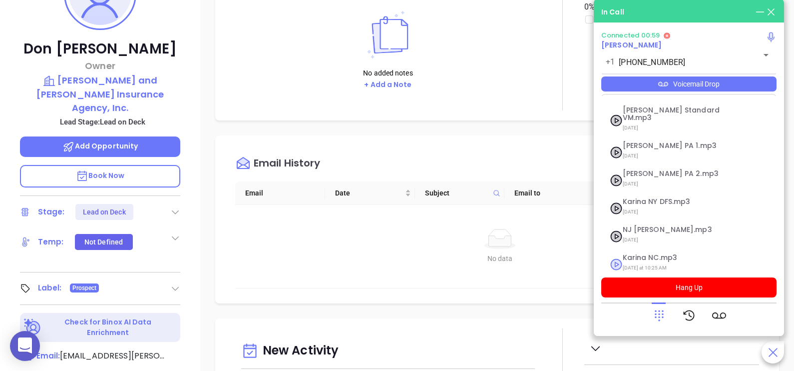
click at [657, 261] on span "Yesterday at 10:25 AM" at bounding box center [677, 267] width 108 height 13
checkbox input "true"
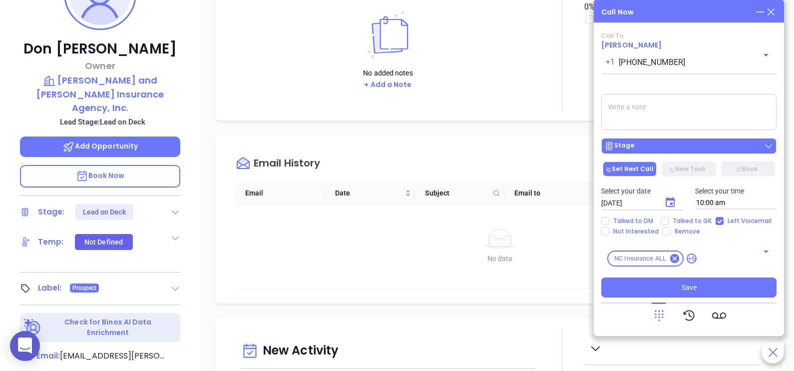
click at [721, 149] on div "Stage" at bounding box center [688, 146] width 169 height 10
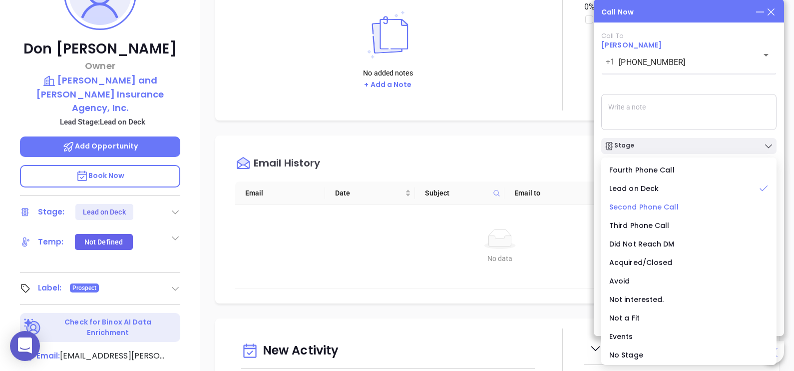
click at [654, 206] on span "Second Phone Call" at bounding box center [643, 207] width 69 height 10
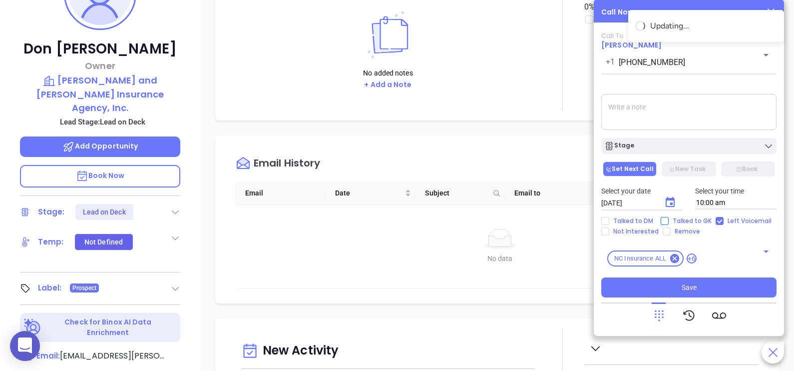
click at [674, 220] on span "Talked to GK" at bounding box center [692, 221] width 47 height 8
click at [669, 220] on input "Talked to GK" at bounding box center [665, 221] width 8 height 8
checkbox input "true"
click at [668, 206] on icon "Choose date, selected date is Sep 12, 2025" at bounding box center [670, 202] width 9 height 10
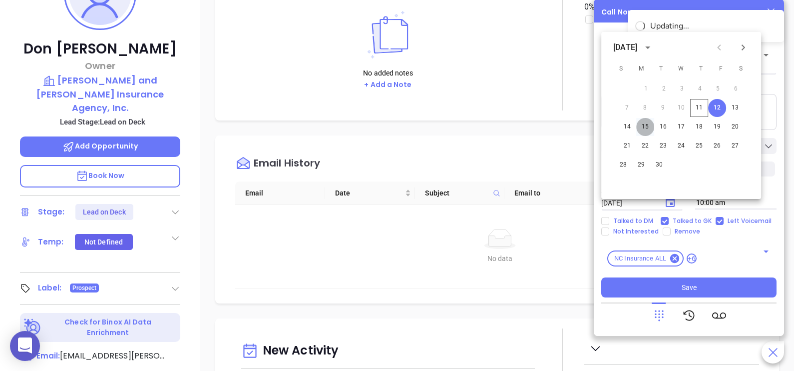
click at [647, 127] on button "15" at bounding box center [645, 127] width 18 height 18
type input "09/15/2025"
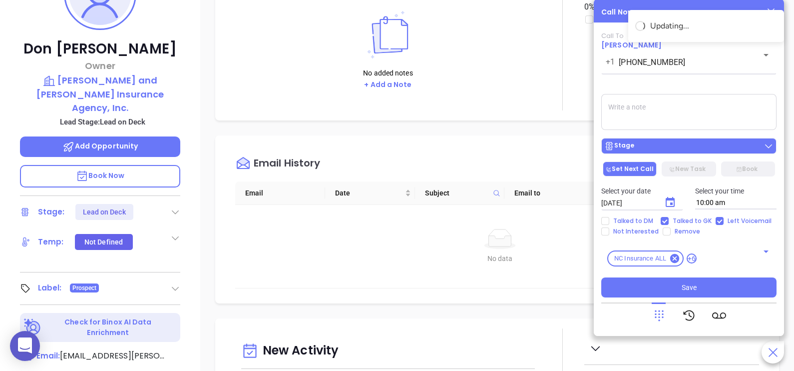
click at [672, 148] on div "Stage" at bounding box center [688, 146] width 169 height 10
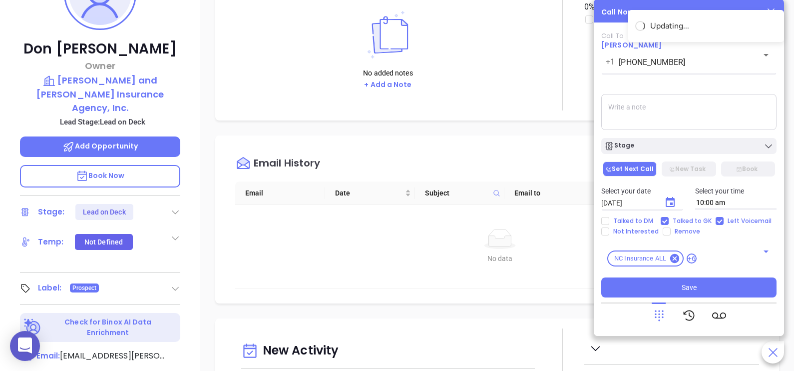
click at [706, 117] on textarea at bounding box center [688, 112] width 175 height 36
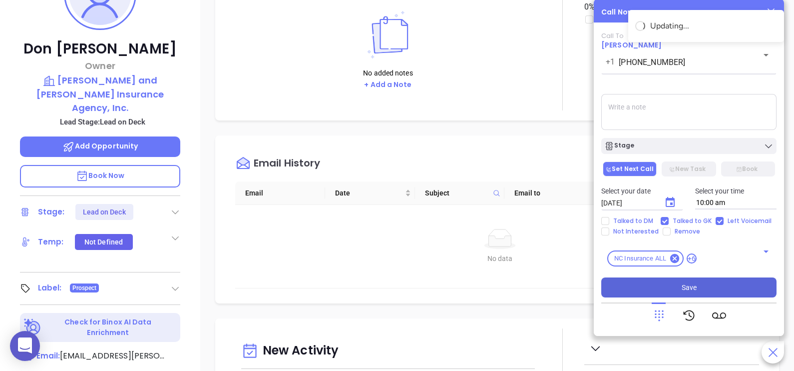
click at [696, 285] on span "Save" at bounding box center [689, 287] width 15 height 11
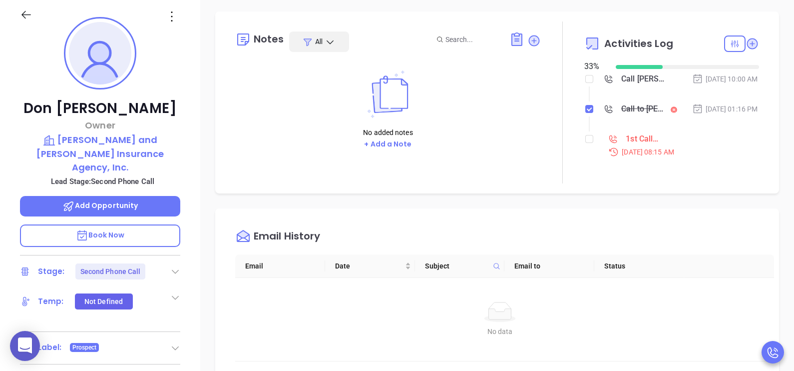
scroll to position [99, 0]
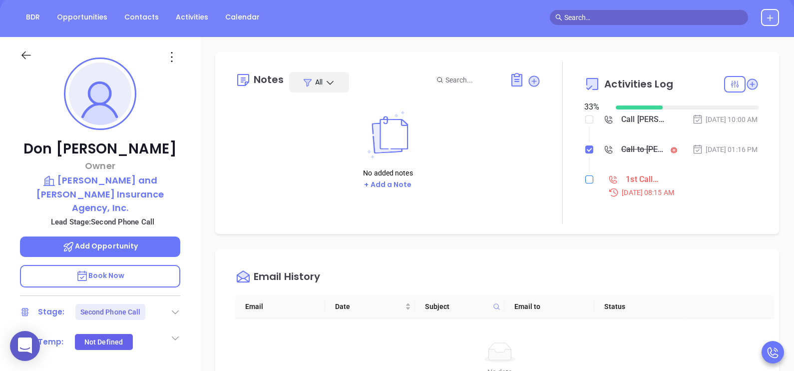
click at [585, 183] on input "checkbox" at bounding box center [589, 179] width 8 height 8
checkbox input "true"
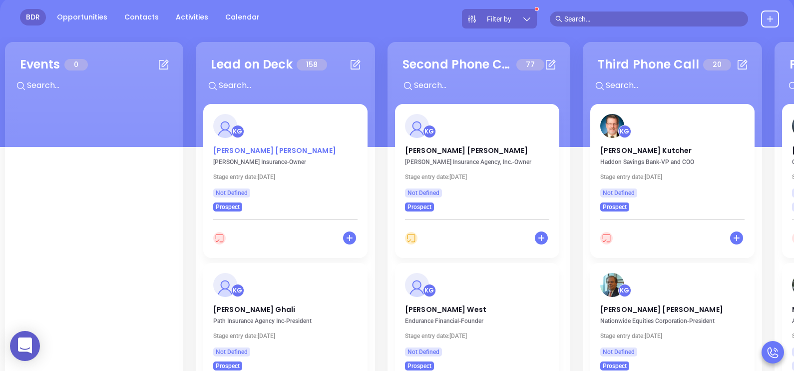
click at [257, 150] on p "John Robinson" at bounding box center [285, 147] width 144 height 5
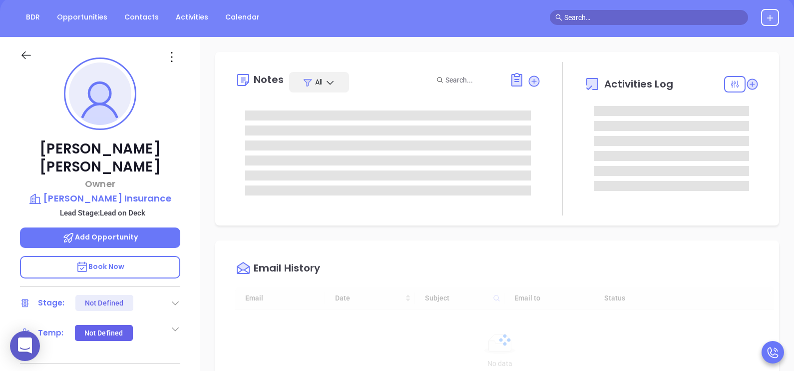
type input "[DATE]"
type input "[PERSON_NAME]"
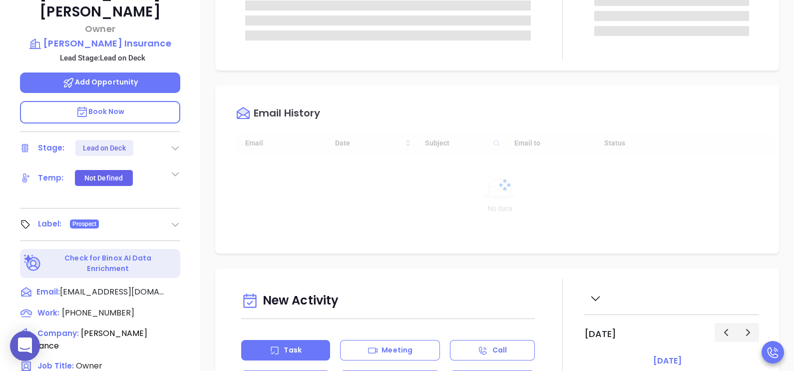
scroll to position [325, 0]
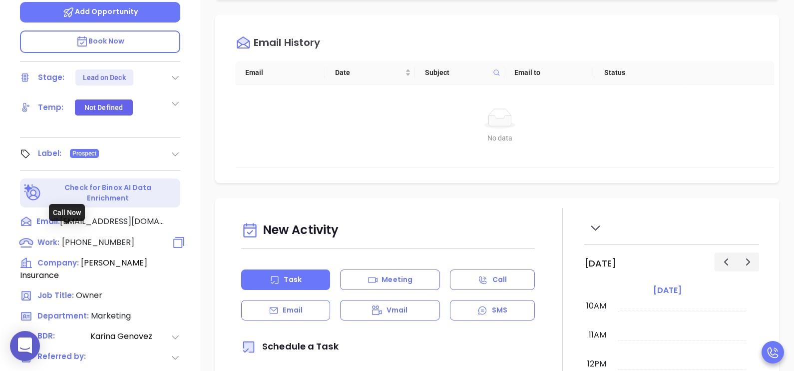
click at [101, 236] on span "[PHONE_NUMBER]" at bounding box center [98, 241] width 72 height 11
type input "[PHONE_NUMBER]"
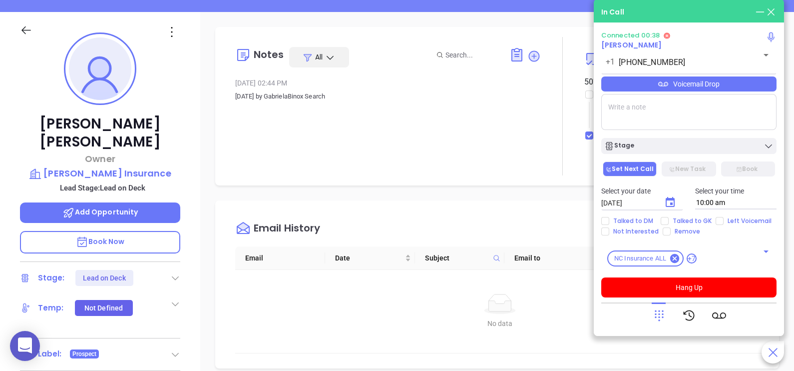
scroll to position [150, 0]
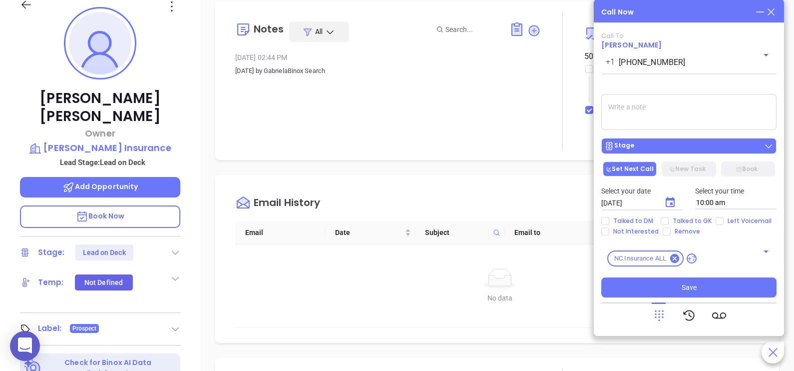
click at [660, 151] on div "Stage" at bounding box center [688, 146] width 169 height 10
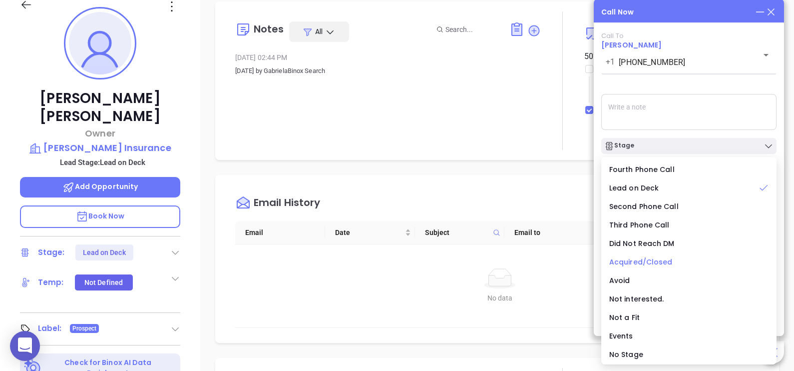
click at [648, 257] on span "Acquired/Closed" at bounding box center [640, 262] width 63 height 10
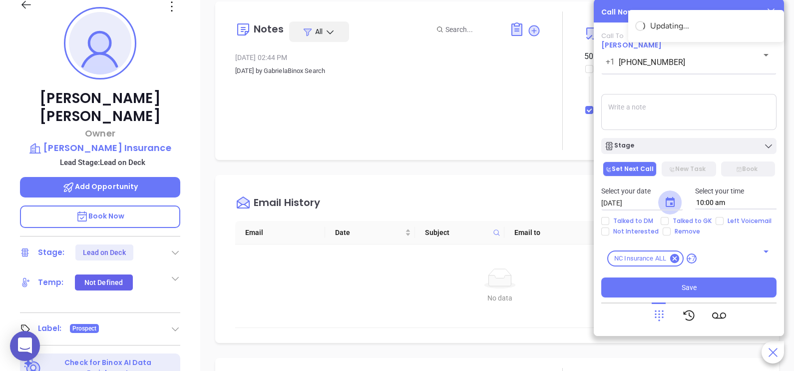
click at [668, 203] on icon "Choose date, selected date is Sep 12, 2025" at bounding box center [670, 202] width 12 height 12
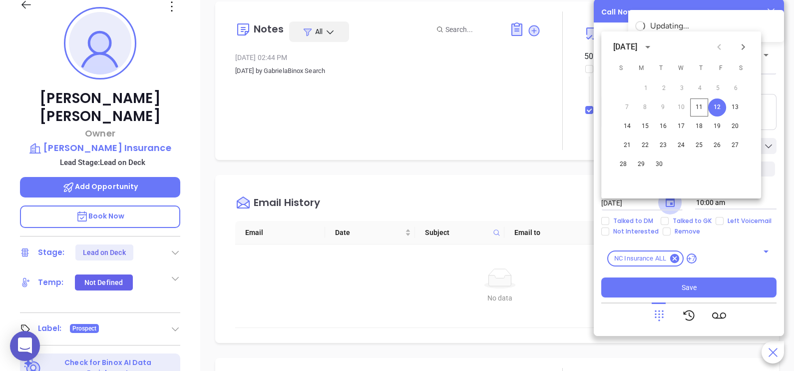
click at [668, 203] on icon "Choose date, selected date is Sep 12, 2025" at bounding box center [670, 202] width 12 height 12
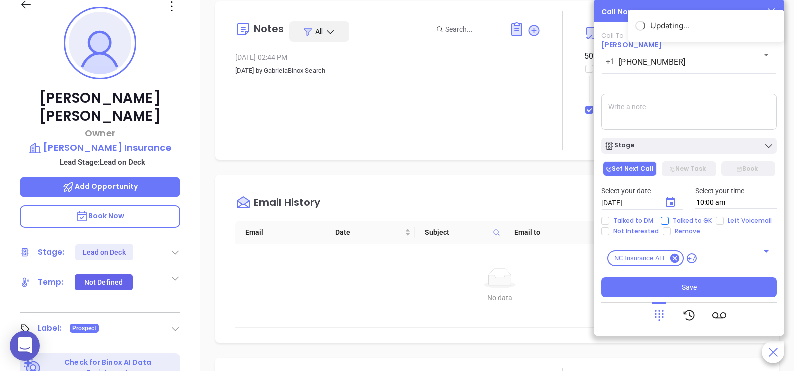
click at [692, 218] on span "Talked to GK" at bounding box center [692, 221] width 47 height 8
click at [669, 218] on input "Talked to GK" at bounding box center [665, 221] width 8 height 8
checkbox input "true"
click at [660, 103] on textarea at bounding box center [688, 112] width 175 height 36
type textarea "H"
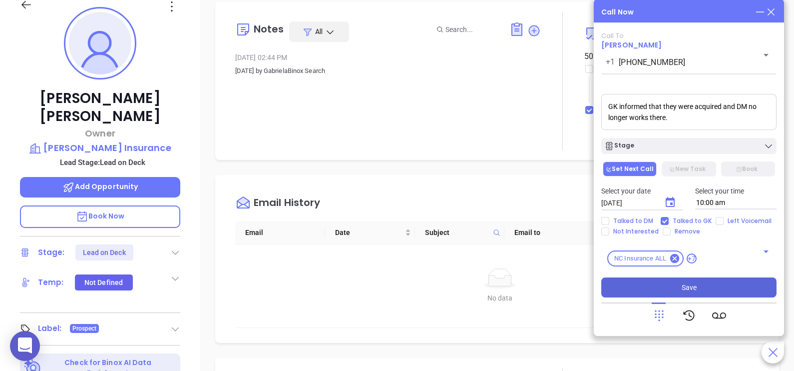
type textarea "GK informed that they were acquired and DM no longer works there."
click at [685, 295] on button "Save" at bounding box center [688, 287] width 175 height 20
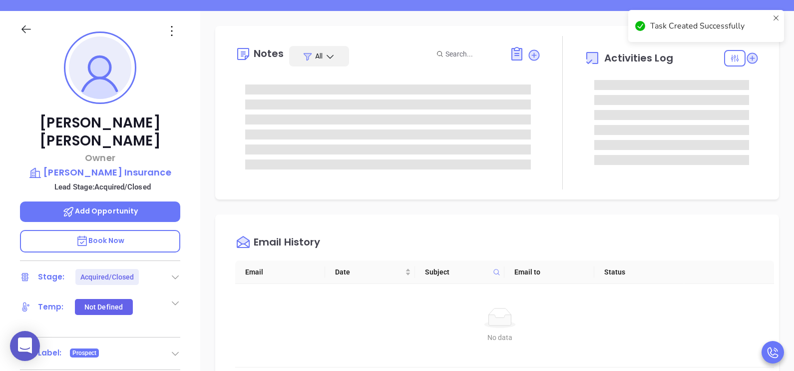
scroll to position [124, 0]
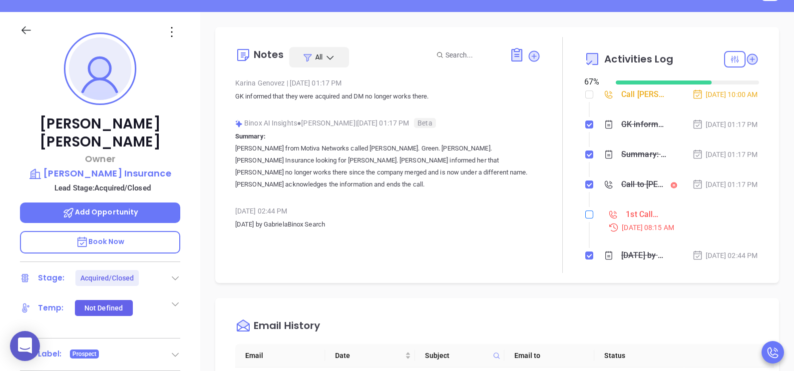
click at [585, 218] on input "checkbox" at bounding box center [589, 214] width 8 height 8
checkbox input "true"
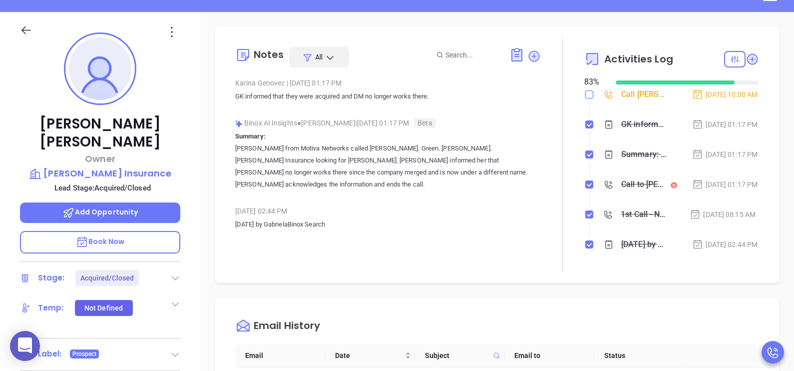
click at [585, 94] on input "checkbox" at bounding box center [589, 94] width 8 height 8
checkbox input "true"
click at [771, 262] on div "Notes All Karina Genovez | Sep 11, 2025 01:17 PM GK informed that they were acq…" at bounding box center [497, 361] width 594 height 699
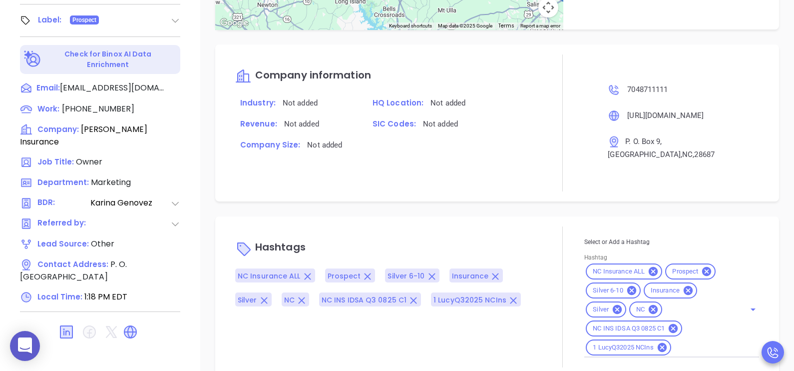
scroll to position [465, 0]
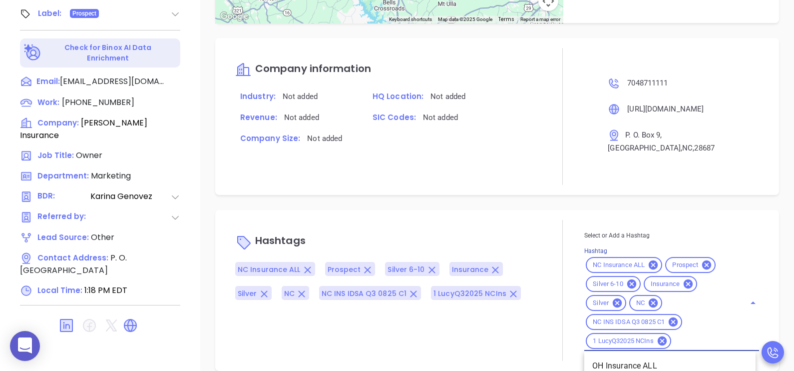
click at [680, 335] on input "Hashtag" at bounding box center [702, 341] width 58 height 12
type input "remove fr"
click at [675, 357] on li "Remove from Marketing" at bounding box center [669, 366] width 171 height 18
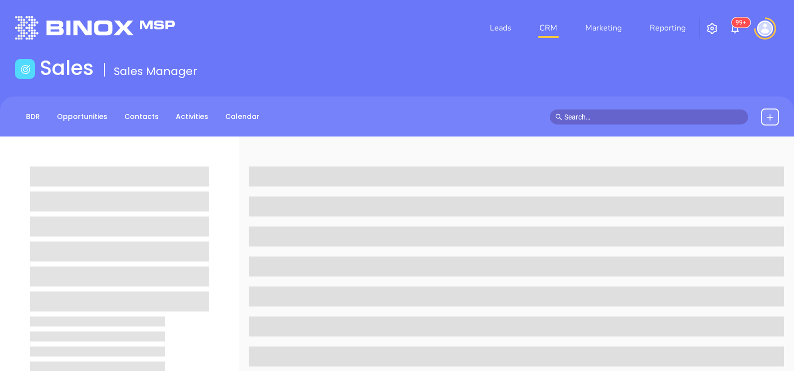
scroll to position [465, 0]
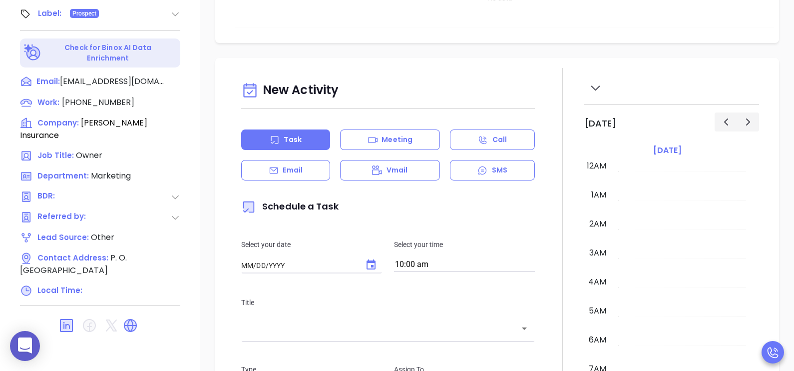
type input "[DATE]"
type input "[PERSON_NAME]"
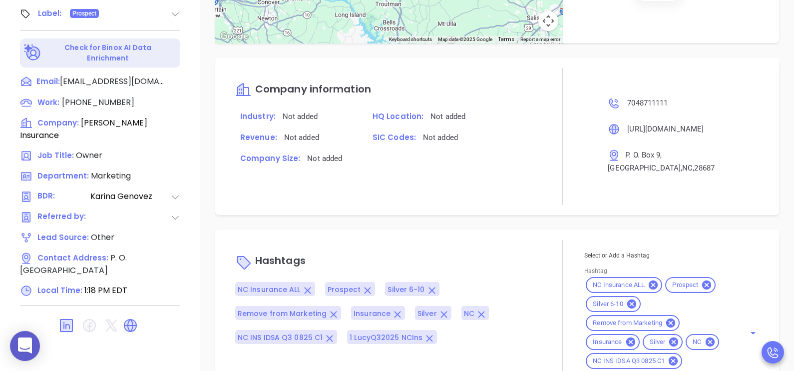
scroll to position [879, 0]
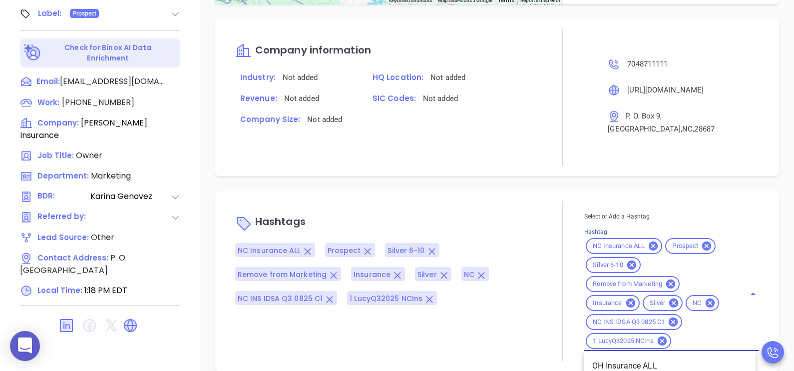
click at [679, 335] on input "Hashtag" at bounding box center [702, 341] width 58 height 12
type input "acq"
click at [644, 357] on li "Acquired" at bounding box center [669, 366] width 171 height 18
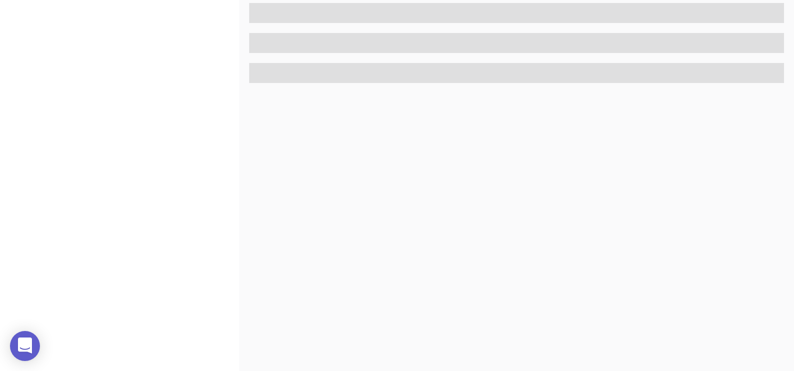
scroll to position [465, 0]
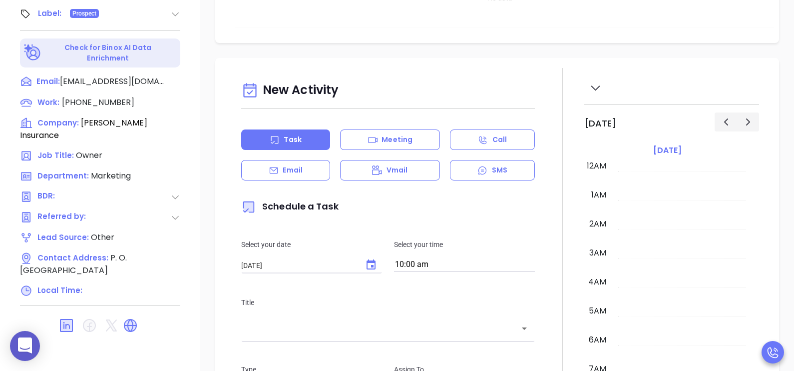
type input "[DATE]"
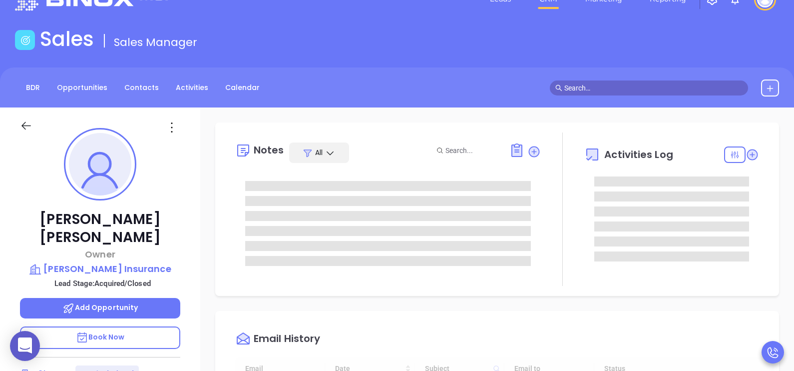
scroll to position [15, 0]
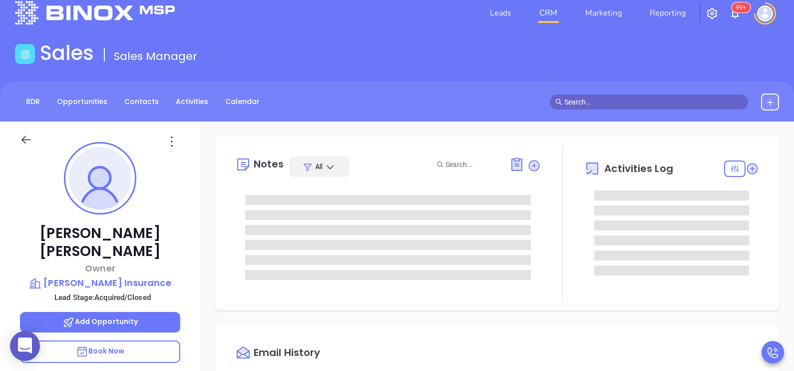
type input "[PERSON_NAME]"
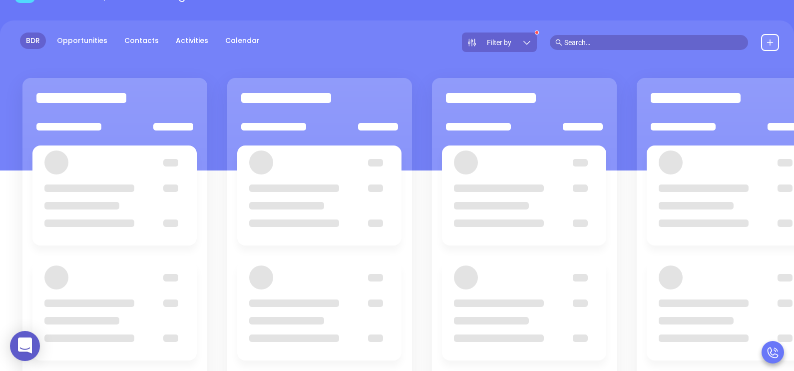
scroll to position [99, 0]
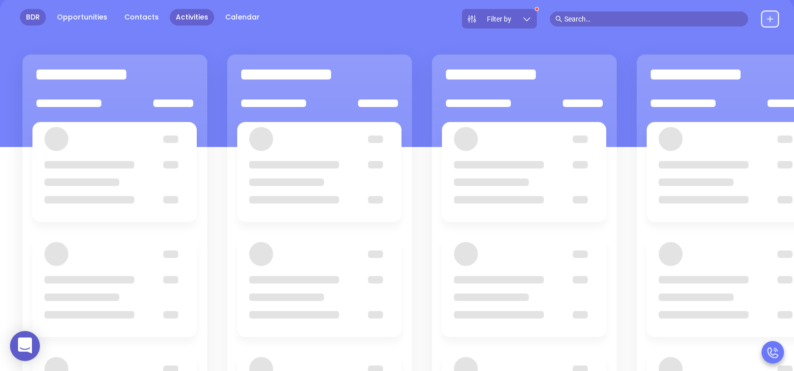
click at [192, 19] on link "Activities" at bounding box center [192, 17] width 44 height 16
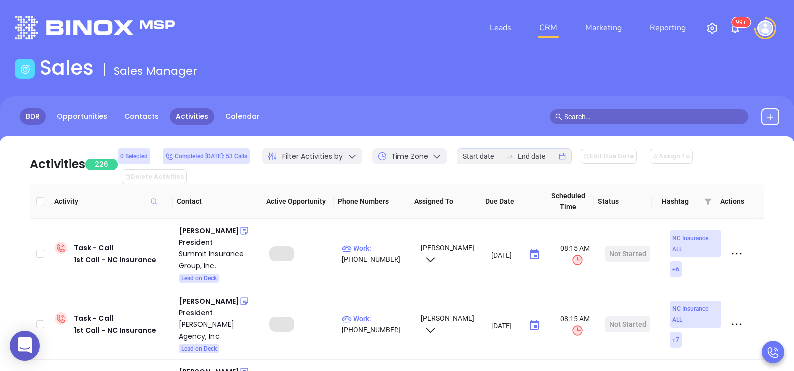
click at [36, 115] on link "BDR" at bounding box center [33, 116] width 26 height 16
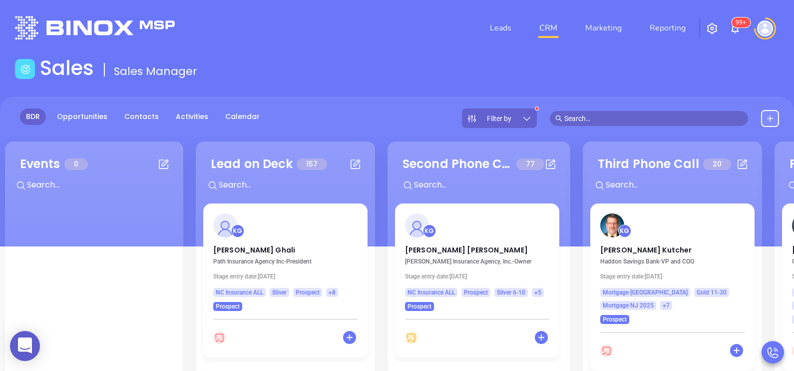
click at [36, 115] on link "BDR" at bounding box center [33, 116] width 26 height 16
